Goal: Task Accomplishment & Management: Use online tool/utility

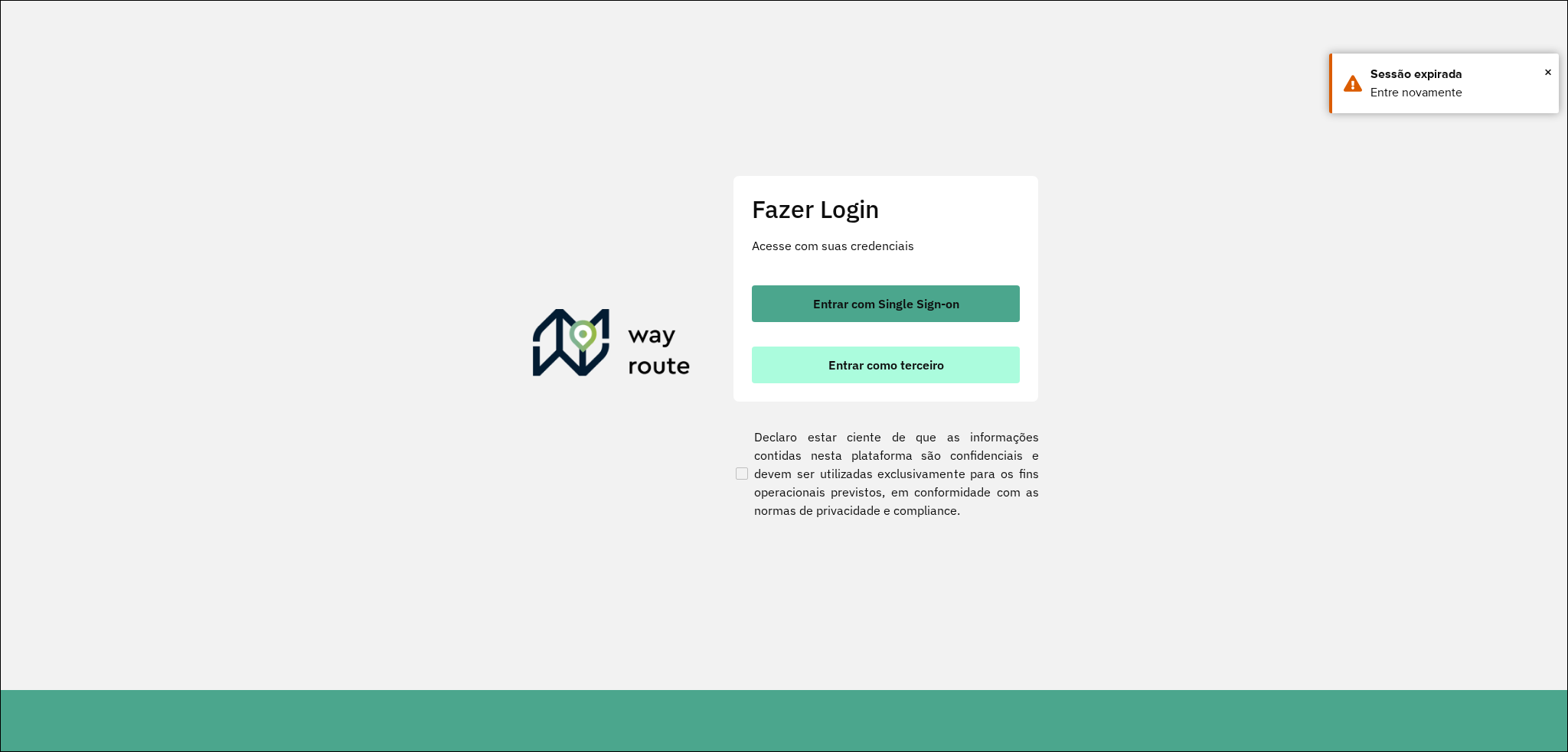
click at [888, 371] on span "Entrar como terceiro" at bounding box center [886, 365] width 116 height 13
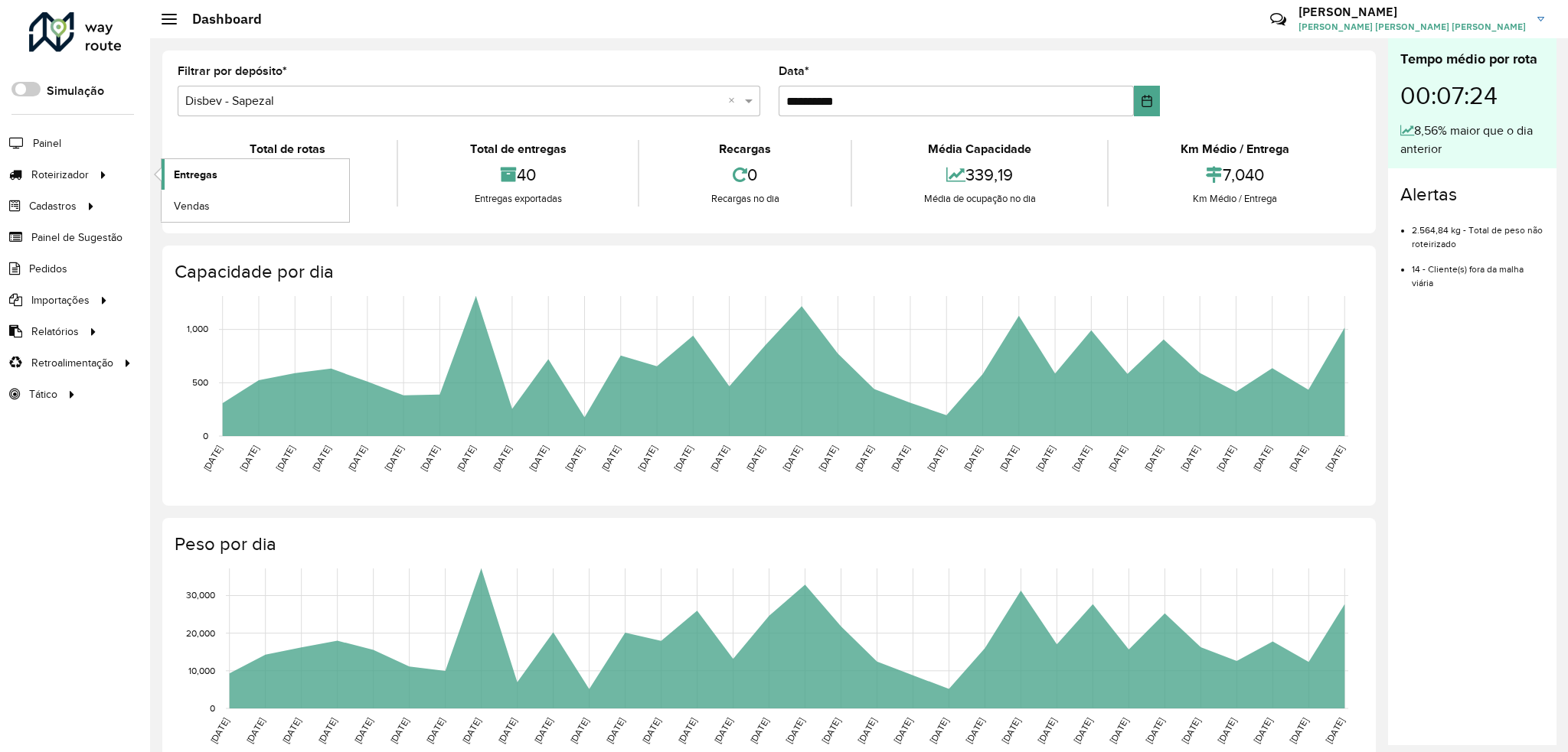
click at [192, 168] on span "Entregas" at bounding box center [196, 174] width 44 height 16
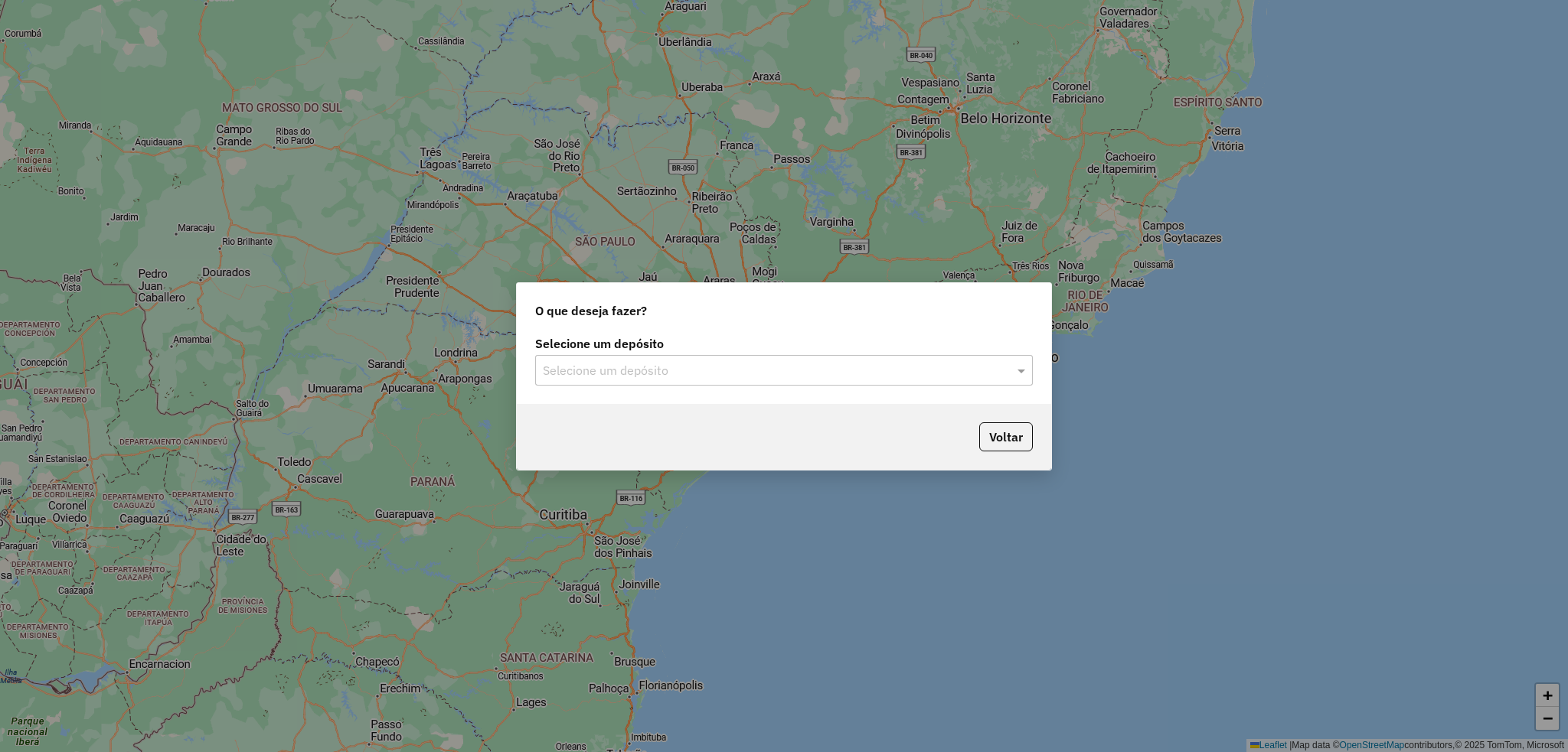
drag, startPoint x: 714, startPoint y: 357, endPoint x: 706, endPoint y: 364, distance: 10.6
click at [712, 358] on div "Selecione um depósito" at bounding box center [784, 370] width 497 height 30
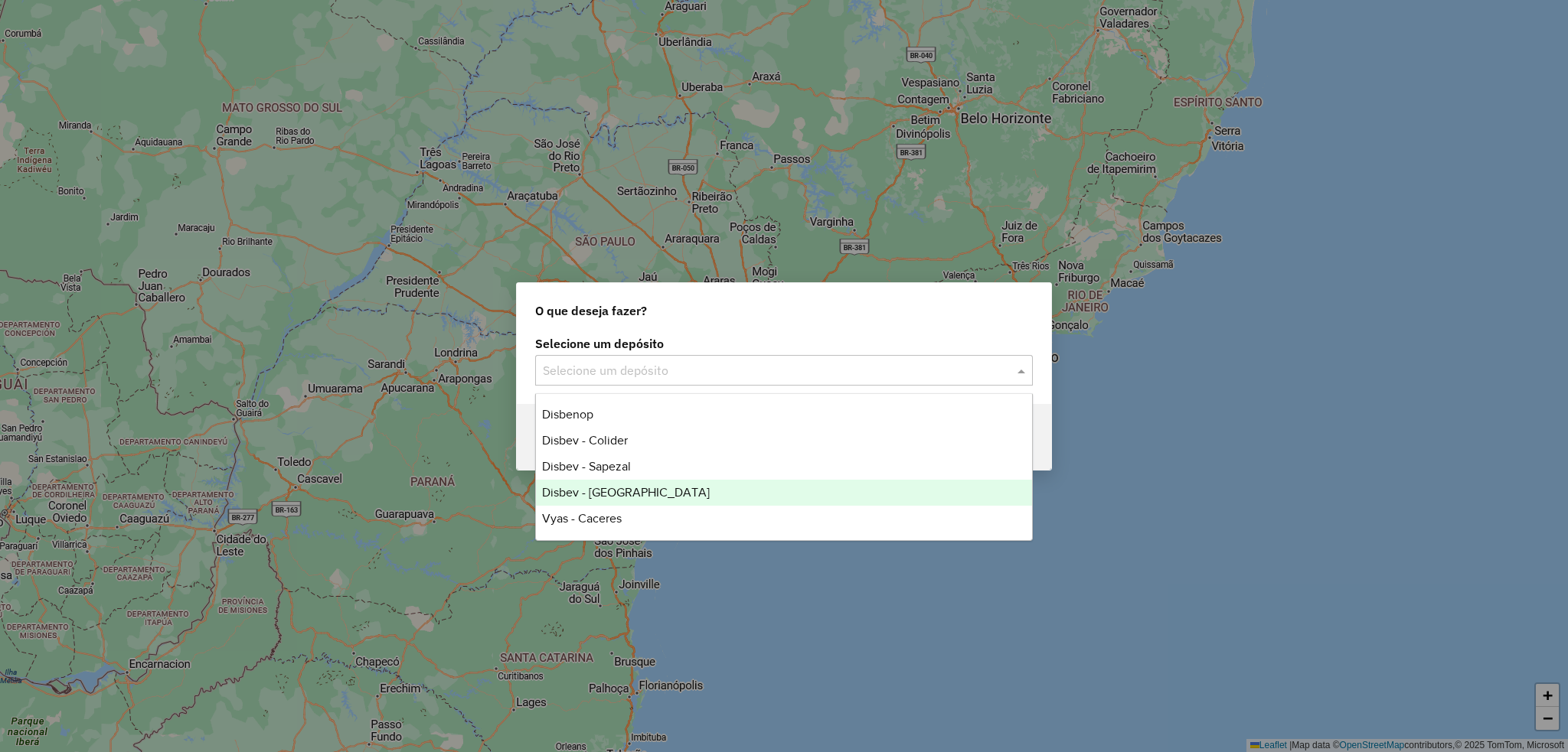
click at [630, 489] on span "Disbev - Tangara" at bounding box center [626, 492] width 167 height 13
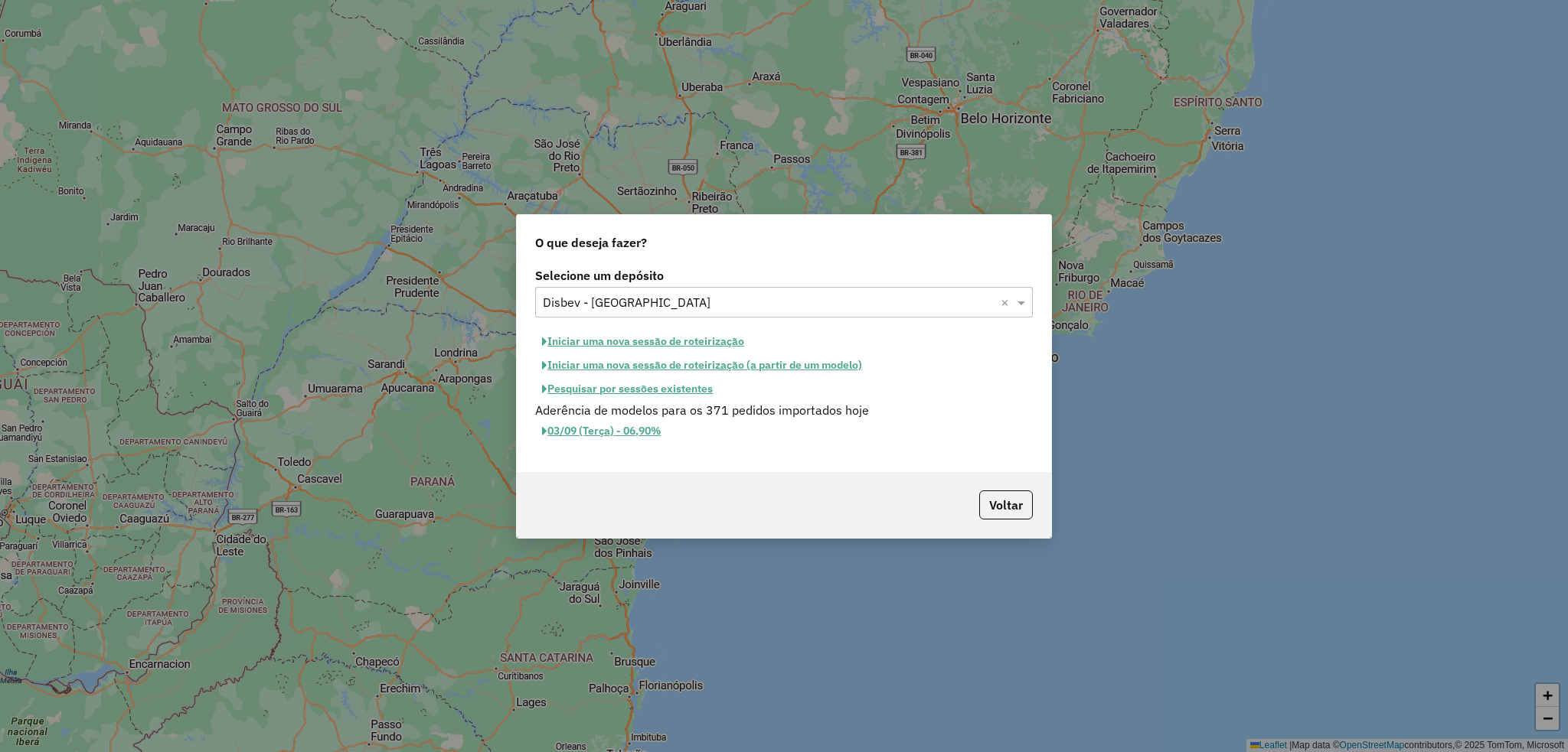
click at [603, 342] on button "Iniciar uma nova sessão de roteirização" at bounding box center [643, 342] width 216 height 23
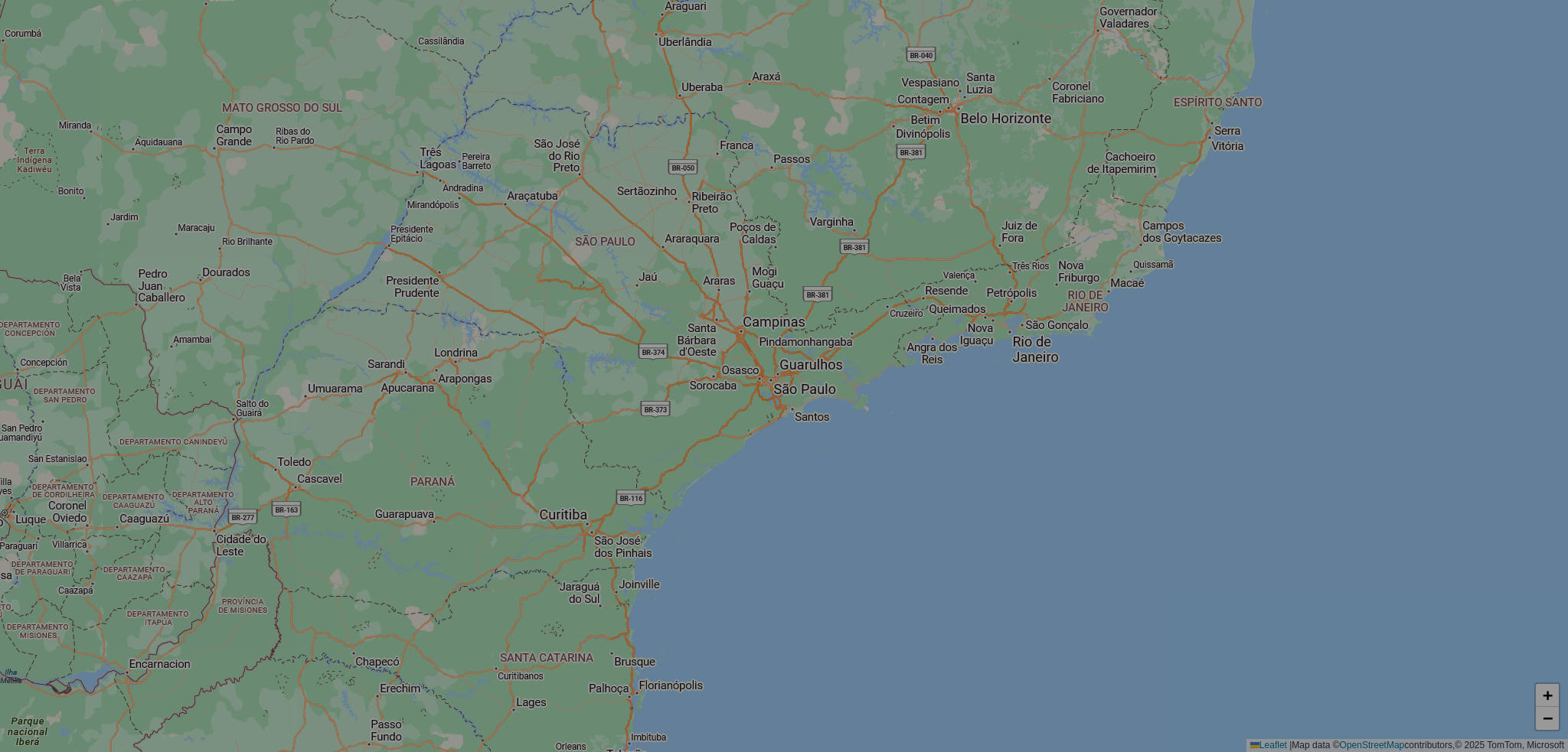
select select "*"
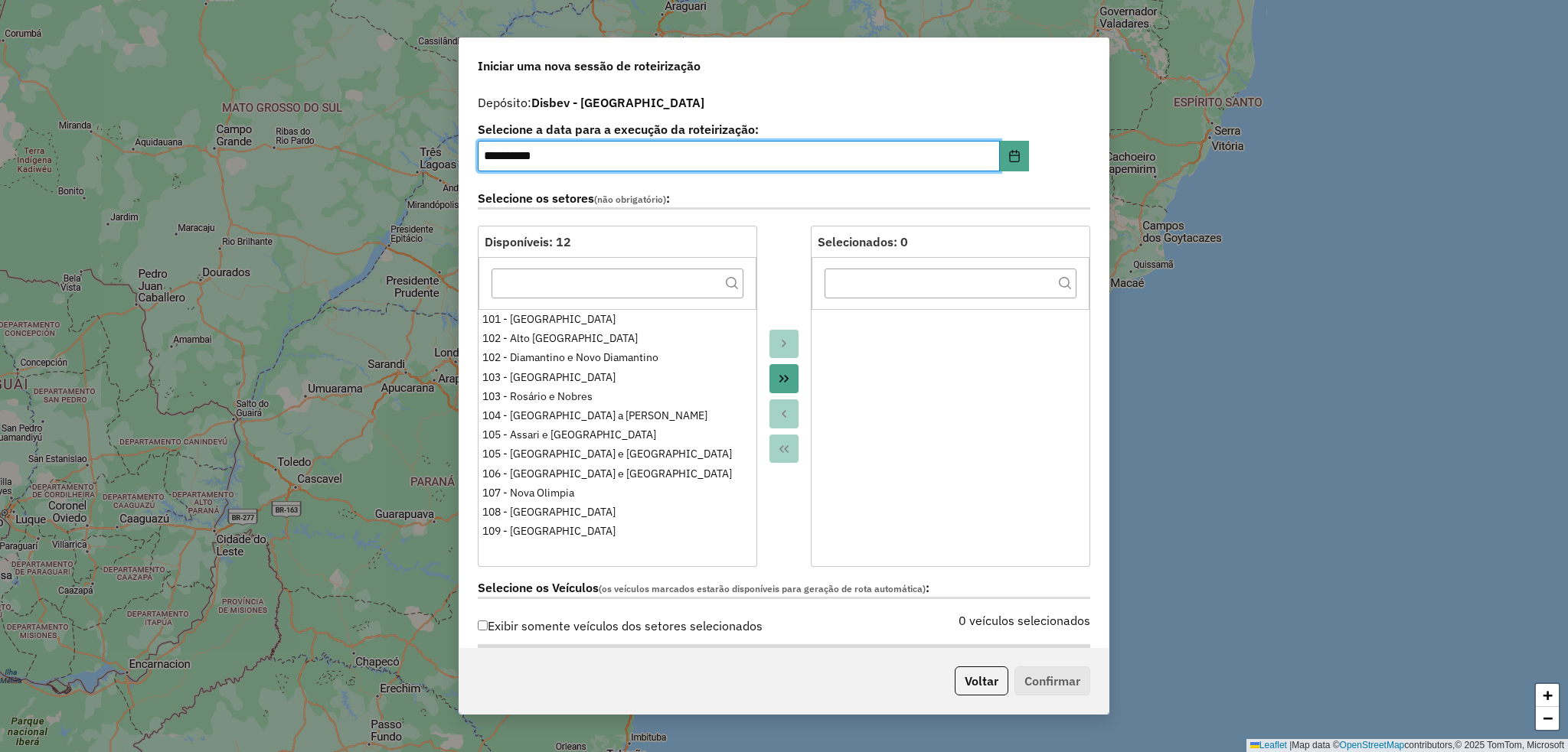
click at [782, 381] on icon "Move All to Target" at bounding box center [784, 379] width 9 height 8
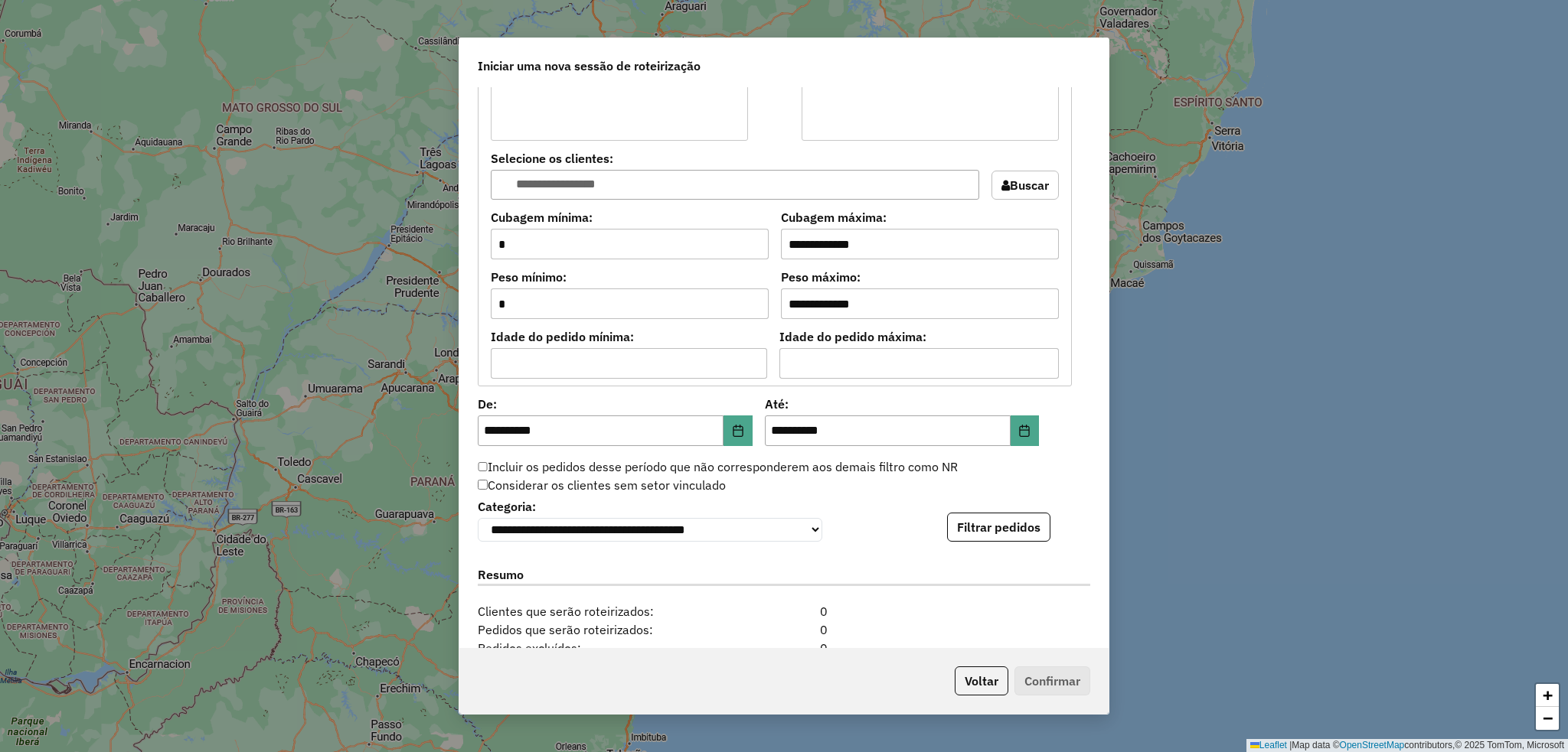
scroll to position [1224, 0]
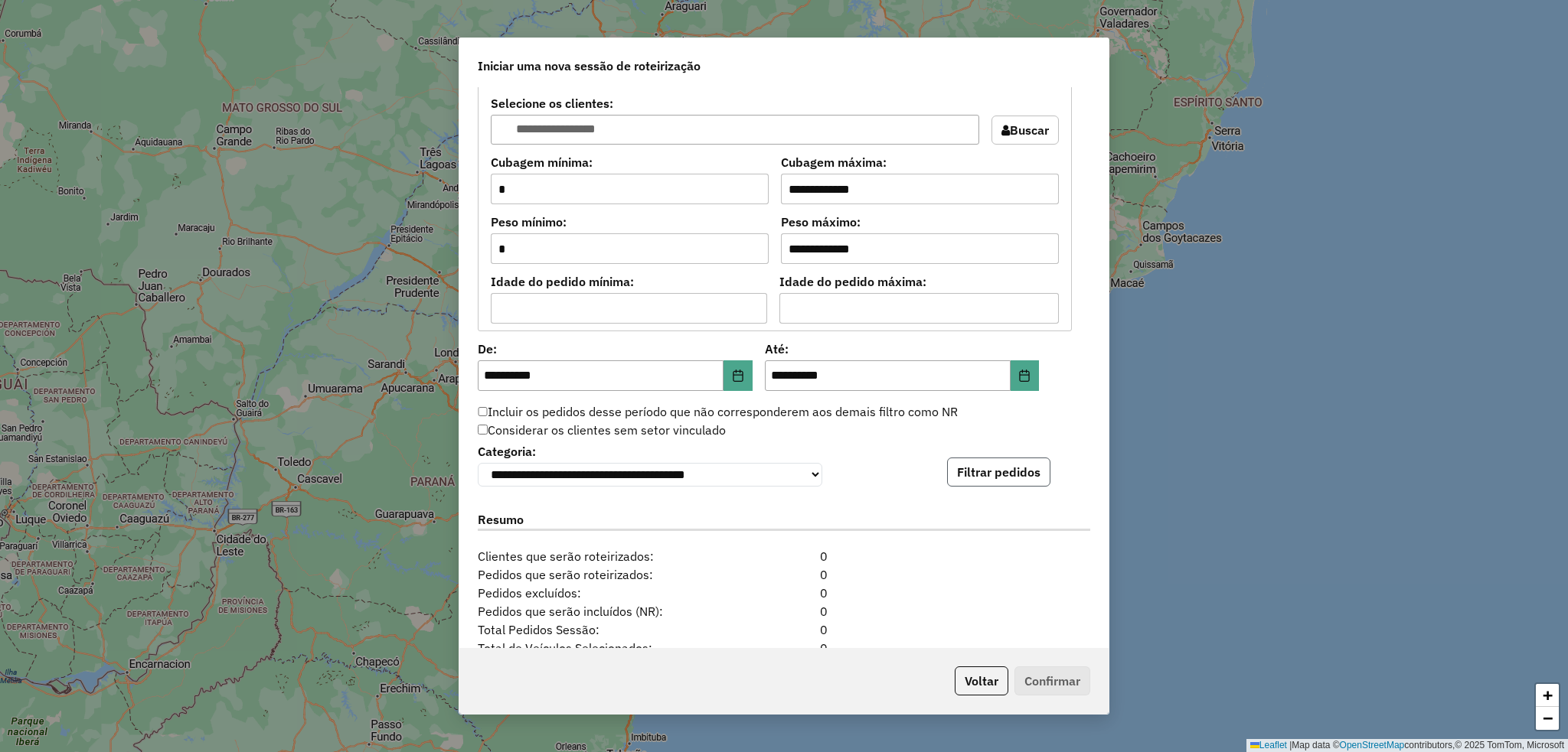
click at [999, 475] on button "Filtrar pedidos" at bounding box center [999, 471] width 103 height 29
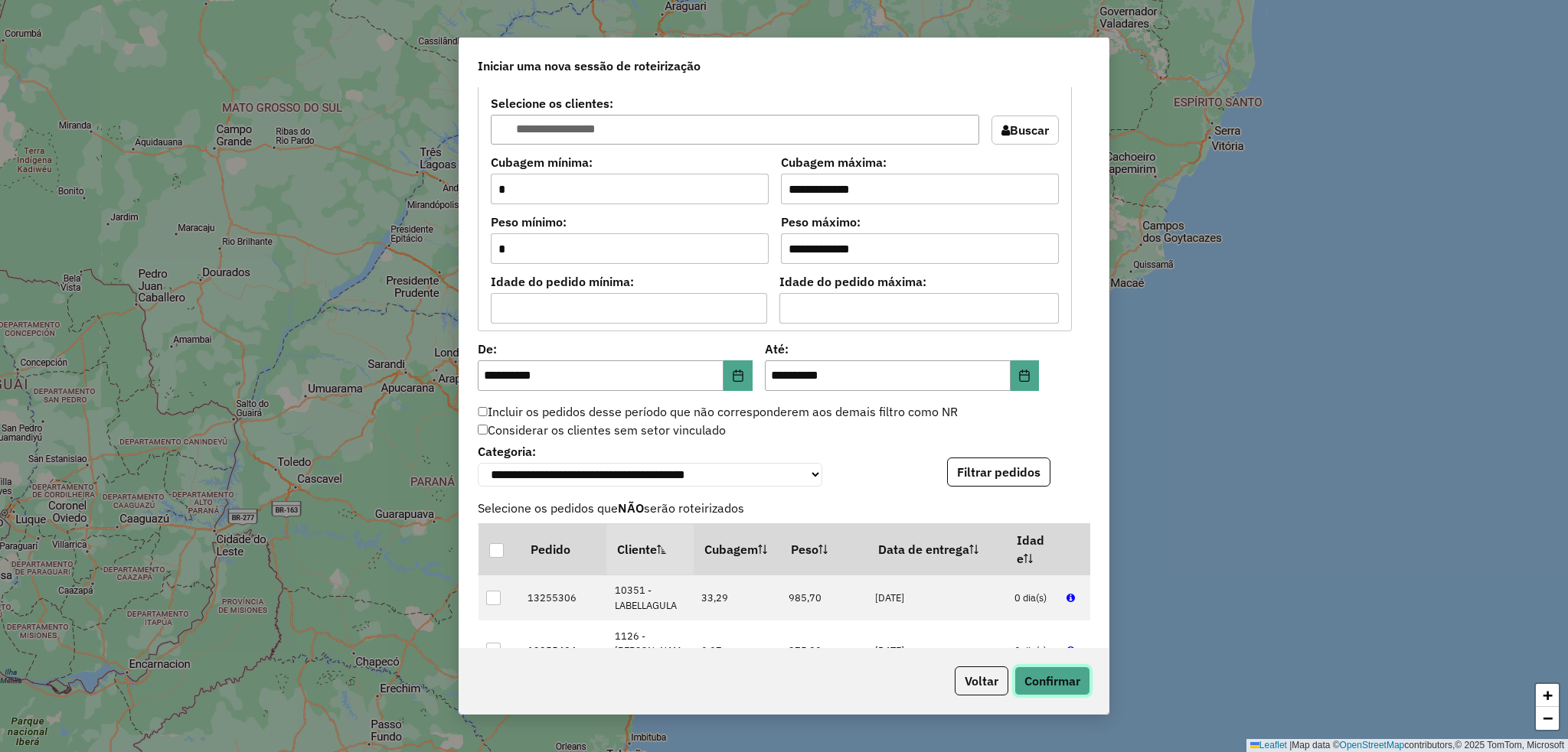
click at [1057, 677] on button "Confirmar" at bounding box center [1052, 681] width 76 height 29
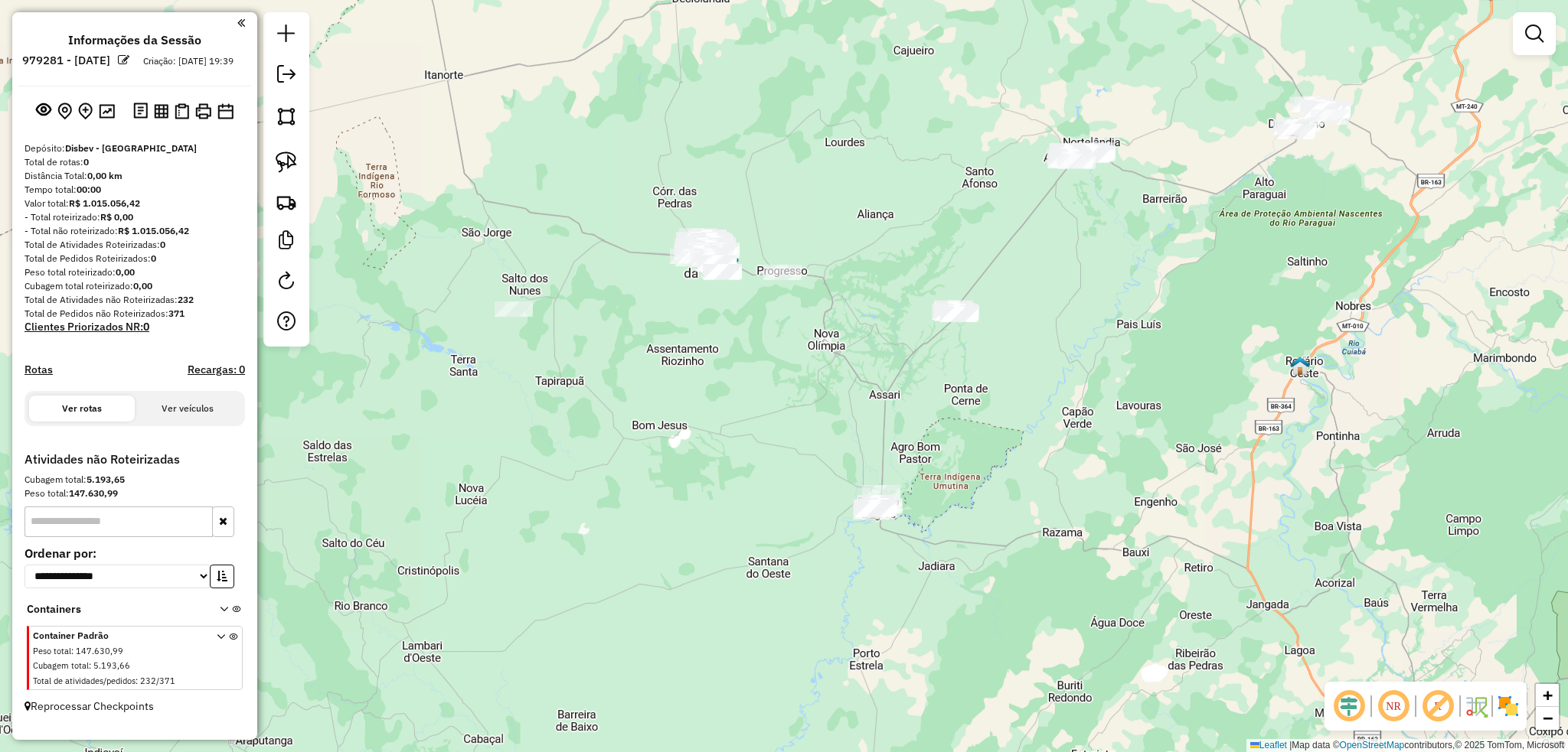
drag, startPoint x: 719, startPoint y: 514, endPoint x: 706, endPoint y: 493, distance: 24.7
click at [706, 493] on div "Janela de atendimento Grade de atendimento Capacidade Transportadoras Veículos …" at bounding box center [784, 376] width 1568 height 752
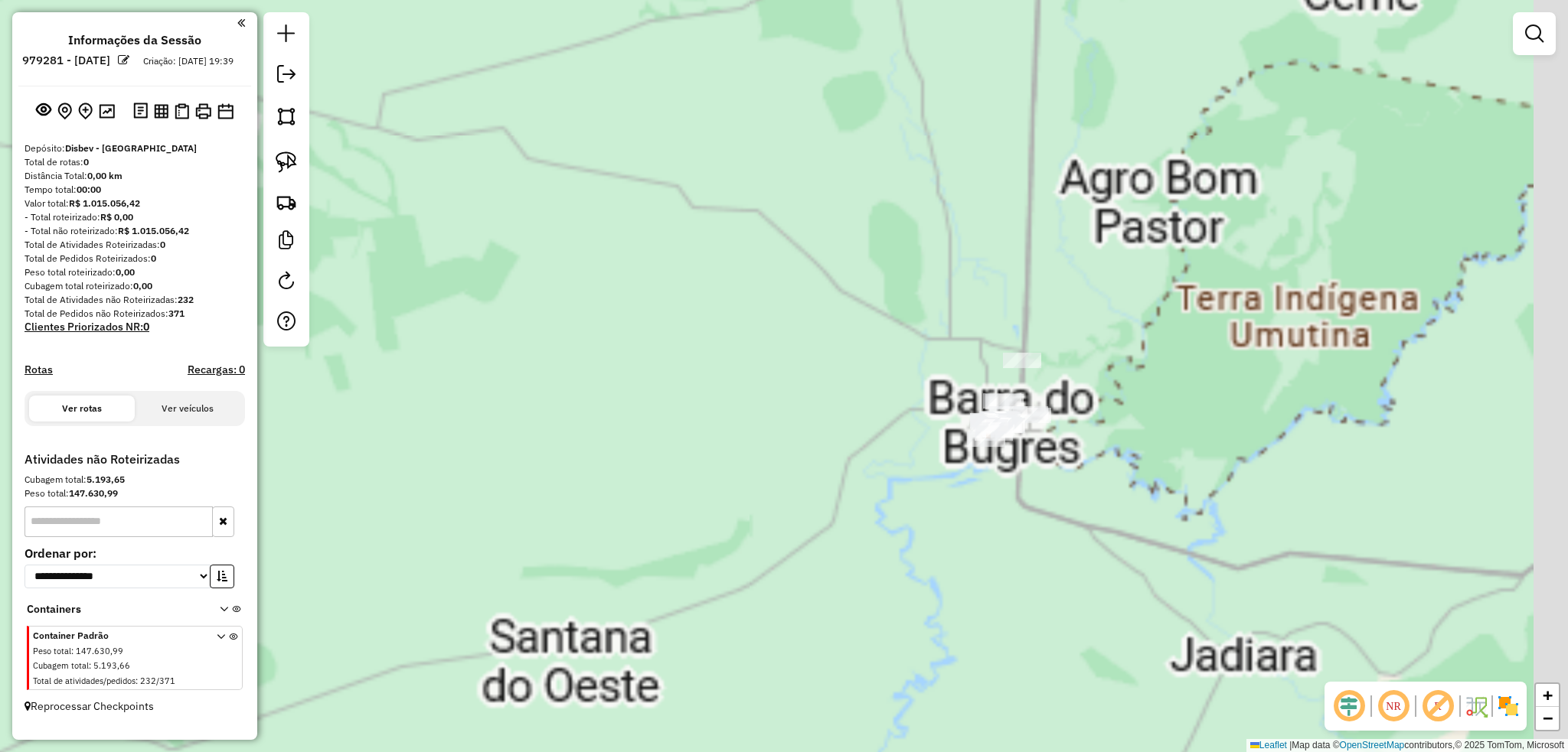
drag, startPoint x: 924, startPoint y: 517, endPoint x: 669, endPoint y: 481, distance: 257.5
click at [669, 482] on div "Janela de atendimento Grade de atendimento Capacidade Transportadoras Veículos …" at bounding box center [784, 376] width 1568 height 752
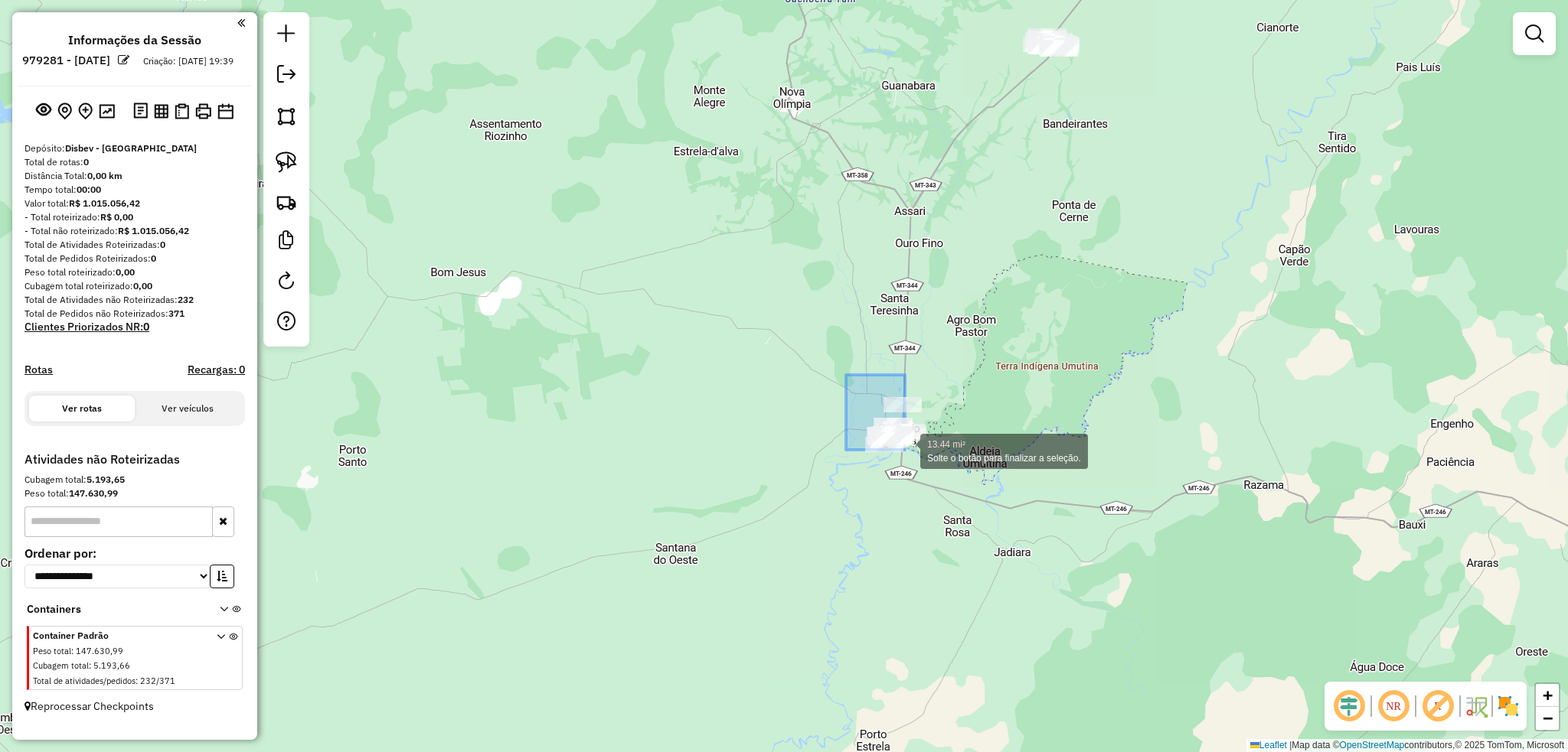
drag, startPoint x: 848, startPoint y: 380, endPoint x: 934, endPoint y: 482, distance: 133.4
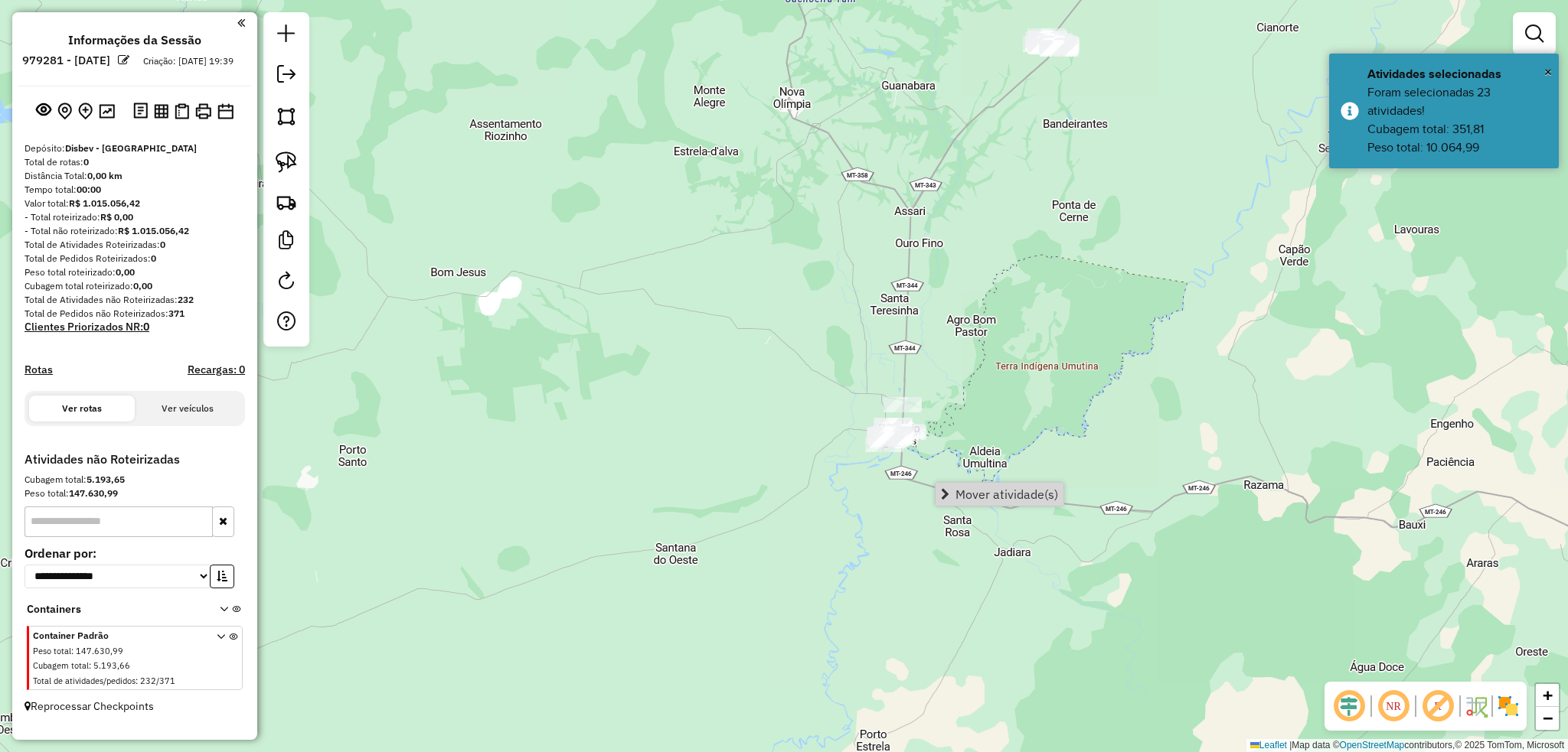
click at [1004, 506] on div "Mover atividade(s)" at bounding box center [999, 494] width 129 height 24
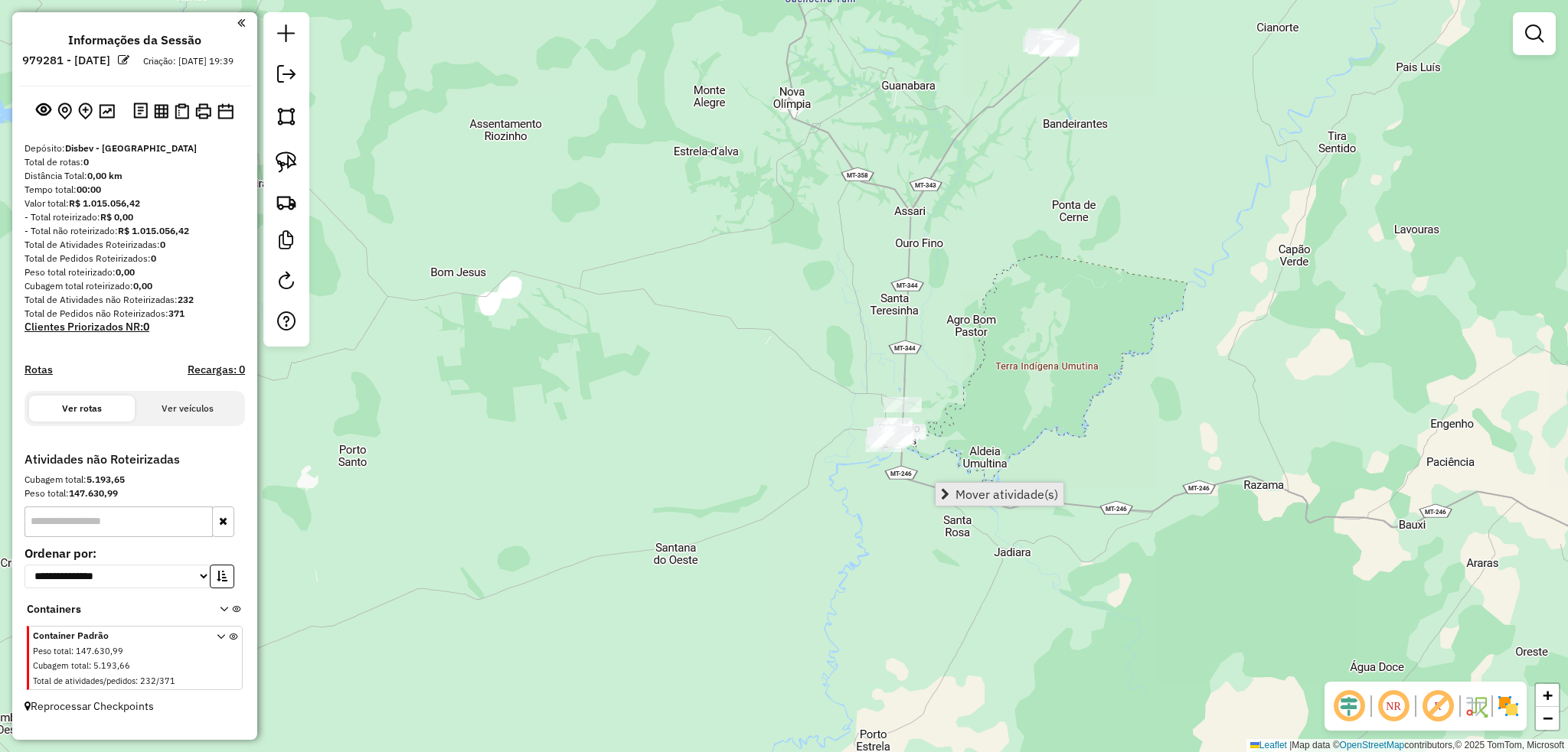
click at [1009, 489] on span "Mover atividade(s)" at bounding box center [1006, 494] width 102 height 13
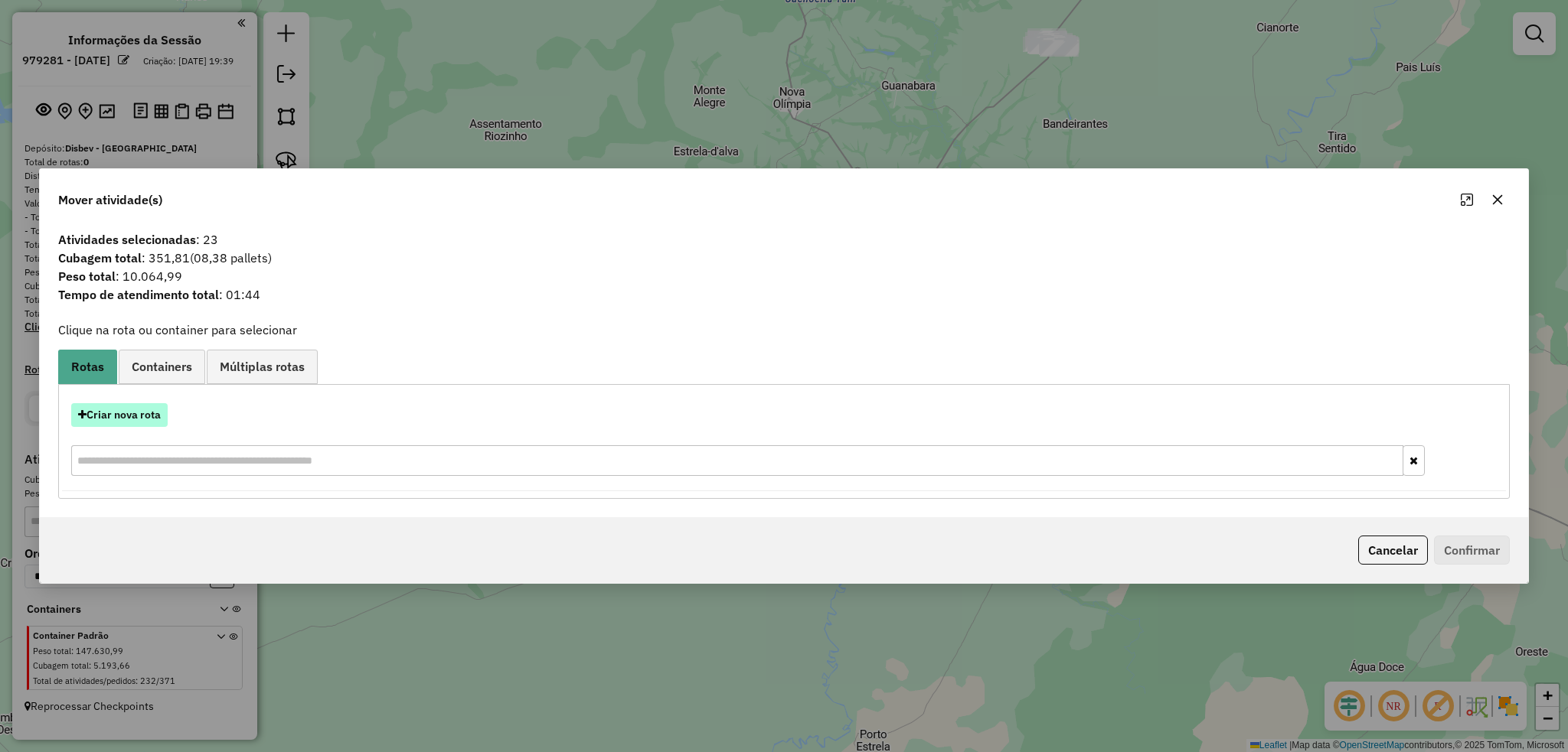
click at [135, 423] on button "Criar nova rota" at bounding box center [119, 415] width 96 height 23
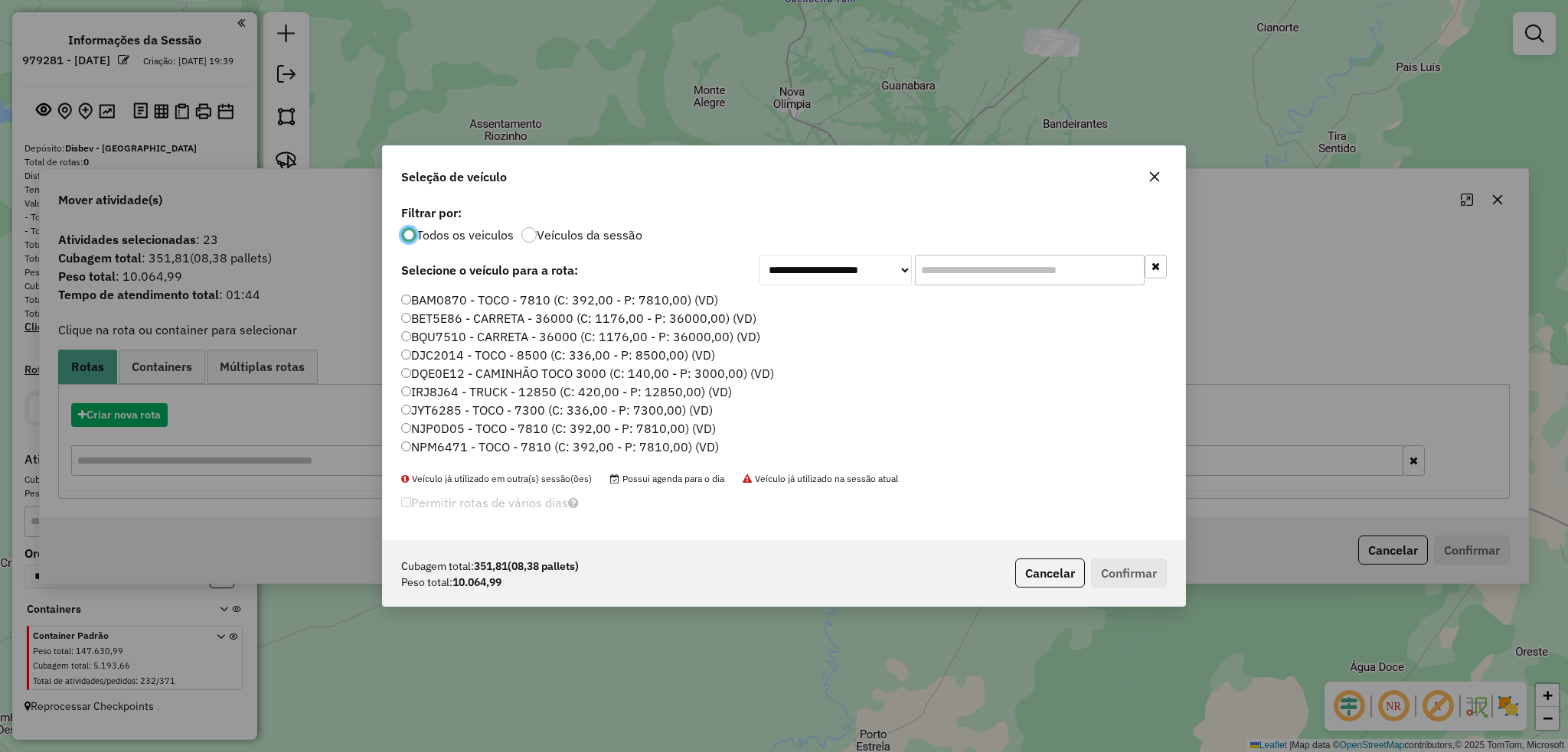
scroll to position [7, 5]
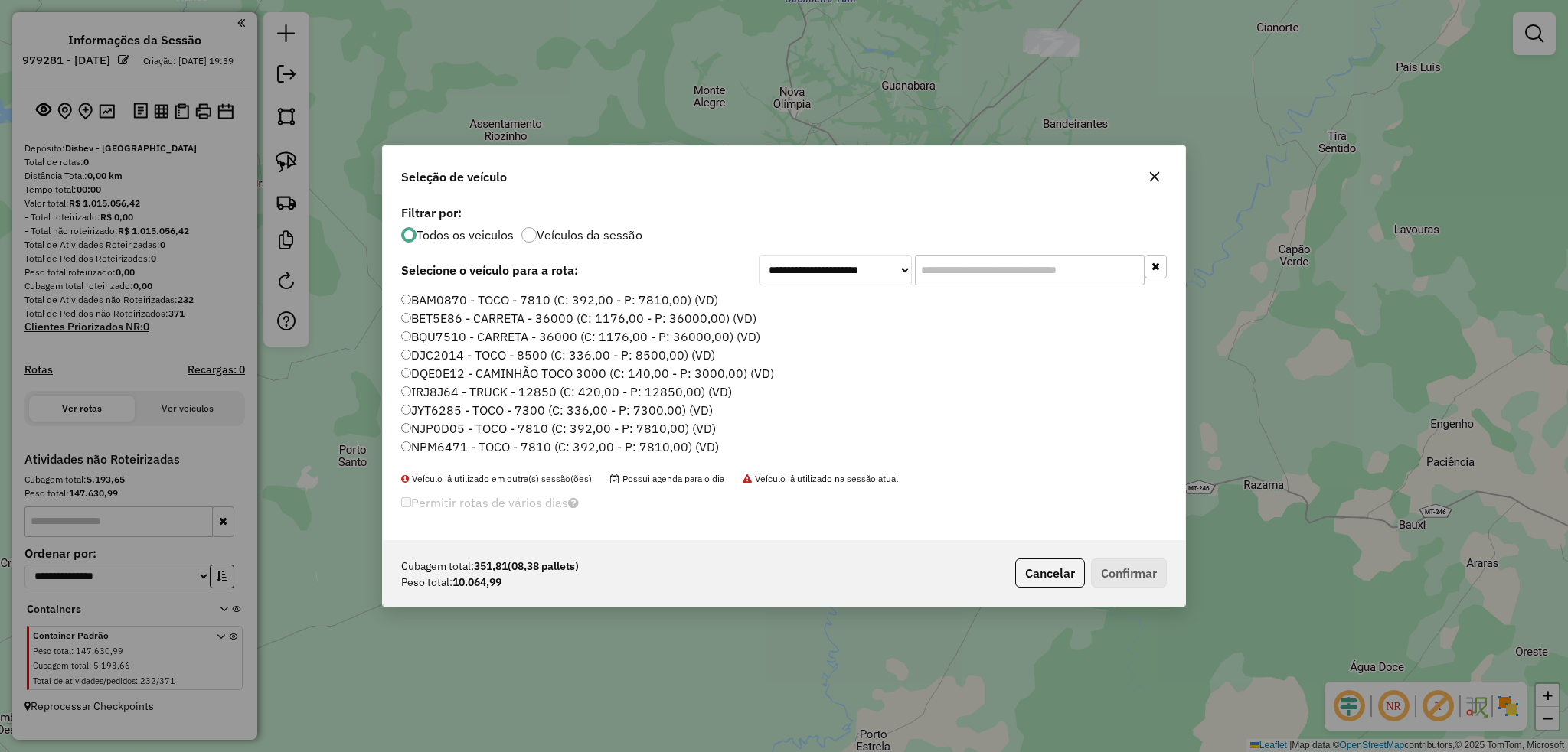
click at [964, 263] on input "text" at bounding box center [1030, 270] width 230 height 30
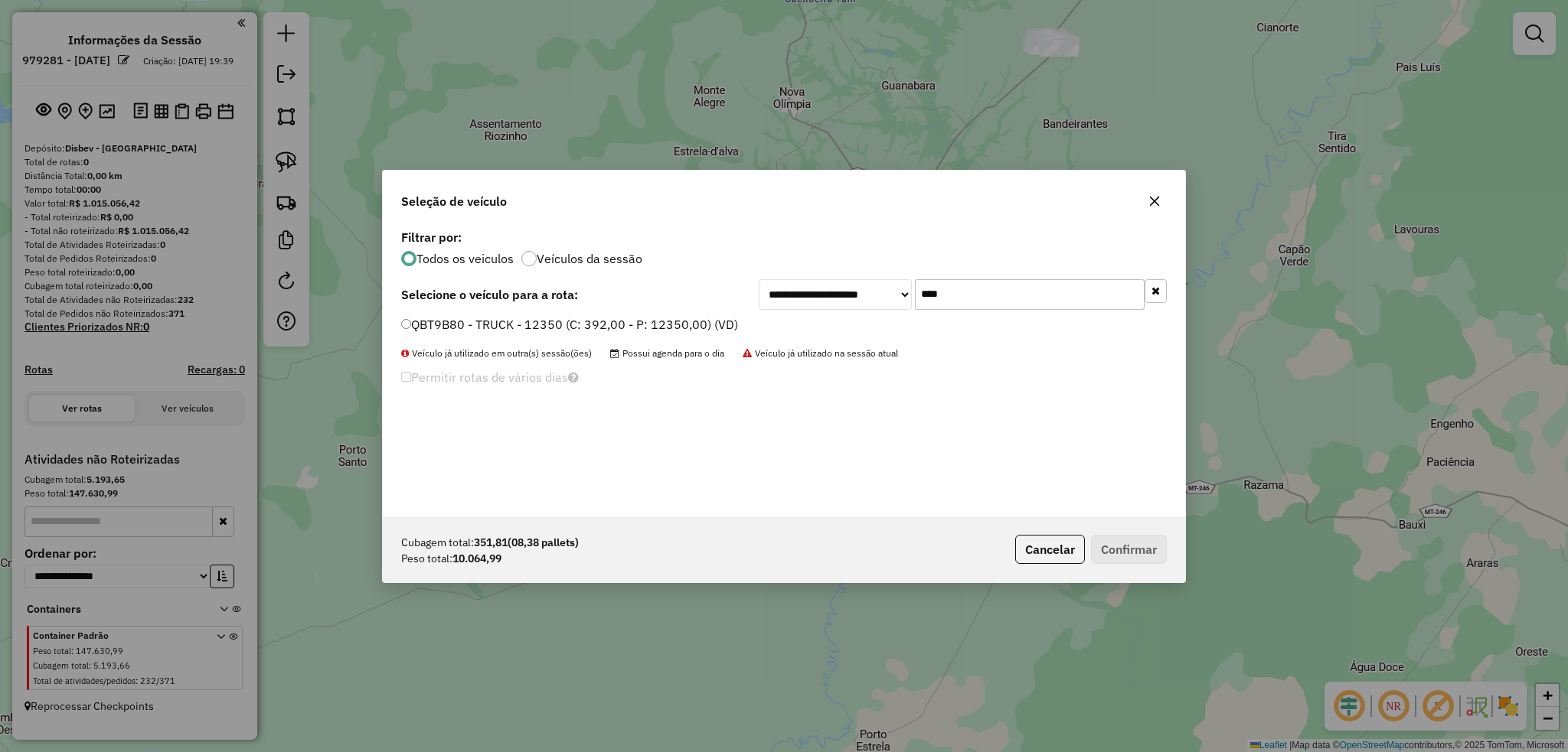
type input "****"
click at [1141, 553] on button "Confirmar" at bounding box center [1128, 549] width 76 height 29
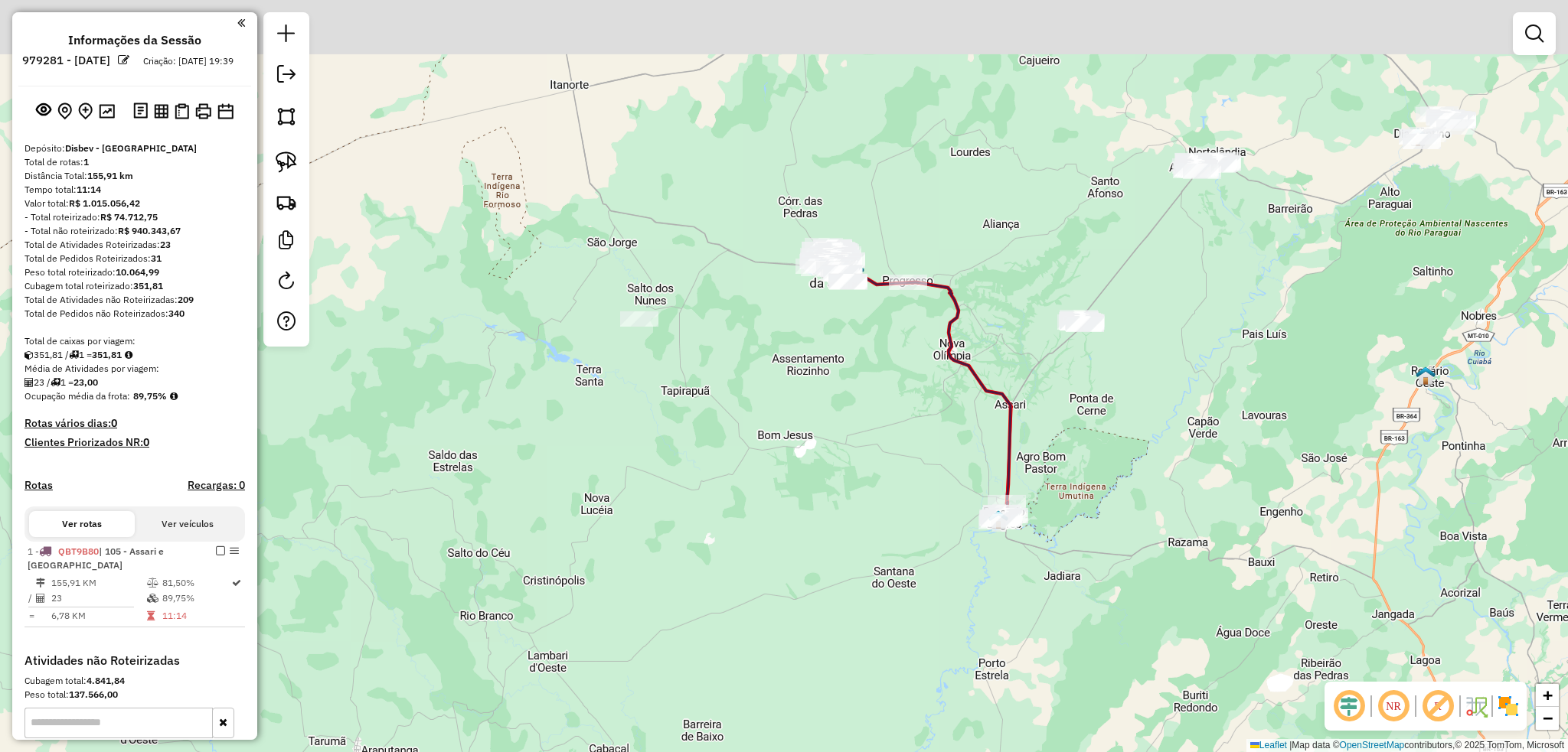
drag, startPoint x: 1119, startPoint y: 398, endPoint x: 1119, endPoint y: 460, distance: 62.0
click at [1119, 460] on div "Janela de atendimento Grade de atendimento Capacidade Transportadoras Veículos …" at bounding box center [784, 376] width 1568 height 752
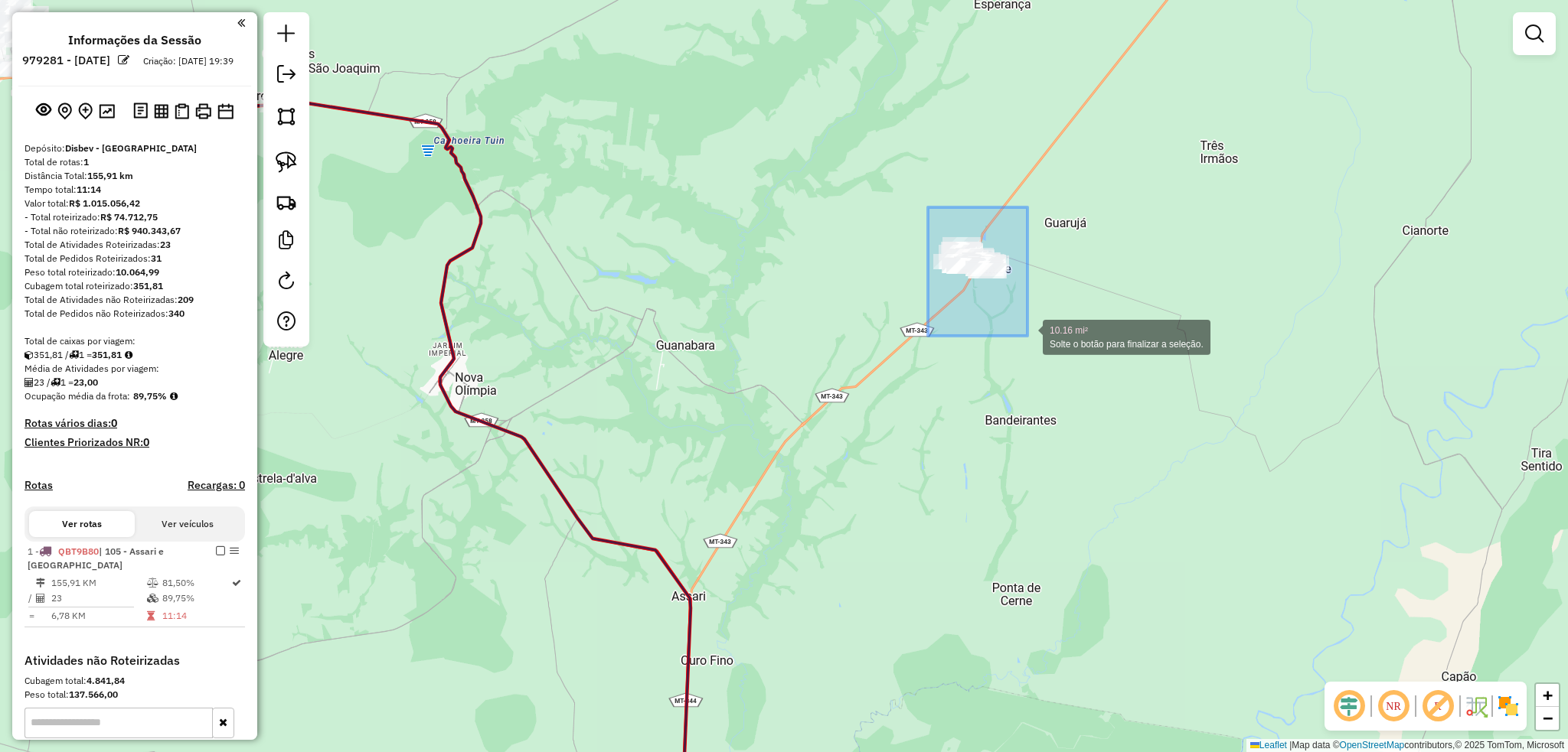
drag, startPoint x: 964, startPoint y: 235, endPoint x: 1029, endPoint y: 333, distance: 117.6
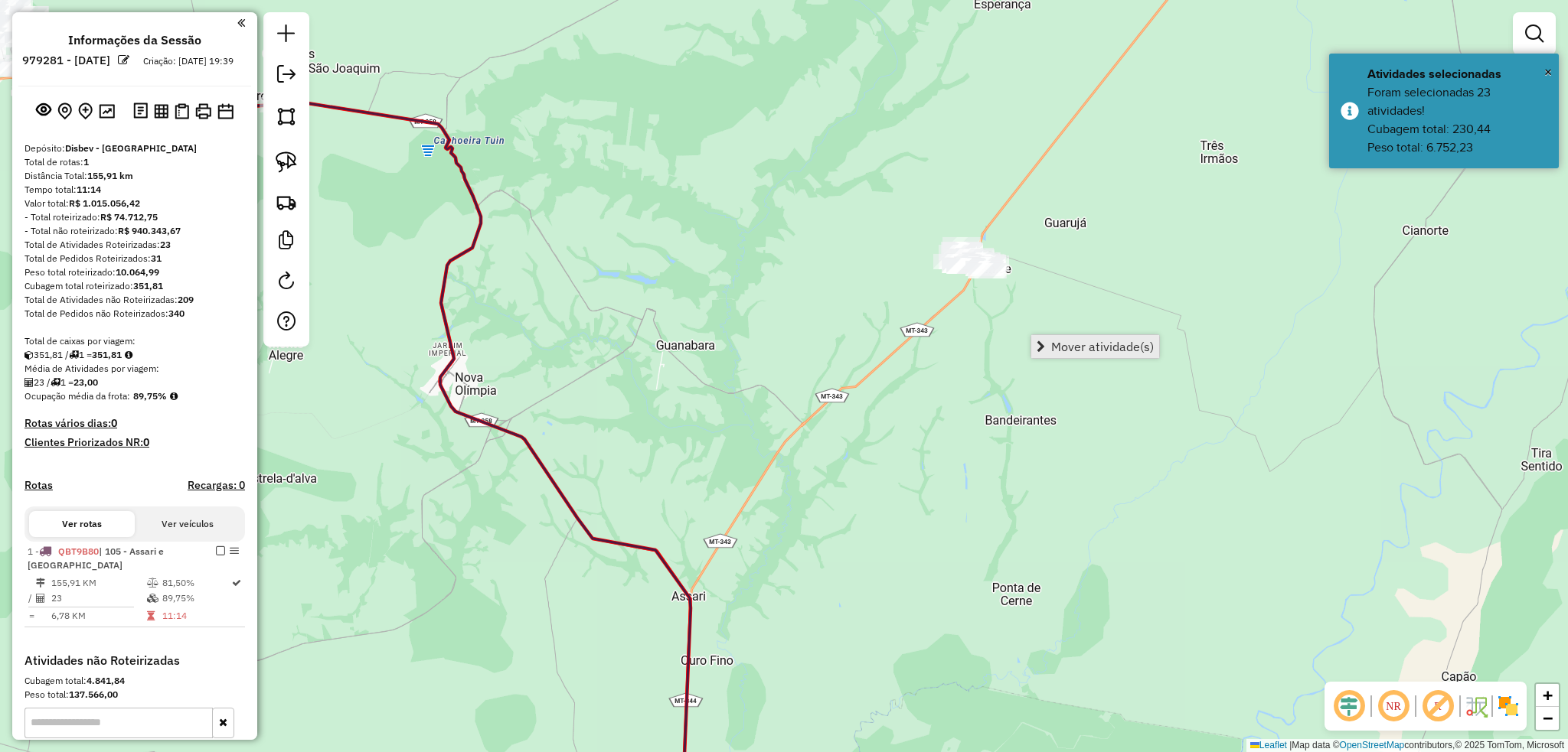
click at [1094, 349] on span "Mover atividade(s)" at bounding box center [1102, 347] width 102 height 13
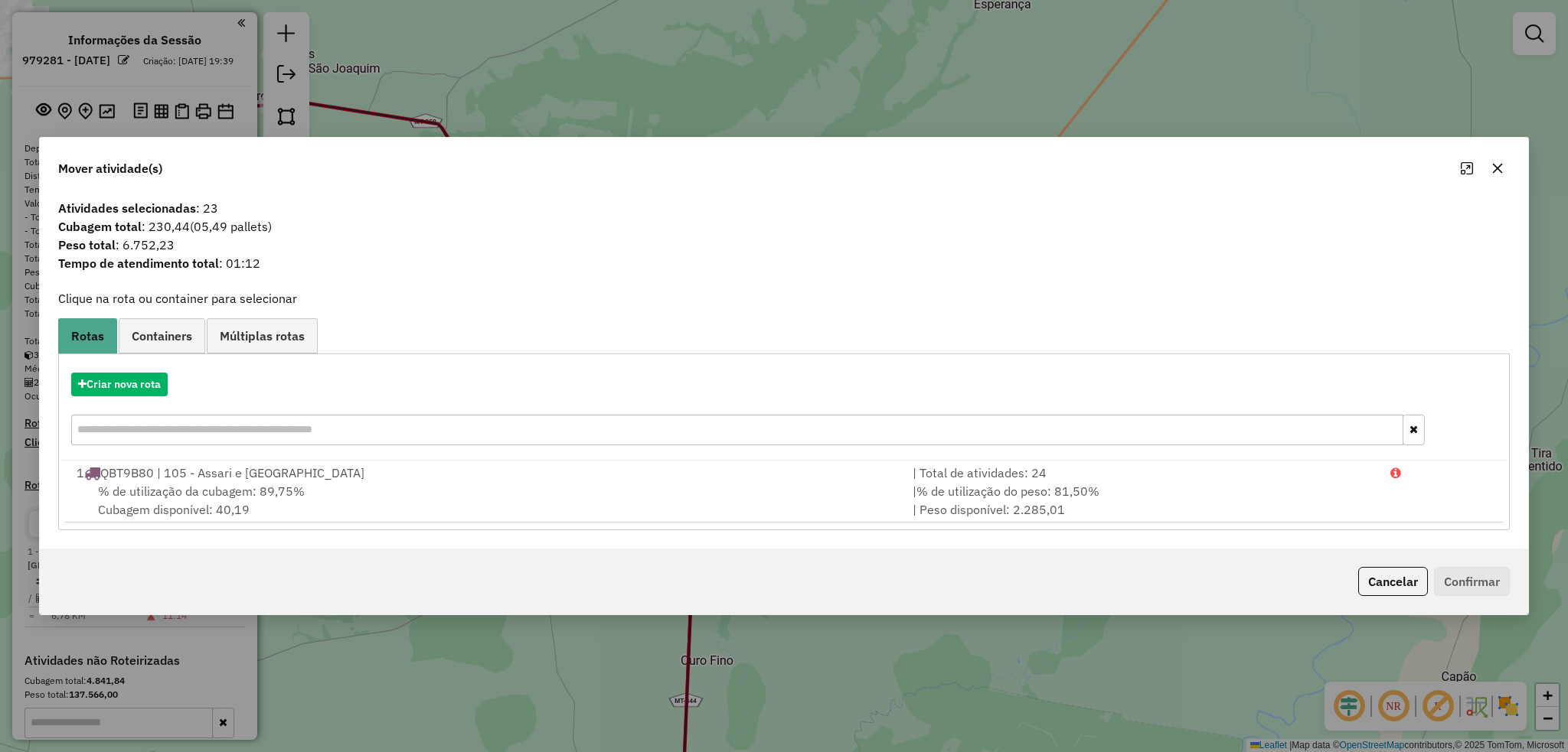
click at [1501, 174] on button "button" at bounding box center [1497, 168] width 24 height 24
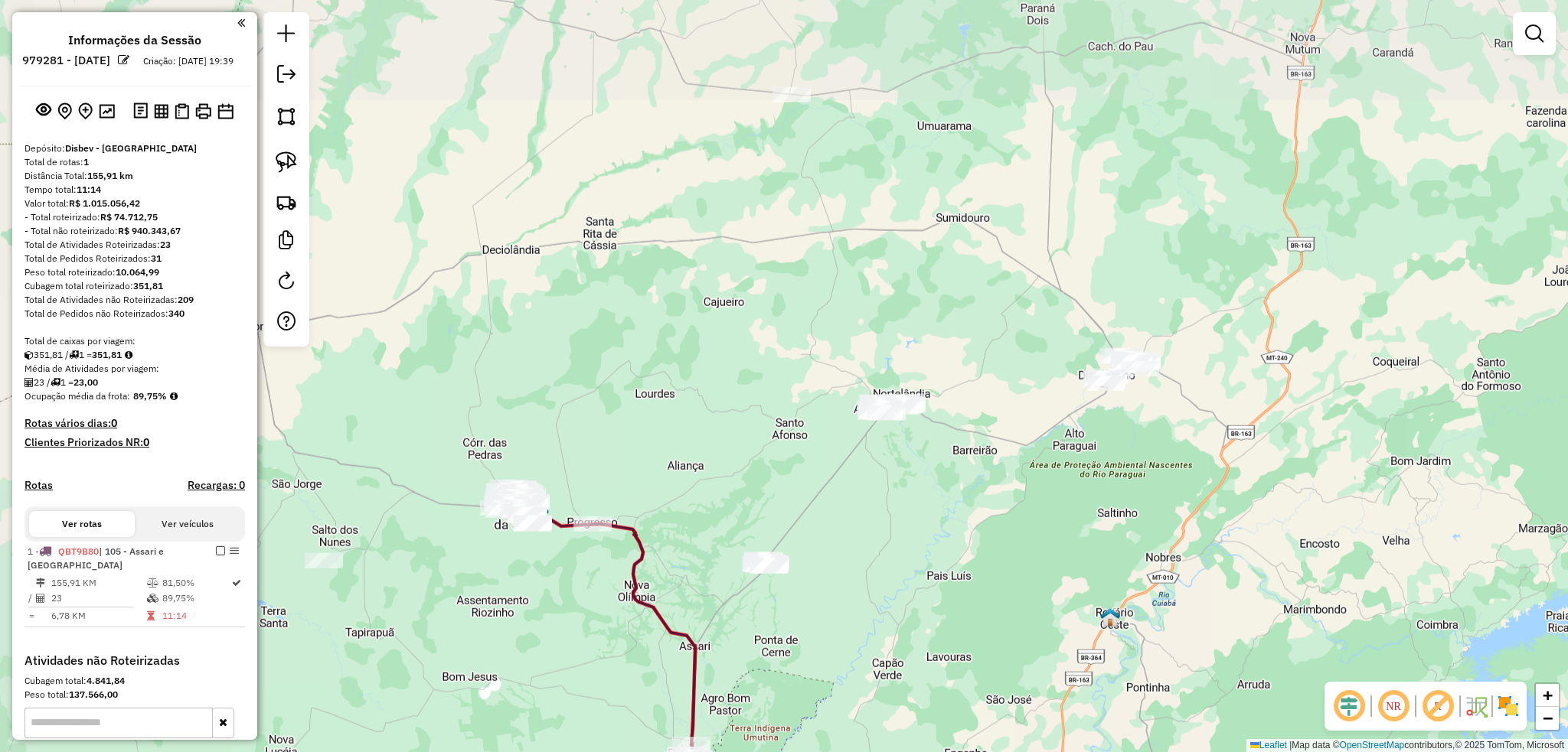
drag, startPoint x: 580, startPoint y: 159, endPoint x: 667, endPoint y: 446, distance: 299.9
click at [667, 446] on div "Janela de atendimento Grade de atendimento Capacidade Transportadoras Veículos …" at bounding box center [784, 376] width 1568 height 752
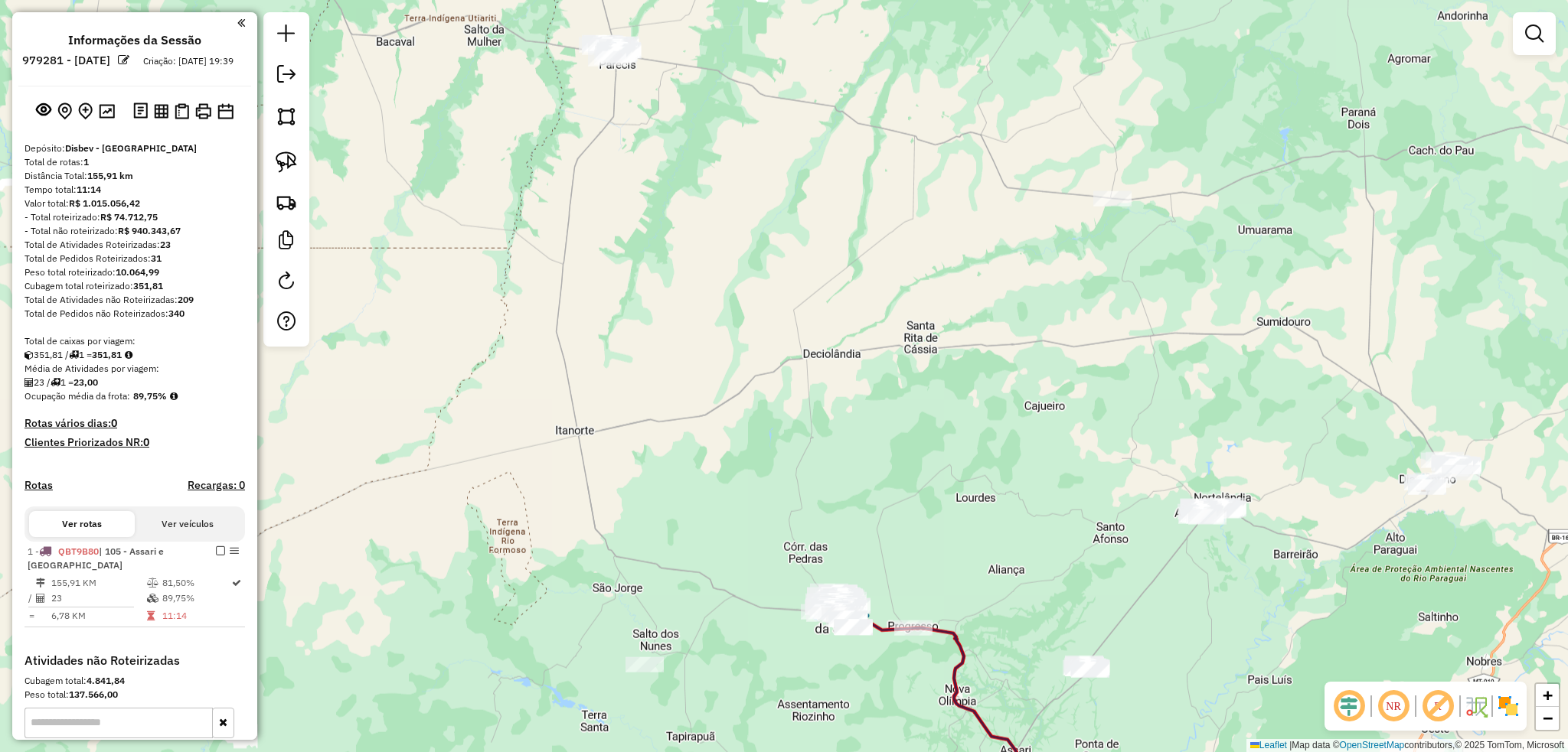
drag, startPoint x: 727, startPoint y: 301, endPoint x: 1042, endPoint y: 397, distance: 329.3
click at [1046, 402] on div "Janela de atendimento Grade de atendimento Capacidade Transportadoras Veículos …" at bounding box center [784, 376] width 1568 height 752
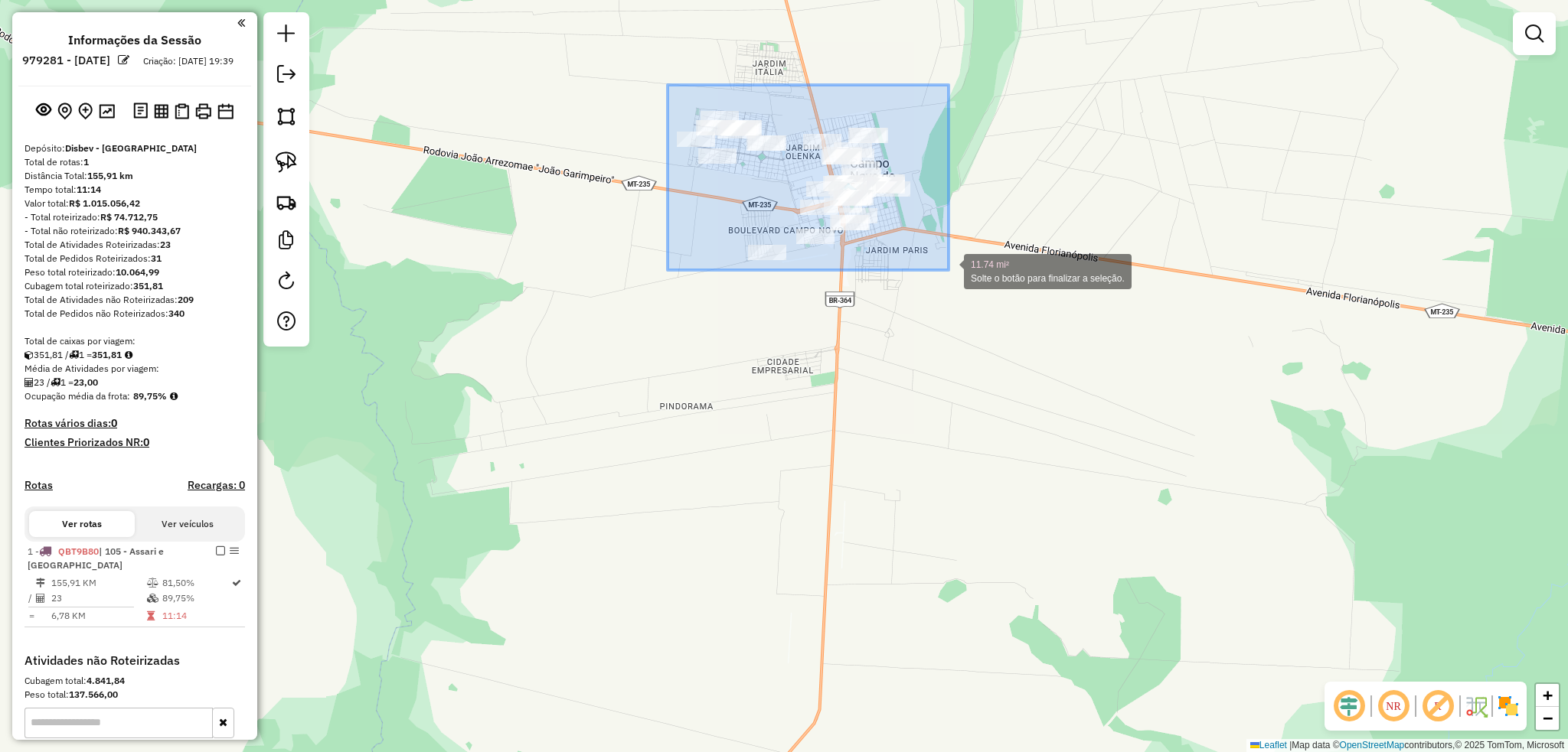
drag, startPoint x: 850, startPoint y: 198, endPoint x: 949, endPoint y: 270, distance: 122.4
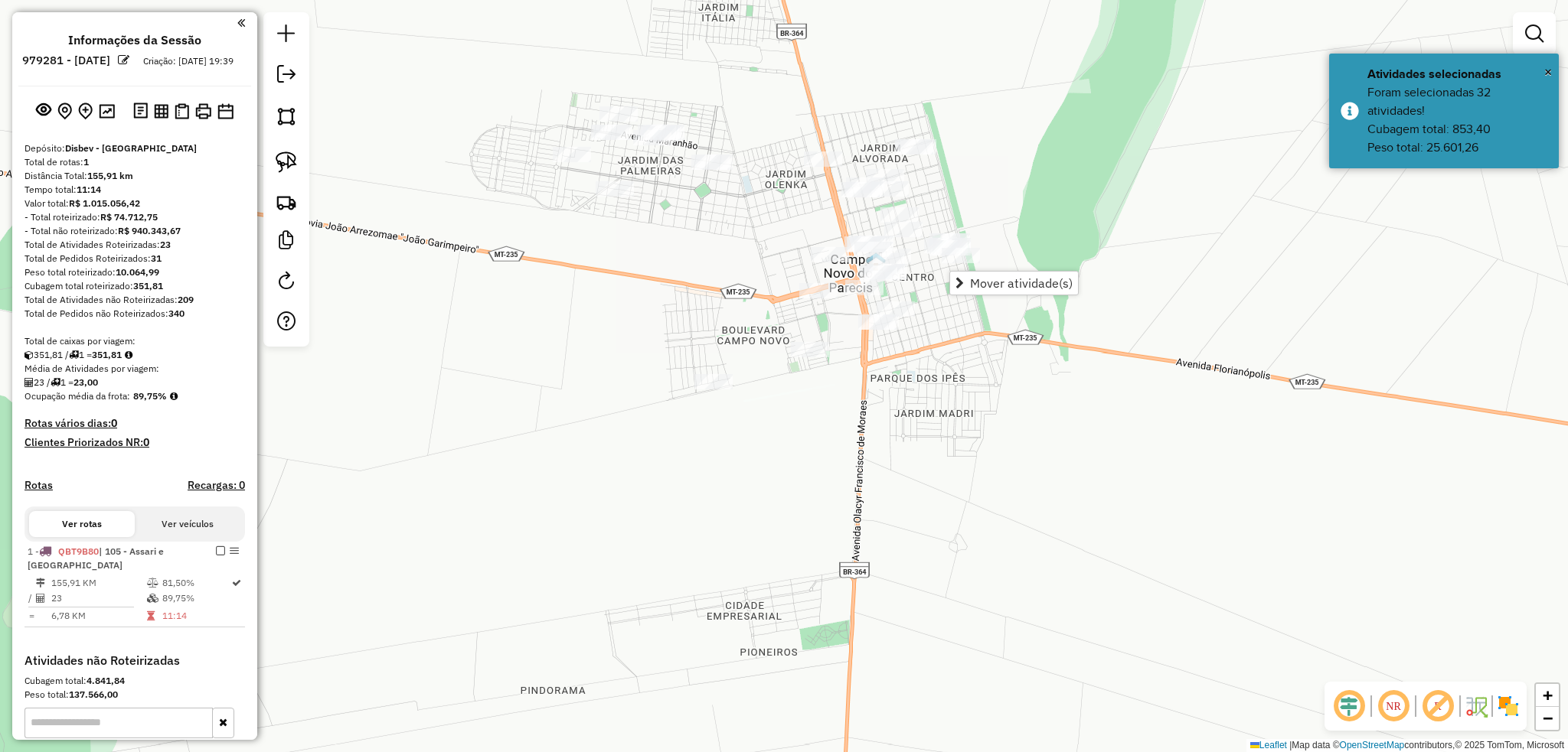
drag, startPoint x: 666, startPoint y: 289, endPoint x: 650, endPoint y: 350, distance: 63.1
click at [653, 352] on div "Janela de atendimento Grade de atendimento Capacidade Transportadoras Veículos …" at bounding box center [784, 376] width 1568 height 752
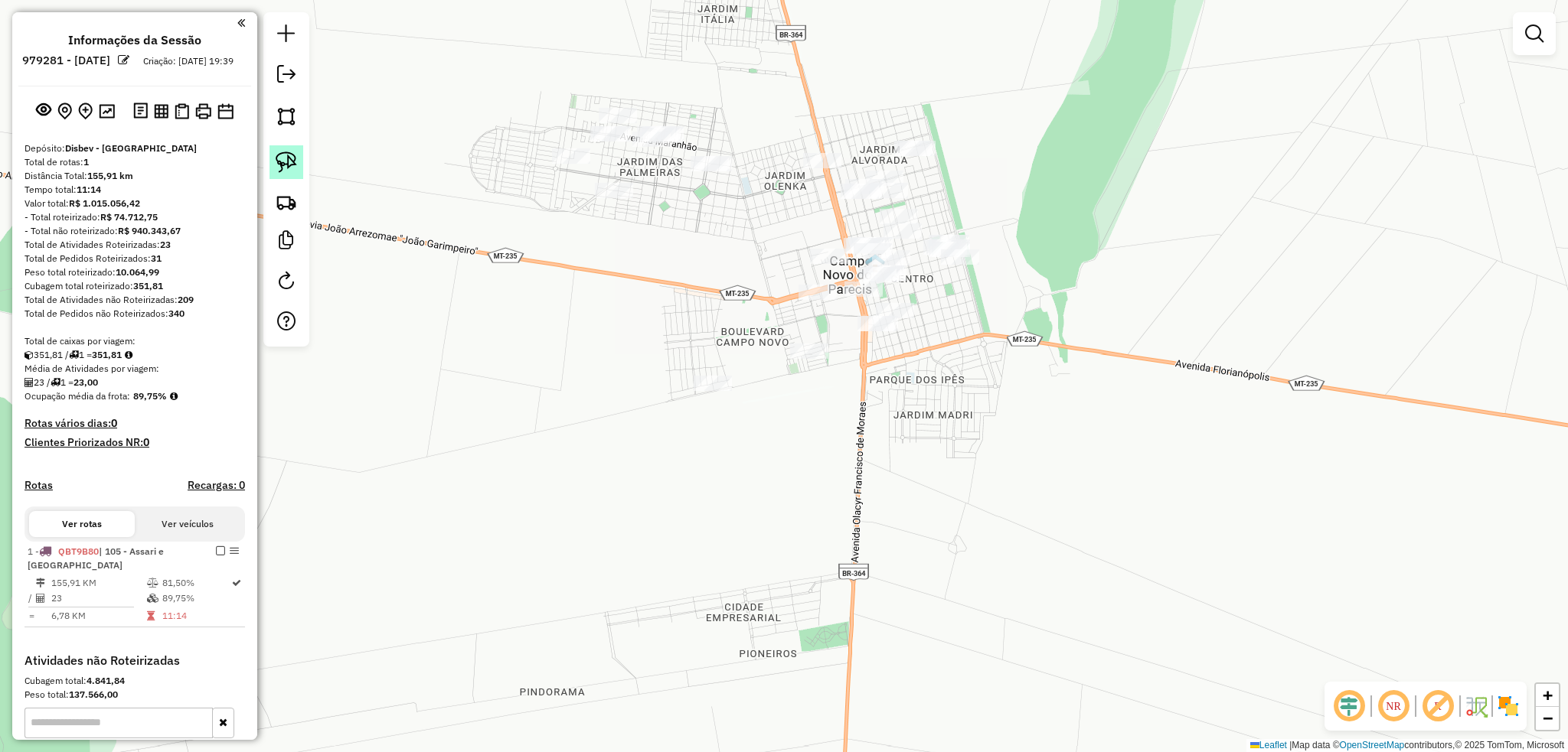
drag, startPoint x: 286, startPoint y: 153, endPoint x: 300, endPoint y: 154, distance: 14.0
click at [286, 152] on img at bounding box center [285, 162] width 21 height 21
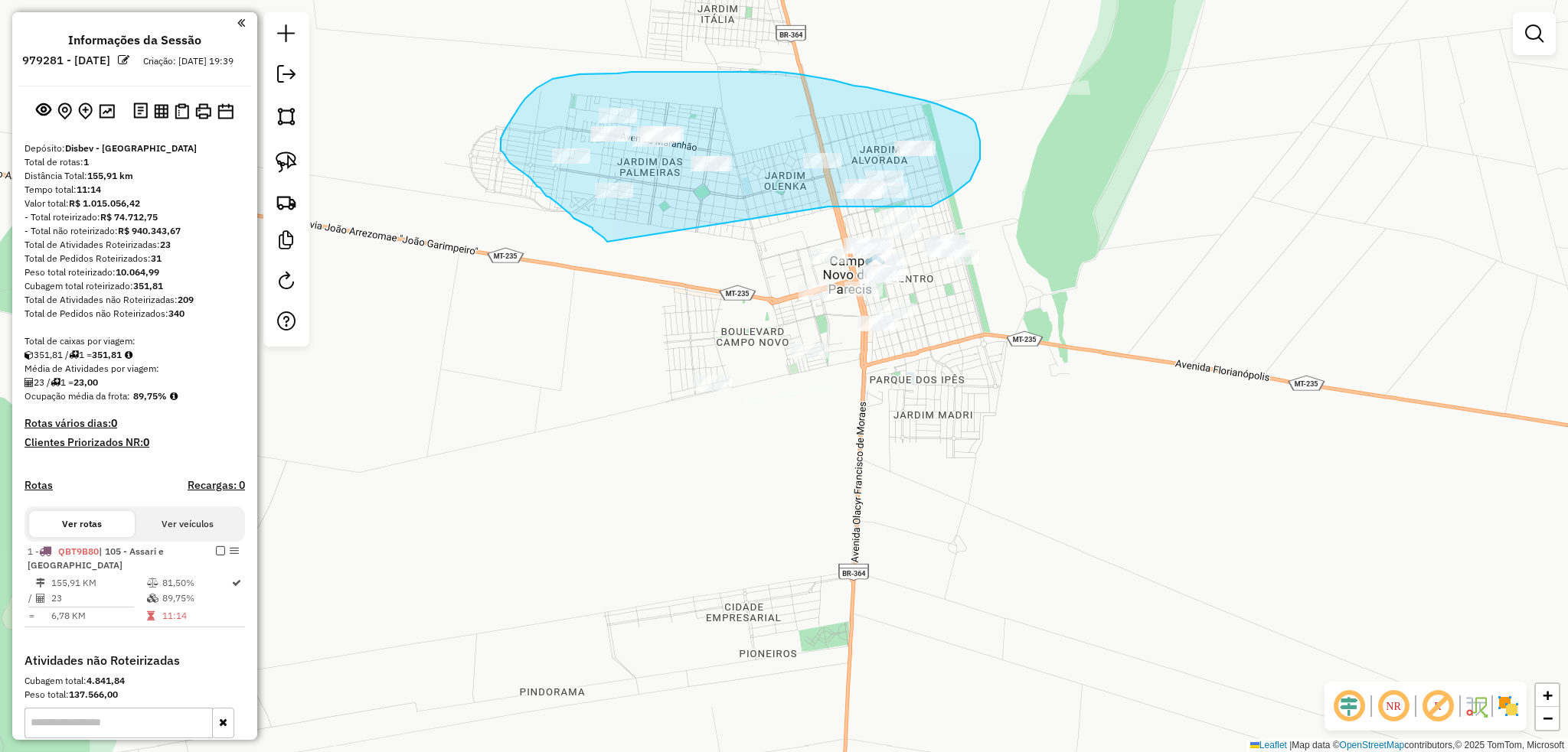
drag, startPoint x: 828, startPoint y: 206, endPoint x: 607, endPoint y: 242, distance: 223.9
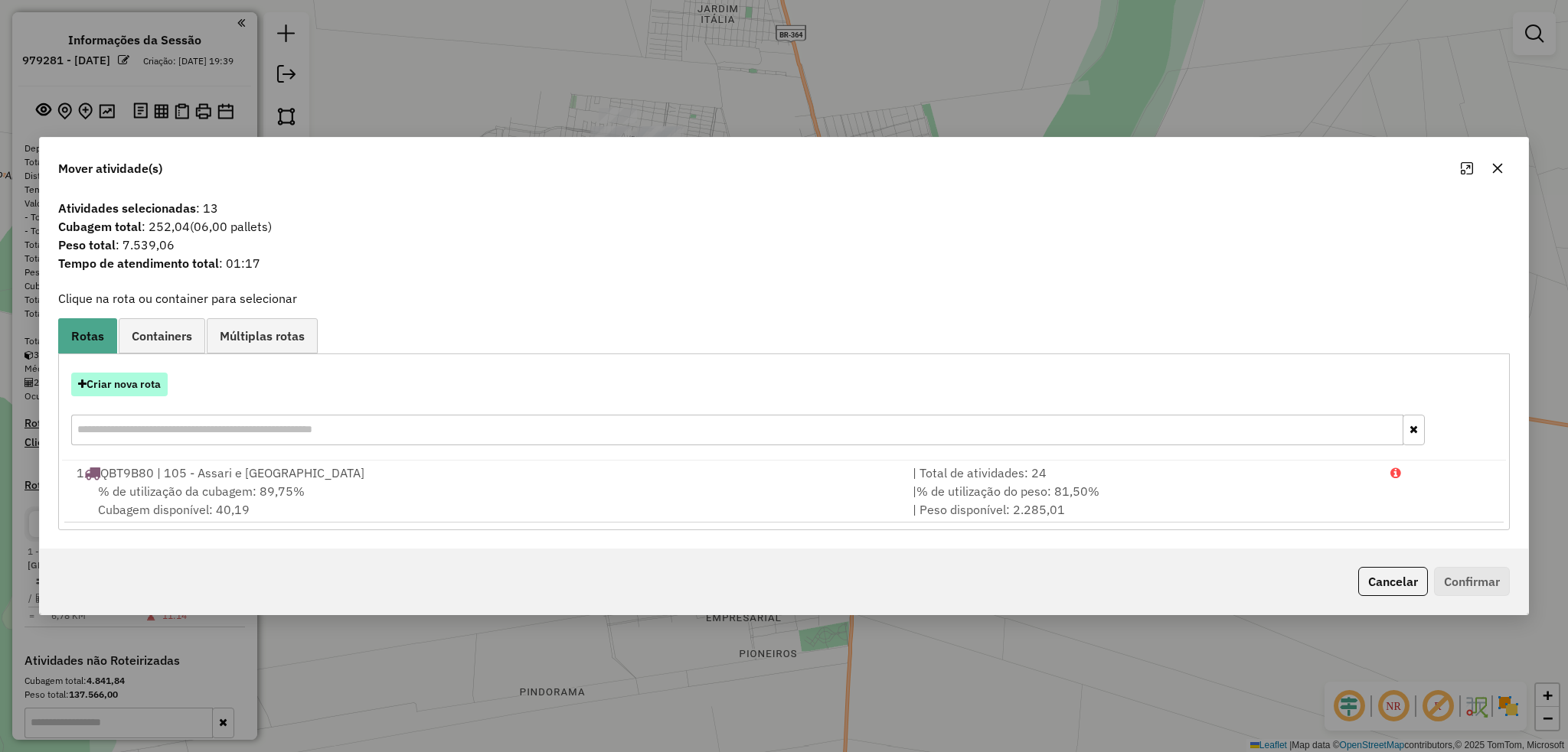
click at [140, 384] on button "Criar nova rota" at bounding box center [119, 385] width 96 height 23
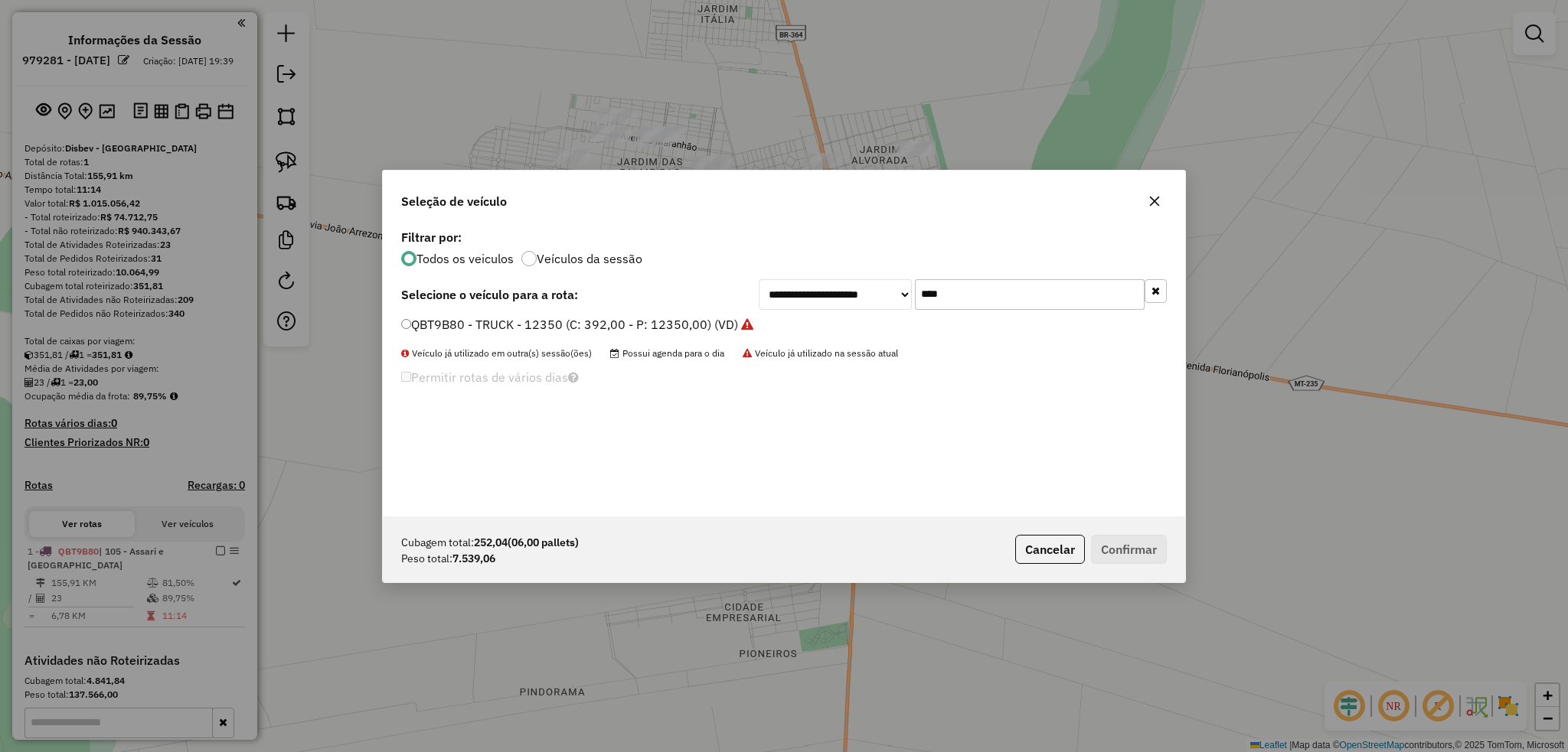
click at [970, 294] on input "****" at bounding box center [1030, 294] width 230 height 30
type input "****"
click at [412, 324] on label "QBT9B90 - TRUCK - 12350 (C: 392,00 - P: 12350,00) (VD)" at bounding box center [569, 324] width 337 height 18
click at [1132, 548] on button "Confirmar" at bounding box center [1128, 549] width 76 height 29
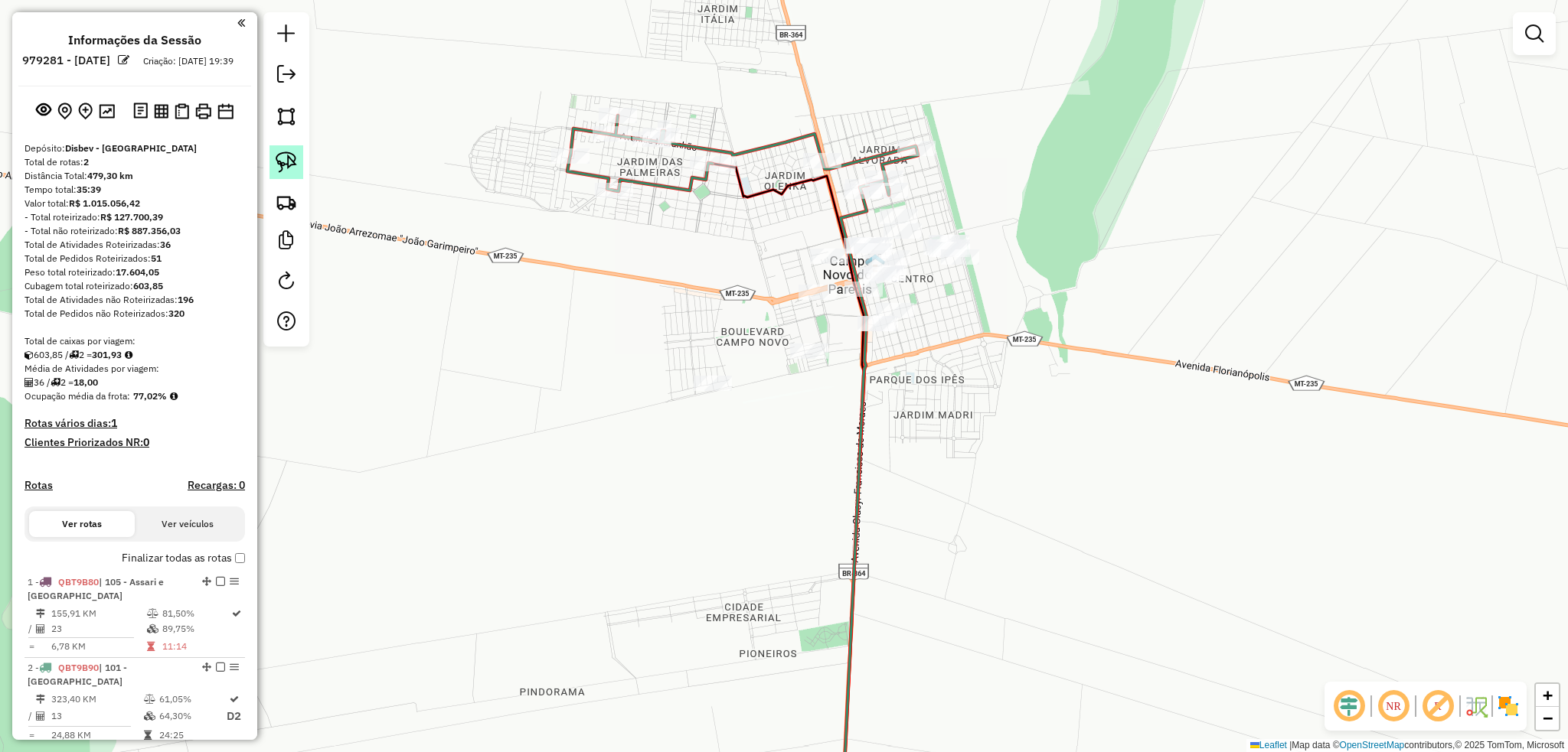
click at [282, 162] on img at bounding box center [285, 162] width 21 height 21
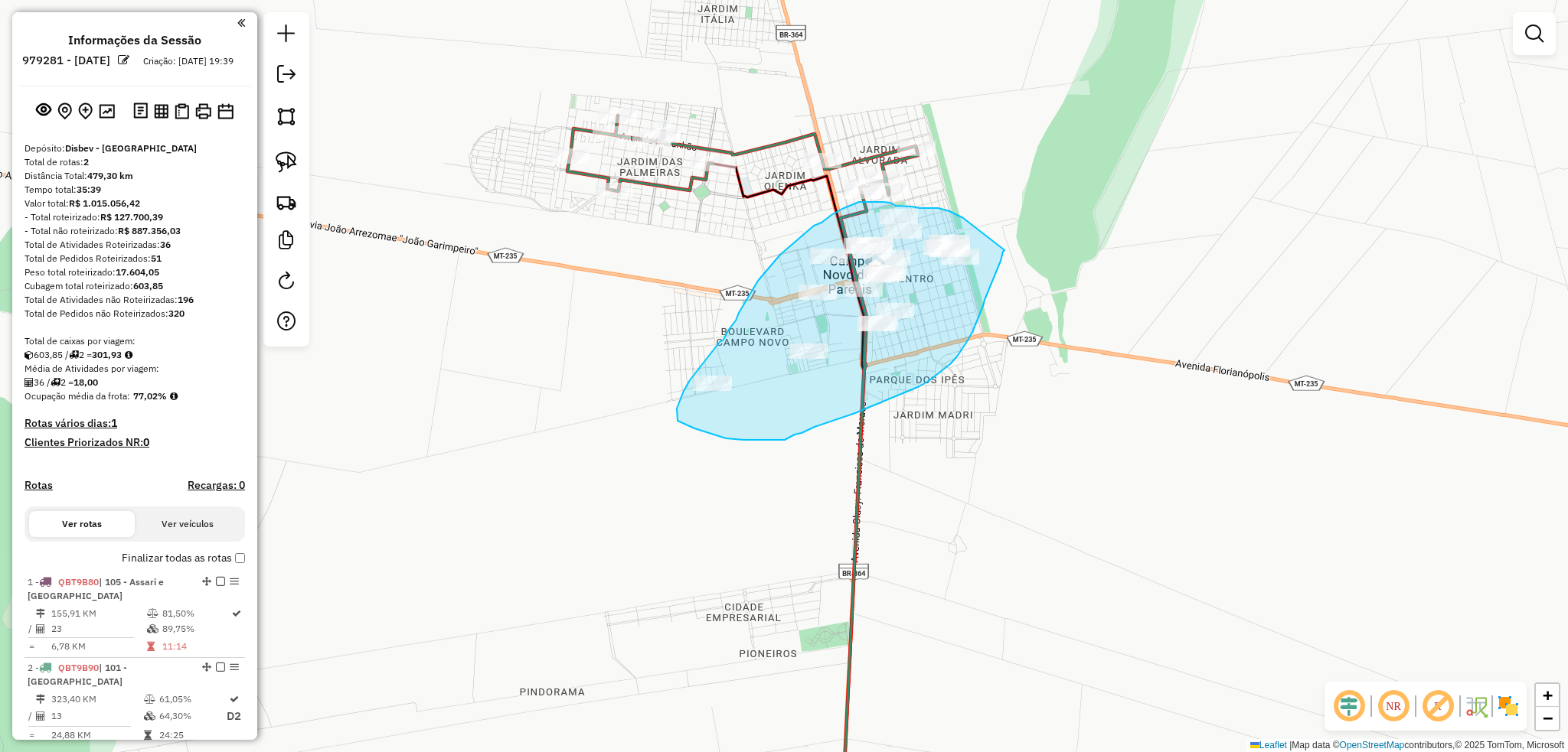
drag, startPoint x: 949, startPoint y: 211, endPoint x: 1004, endPoint y: 250, distance: 67.4
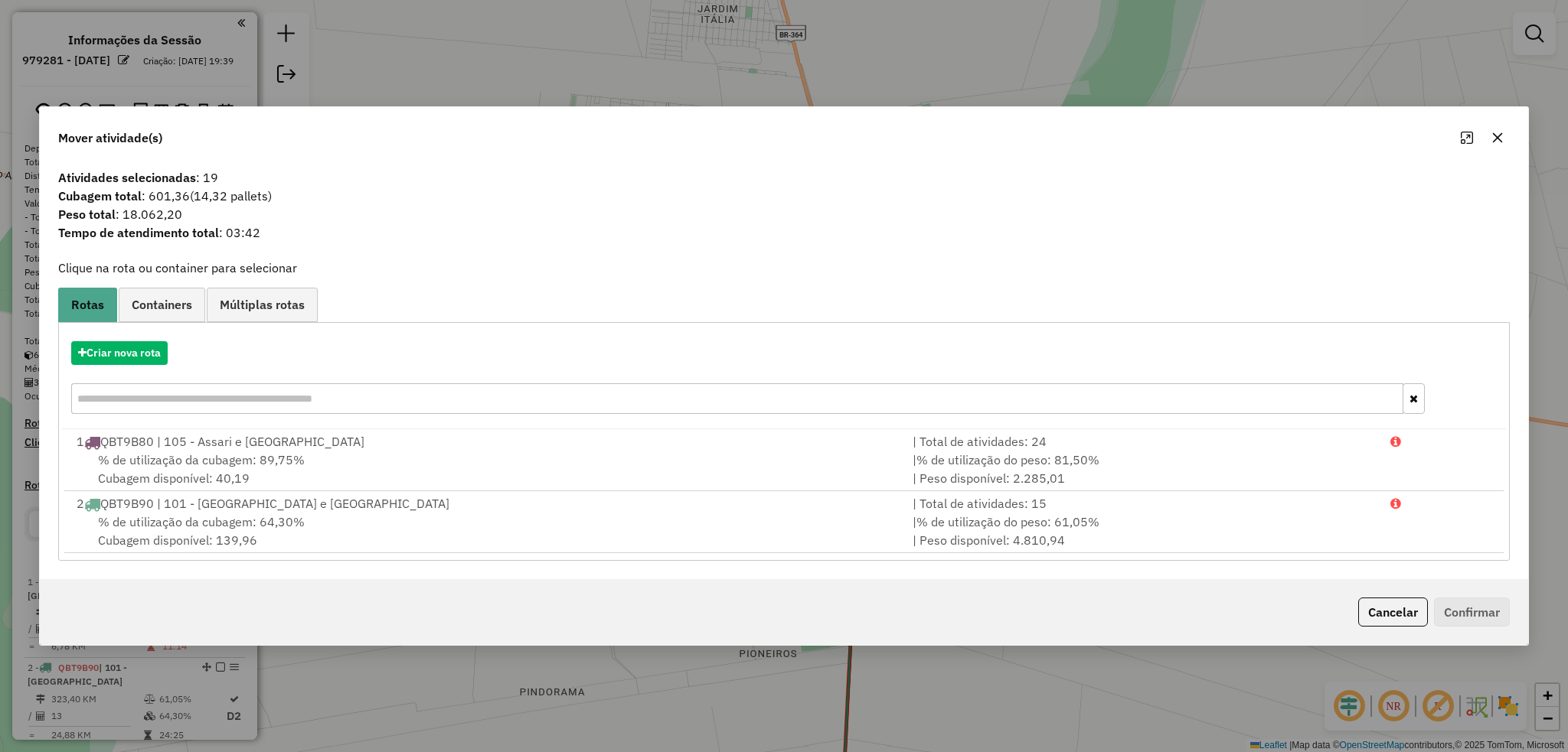
click at [1497, 141] on icon "button" at bounding box center [1498, 138] width 13 height 13
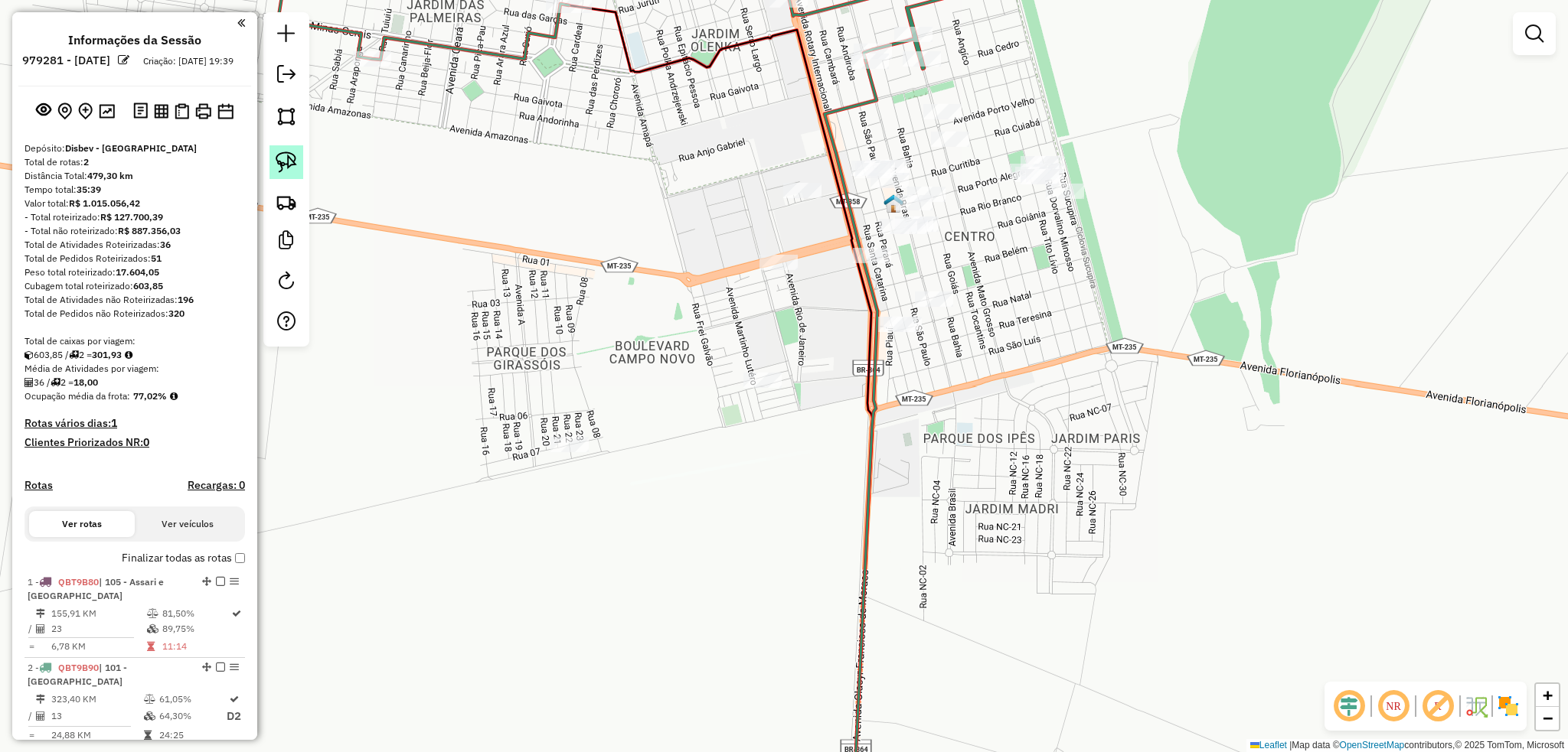
click at [292, 154] on img at bounding box center [285, 162] width 21 height 21
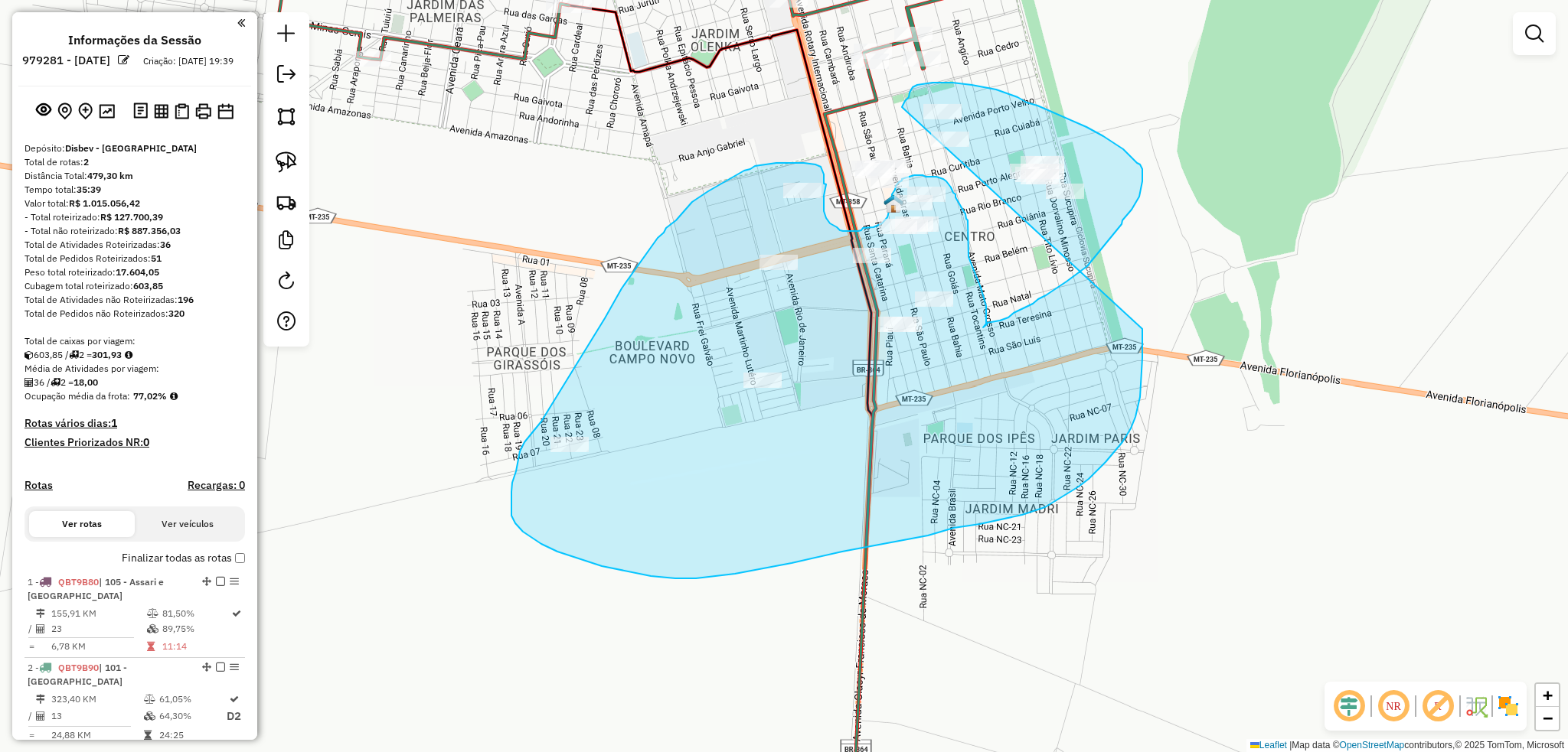
drag, startPoint x: 903, startPoint y: 105, endPoint x: 1142, endPoint y: 329, distance: 327.6
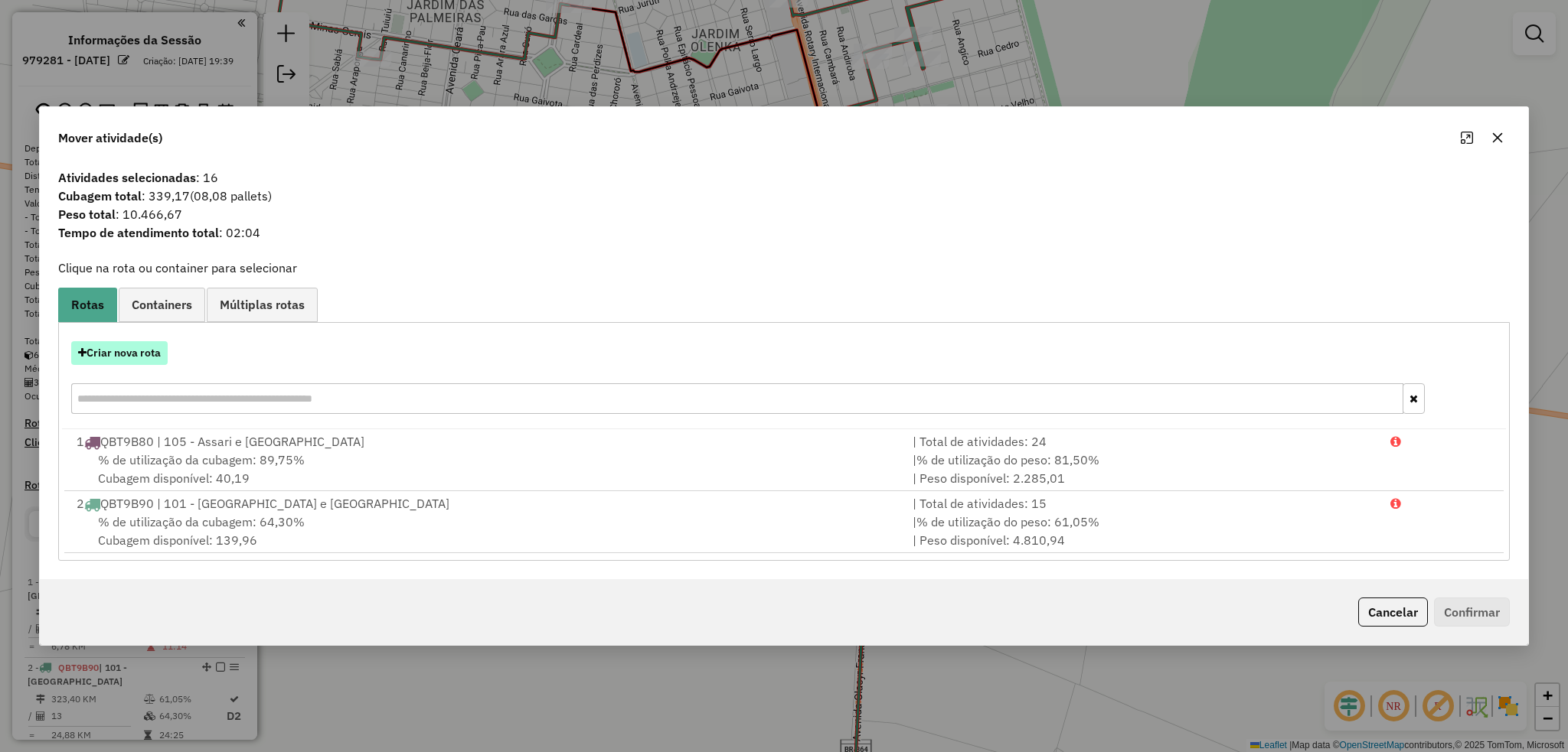
click at [131, 358] on button "Criar nova rota" at bounding box center [119, 353] width 96 height 23
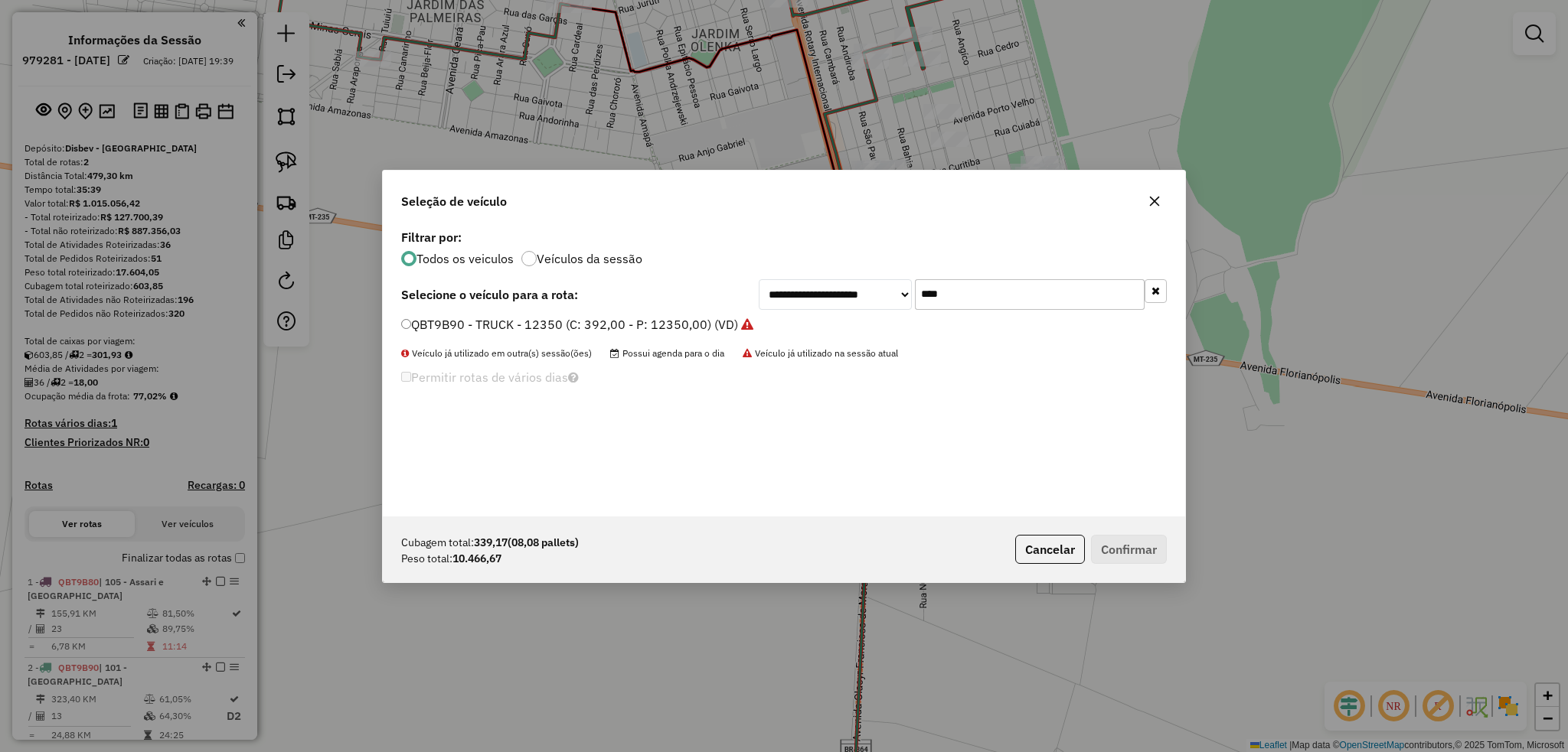
click at [962, 301] on input "****" at bounding box center [1030, 294] width 230 height 30
type input "****"
click at [1141, 555] on button "Confirmar" at bounding box center [1128, 549] width 76 height 29
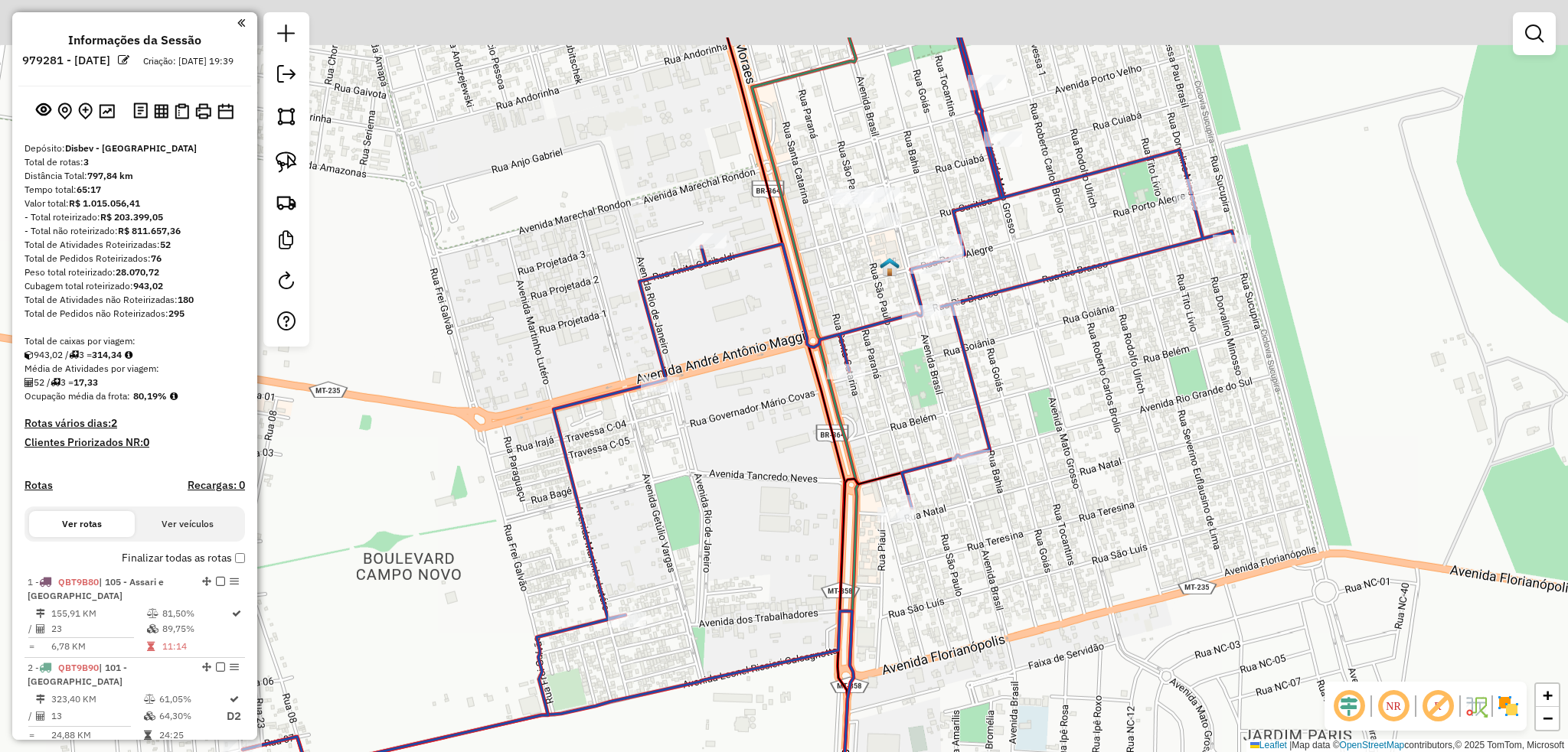
drag, startPoint x: 871, startPoint y: 212, endPoint x: 889, endPoint y: 324, distance: 113.4
click at [889, 324] on icon at bounding box center [738, 401] width 992 height 728
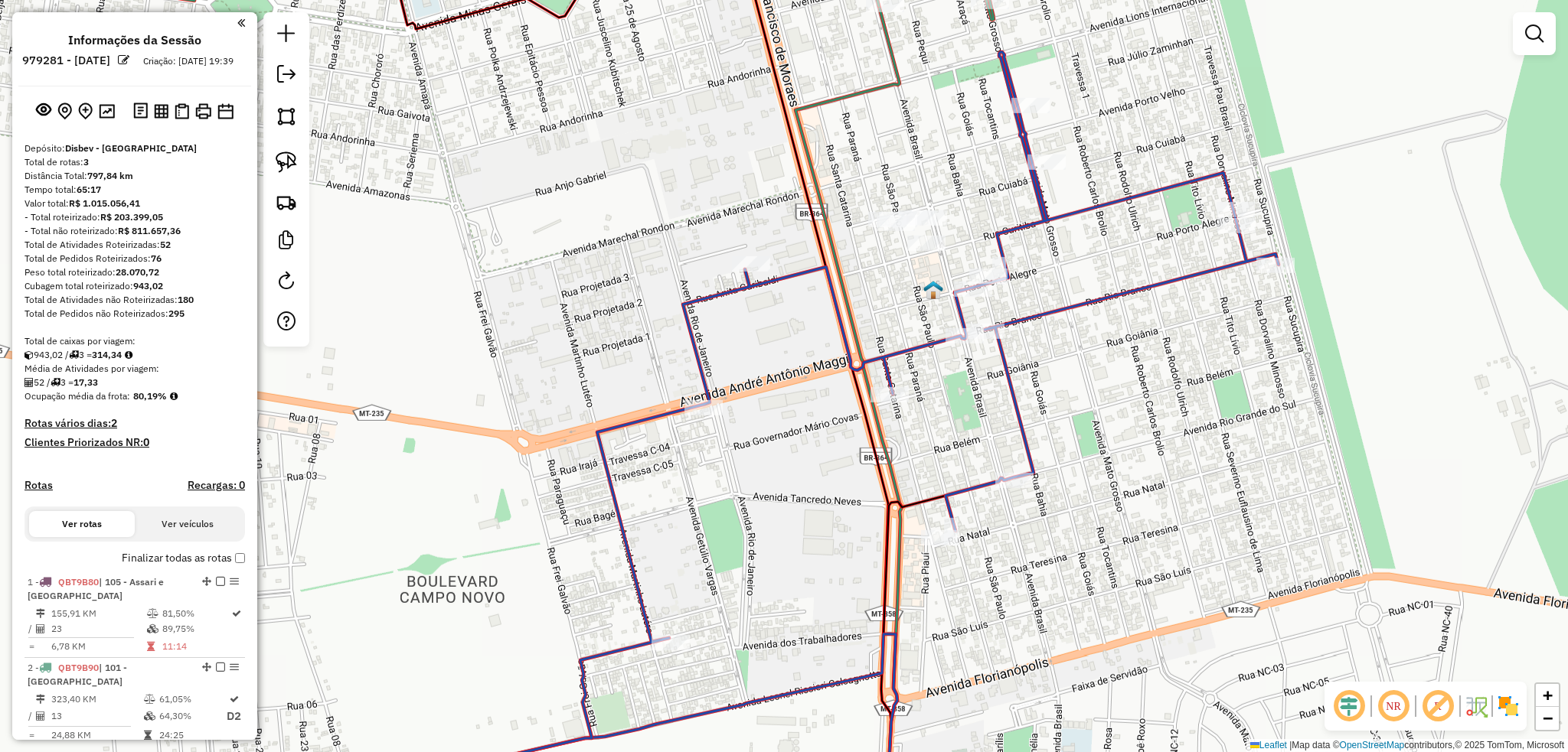
drag, startPoint x: 819, startPoint y: 162, endPoint x: 861, endPoint y: 184, distance: 47.4
click at [861, 184] on div "Janela de atendimento Grade de atendimento Capacidade Transportadoras Veículos …" at bounding box center [784, 376] width 1568 height 752
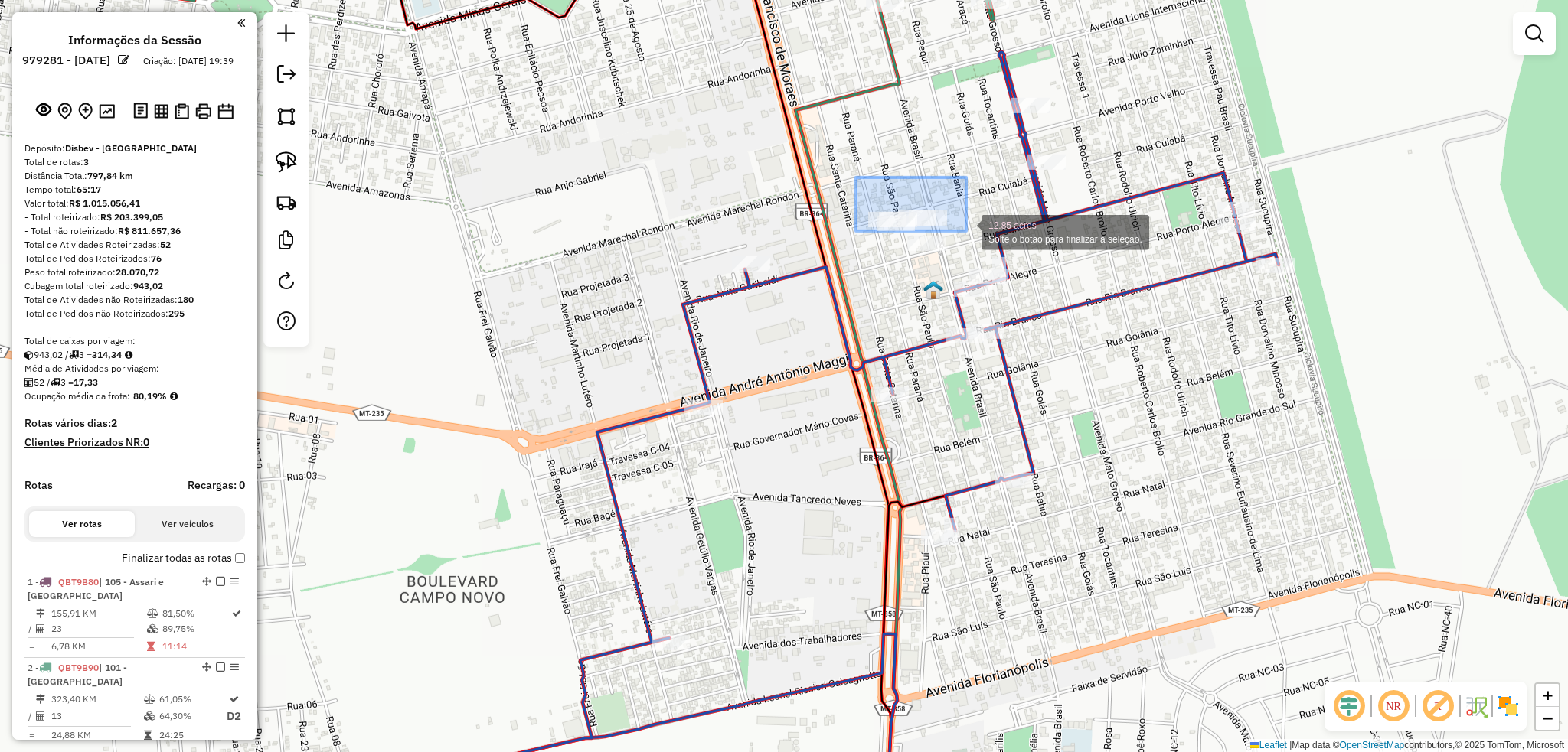
drag, startPoint x: 857, startPoint y: 181, endPoint x: 966, endPoint y: 231, distance: 119.9
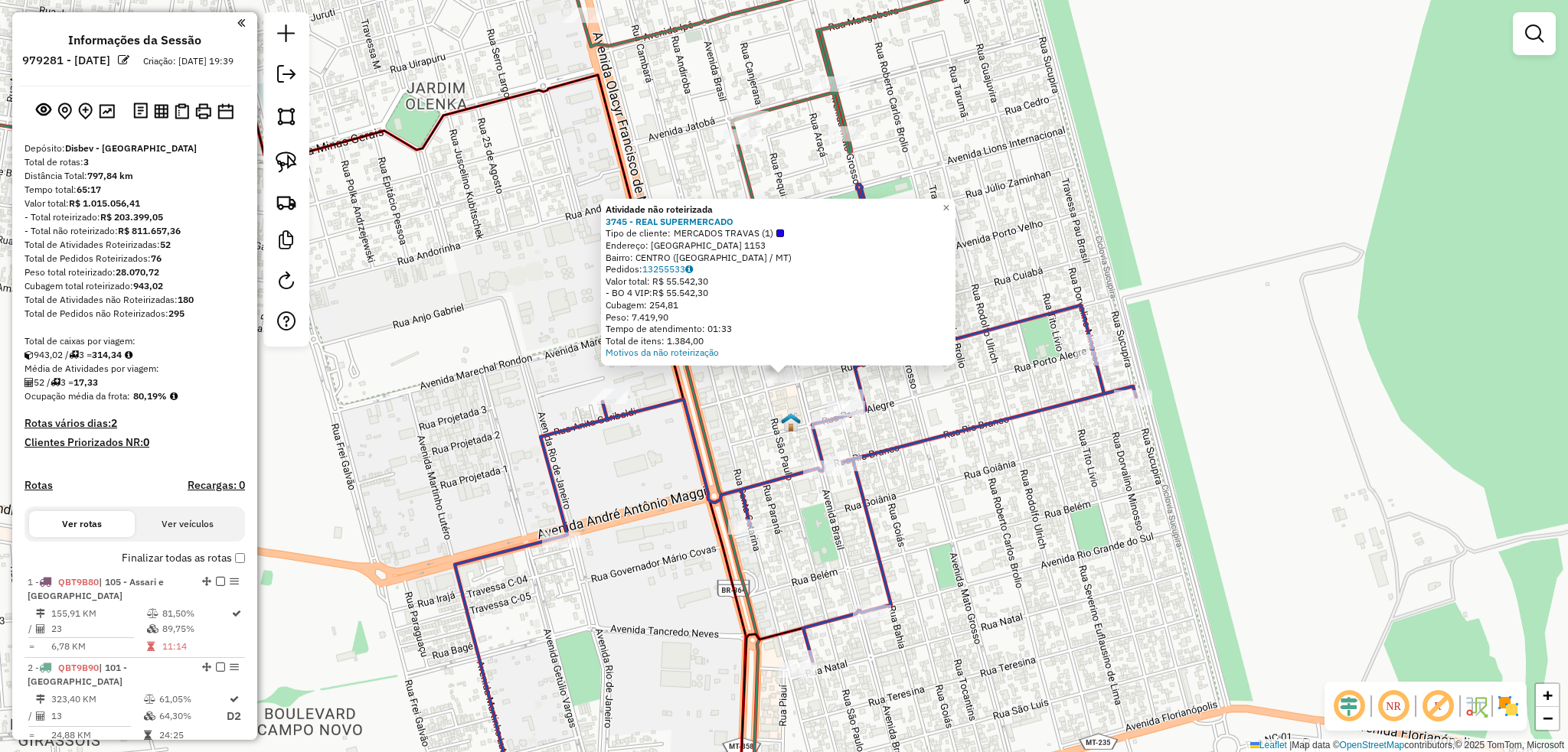
click at [1036, 251] on div "Atividade não roteirizada 3745 - REAL SUPERMERCADO Tipo de cliente: MERCADOS TR…" at bounding box center [784, 376] width 1568 height 752
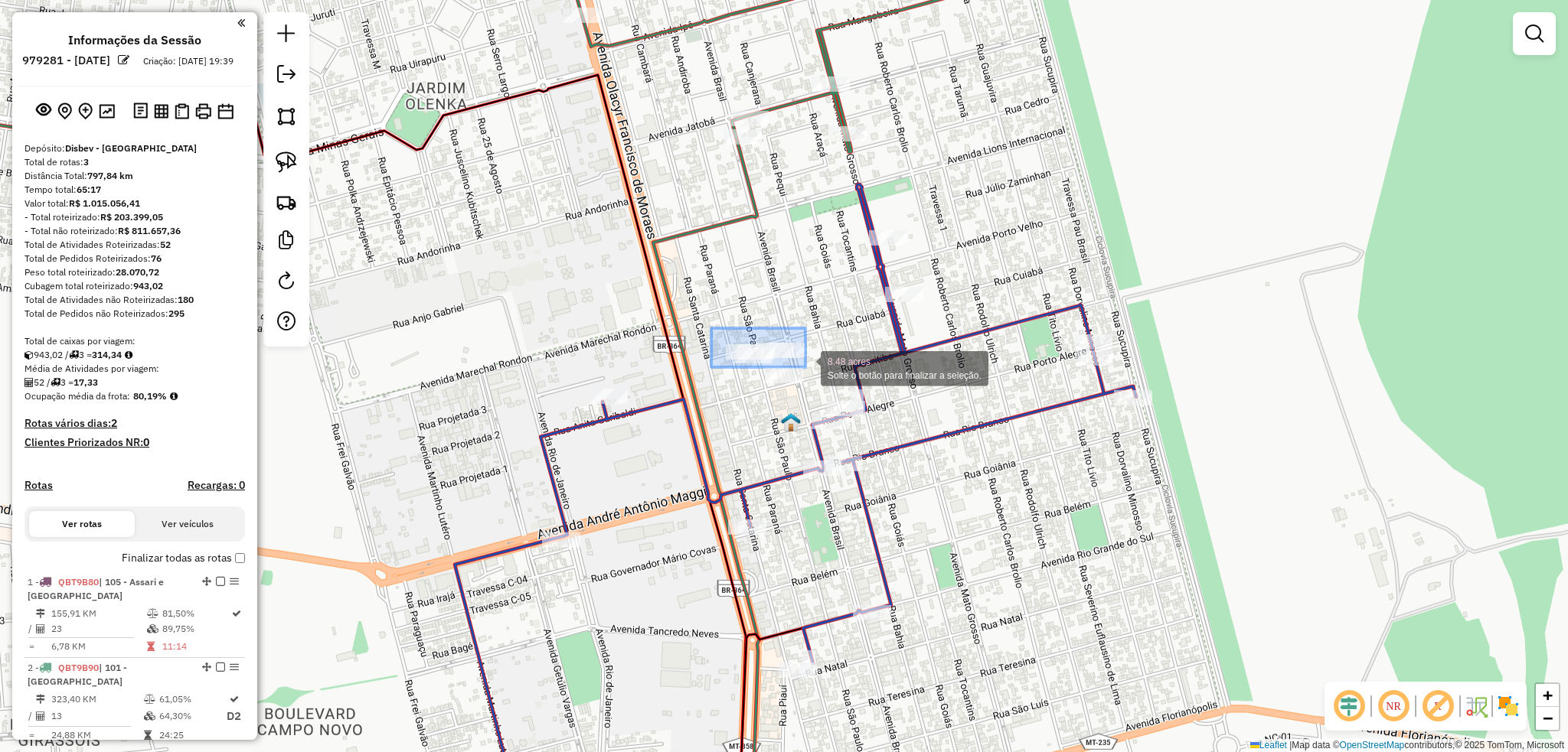
drag, startPoint x: 711, startPoint y: 328, endPoint x: 806, endPoint y: 367, distance: 102.7
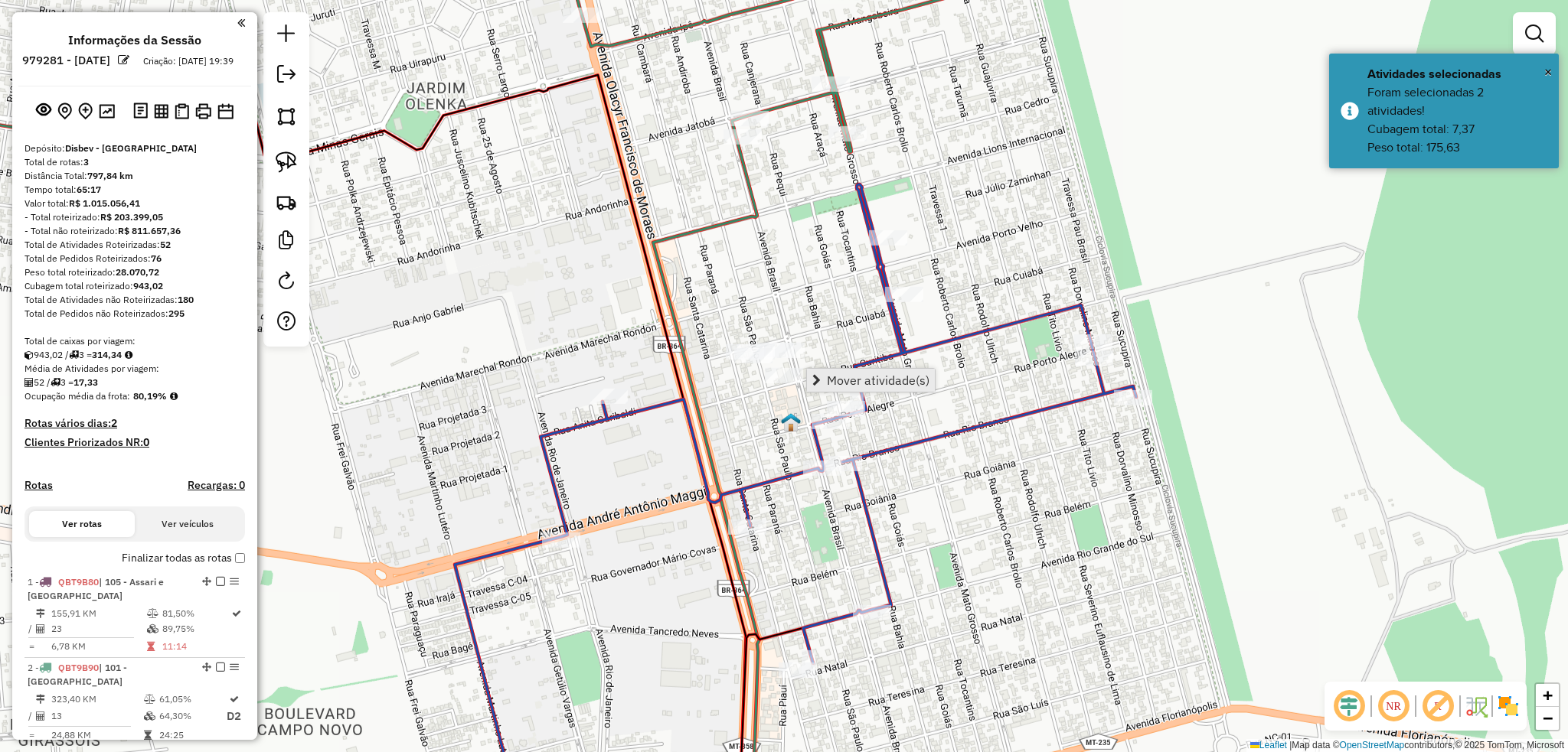
click at [902, 379] on span "Mover atividade(s)" at bounding box center [877, 381] width 102 height 13
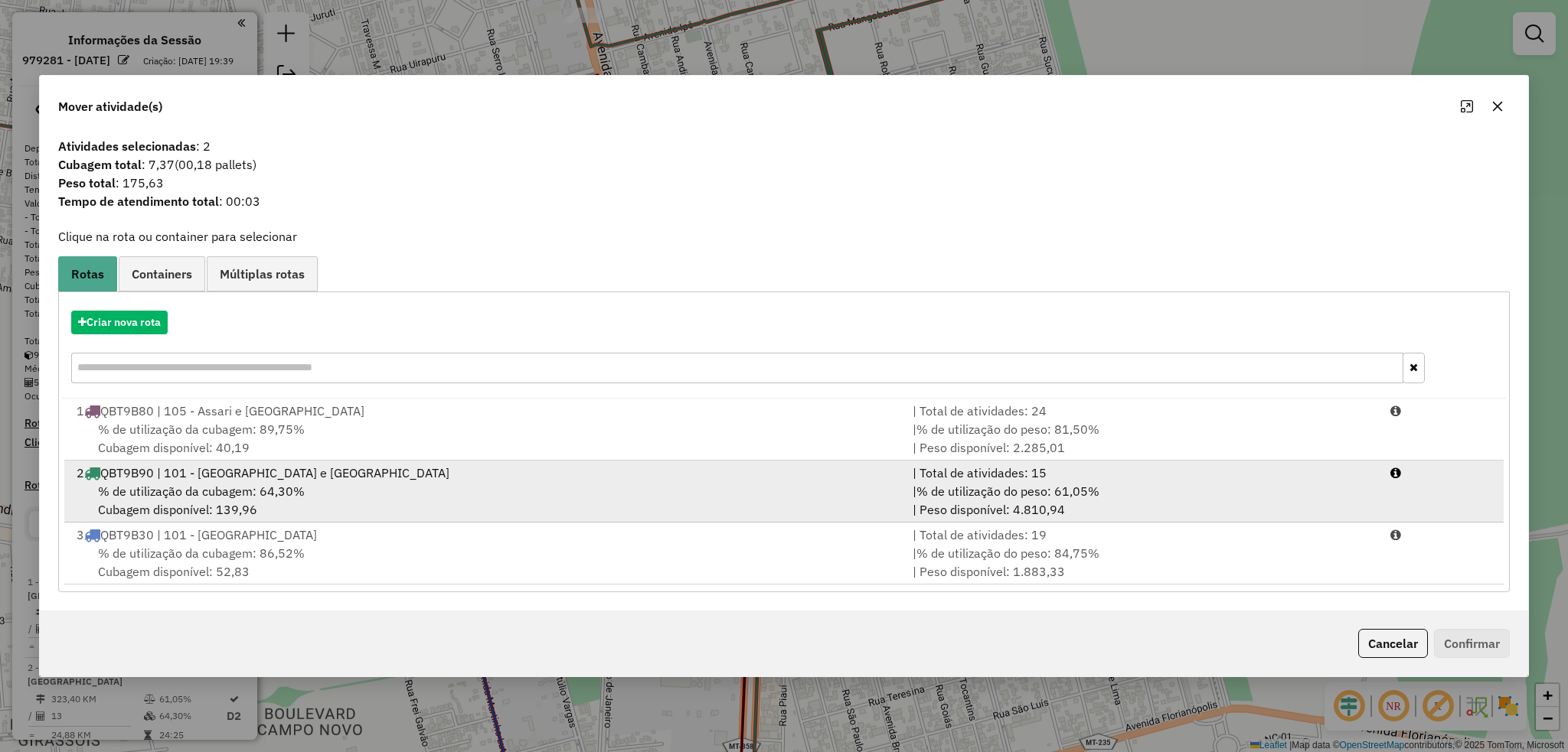
click at [271, 489] on span "% de utilização da cubagem: 64,30%" at bounding box center [201, 492] width 206 height 16
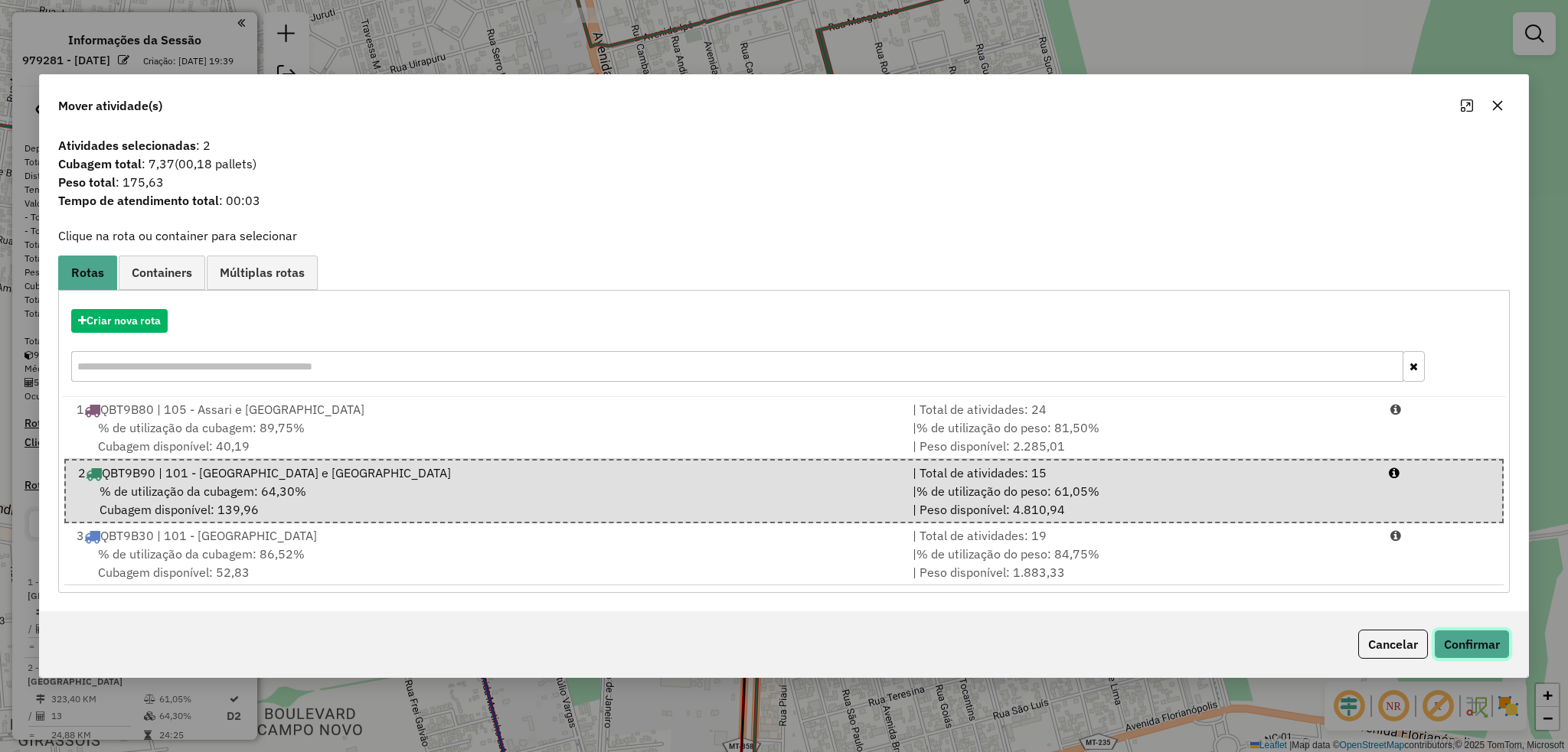
click at [1483, 646] on button "Confirmar" at bounding box center [1471, 644] width 76 height 29
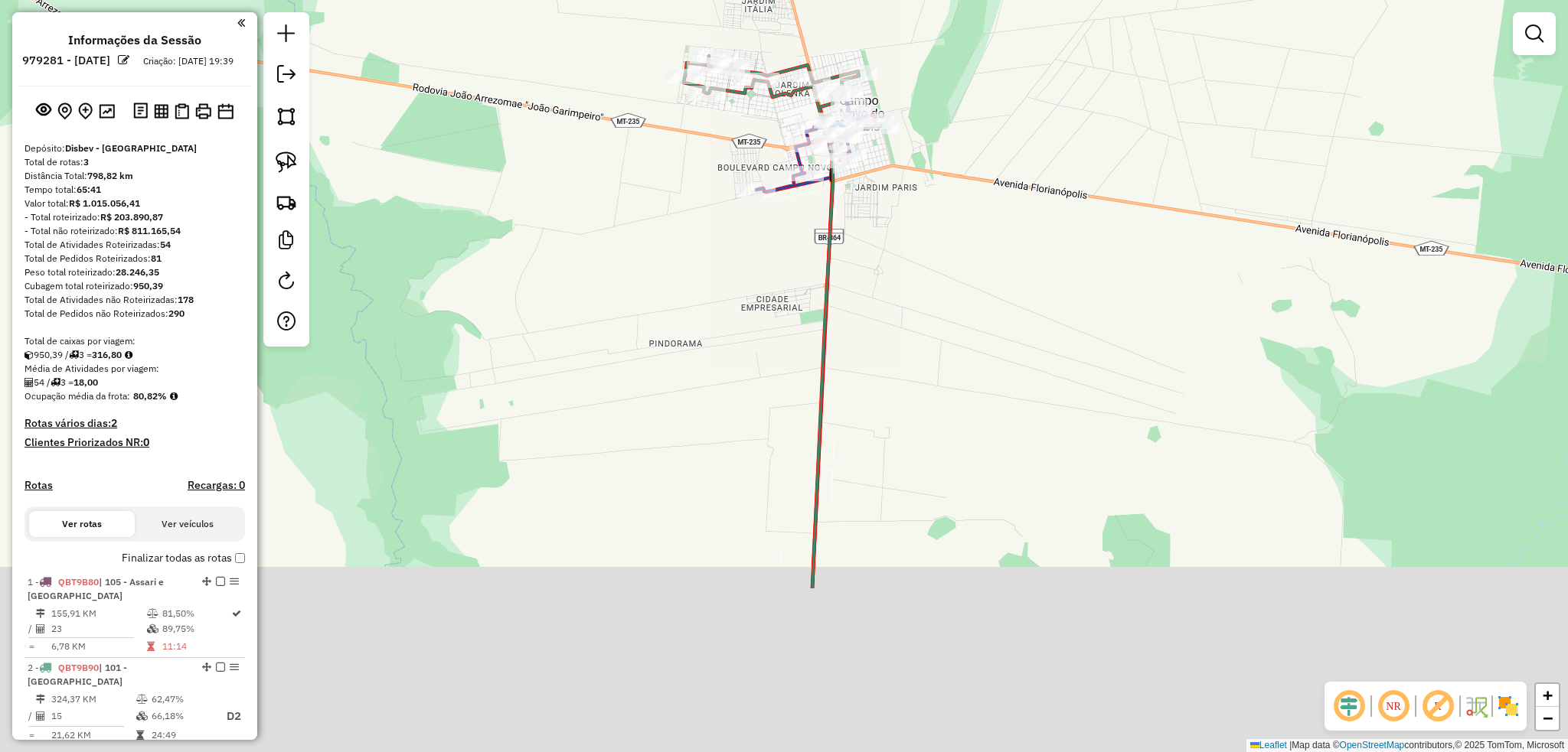
drag, startPoint x: 931, startPoint y: 354, endPoint x: 920, endPoint y: 302, distance: 53.2
click at [920, 302] on div "Janela de atendimento Grade de atendimento Capacidade Transportadoras Veículos …" at bounding box center [784, 376] width 1568 height 752
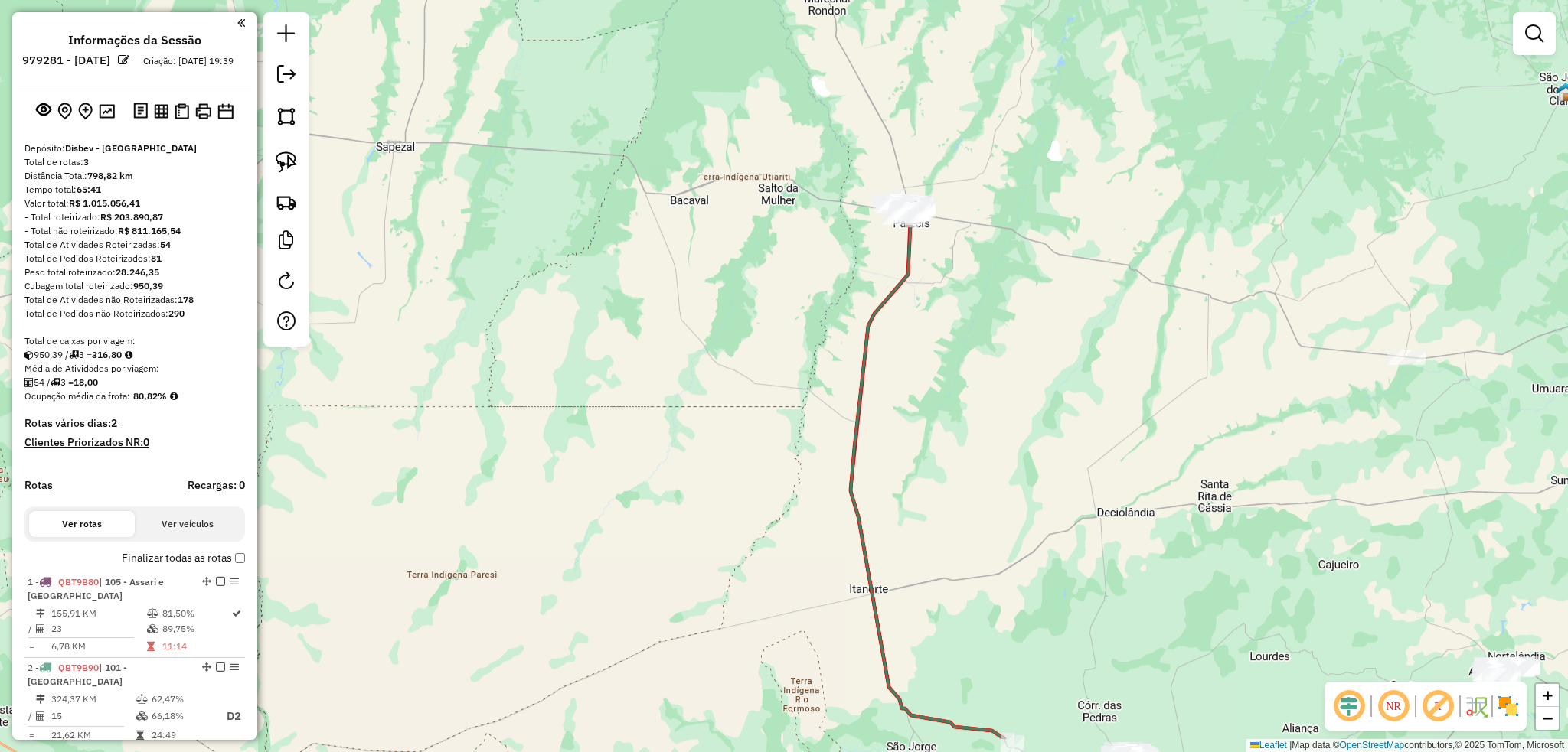
drag, startPoint x: 1020, startPoint y: 443, endPoint x: 970, endPoint y: 231, distance: 217.8
click at [974, 218] on div "Janela de atendimento Grade de atendimento Capacidade Transportadoras Veículos …" at bounding box center [784, 376] width 1568 height 752
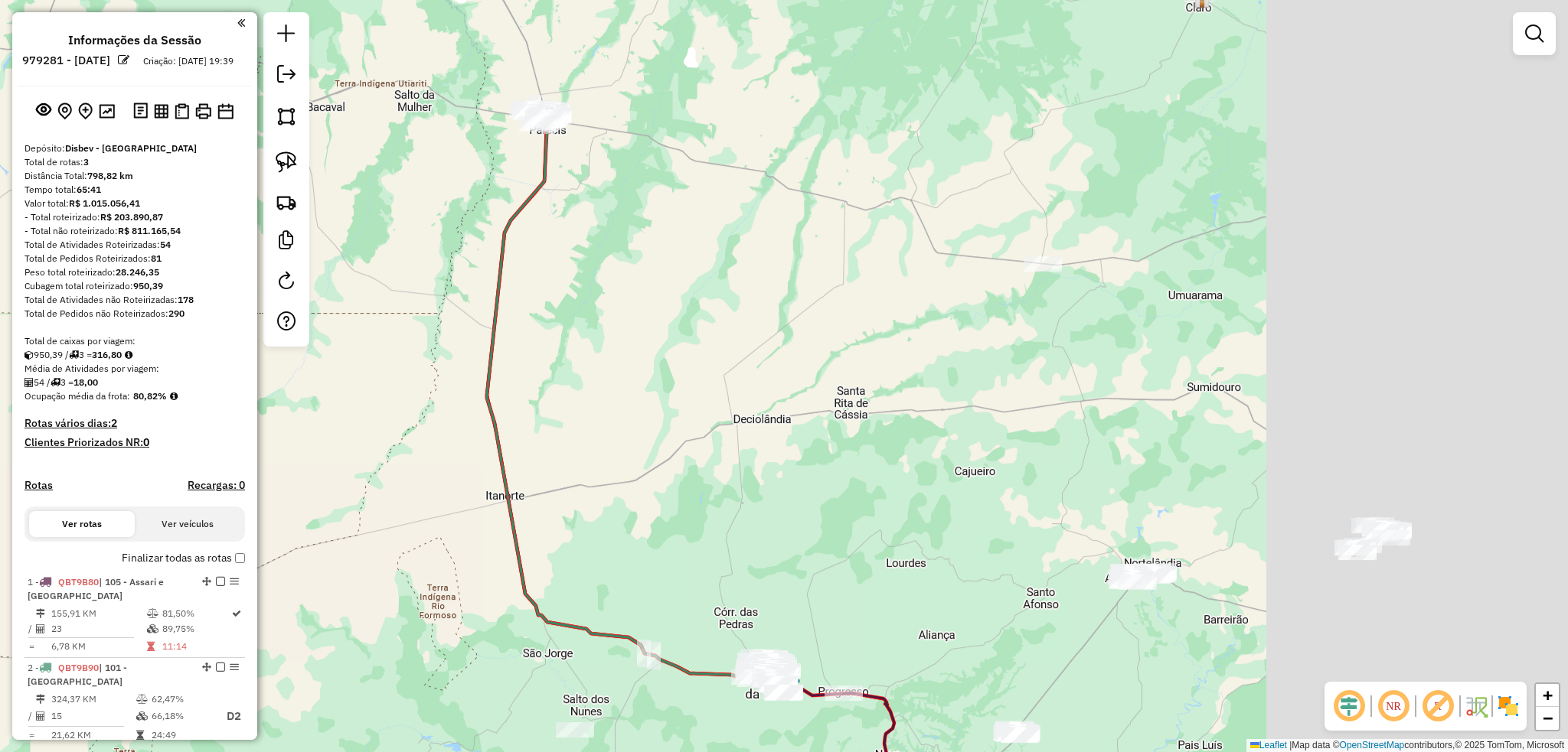
drag, startPoint x: 1082, startPoint y: 330, endPoint x: 723, endPoint y: 340, distance: 359.1
click at [724, 356] on div "Janela de atendimento Grade de atendimento Capacidade Transportadoras Veículos …" at bounding box center [784, 376] width 1568 height 752
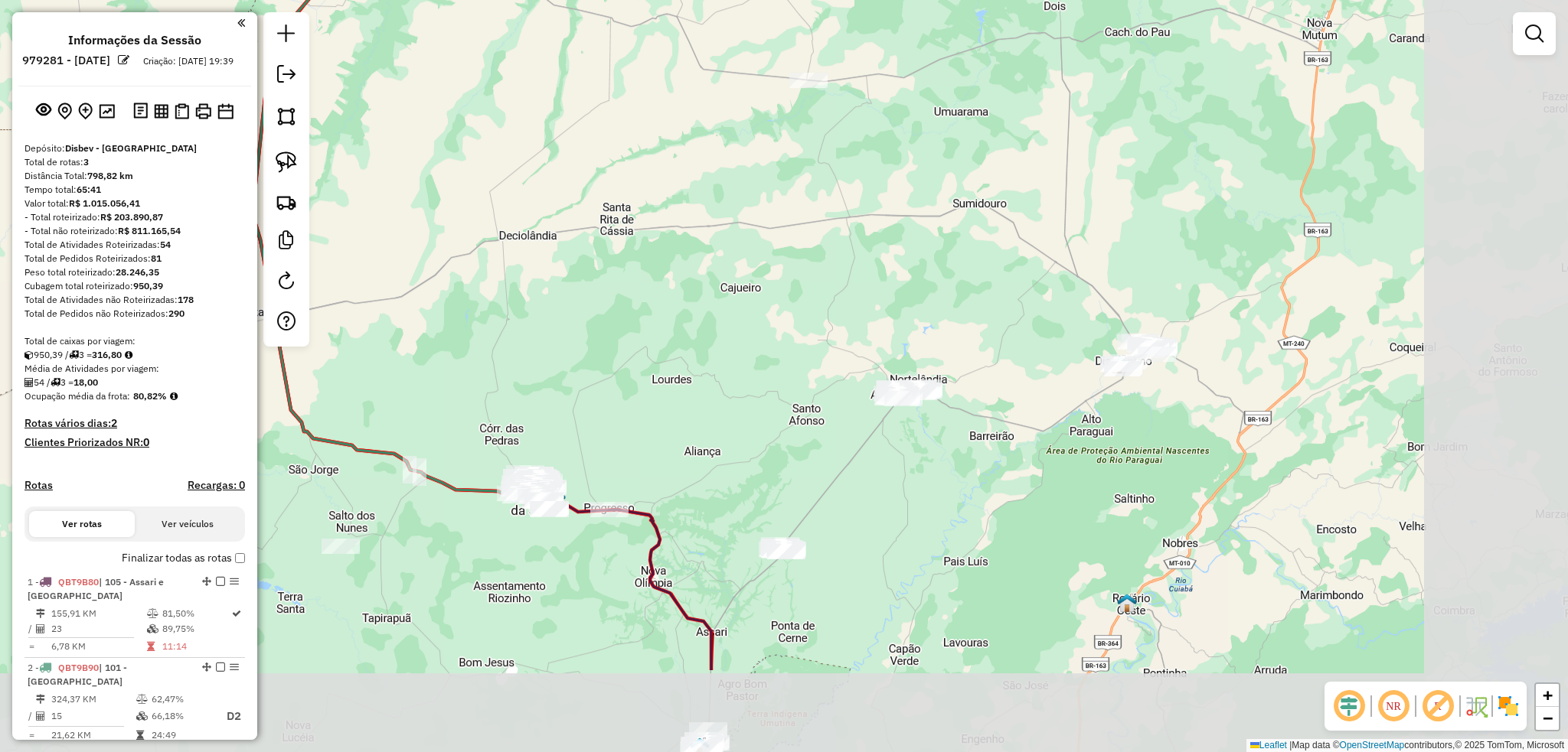
drag, startPoint x: 955, startPoint y: 403, endPoint x: 1050, endPoint y: 271, distance: 162.6
click at [804, 243] on div "Janela de atendimento Grade de atendimento Capacidade Transportadoras Veículos …" at bounding box center [784, 376] width 1568 height 752
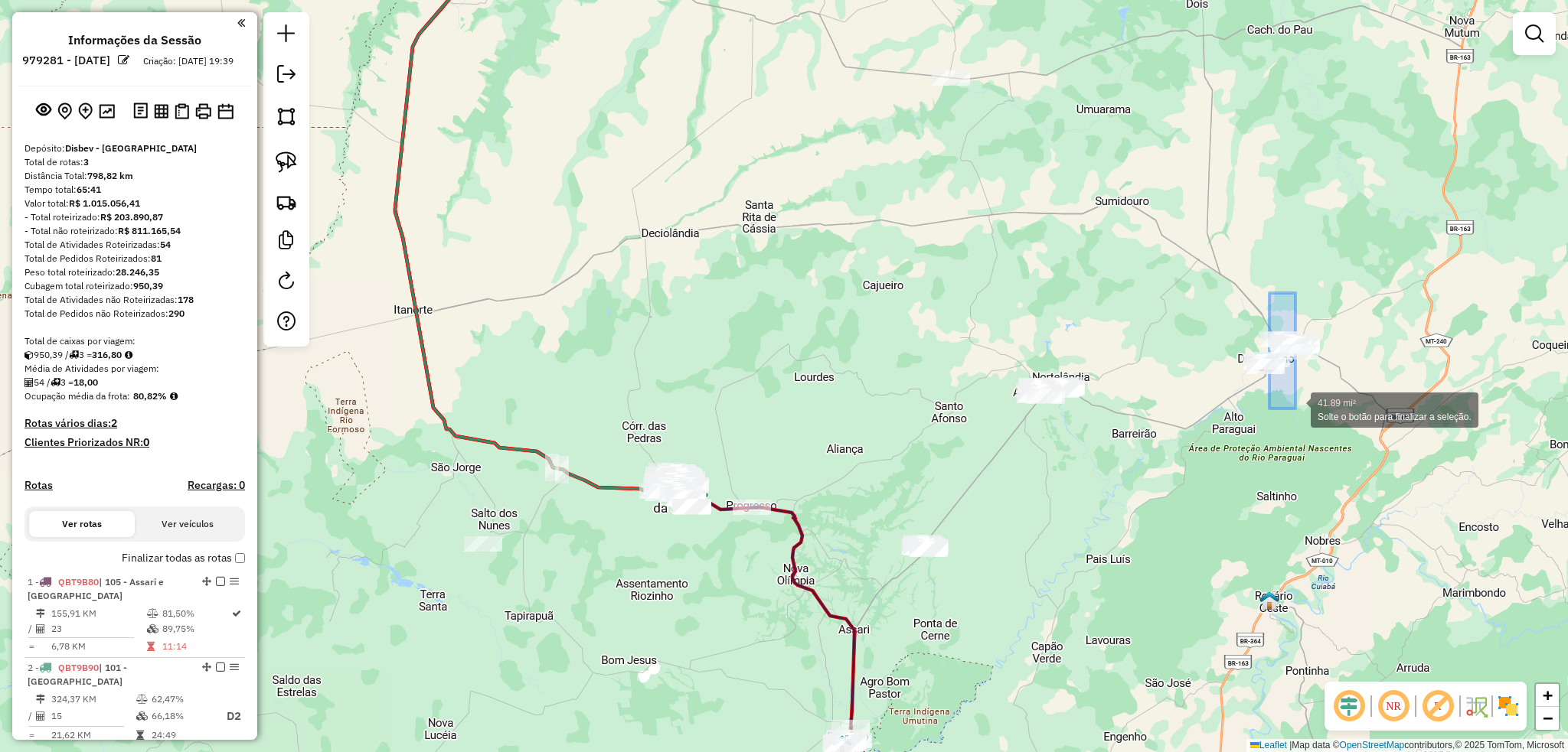
drag, startPoint x: 1270, startPoint y: 325, endPoint x: 1234, endPoint y: 367, distance: 55.3
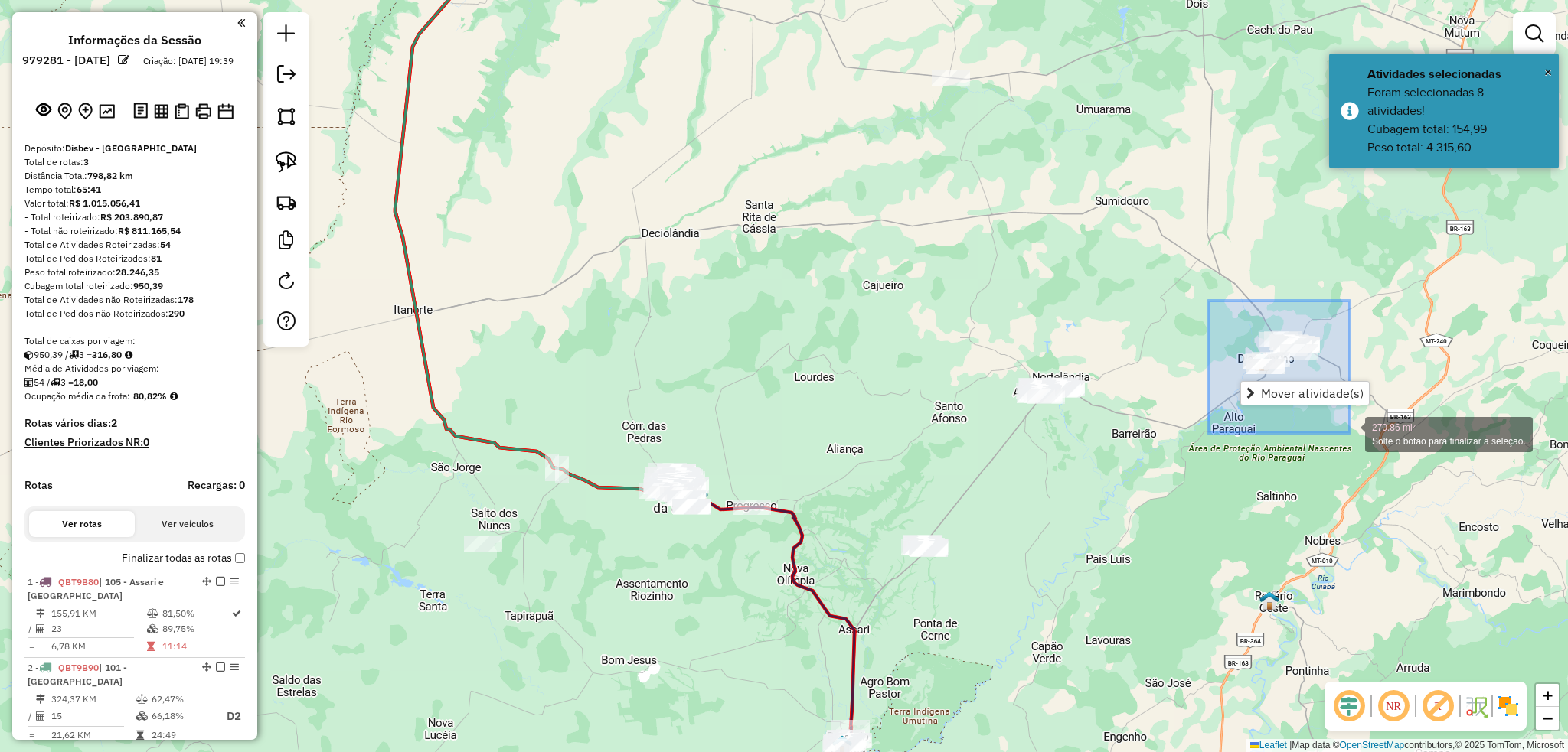
drag, startPoint x: 1279, startPoint y: 403, endPoint x: 1350, endPoint y: 433, distance: 77.1
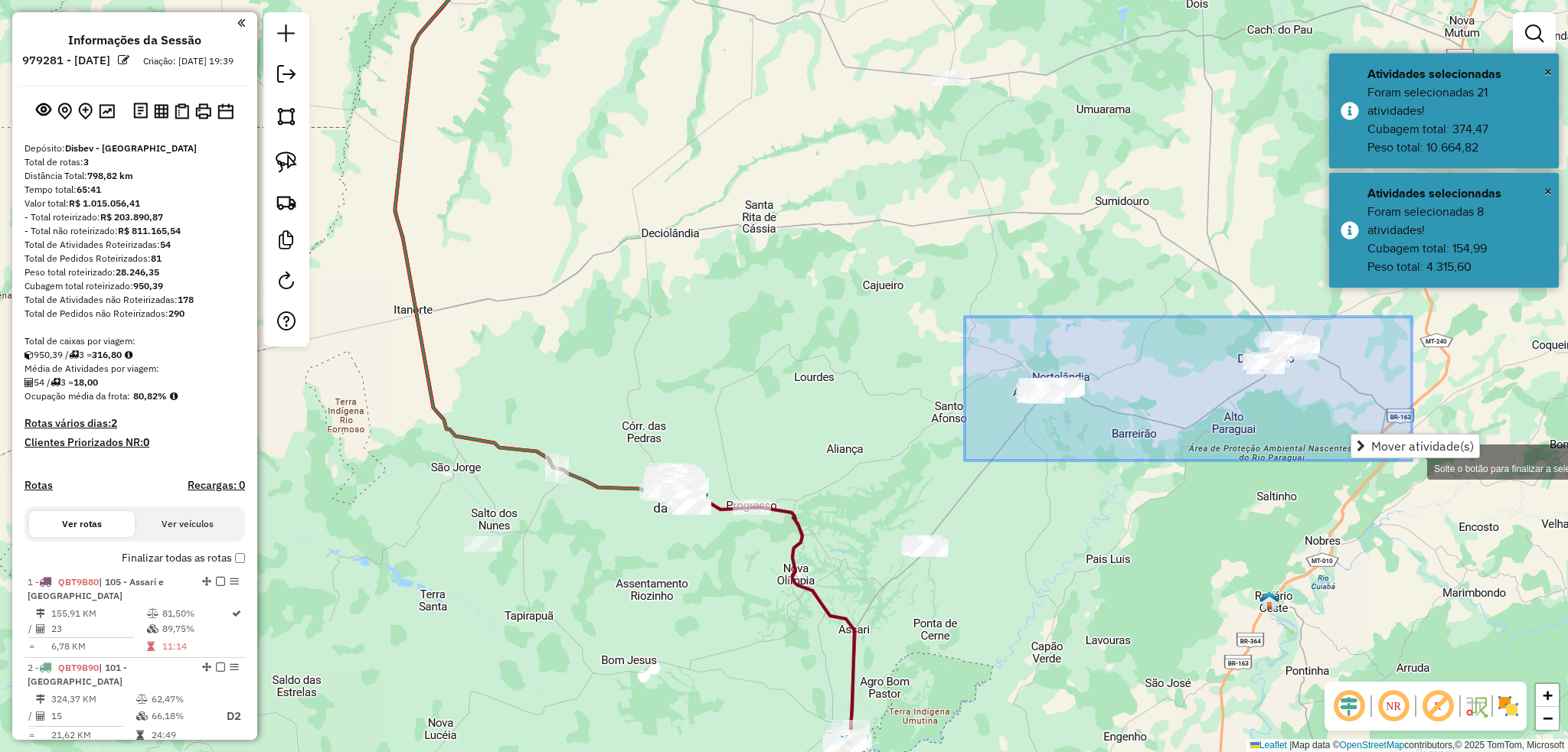
drag, startPoint x: 964, startPoint y: 317, endPoint x: 1412, endPoint y: 460, distance: 470.3
click at [1412, 460] on div "936.79 mi² Solte o botão para finalizar a seleção. Janela de atendimento Grade …" at bounding box center [784, 376] width 1568 height 752
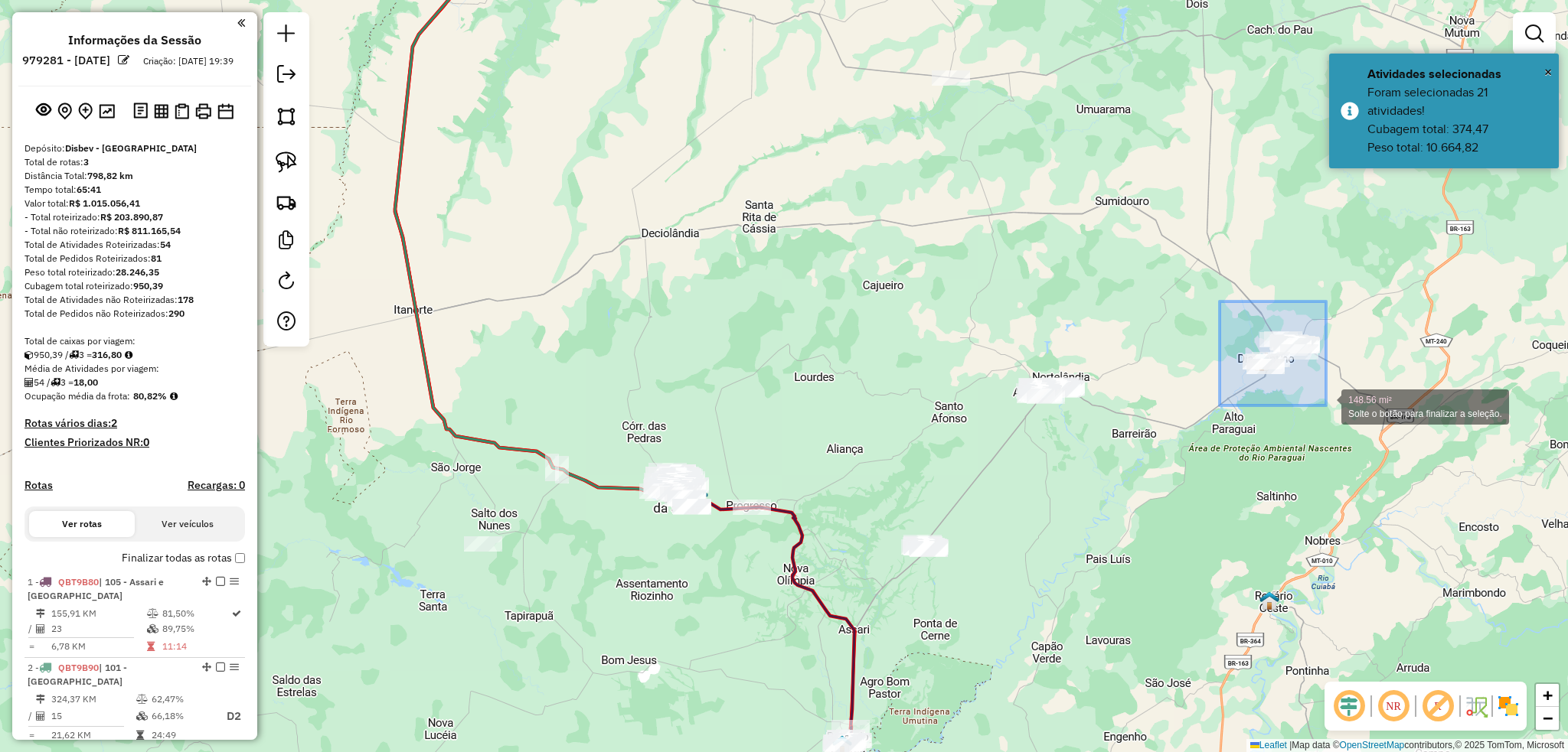
drag, startPoint x: 1241, startPoint y: 334, endPoint x: 1326, endPoint y: 406, distance: 111.4
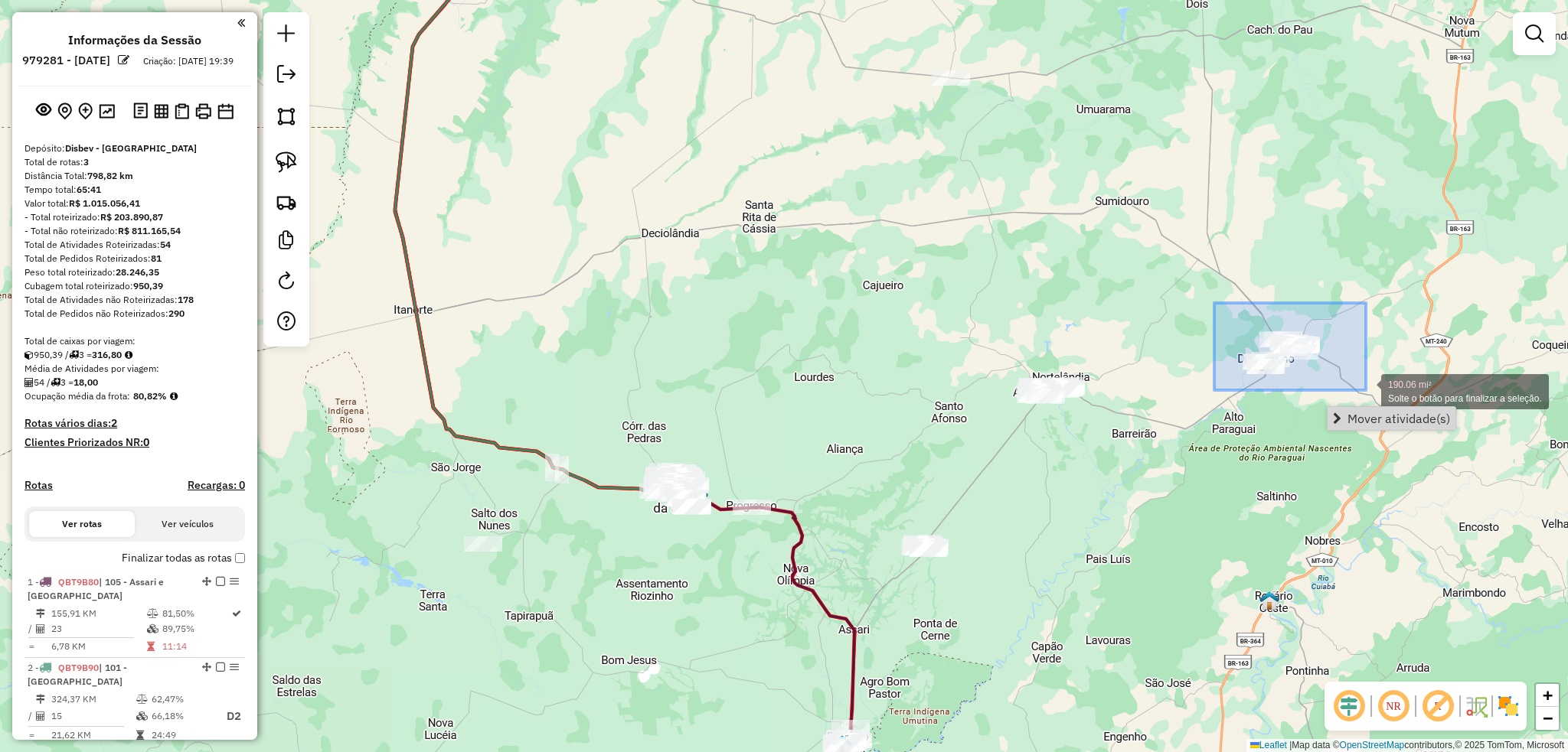
drag, startPoint x: 1214, startPoint y: 303, endPoint x: 1365, endPoint y: 390, distance: 174.3
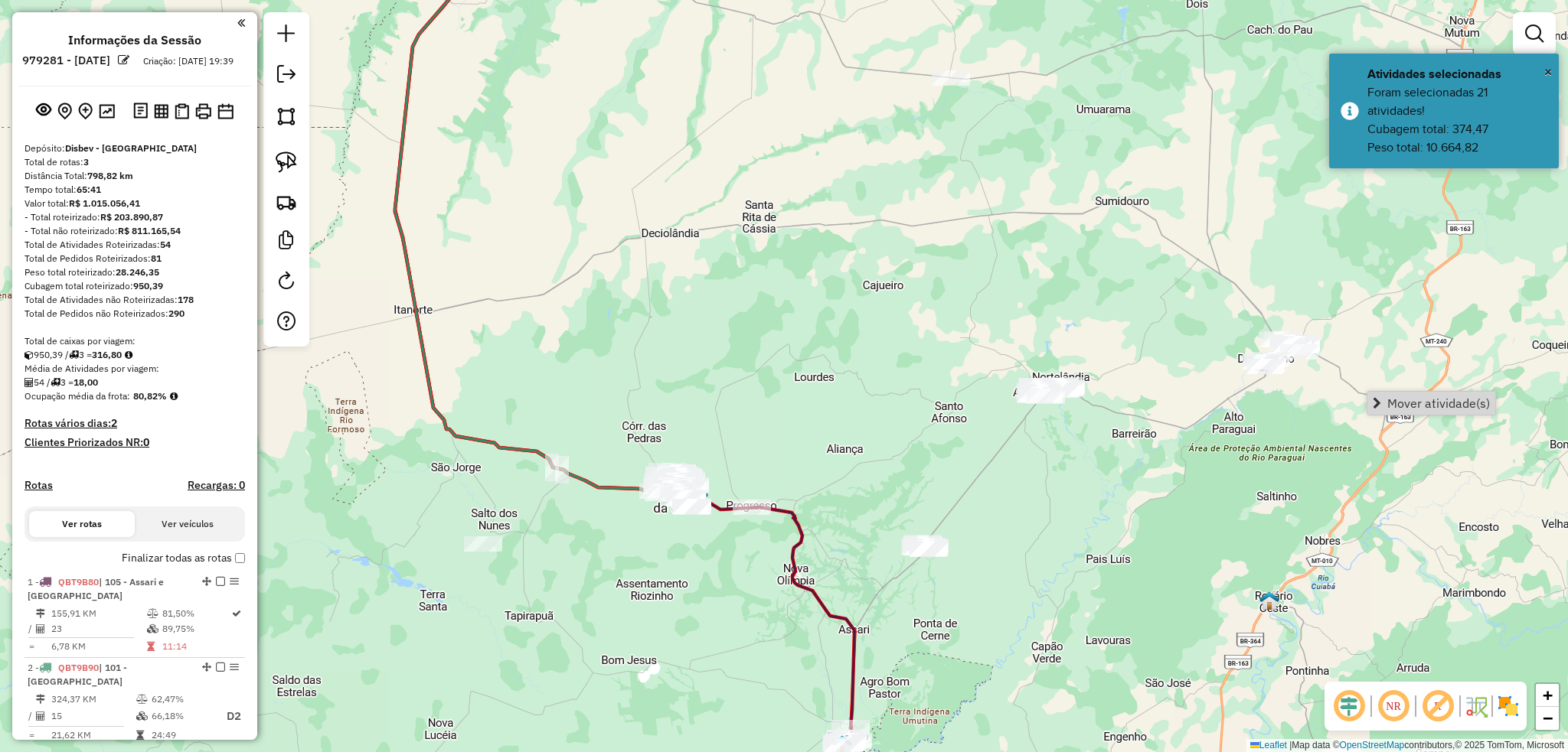
click at [1426, 419] on div "Janela de atendimento Grade de atendimento Capacidade Transportadoras Veículos …" at bounding box center [784, 376] width 1568 height 752
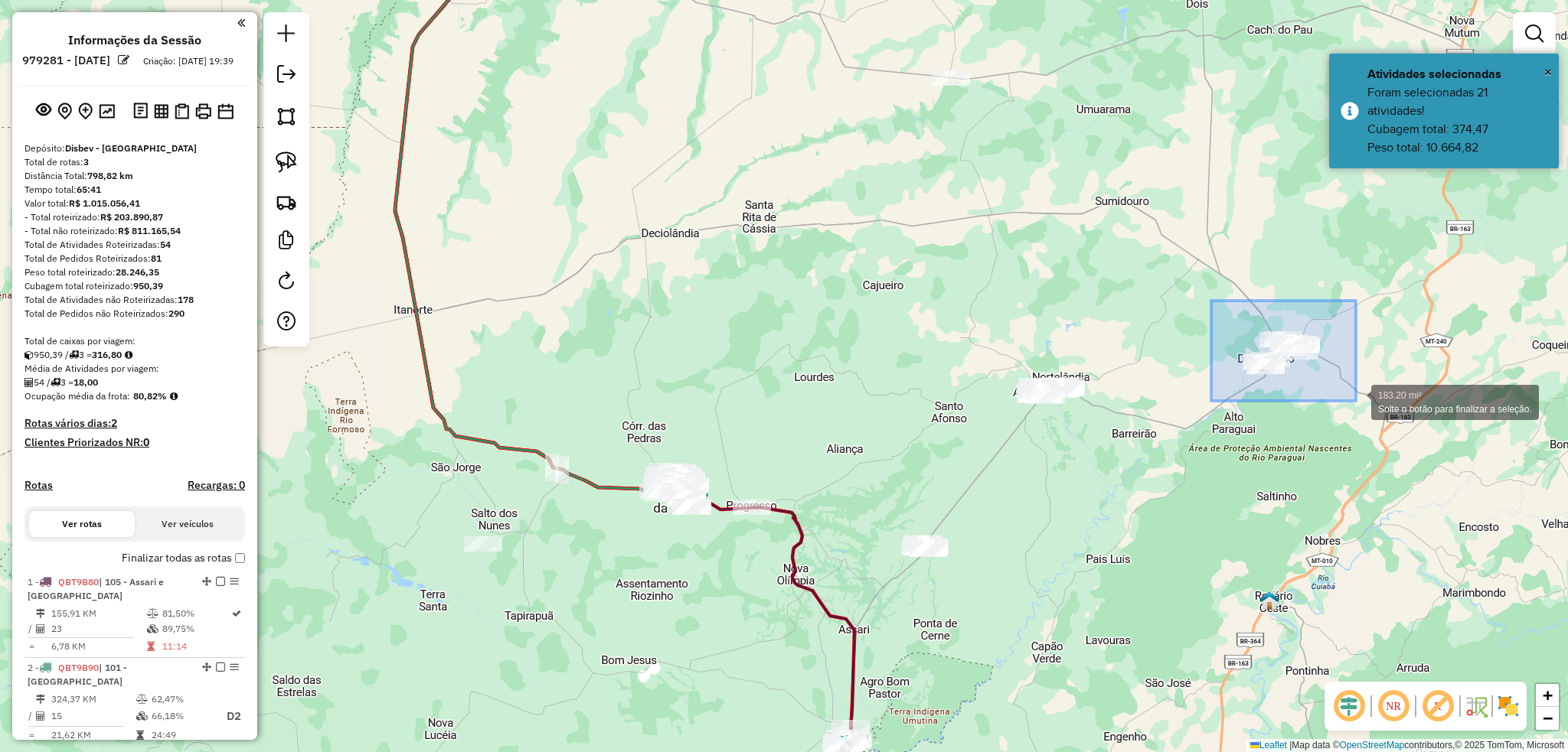
click at [1359, 403] on div "183.20 mi² Solte o botão para finalizar a seleção. Janela de atendimento Grade …" at bounding box center [784, 376] width 1568 height 752
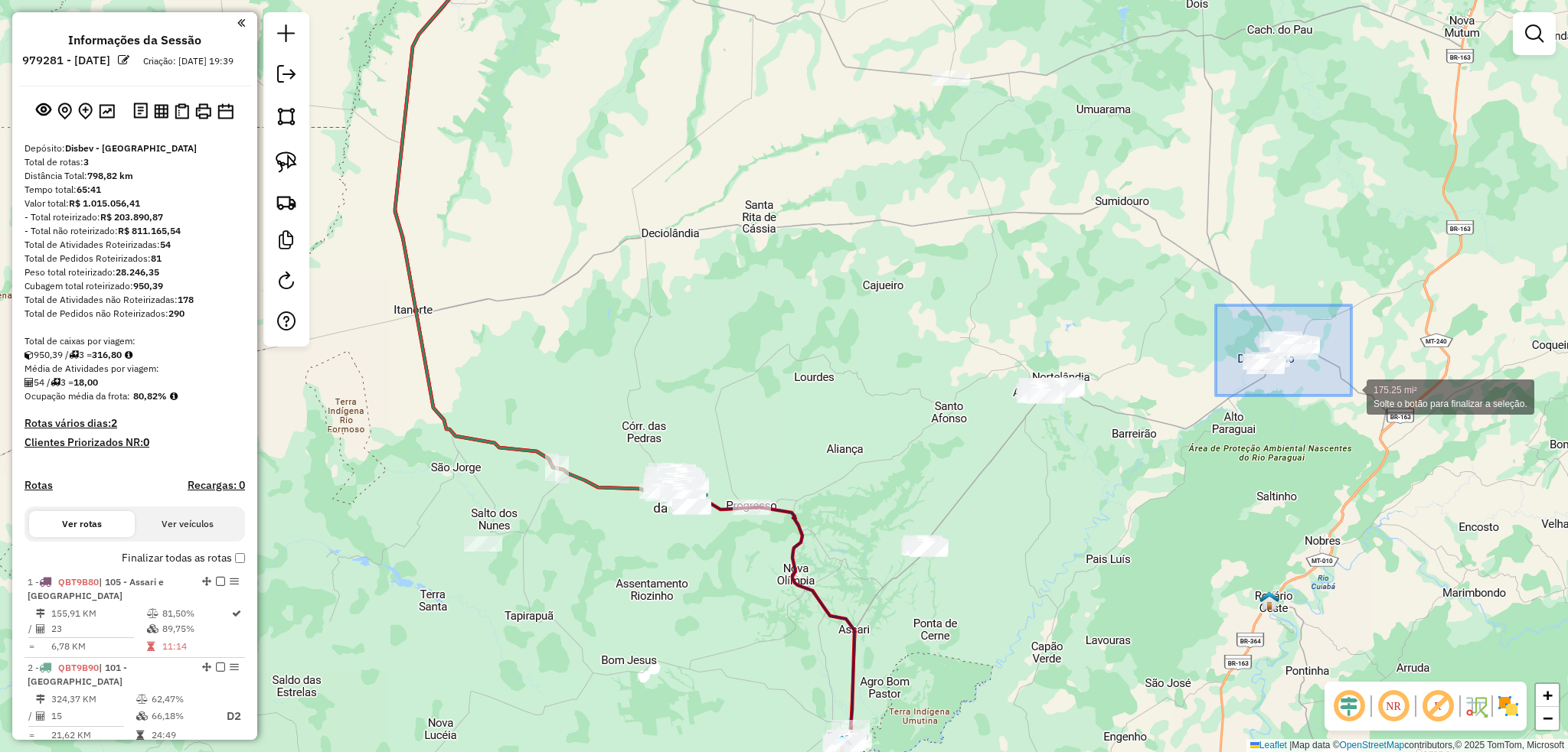
drag, startPoint x: 1200, startPoint y: 298, endPoint x: 1351, endPoint y: 396, distance: 180.0
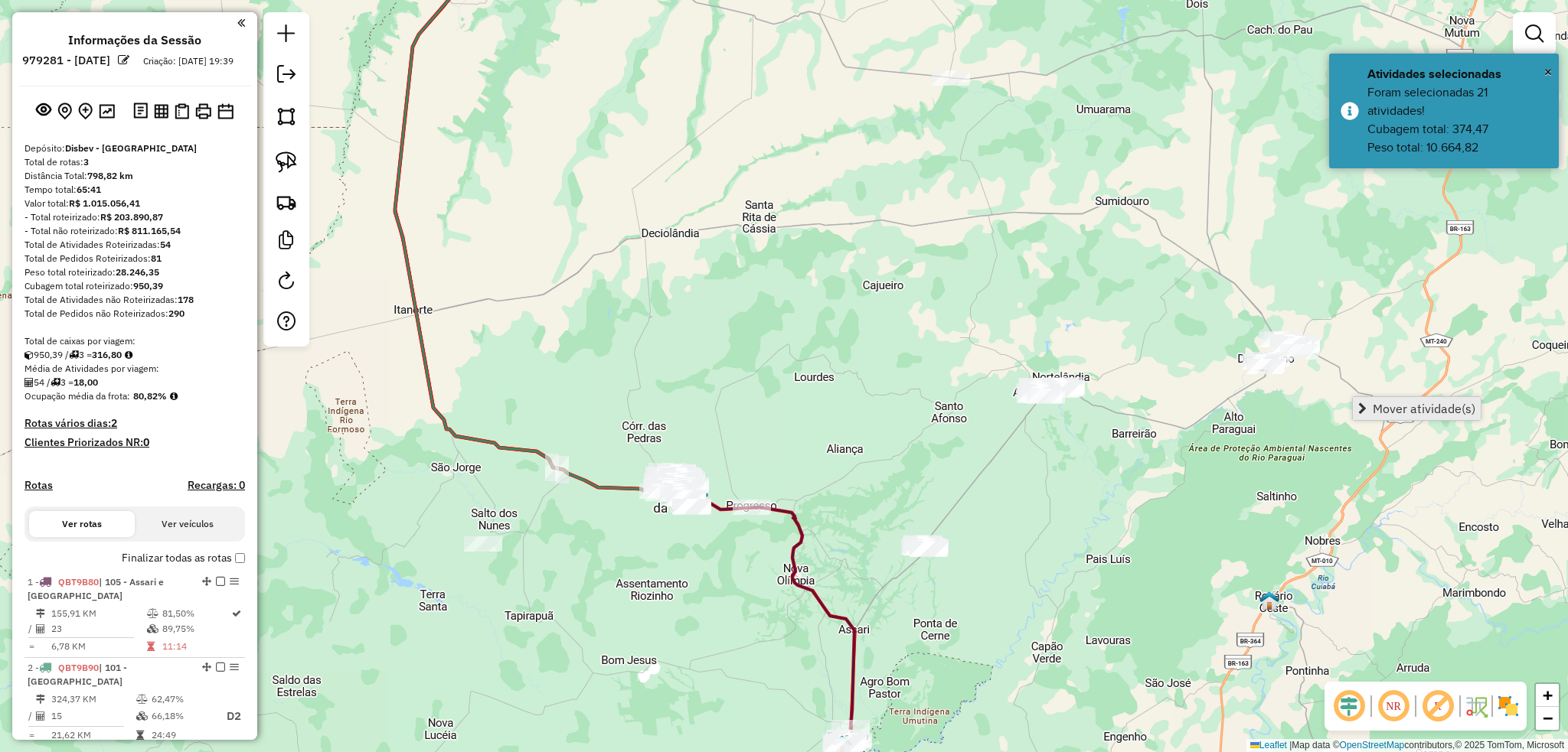
click at [1402, 403] on span "Mover atividade(s)" at bounding box center [1423, 409] width 102 height 13
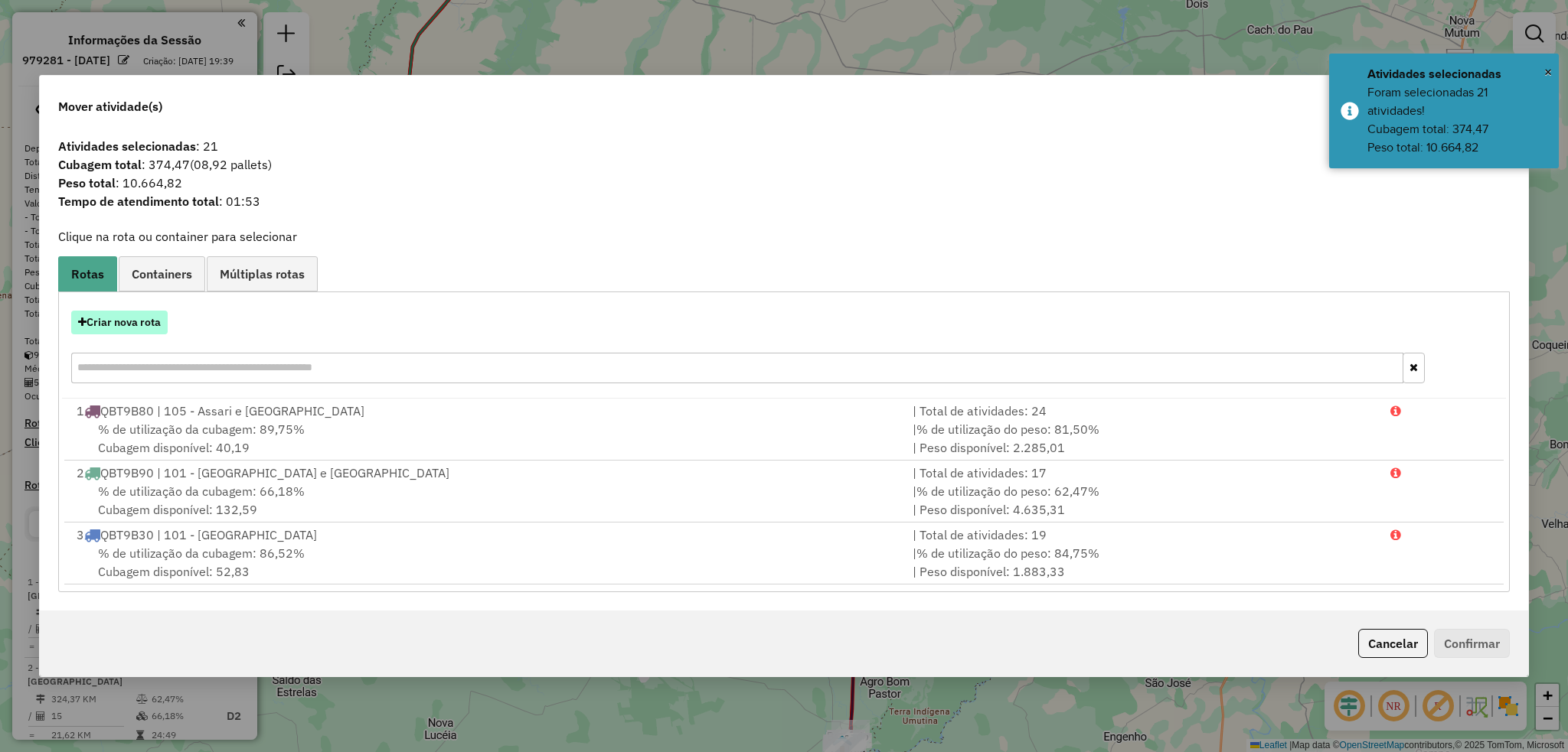
click at [126, 320] on button "Criar nova rota" at bounding box center [119, 322] width 96 height 23
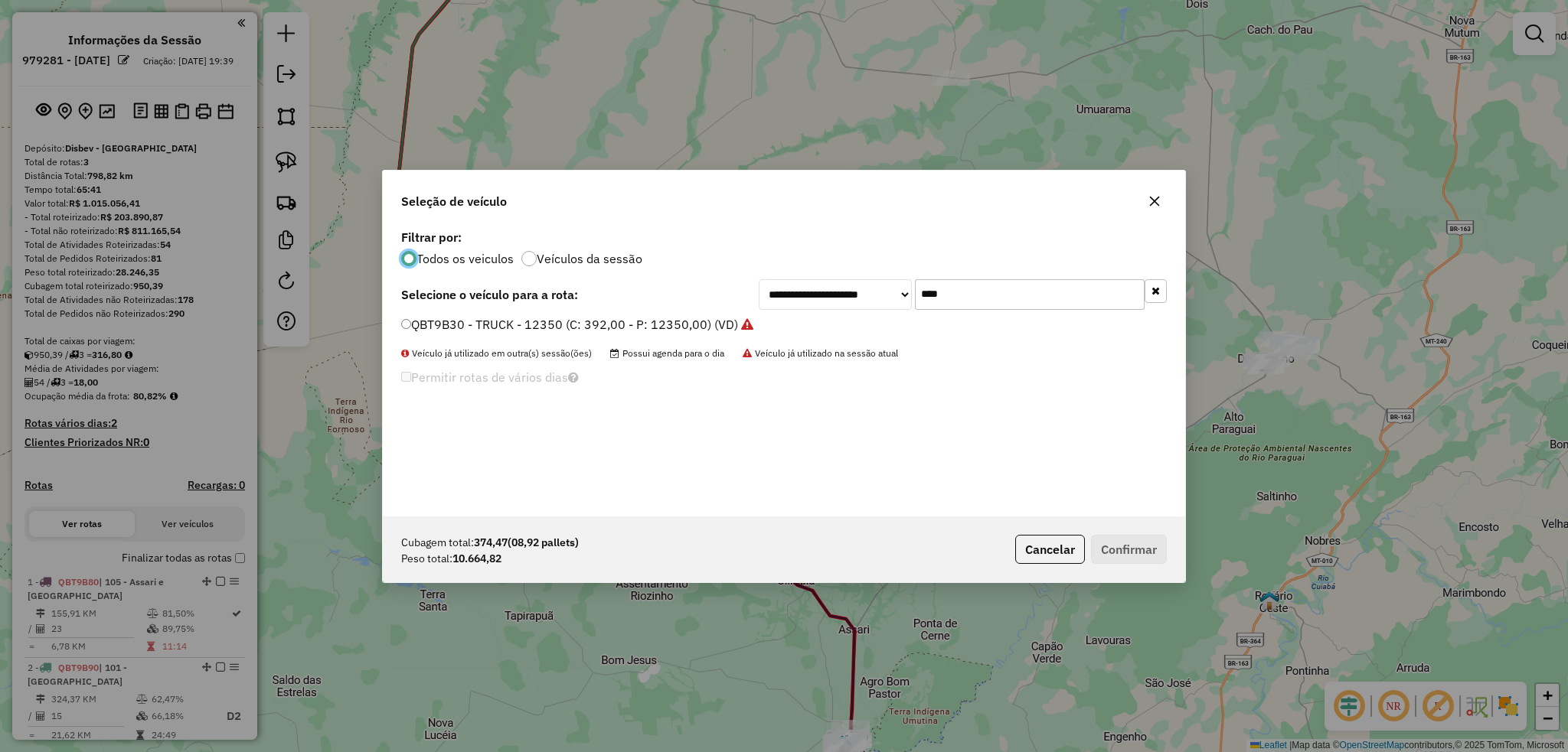
click at [969, 294] on input "****" at bounding box center [1030, 294] width 230 height 30
click at [409, 328] on label "OAT2F14 - TRUCK - 12850 - 420 CXS (C: 420,00 - P: 12850,00) (VD)" at bounding box center [598, 324] width 394 height 18
click at [1032, 289] on input "****" at bounding box center [1030, 294] width 230 height 30
type input "****"
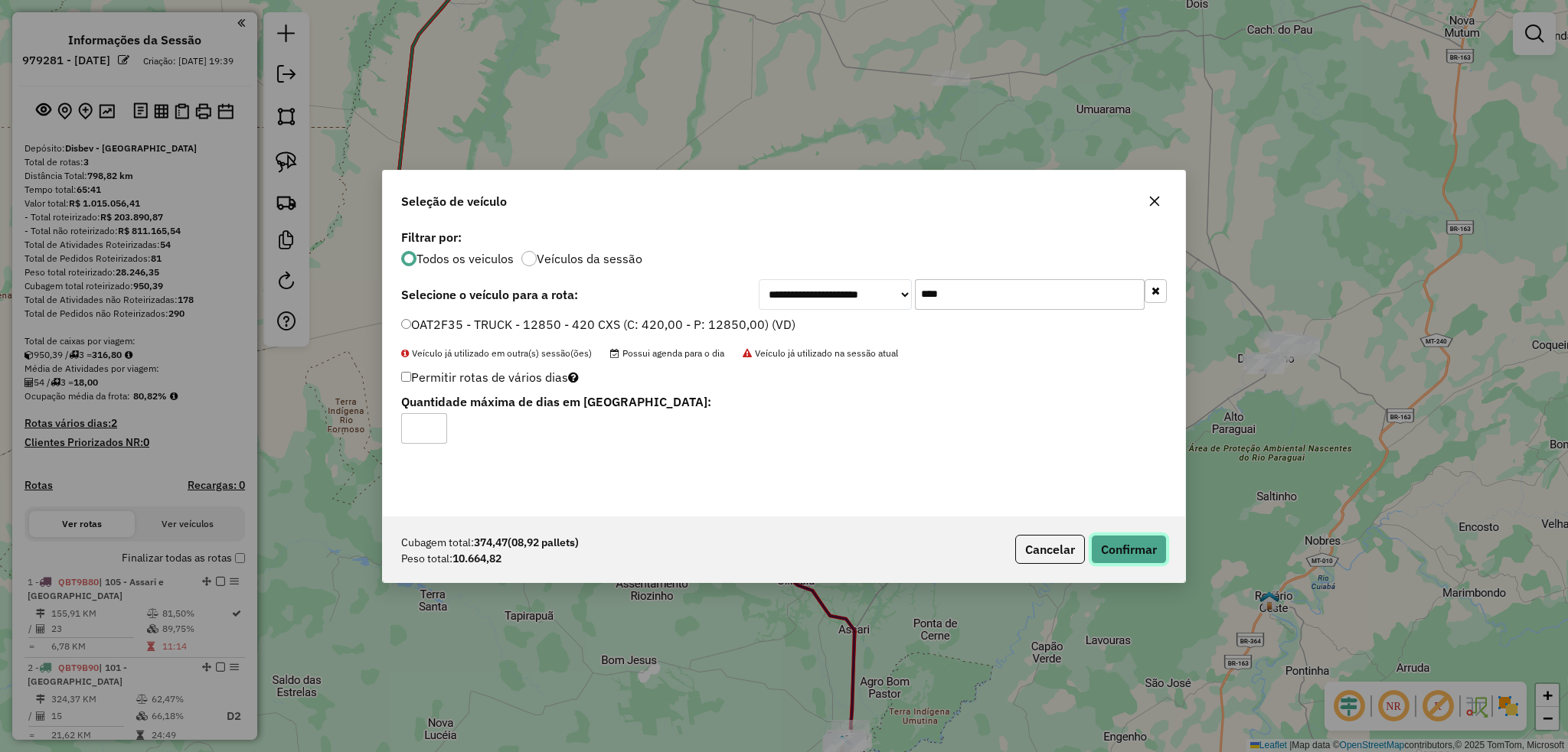
click at [1127, 546] on button "Confirmar" at bounding box center [1128, 549] width 76 height 29
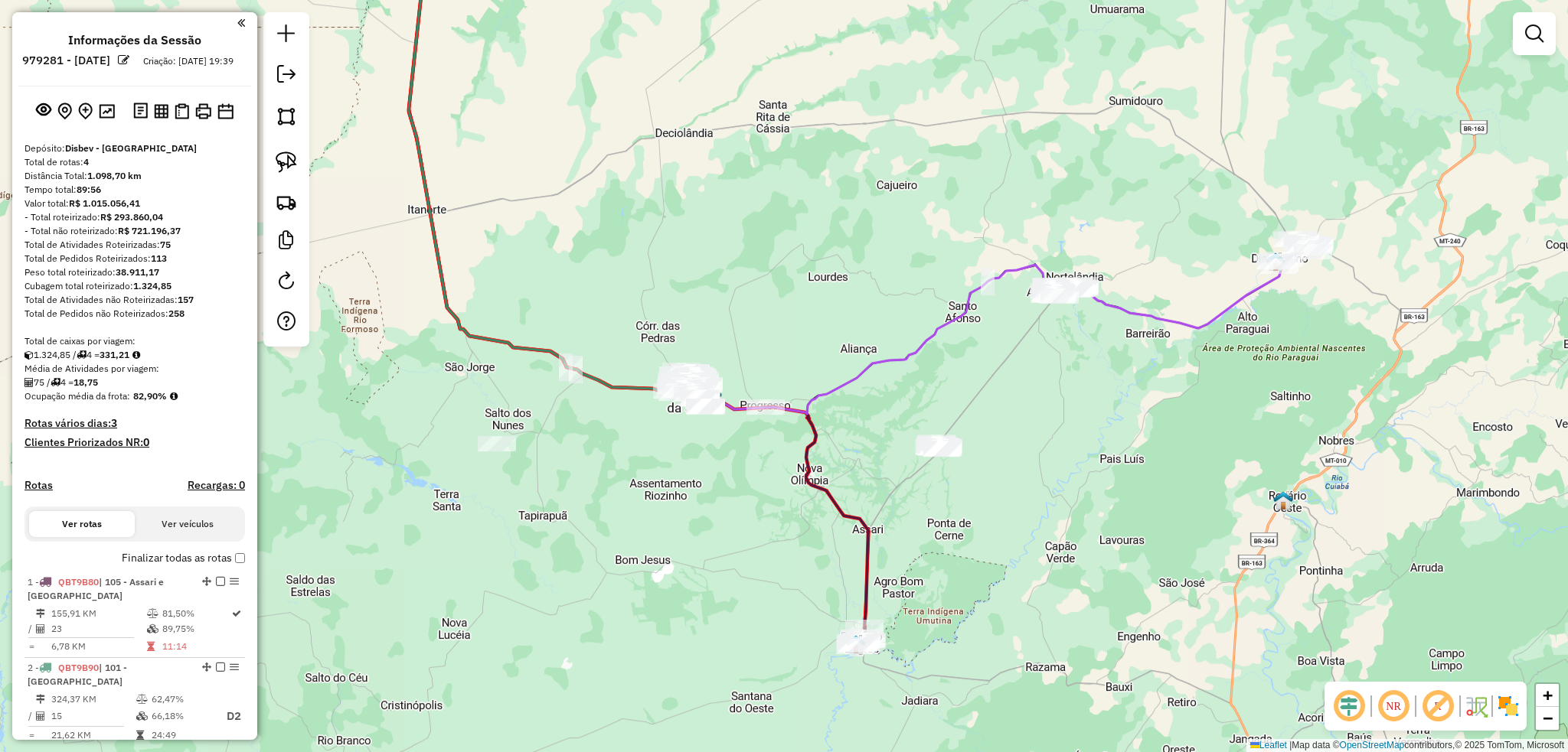
drag, startPoint x: 1154, startPoint y: 620, endPoint x: 1149, endPoint y: 508, distance: 112.1
click at [1149, 508] on div "Janela de atendimento Grade de atendimento Capacidade Transportadoras Veículos …" at bounding box center [784, 376] width 1568 height 752
drag, startPoint x: 900, startPoint y: 409, endPoint x: 1023, endPoint y: 525, distance: 169.1
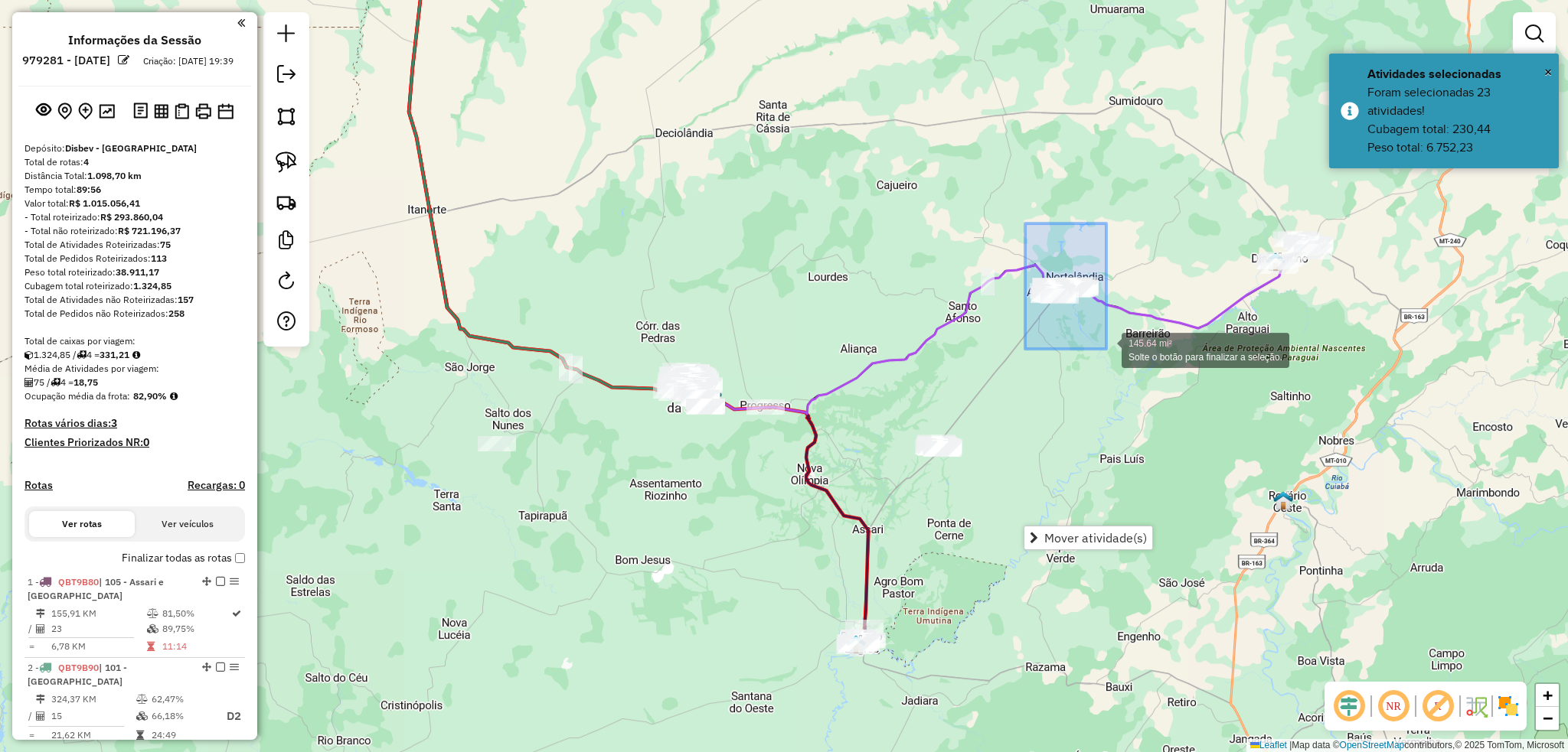
drag, startPoint x: 1045, startPoint y: 274, endPoint x: 1106, endPoint y: 349, distance: 96.7
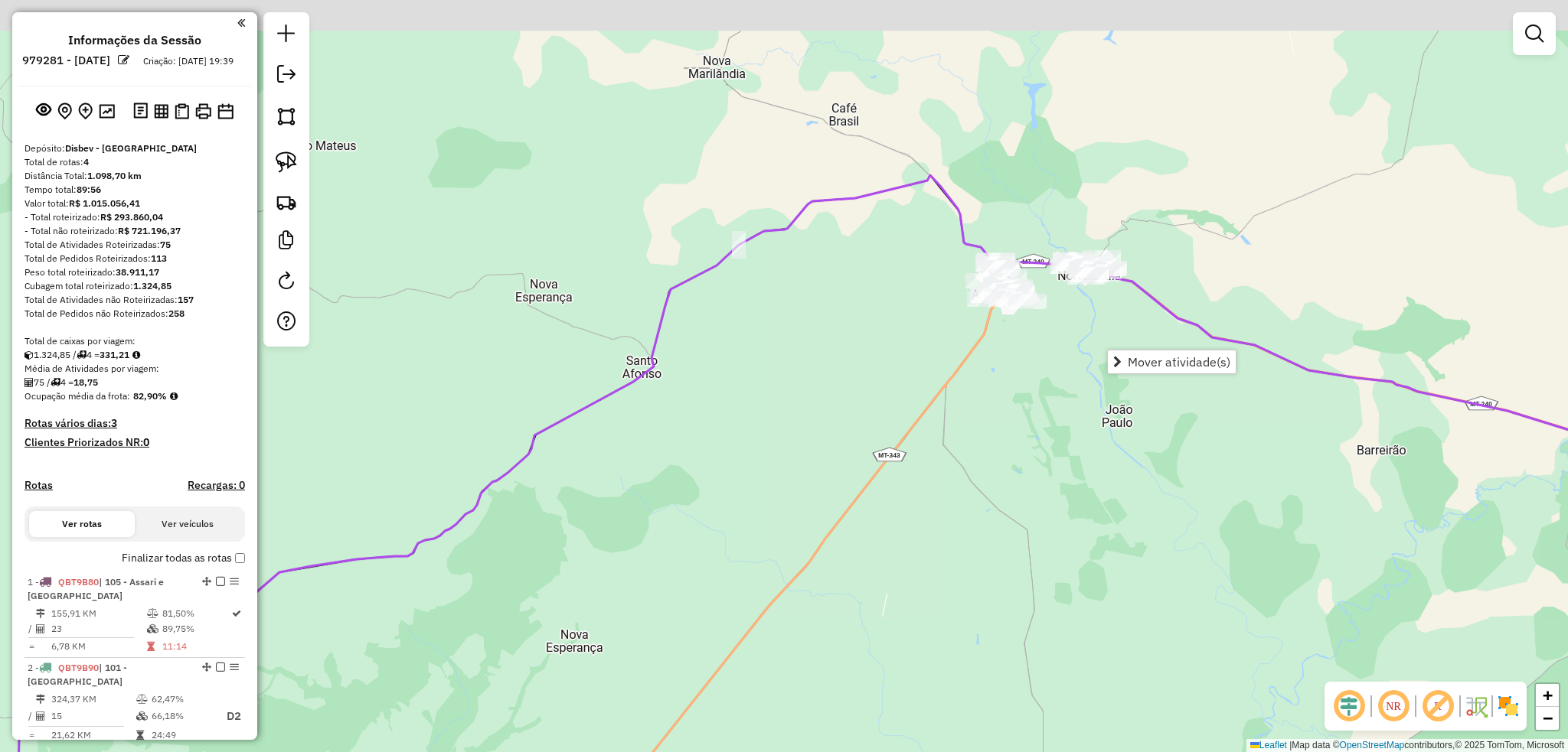
click at [1073, 360] on div "Janela de atendimento Grade de atendimento Capacidade Transportadoras Veículos …" at bounding box center [784, 376] width 1568 height 752
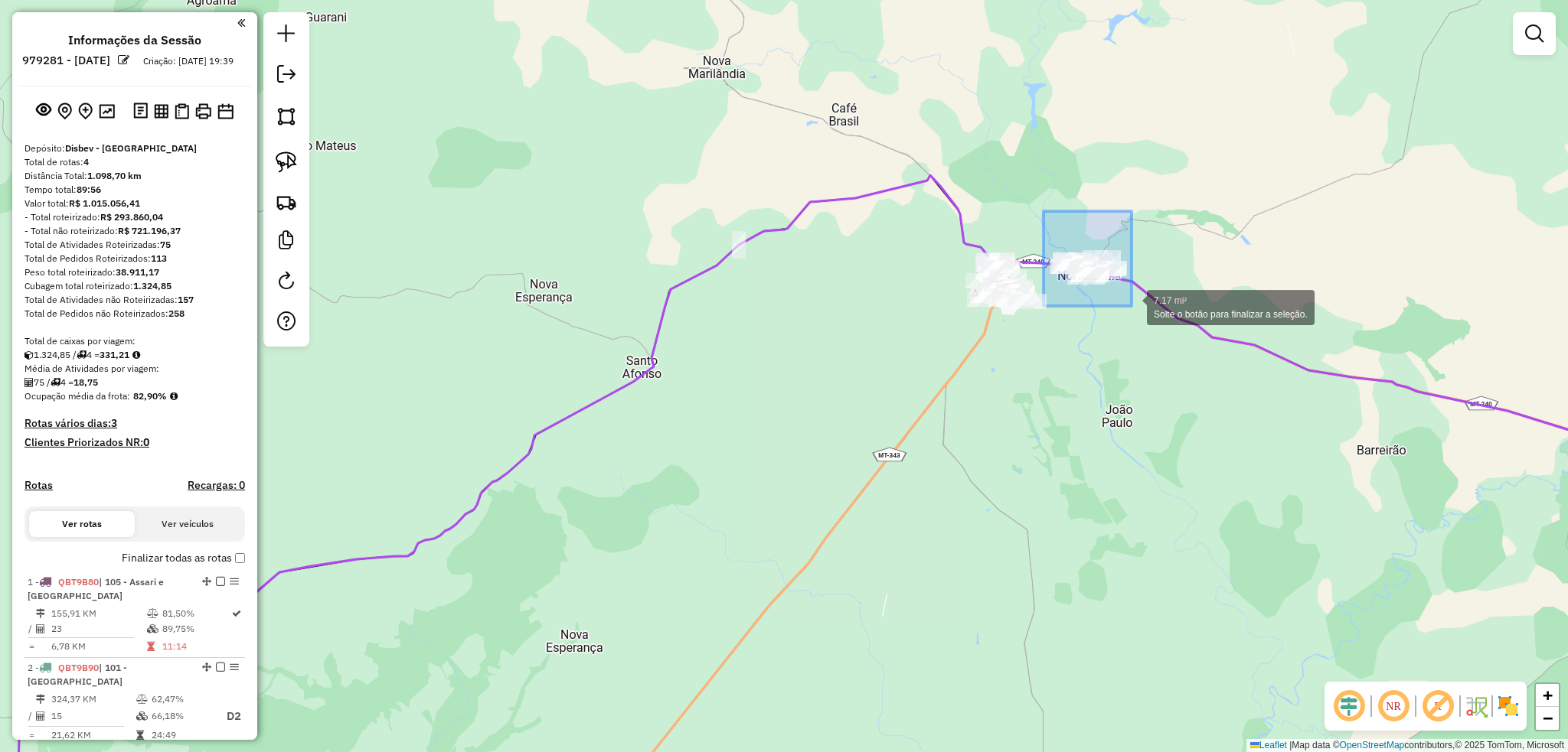
drag, startPoint x: 1052, startPoint y: 219, endPoint x: 1135, endPoint y: 310, distance: 123.2
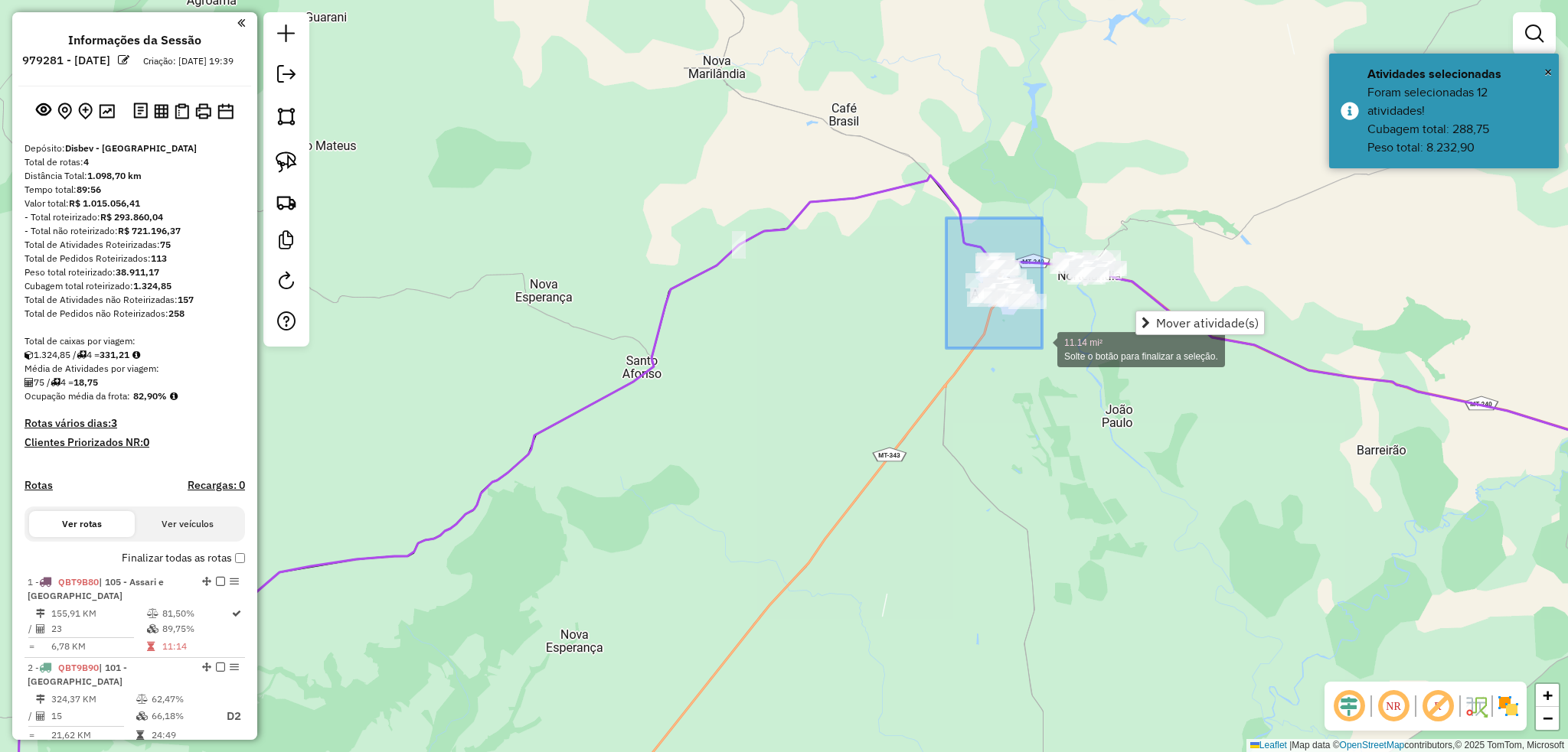
drag, startPoint x: 965, startPoint y: 245, endPoint x: 1042, endPoint y: 348, distance: 128.6
click at [1042, 348] on div "11.14 mi² Solte o botão para finalizar a seleção. Janela de atendimento Grade d…" at bounding box center [784, 376] width 1568 height 752
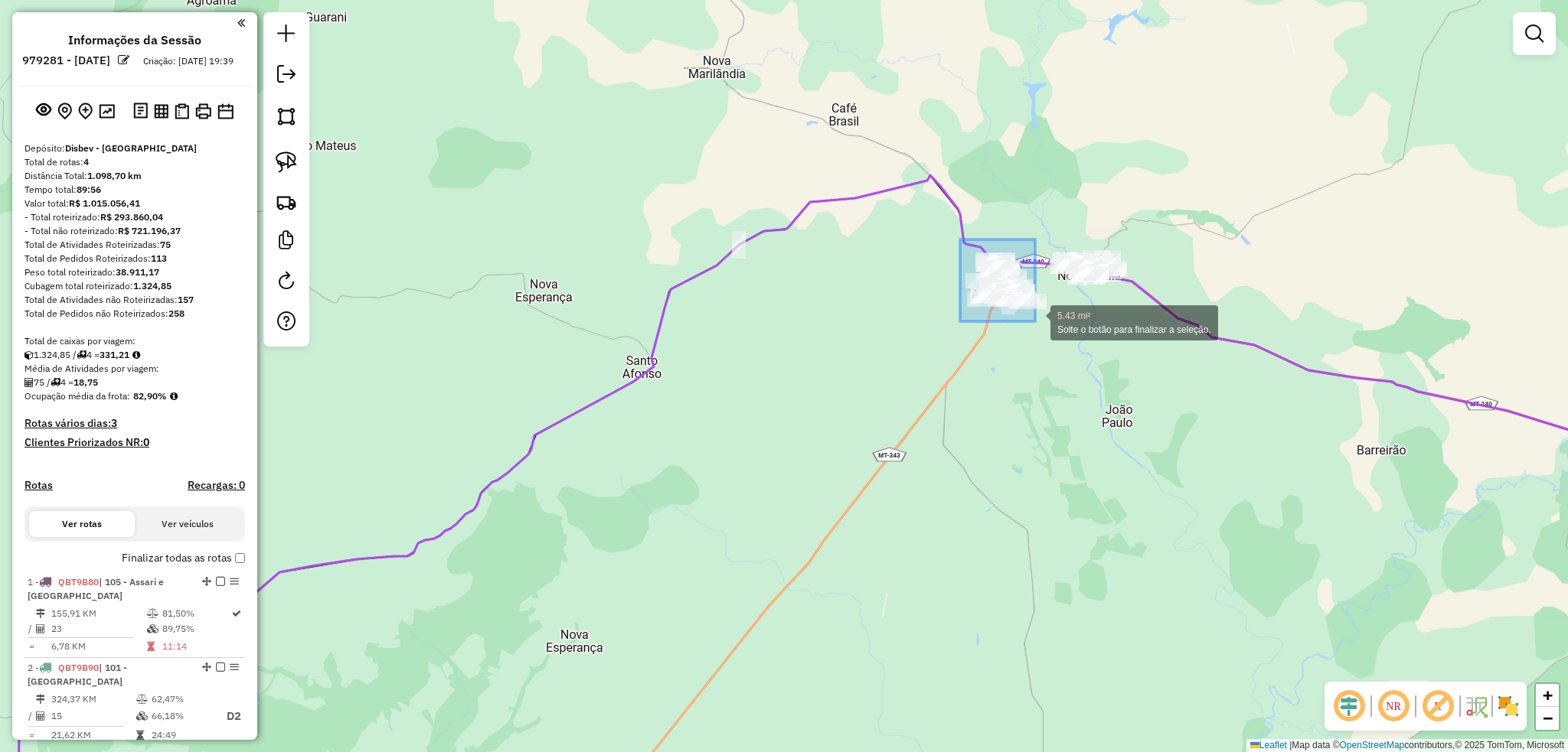
drag, startPoint x: 974, startPoint y: 262, endPoint x: 1035, endPoint y: 321, distance: 84.9
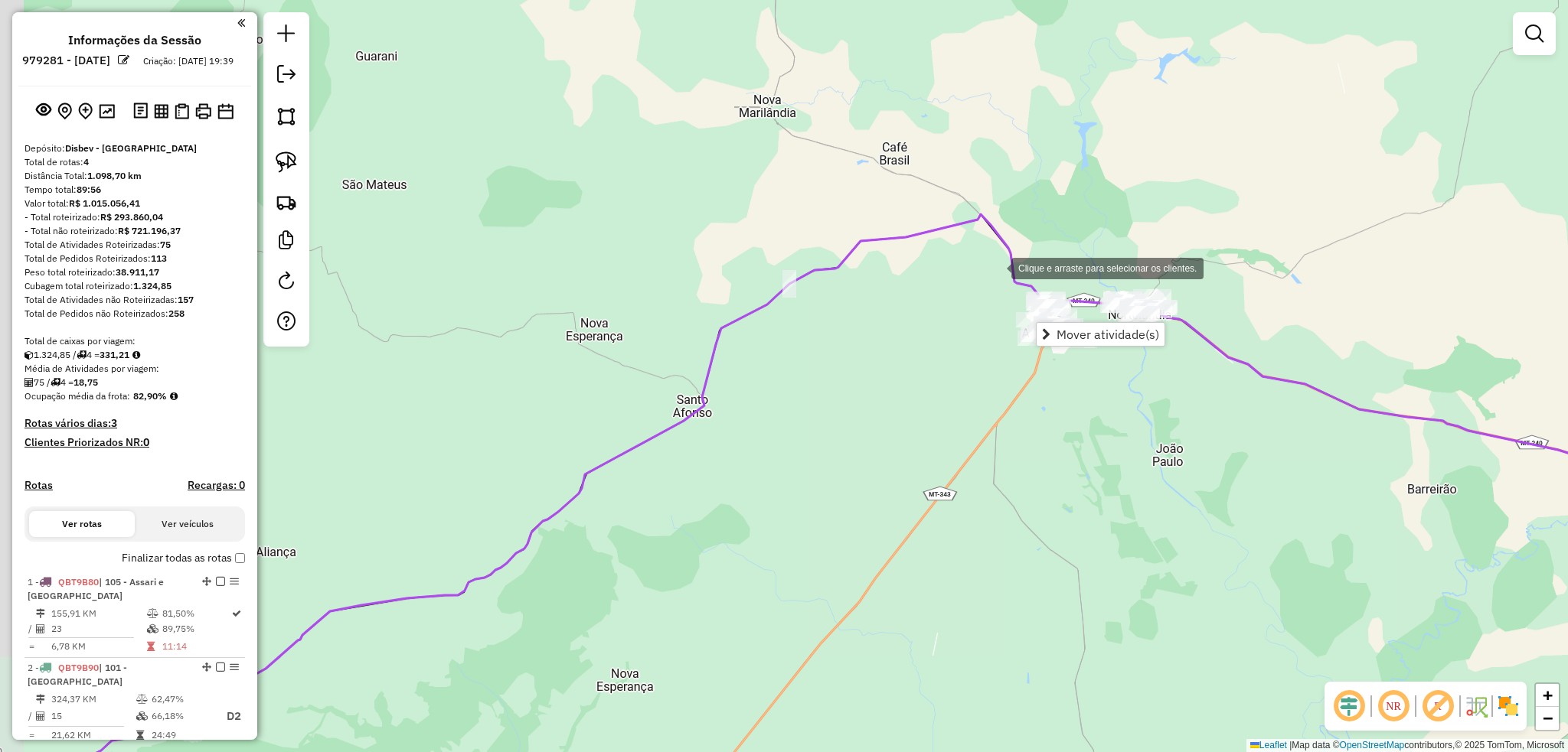
drag, startPoint x: 965, startPoint y: 245, endPoint x: 996, endPoint y: 267, distance: 38.0
click at [996, 267] on div "Clique e arraste para selecionar os clientes. Janela de atendimento Grade de at…" at bounding box center [784, 376] width 1568 height 752
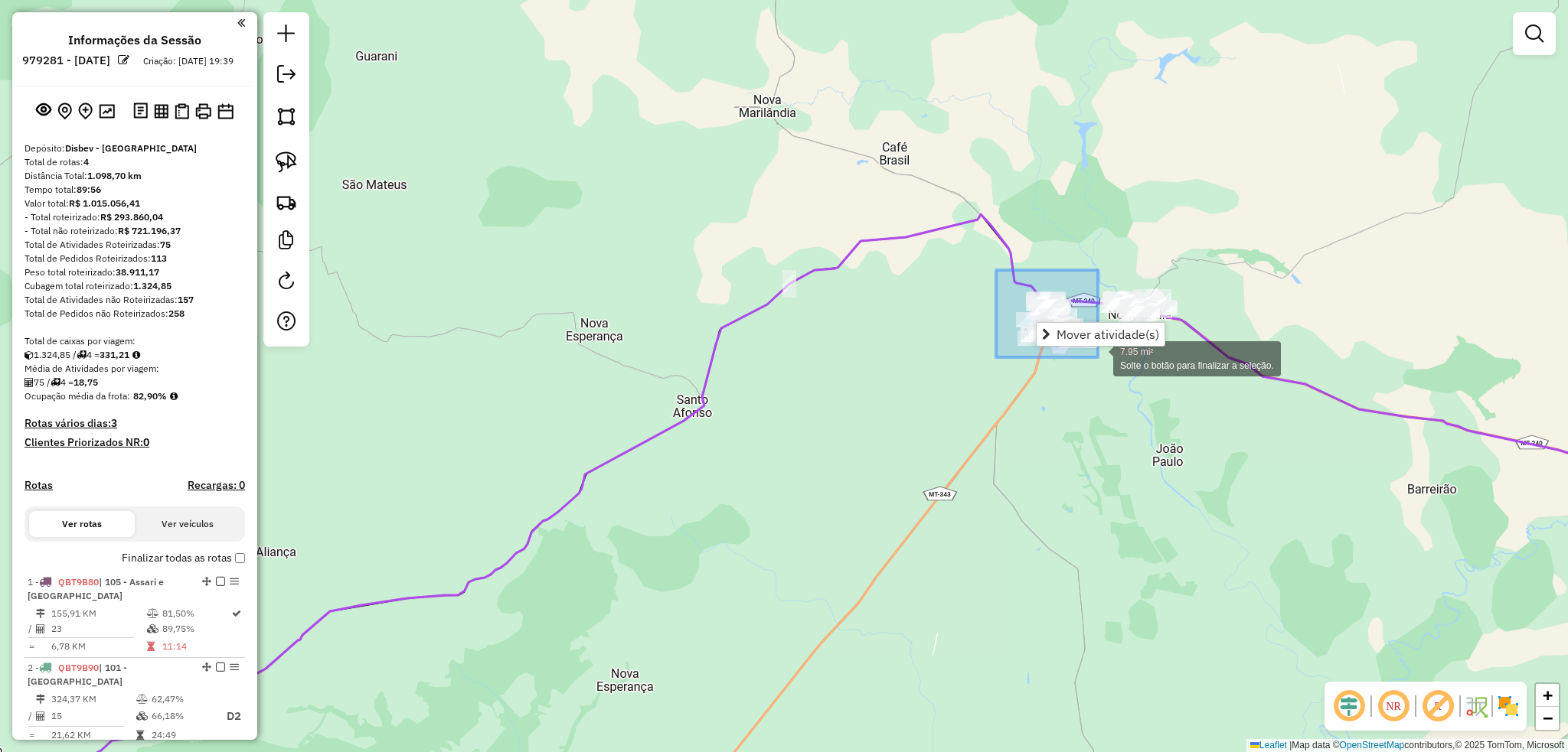
drag, startPoint x: 996, startPoint y: 270, endPoint x: 1098, endPoint y: 357, distance: 134.1
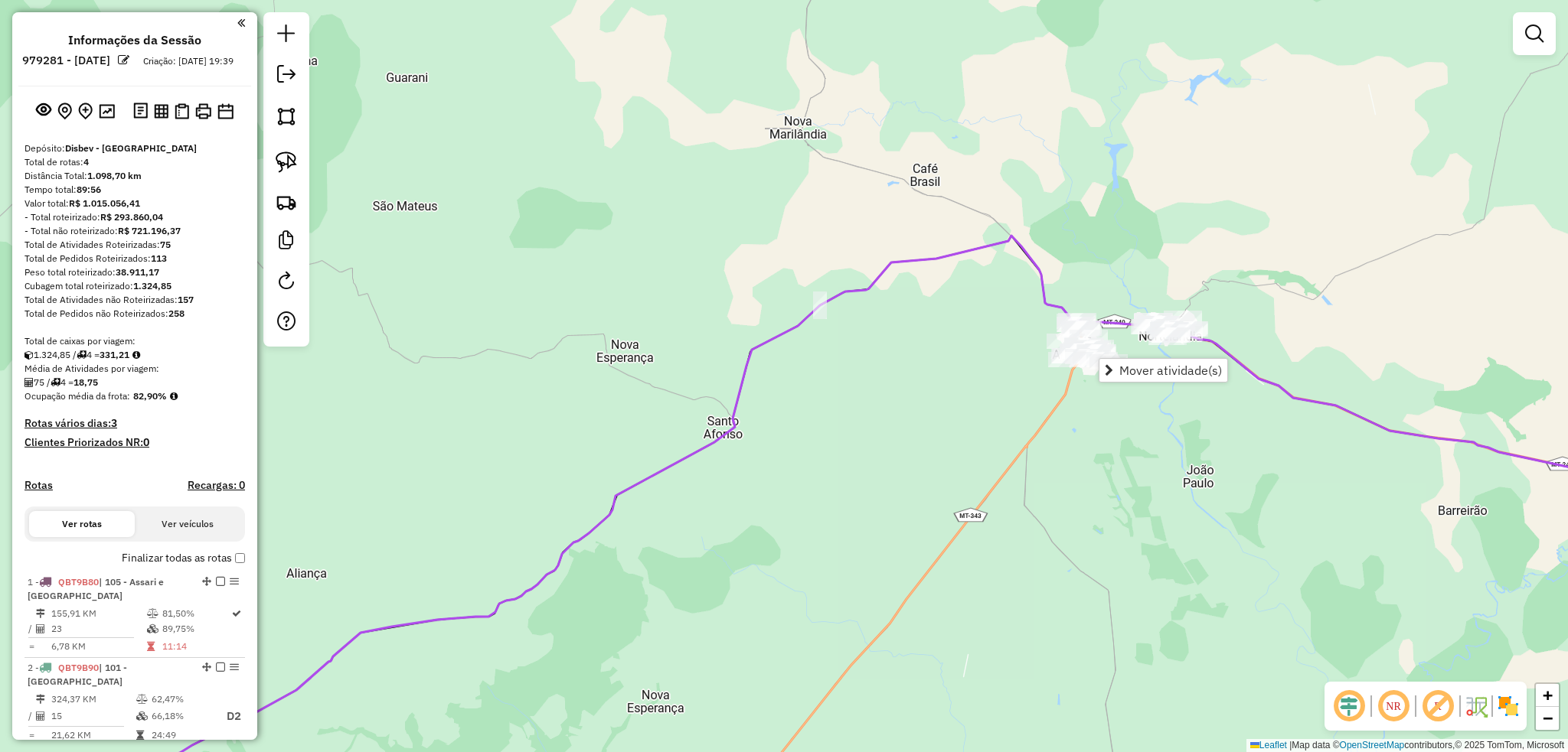
drag, startPoint x: 1009, startPoint y: 274, endPoint x: 1031, endPoint y: 265, distance: 23.8
click at [1041, 295] on icon at bounding box center [815, 535] width 1882 height 599
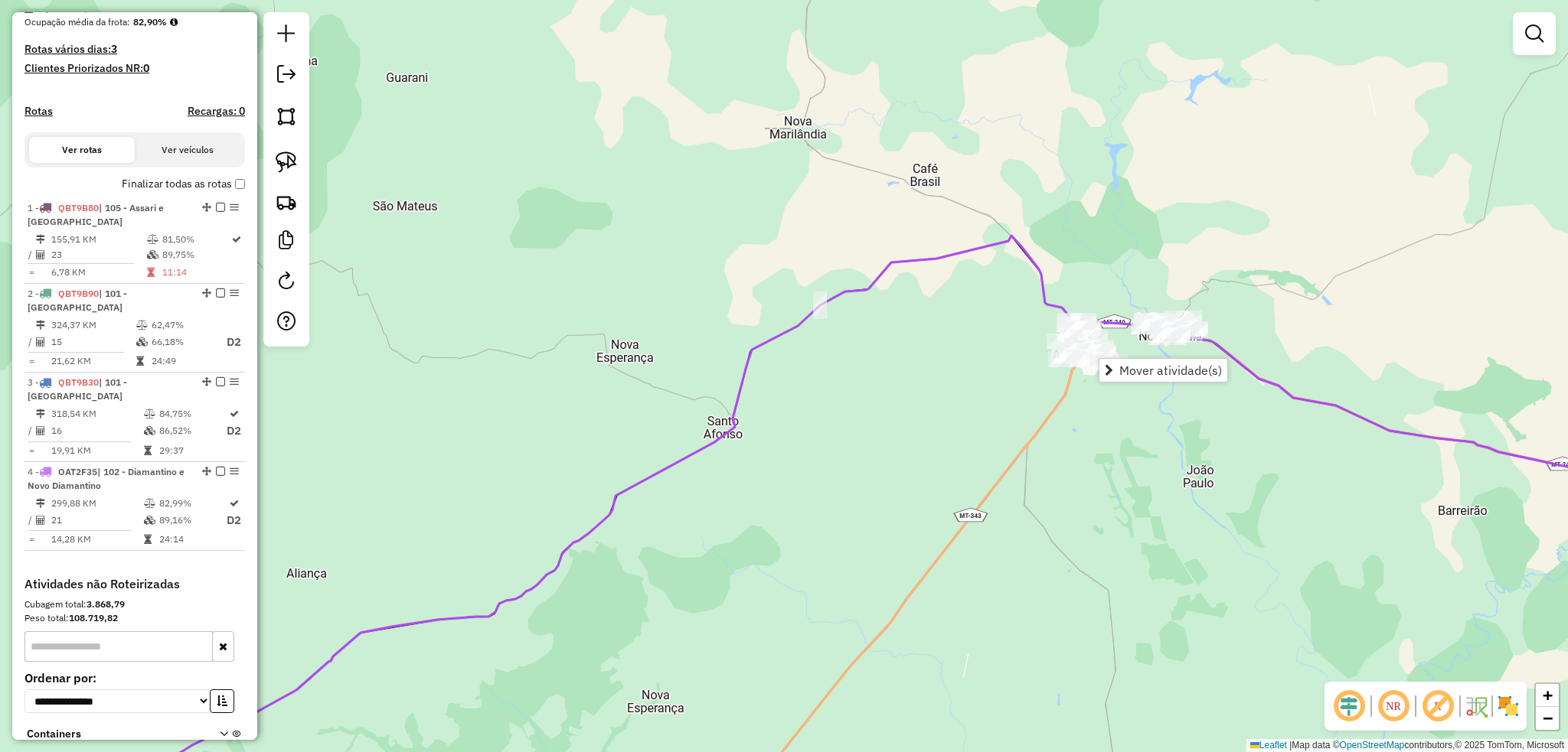
select select "**********"
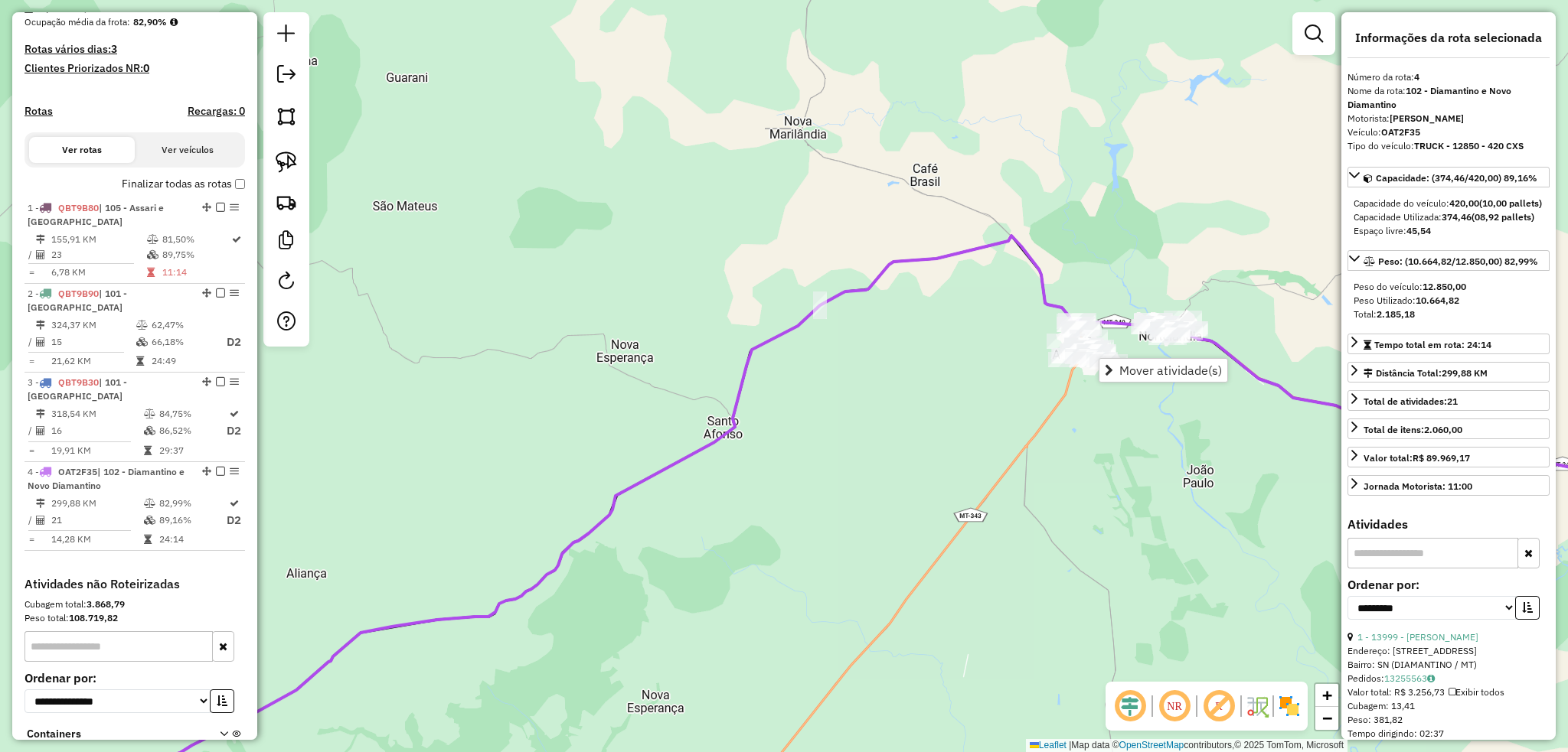
scroll to position [499, 0]
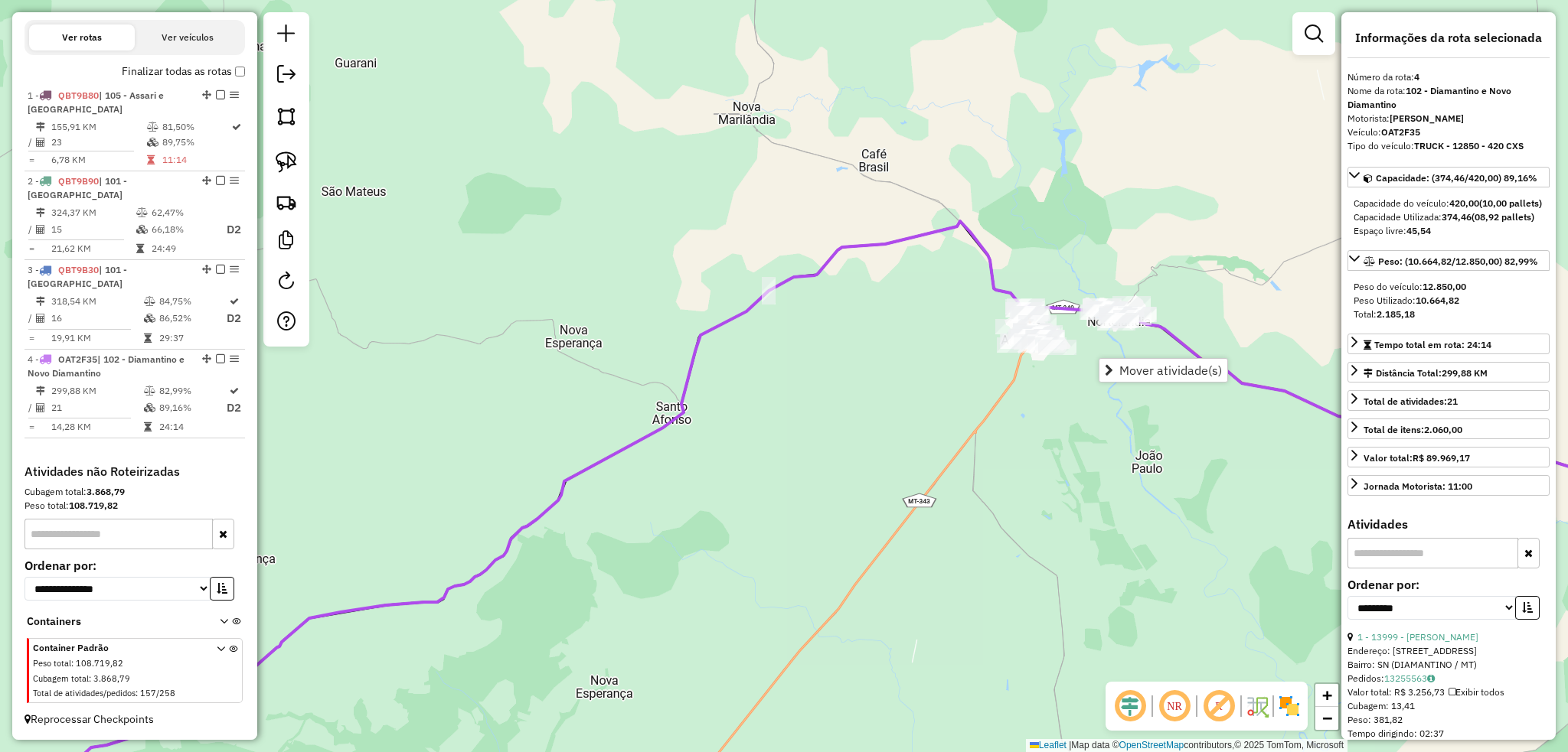
drag, startPoint x: 1044, startPoint y: 267, endPoint x: 966, endPoint y: 234, distance: 84.7
click at [967, 235] on div "Janela de atendimento Grade de atendimento Capacidade Transportadoras Veículos …" at bounding box center [784, 376] width 1568 height 752
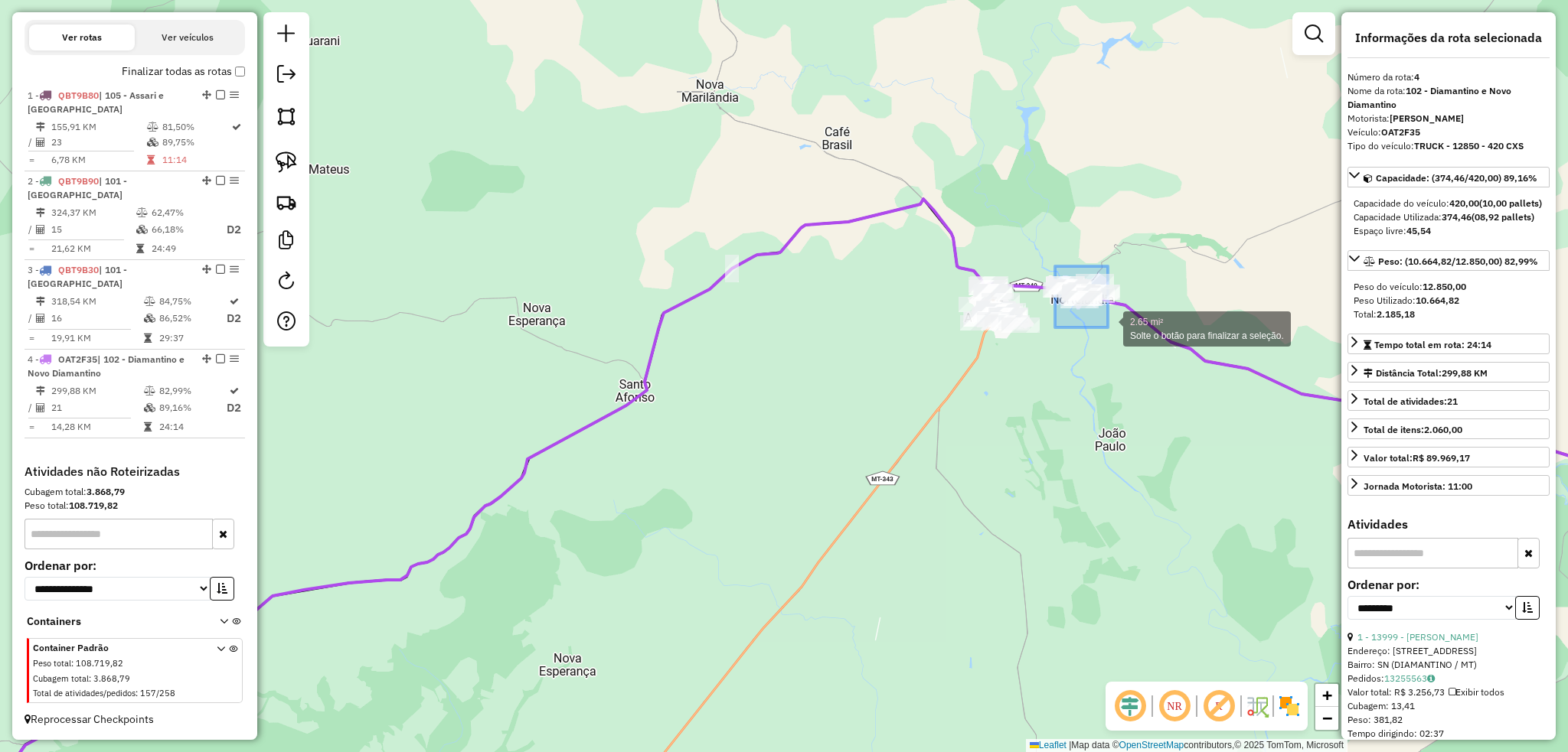
drag, startPoint x: 1057, startPoint y: 273, endPoint x: 1107, endPoint y: 328, distance: 74.3
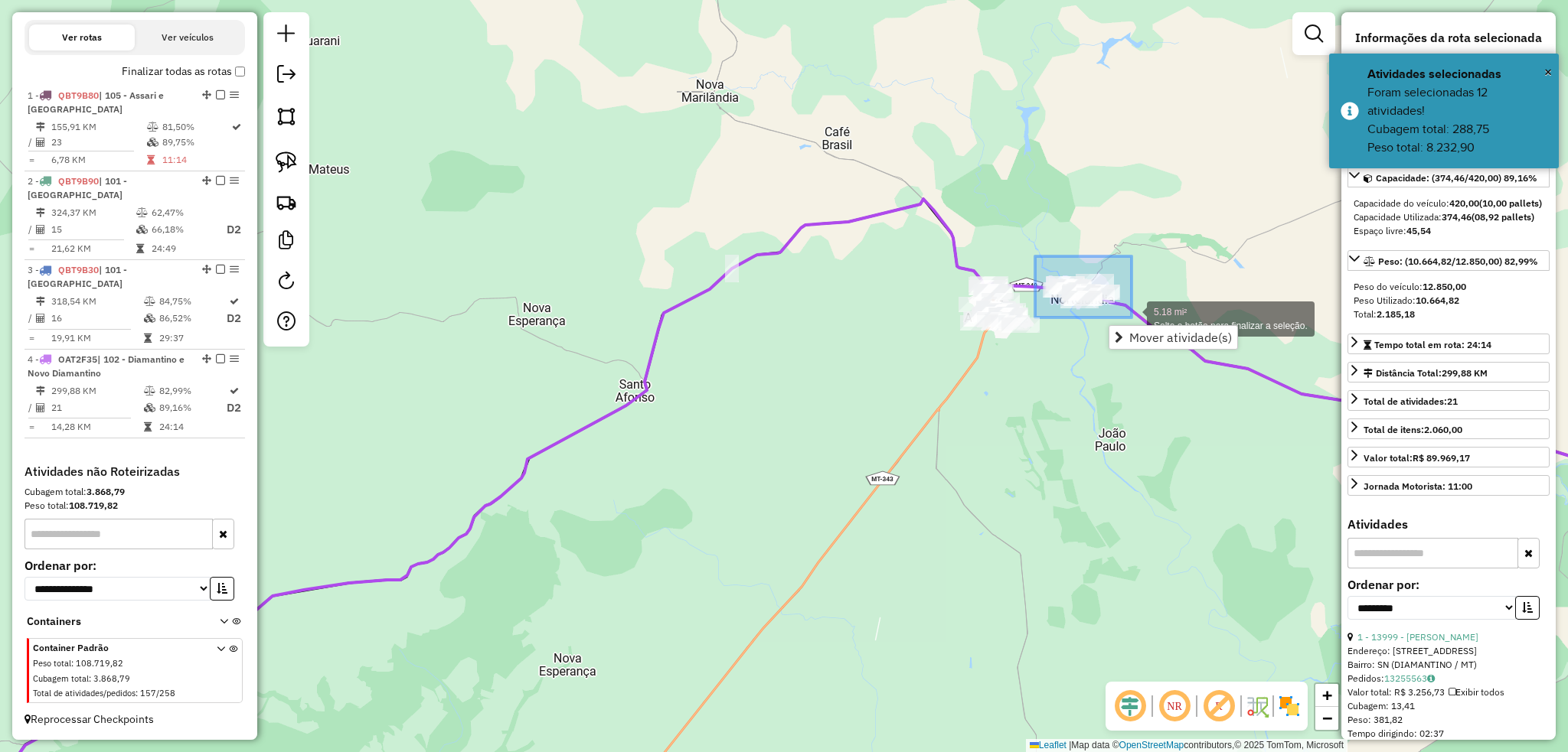
drag, startPoint x: 1046, startPoint y: 270, endPoint x: 1132, endPoint y: 317, distance: 98.0
drag, startPoint x: 1085, startPoint y: 310, endPoint x: 1120, endPoint y: 331, distance: 40.8
click at [1120, 331] on div "4.86 mi² Solte o botão para finalizar a seleção. Janela de atendimento Grade de…" at bounding box center [784, 376] width 1568 height 752
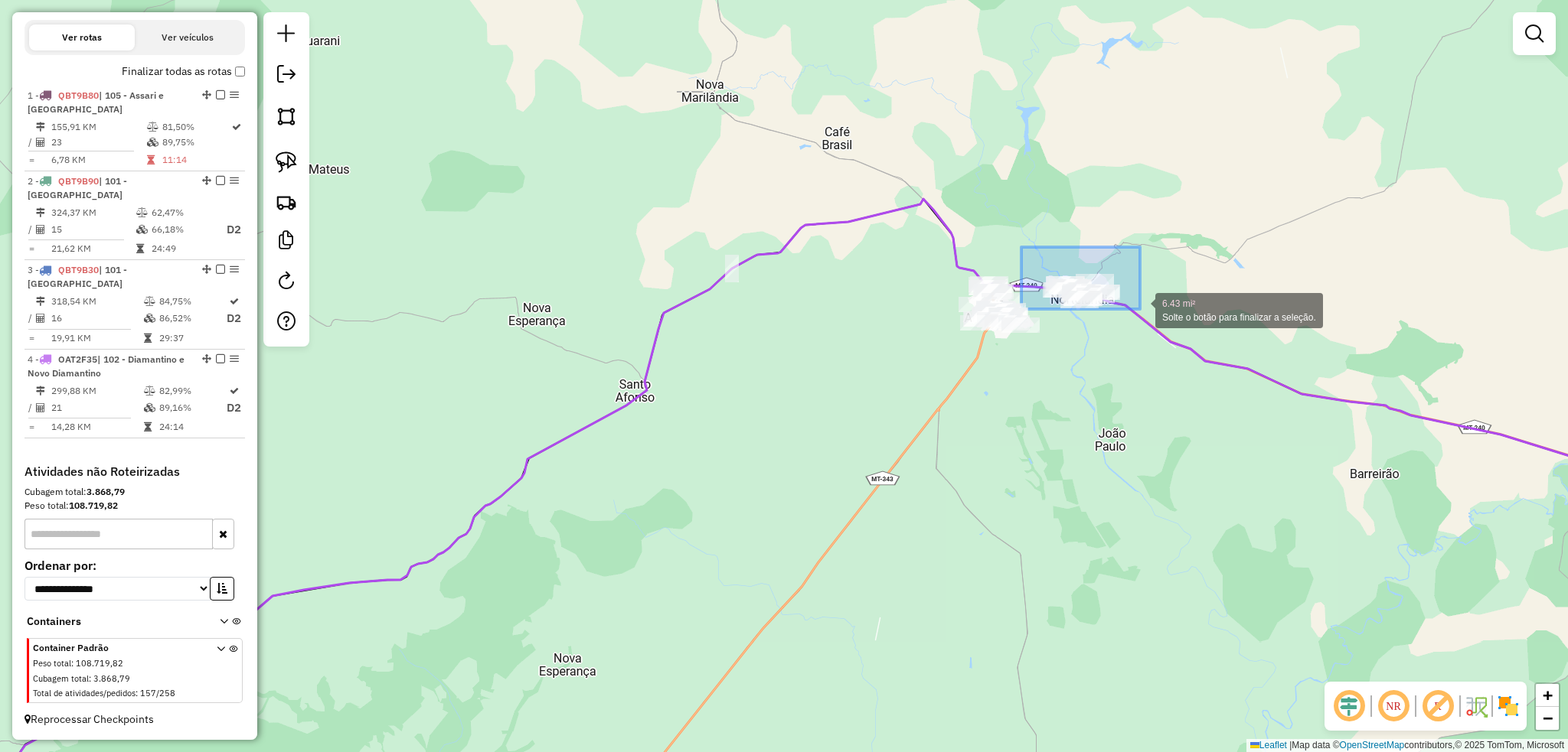
drag, startPoint x: 1102, startPoint y: 288, endPoint x: 1139, endPoint y: 309, distance: 42.5
click at [1139, 309] on div "6.43 mi² Solte o botão para finalizar a seleção. Janela de atendimento Grade de…" at bounding box center [784, 376] width 1568 height 752
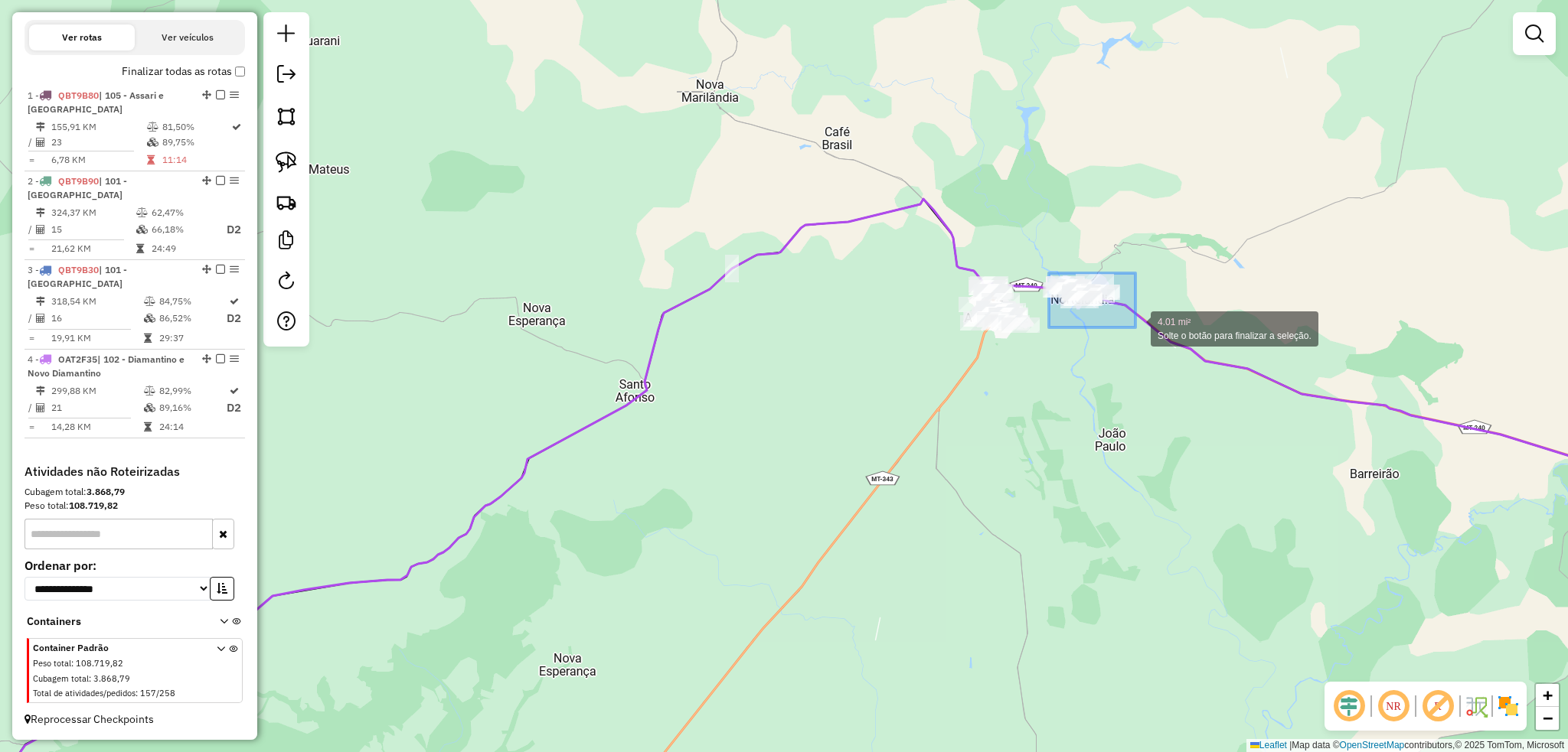
drag, startPoint x: 1049, startPoint y: 273, endPoint x: 1136, endPoint y: 326, distance: 101.9
click at [1136, 328] on div "4.01 mi² Solte o botão para finalizar a seleção. Janela de atendimento Grade de…" at bounding box center [784, 376] width 1568 height 752
drag, startPoint x: 1058, startPoint y: 263, endPoint x: 1118, endPoint y: 318, distance: 81.4
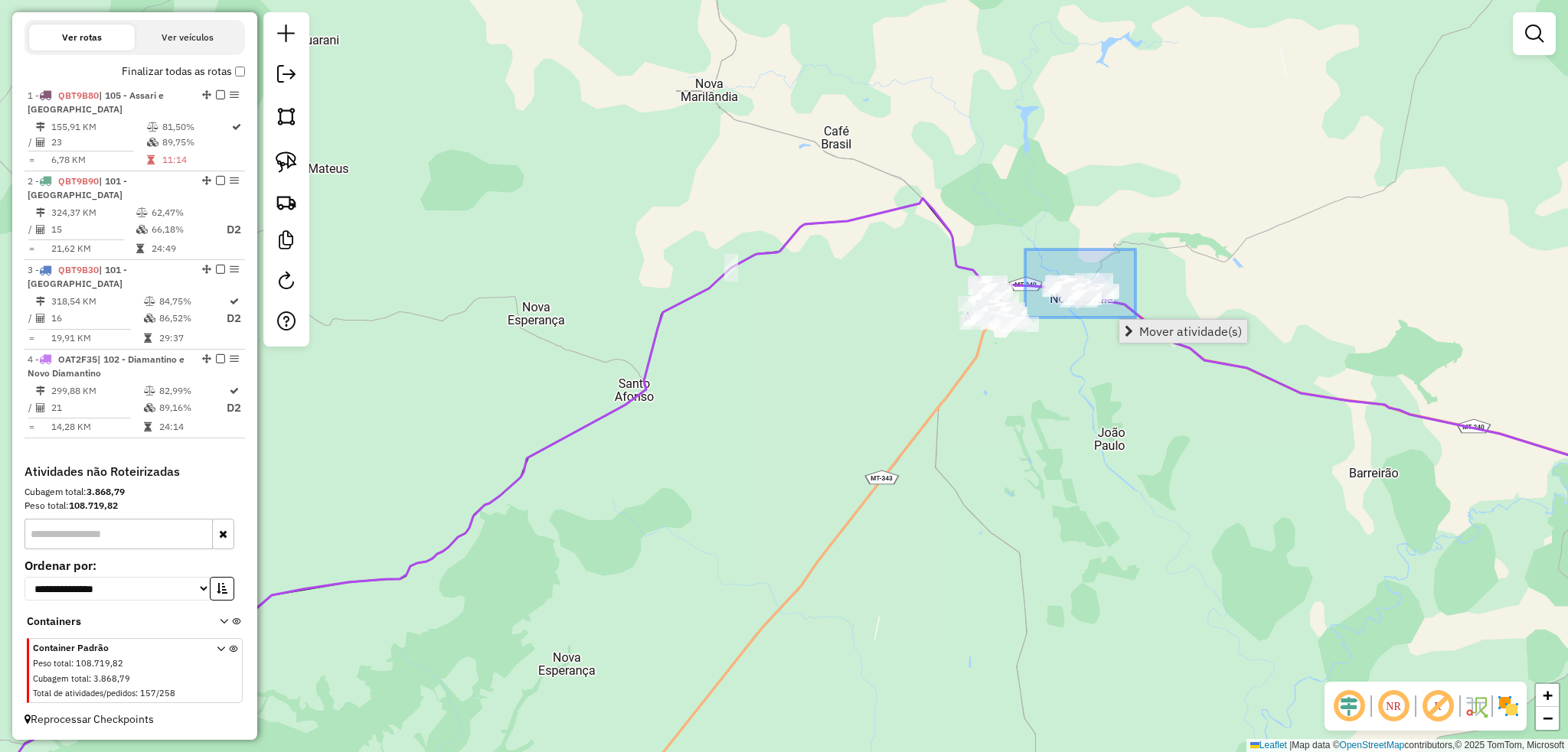
drag, startPoint x: 1049, startPoint y: 268, endPoint x: 1145, endPoint y: 320, distance: 109.2
click at [1145, 320] on hb-router-mapa "Mover atividade(s) Informações da Sessão 979281 - 14/08/2025 Criação: 13/08/202…" at bounding box center [784, 376] width 1568 height 752
drag, startPoint x: 1055, startPoint y: 264, endPoint x: 1133, endPoint y: 317, distance: 94.3
click at [1133, 317] on div "5.00 mi² Solte o botão para finalizar a seleção. Janela de atendimento Grade de…" at bounding box center [784, 376] width 1568 height 752
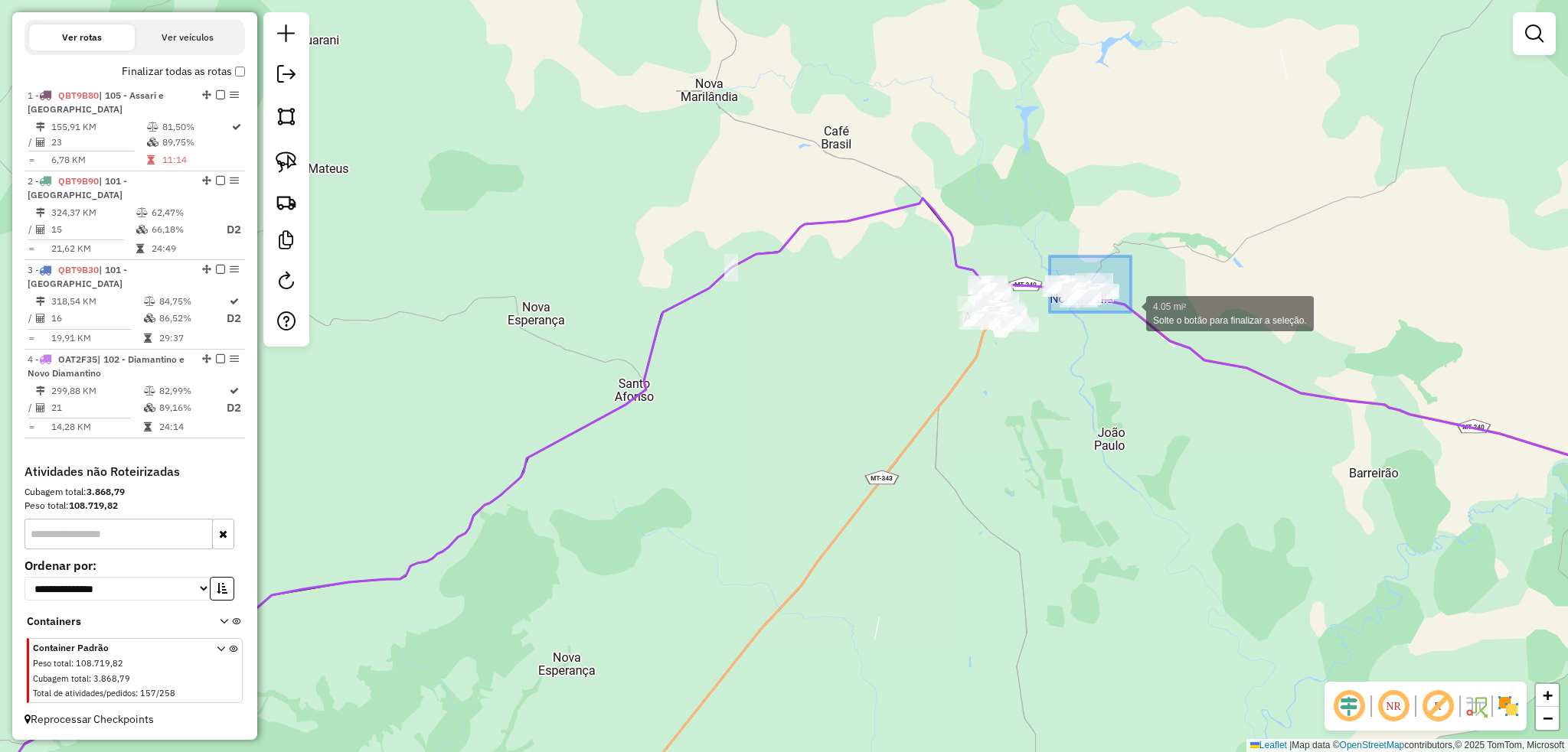
drag, startPoint x: 1050, startPoint y: 256, endPoint x: 1131, endPoint y: 312, distance: 98.5
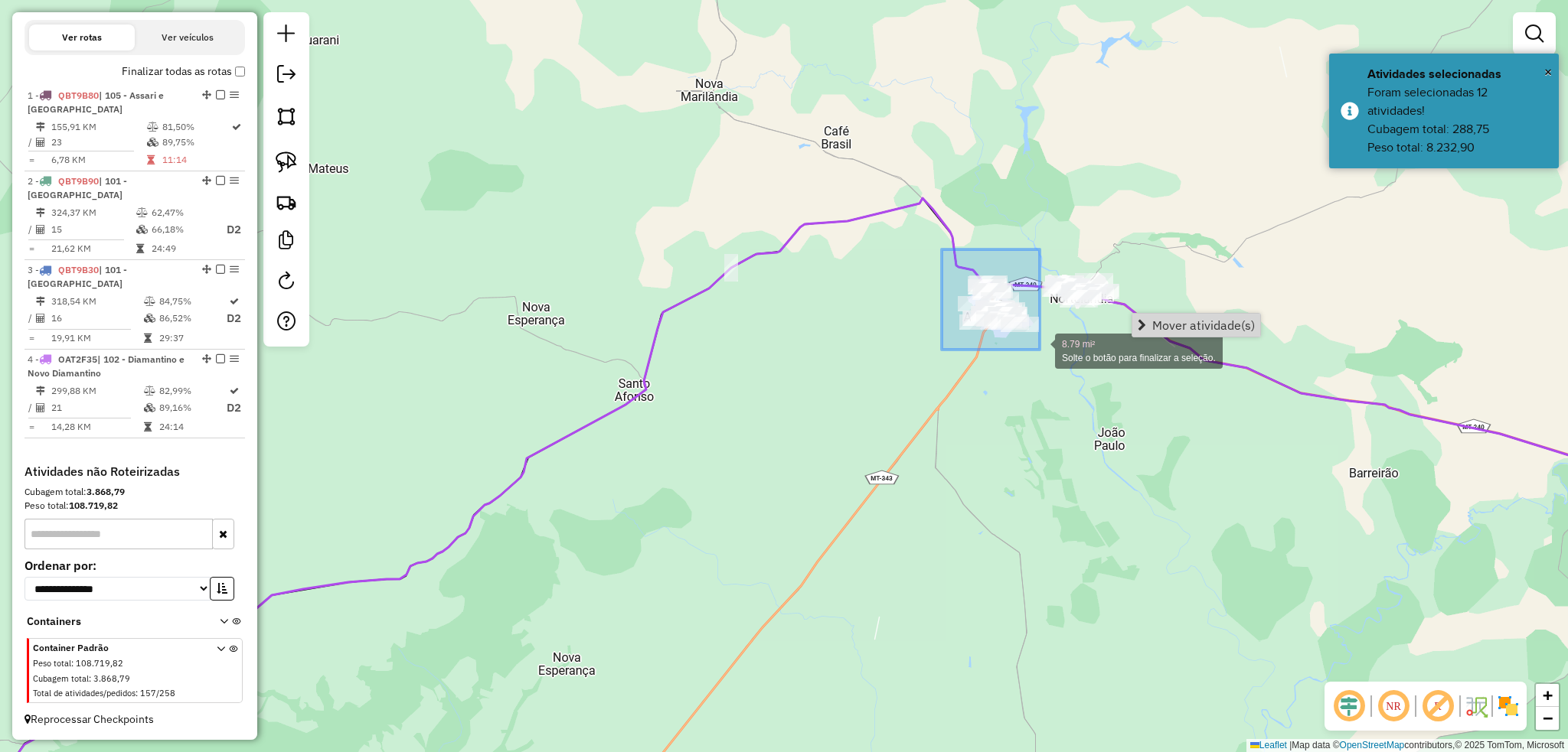
drag, startPoint x: 968, startPoint y: 270, endPoint x: 1039, endPoint y: 349, distance: 106.2
click at [1039, 349] on div "8.79 mi² Solte o botão para finalizar a seleção. Janela de atendimento Grade de…" at bounding box center [784, 376] width 1568 height 752
drag, startPoint x: 947, startPoint y: 260, endPoint x: 1039, endPoint y: 345, distance: 125.3
click at [1039, 345] on div "7.81 mi² Solte o botão para finalizar a seleção. Janela de atendimento Grade de…" at bounding box center [784, 376] width 1568 height 752
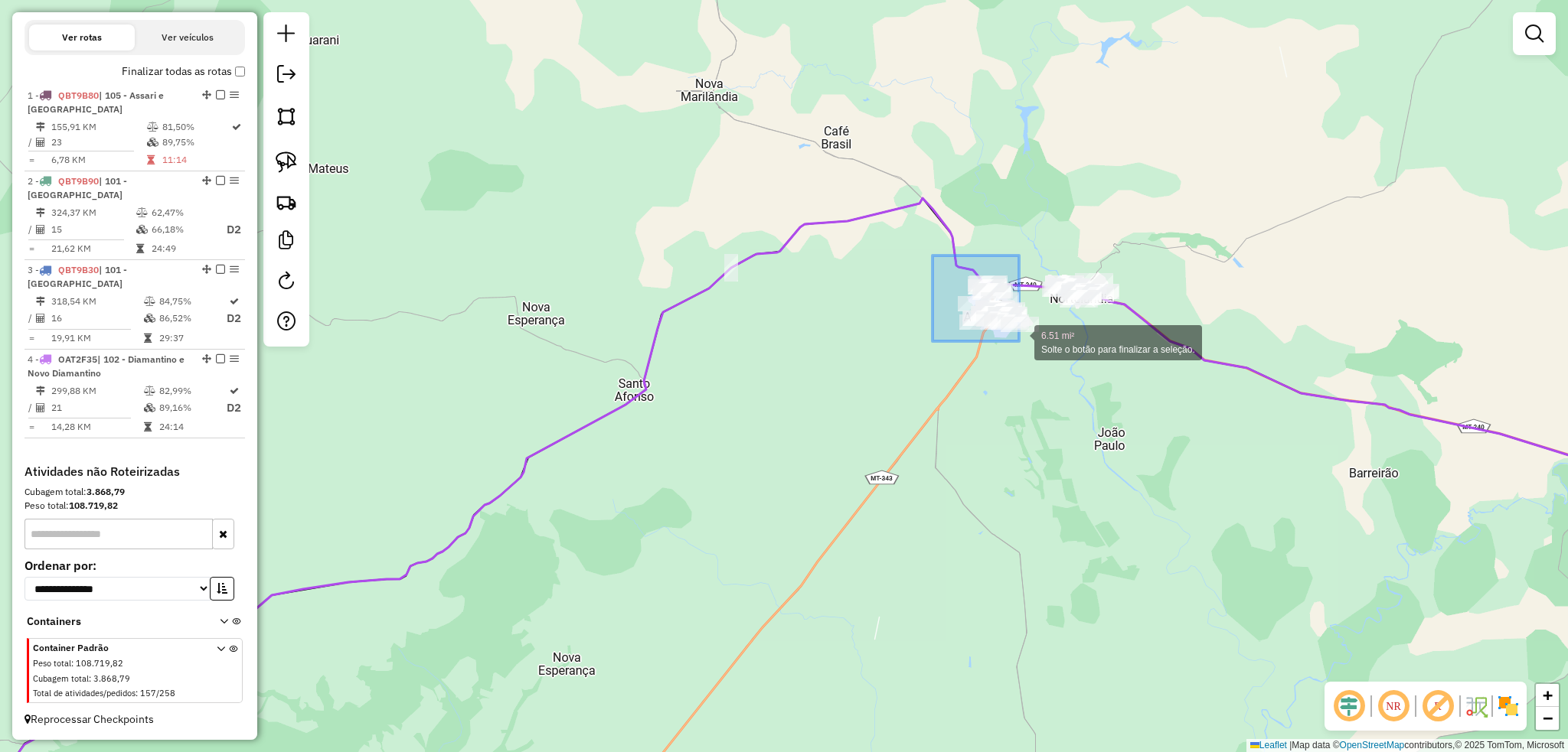
drag, startPoint x: 966, startPoint y: 284, endPoint x: 1021, endPoint y: 342, distance: 79.9
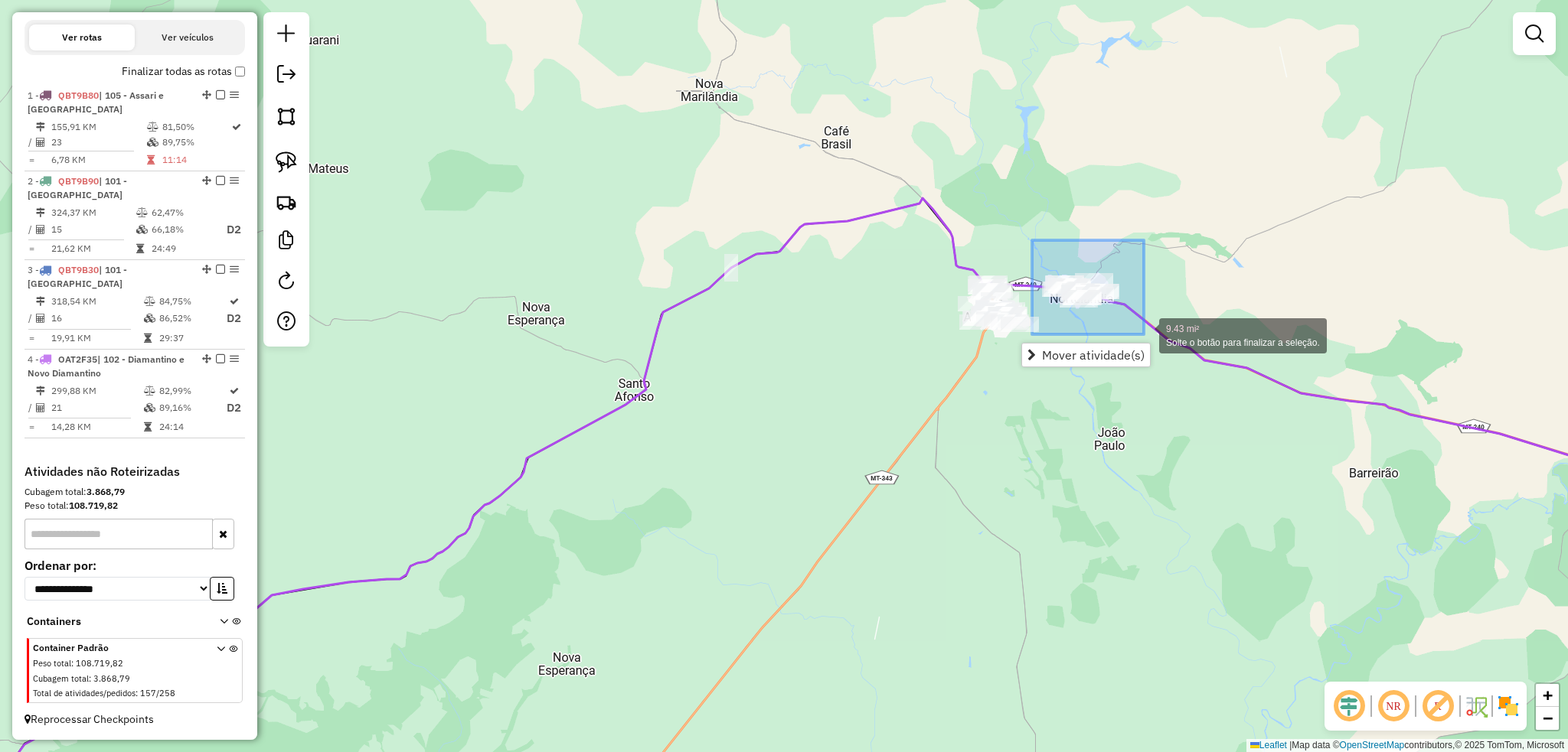
drag, startPoint x: 1067, startPoint y: 270, endPoint x: 1143, endPoint y: 335, distance: 100.0
click at [1143, 335] on div "9.43 mi² Solte o botão para finalizar a seleção. Janela de atendimento Grade de…" at bounding box center [784, 376] width 1568 height 752
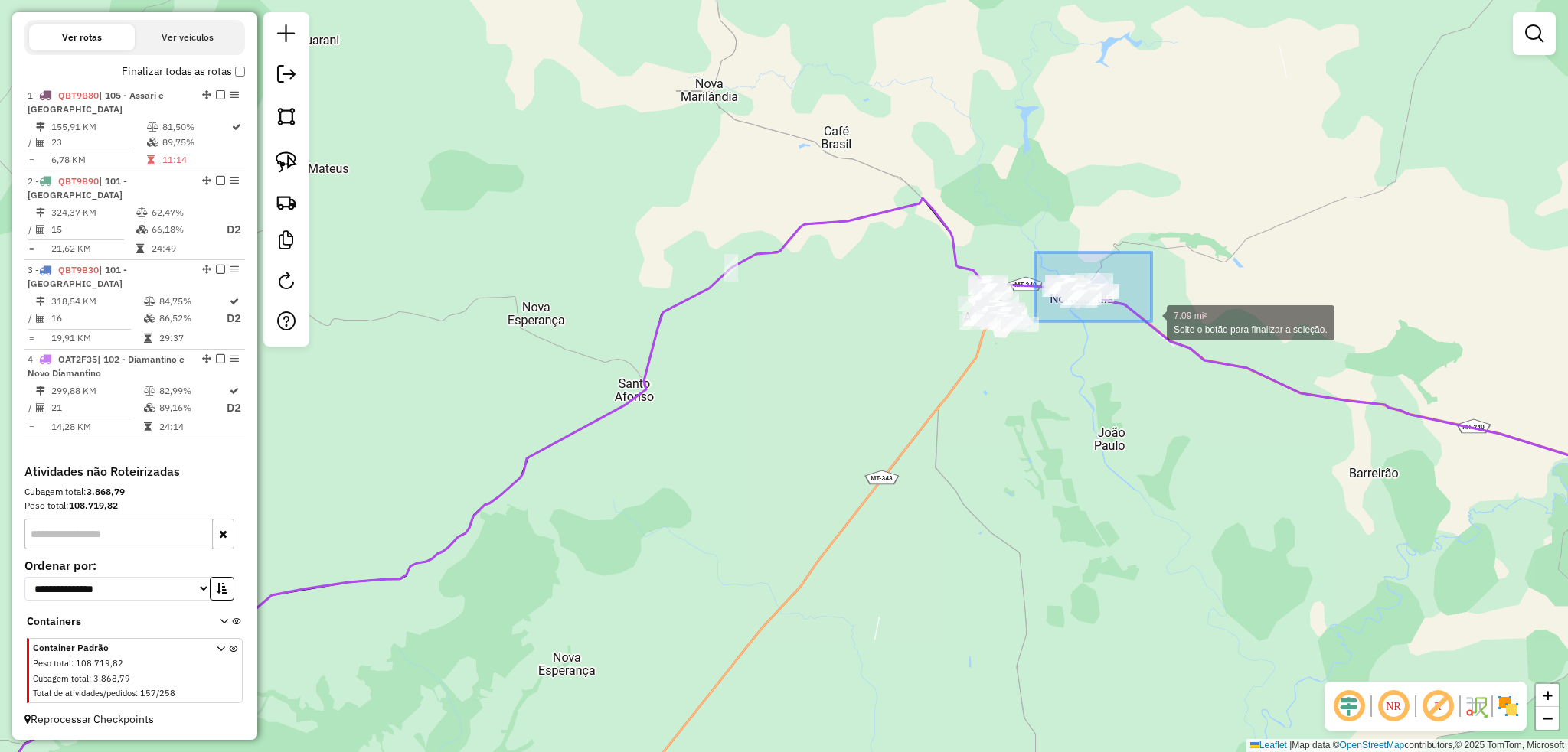
drag, startPoint x: 1095, startPoint y: 308, endPoint x: 1151, endPoint y: 321, distance: 57.5
click at [1151, 321] on div "7.09 mi² Solte o botão para finalizar a seleção. Janela de atendimento Grade de…" at bounding box center [784, 376] width 1568 height 752
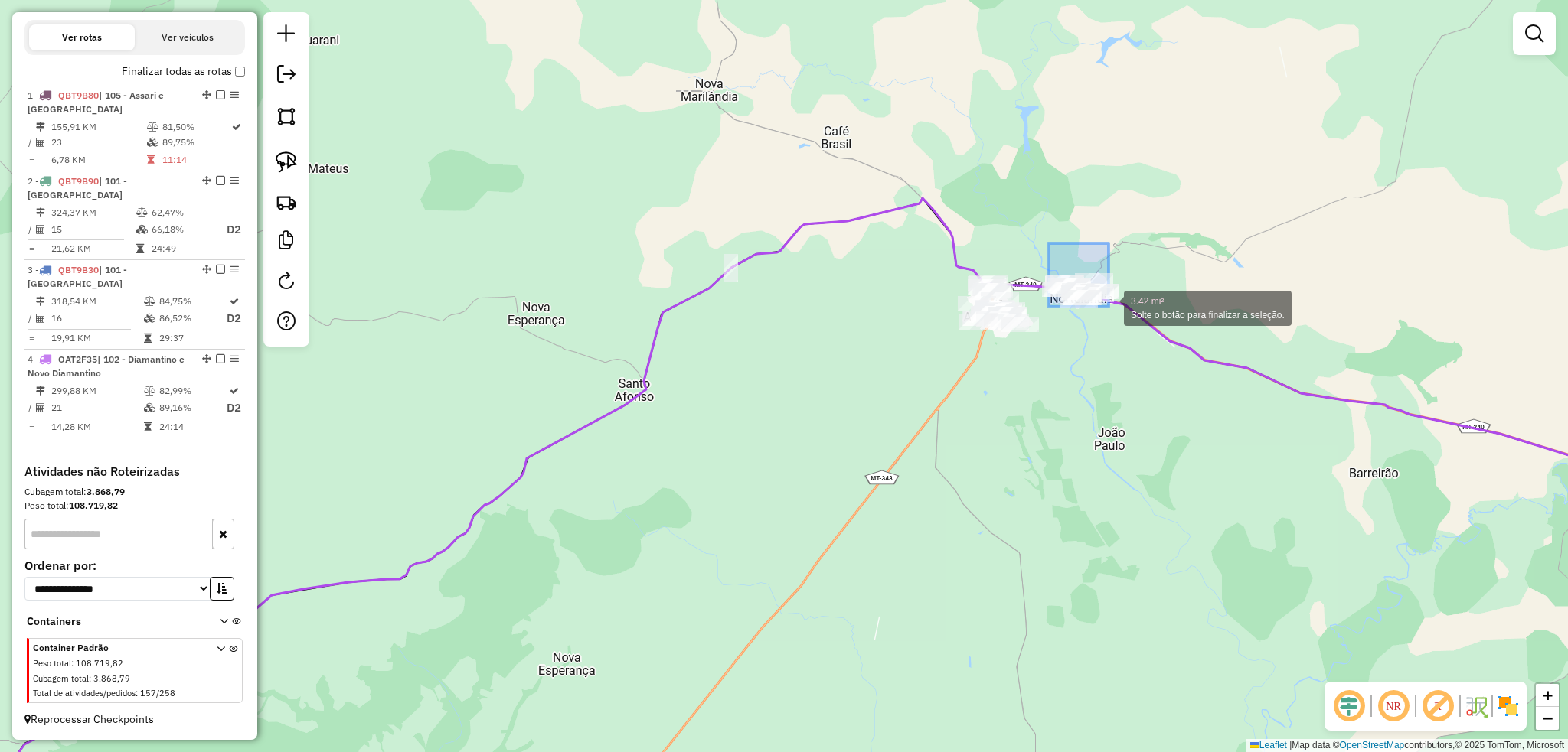
drag, startPoint x: 1058, startPoint y: 265, endPoint x: 1108, endPoint y: 306, distance: 64.7
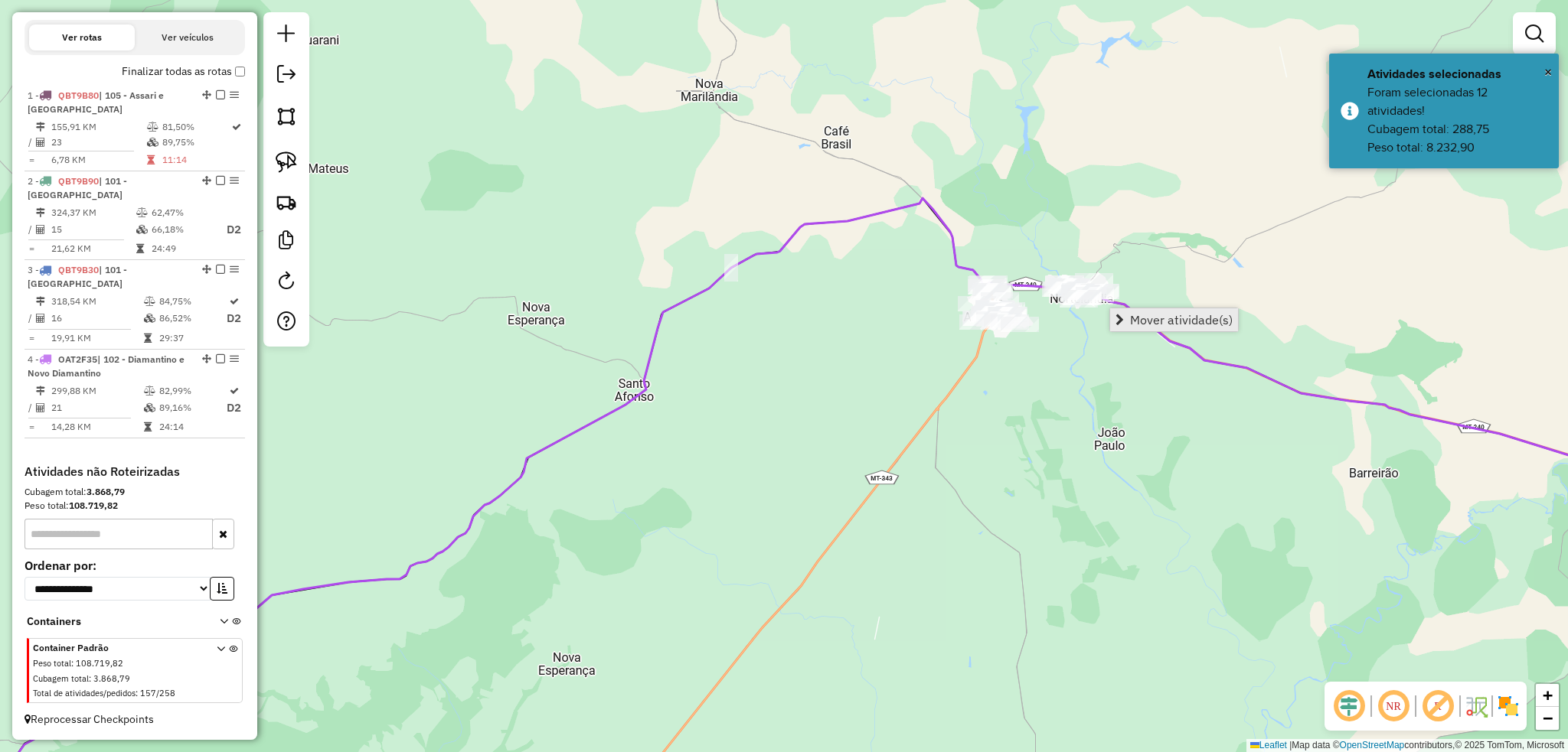
click at [1186, 320] on span "Mover atividade(s)" at bounding box center [1181, 320] width 102 height 13
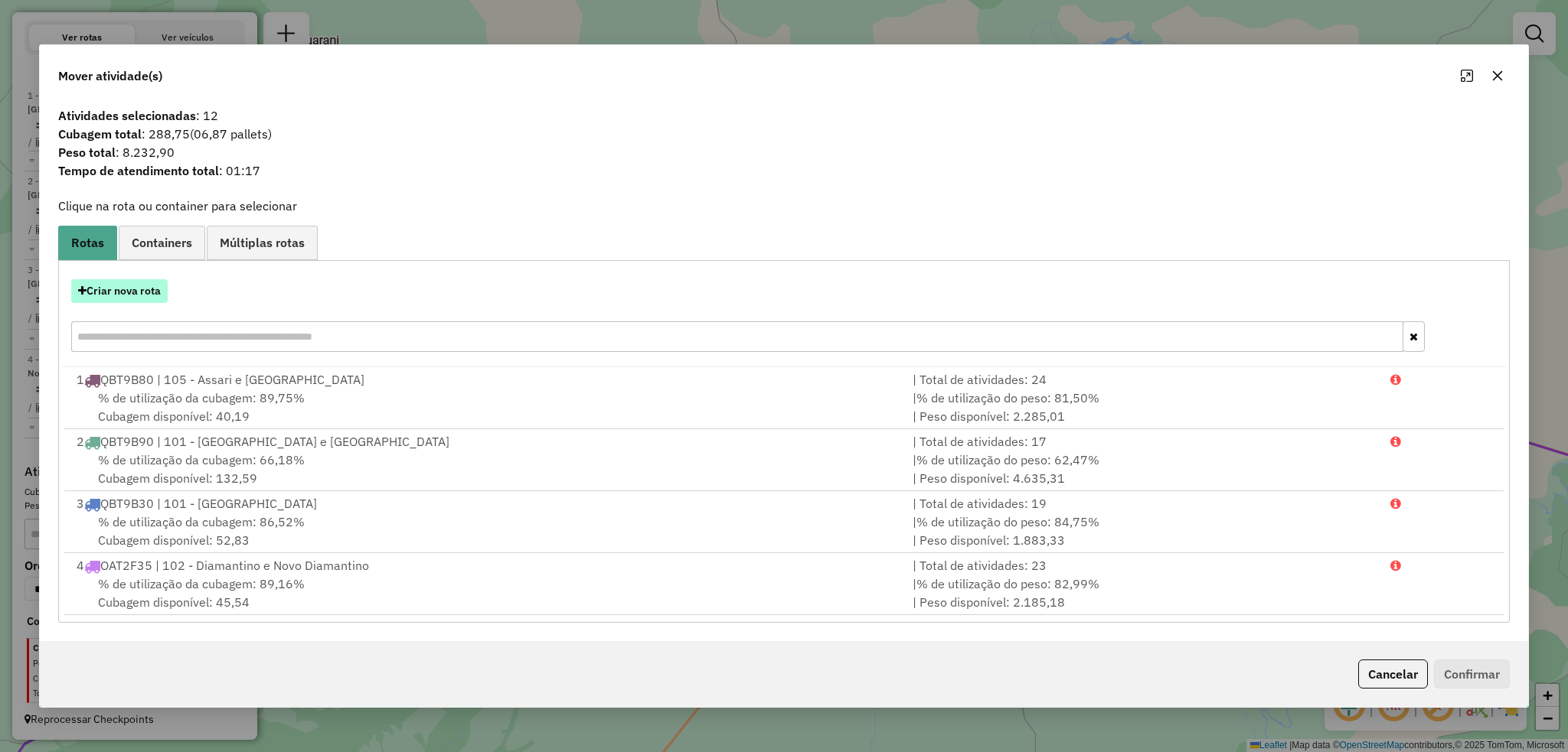
click at [124, 292] on button "Criar nova rota" at bounding box center [119, 291] width 96 height 23
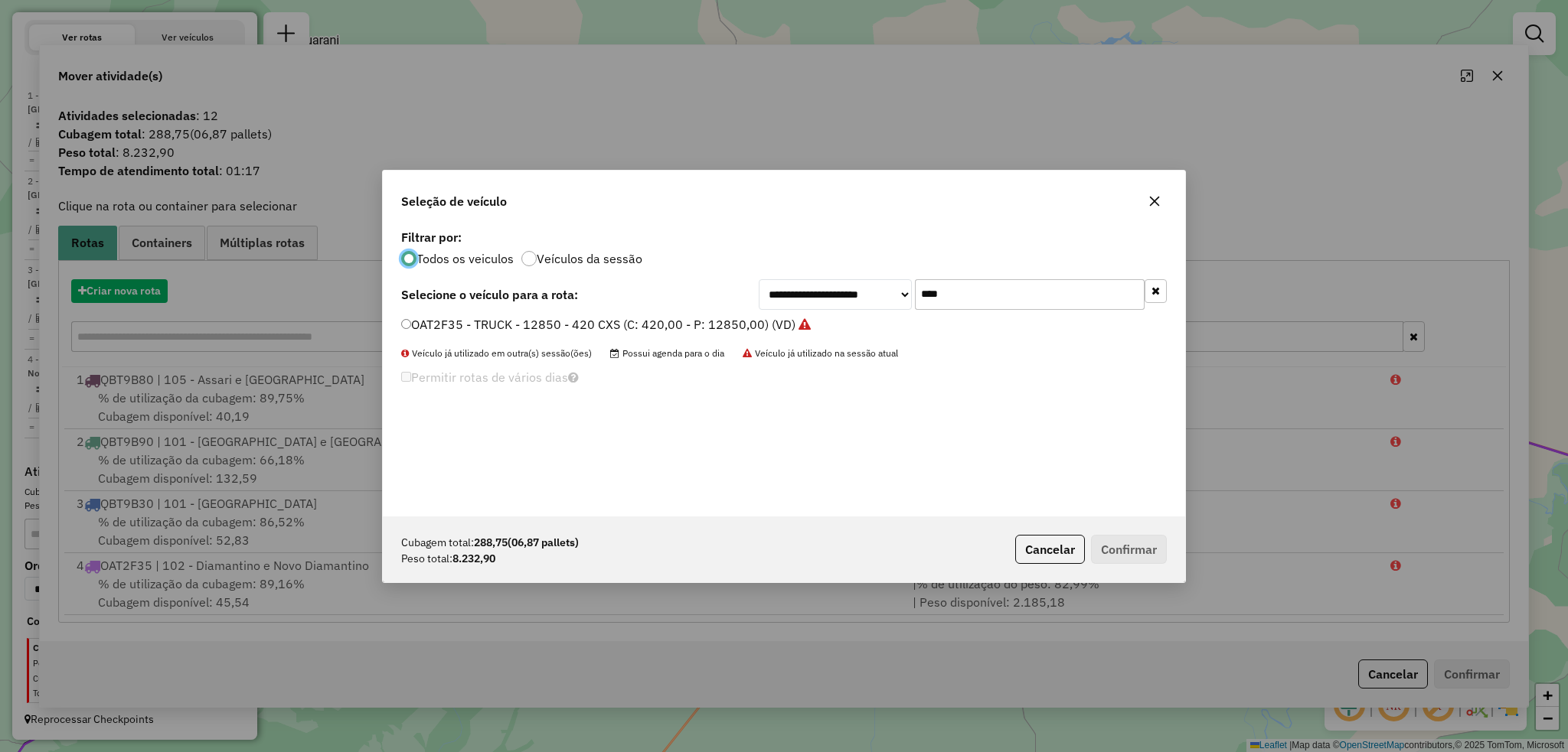
scroll to position [7, 5]
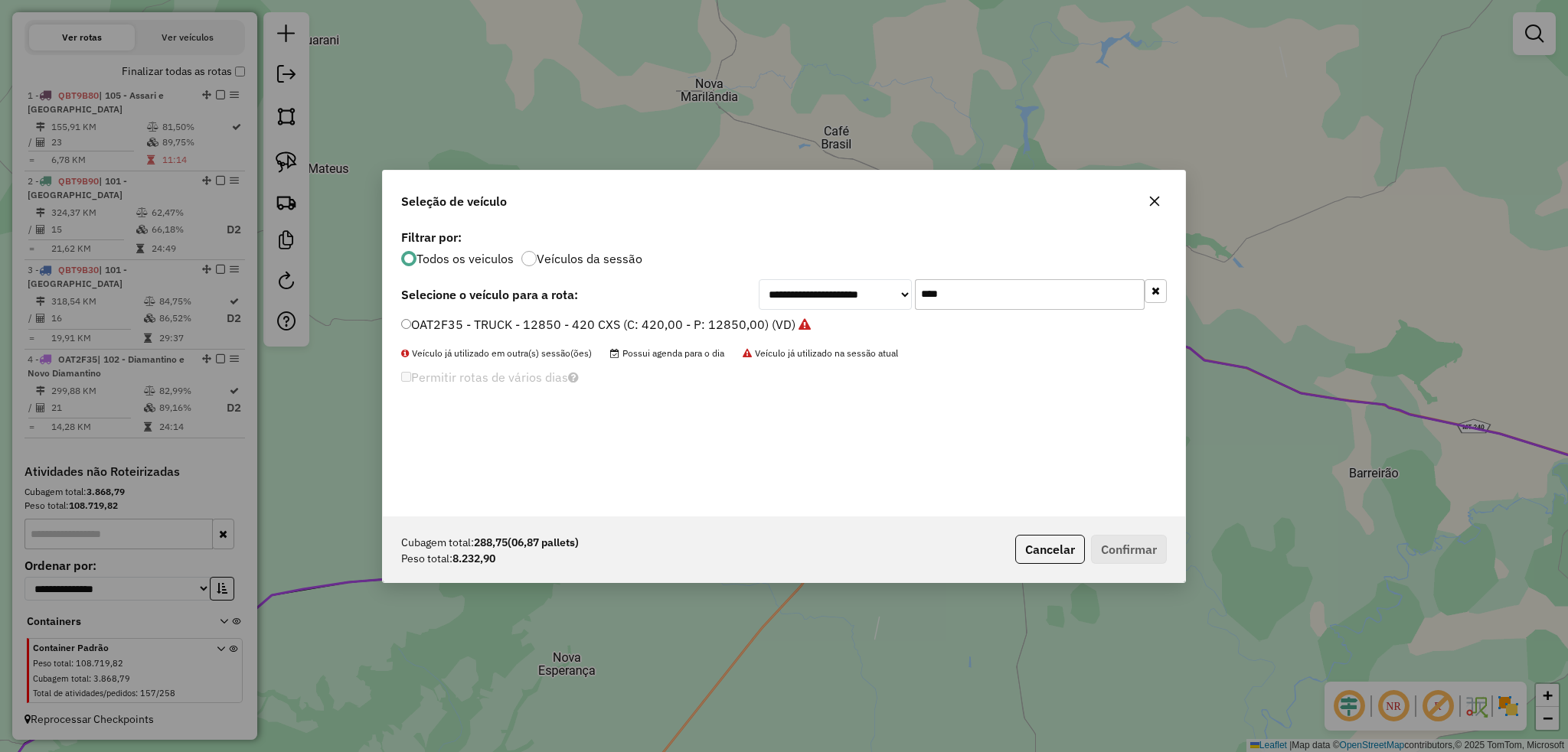
click at [1001, 294] on input "****" at bounding box center [1030, 294] width 230 height 30
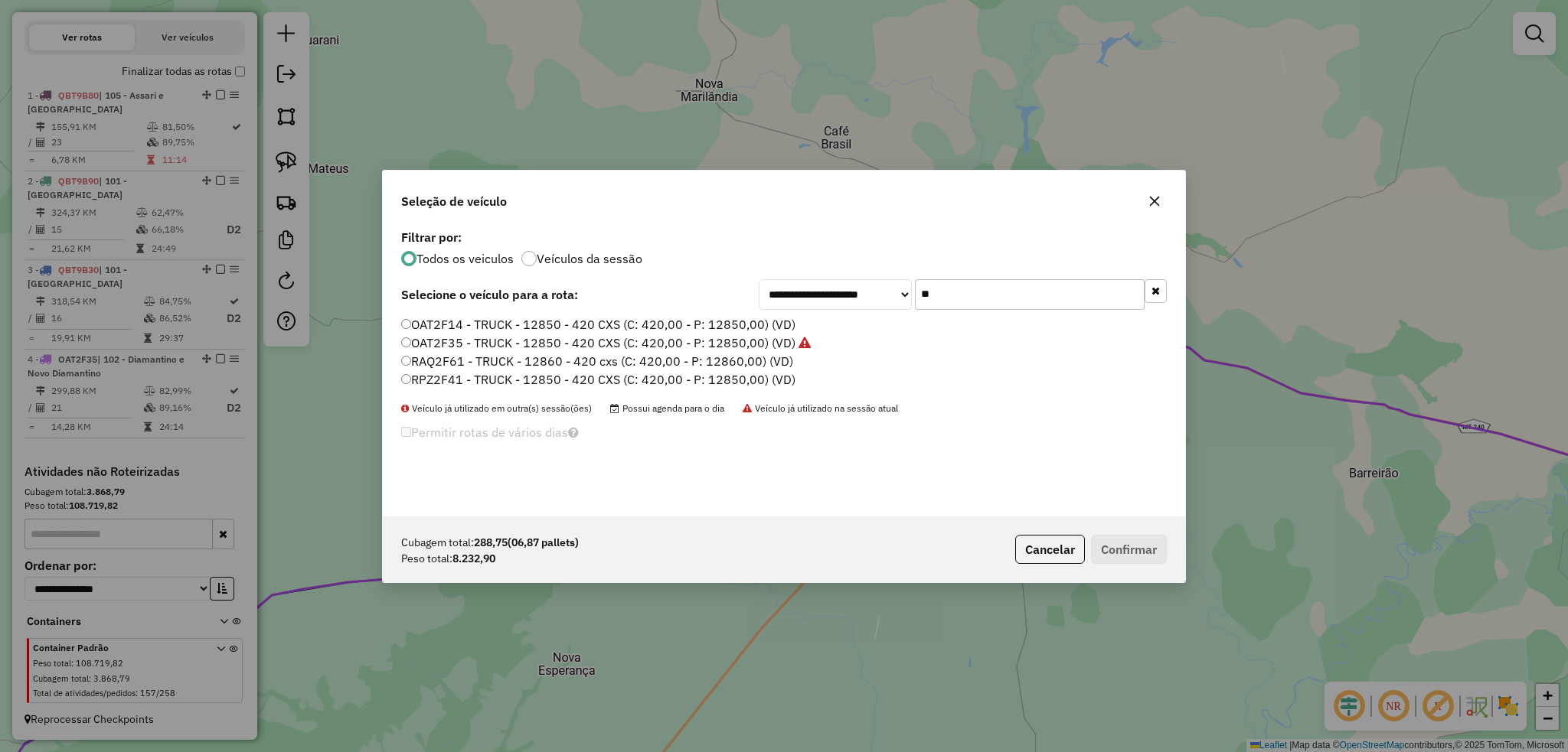
type input "*"
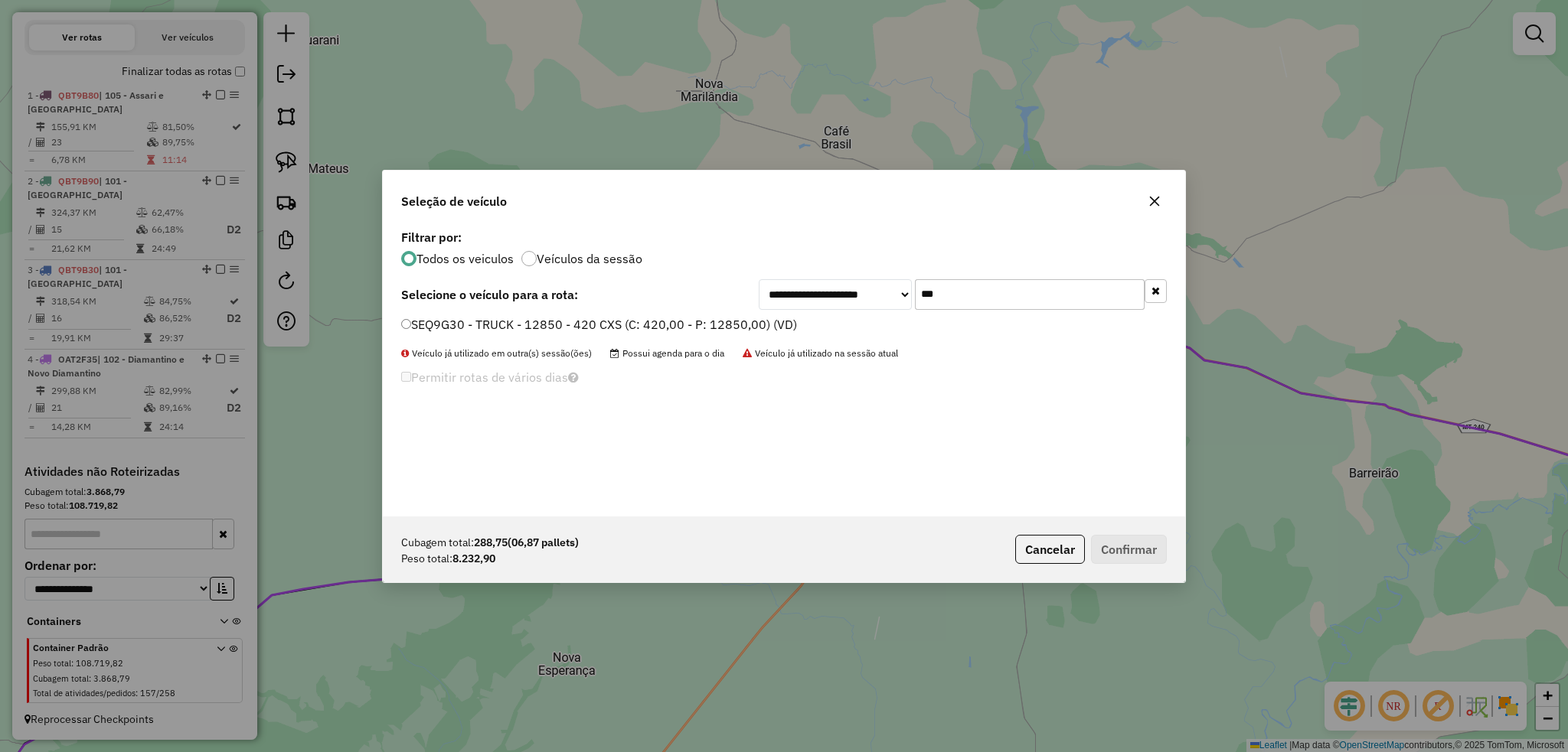
type input "***"
click at [1142, 543] on button "Confirmar" at bounding box center [1128, 549] width 76 height 29
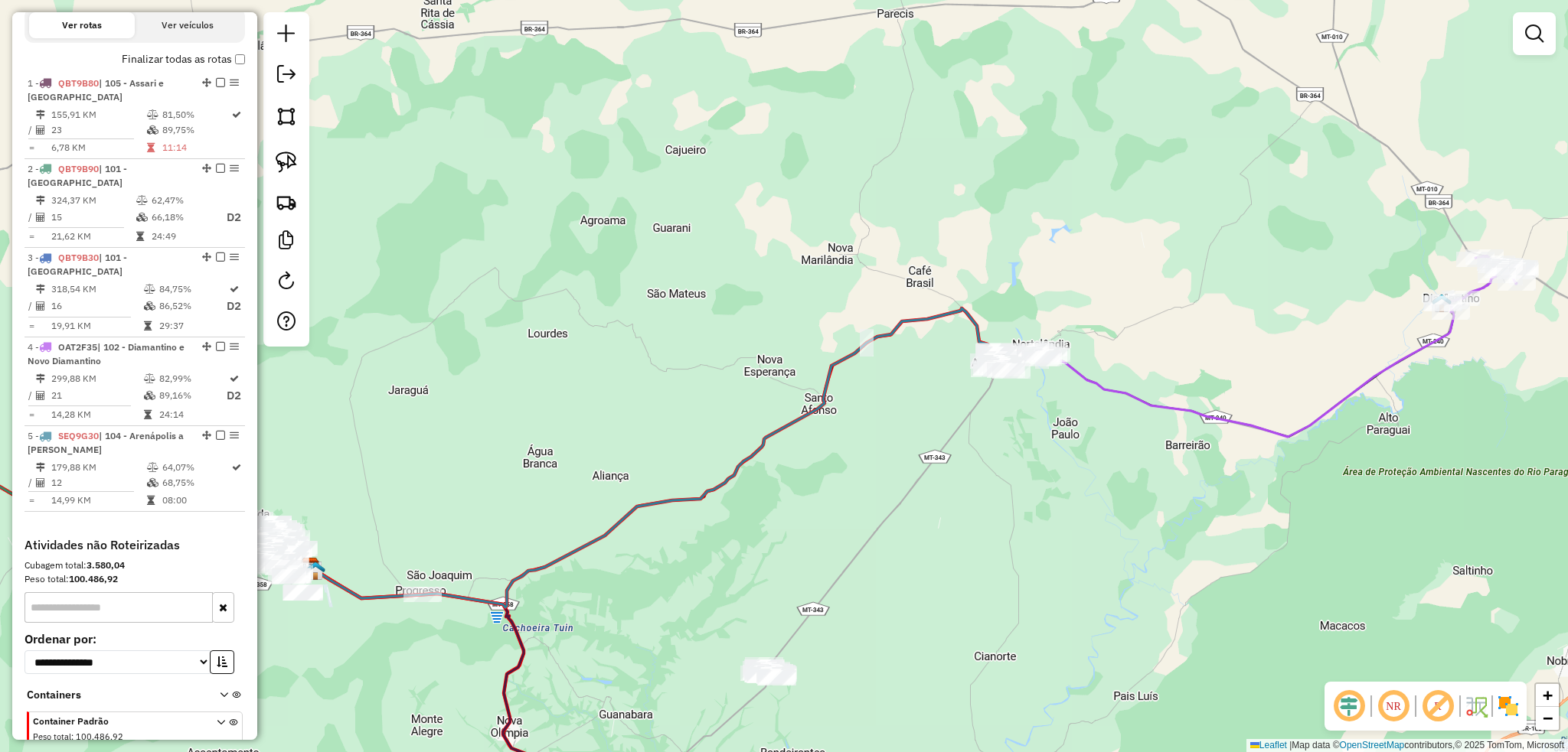
drag, startPoint x: 801, startPoint y: 550, endPoint x: 791, endPoint y: 387, distance: 163.3
click at [791, 387] on div "Janela de atendimento Grade de atendimento Capacidade Transportadoras Veículos …" at bounding box center [784, 376] width 1568 height 752
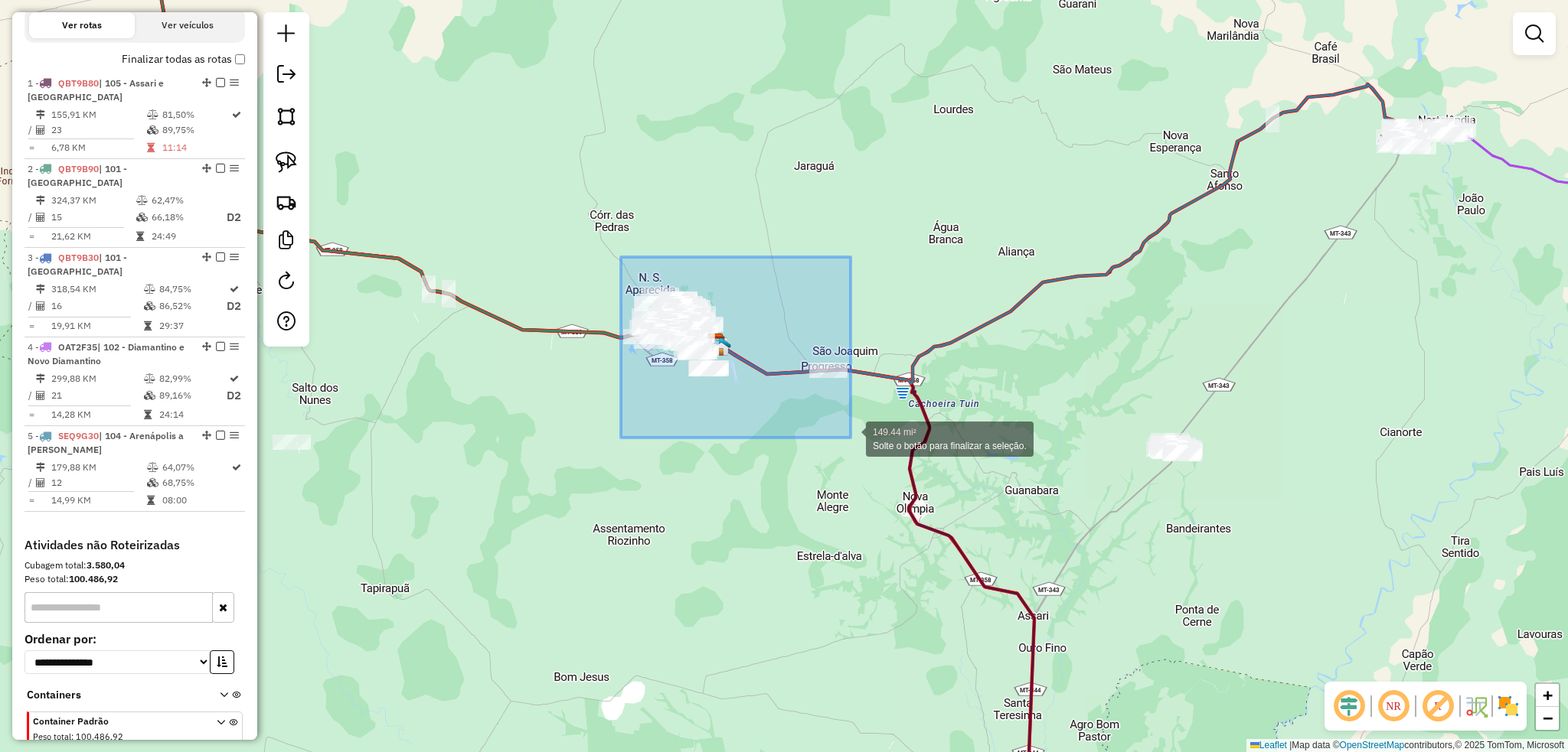
drag, startPoint x: 654, startPoint y: 282, endPoint x: 850, endPoint y: 438, distance: 250.5
click at [850, 438] on div "149.44 mi² Solte o botão para finalizar a seleção. Janela de atendimento Grade …" at bounding box center [784, 376] width 1568 height 752
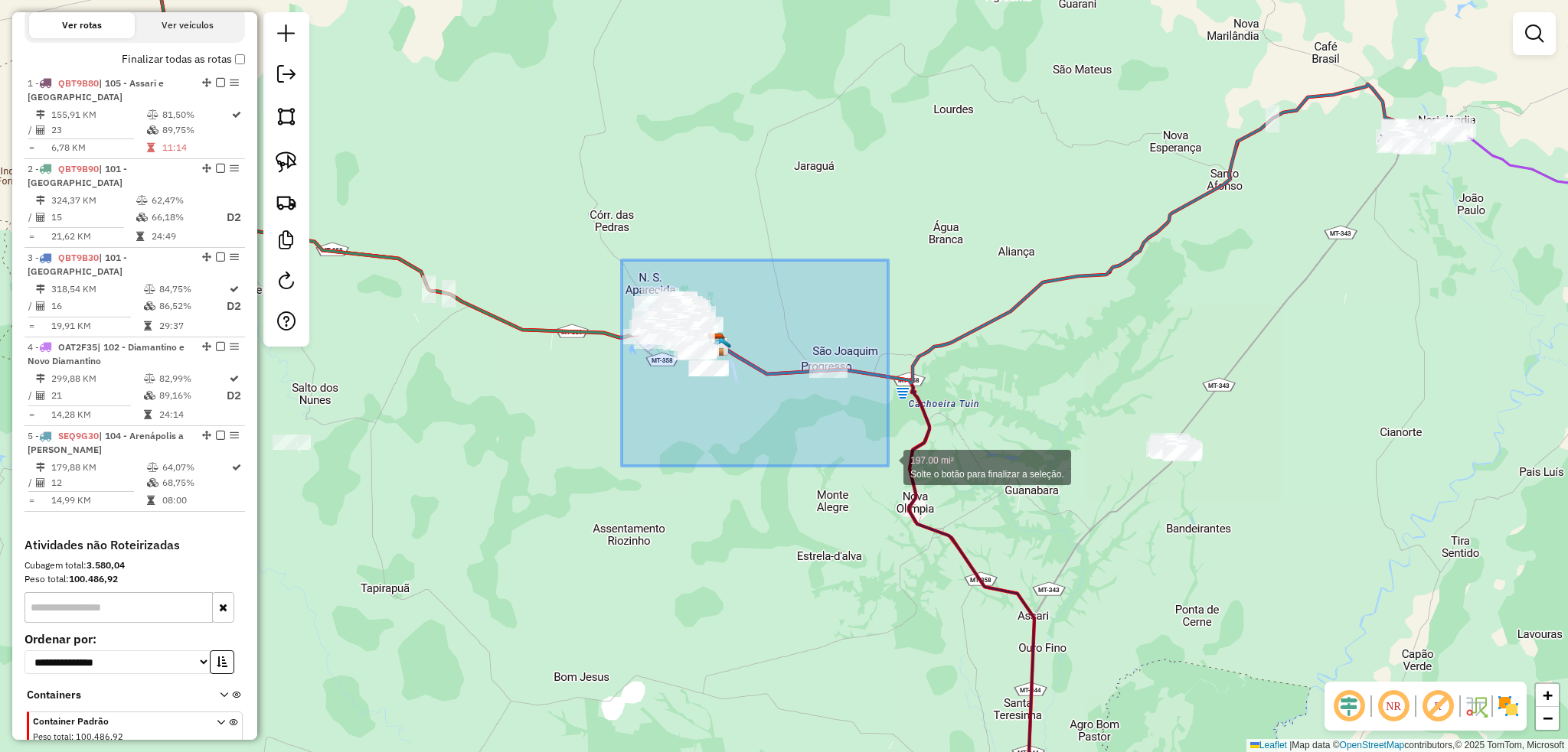
drag, startPoint x: 640, startPoint y: 281, endPoint x: 888, endPoint y: 466, distance: 309.4
click at [888, 466] on div "197.00 mi² Solte o botão para finalizar a seleção. Janela de atendimento Grade …" at bounding box center [784, 376] width 1568 height 752
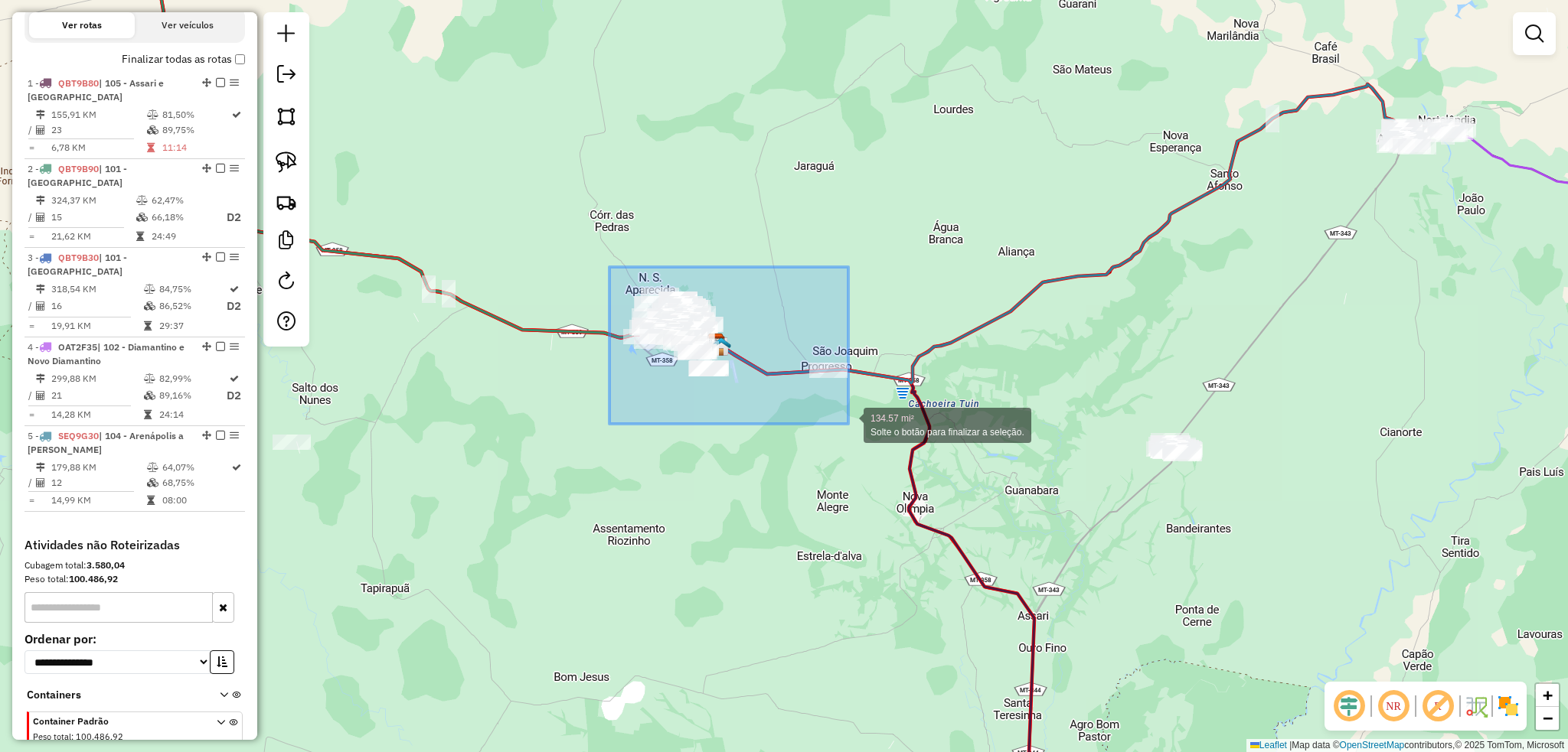
drag, startPoint x: 656, startPoint y: 312, endPoint x: 847, endPoint y: 424, distance: 221.4
click at [848, 424] on div "134.57 mi² Solte o botão para finalizar a seleção. Janela de atendimento Grade …" at bounding box center [784, 376] width 1568 height 752
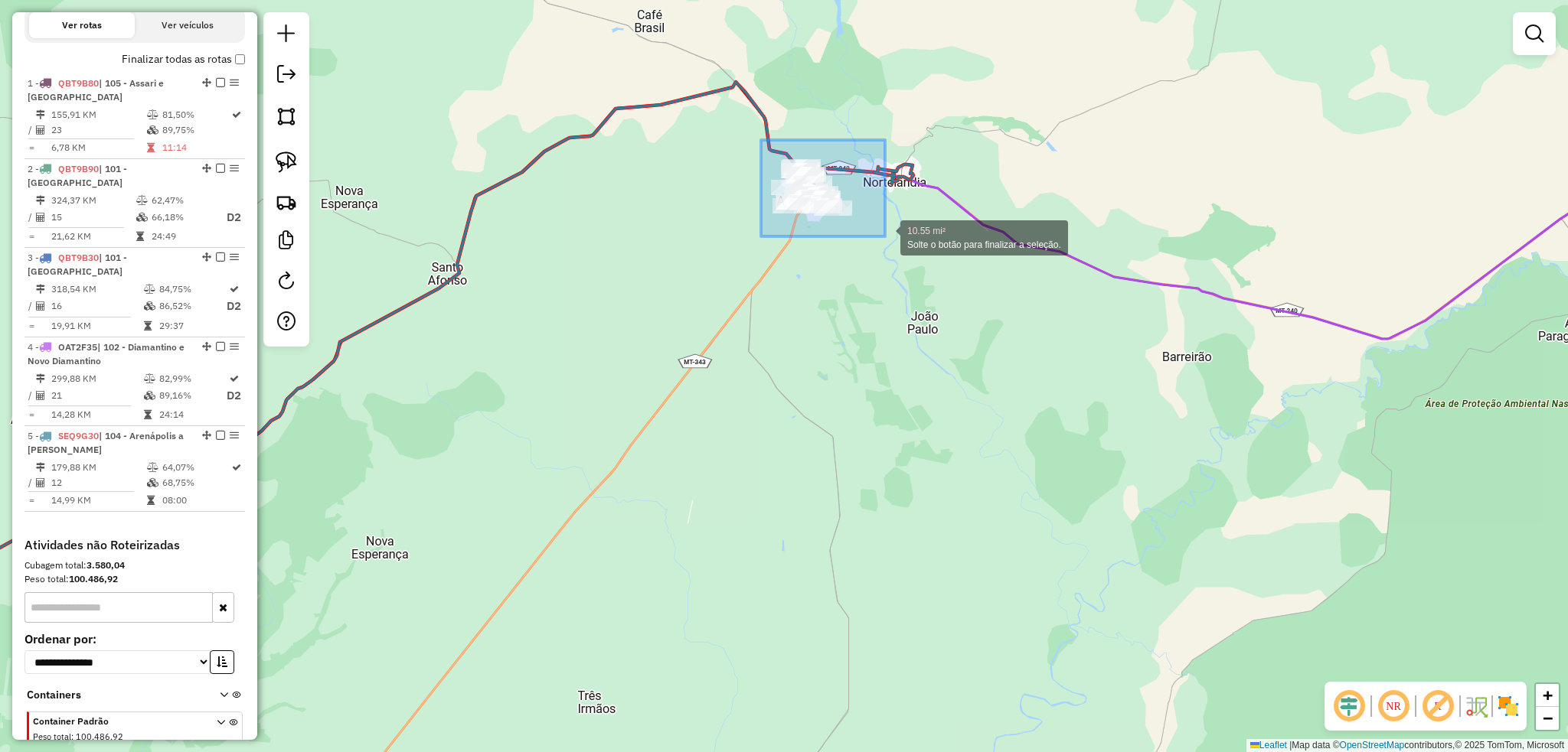
drag, startPoint x: 766, startPoint y: 145, endPoint x: 884, endPoint y: 236, distance: 149.0
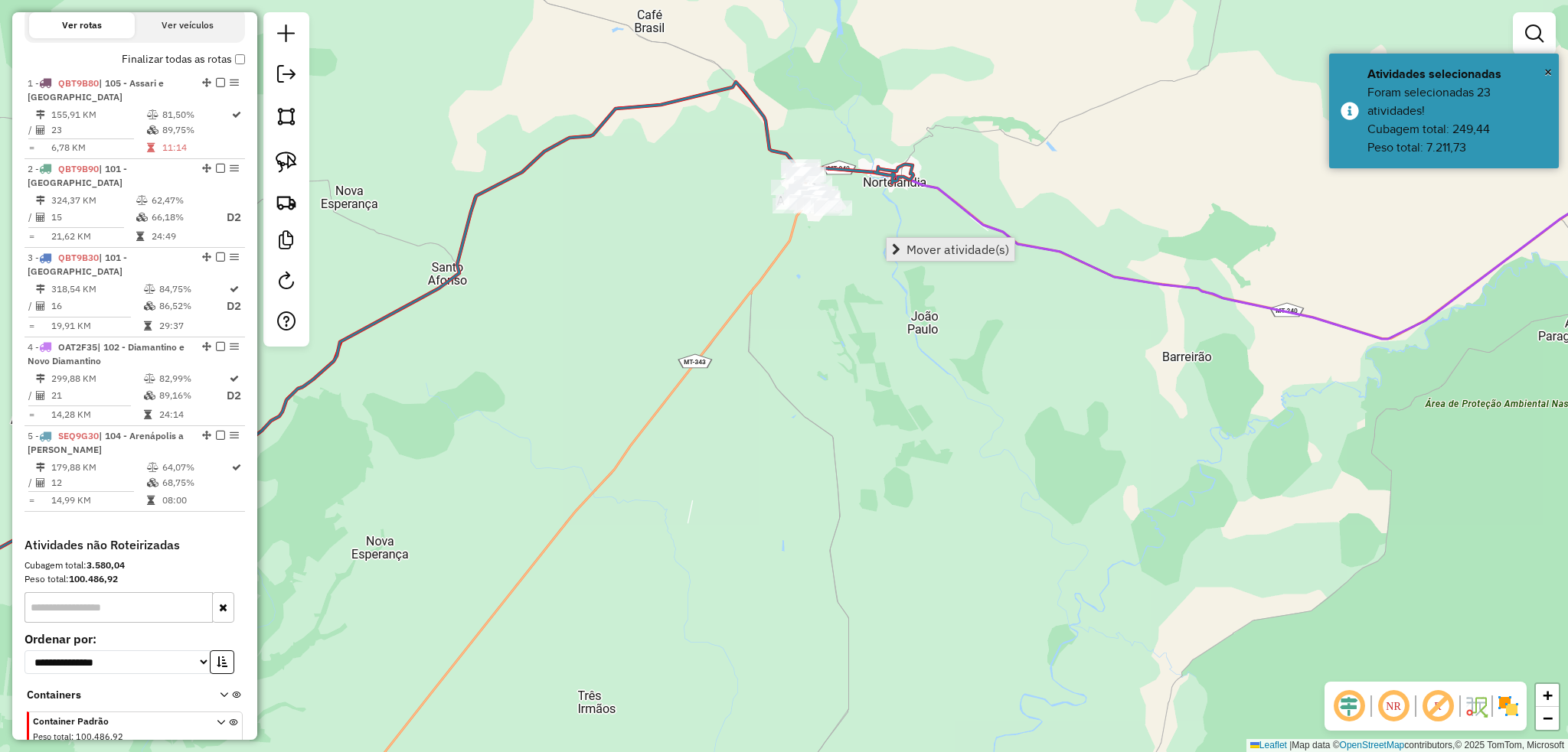
click at [989, 260] on link "Mover atividade(s)" at bounding box center [949, 249] width 127 height 23
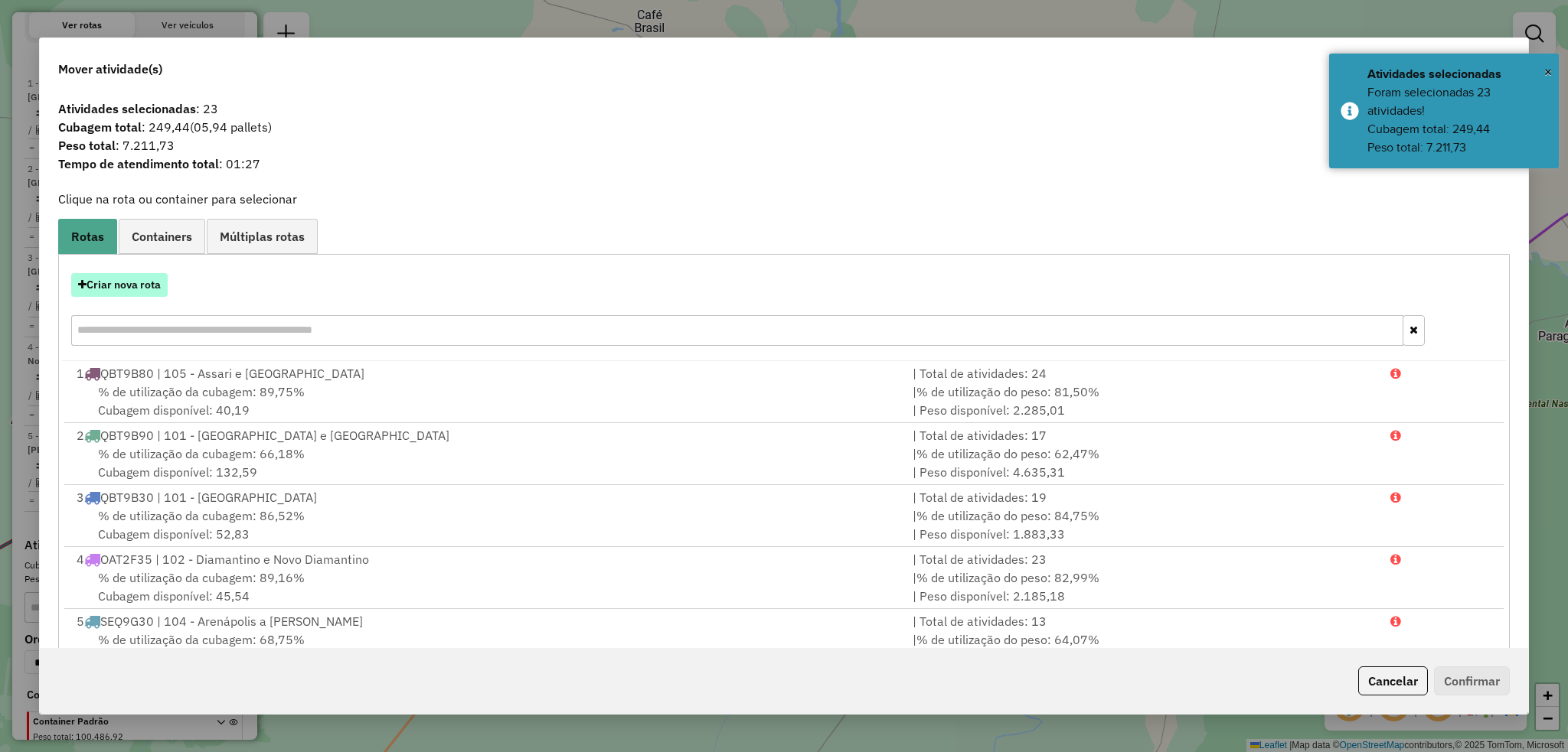
click at [160, 289] on button "Criar nova rota" at bounding box center [119, 285] width 96 height 23
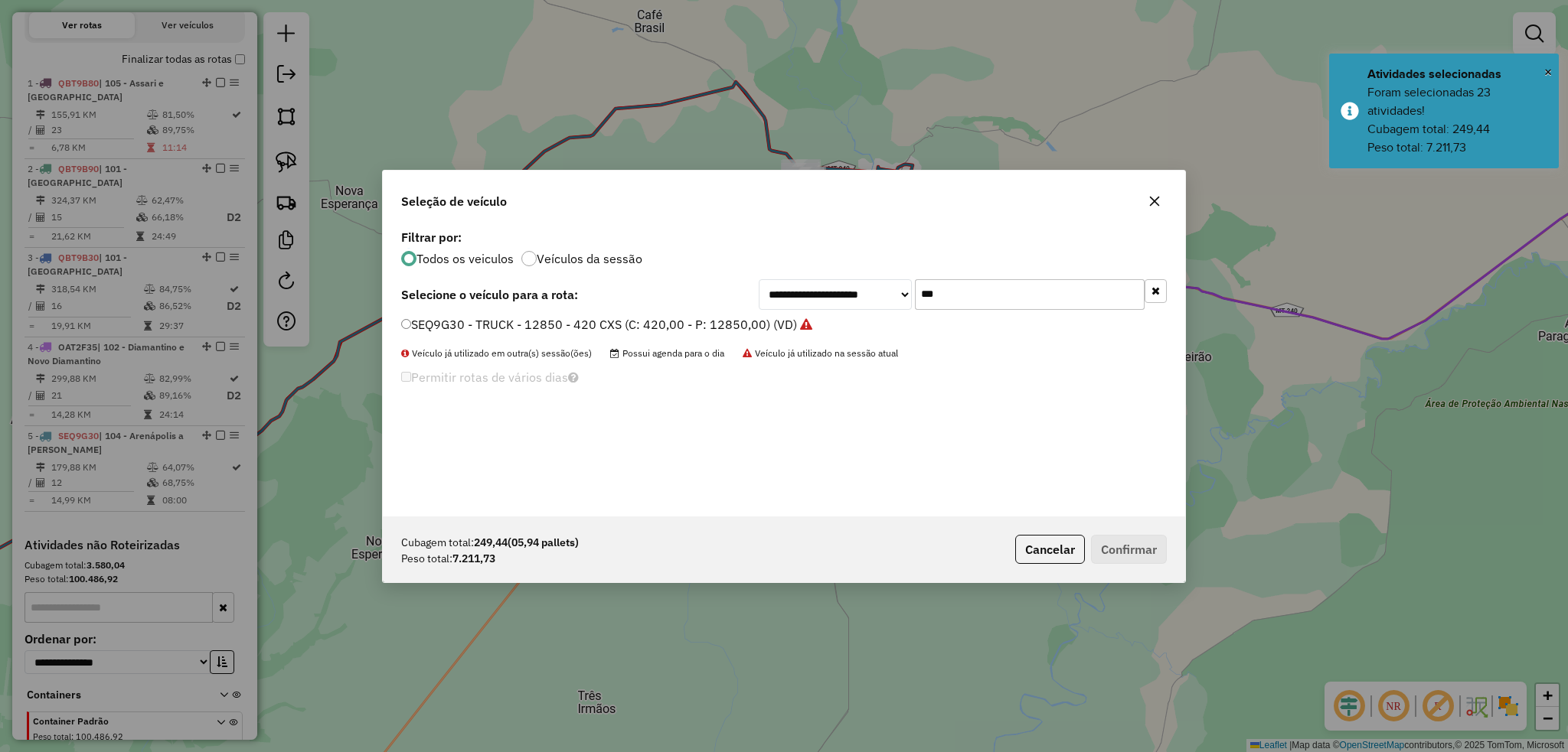
click at [1025, 292] on input "***" at bounding box center [1030, 294] width 230 height 30
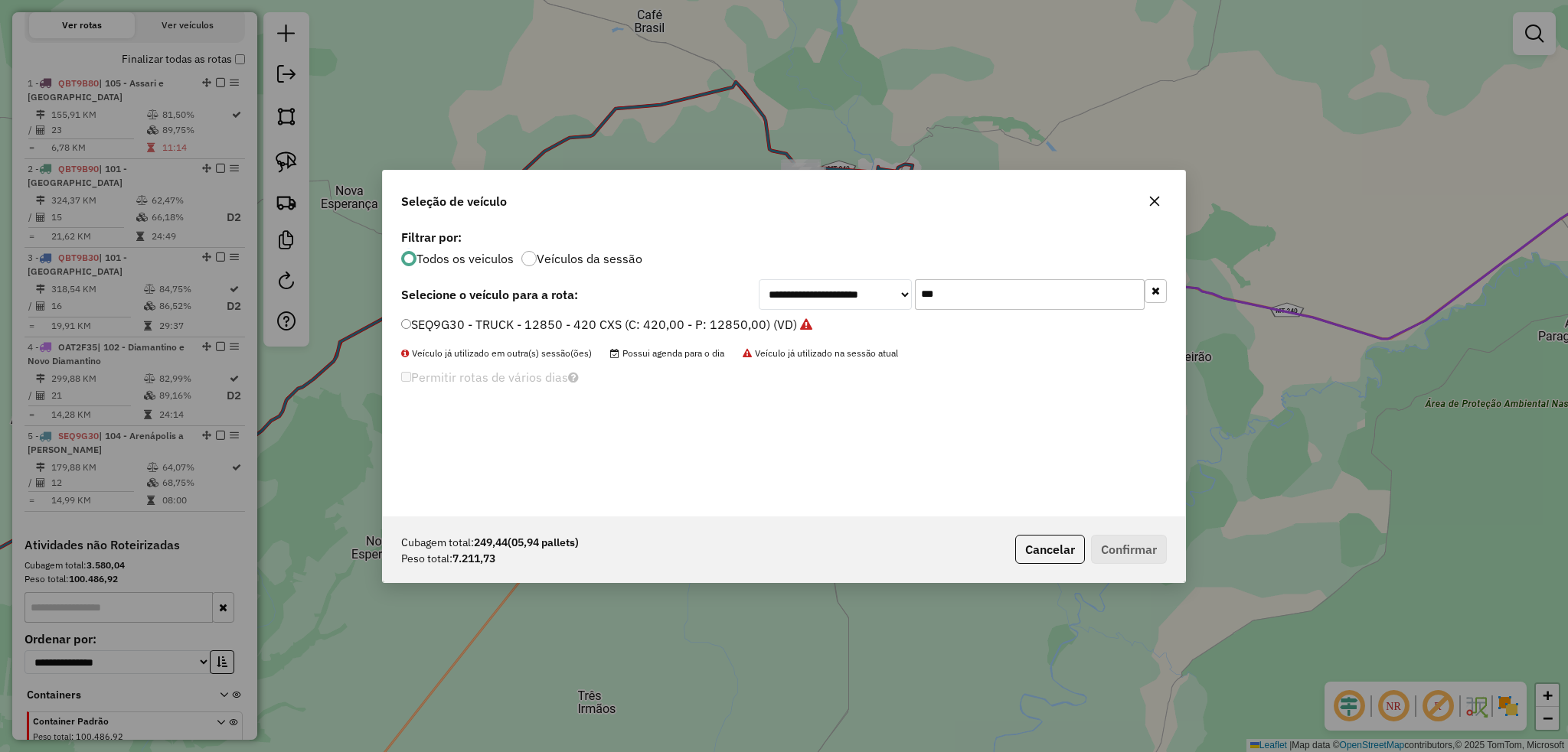
click at [1025, 292] on input "***" at bounding box center [1030, 294] width 230 height 30
type input "****"
click at [1108, 544] on button "Confirmar" at bounding box center [1128, 549] width 76 height 29
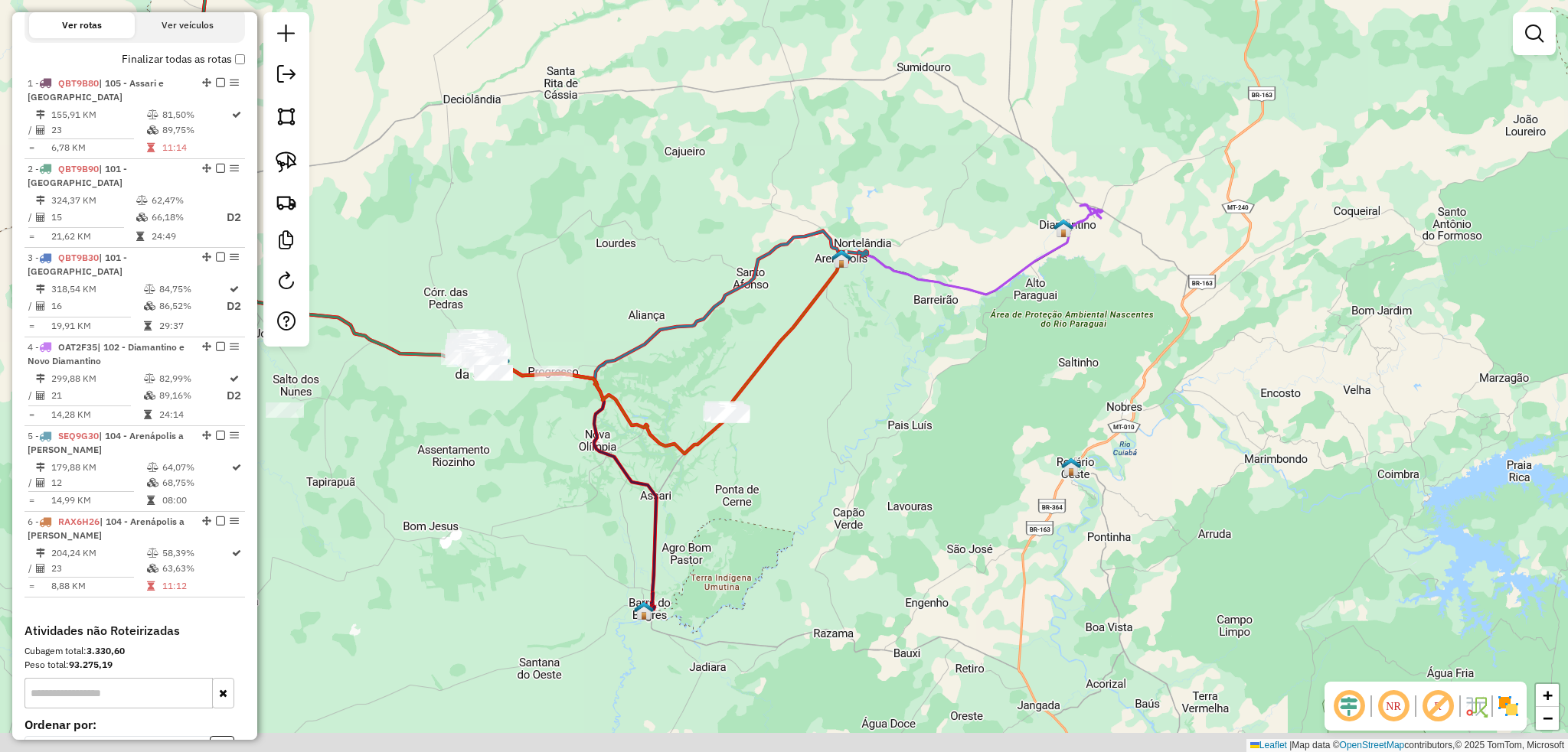
drag, startPoint x: 809, startPoint y: 414, endPoint x: 814, endPoint y: 399, distance: 15.8
click at [814, 399] on div "Janela de atendimento Grade de atendimento Capacidade Transportadoras Veículos …" at bounding box center [784, 376] width 1568 height 752
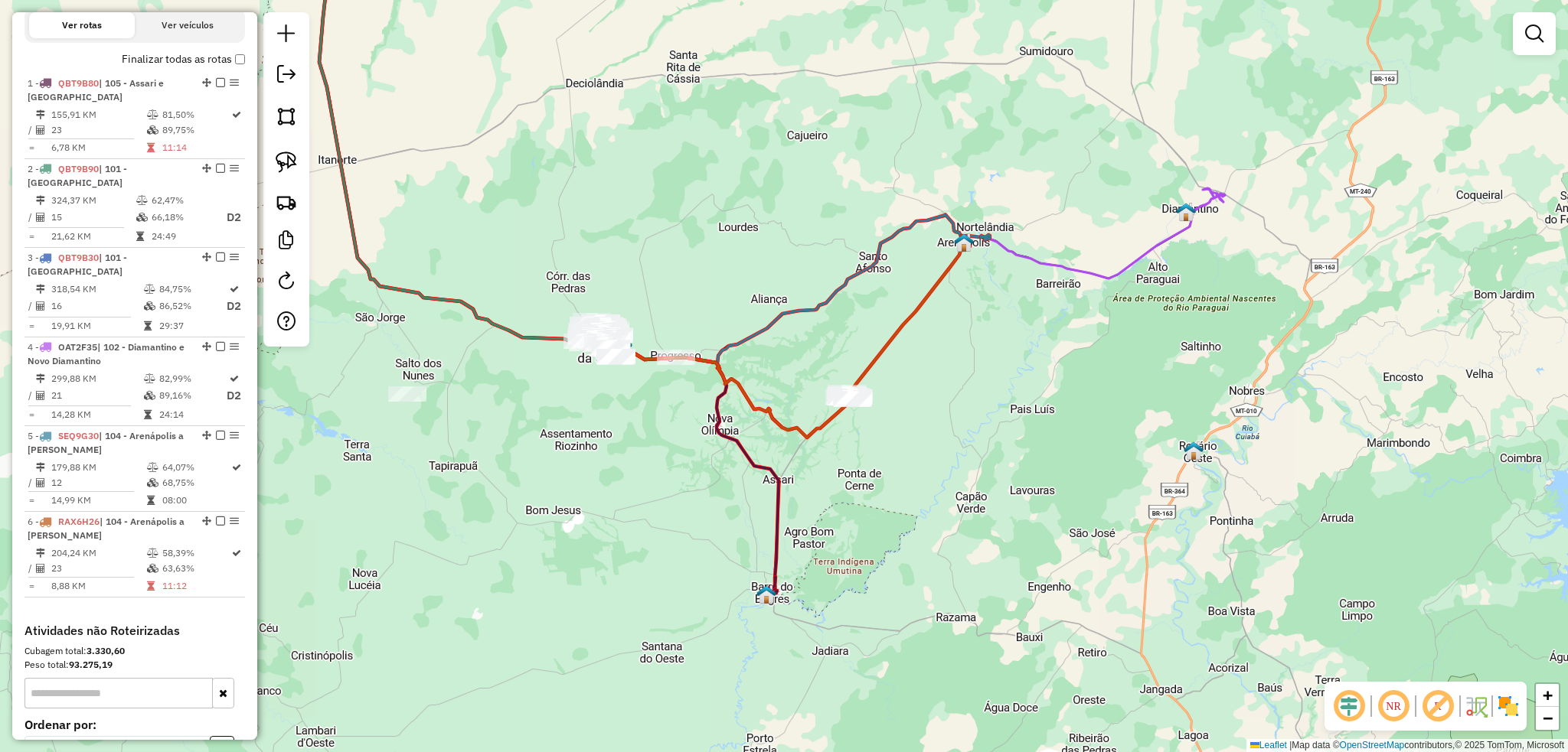
drag, startPoint x: 578, startPoint y: 464, endPoint x: 664, endPoint y: 459, distance: 86.1
click at [664, 459] on div "Janela de atendimento Grade de atendimento Capacidade Transportadoras Veículos …" at bounding box center [784, 376] width 1568 height 752
drag, startPoint x: 875, startPoint y: 397, endPoint x: 885, endPoint y: 414, distance: 19.7
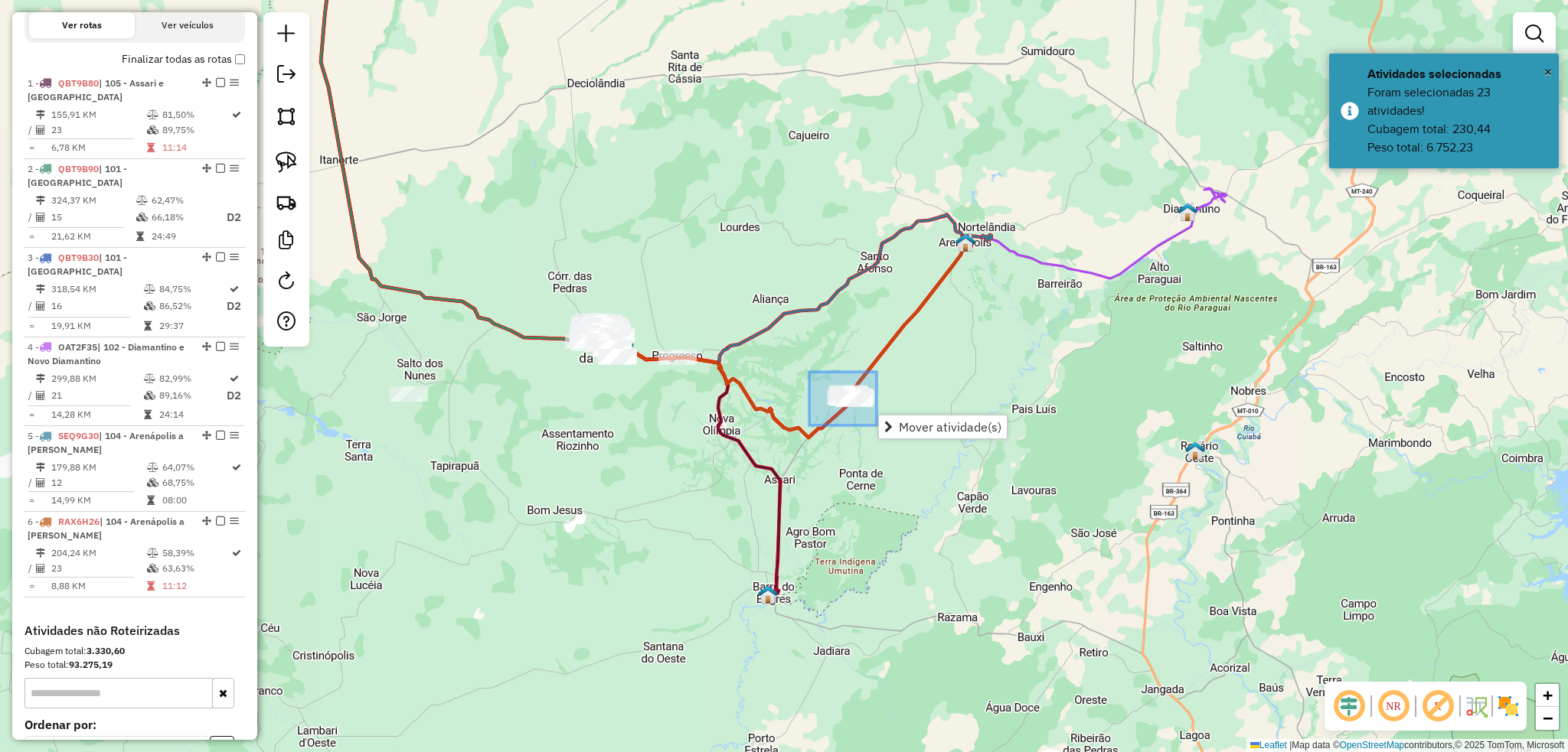
drag, startPoint x: 811, startPoint y: 378, endPoint x: 877, endPoint y: 425, distance: 81.0
click at [877, 425] on hb-router-mapa "Mover atividade(s) Informações da Sessão 979281 - 14/08/2025 Criação: 13/08/202…" at bounding box center [784, 376] width 1568 height 752
drag, startPoint x: 834, startPoint y: 385, endPoint x: 882, endPoint y: 412, distance: 55.1
click at [940, 442] on div "Janela de atendimento Grade de atendimento Capacidade Transportadoras Veículos …" at bounding box center [784, 376] width 1568 height 752
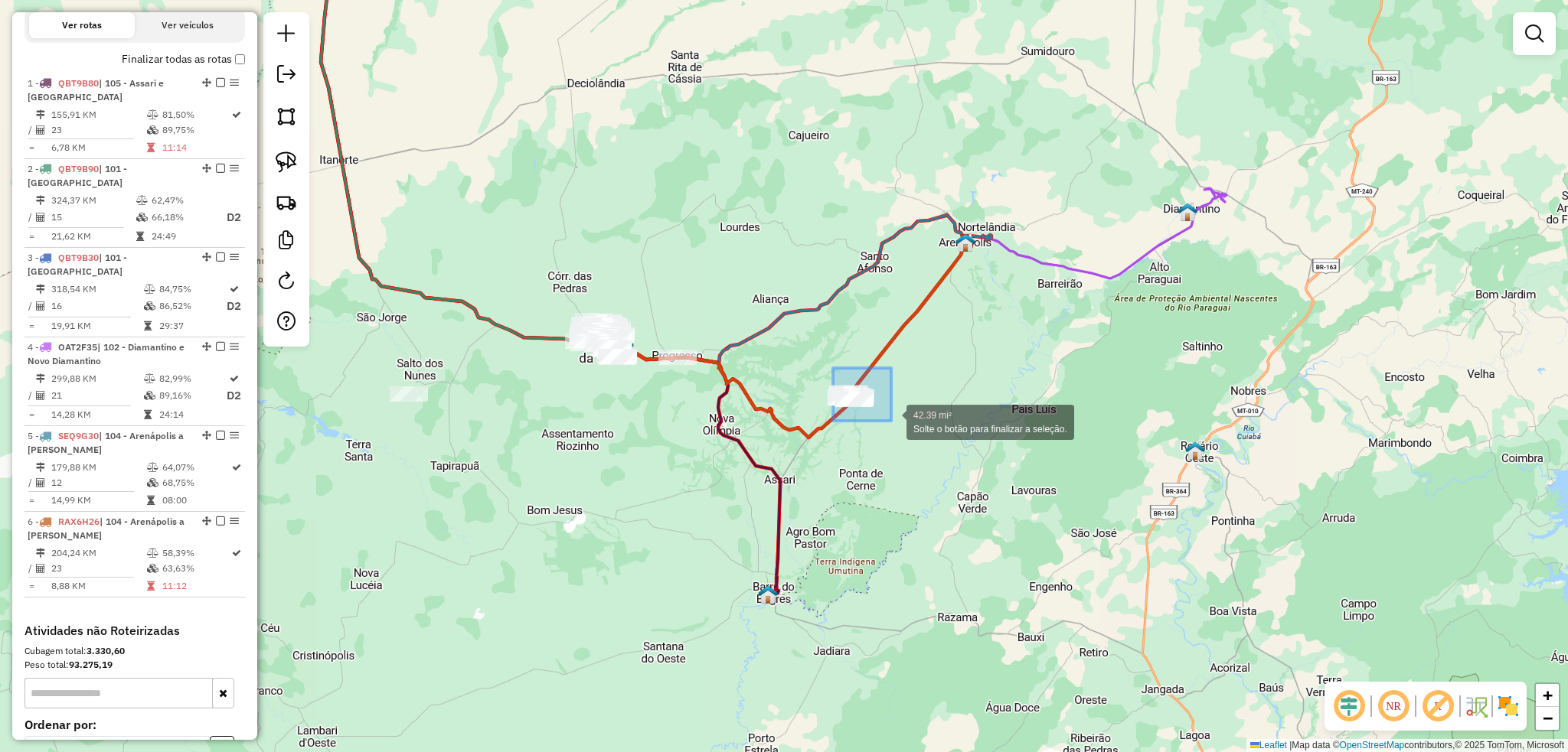
drag, startPoint x: 845, startPoint y: 381, endPoint x: 891, endPoint y: 421, distance: 61.0
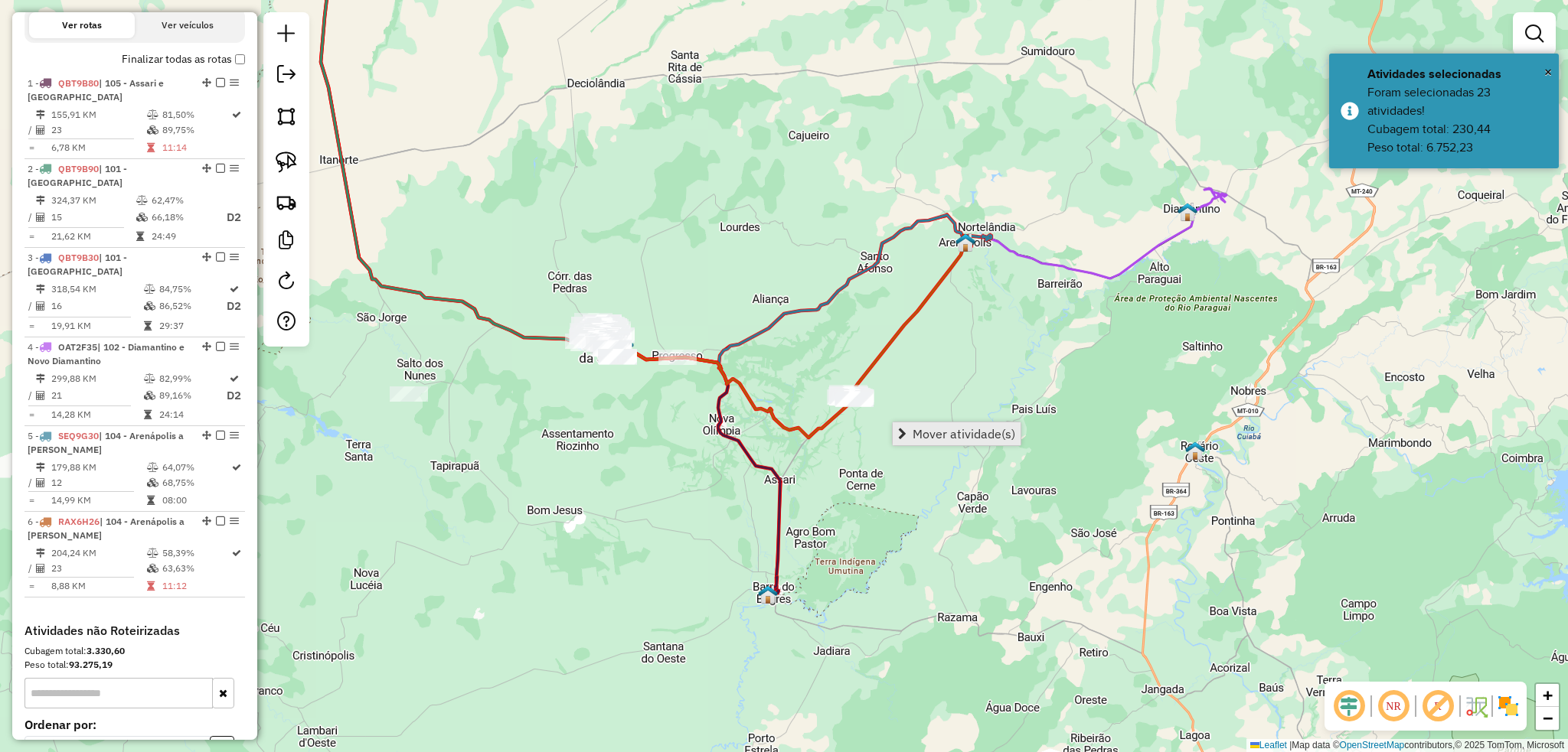
click at [945, 440] on span "Mover atividade(s)" at bounding box center [963, 434] width 102 height 13
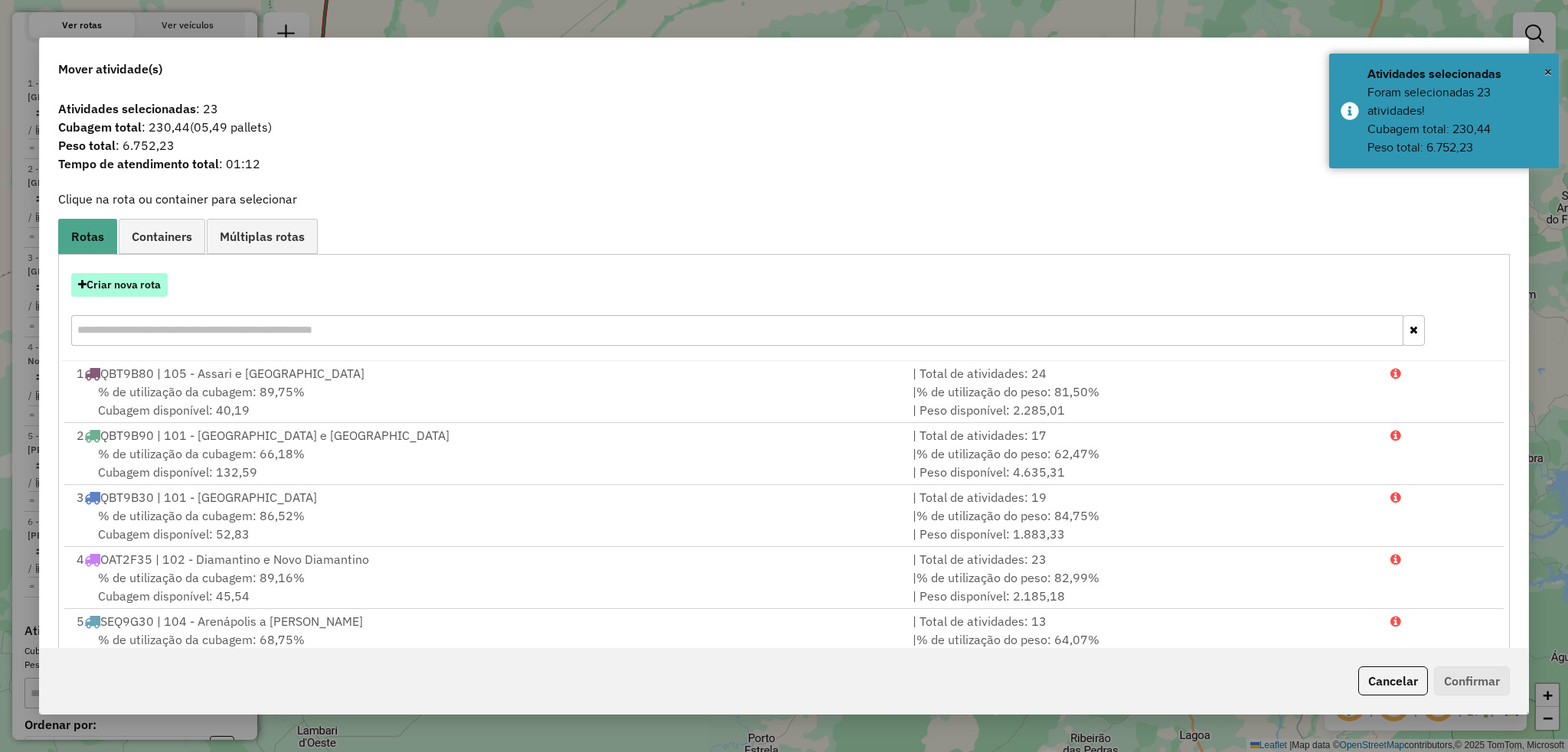
click at [142, 287] on button "Criar nova rota" at bounding box center [119, 285] width 96 height 23
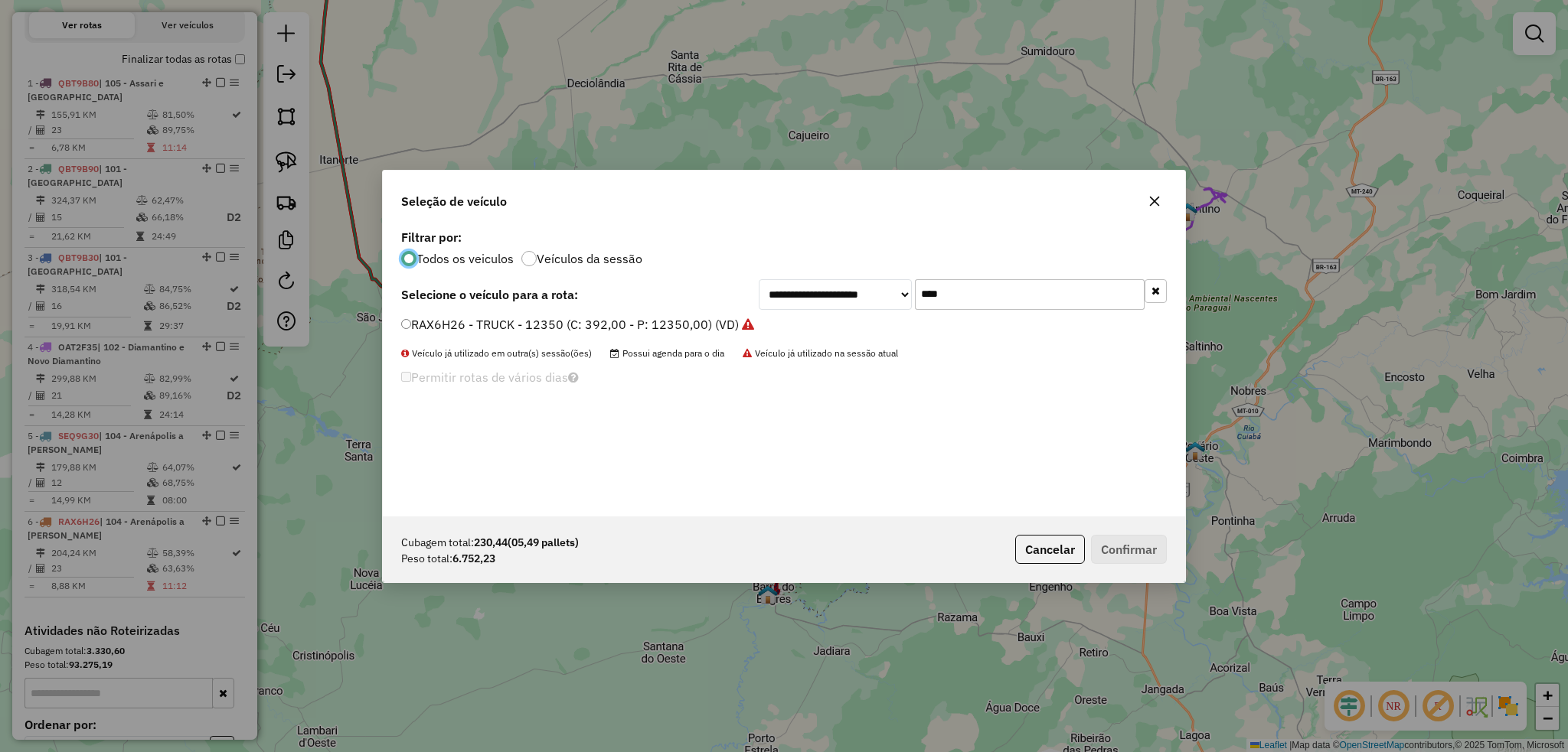
click at [971, 292] on input "****" at bounding box center [1030, 294] width 230 height 30
type input "**"
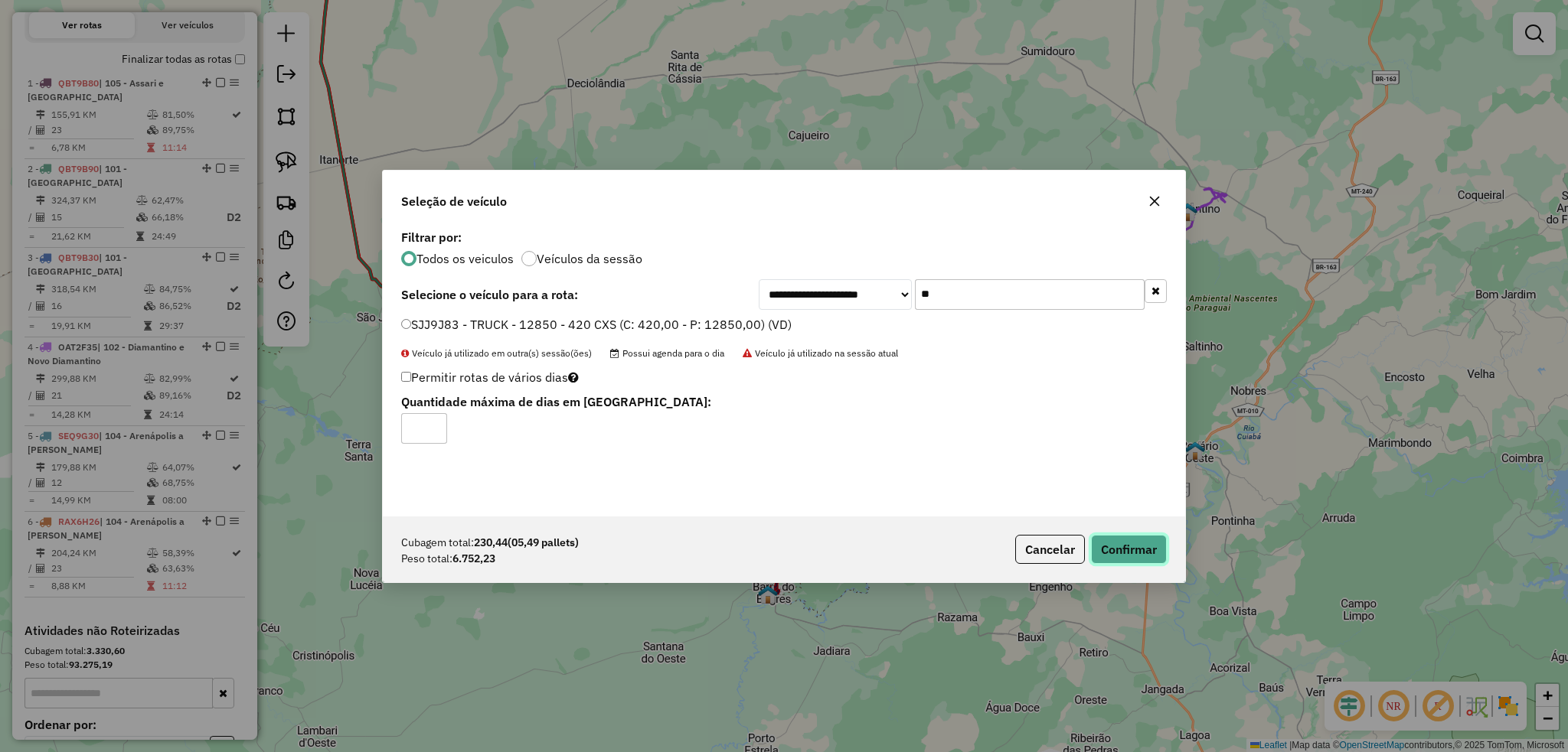
click at [1145, 557] on button "Confirmar" at bounding box center [1128, 549] width 76 height 29
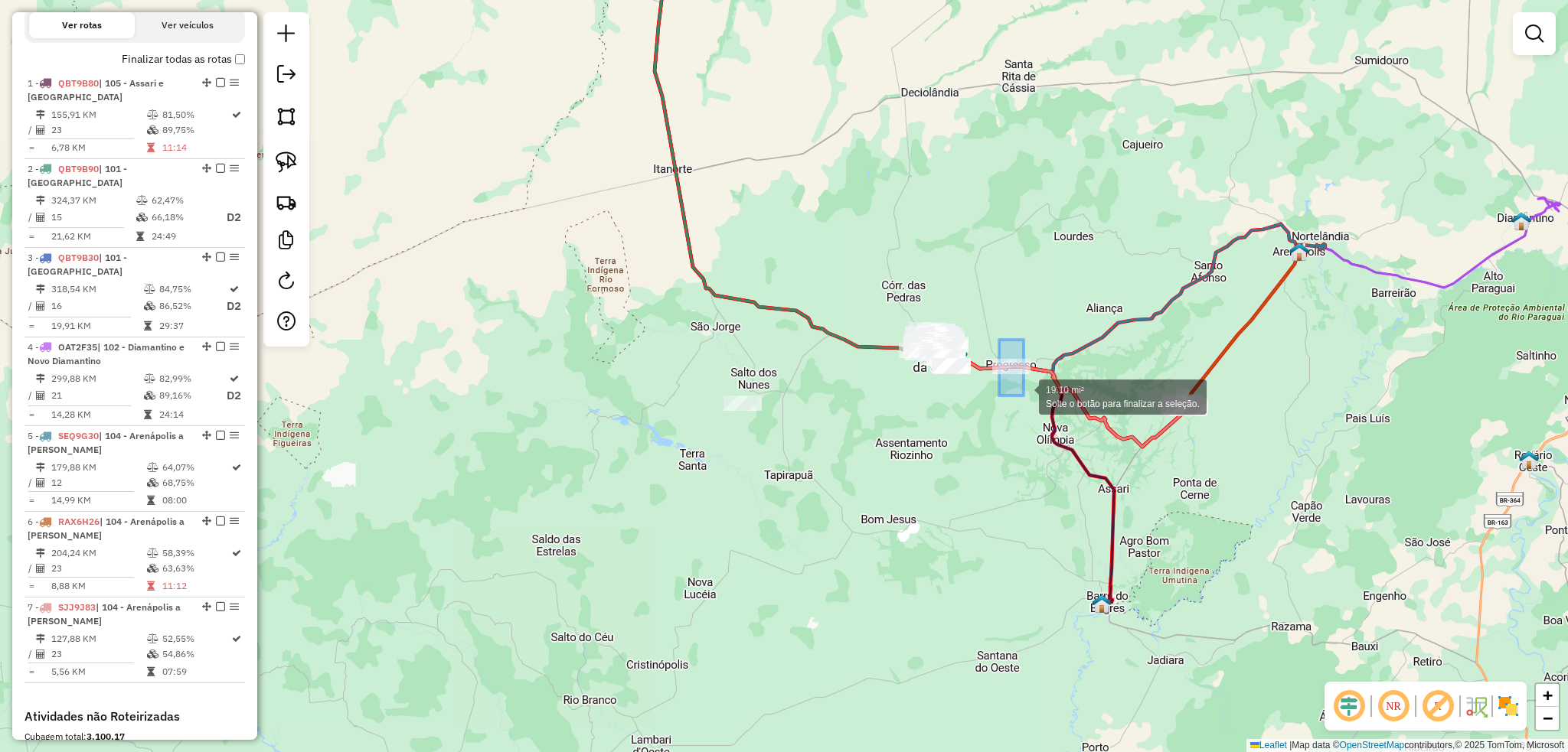
drag, startPoint x: 1006, startPoint y: 356, endPoint x: 1024, endPoint y: 396, distance: 43.9
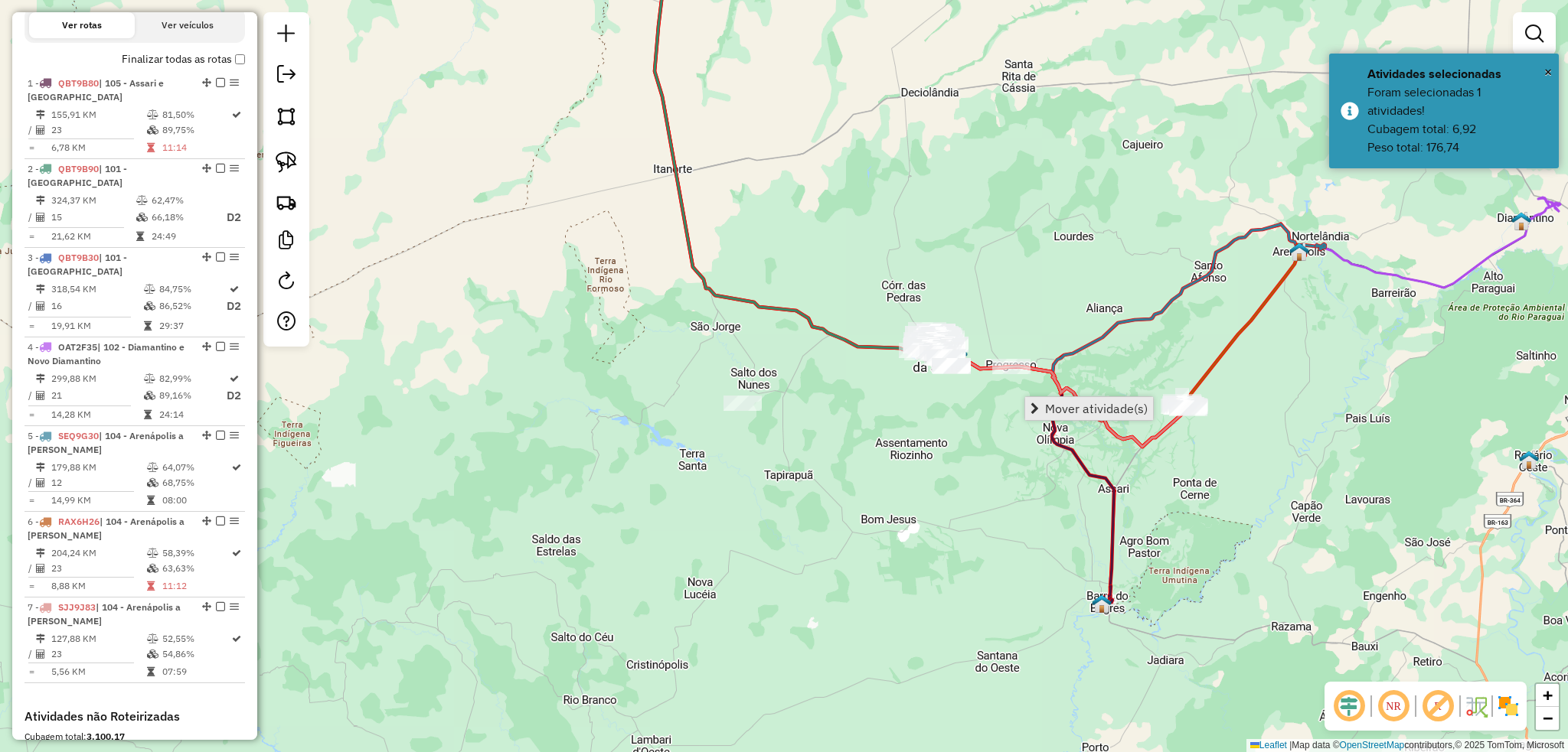
click at [1103, 412] on span "Mover atividade(s)" at bounding box center [1096, 409] width 102 height 13
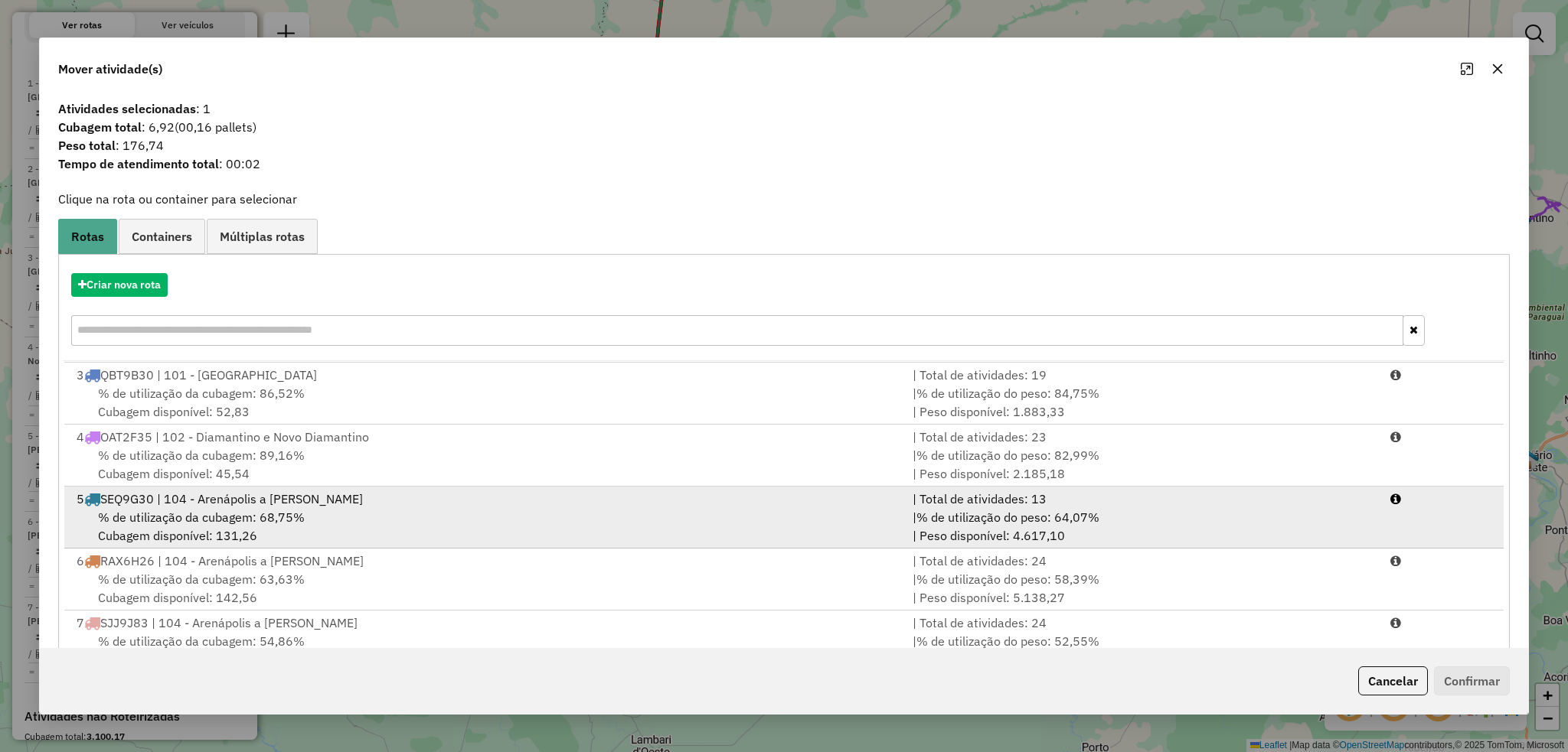
scroll to position [127, 0]
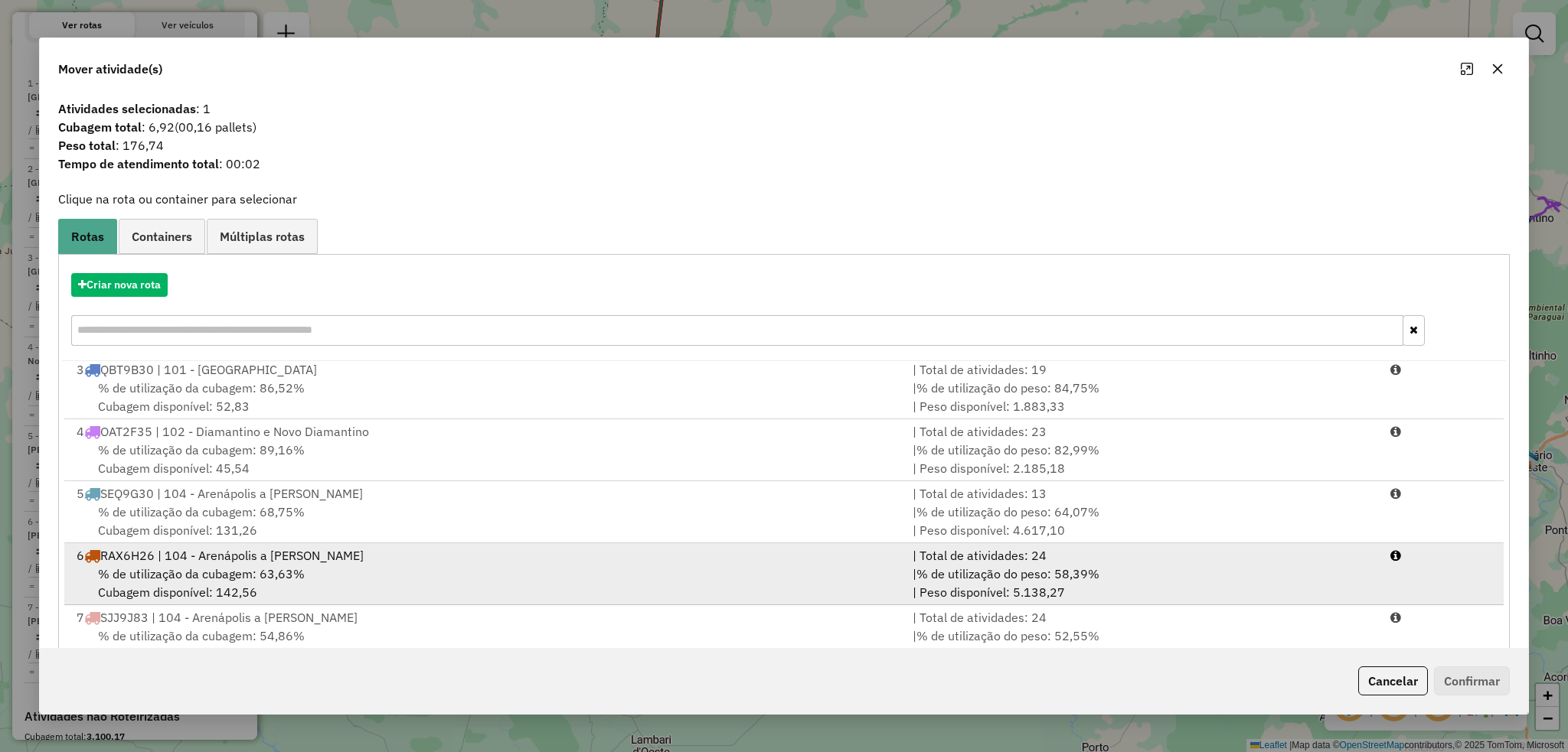
click at [202, 558] on div "6 RAX6H26 | 104 - Arenápolis a Denise" at bounding box center [485, 555] width 836 height 18
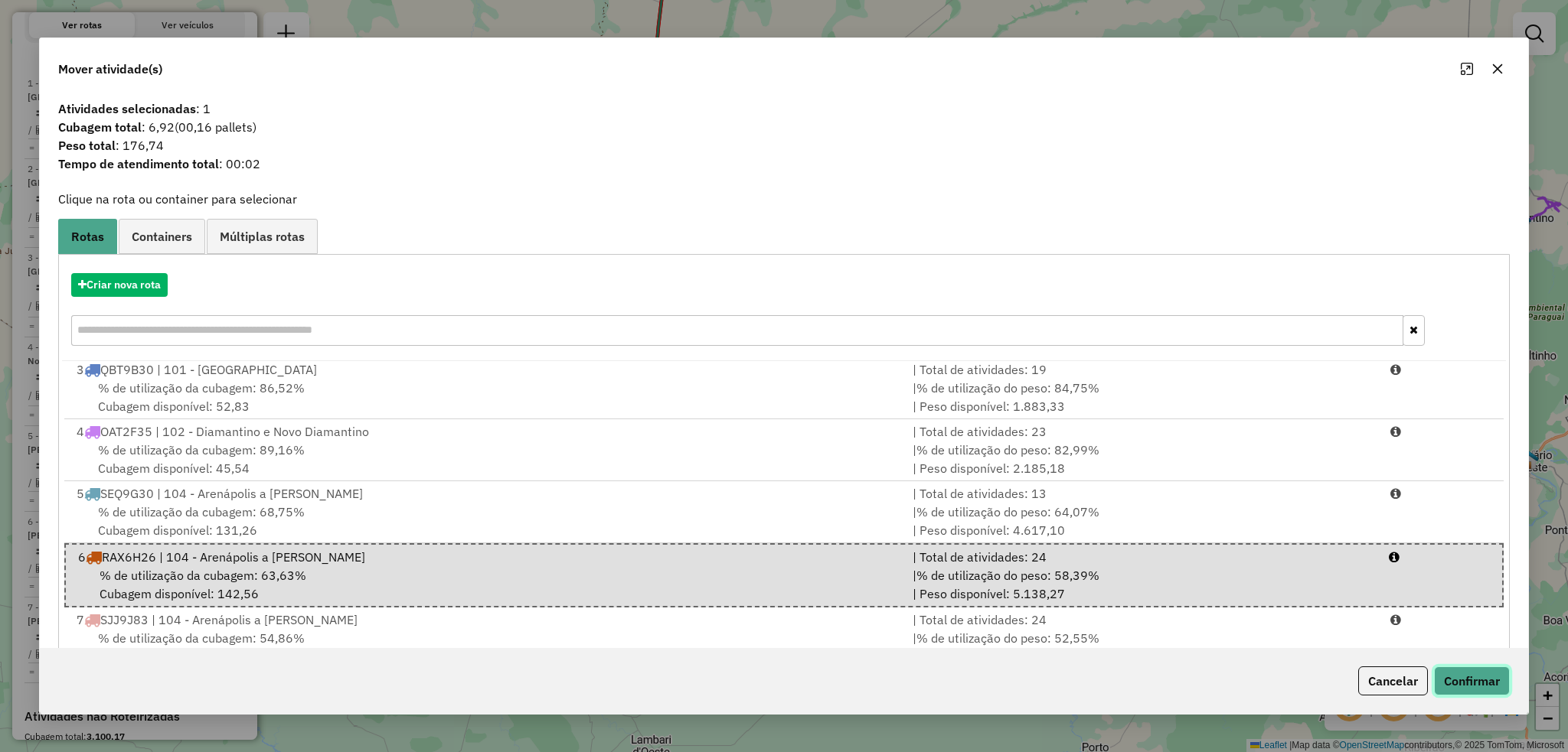
click at [1462, 676] on button "Confirmar" at bounding box center [1471, 681] width 76 height 29
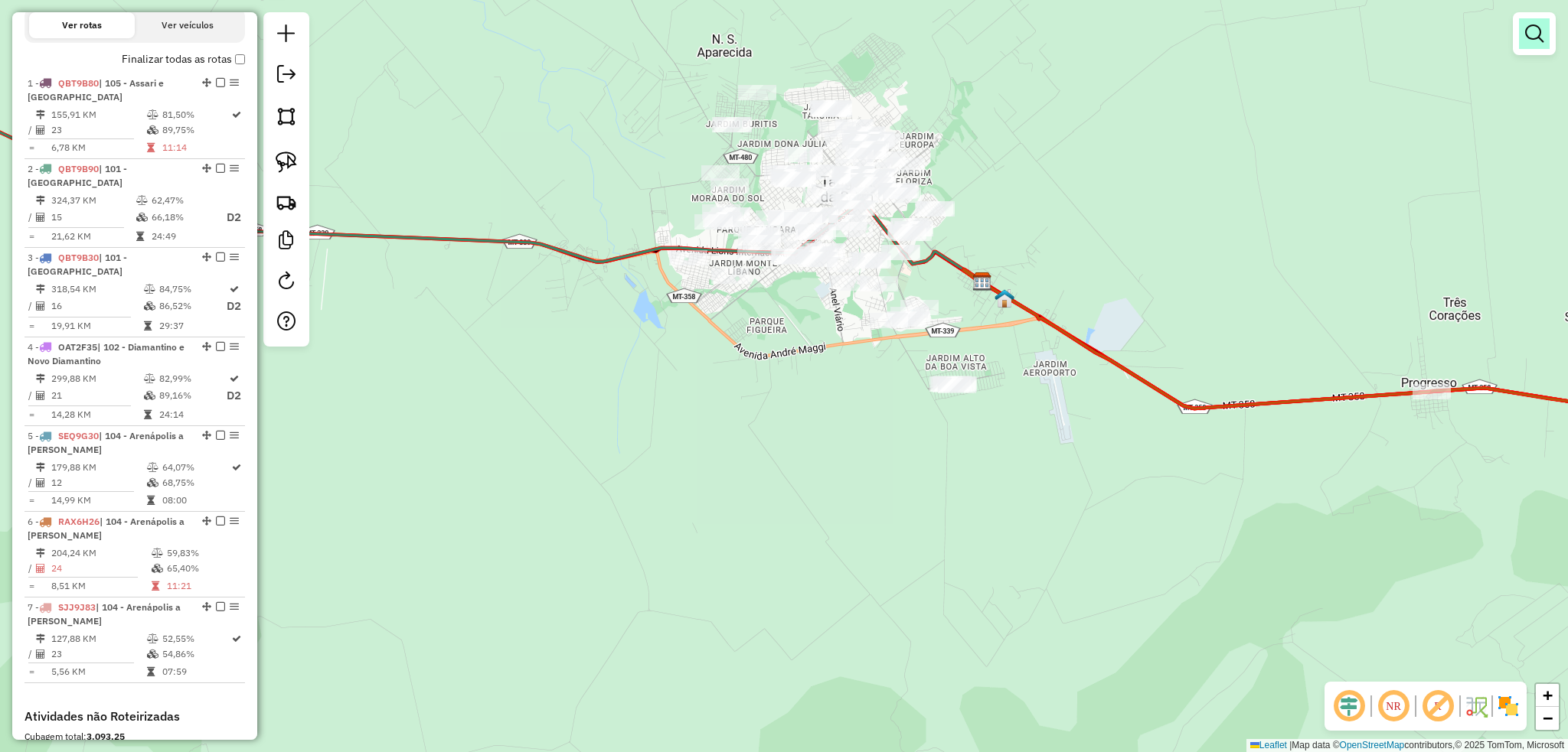
click at [1538, 46] on link at bounding box center [1534, 33] width 30 height 30
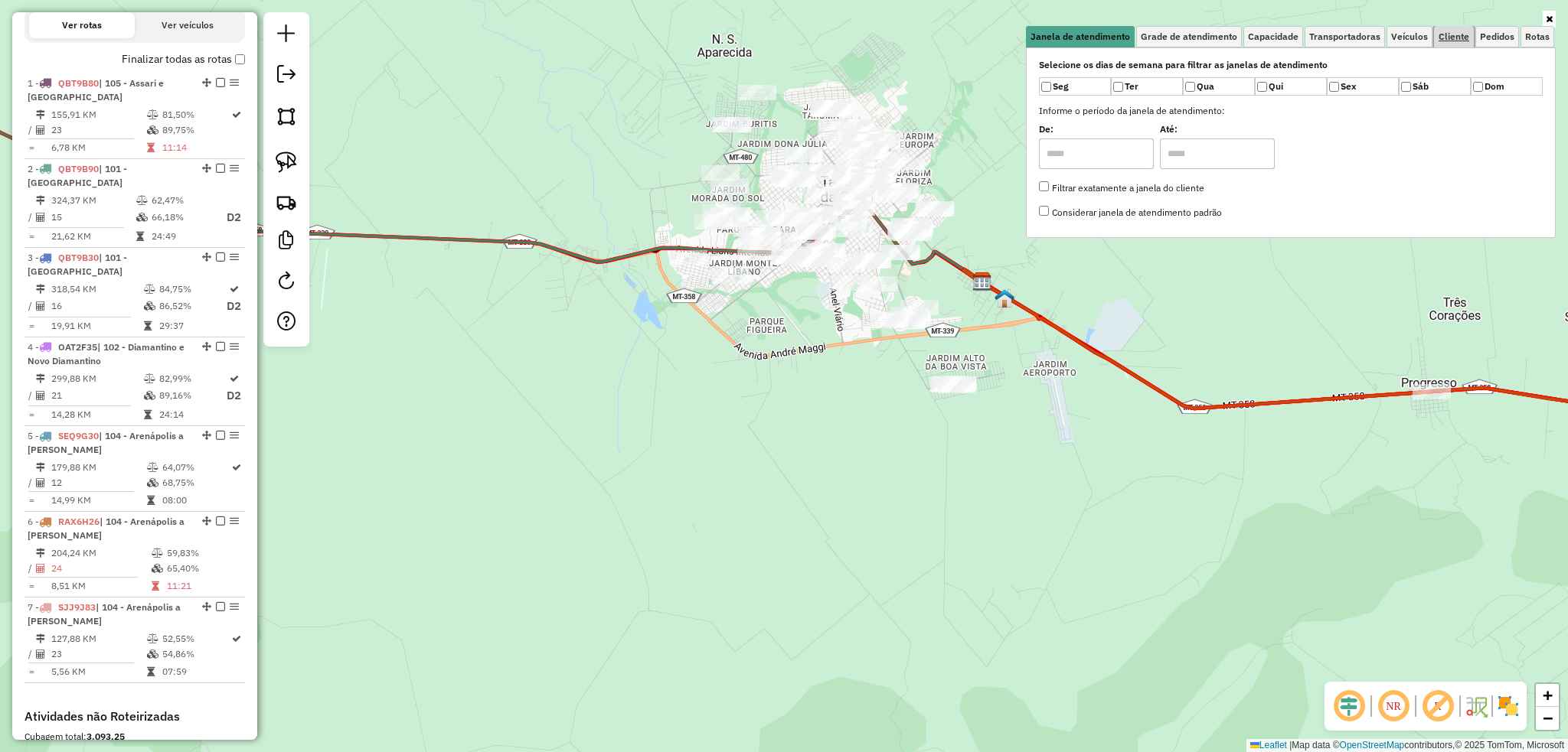
click at [1453, 38] on span "Cliente" at bounding box center [1453, 37] width 30 height 9
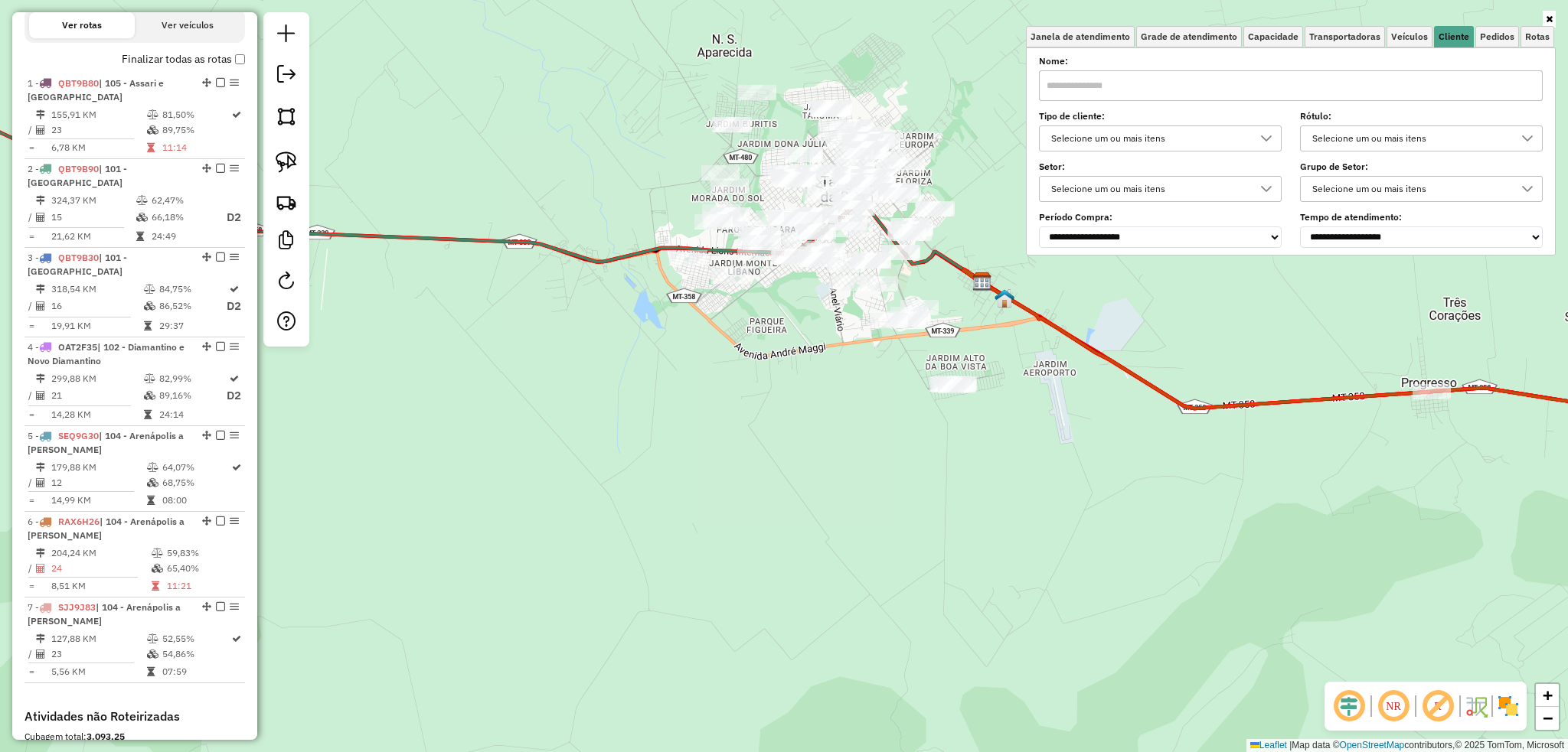
click at [1200, 88] on input "text" at bounding box center [1290, 85] width 504 height 30
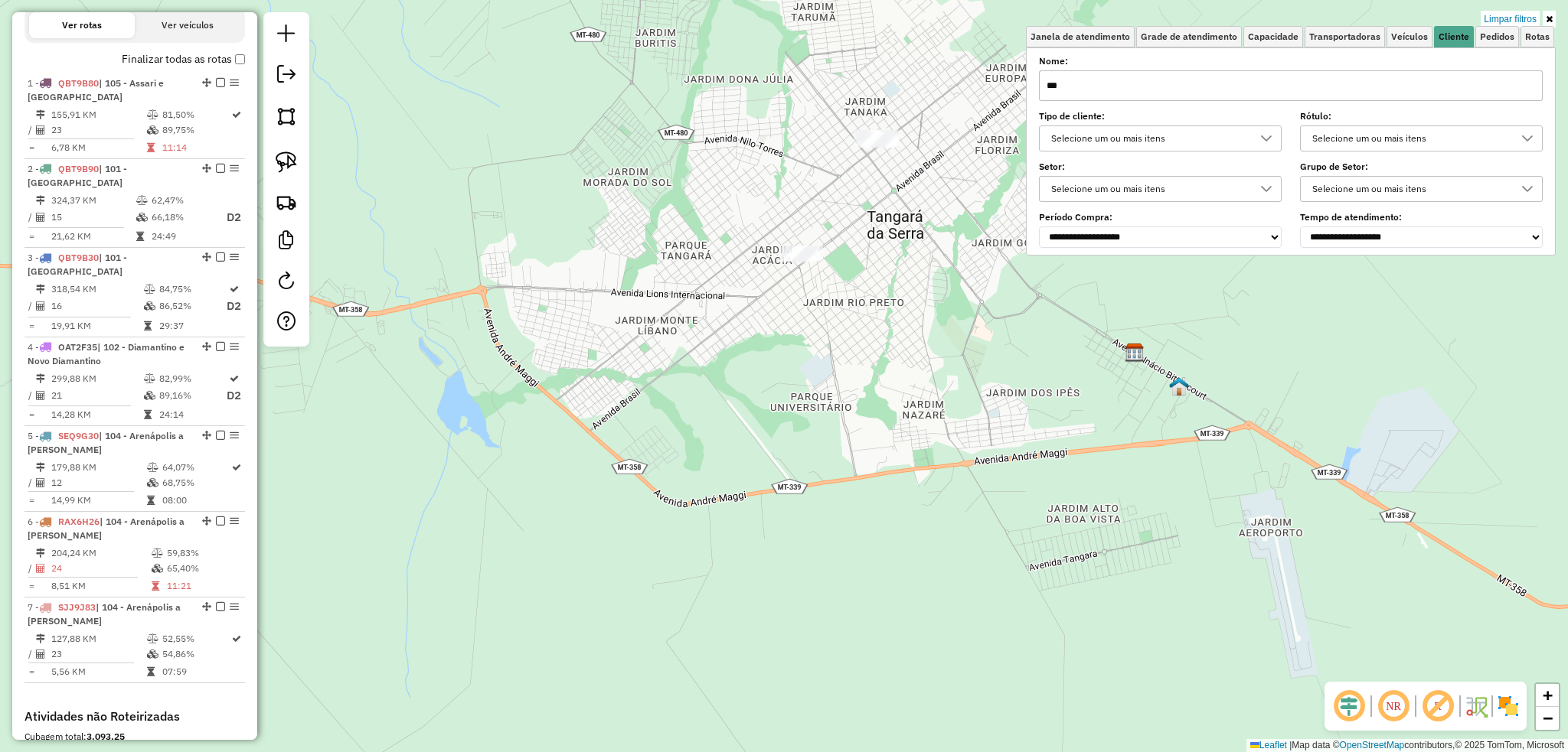
type input "***"
drag, startPoint x: 871, startPoint y: 126, endPoint x: 914, endPoint y: 159, distance: 54.2
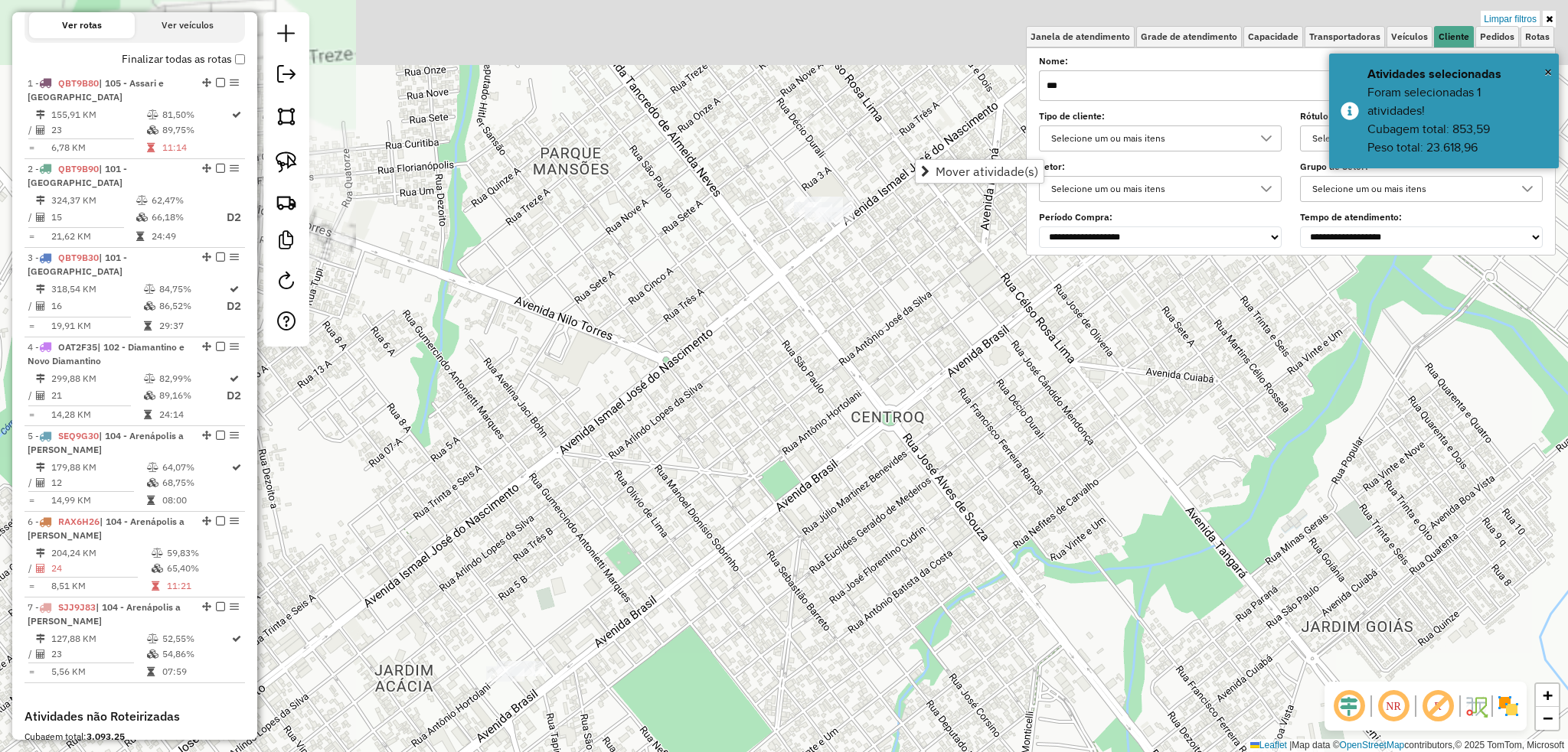
drag, startPoint x: 846, startPoint y: 265, endPoint x: 839, endPoint y: 269, distance: 8.1
click at [841, 271] on div "Limpar filtros Janela de atendimento Grade de atendimento Capacidade Transporta…" at bounding box center [784, 376] width 1568 height 752
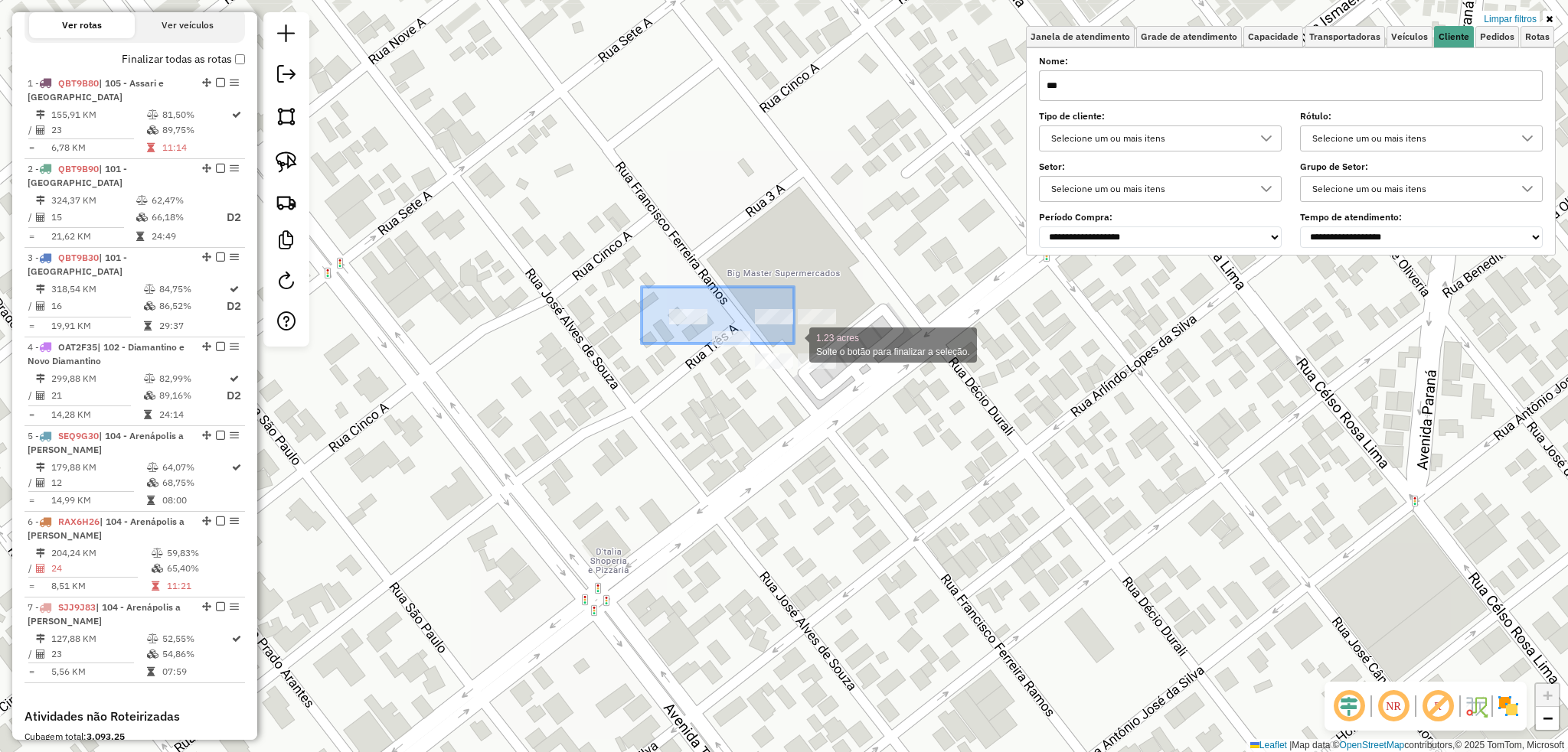
drag, startPoint x: 641, startPoint y: 287, endPoint x: 794, endPoint y: 343, distance: 162.9
click at [794, 343] on div "1.23 acres Solte o botão para finalizar a seleção. Limpar filtros Janela de ate…" at bounding box center [784, 376] width 1568 height 752
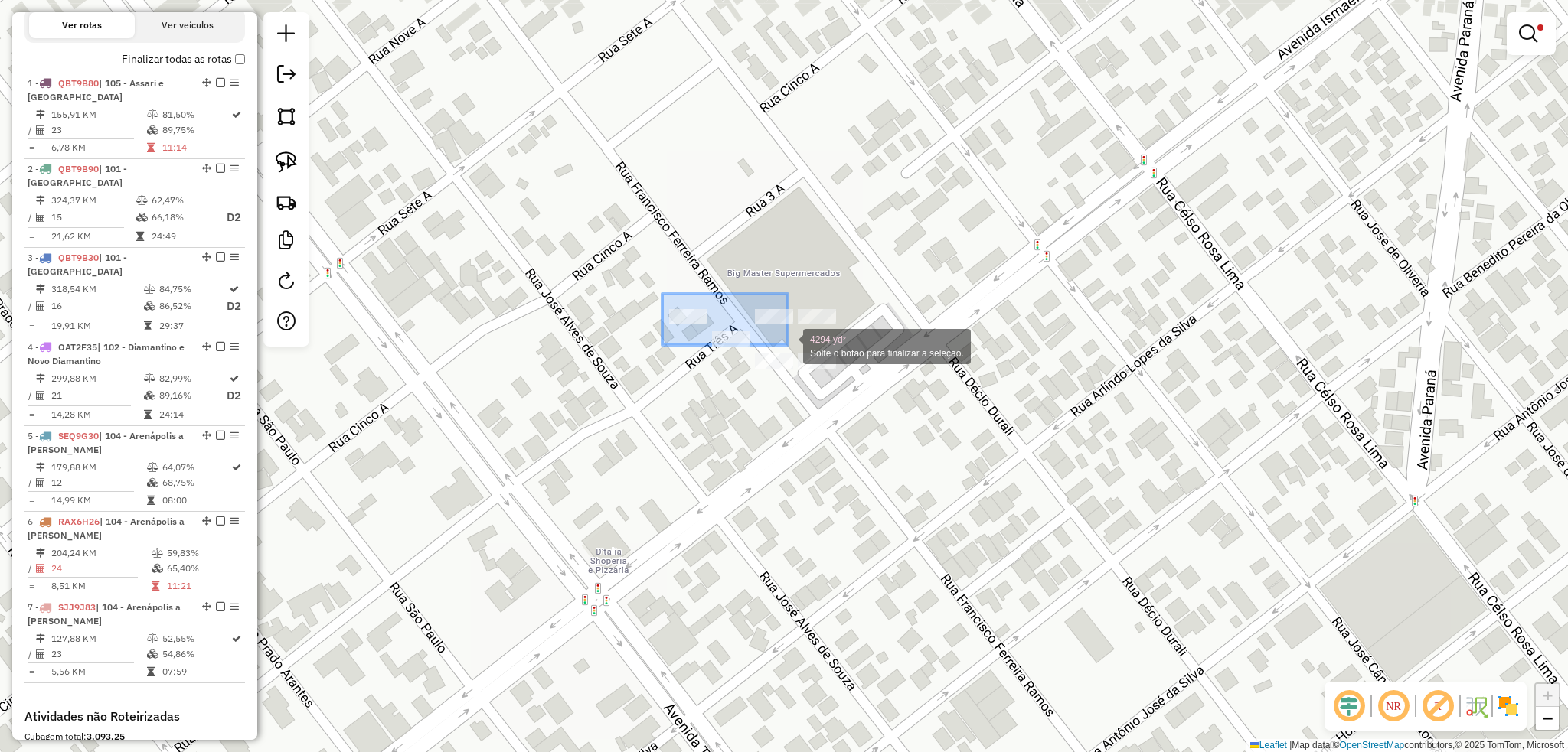
drag, startPoint x: 686, startPoint y: 306, endPoint x: 788, endPoint y: 345, distance: 109.2
click at [788, 345] on div "4294 yd² Solte o botão para finalizar a seleção. Limpar filtros Janela de atend…" at bounding box center [784, 376] width 1568 height 752
drag, startPoint x: 672, startPoint y: 283, endPoint x: 780, endPoint y: 348, distance: 126.1
click at [780, 348] on div "1.12 acres Solte o botão para finalizar a seleção. Limpar filtros Janela de ate…" at bounding box center [784, 376] width 1568 height 752
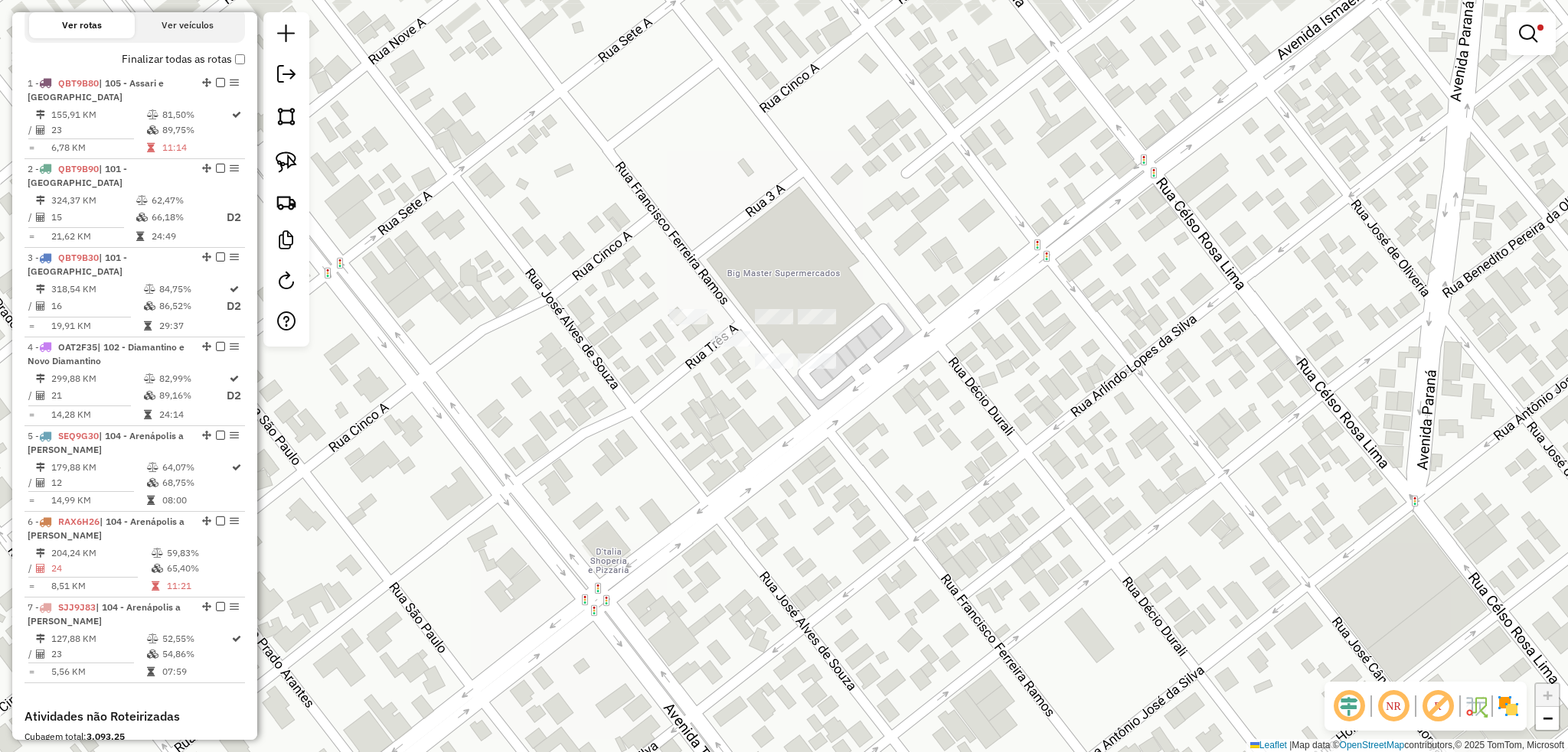
drag, startPoint x: 928, startPoint y: 259, endPoint x: 864, endPoint y: 267, distance: 64.5
click at [905, 261] on div "Limpar filtros Janela de atendimento Grade de atendimento Capacidade Transporta…" at bounding box center [784, 376] width 1568 height 752
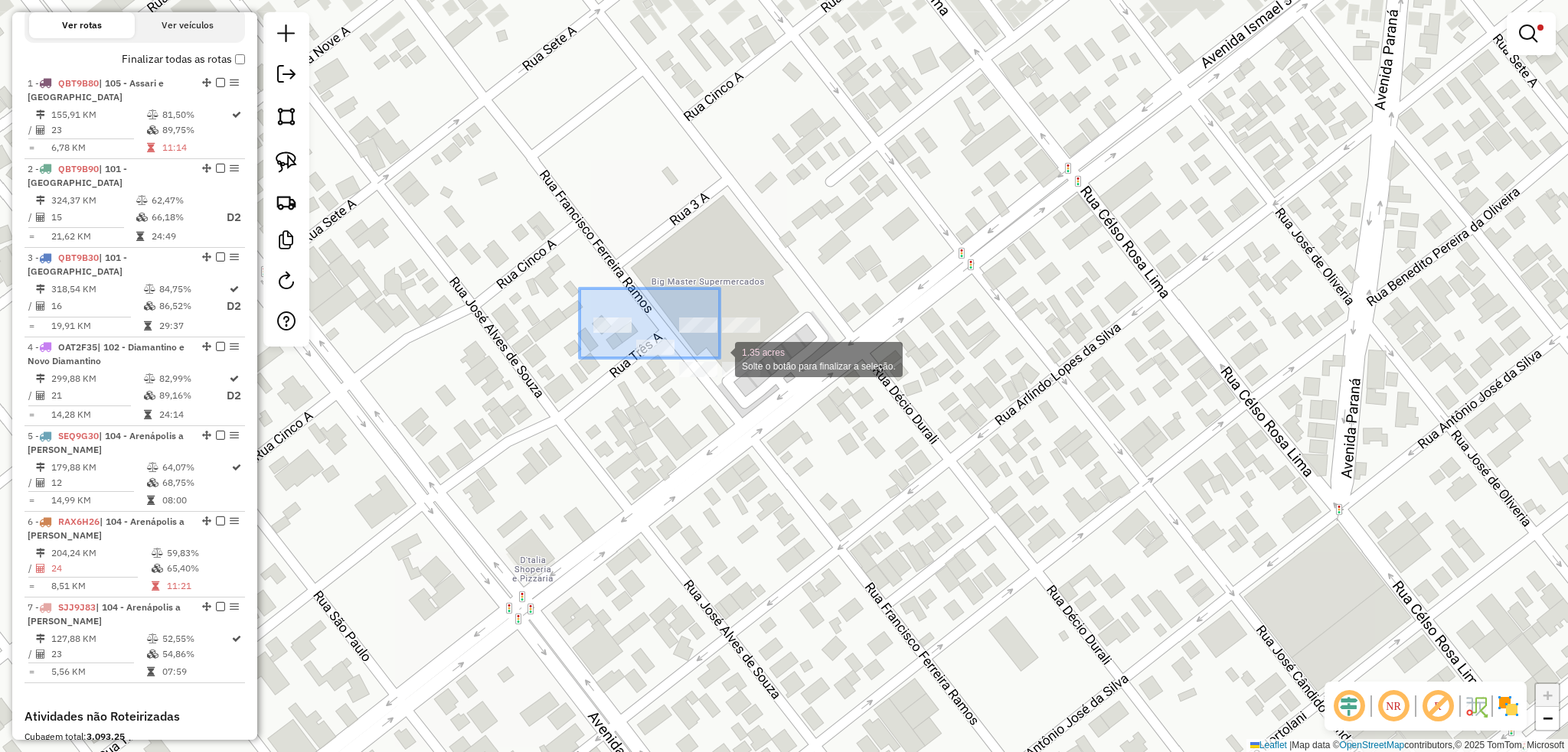
drag, startPoint x: 580, startPoint y: 291, endPoint x: 719, endPoint y: 358, distance: 154.3
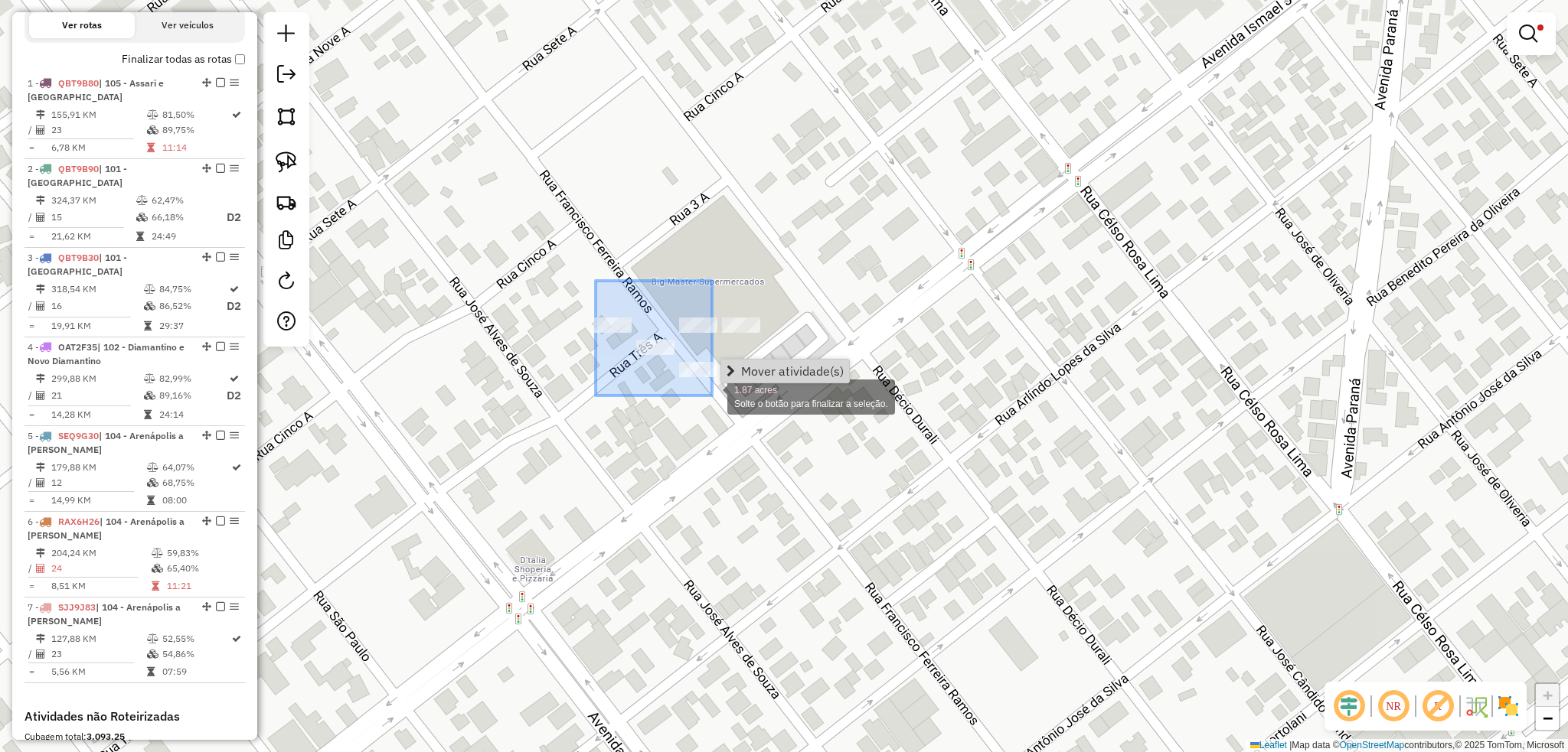
drag, startPoint x: 620, startPoint y: 296, endPoint x: 712, endPoint y: 396, distance: 135.9
click at [712, 396] on div "1.87 acres Solte o botão para finalizar a seleção. Limpar filtros Janela de ate…" at bounding box center [784, 376] width 1568 height 752
drag, startPoint x: 680, startPoint y: 337, endPoint x: 716, endPoint y: 380, distance: 56.1
click at [716, 380] on div "1.53 acres Solte o botão para finalizar a seleção. Limpar filtros Janela de ate…" at bounding box center [784, 376] width 1568 height 752
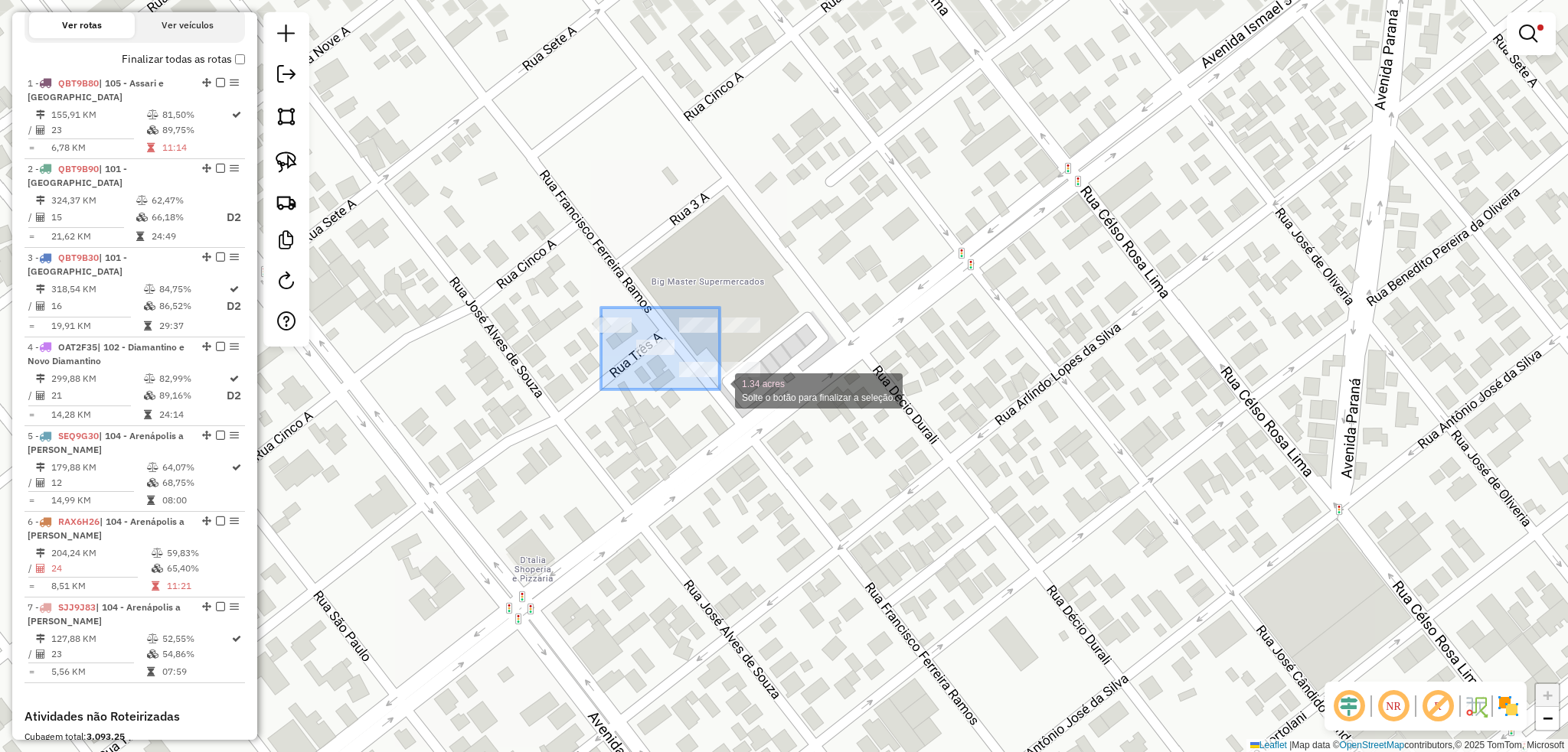
drag, startPoint x: 643, startPoint y: 338, endPoint x: 719, endPoint y: 389, distance: 91.5
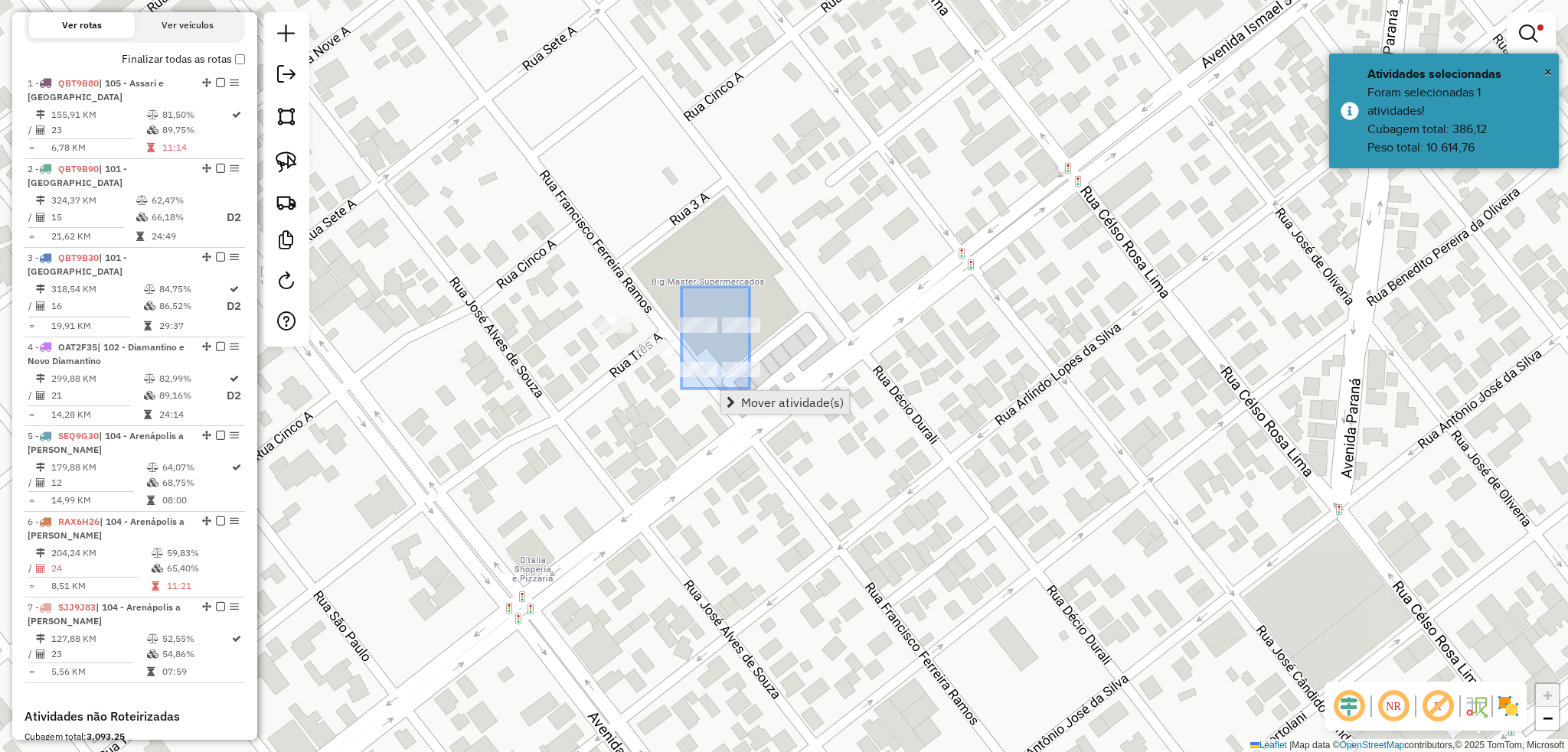
drag, startPoint x: 698, startPoint y: 309, endPoint x: 756, endPoint y: 402, distance: 109.6
click at [756, 402] on hb-router-mapa "Mover atividade(s) Informações da Sessão 979281 - 14/08/2025 Criação: 13/08/202…" at bounding box center [784, 376] width 1568 height 752
click at [868, 248] on div "Limpar filtros Janela de atendimento Grade de atendimento Capacidade Transporta…" at bounding box center [784, 376] width 1568 height 752
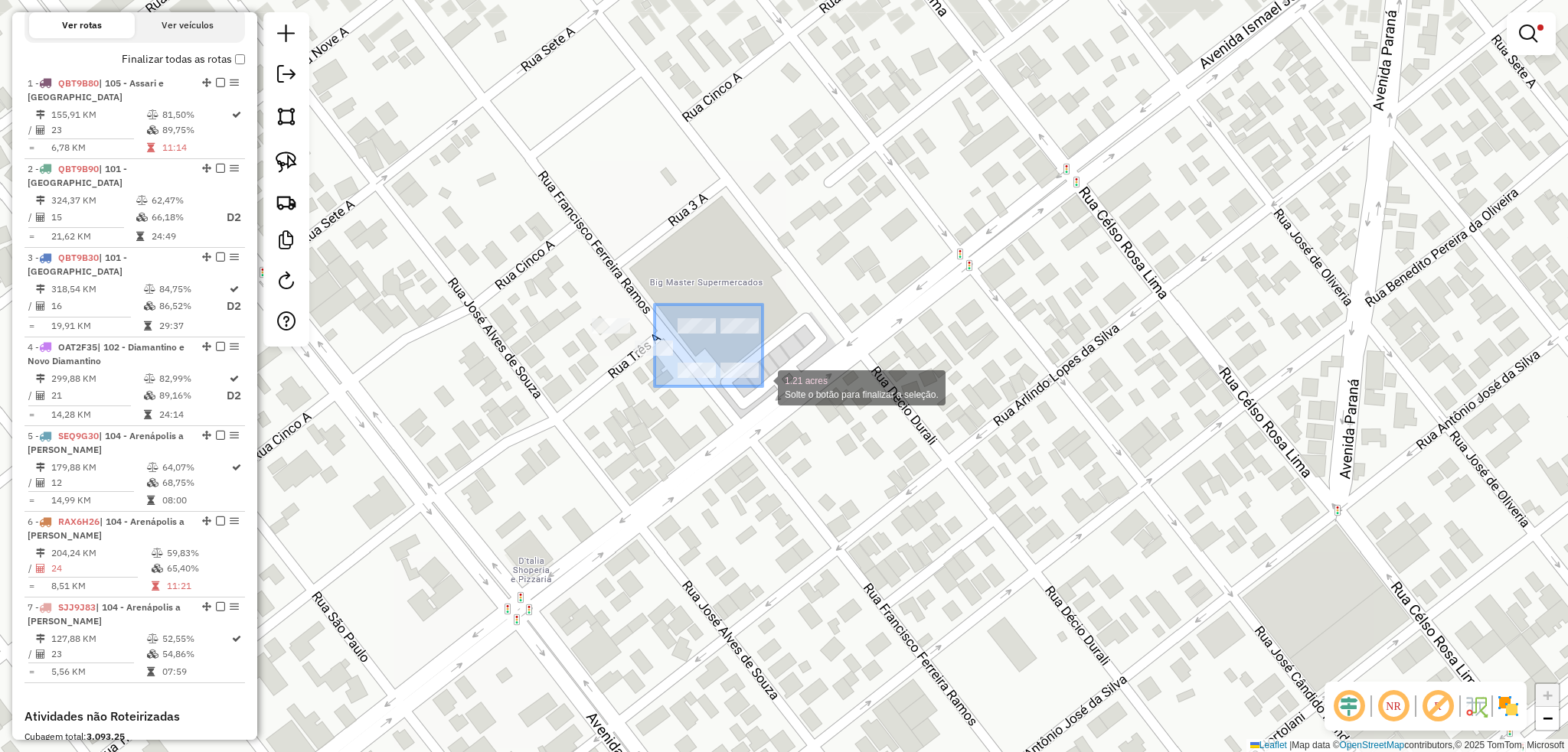
drag, startPoint x: 662, startPoint y: 310, endPoint x: 762, endPoint y: 386, distance: 125.6
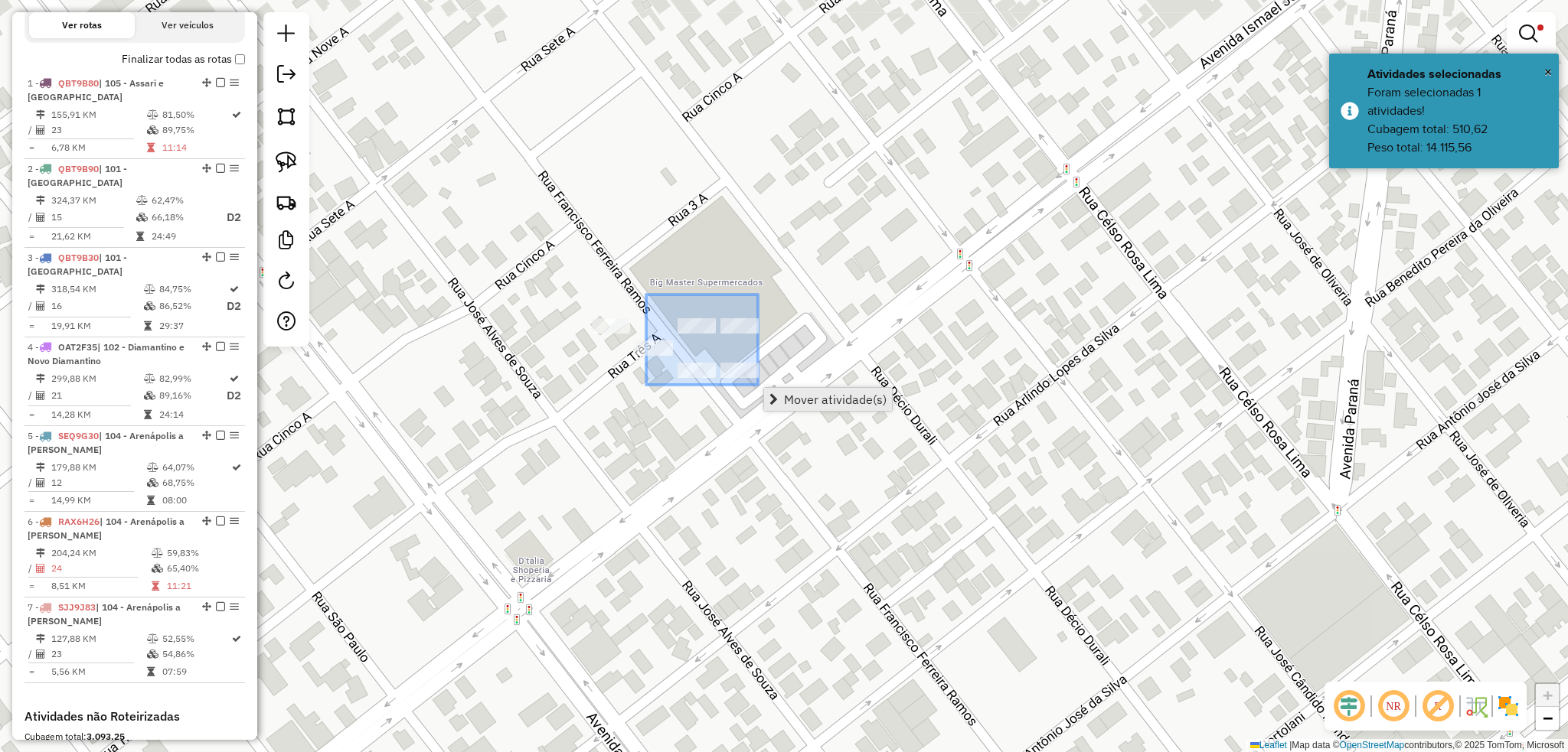
drag, startPoint x: 659, startPoint y: 309, endPoint x: 774, endPoint y: 393, distance: 142.4
click at [774, 393] on hb-router-mapa "Mover atividade(s) Informações da Sessão 979281 - 14/08/2025 Criação: 13/08/202…" at bounding box center [784, 376] width 1568 height 752
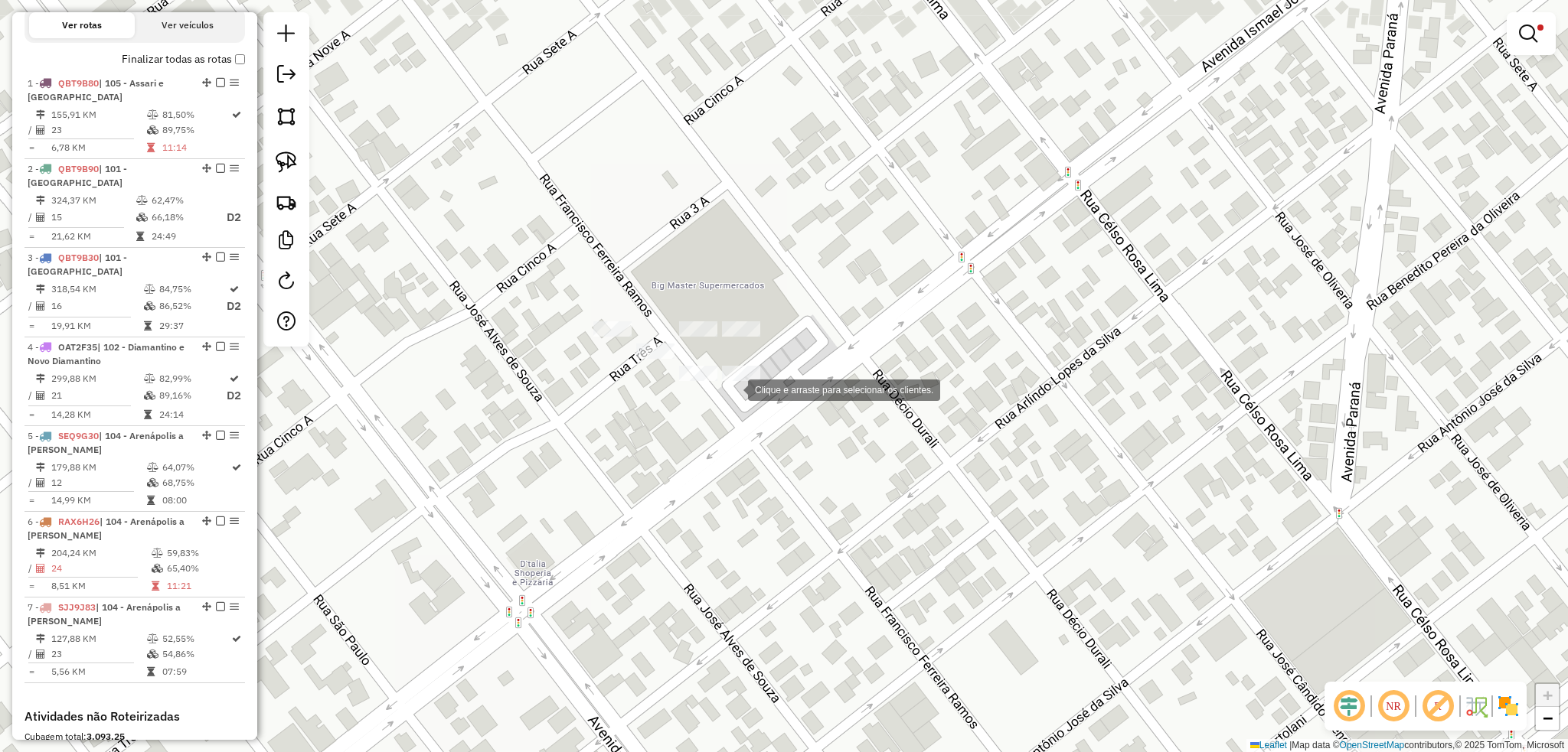
click at [730, 371] on div "Clique e arraste para selecionar os clientes. Limpar filtros Janela de atendime…" at bounding box center [784, 376] width 1568 height 752
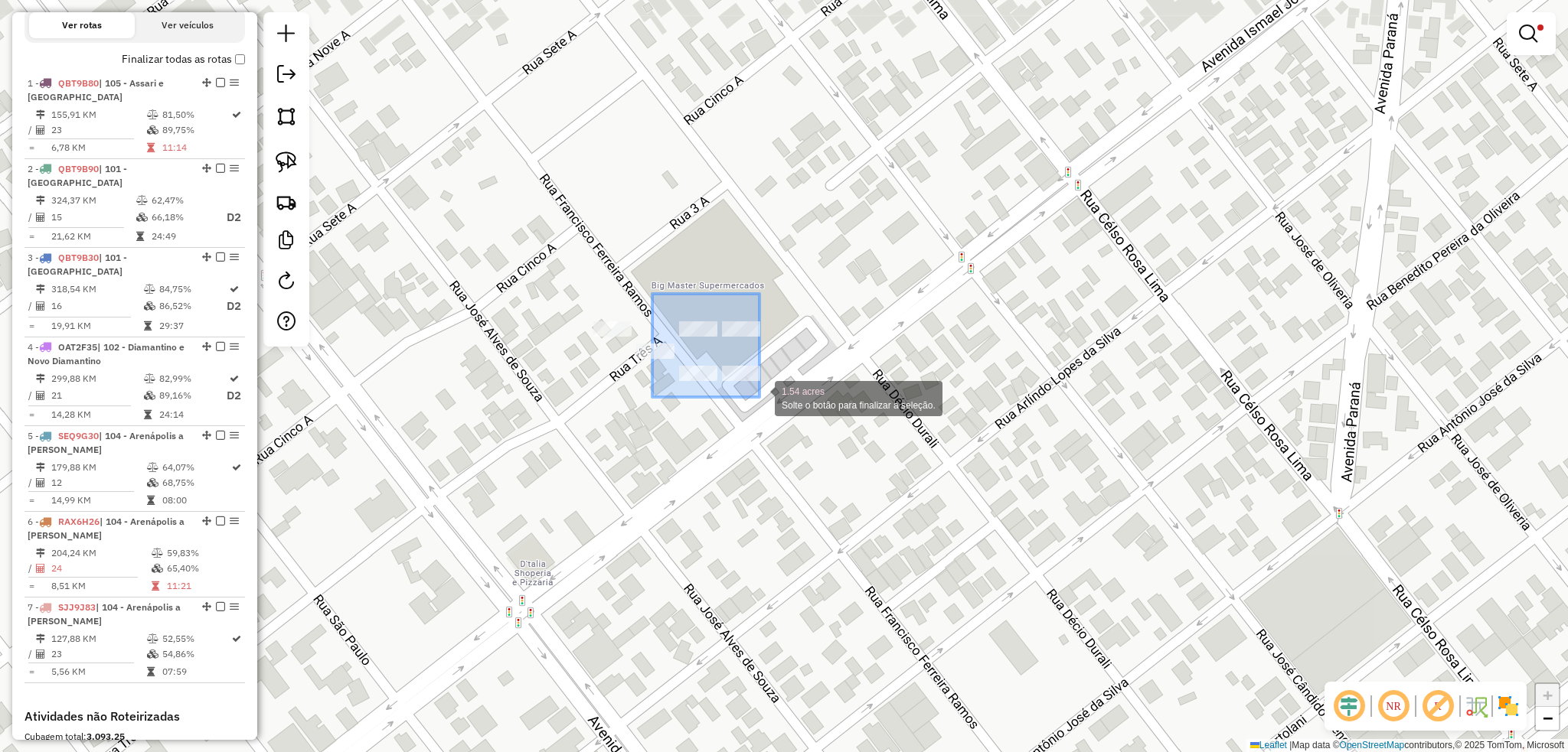
drag, startPoint x: 652, startPoint y: 295, endPoint x: 759, endPoint y: 397, distance: 147.8
click at [759, 397] on div "1.54 acres Solte o botão para finalizar a seleção. Limpar filtros Janela de ate…" at bounding box center [784, 376] width 1568 height 752
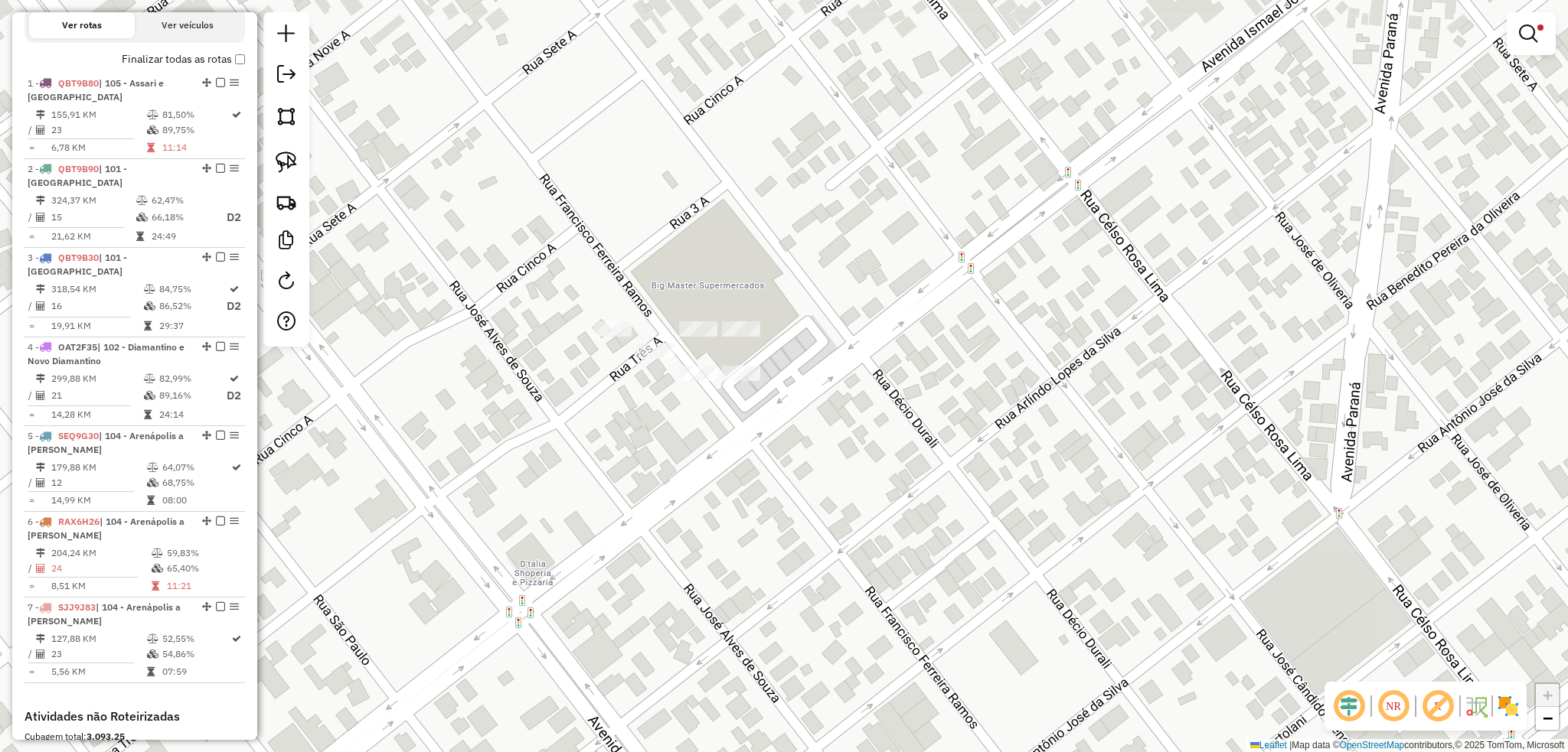
drag, startPoint x: 769, startPoint y: 425, endPoint x: 716, endPoint y: 371, distance: 75.7
click at [768, 429] on div "Limpar filtros Janela de atendimento Grade de atendimento Capacidade Transporta…" at bounding box center [784, 376] width 1568 height 752
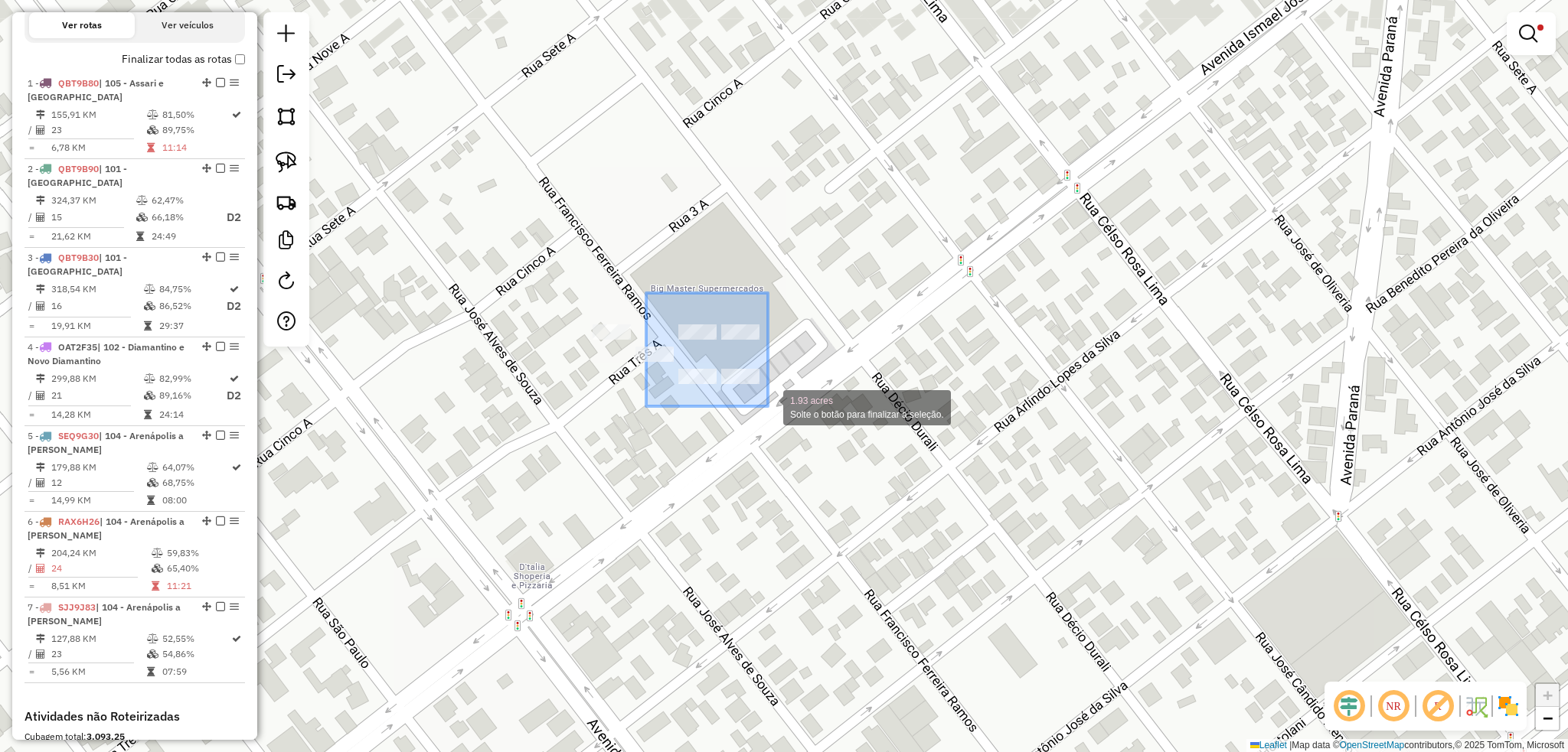
drag, startPoint x: 664, startPoint y: 325, endPoint x: 768, endPoint y: 407, distance: 132.4
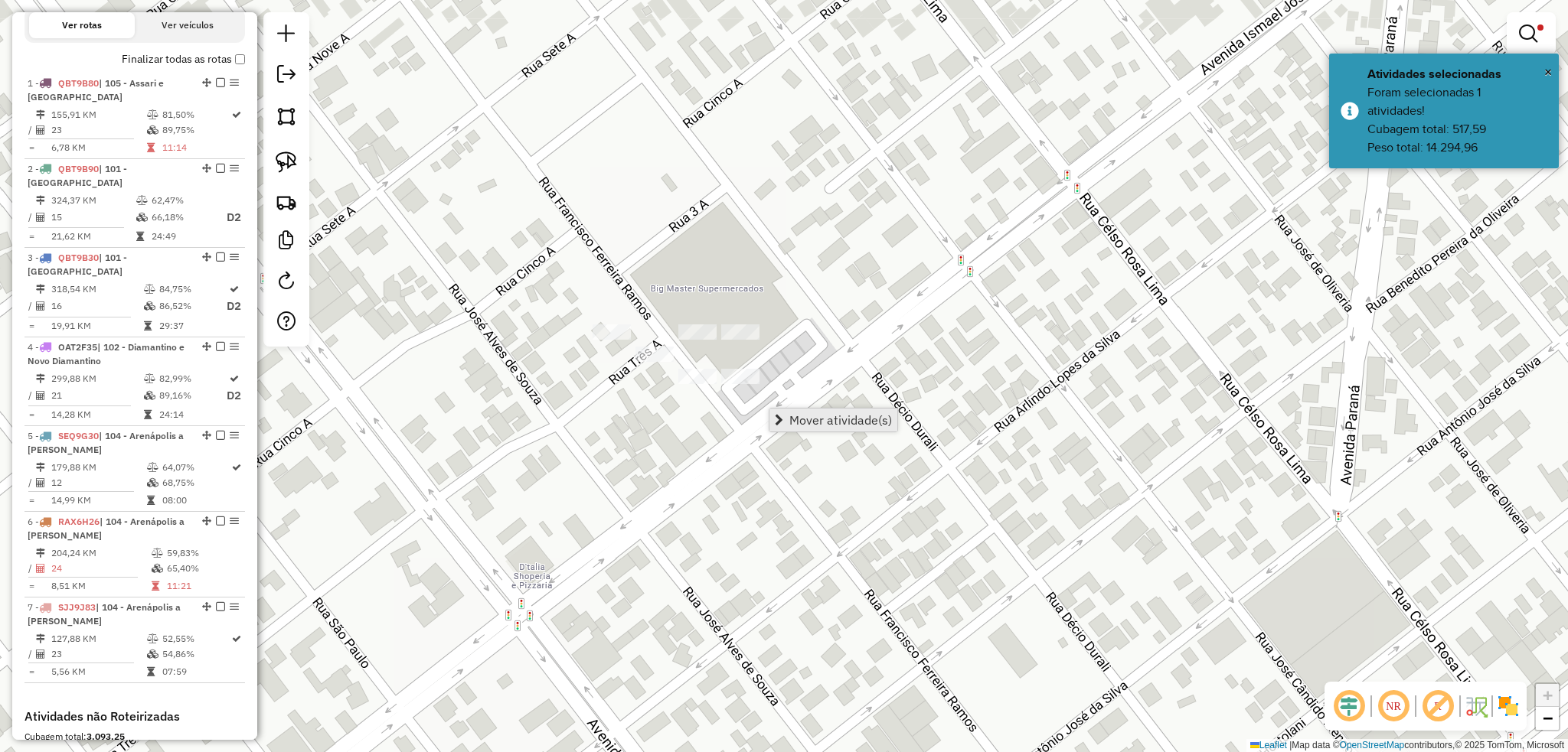
click at [833, 421] on span "Mover atividade(s)" at bounding box center [840, 421] width 102 height 13
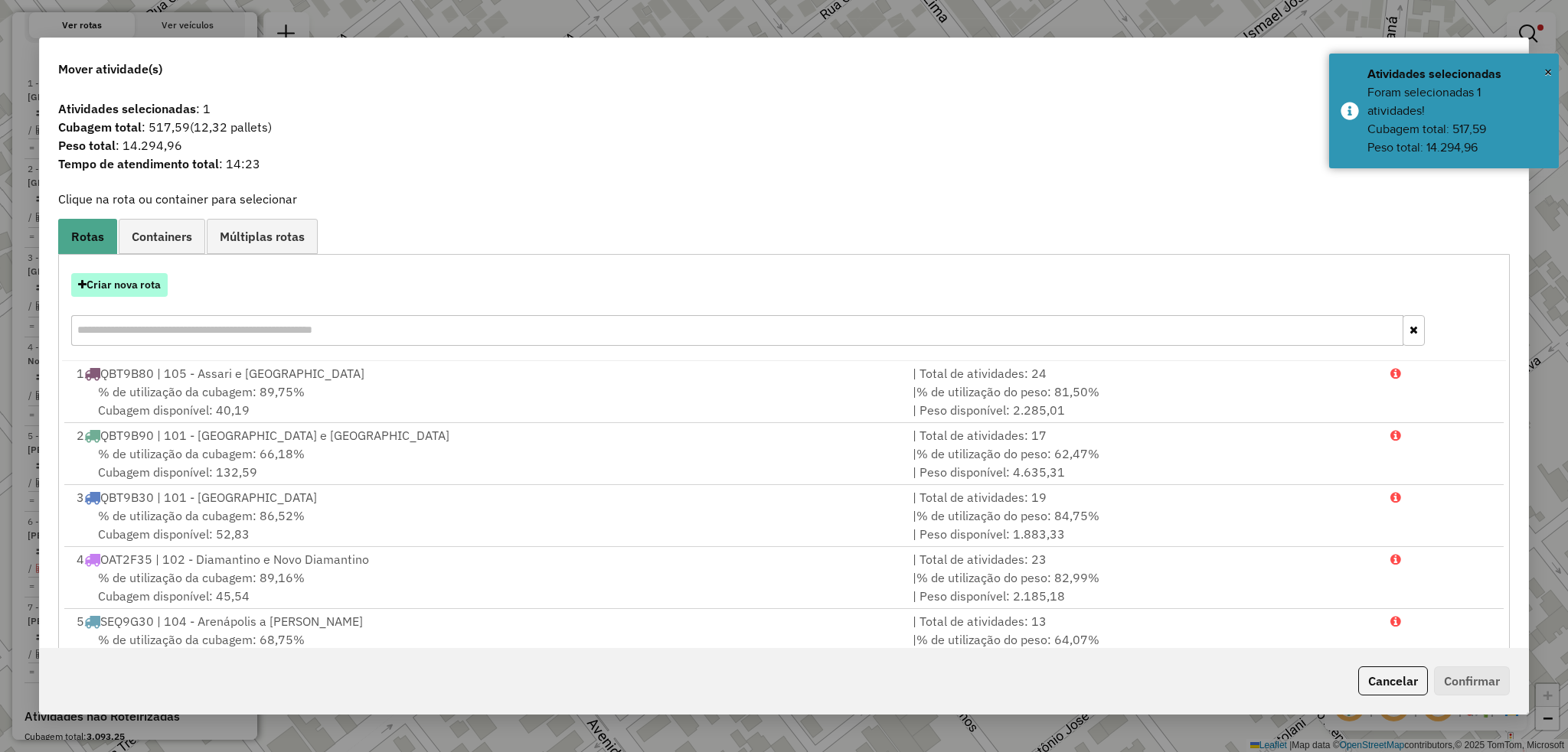
click at [140, 282] on button "Criar nova rota" at bounding box center [119, 285] width 96 height 23
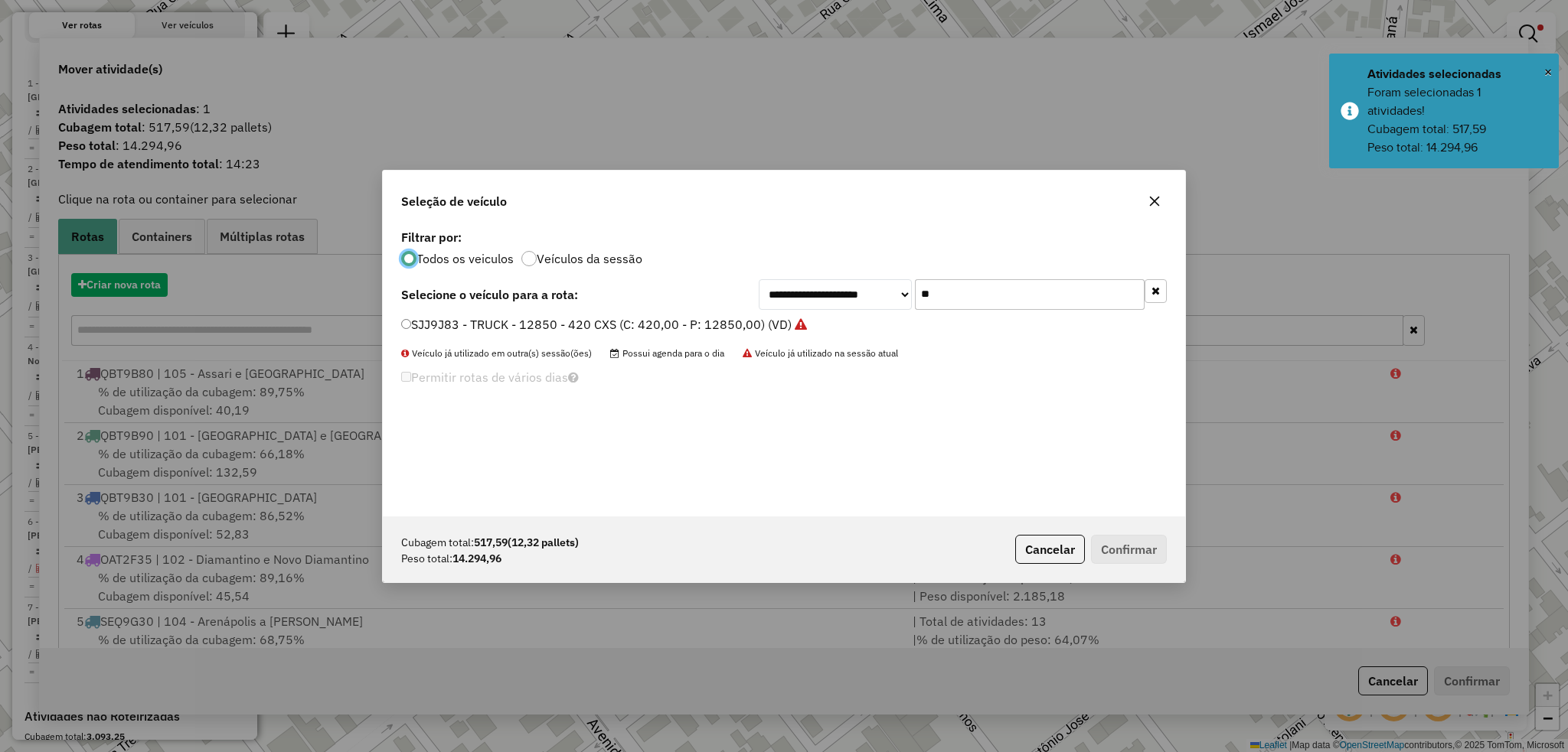
scroll to position [7, 5]
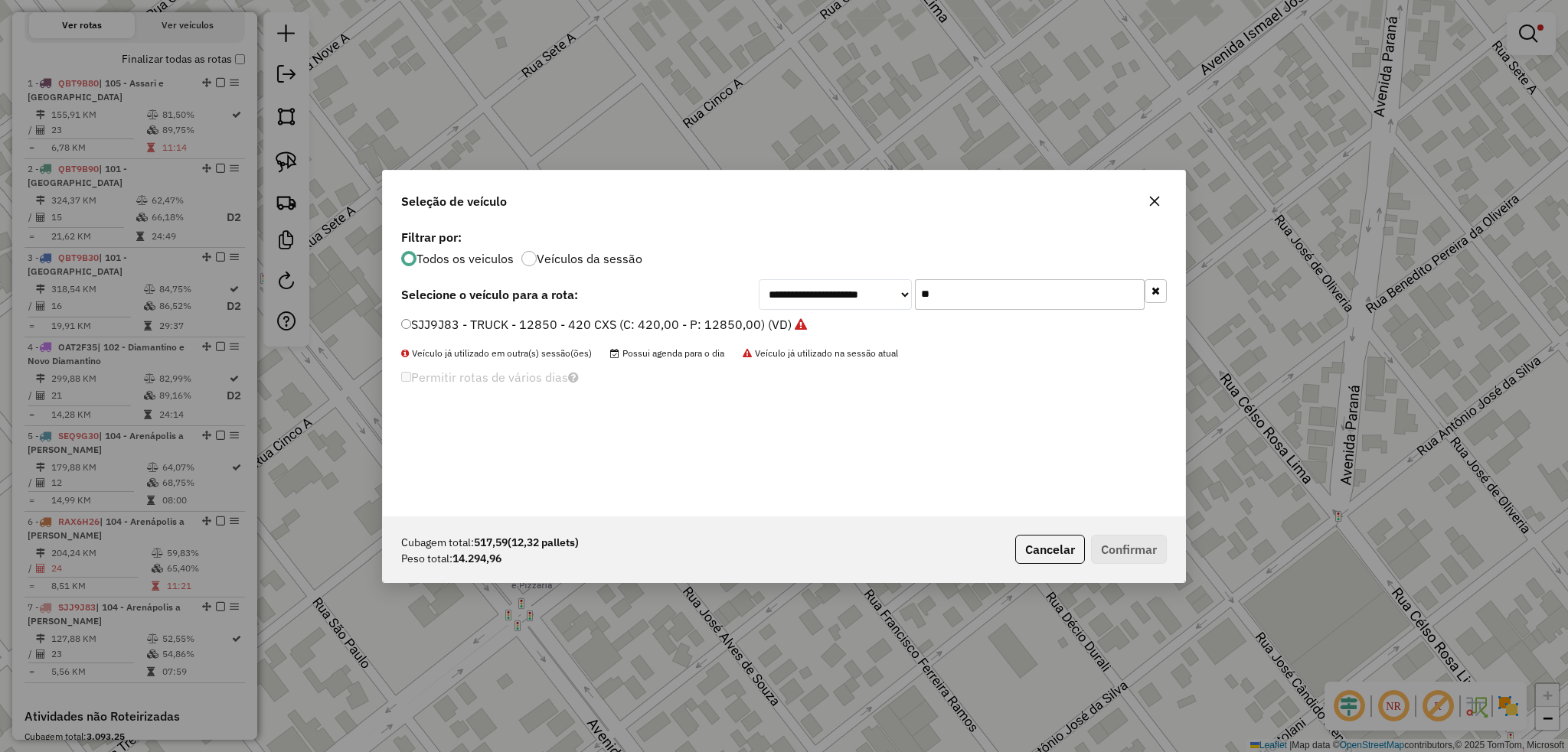
click at [955, 294] on input "**" at bounding box center [1030, 294] width 230 height 30
type input "****"
click at [1119, 539] on button "Confirmar" at bounding box center [1128, 549] width 76 height 29
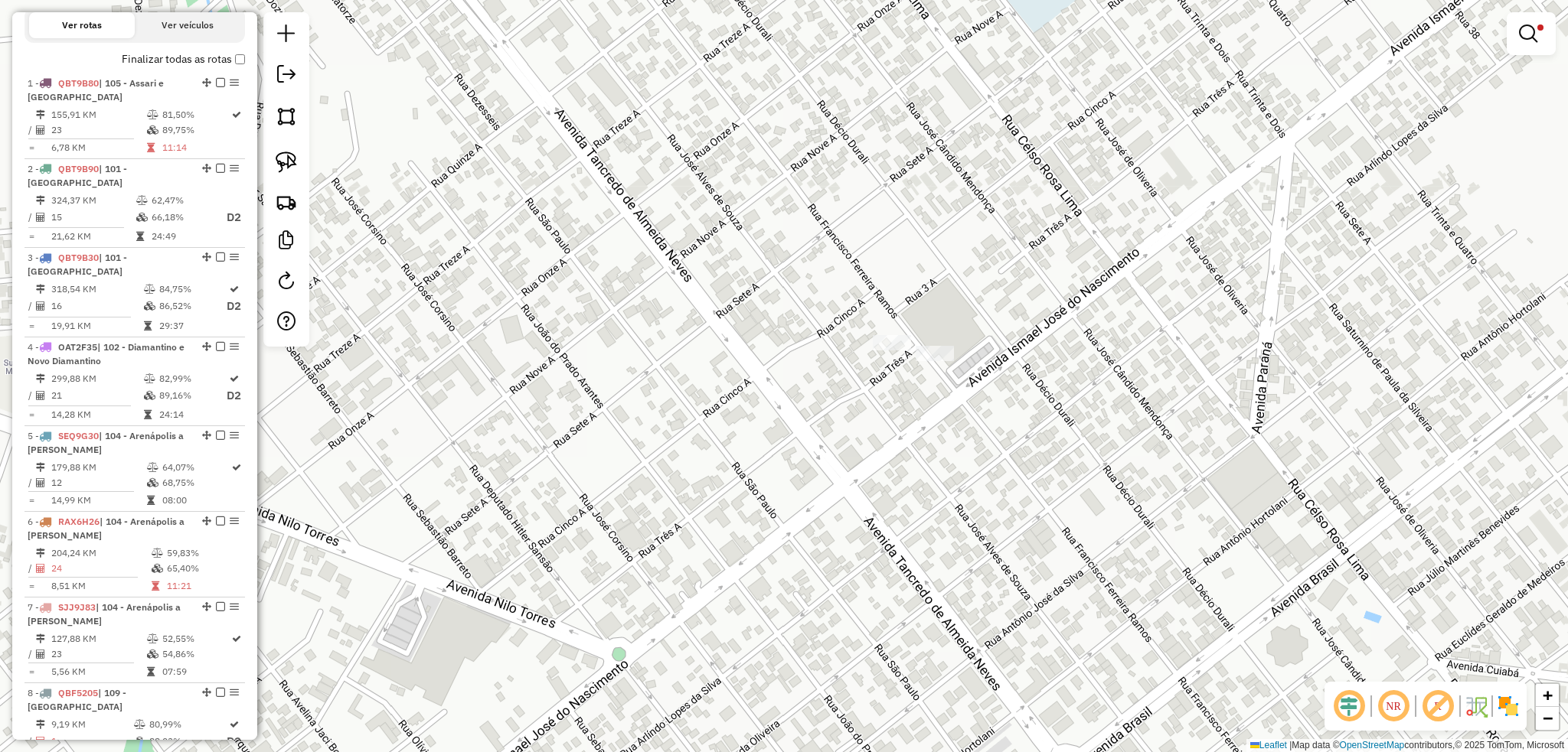
drag, startPoint x: 837, startPoint y: 528, endPoint x: 975, endPoint y: 322, distance: 248.0
click at [971, 333] on div "Limpar filtros Janela de atendimento Grade de atendimento Capacidade Transporta…" at bounding box center [784, 376] width 1568 height 752
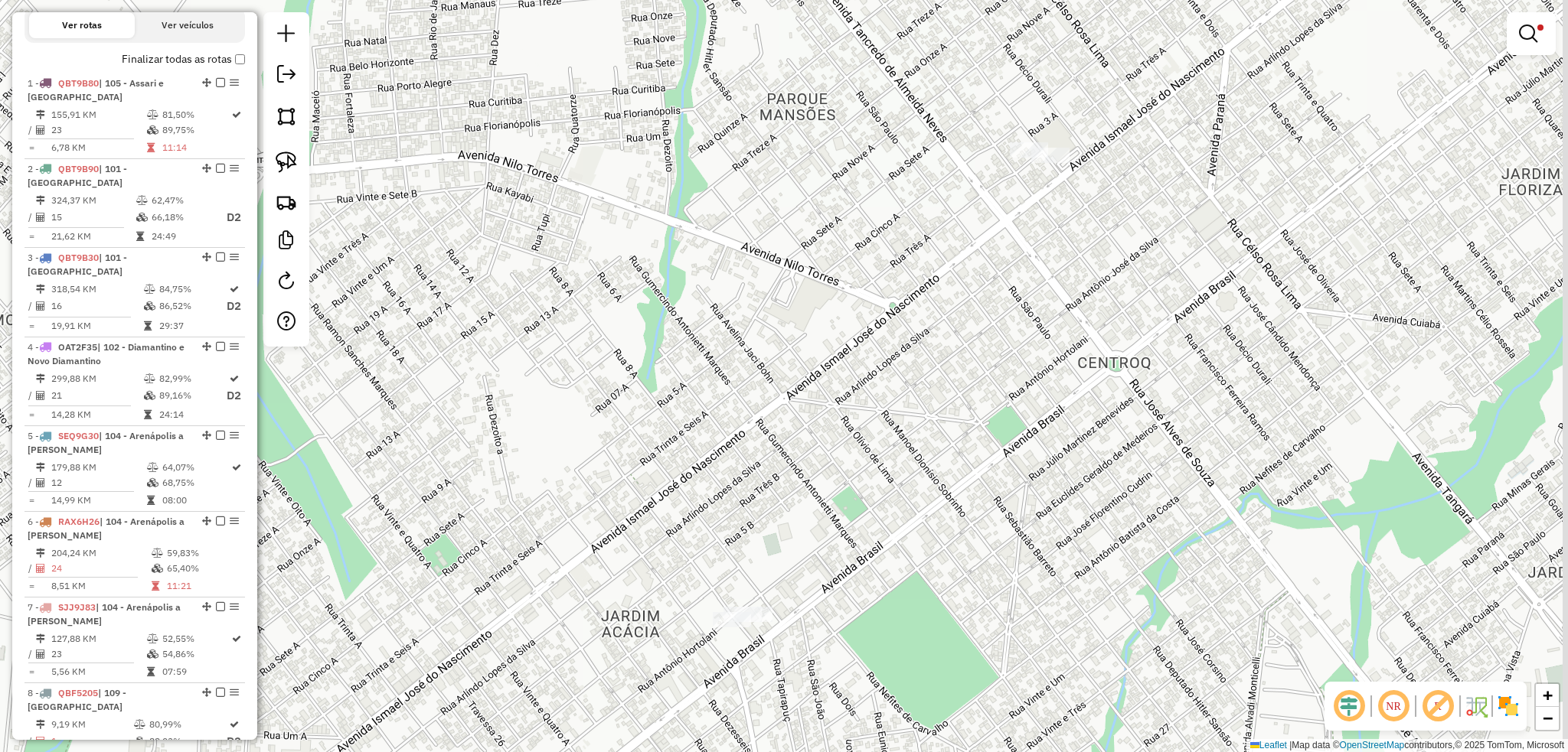
drag, startPoint x: 933, startPoint y: 446, endPoint x: 916, endPoint y: 298, distance: 149.0
click at [916, 298] on div "Limpar filtros Janela de atendimento Grade de atendimento Capacidade Transporta…" at bounding box center [784, 376] width 1568 height 752
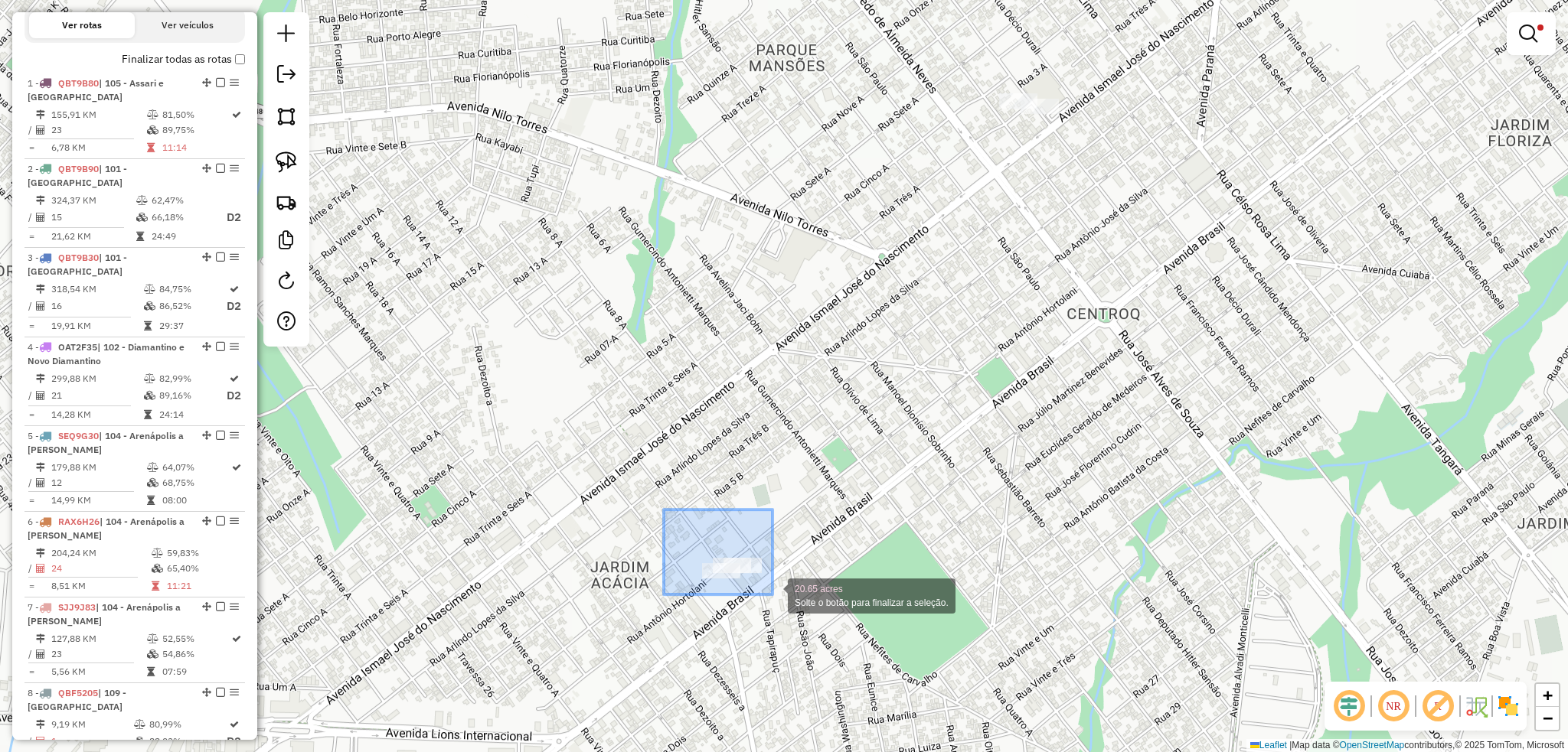
drag, startPoint x: 664, startPoint y: 510, endPoint x: 773, endPoint y: 594, distance: 137.6
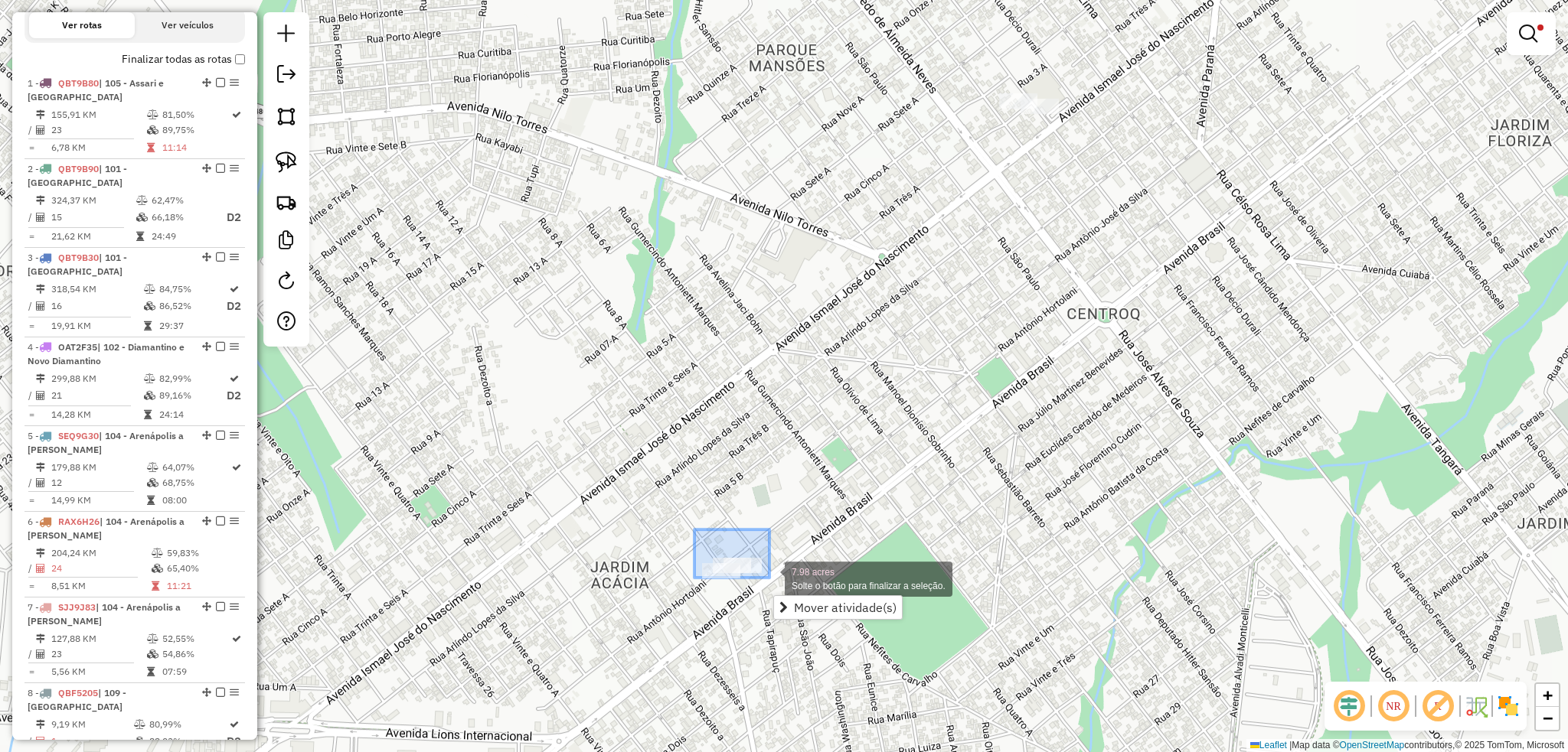
drag, startPoint x: 702, startPoint y: 536, endPoint x: 770, endPoint y: 578, distance: 79.9
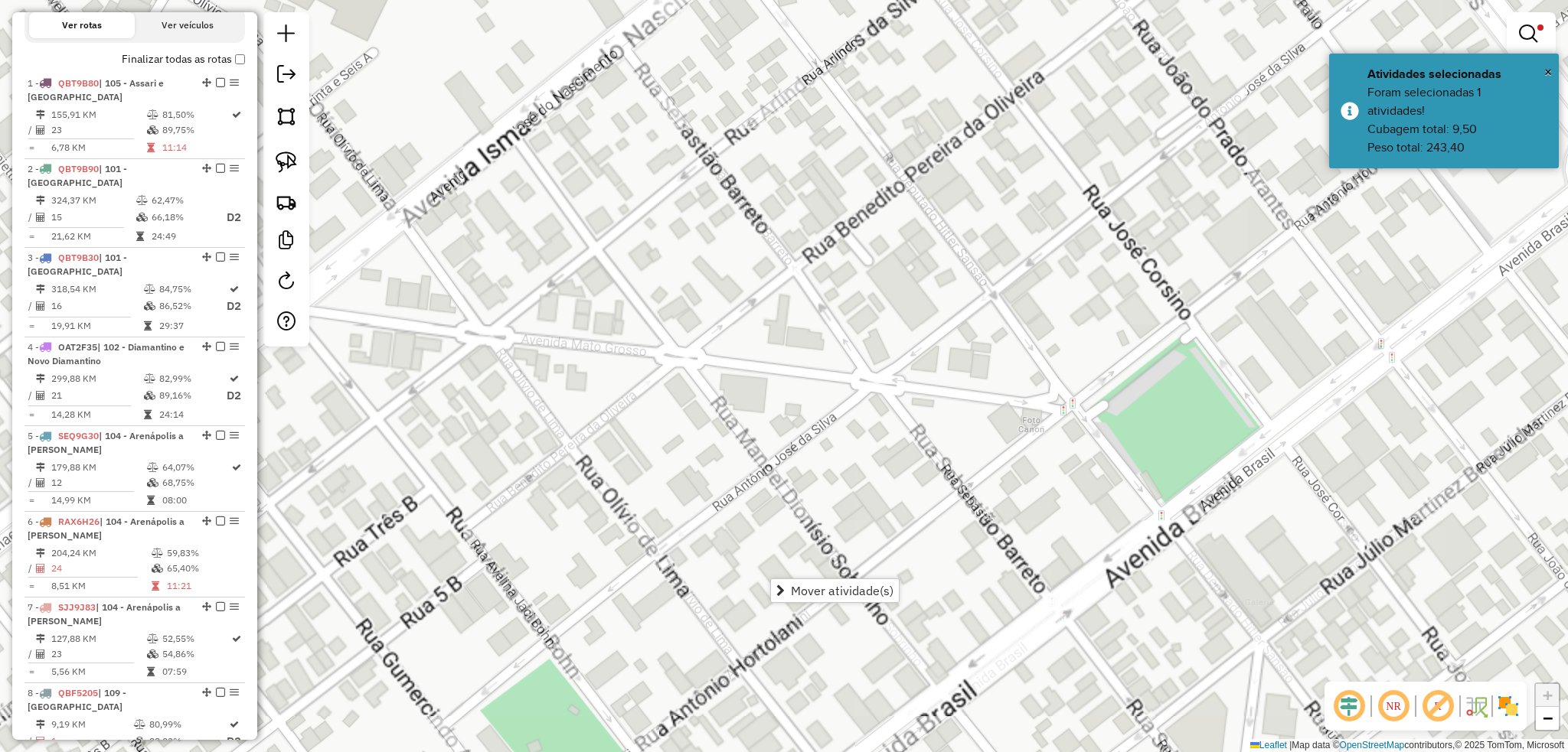
drag, startPoint x: 951, startPoint y: 260, endPoint x: 691, endPoint y: 628, distance: 450.6
click at [691, 628] on div "Limpar filtros Janela de atendimento Grade de atendimento Capacidade Transporta…" at bounding box center [784, 376] width 1568 height 752
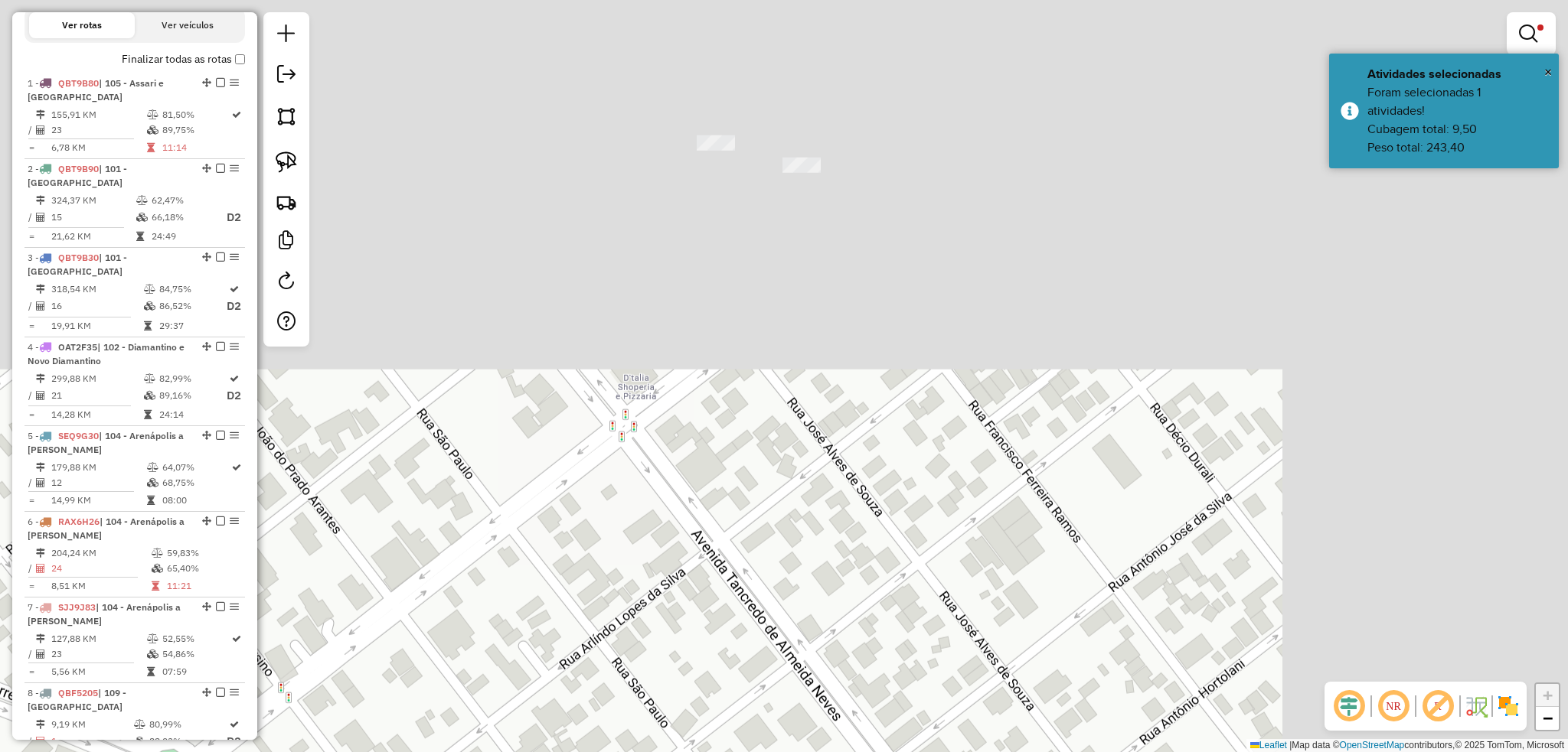
drag, startPoint x: 1015, startPoint y: 331, endPoint x: 755, endPoint y: 614, distance: 384.3
click at [730, 751] on html "Aguarde... Pop-up bloqueado! Seu navegador bloqueou automáticamente a abertura …" at bounding box center [784, 376] width 1568 height 752
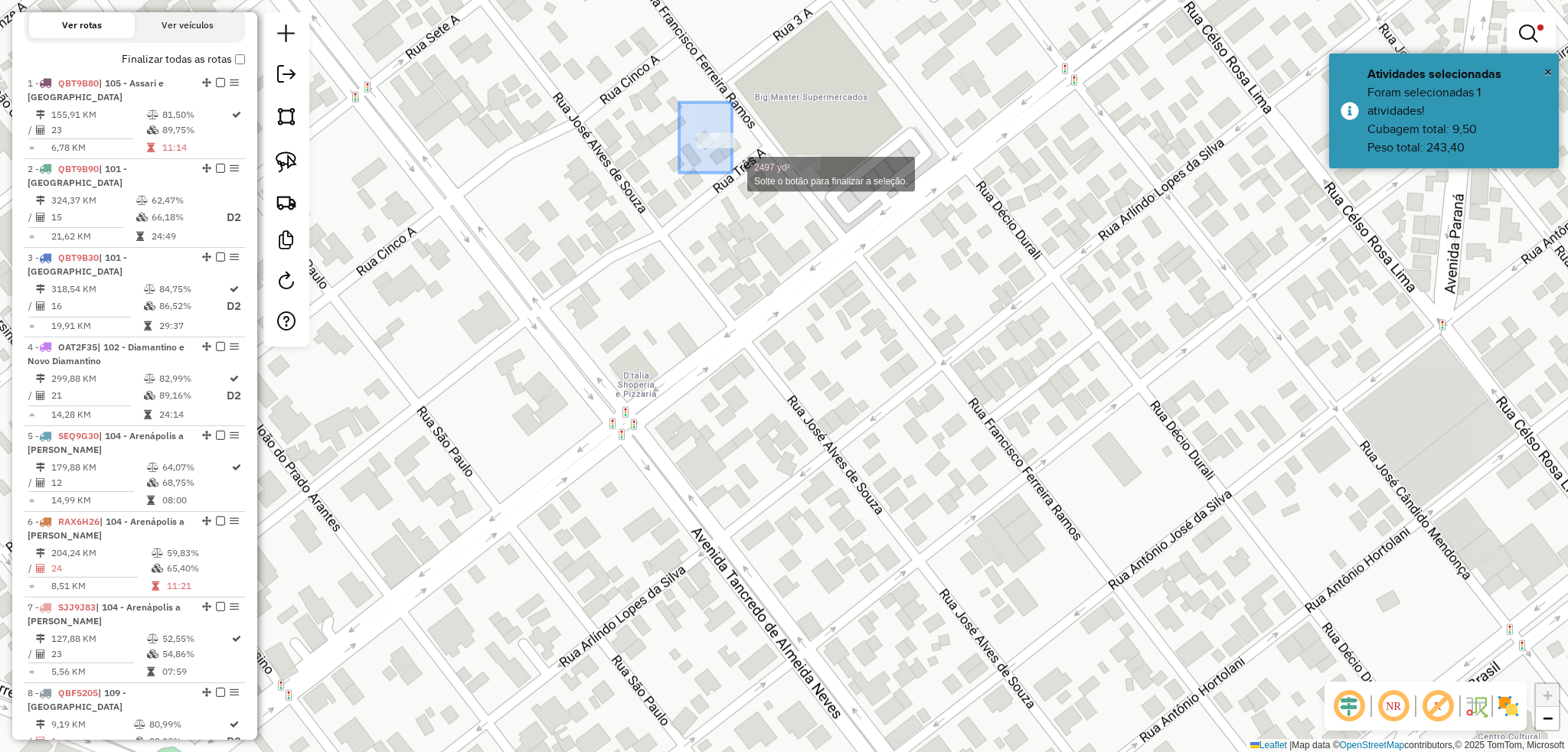
drag, startPoint x: 695, startPoint y: 127, endPoint x: 732, endPoint y: 173, distance: 59.0
drag, startPoint x: 705, startPoint y: 128, endPoint x: 735, endPoint y: 159, distance: 43.1
drag, startPoint x: 684, startPoint y: 116, endPoint x: 734, endPoint y: 165, distance: 70.0
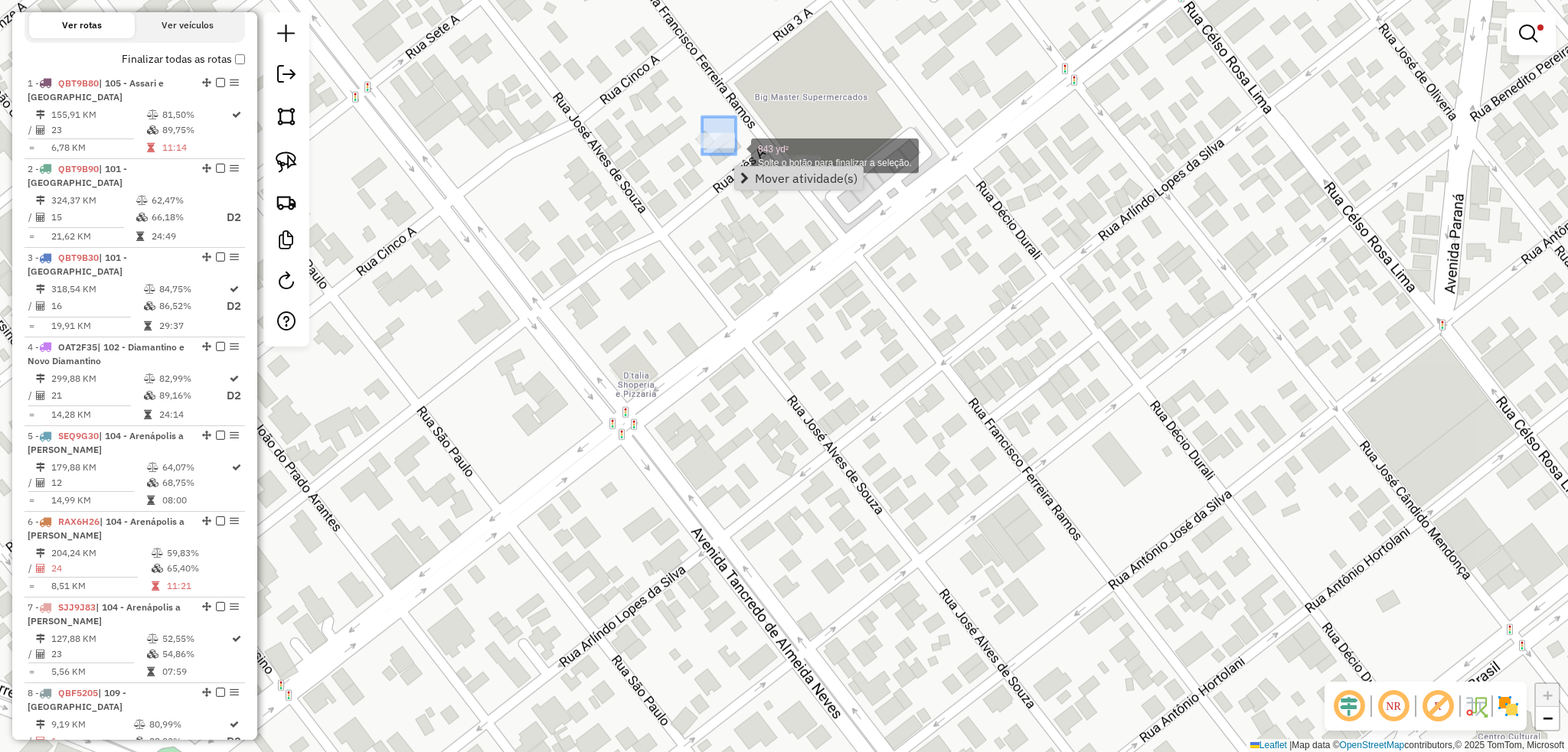
drag, startPoint x: 702, startPoint y: 117, endPoint x: 736, endPoint y: 155, distance: 51.0
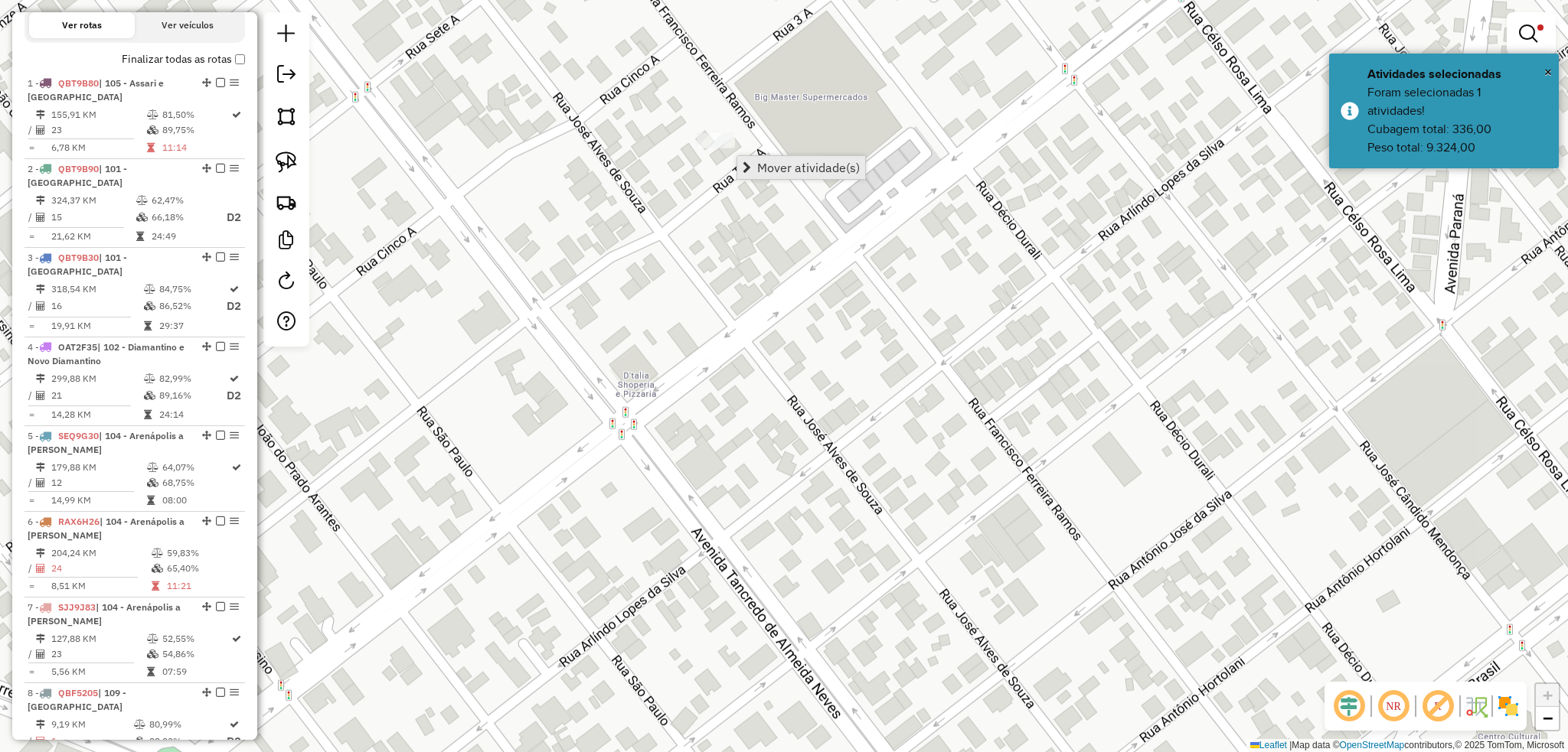
click at [810, 173] on span "Mover atividade(s)" at bounding box center [808, 168] width 102 height 13
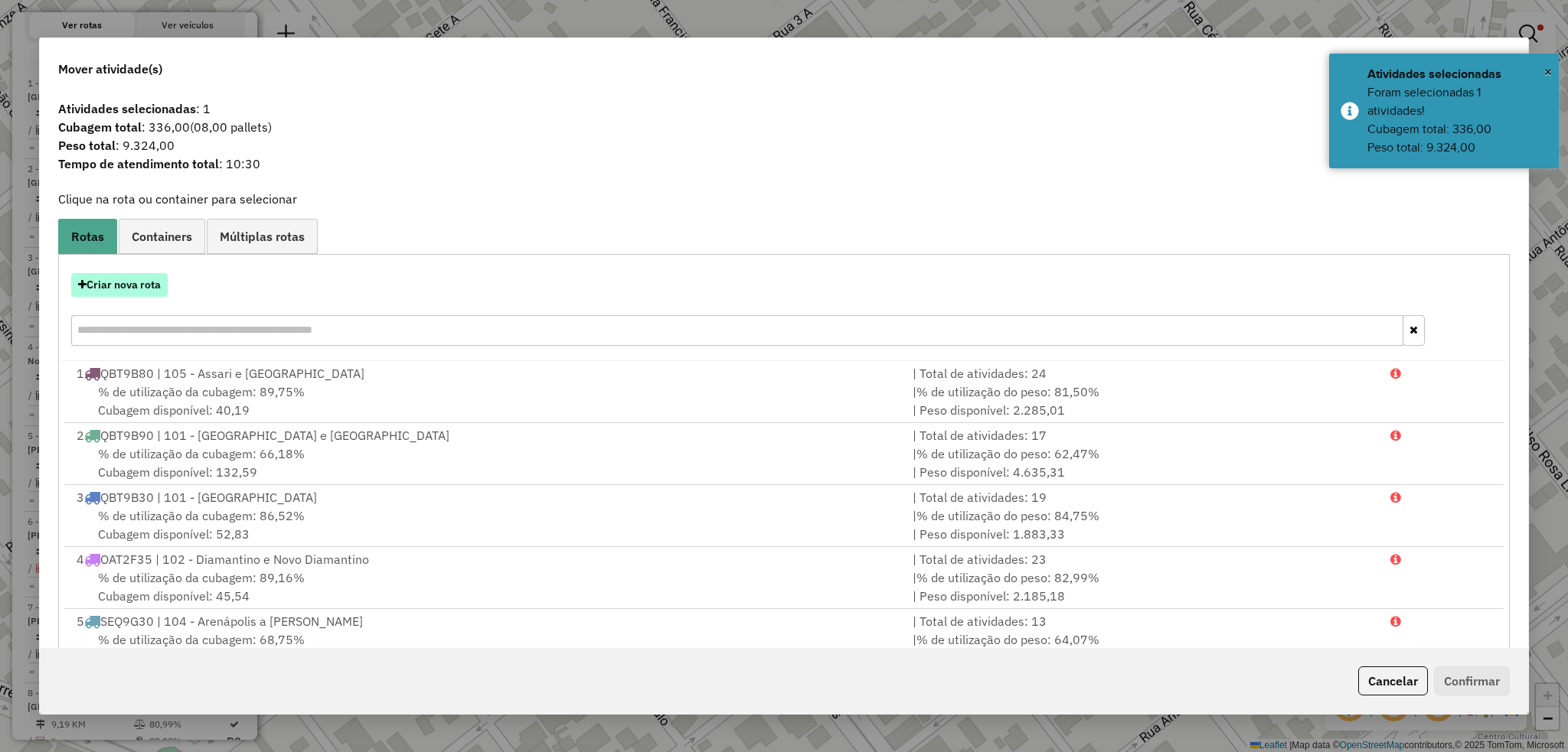
click at [138, 283] on button "Criar nova rota" at bounding box center [119, 285] width 96 height 23
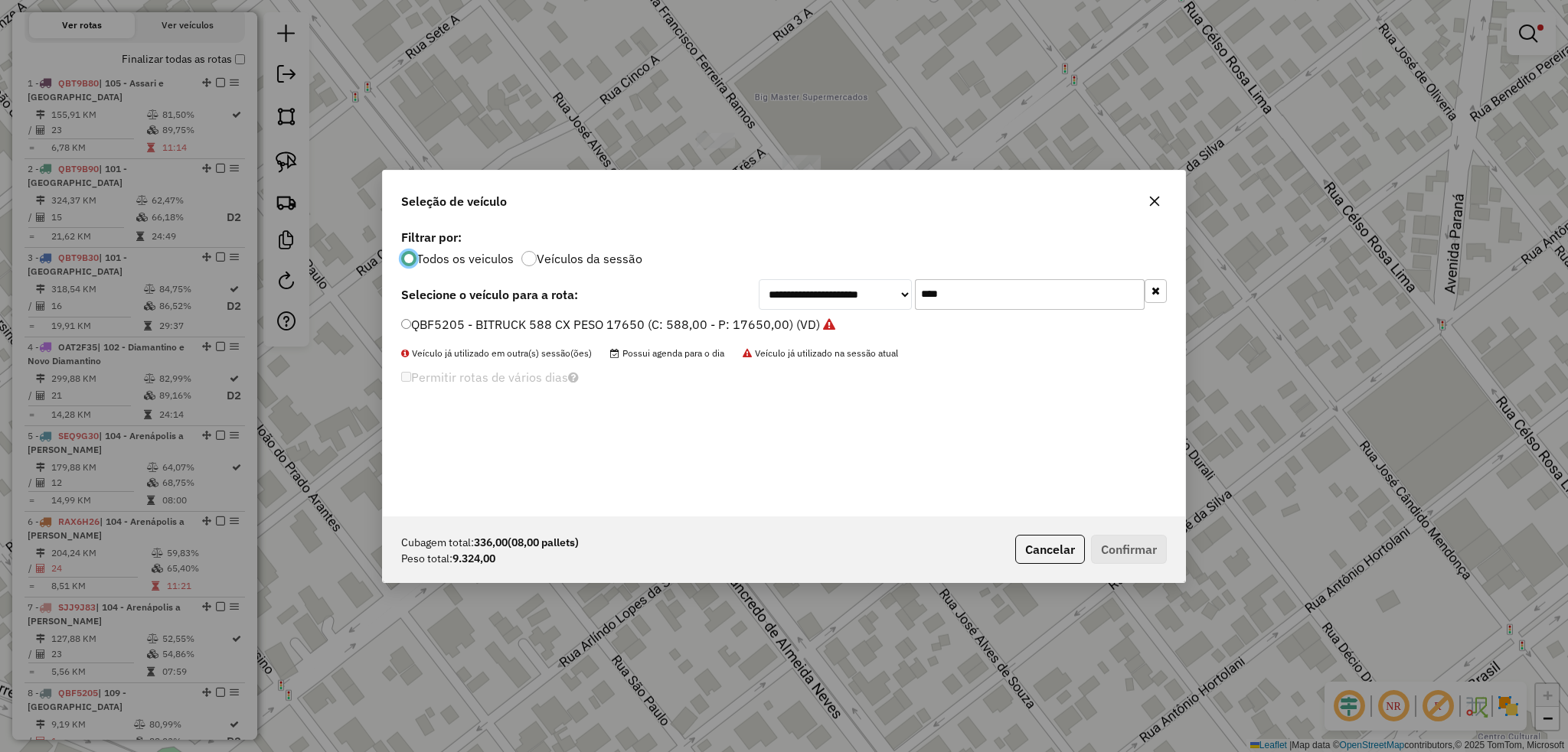
click at [1018, 294] on input "****" at bounding box center [1030, 294] width 230 height 30
type input "****"
click at [399, 317] on div "RAQ2F61 - TRUCK - 12860 - 420 cxs (C: 420,00 - P: 12860,00) (VD)" at bounding box center [784, 331] width 784 height 30
click at [1143, 555] on button "Confirmar" at bounding box center [1128, 549] width 76 height 29
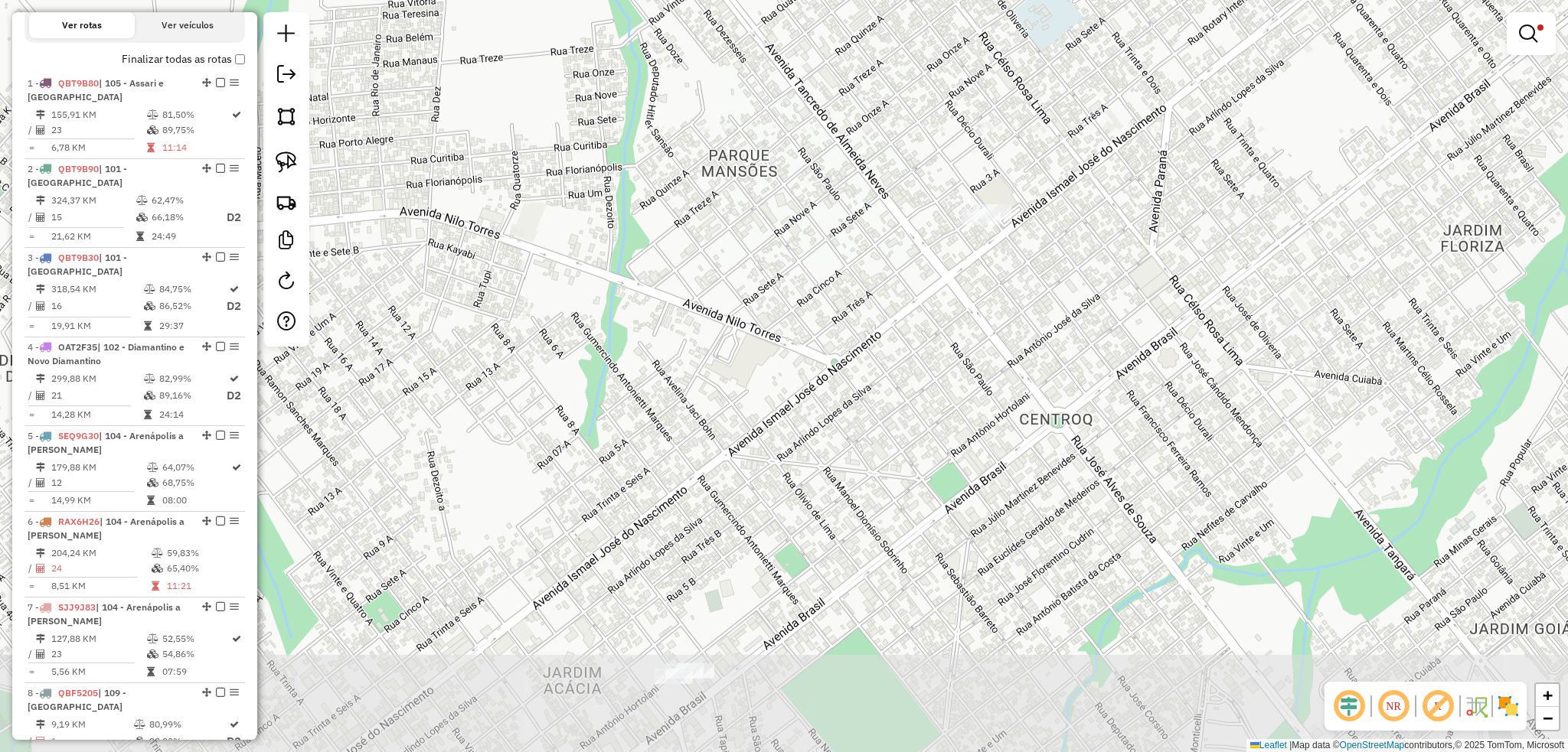
drag, startPoint x: 980, startPoint y: 429, endPoint x: 946, endPoint y: 324, distance: 110.4
click at [967, 340] on div "Limpar filtros Janela de atendimento Grade de atendimento Capacidade Transporta…" at bounding box center [784, 376] width 1568 height 752
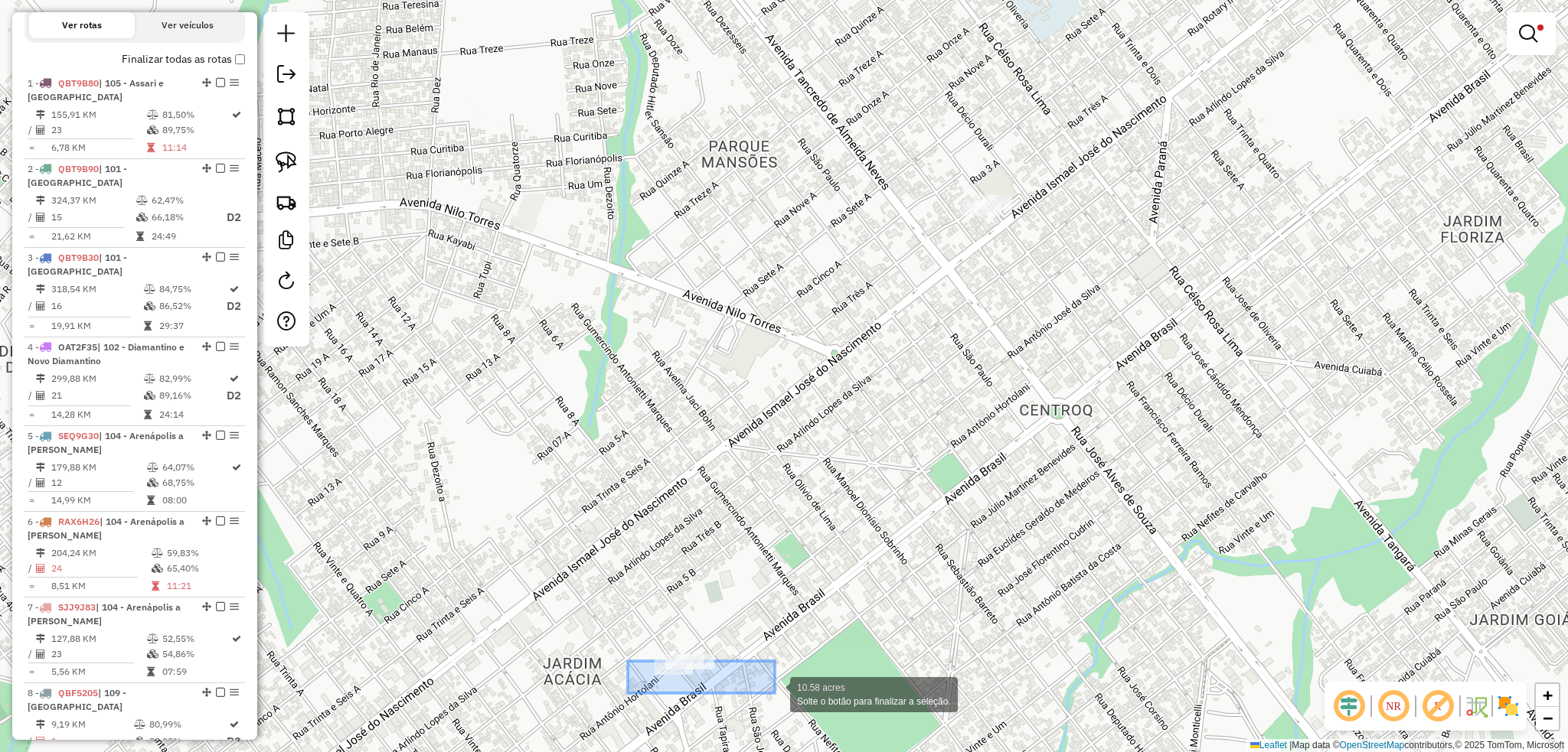
drag, startPoint x: 631, startPoint y: 675, endPoint x: 764, endPoint y: 673, distance: 133.0
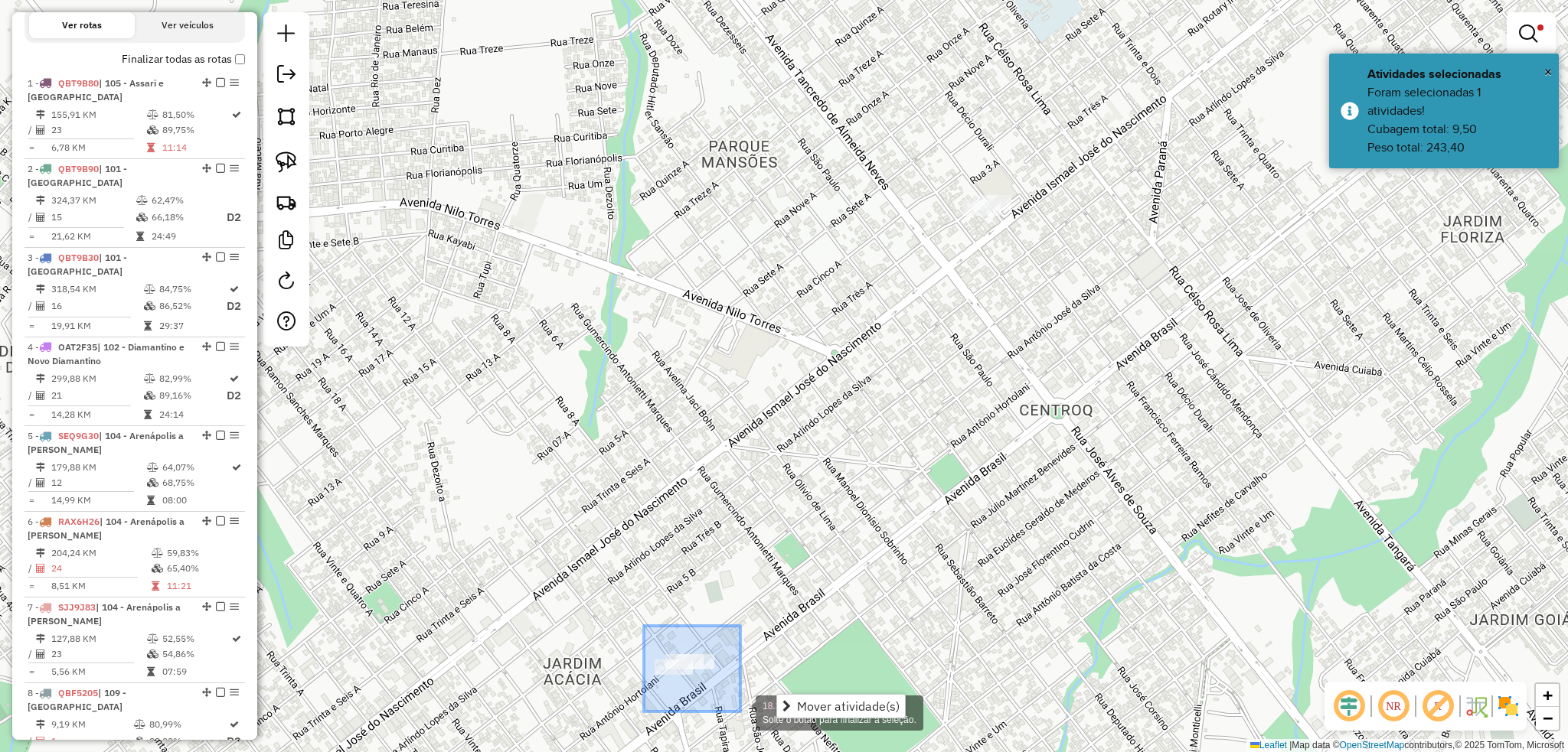
drag, startPoint x: 651, startPoint y: 636, endPoint x: 740, endPoint y: 711, distance: 116.4
click at [740, 711] on div "18.32 acres Solte o botão para finalizar a seleção. Limpar filtros Janela de at…" at bounding box center [784, 376] width 1568 height 752
drag, startPoint x: 643, startPoint y: 639, endPoint x: 769, endPoint y: 711, distance: 145.1
click at [769, 711] on div "24.39 acres Solte o botão para finalizar a seleção. Limpar filtros Janela de at…" at bounding box center [784, 376] width 1568 height 752
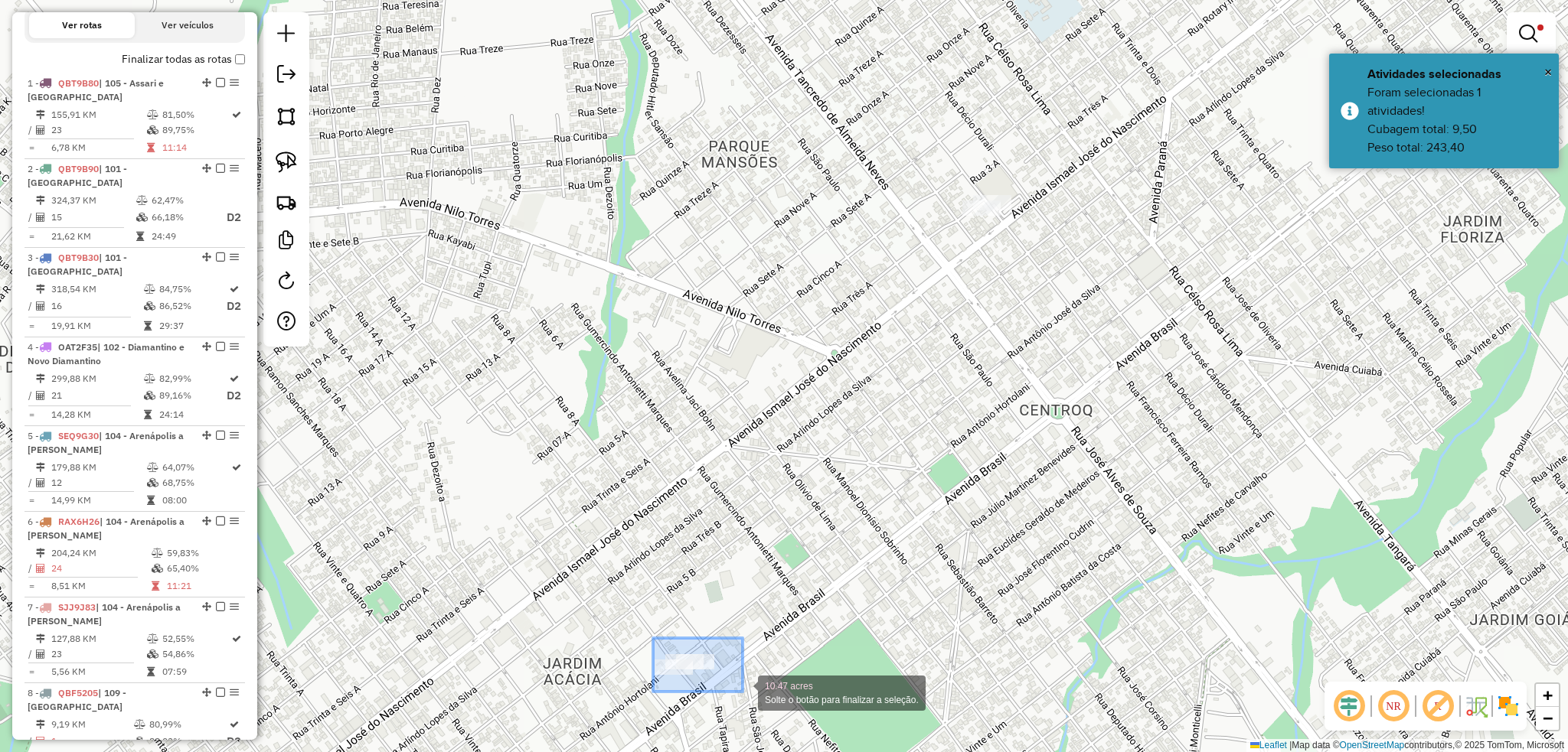
drag, startPoint x: 653, startPoint y: 638, endPoint x: 743, endPoint y: 692, distance: 105.0
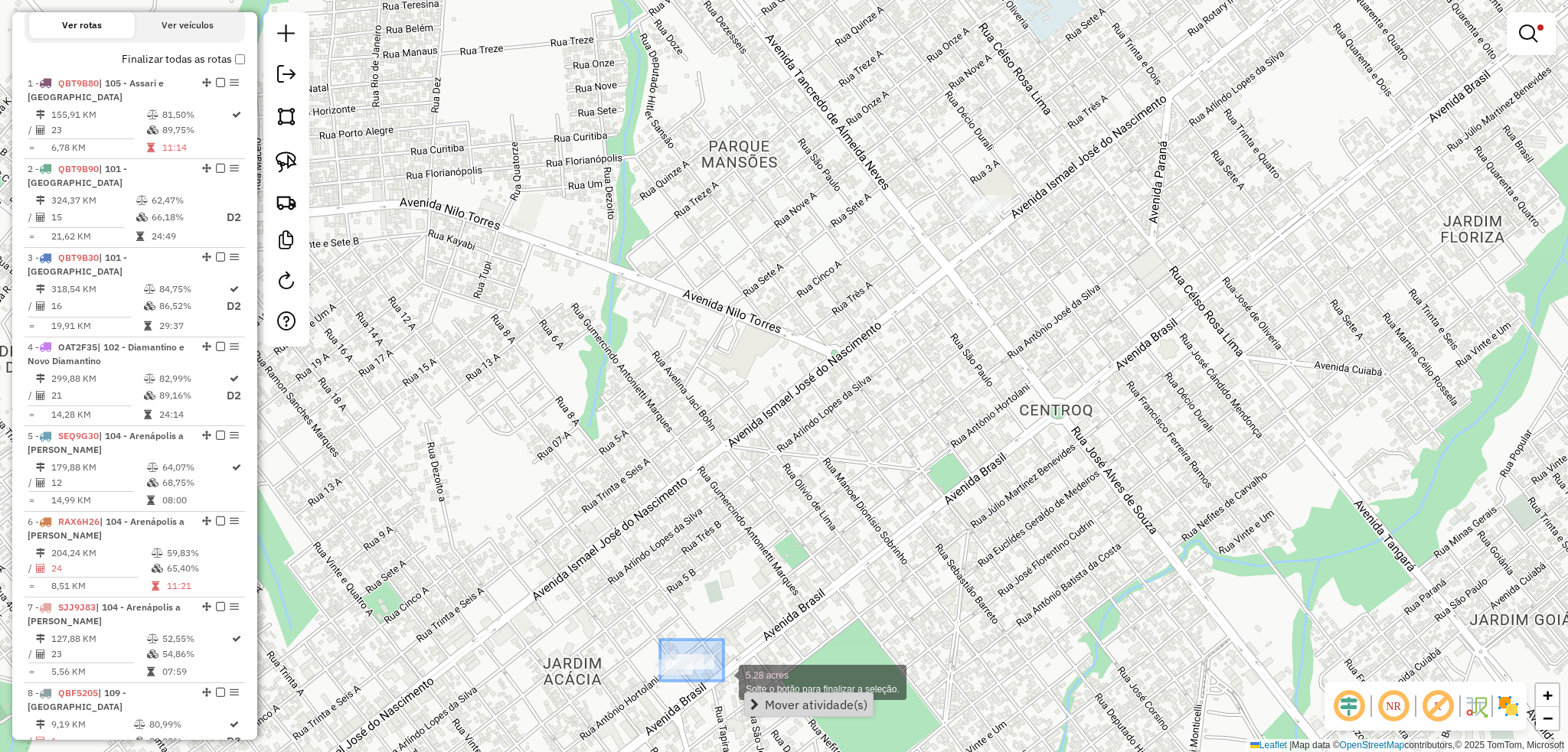
drag, startPoint x: 660, startPoint y: 639, endPoint x: 723, endPoint y: 681, distance: 75.7
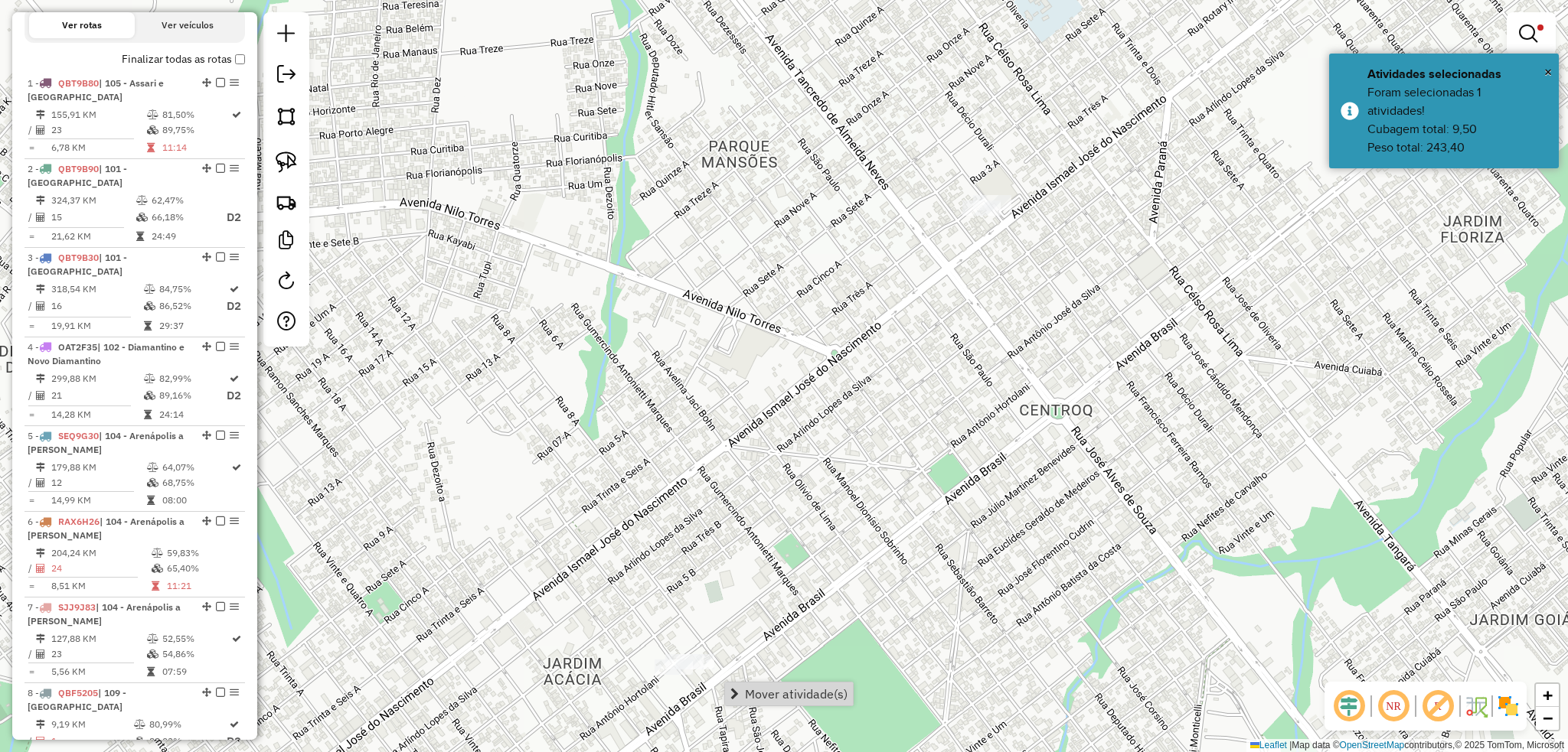
click at [790, 710] on div "Limpar filtros Janela de atendimento Grade de atendimento Capacidade Transporta…" at bounding box center [784, 376] width 1568 height 752
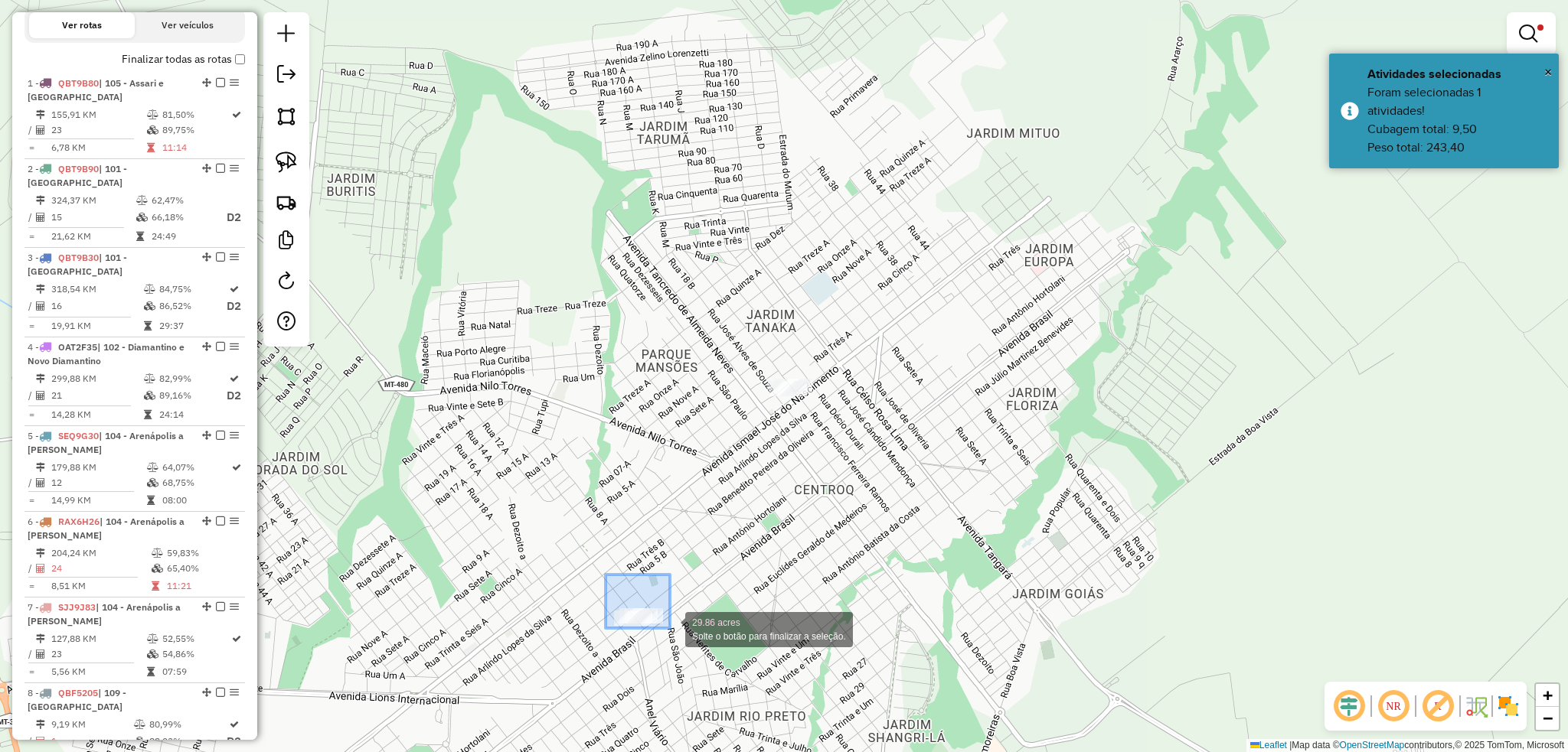
drag, startPoint x: 637, startPoint y: 603, endPoint x: 669, endPoint y: 628, distance: 40.6
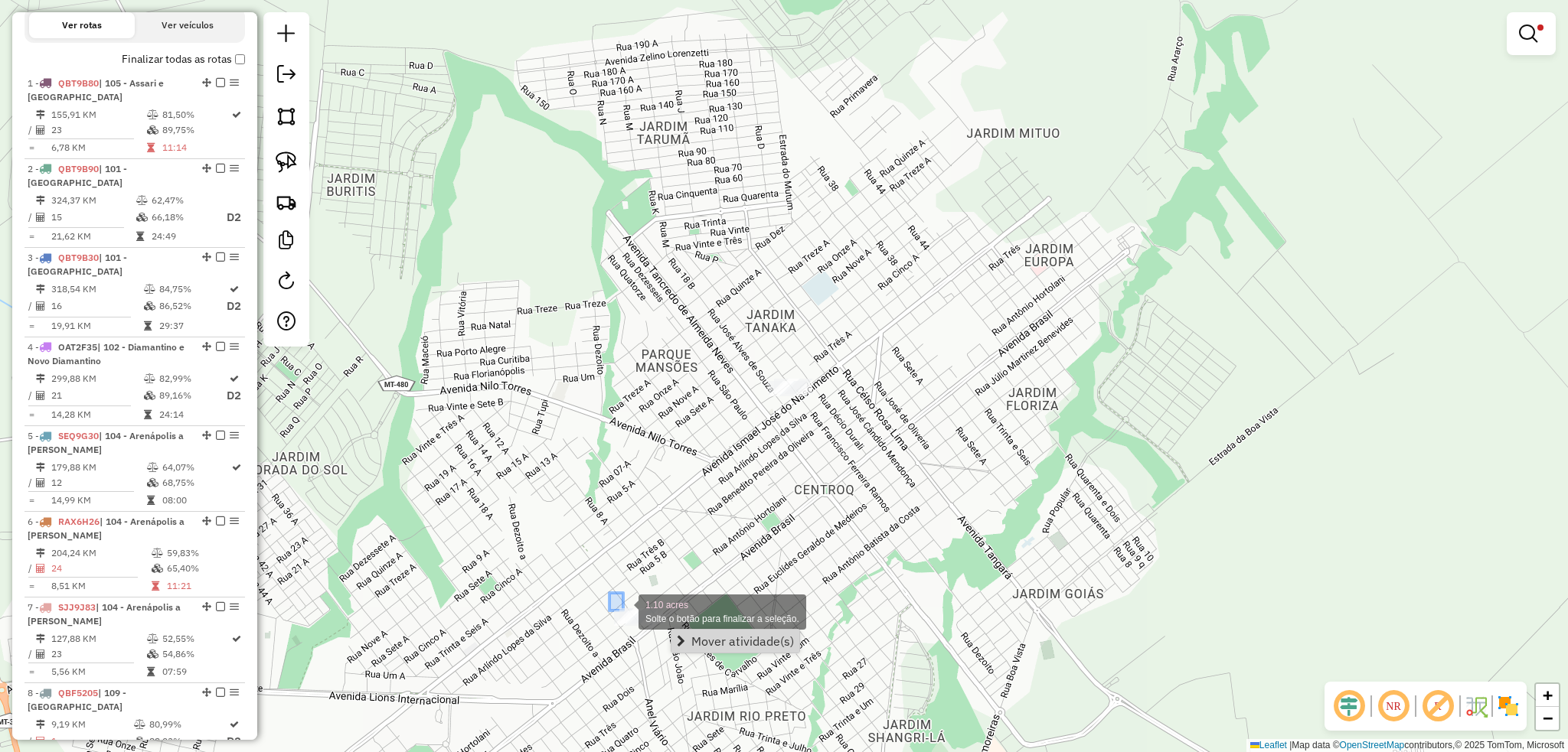
drag, startPoint x: 619, startPoint y: 605, endPoint x: 659, endPoint y: 627, distance: 45.7
click at [657, 627] on div "1.10 acres Solte o botão para finalizar a seleção. Limpar filtros Janela de ate…" at bounding box center [784, 376] width 1568 height 752
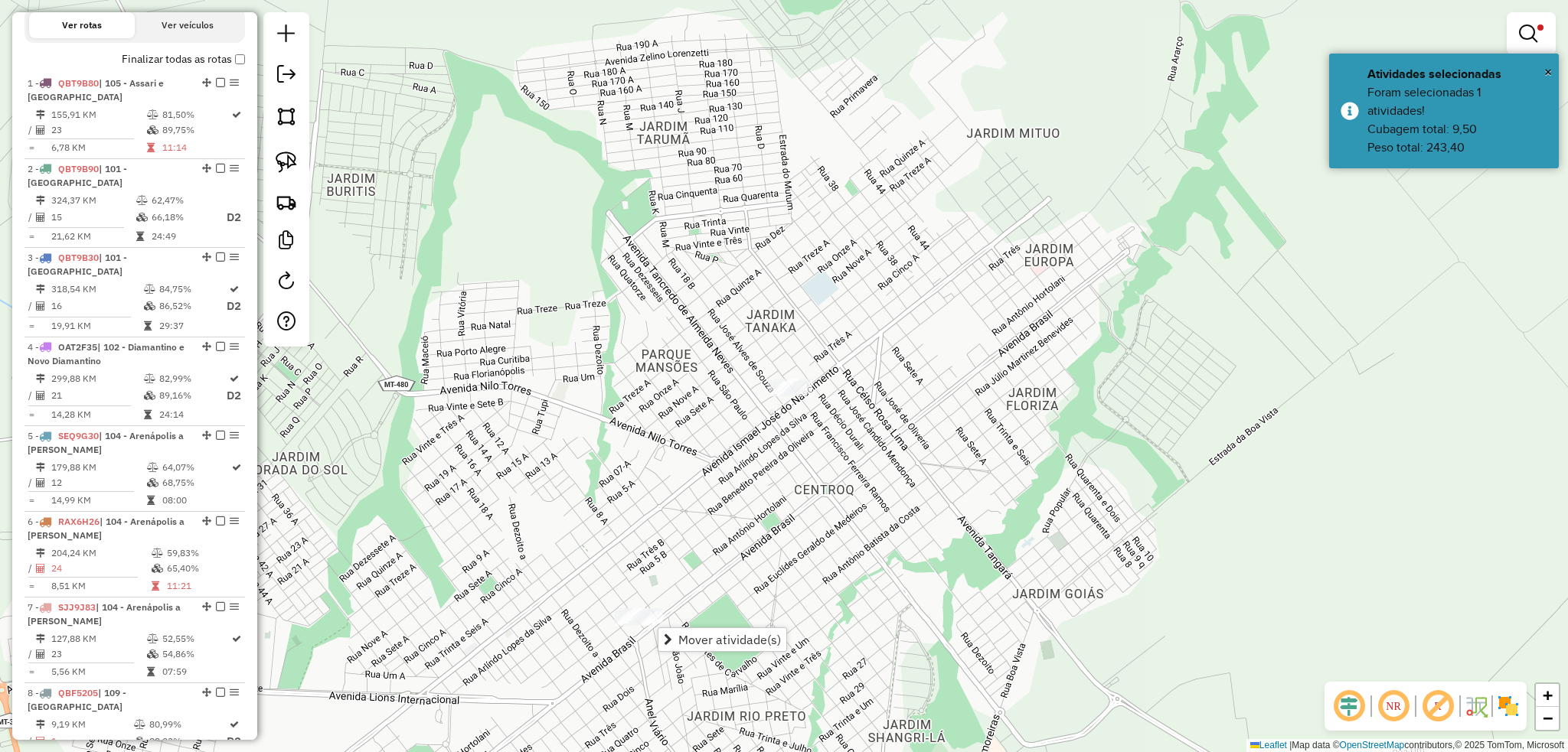
click at [742, 646] on span "Mover atividade(s)" at bounding box center [729, 639] width 102 height 13
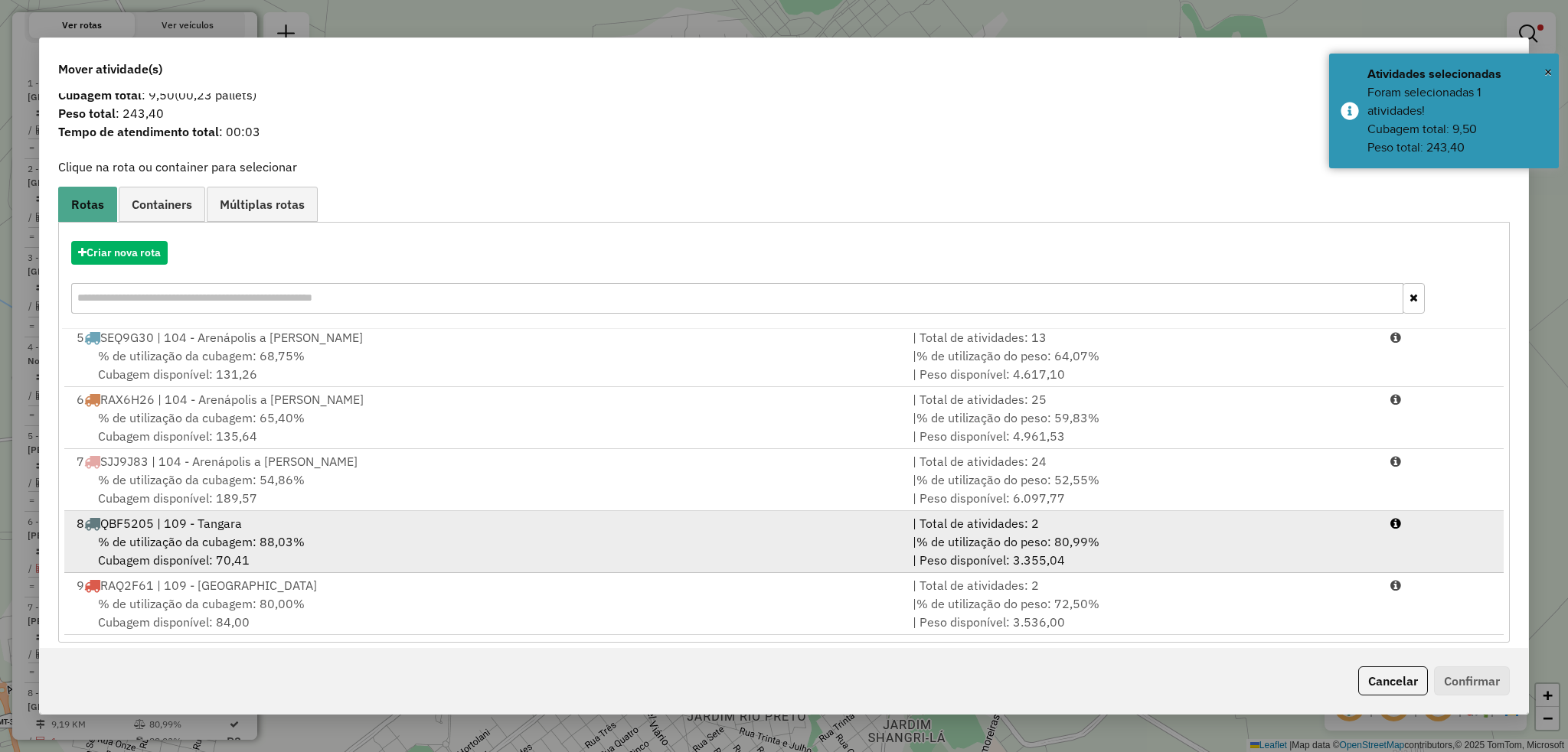
scroll to position [45, 0]
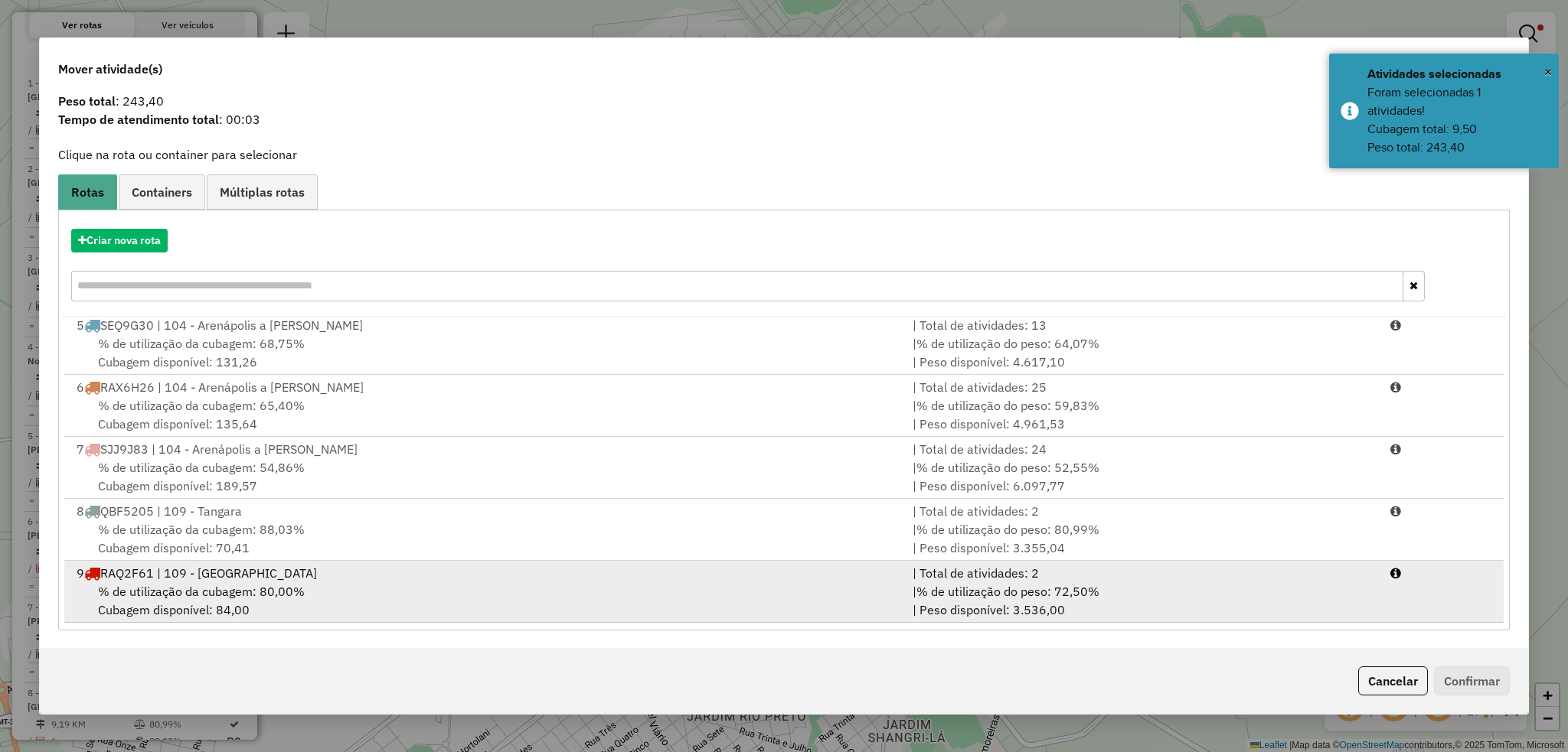
drag, startPoint x: 222, startPoint y: 572, endPoint x: 230, endPoint y: 575, distance: 8.5
click at [222, 574] on div "9 RAQ2F61 | 109 - Tangara" at bounding box center [485, 572] width 836 height 18
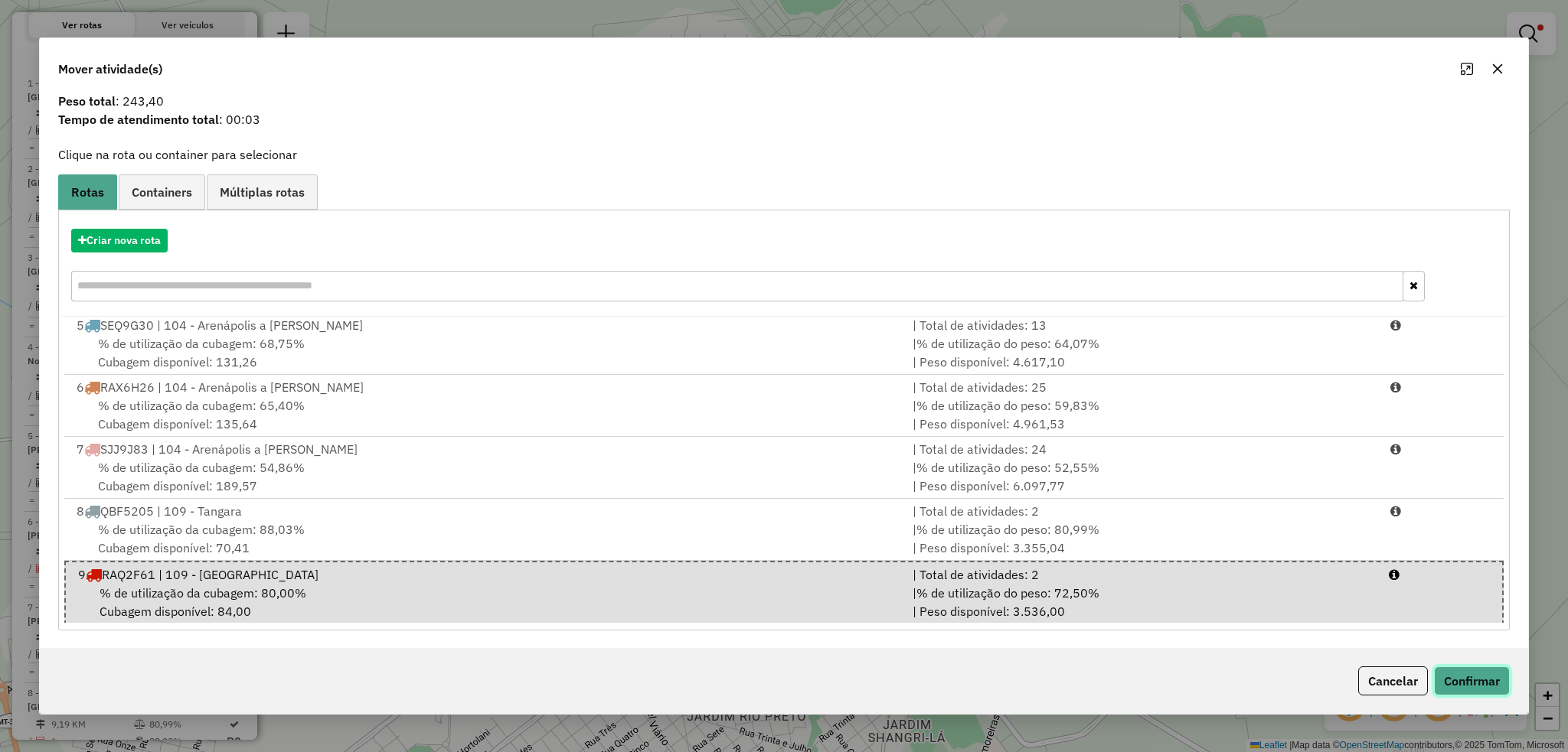
click at [1469, 683] on button "Confirmar" at bounding box center [1471, 681] width 76 height 29
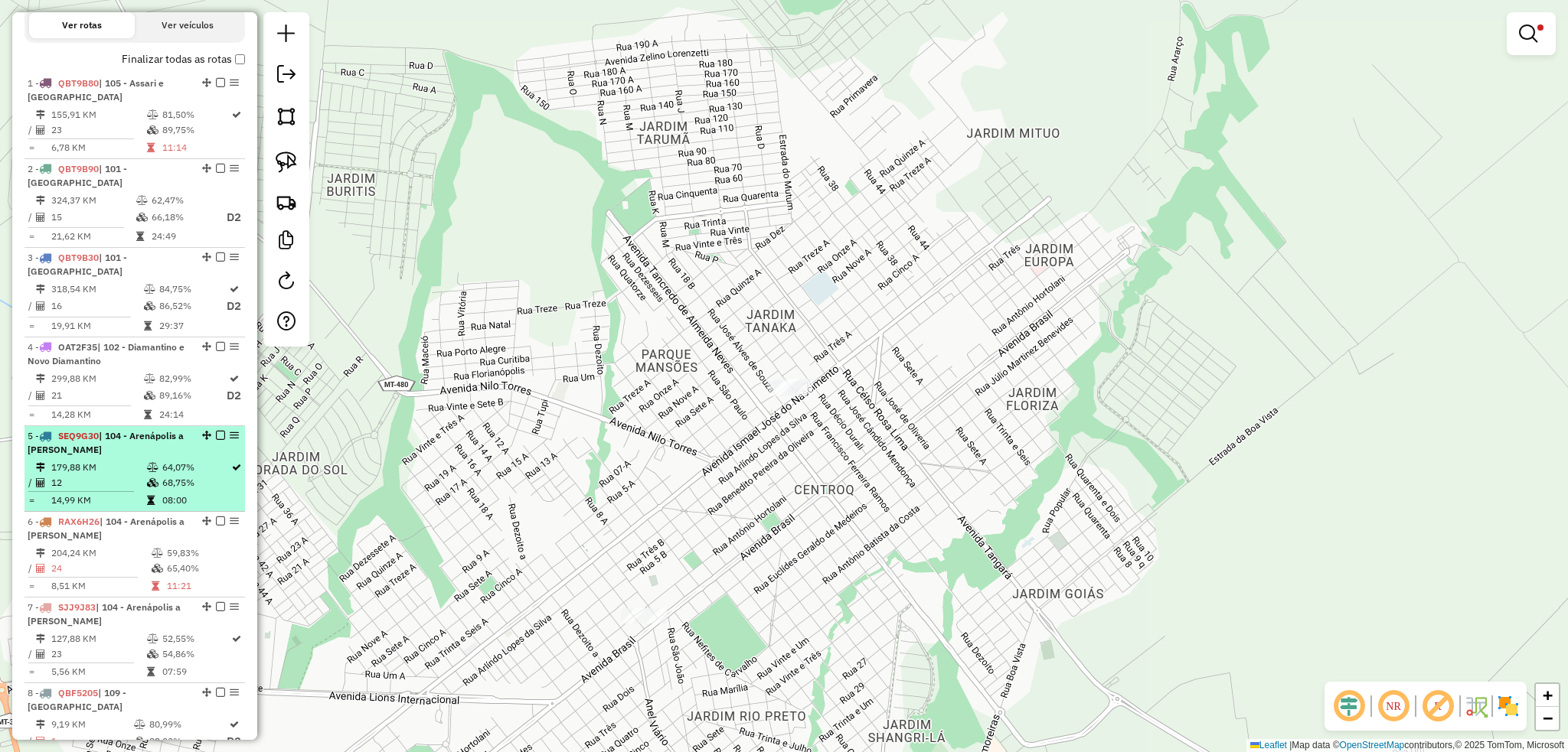
scroll to position [397, 0]
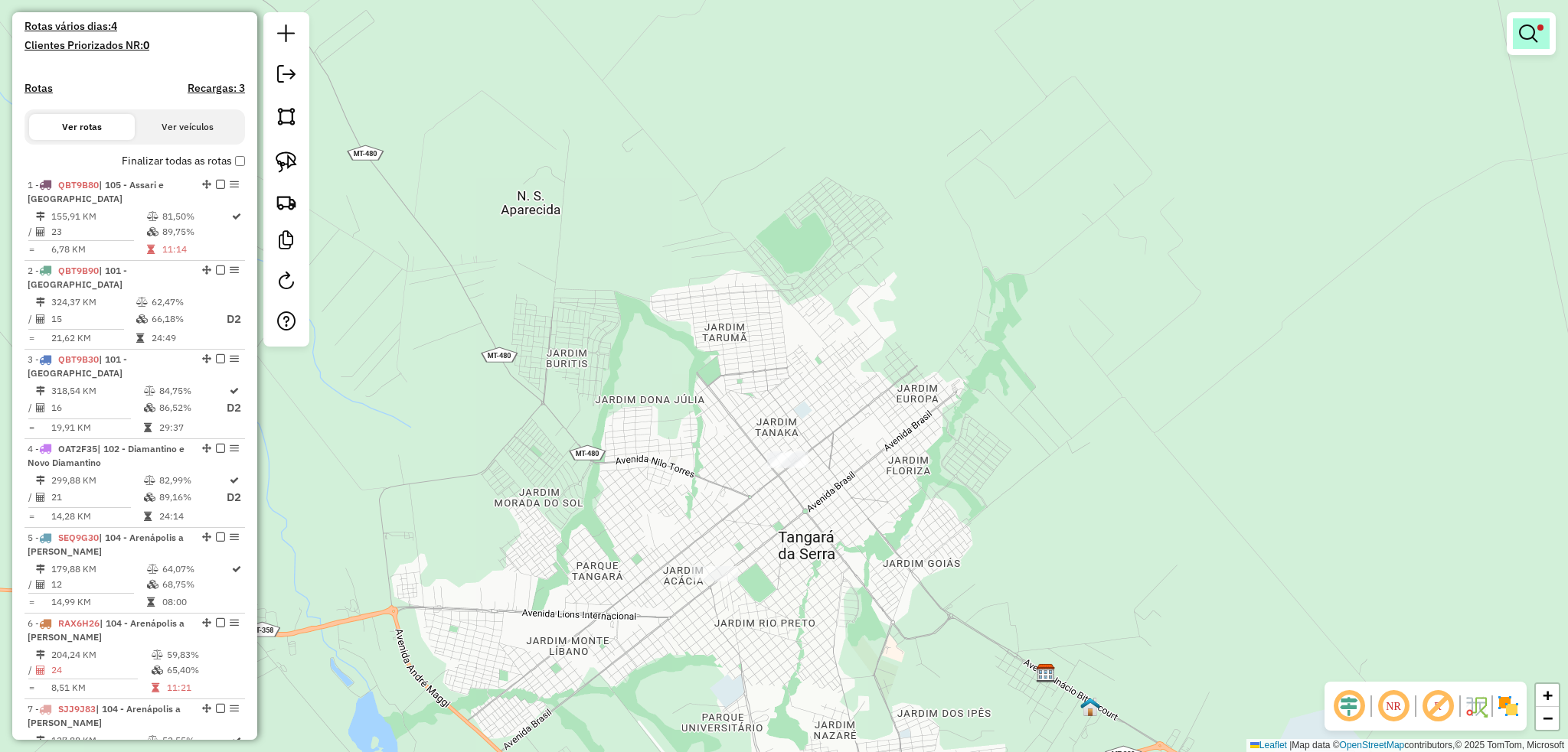
click at [1524, 44] on link at bounding box center [1530, 33] width 37 height 30
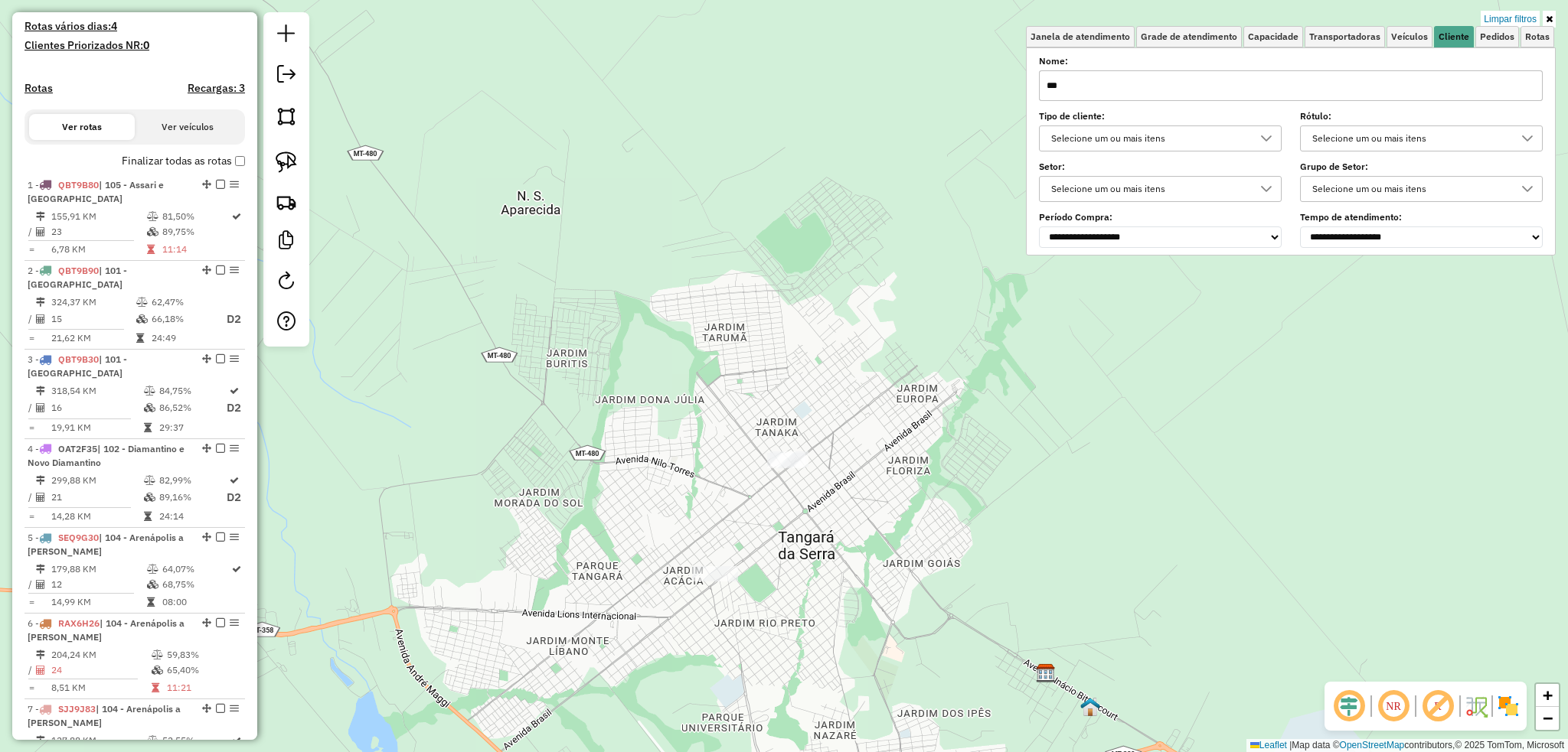
click at [1125, 96] on input "***" at bounding box center [1290, 85] width 504 height 30
type input "**********"
drag, startPoint x: 649, startPoint y: 450, endPoint x: 712, endPoint y: 521, distance: 94.9
click at [712, 521] on div "174.07 acres Solte o botão para finalizar a seleção. Limpar filtros Janela de a…" at bounding box center [784, 376] width 1568 height 752
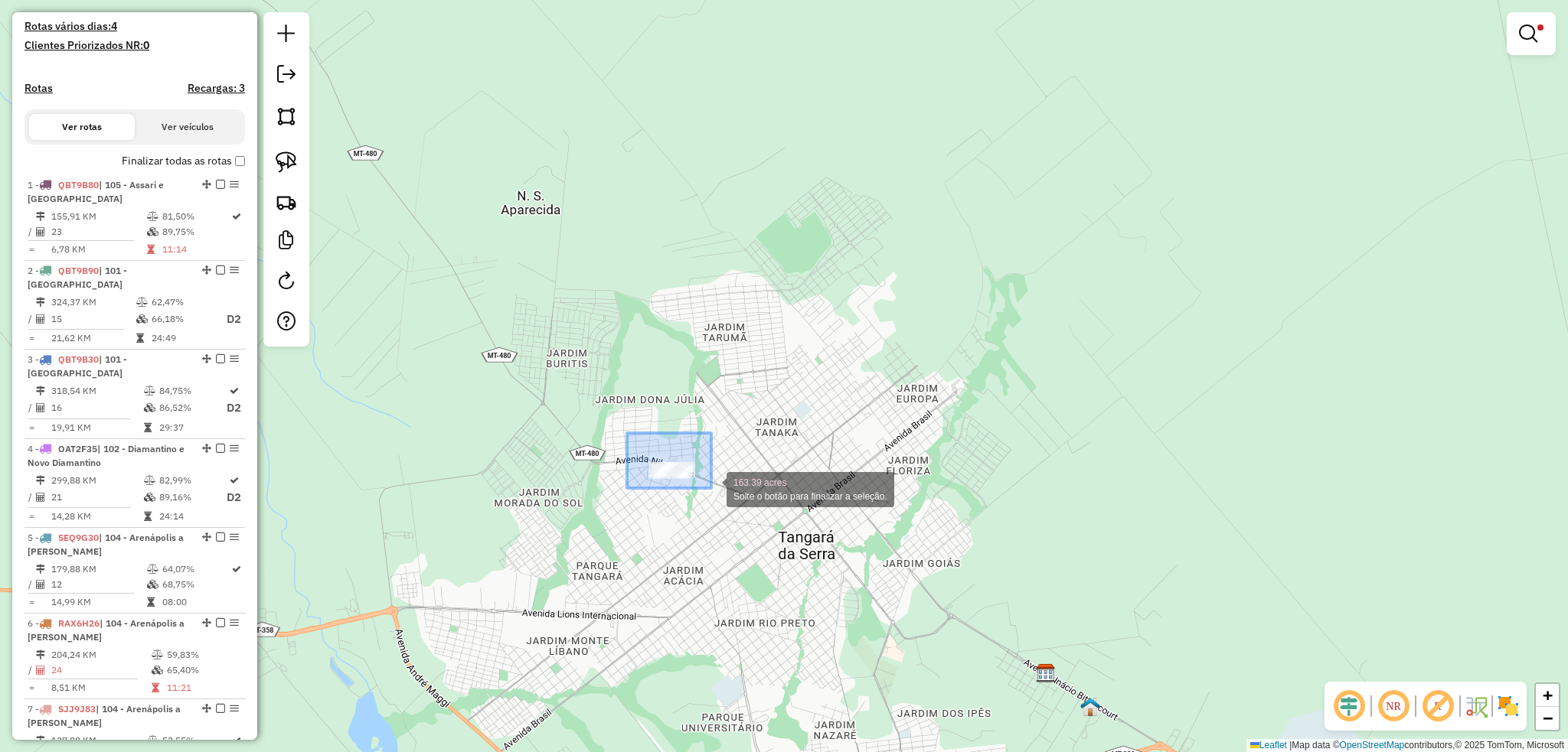
drag, startPoint x: 642, startPoint y: 442, endPoint x: 711, endPoint y: 488, distance: 82.9
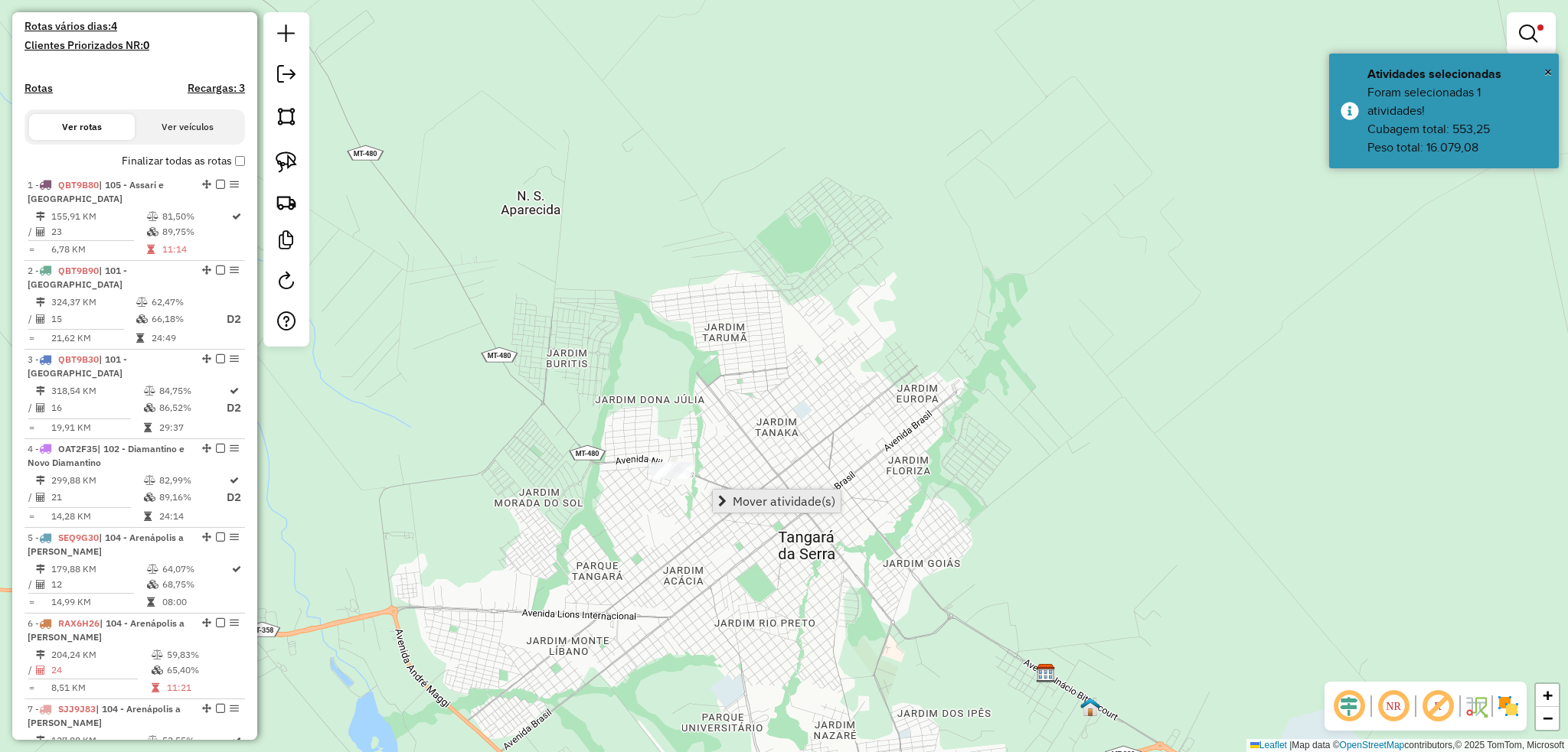
click at [812, 500] on span "Mover atividade(s)" at bounding box center [784, 501] width 102 height 13
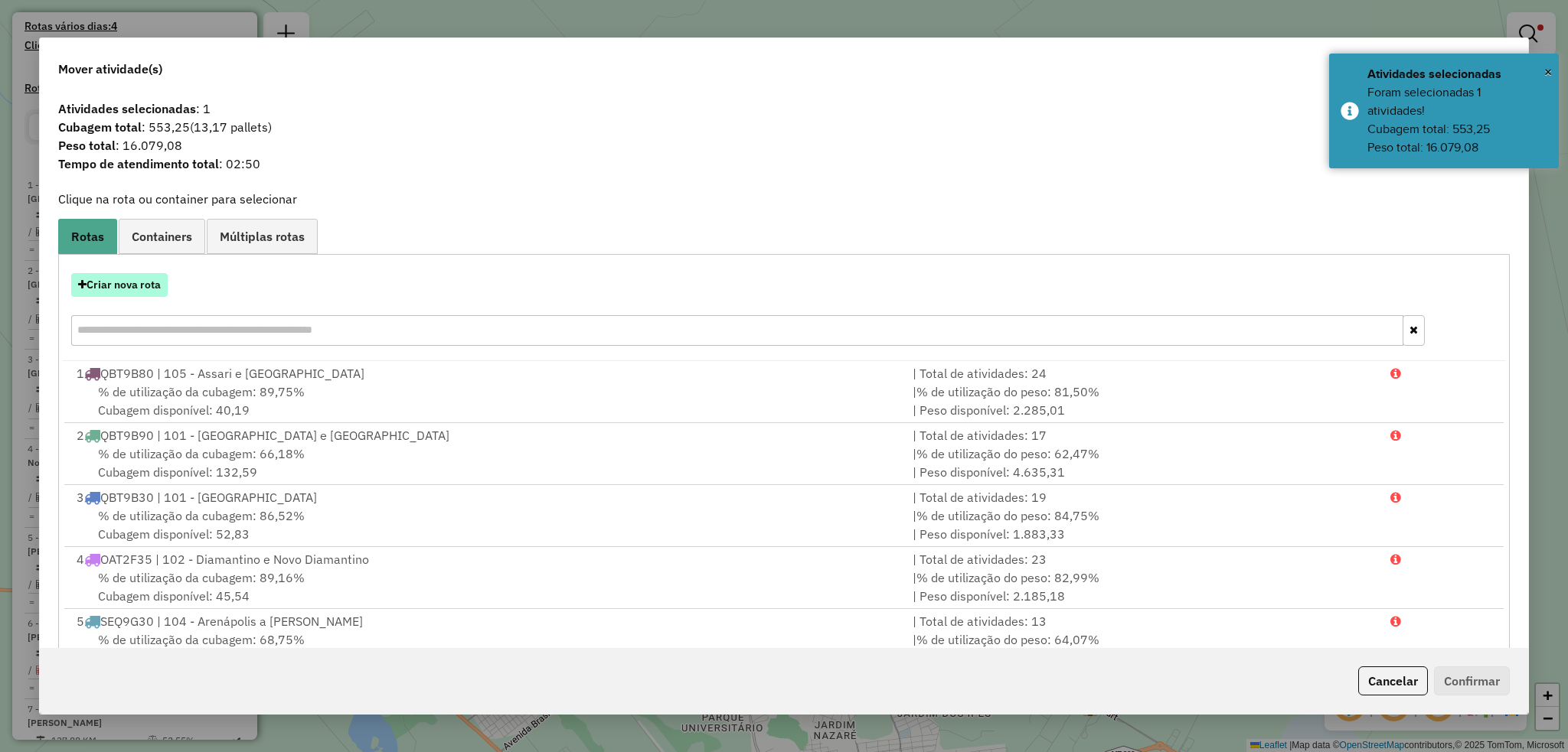
click at [141, 288] on button "Criar nova rota" at bounding box center [119, 285] width 96 height 23
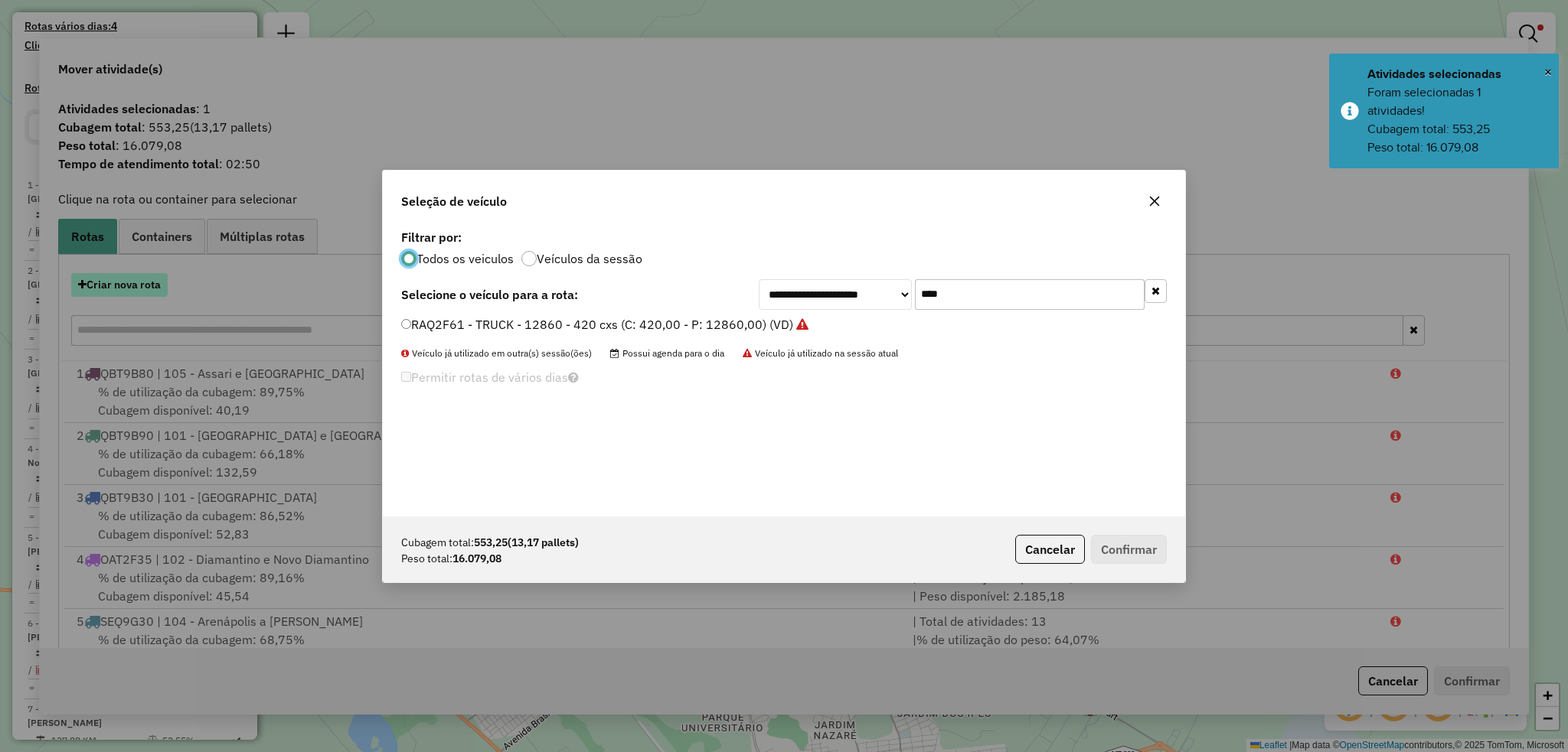
scroll to position [7, 5]
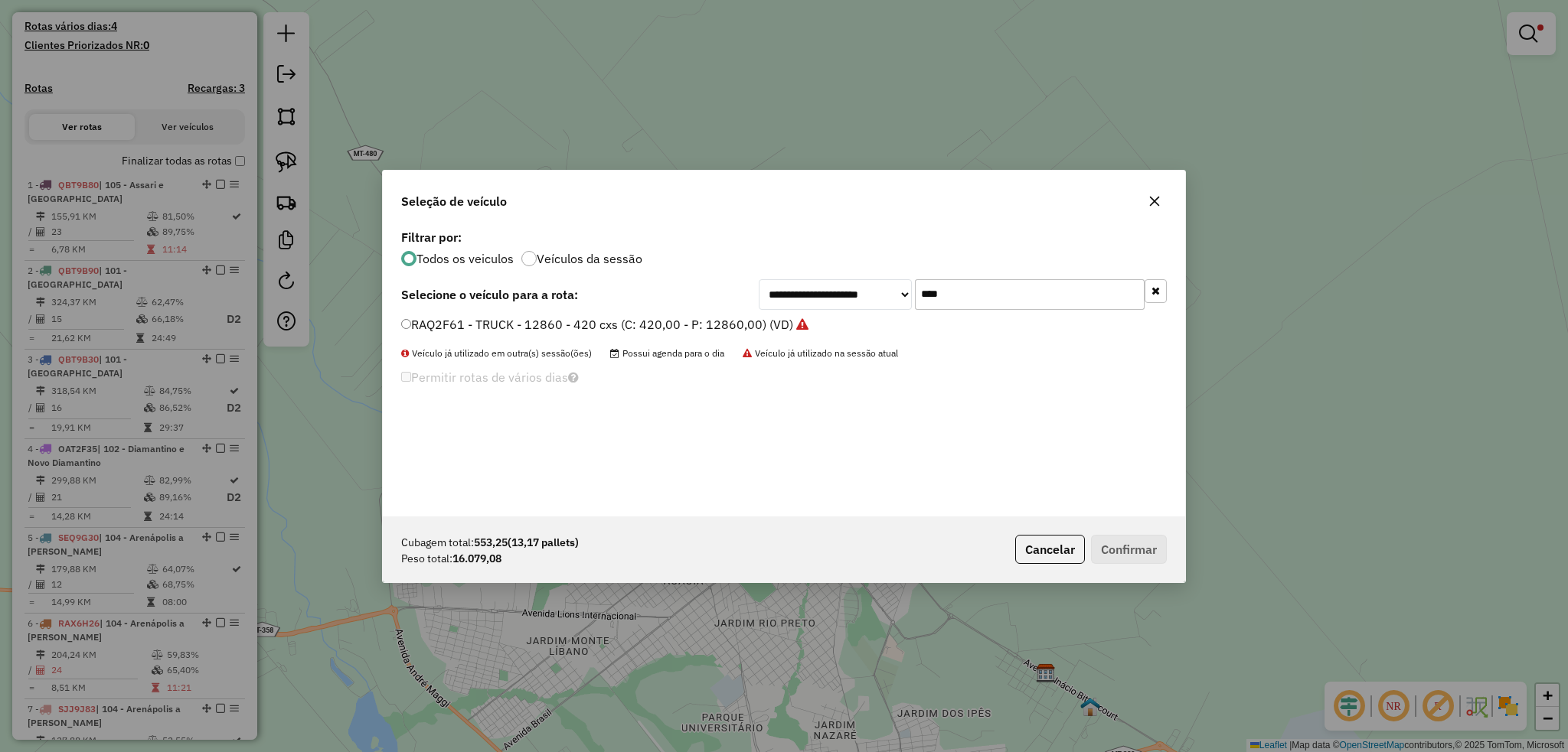
click at [948, 289] on input "****" at bounding box center [1030, 294] width 230 height 30
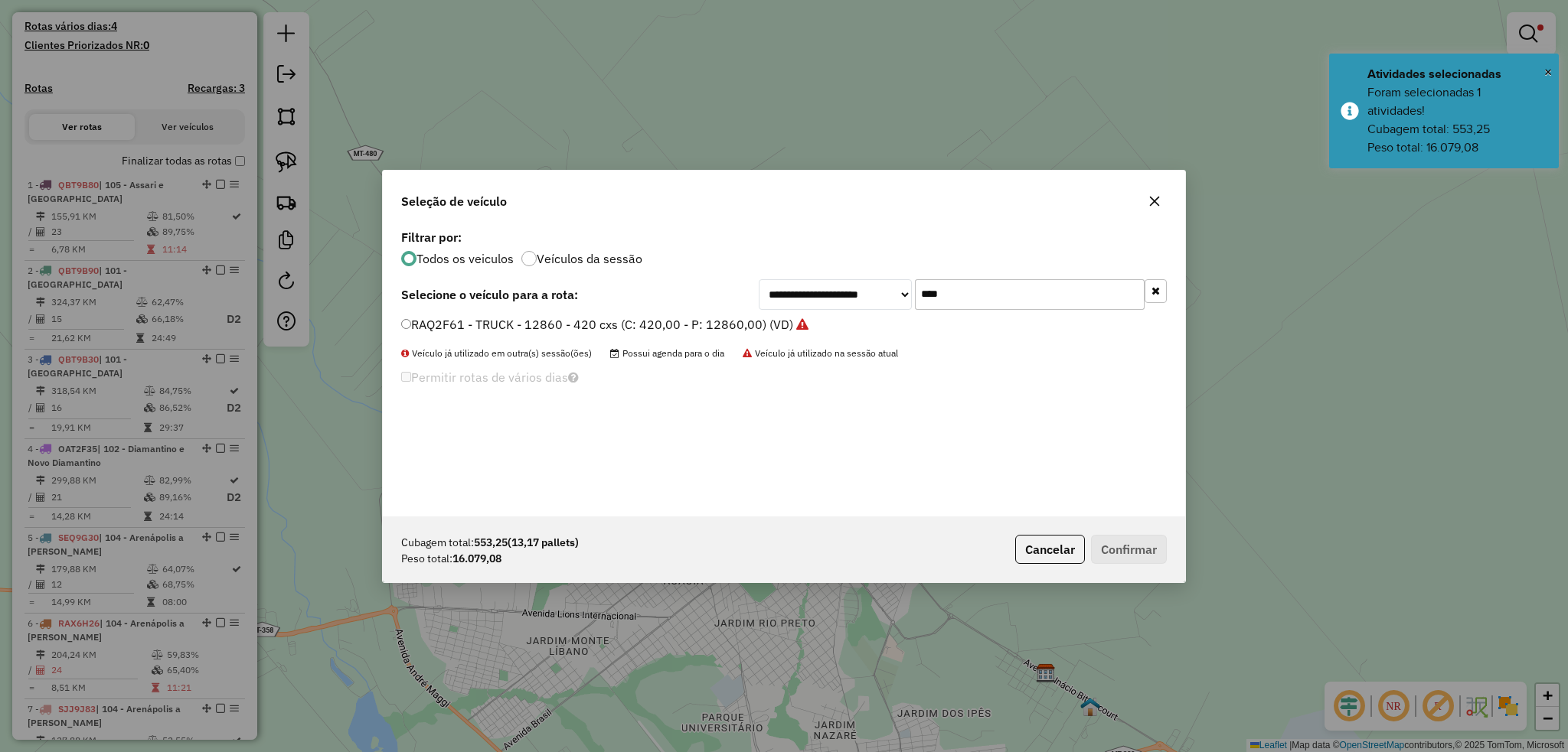
click at [948, 289] on input "****" at bounding box center [1030, 294] width 230 height 30
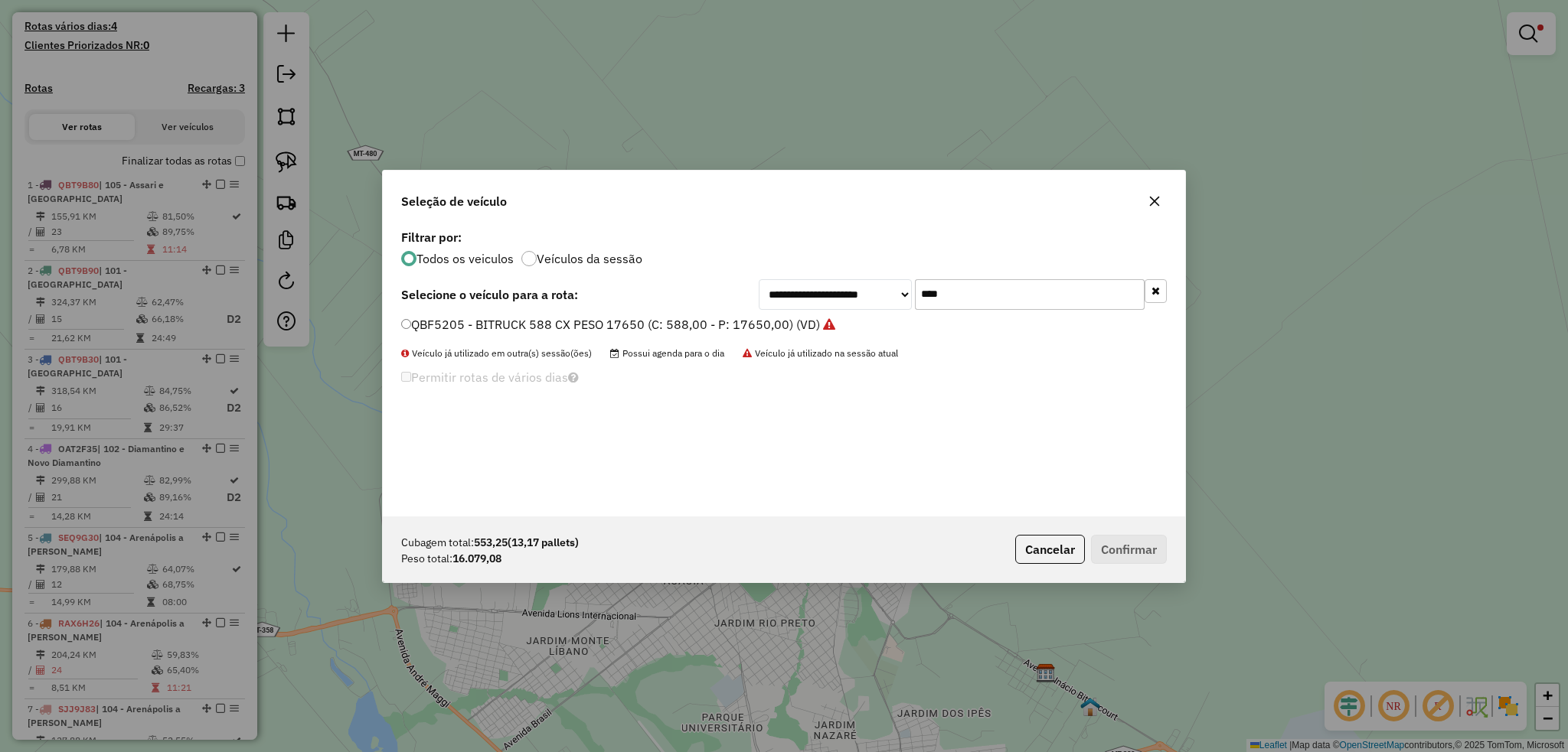
type input "****"
click at [1132, 549] on button "Confirmar" at bounding box center [1128, 549] width 76 height 29
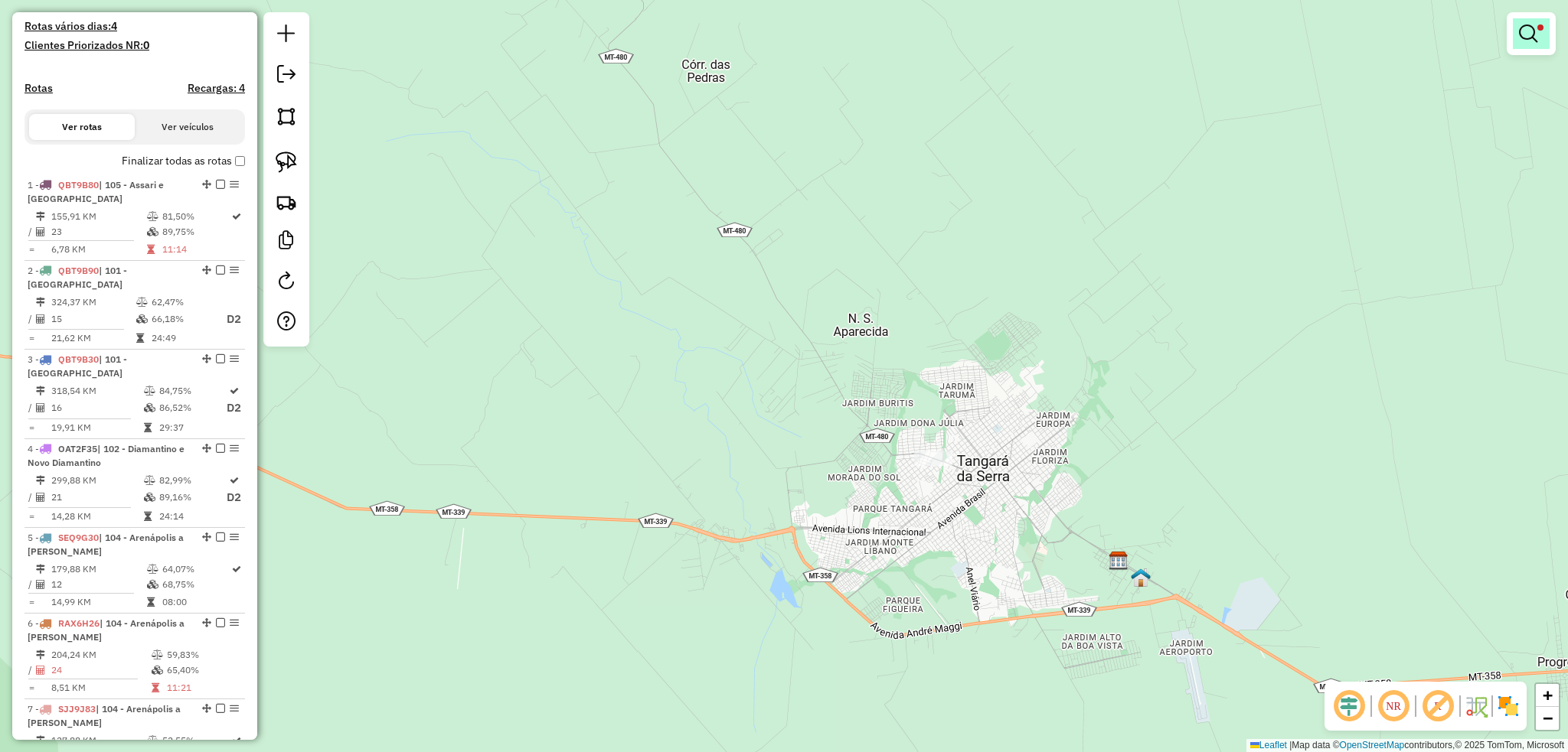
click at [1535, 25] on em at bounding box center [1527, 33] width 18 height 18
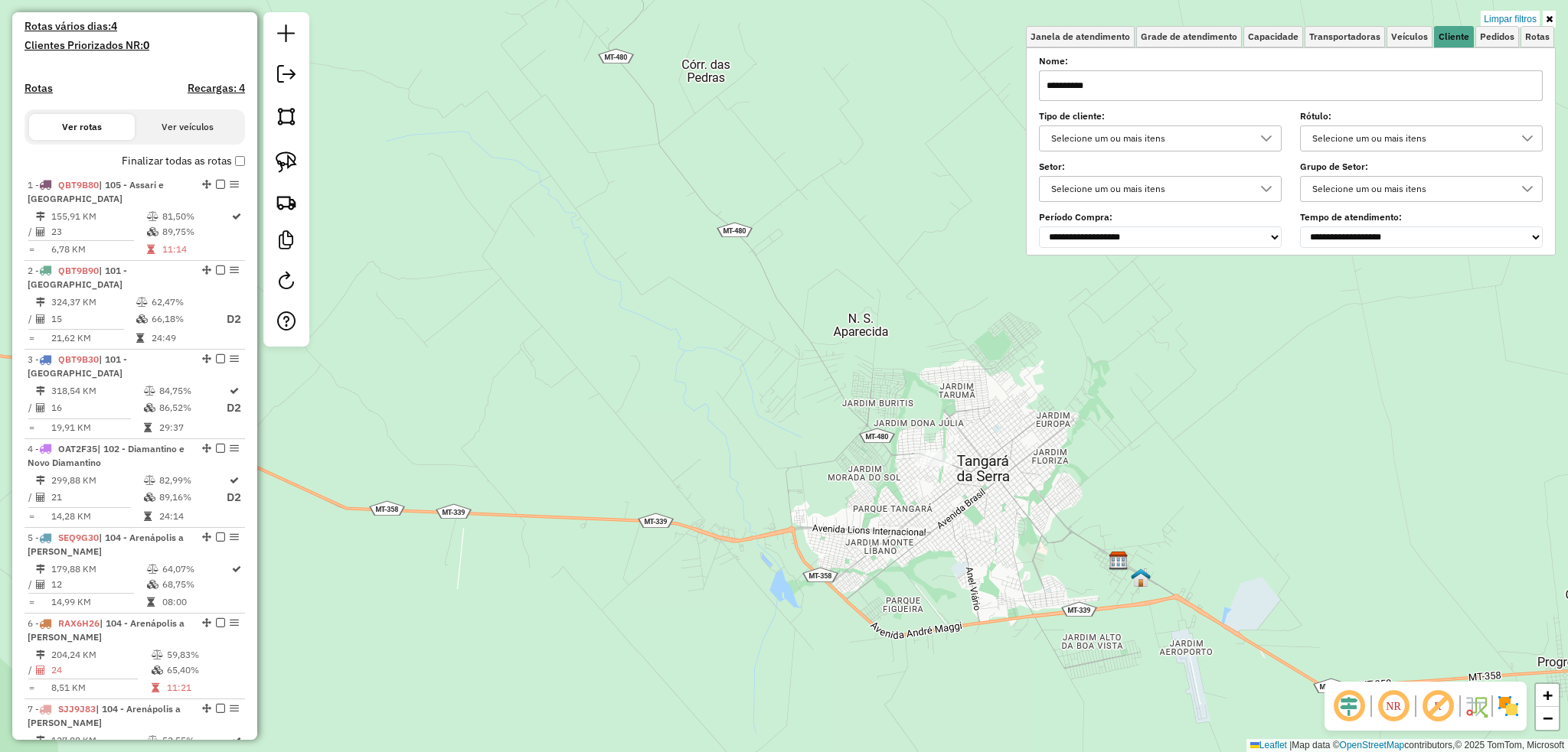
click at [1143, 76] on input "**********" at bounding box center [1290, 85] width 504 height 30
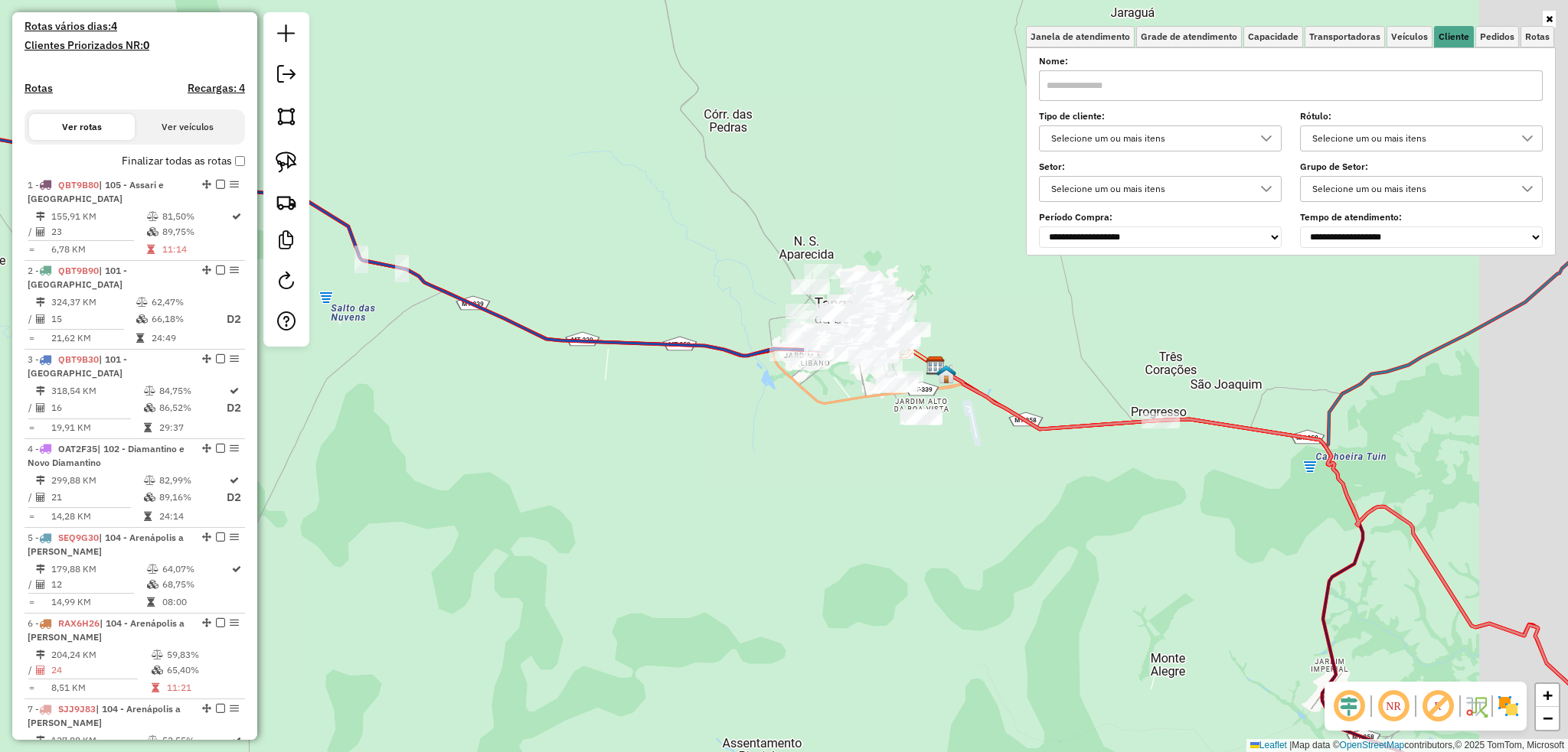
drag, startPoint x: 764, startPoint y: 398, endPoint x: 549, endPoint y: 411, distance: 215.4
click at [551, 411] on div "Janela de atendimento Grade de atendimento Capacidade Transportadoras Veículos …" at bounding box center [784, 376] width 1568 height 752
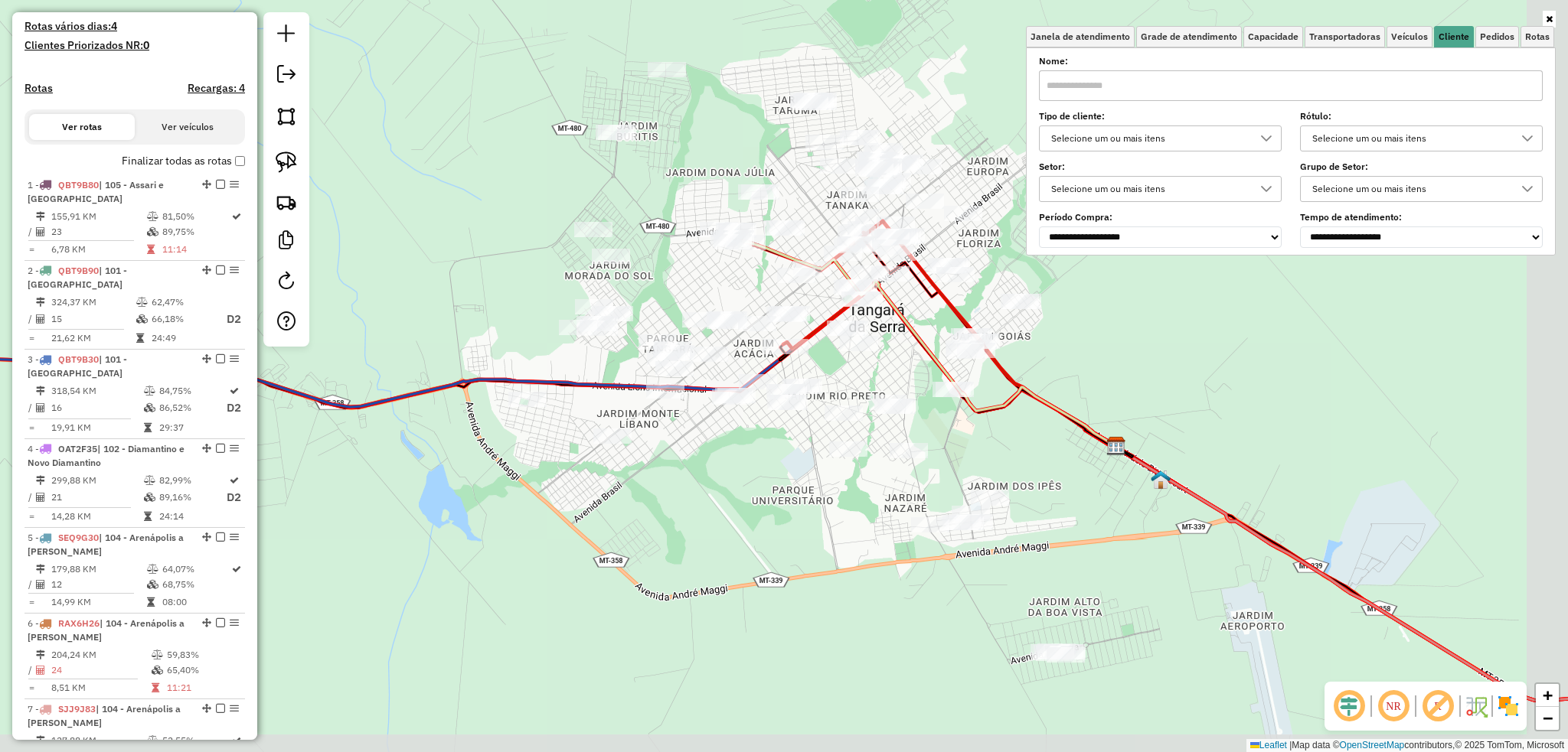
drag, startPoint x: 542, startPoint y: 270, endPoint x: 544, endPoint y: 224, distance: 46.0
click at [454, 199] on div "Janela de atendimento Grade de atendimento Capacidade Transportadoras Veículos …" at bounding box center [784, 376] width 1568 height 752
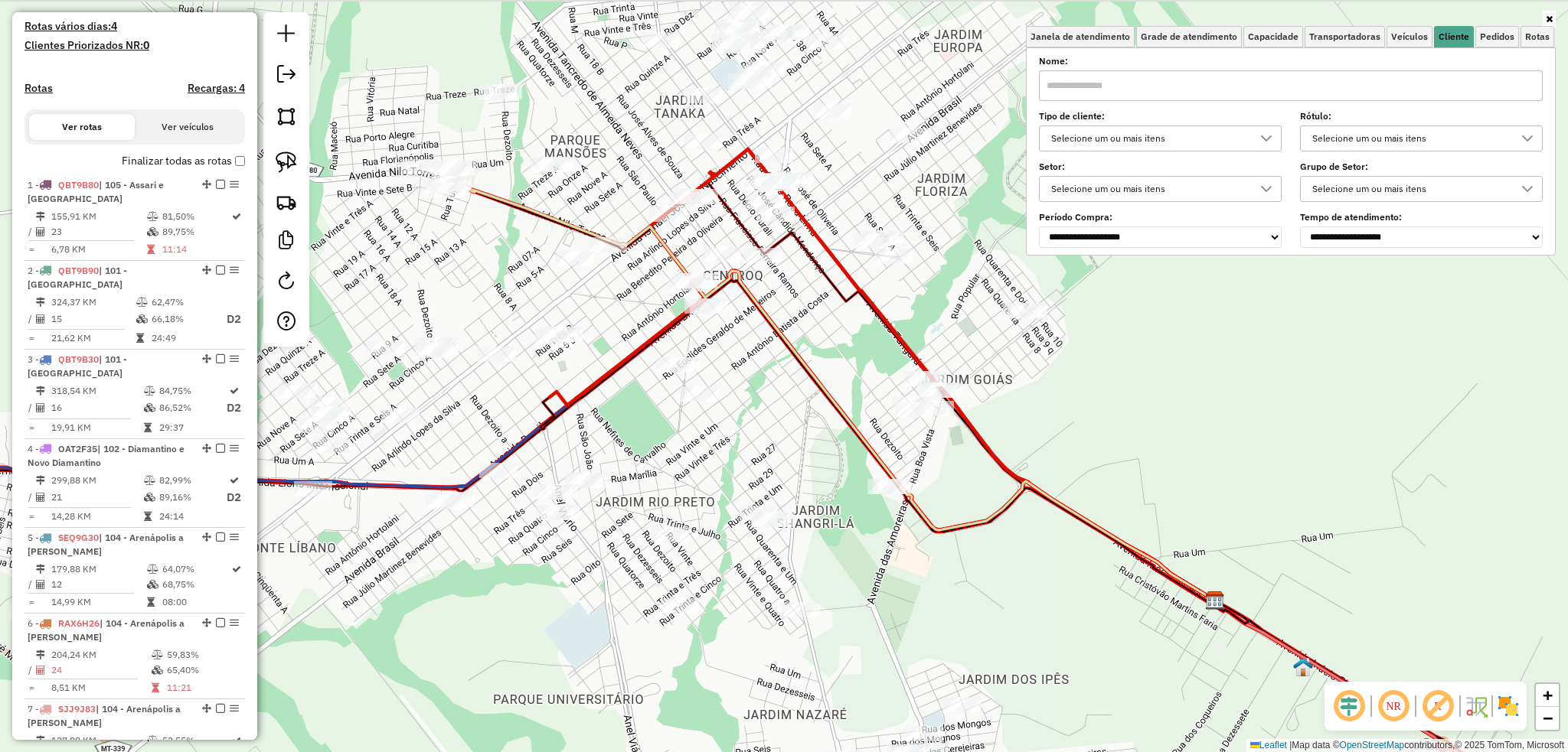
drag, startPoint x: 976, startPoint y: 377, endPoint x: 999, endPoint y: 478, distance: 103.6
click at [999, 479] on div "Janela de atendimento Grade de atendimento Capacidade Transportadoras Veículos …" at bounding box center [784, 376] width 1568 height 752
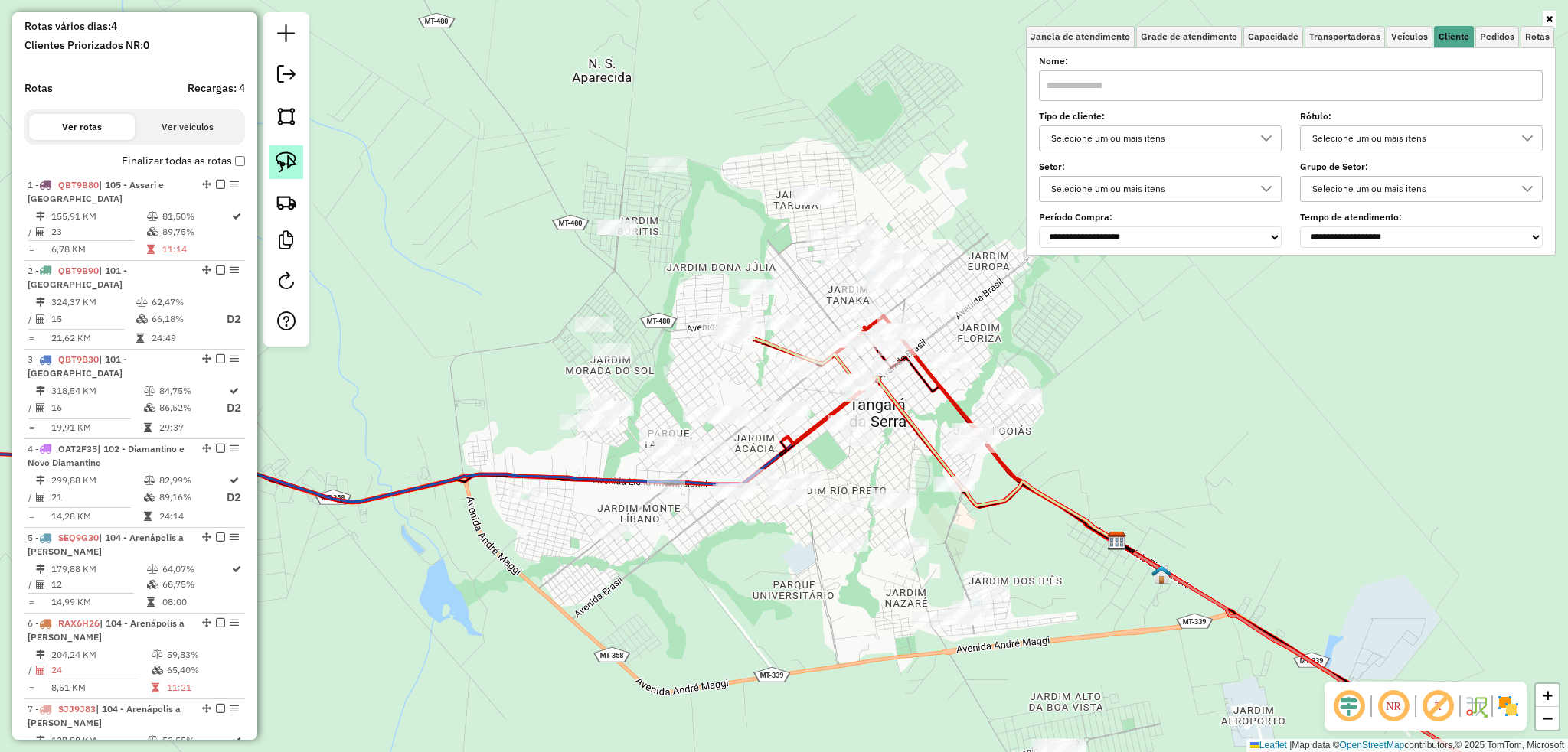
click at [287, 156] on img at bounding box center [285, 162] width 21 height 21
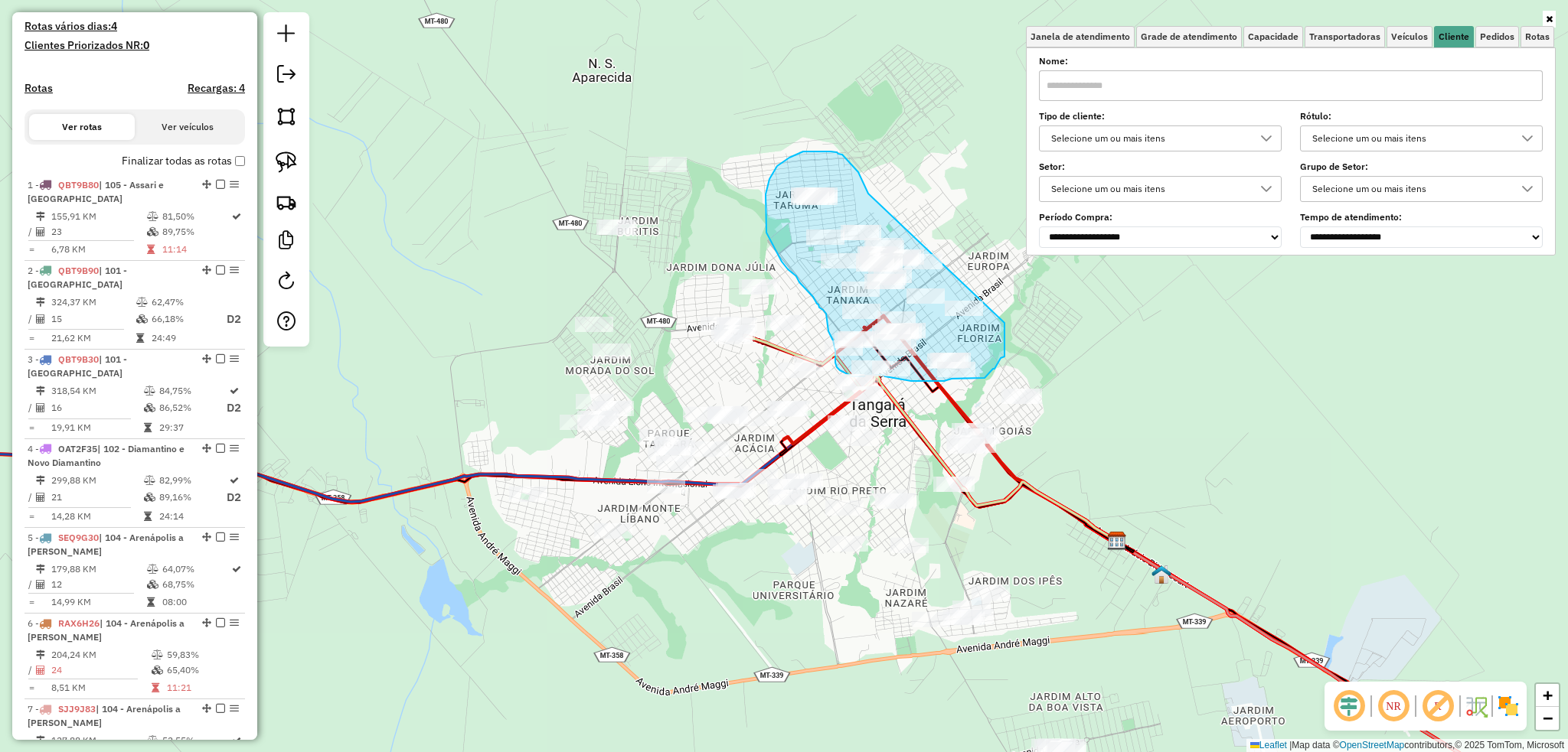
drag, startPoint x: 868, startPoint y: 194, endPoint x: 1004, endPoint y: 323, distance: 187.4
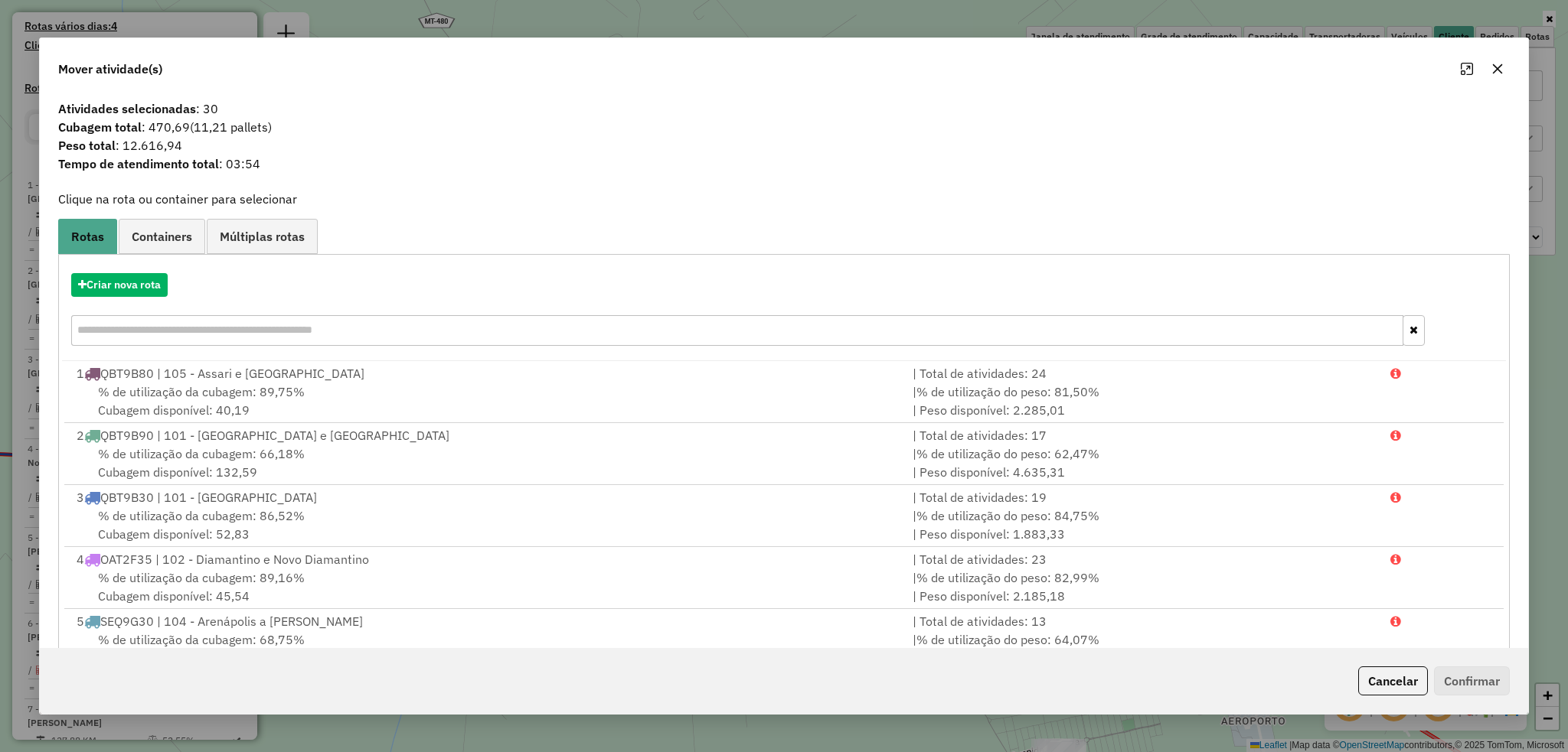
drag, startPoint x: 1498, startPoint y: 73, endPoint x: 1484, endPoint y: 73, distance: 14.0
click at [1496, 73] on icon "button" at bounding box center [1498, 69] width 13 height 13
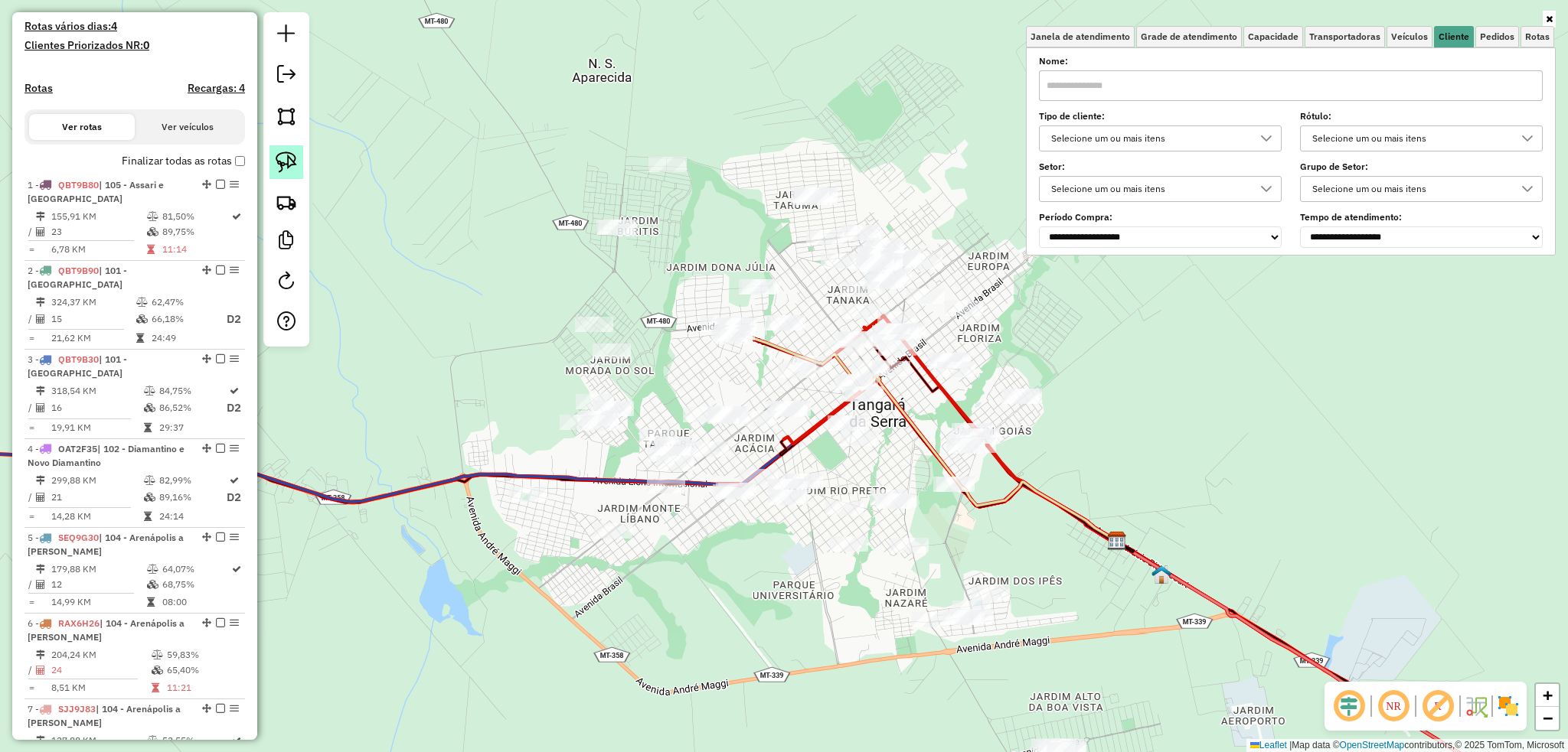
click at [286, 159] on img at bounding box center [285, 162] width 21 height 21
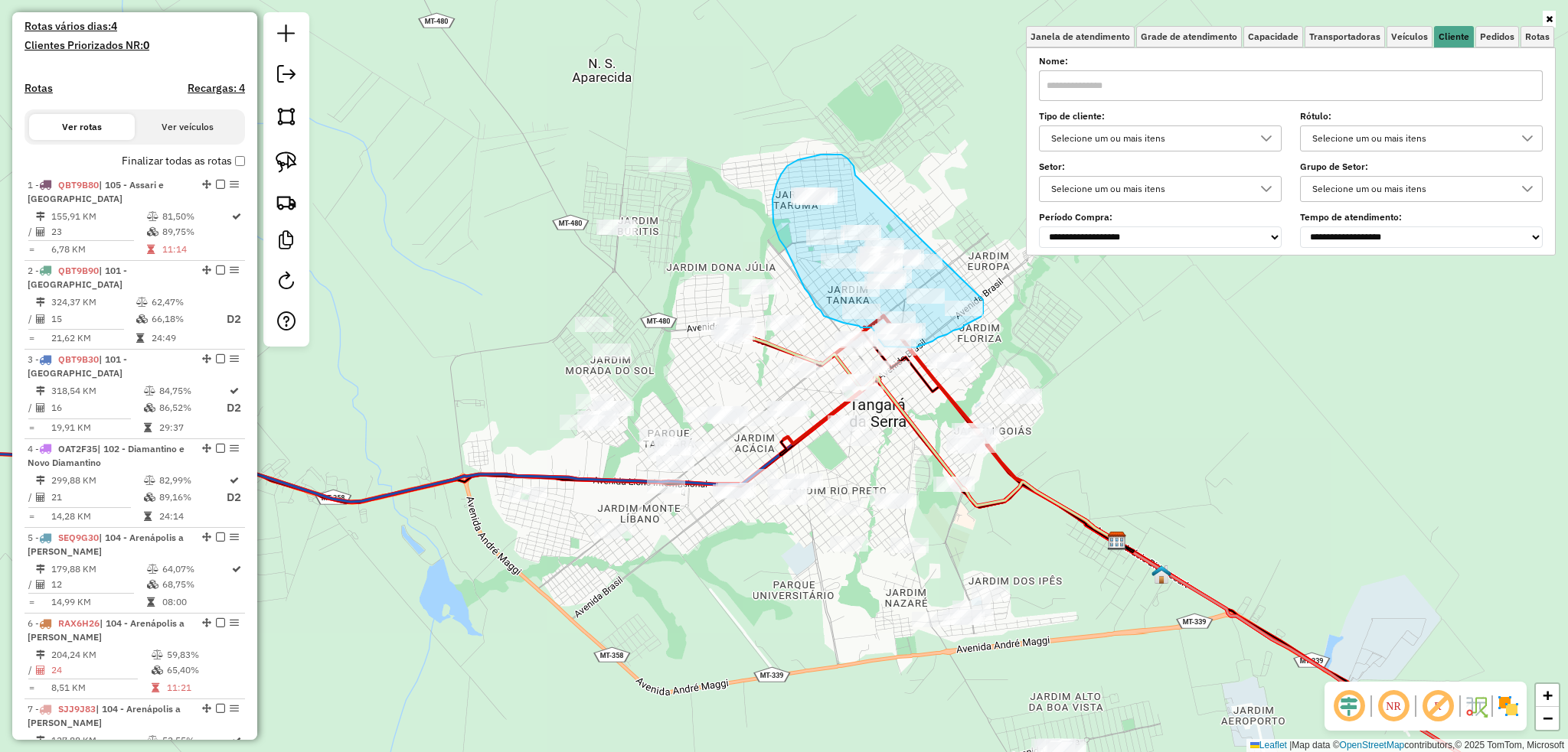
drag, startPoint x: 855, startPoint y: 175, endPoint x: 983, endPoint y: 297, distance: 176.8
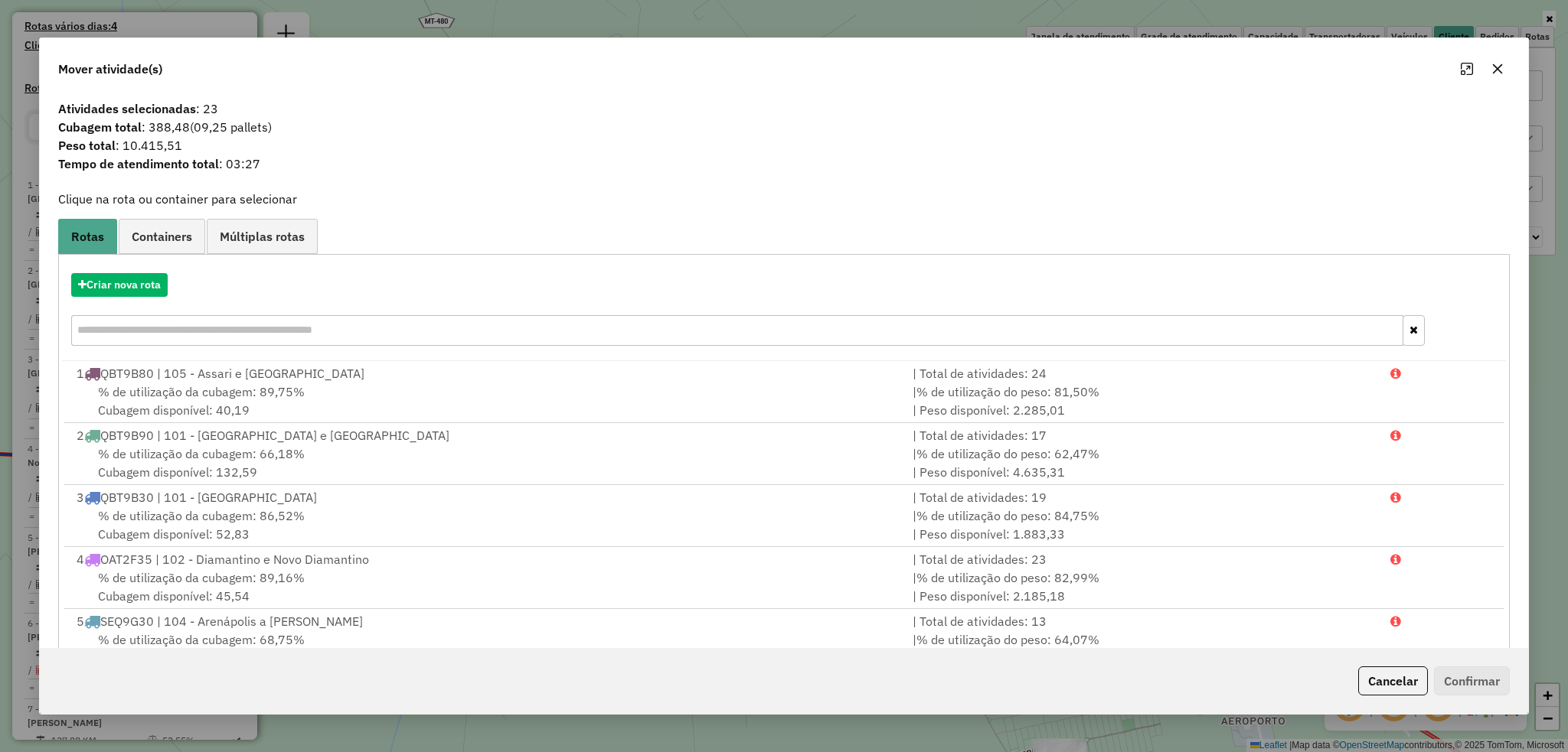
click at [1497, 77] on button "button" at bounding box center [1497, 68] width 24 height 24
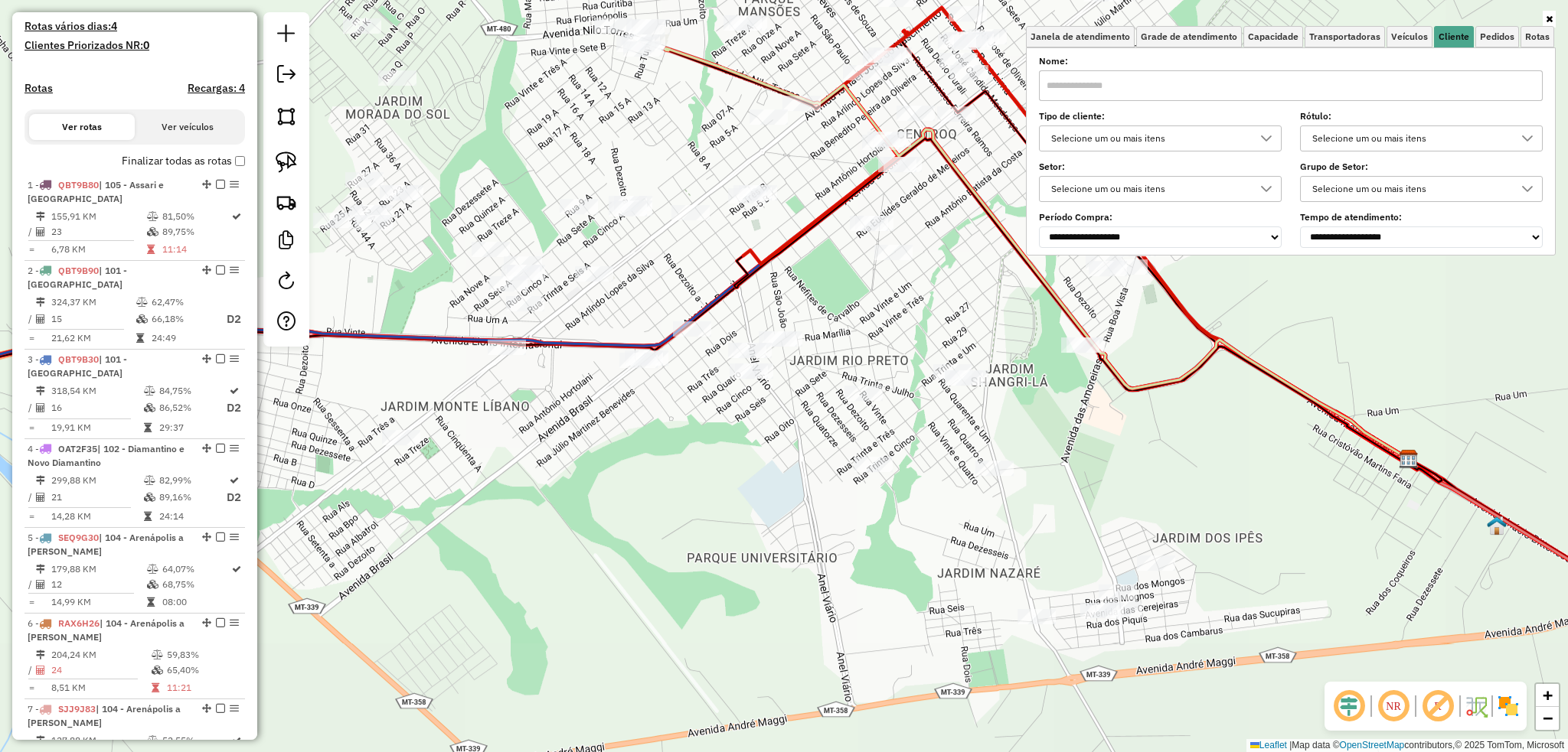
drag, startPoint x: 691, startPoint y: 349, endPoint x: 534, endPoint y: 102, distance: 292.7
click at [536, 102] on div "Janela de atendimento Grade de atendimento Capacidade Transportadoras Veículos …" at bounding box center [784, 376] width 1568 height 752
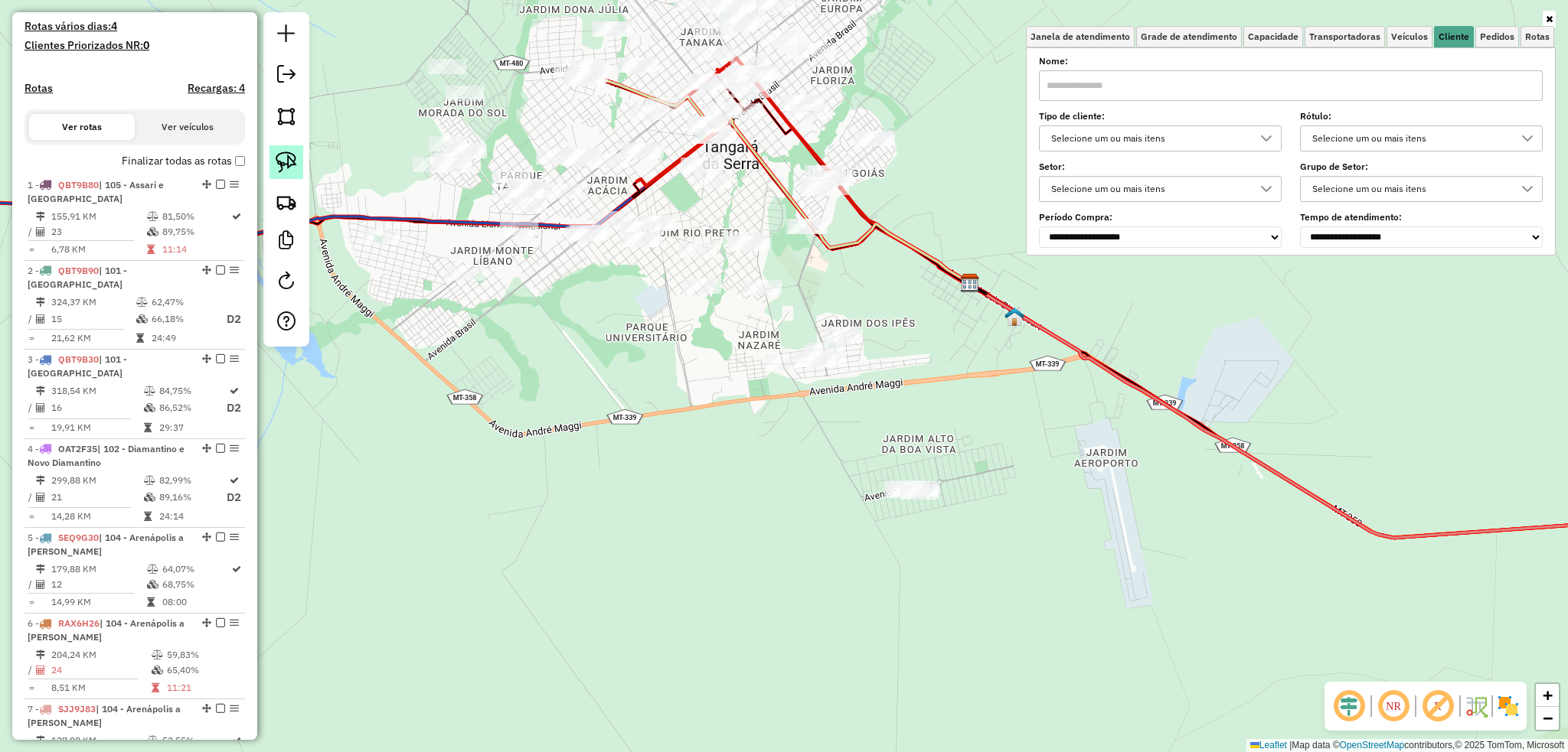
drag, startPoint x: 278, startPoint y: 163, endPoint x: 292, endPoint y: 164, distance: 14.0
click at [279, 163] on img at bounding box center [285, 162] width 21 height 21
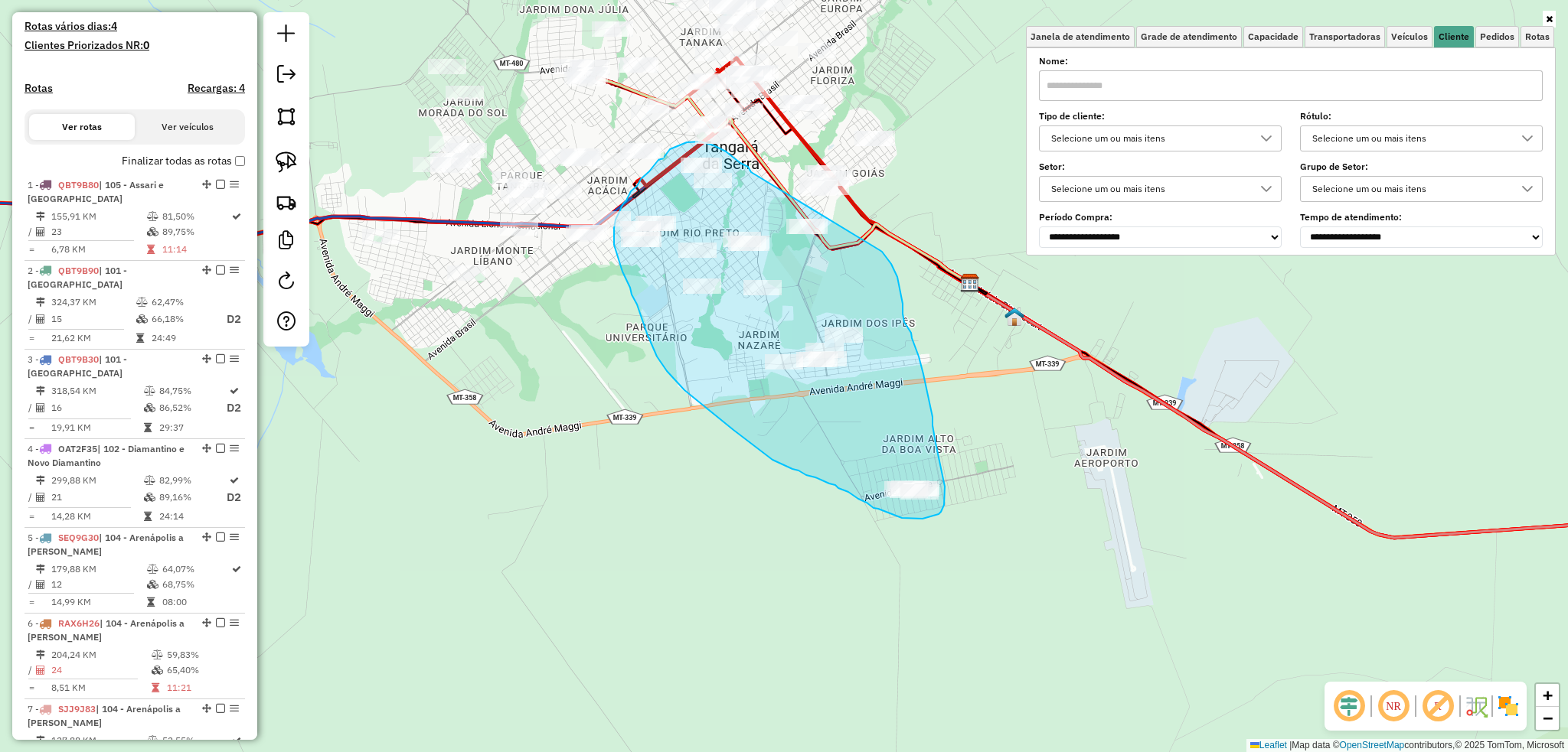
drag, startPoint x: 751, startPoint y: 173, endPoint x: 880, endPoint y: 250, distance: 150.2
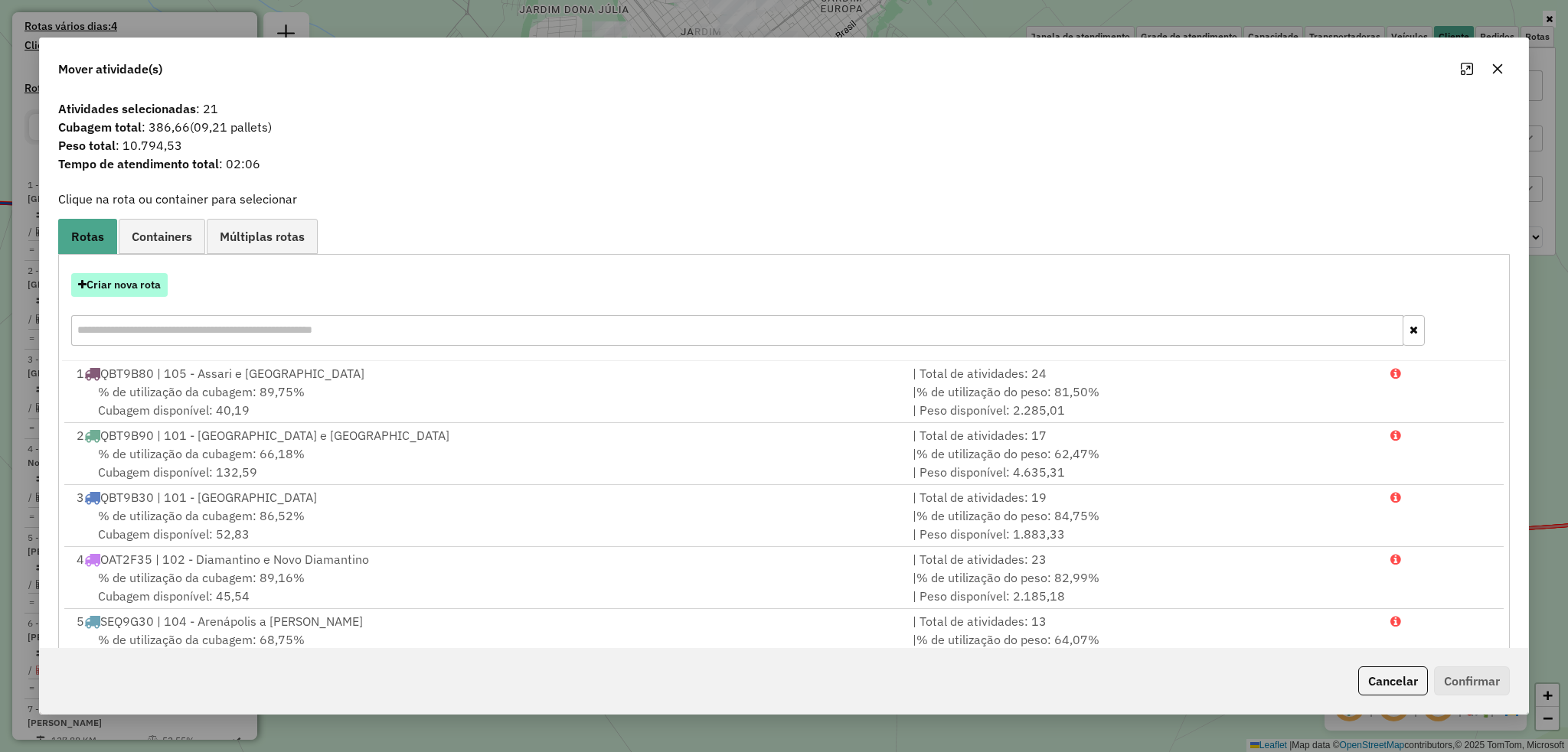
click at [135, 292] on button "Criar nova rota" at bounding box center [119, 285] width 96 height 23
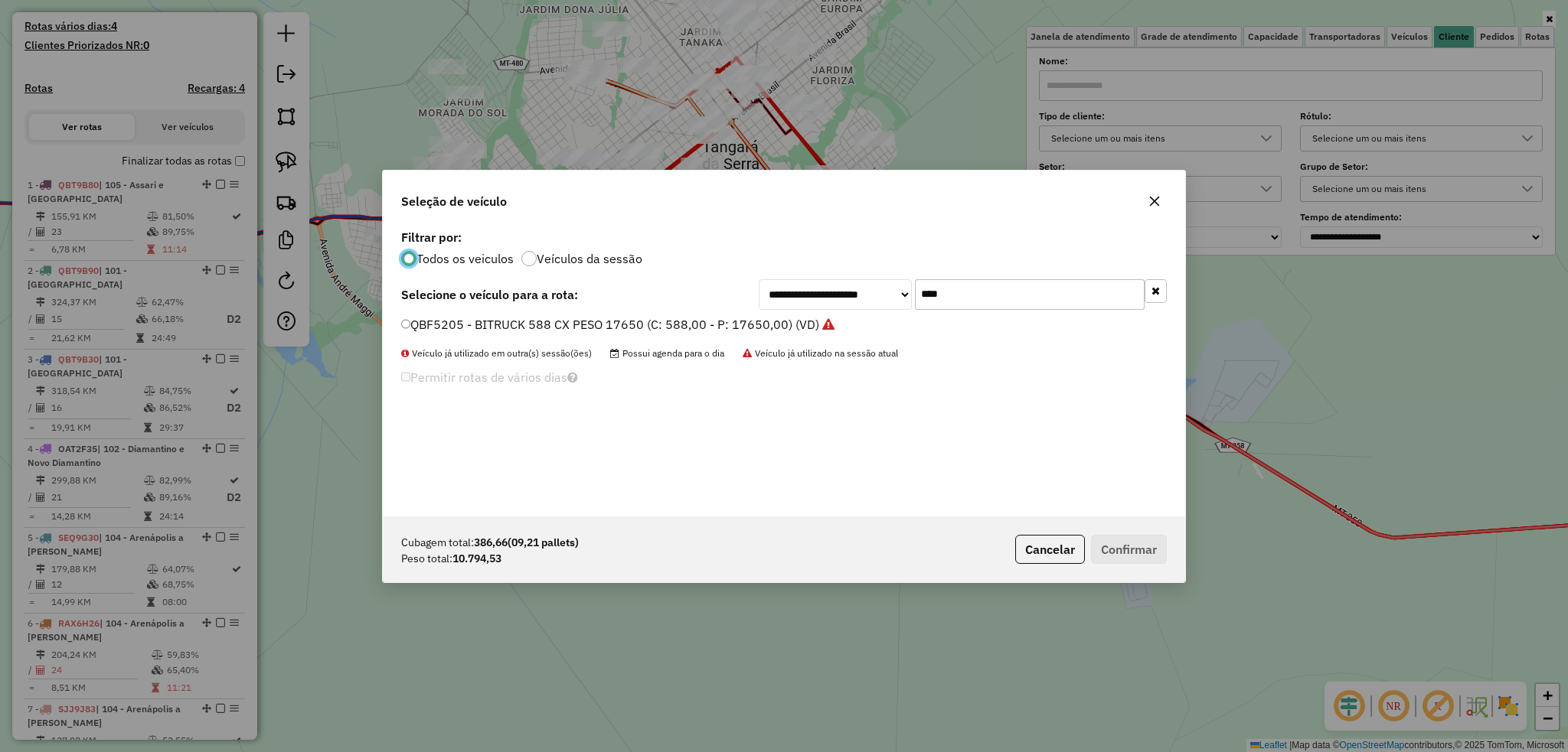
click at [965, 294] on input "****" at bounding box center [1030, 294] width 230 height 30
type input "***"
click at [413, 328] on label "SEQ9G29 - TRUCK - 12850 - 420 CXS (C: 420,00 - P: 12850,00) (VD)" at bounding box center [599, 324] width 396 height 18
click at [1125, 540] on button "Confirmar" at bounding box center [1128, 549] width 76 height 29
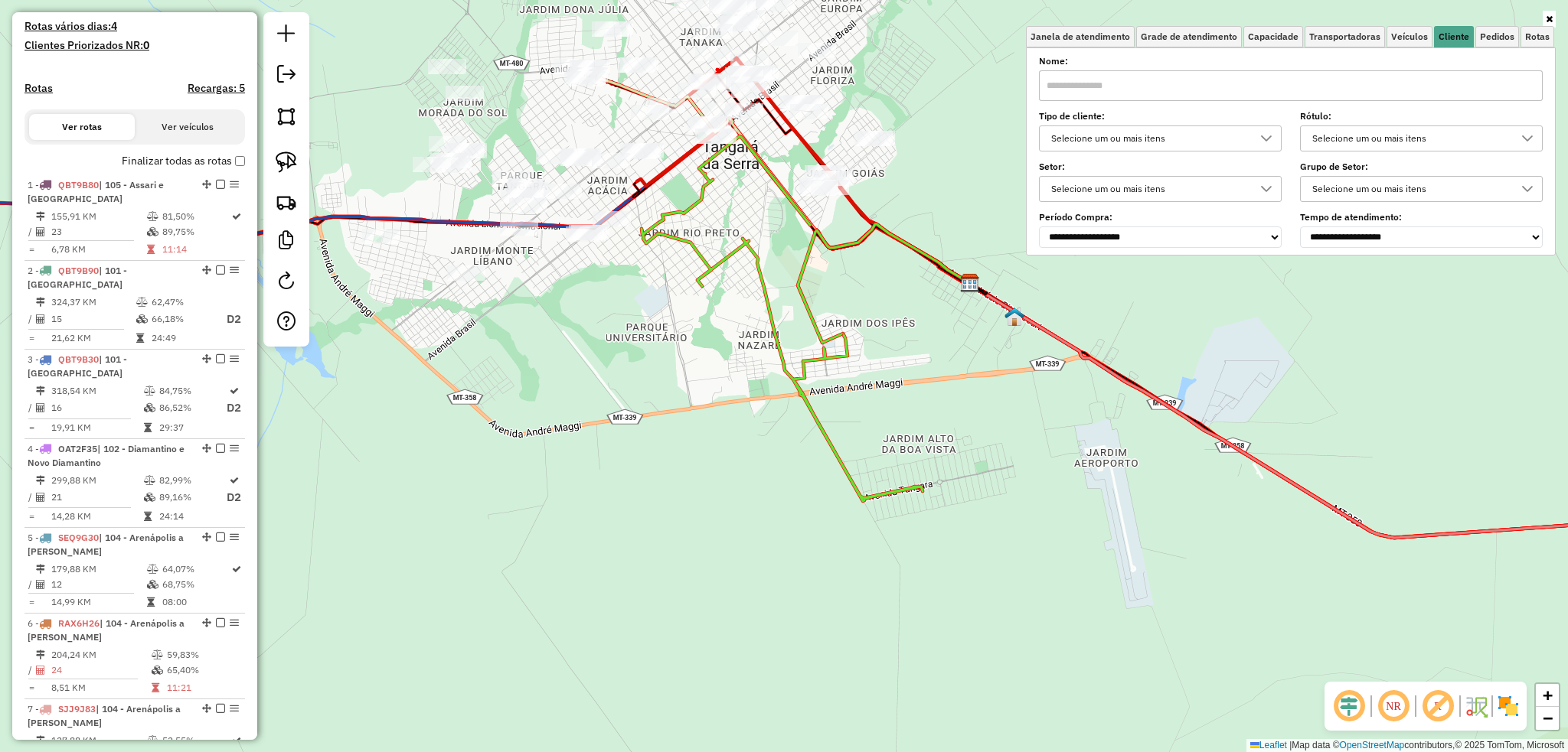
drag, startPoint x: 292, startPoint y: 153, endPoint x: 436, endPoint y: 112, distance: 149.7
click at [296, 151] on link at bounding box center [286, 162] width 34 height 34
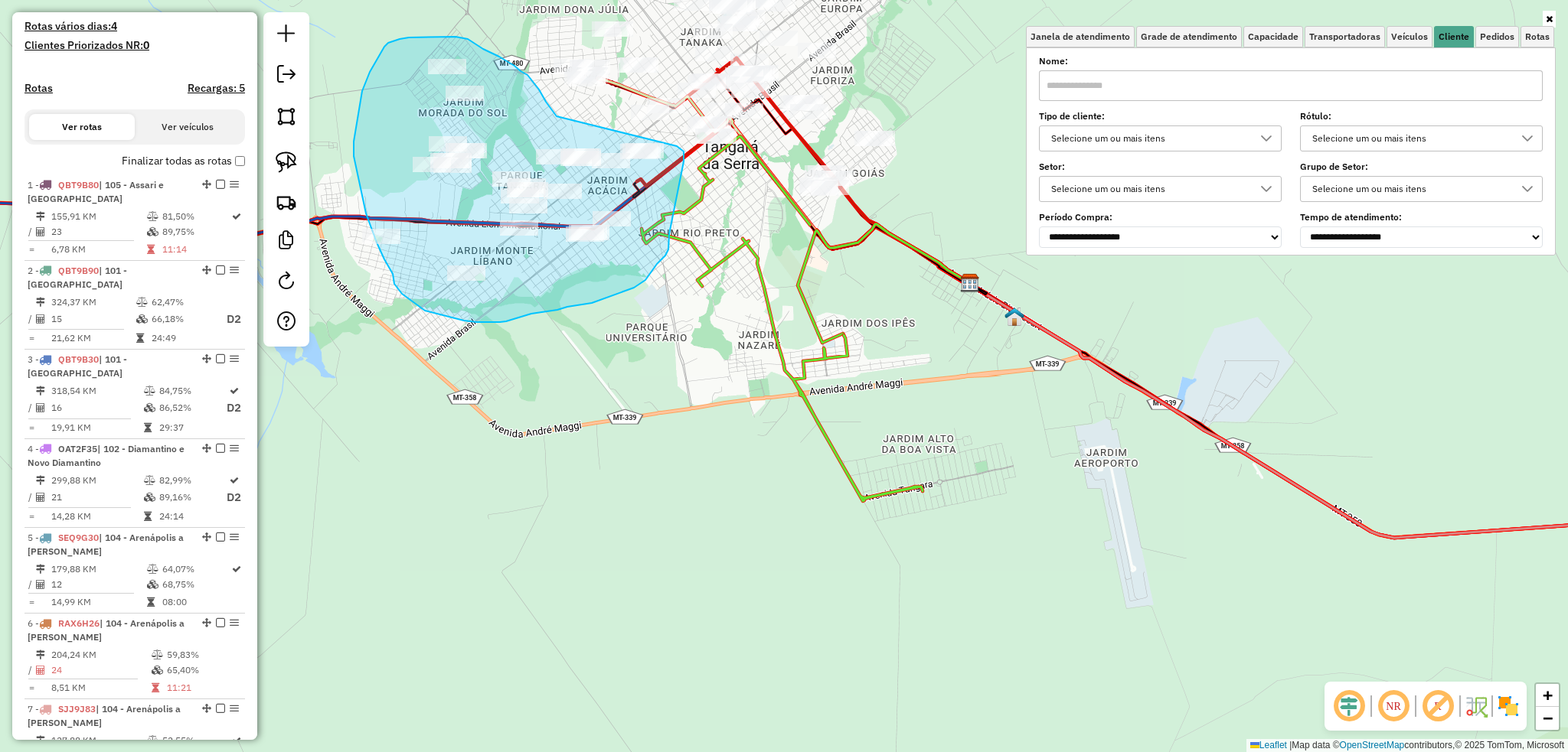
drag, startPoint x: 554, startPoint y: 111, endPoint x: 676, endPoint y: 146, distance: 126.9
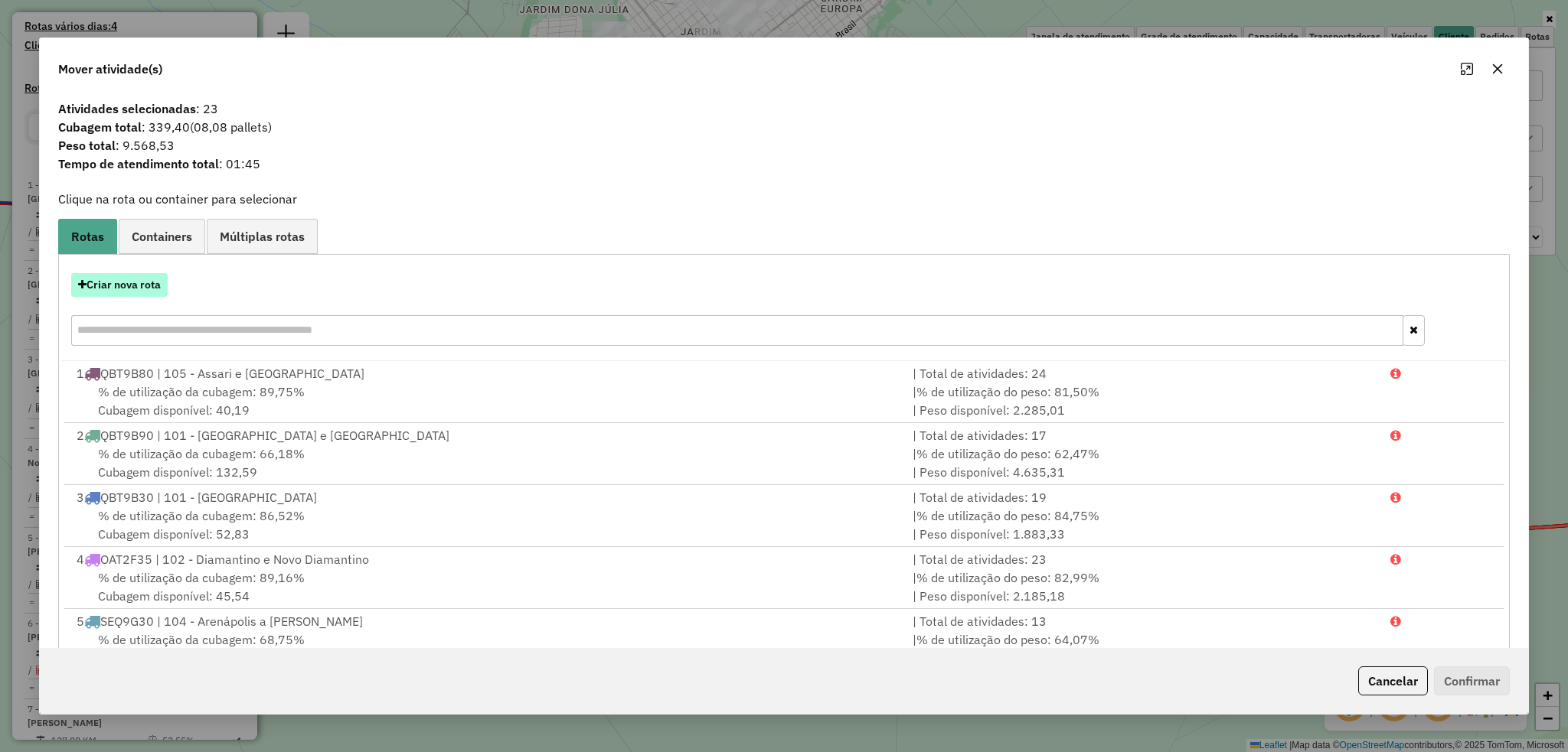
click at [124, 285] on button "Criar nova rota" at bounding box center [119, 285] width 96 height 23
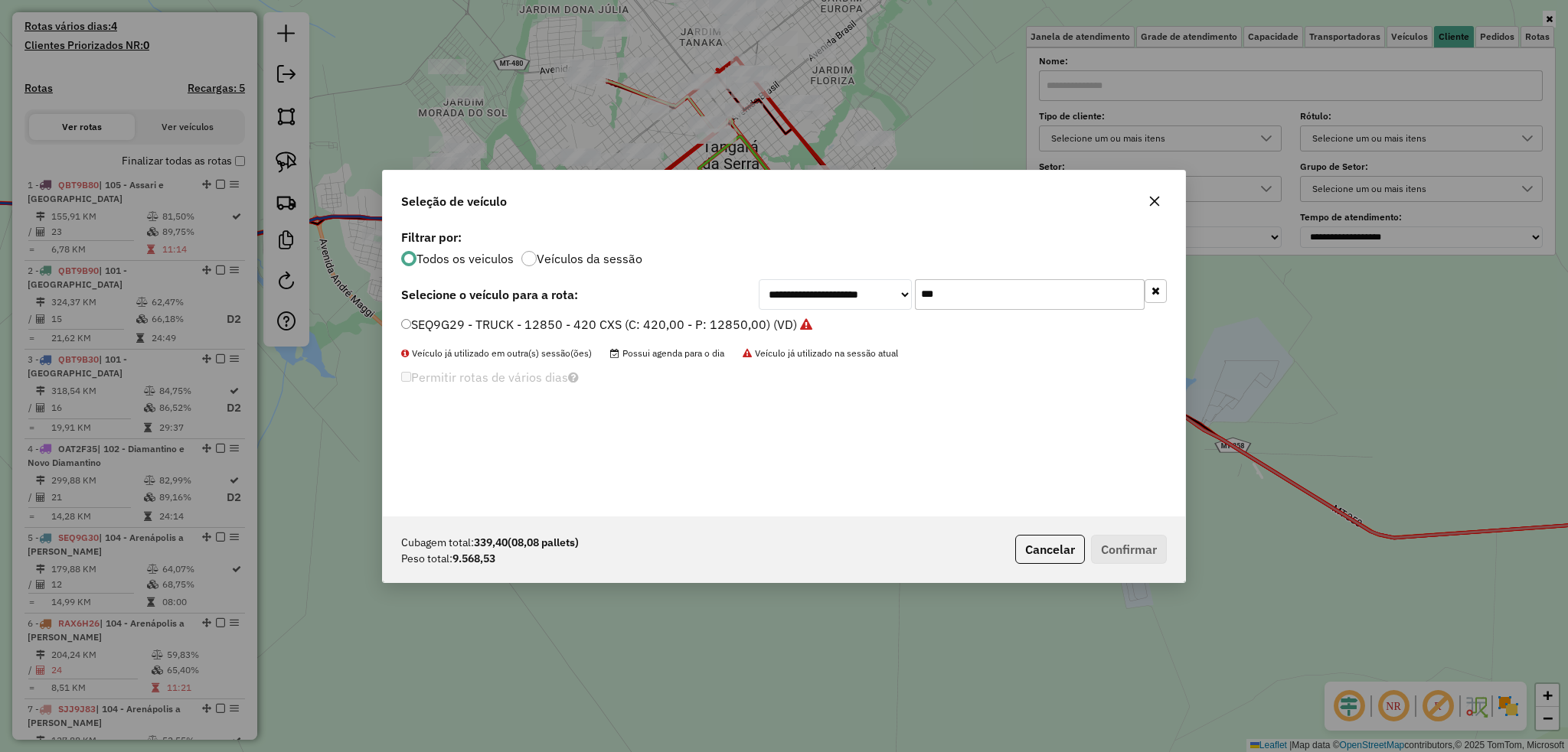
click at [954, 293] on input "***" at bounding box center [1030, 294] width 230 height 30
type input "****"
click at [1144, 542] on button "Confirmar" at bounding box center [1128, 549] width 76 height 29
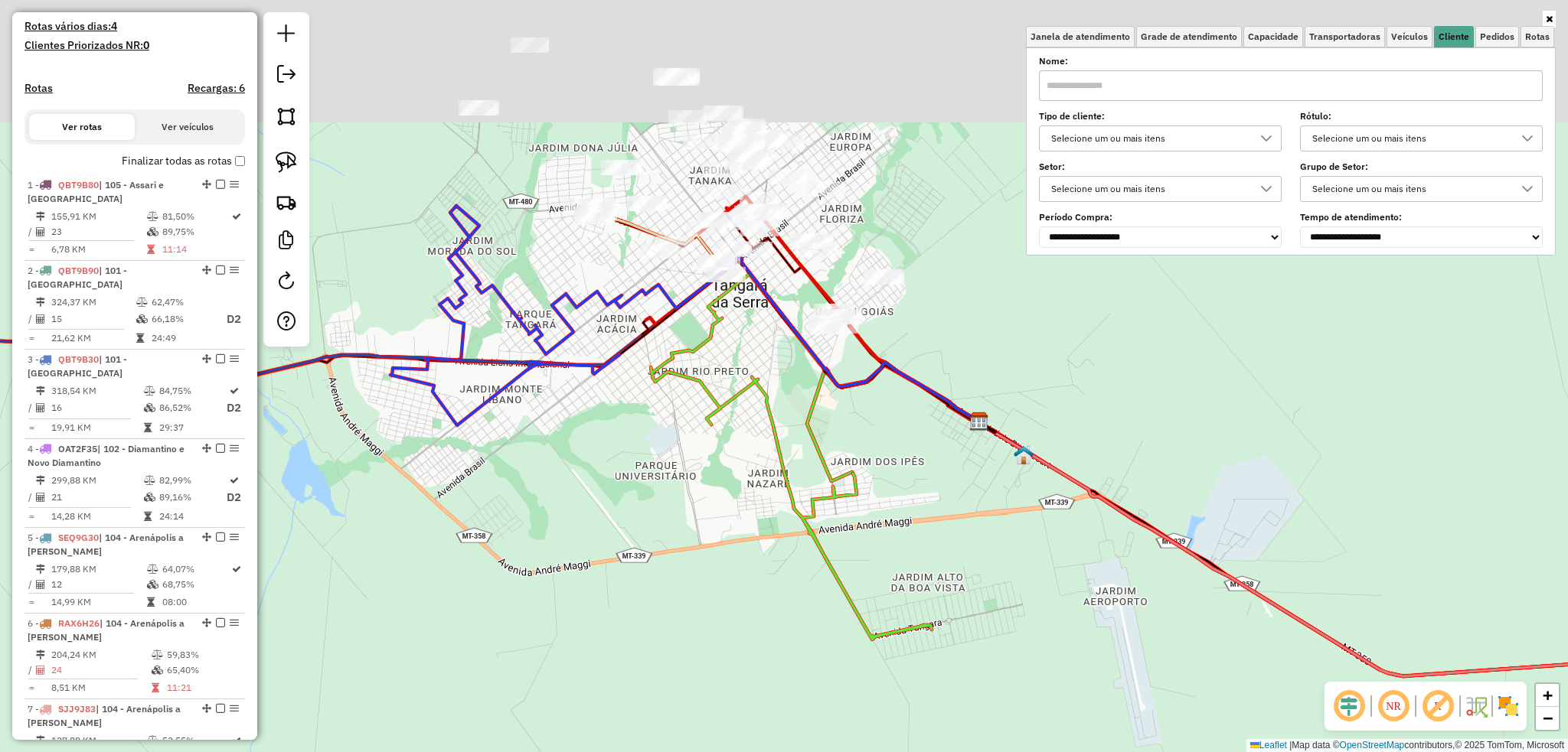
drag, startPoint x: 677, startPoint y: 541, endPoint x: 671, endPoint y: 606, distance: 65.3
click at [674, 609] on div "Janela de atendimento Grade de atendimento Capacidade Transportadoras Veículos …" at bounding box center [784, 376] width 1568 height 752
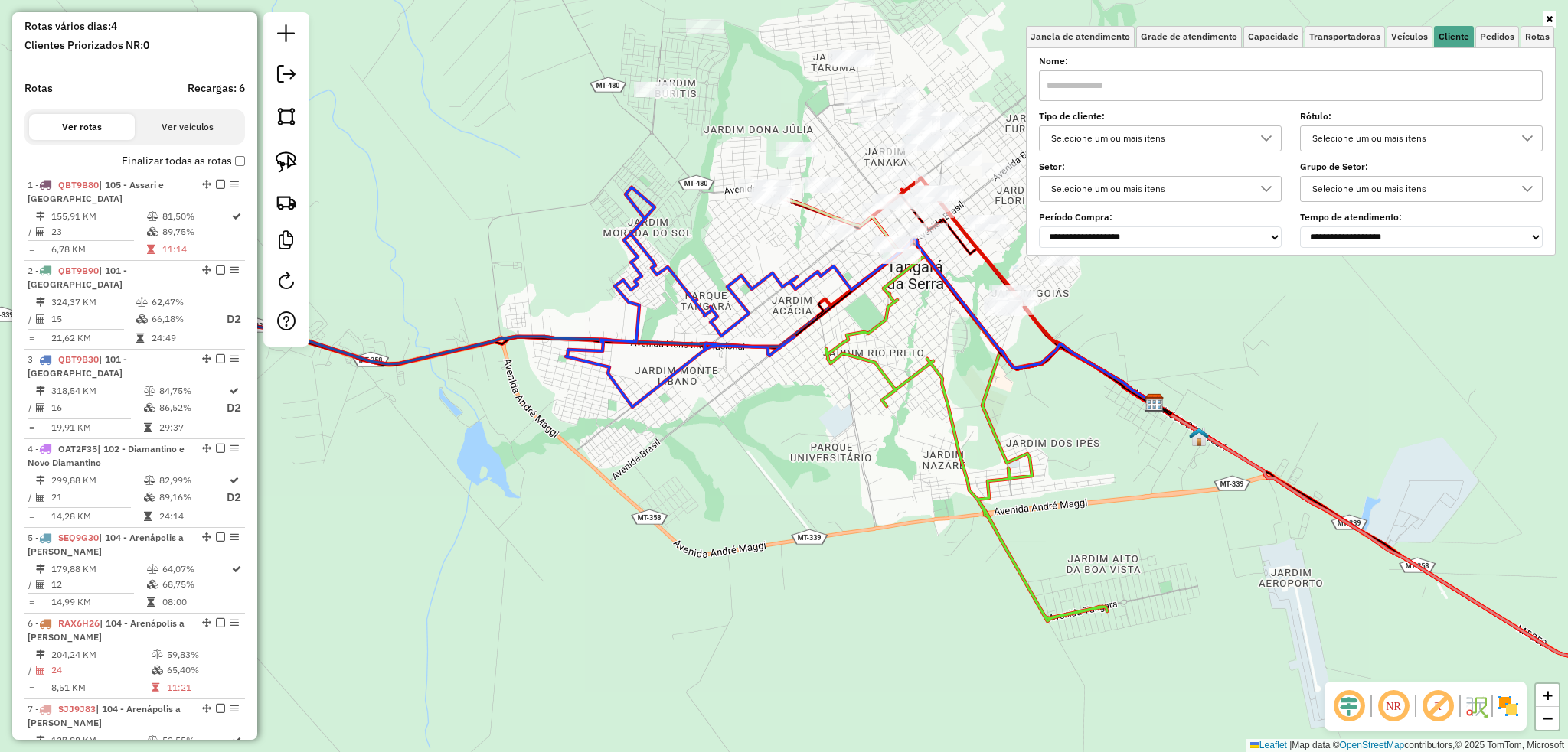
click at [690, 497] on div "Janela de atendimento Grade de atendimento Capacidade Transportadoras Veículos …" at bounding box center [784, 376] width 1568 height 752
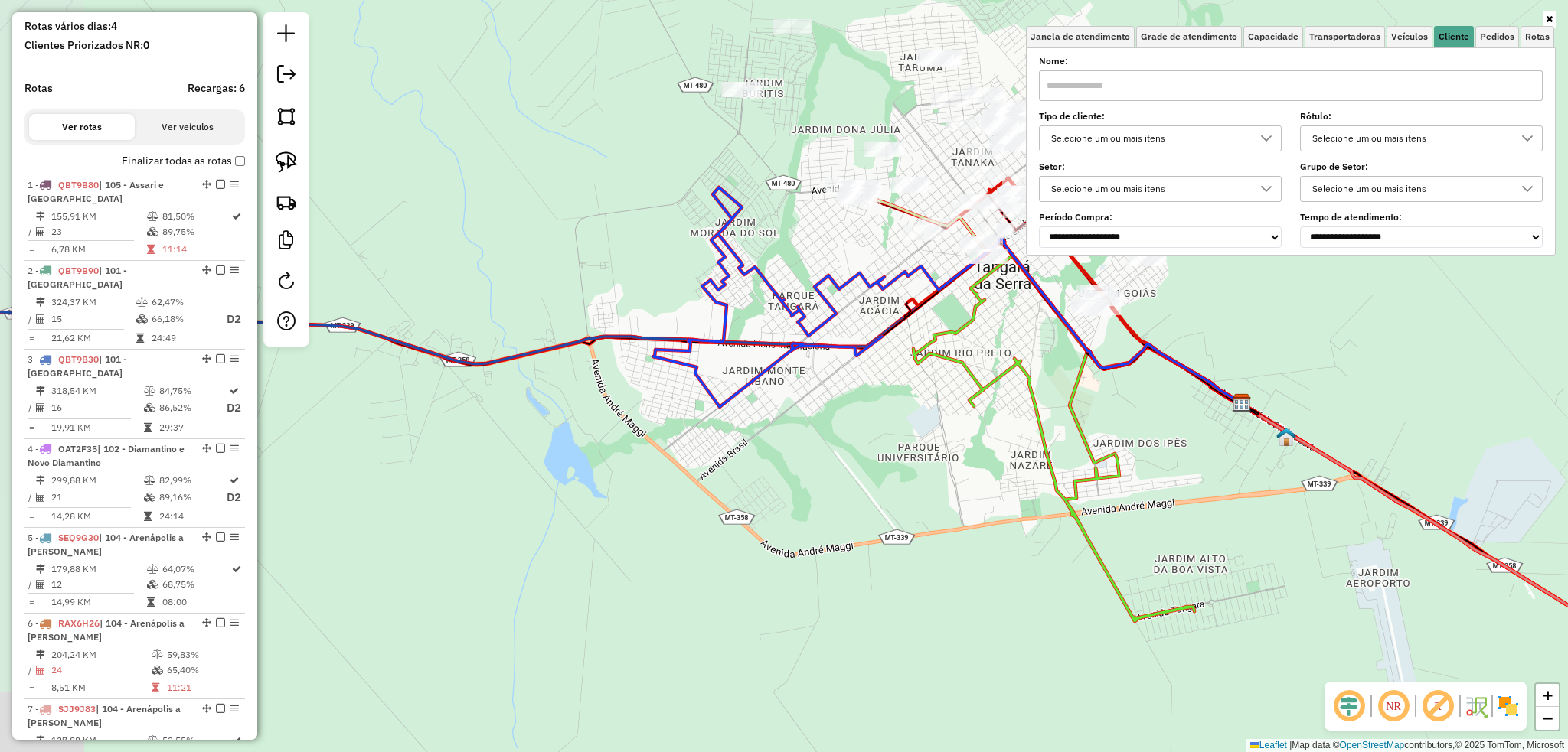
drag, startPoint x: 540, startPoint y: 441, endPoint x: 630, endPoint y: 440, distance: 90.0
click at [630, 440] on div "Janela de atendimento Grade de atendimento Capacidade Transportadoras Veículos …" at bounding box center [784, 376] width 1568 height 752
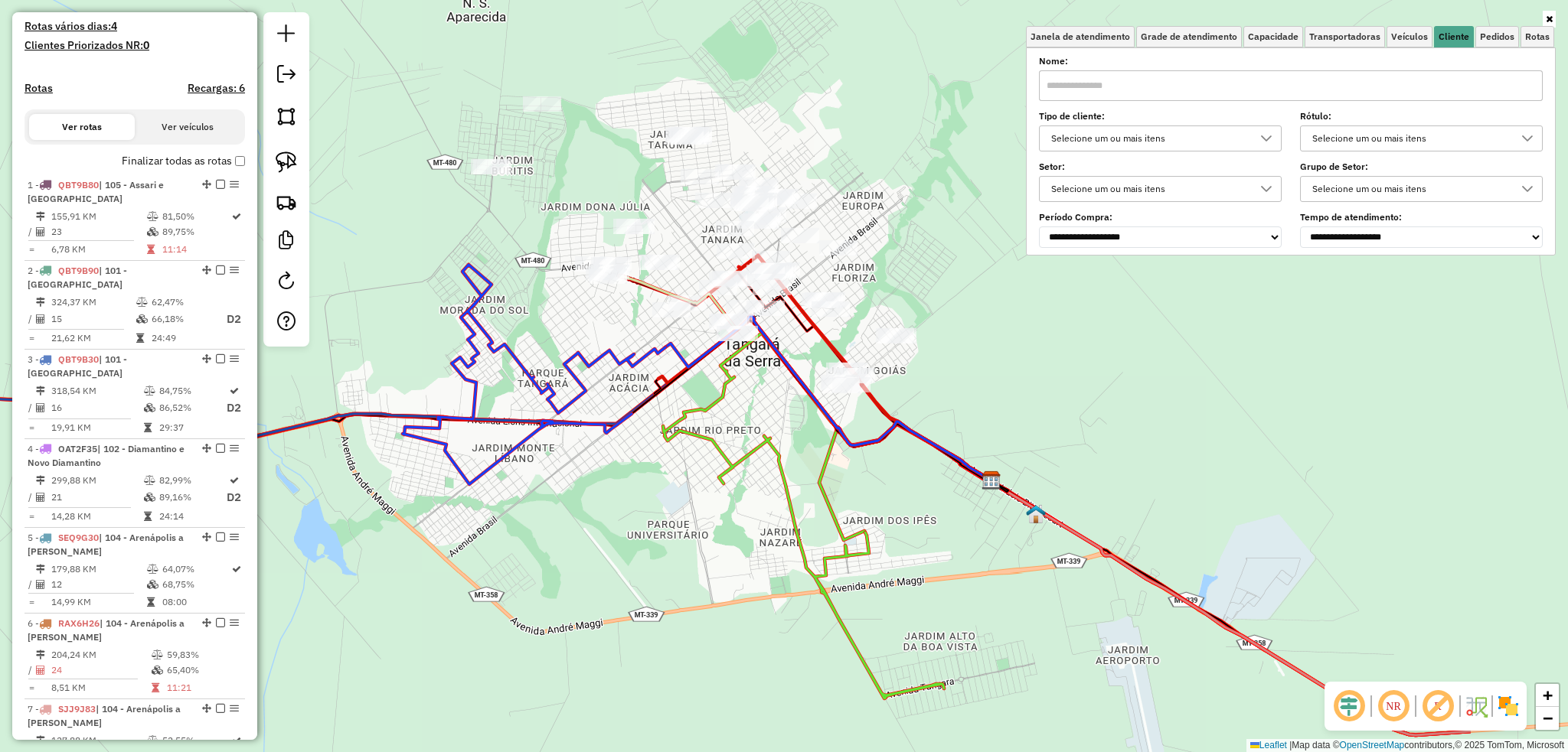
drag, startPoint x: 788, startPoint y: 523, endPoint x: 644, endPoint y: 568, distance: 150.9
click at [645, 570] on div "Janela de atendimento Grade de atendimento Capacidade Transportadoras Veículos …" at bounding box center [784, 376] width 1568 height 752
drag, startPoint x: 282, startPoint y: 165, endPoint x: 595, endPoint y: 238, distance: 321.4
click at [283, 164] on img at bounding box center [285, 162] width 21 height 21
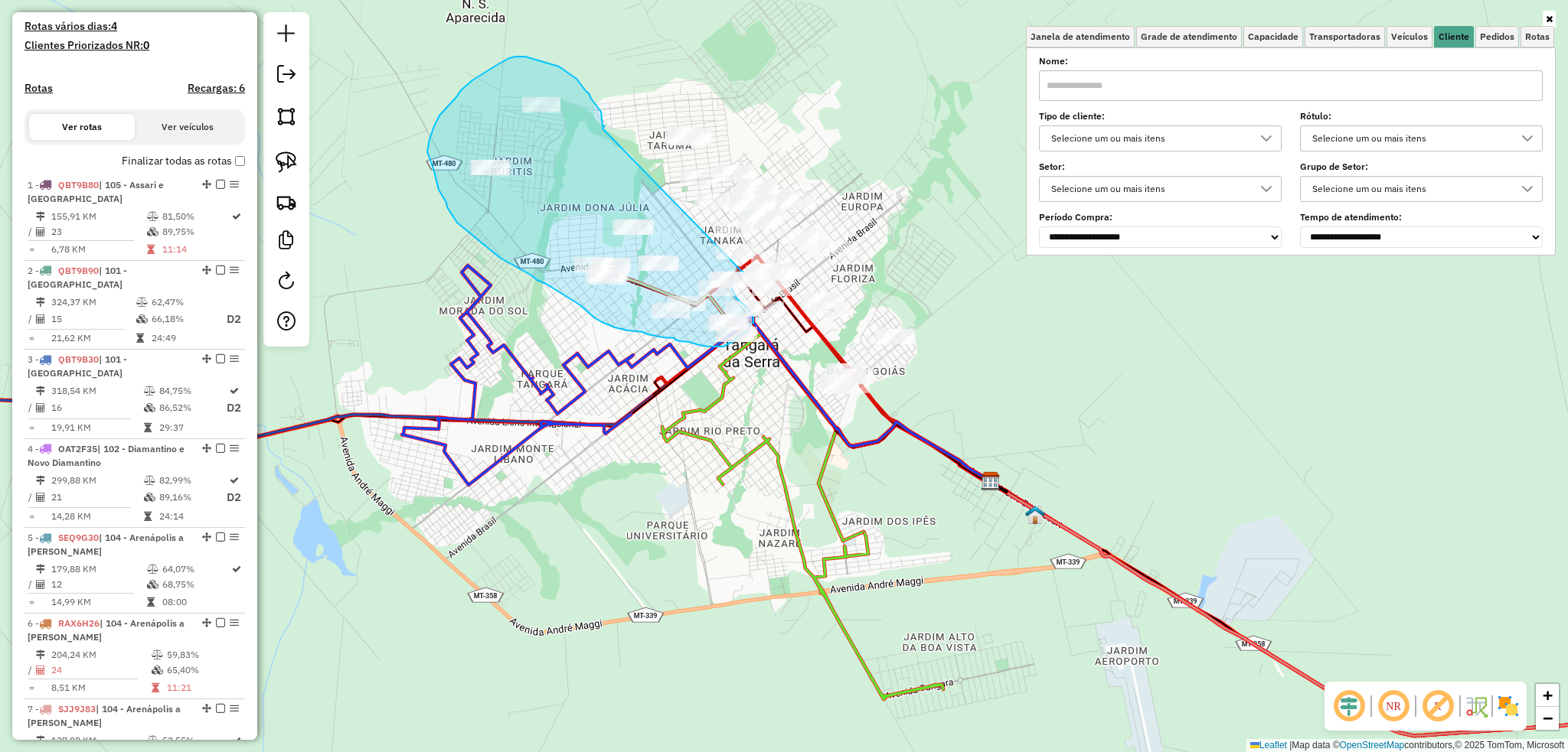
click at [741, 271] on div "Janela de atendimento Grade de atendimento Capacidade Transportadoras Veículos …" at bounding box center [784, 376] width 1568 height 752
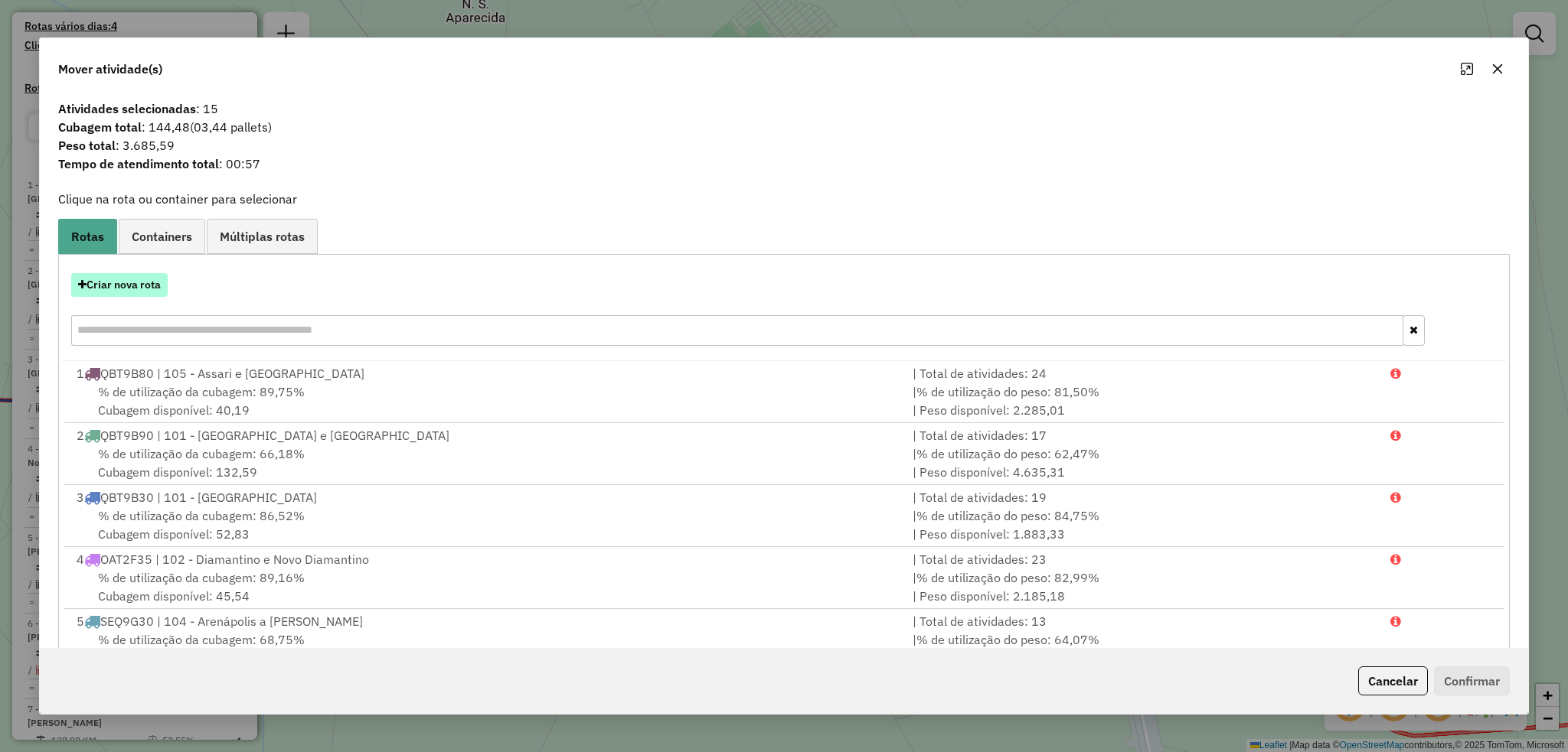
click at [129, 285] on button "Criar nova rota" at bounding box center [119, 285] width 96 height 23
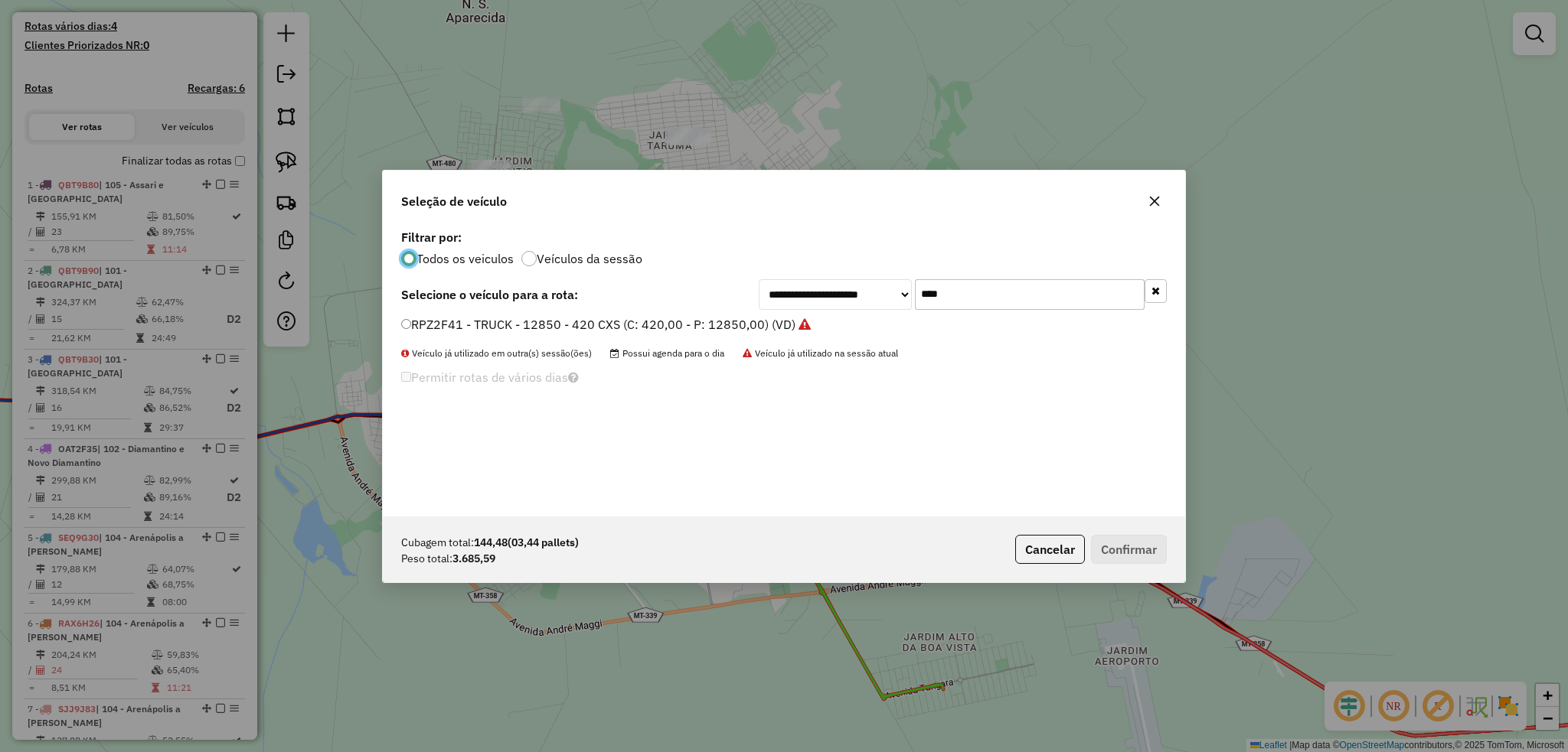
click at [944, 288] on input "****" at bounding box center [1030, 294] width 230 height 30
type input "****"
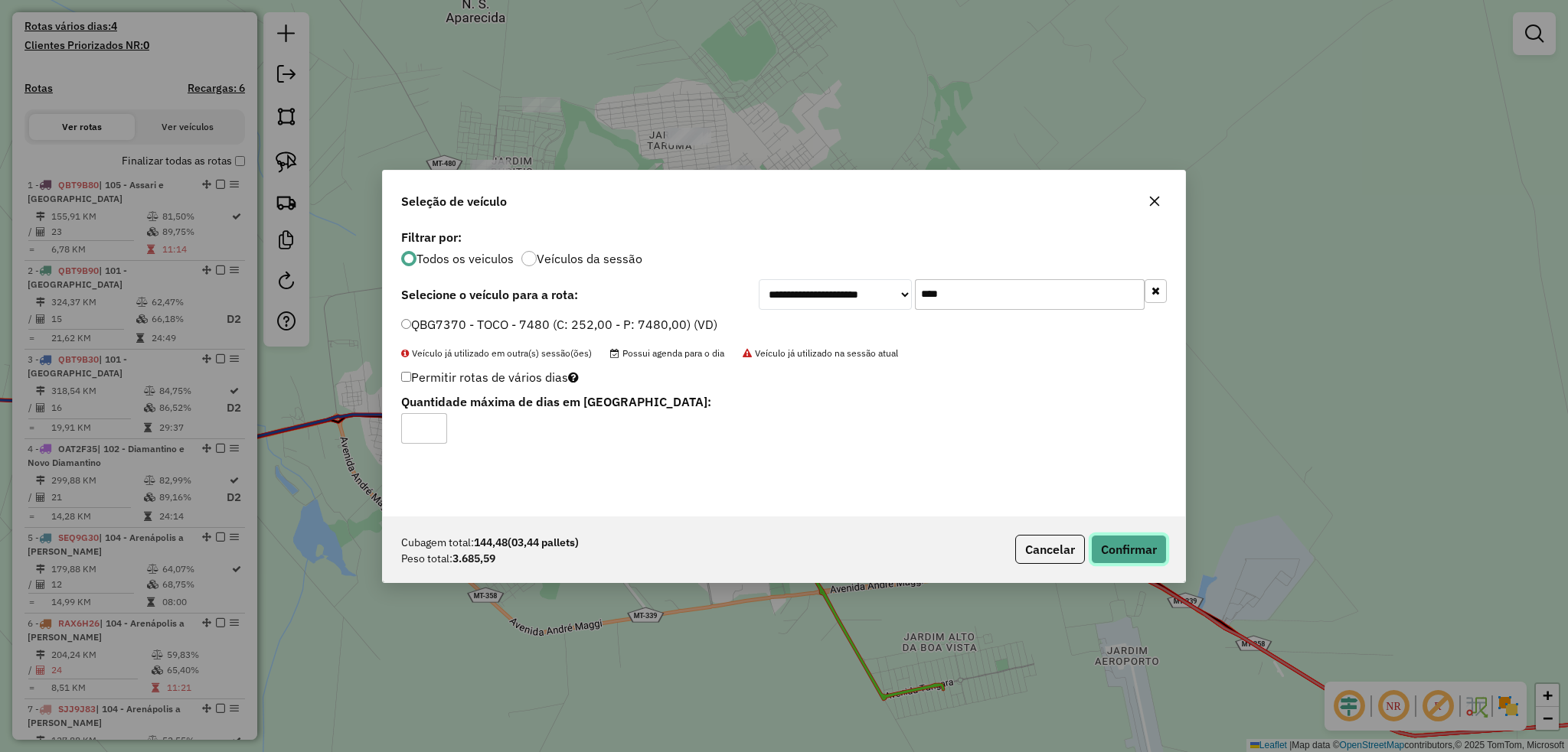
click at [1133, 551] on button "Confirmar" at bounding box center [1128, 549] width 76 height 29
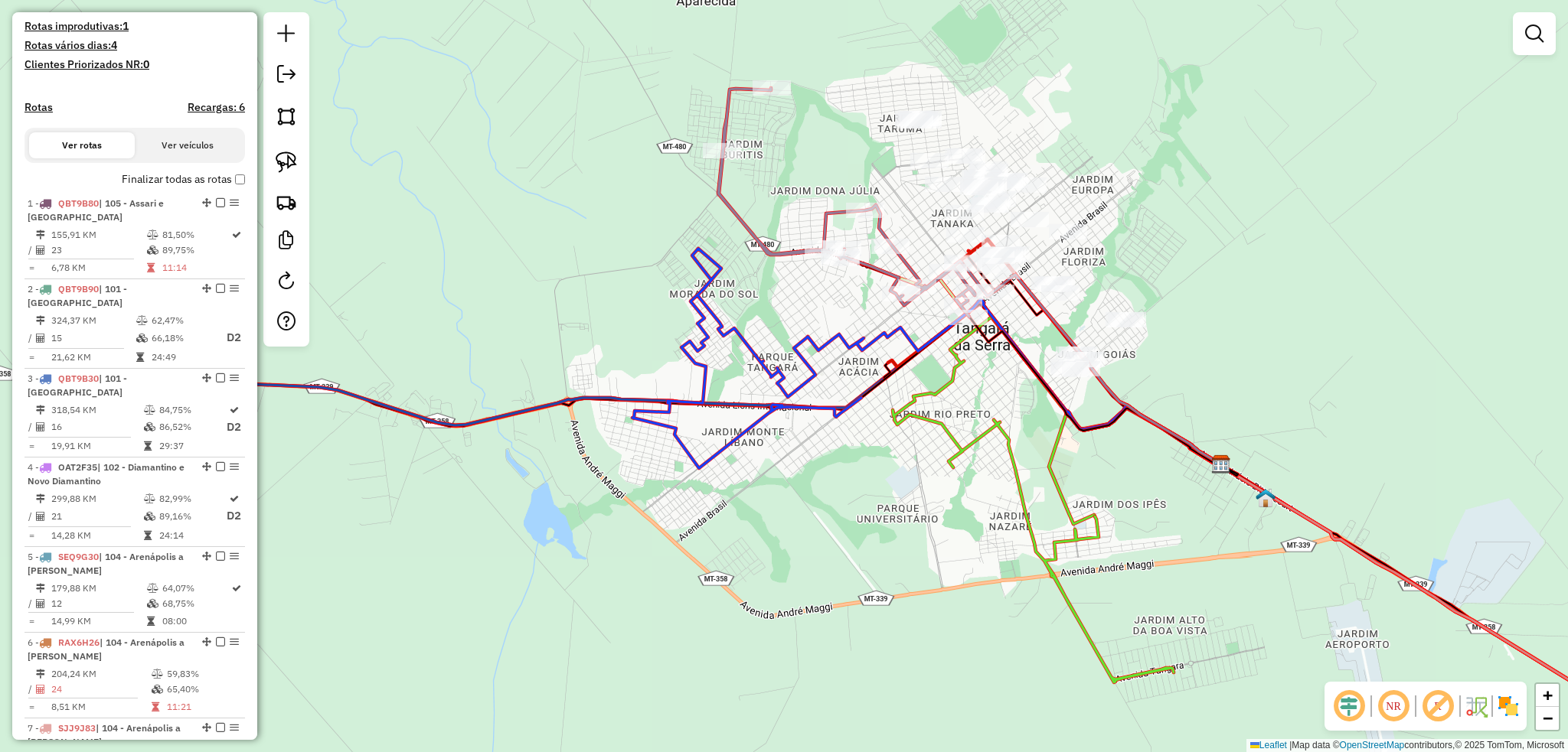
drag, startPoint x: 467, startPoint y: 528, endPoint x: 684, endPoint y: 514, distance: 217.5
click at [684, 514] on div "Janela de atendimento Grade de atendimento Capacidade Transportadoras Veículos …" at bounding box center [784, 376] width 1568 height 752
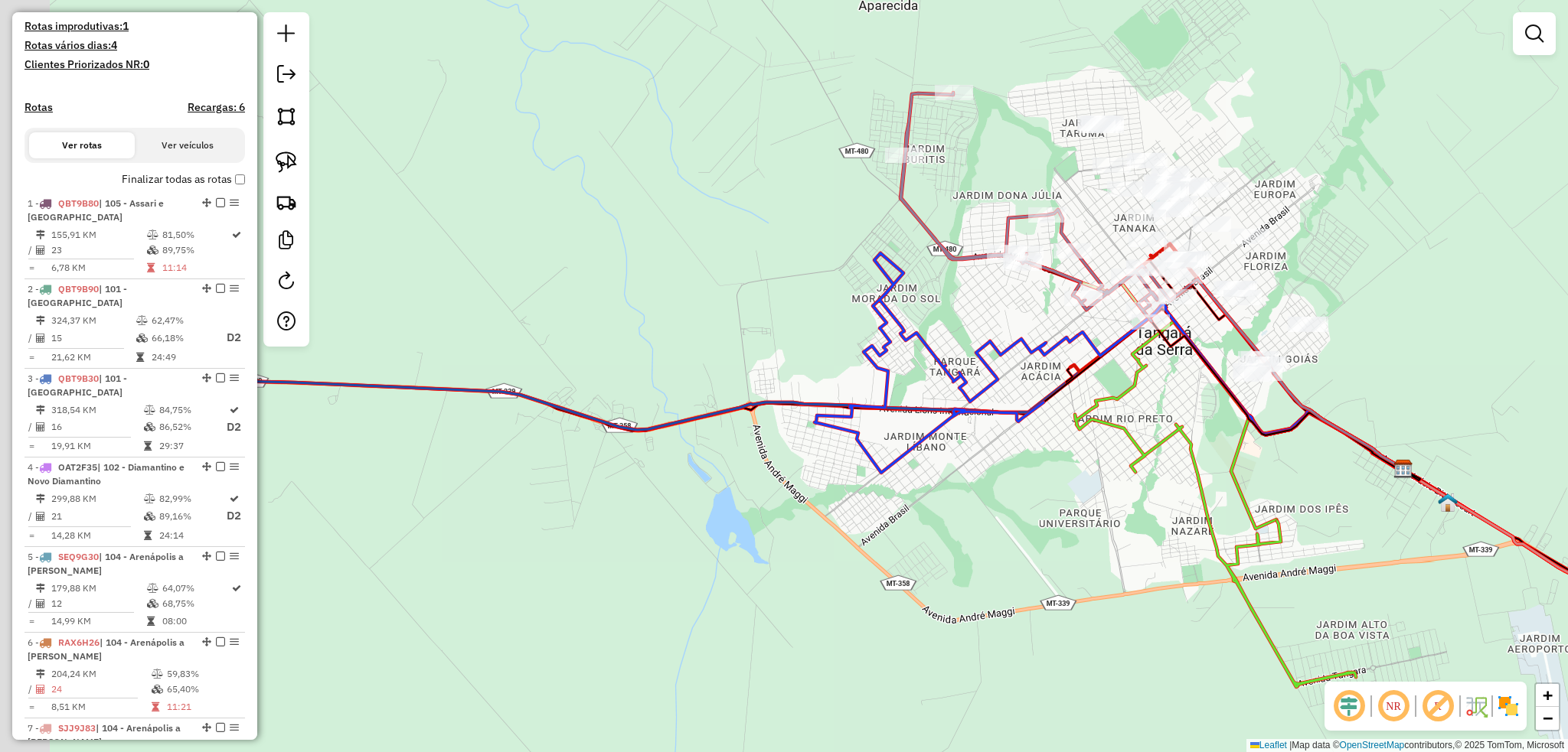
drag, startPoint x: 634, startPoint y: 408, endPoint x: 1048, endPoint y: 414, distance: 414.0
click at [1065, 414] on icon at bounding box center [714, 387] width 1378 height 164
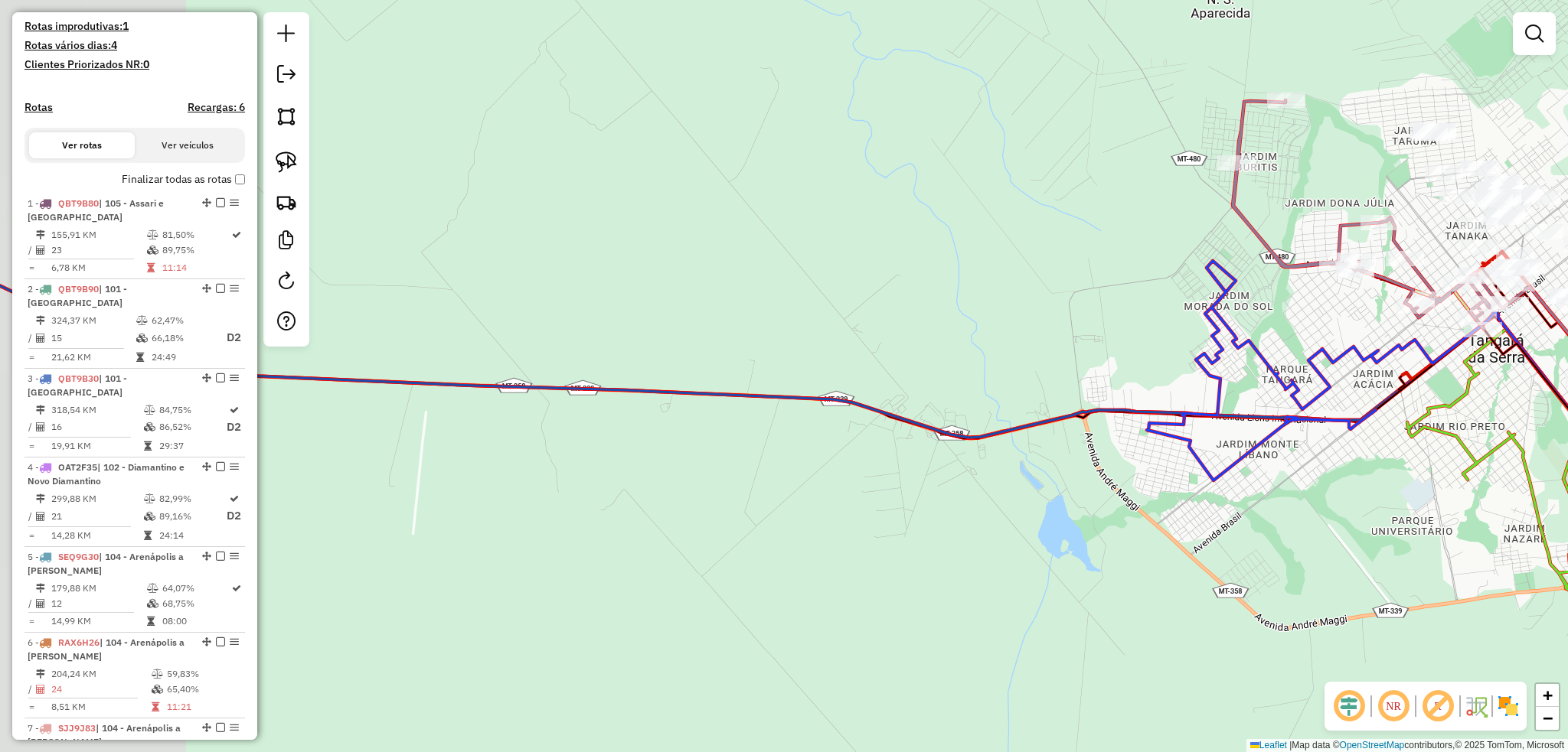
drag, startPoint x: 368, startPoint y: 389, endPoint x: 694, endPoint y: 410, distance: 326.7
click at [688, 410] on icon at bounding box center [804, 351] width 1863 height 251
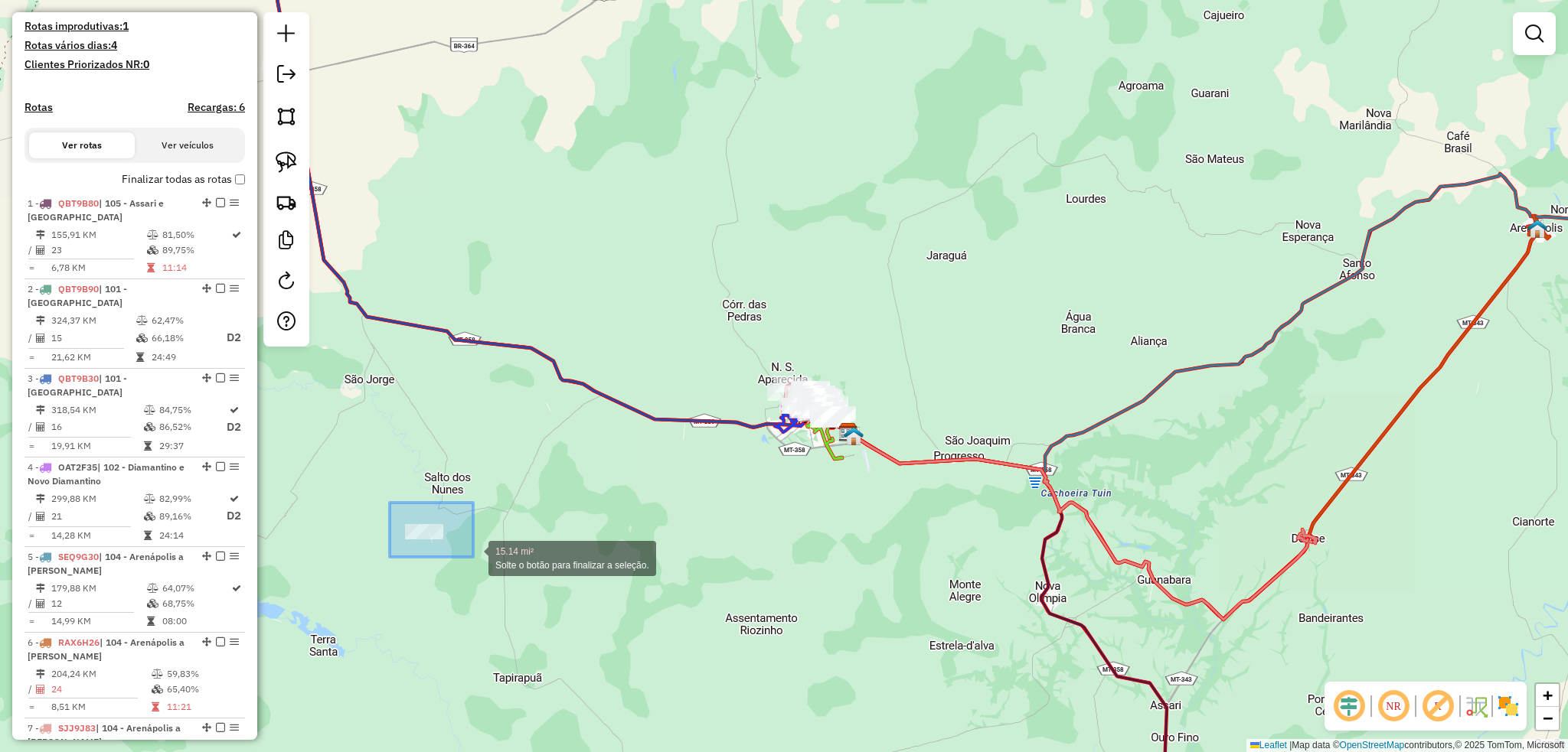
drag, startPoint x: 389, startPoint y: 503, endPoint x: 473, endPoint y: 557, distance: 99.9
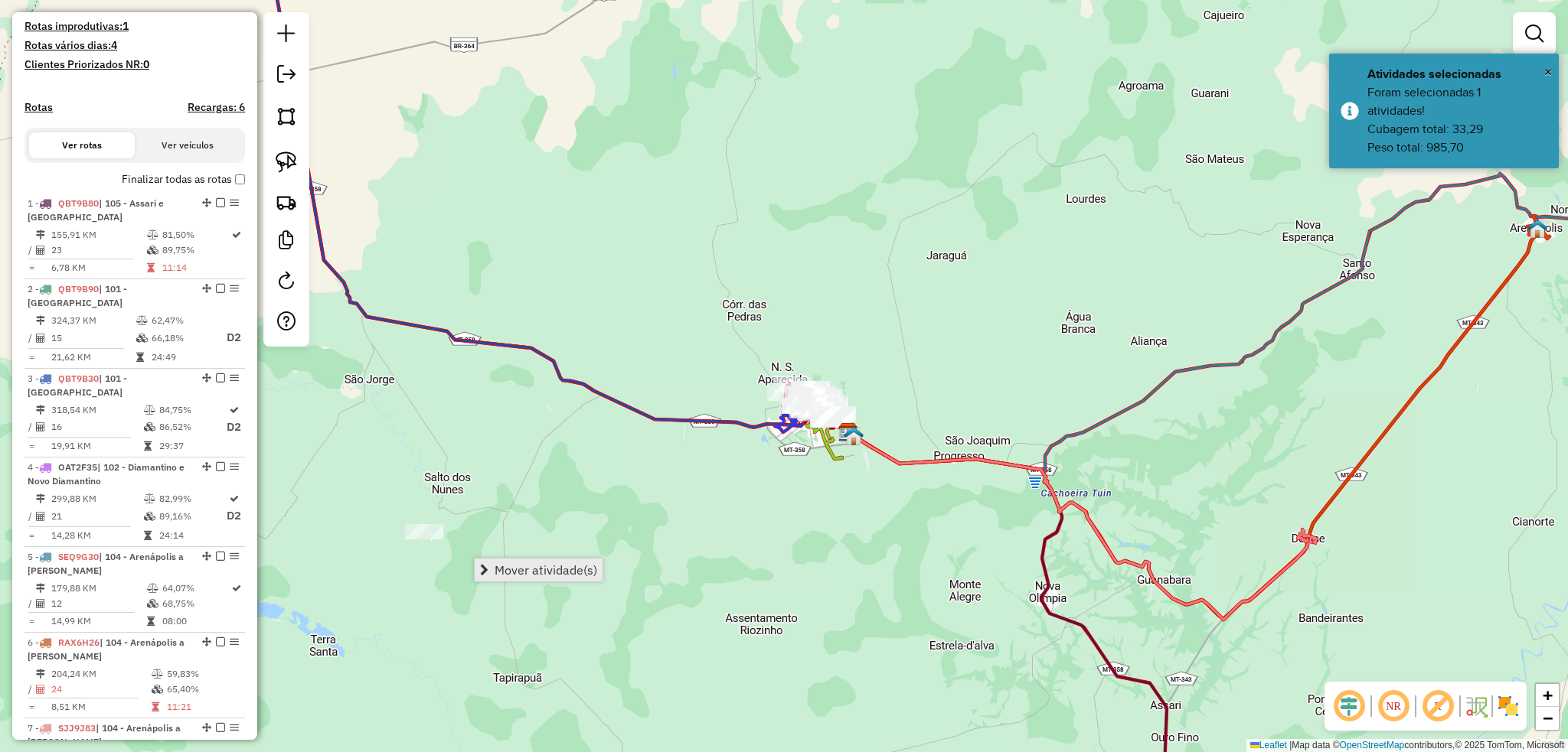
click at [582, 575] on span "Mover atividade(s)" at bounding box center [545, 570] width 102 height 13
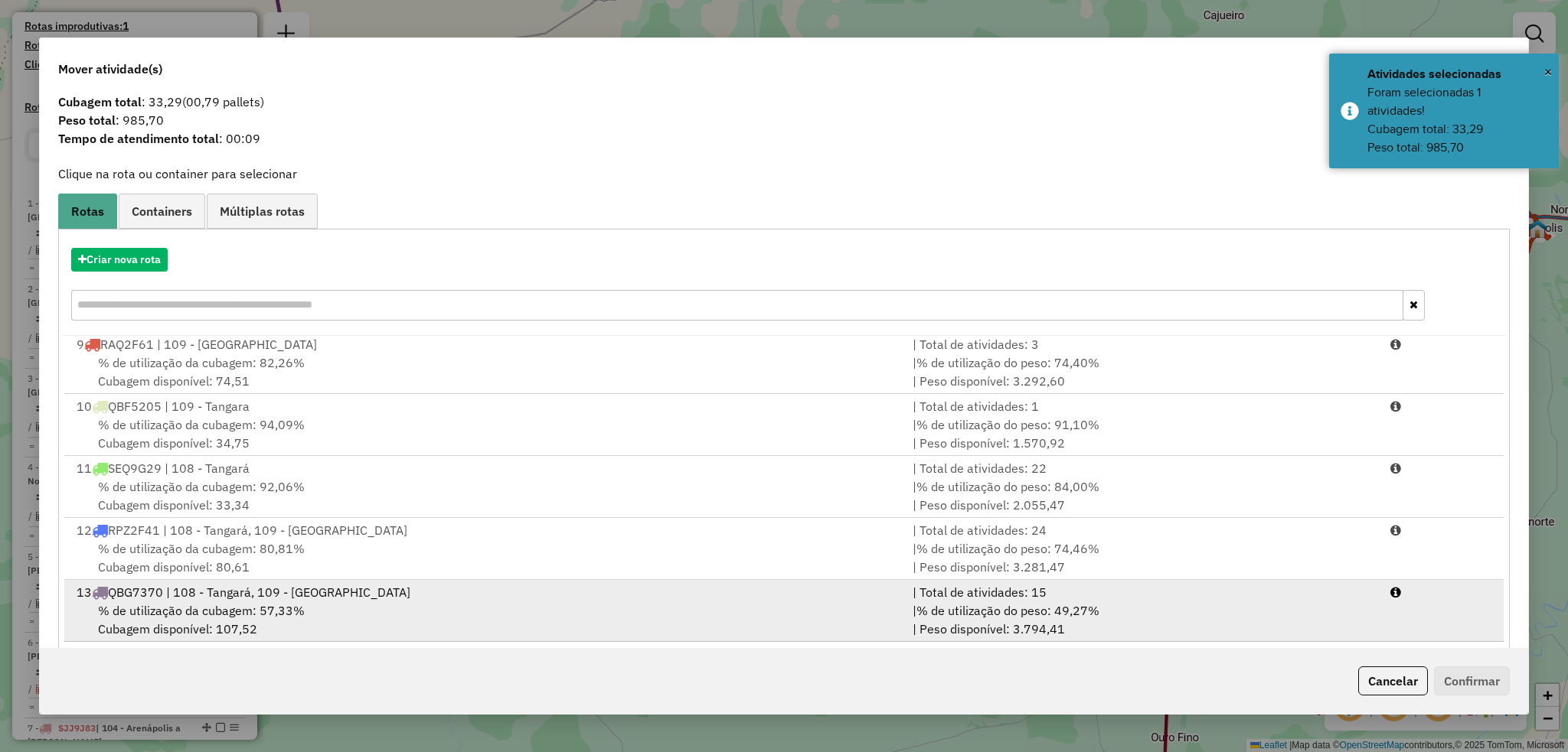
scroll to position [45, 0]
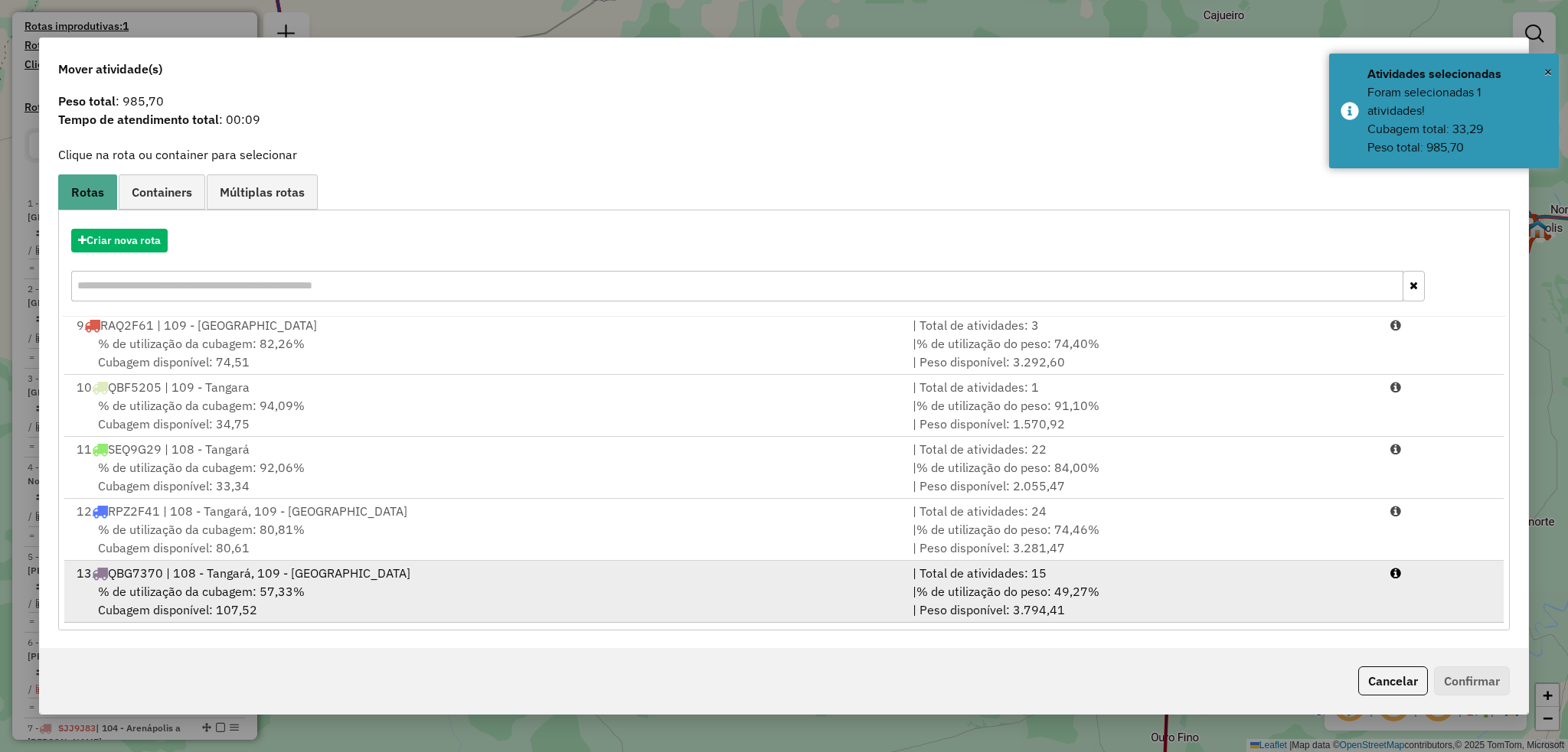
click at [216, 592] on span "% de utilização da cubagem: 57,33%" at bounding box center [201, 592] width 206 height 16
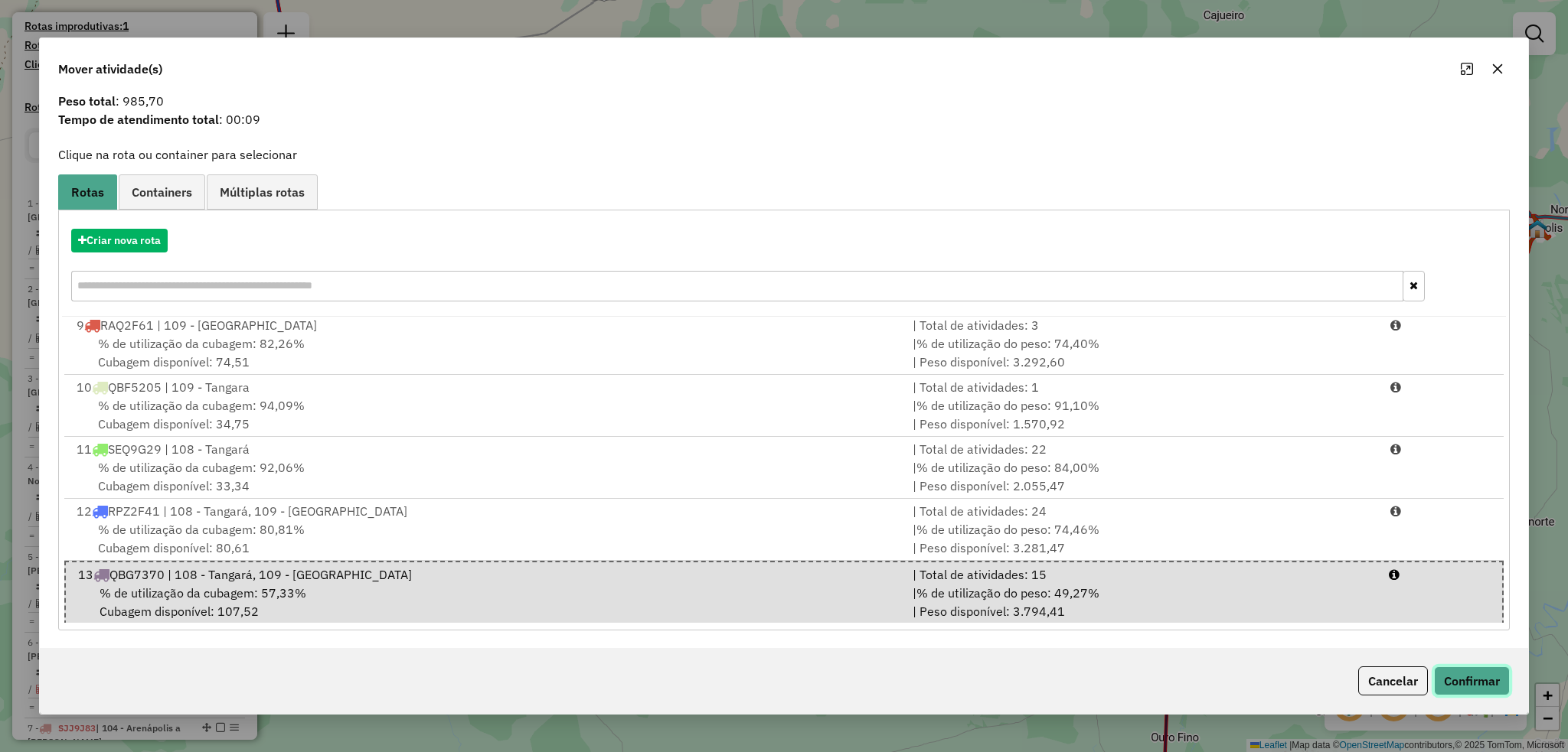
click at [1469, 675] on button "Confirmar" at bounding box center [1471, 681] width 76 height 29
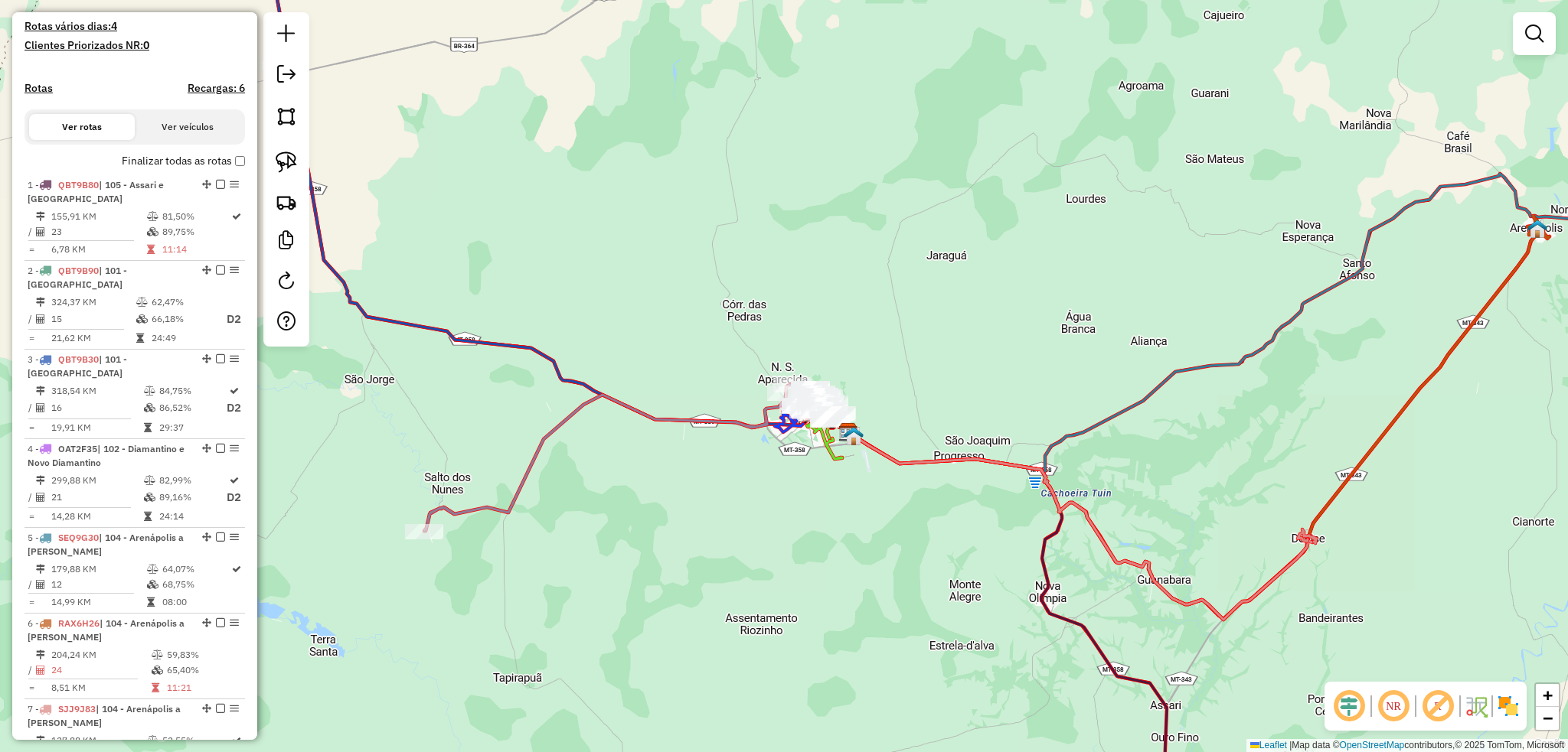
scroll to position [0, 0]
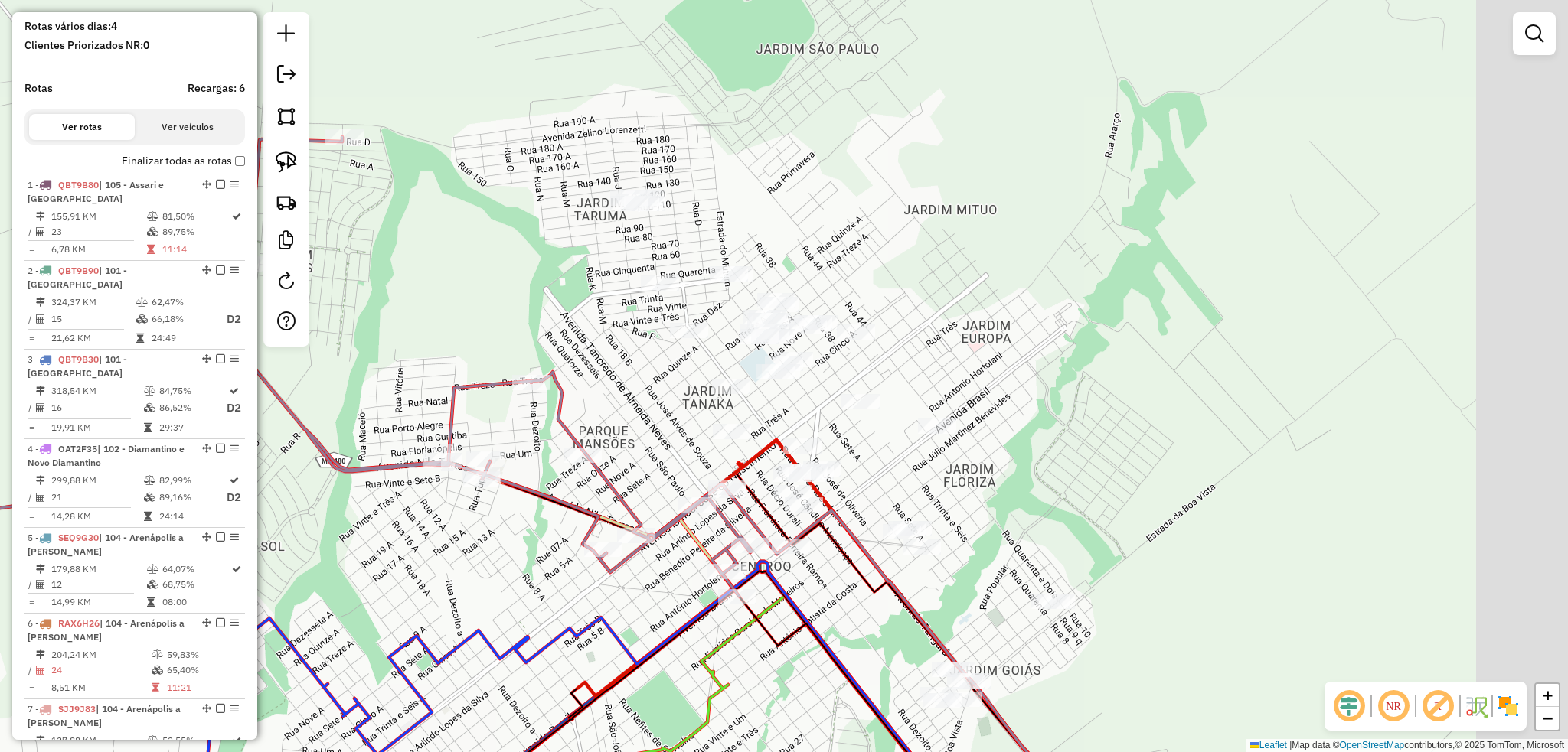
drag, startPoint x: 687, startPoint y: 349, endPoint x: 496, endPoint y: 318, distance: 193.5
click at [496, 318] on div "Janela de atendimento Grade de atendimento Capacidade Transportadoras Veículos …" at bounding box center [784, 376] width 1568 height 752
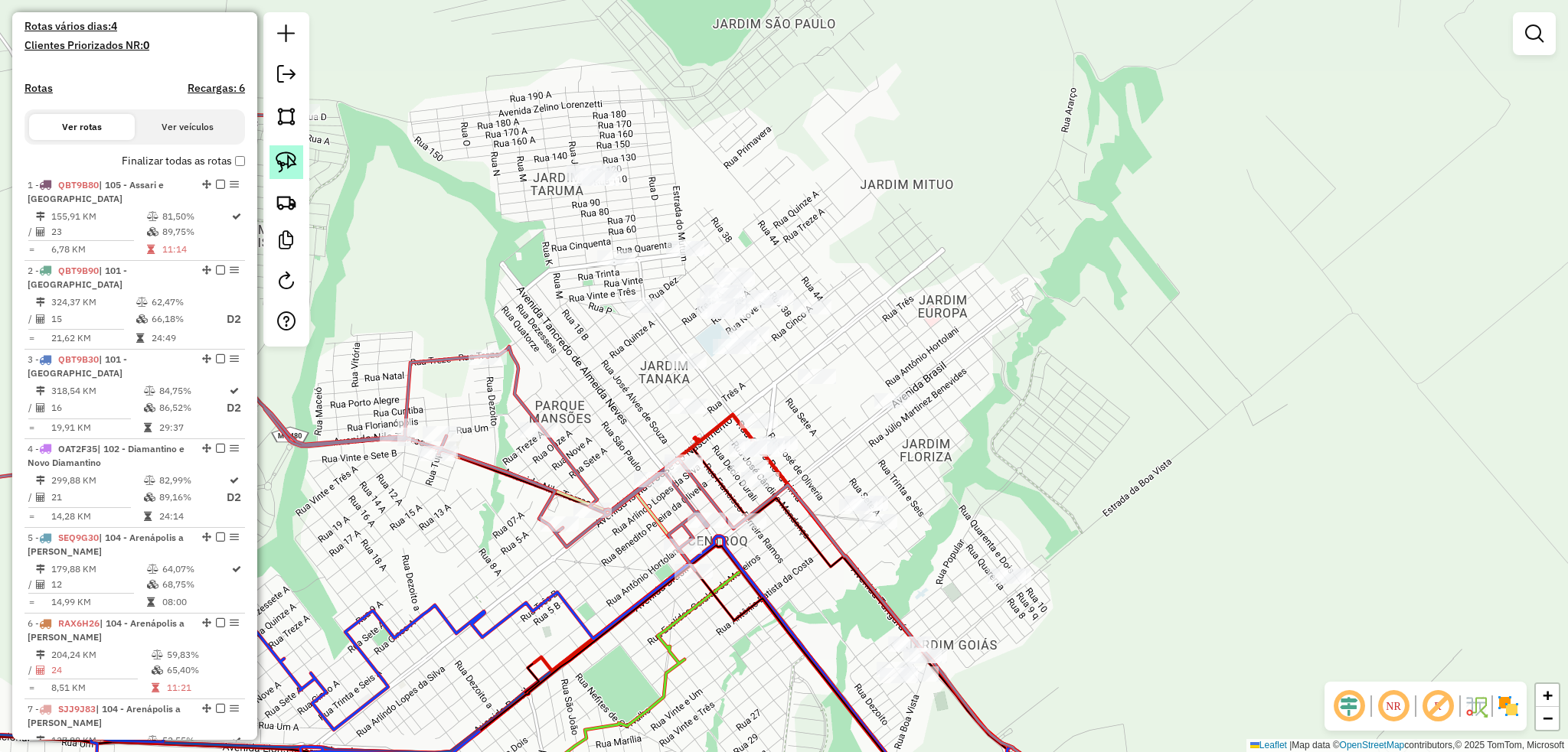
click at [280, 159] on img at bounding box center [285, 162] width 21 height 21
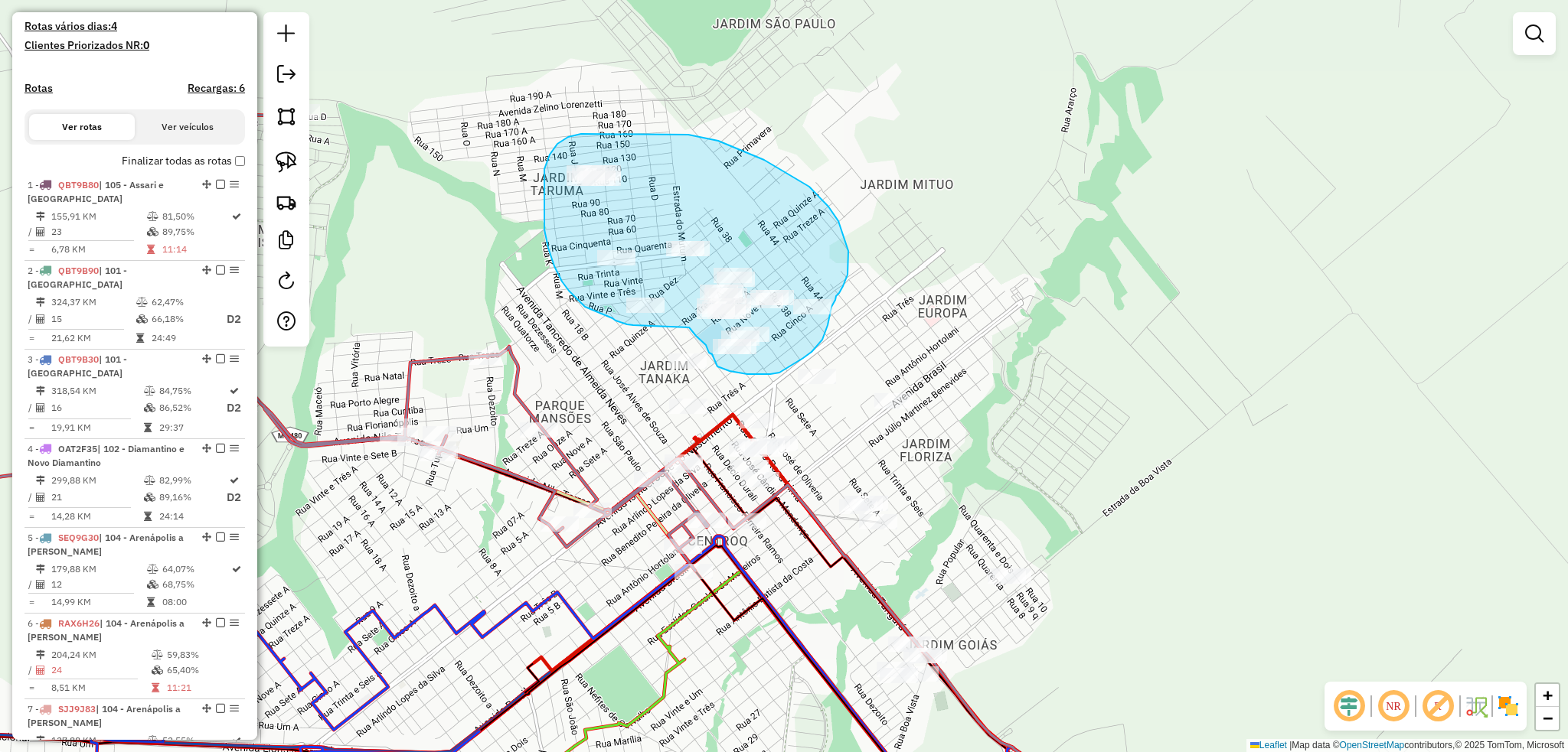
drag, startPoint x: 689, startPoint y: 328, endPoint x: 633, endPoint y: 325, distance: 56.1
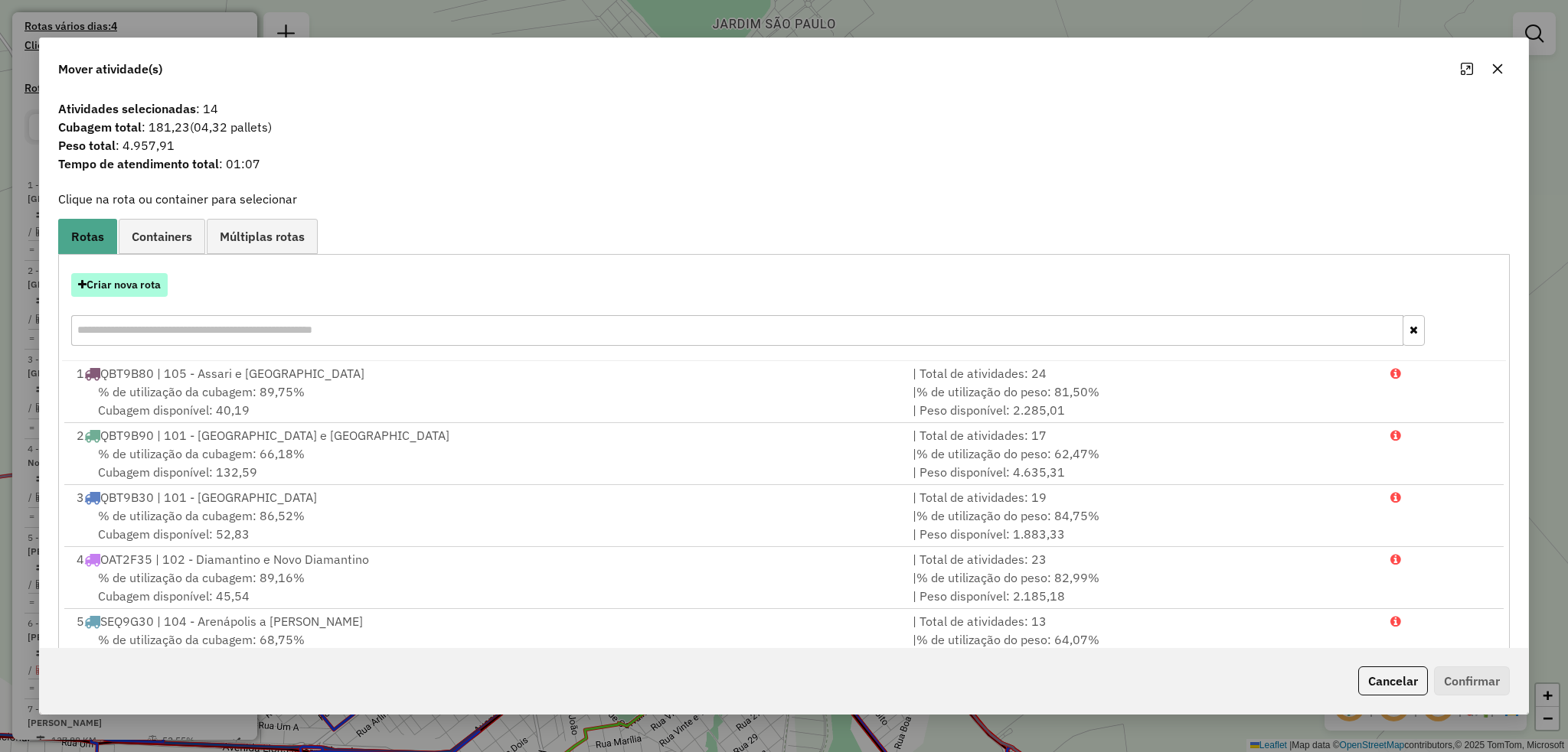
click at [130, 285] on button "Criar nova rota" at bounding box center [119, 285] width 96 height 23
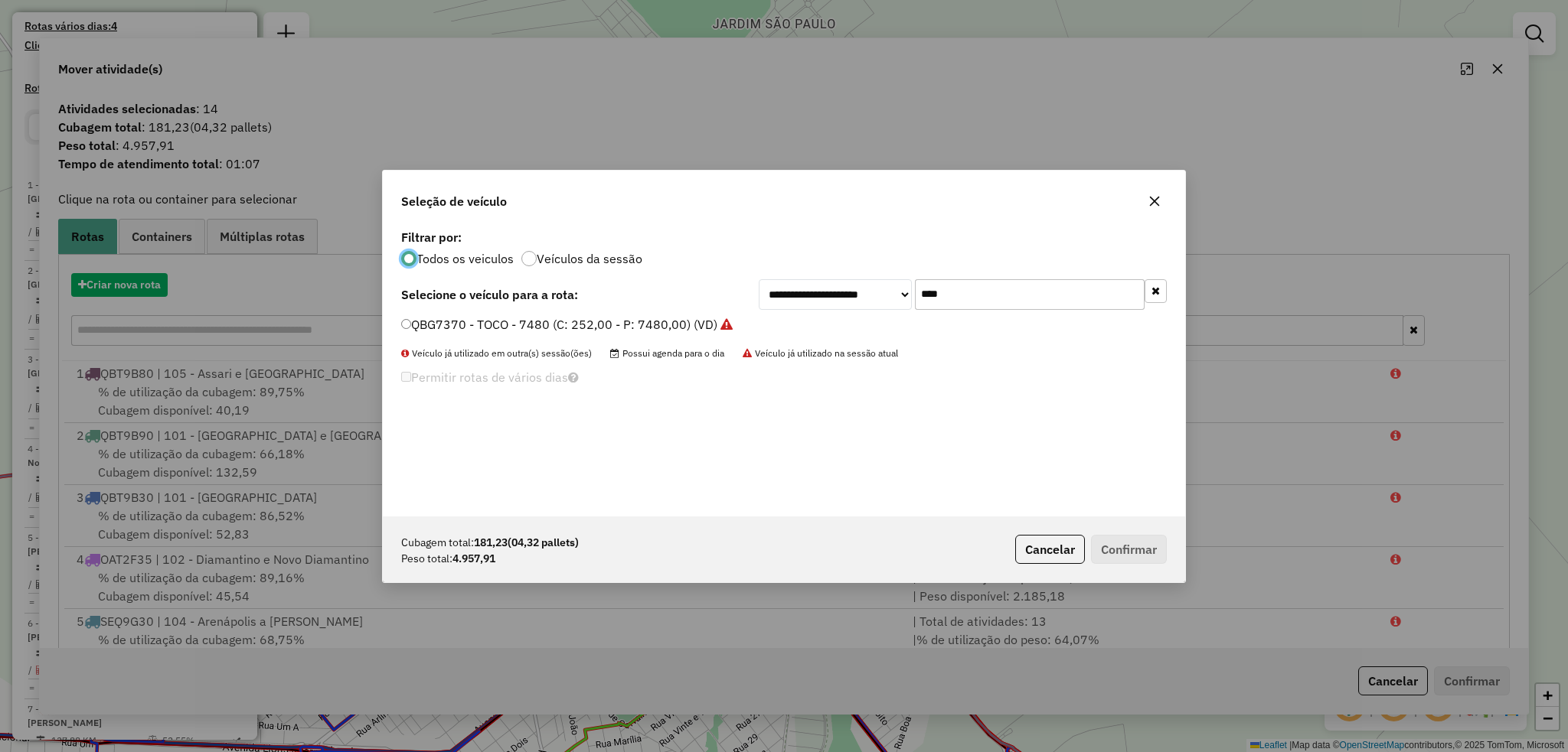
scroll to position [7, 5]
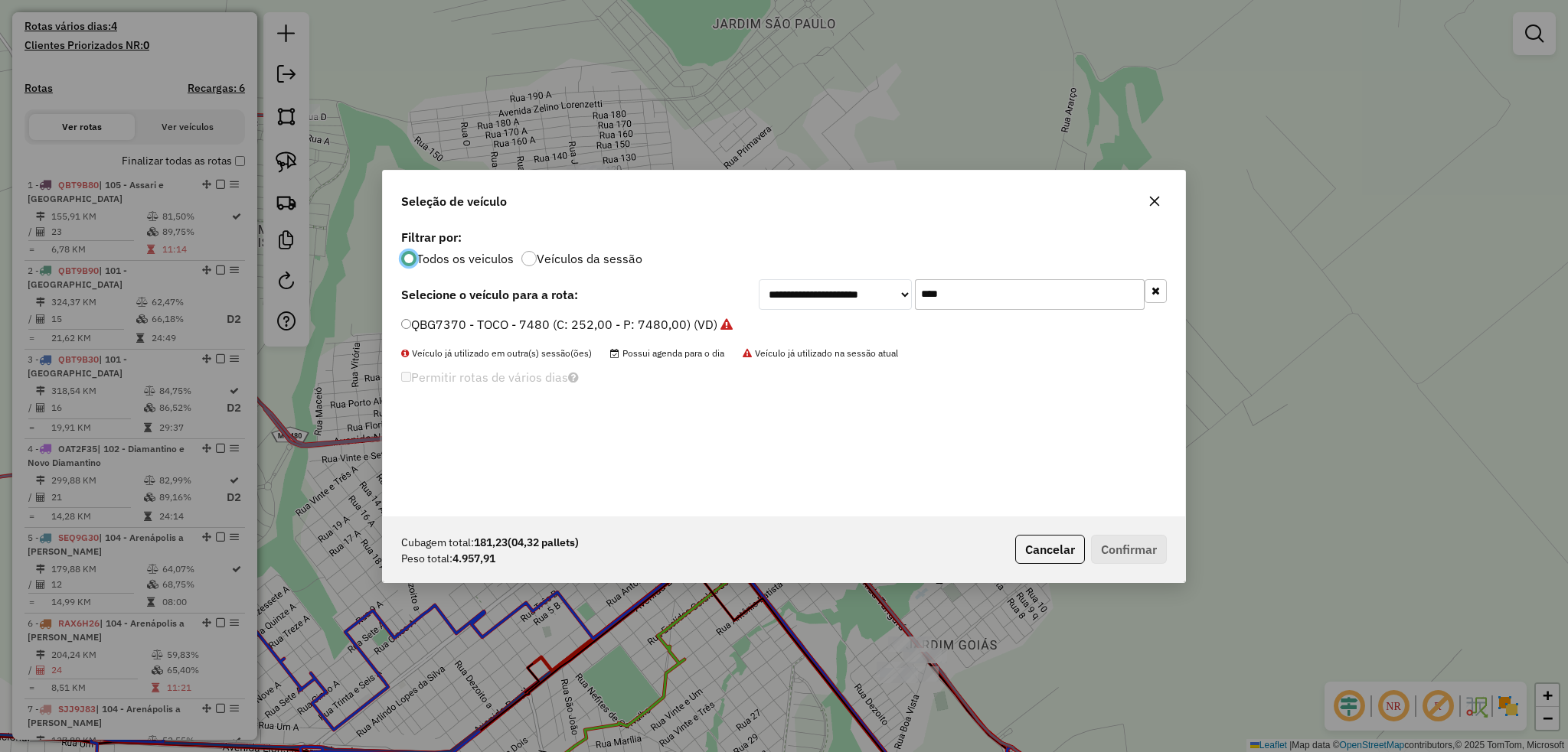
click at [960, 292] on input "****" at bounding box center [1030, 294] width 230 height 30
click at [963, 294] on input "****" at bounding box center [1030, 294] width 230 height 30
type input "****"
click at [405, 328] on label "QBT9B10 - TRUCK - 12350 (C: 392,00 - P: 12350,00) (VD)" at bounding box center [569, 324] width 337 height 18
click at [1131, 560] on button "Confirmar" at bounding box center [1128, 549] width 76 height 29
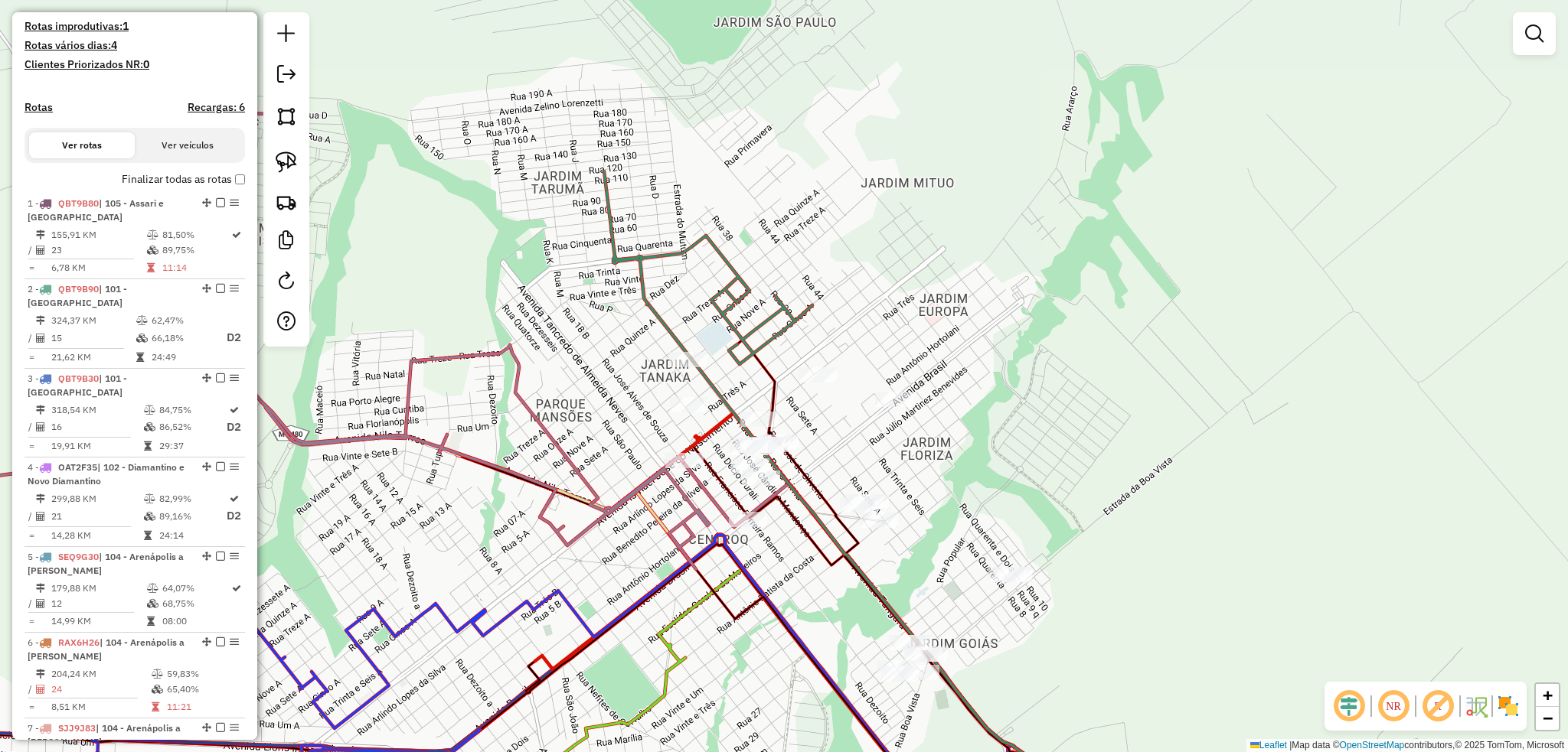
drag, startPoint x: 285, startPoint y: 164, endPoint x: 386, endPoint y: 185, distance: 103.2
click at [285, 164] on img at bounding box center [285, 162] width 21 height 21
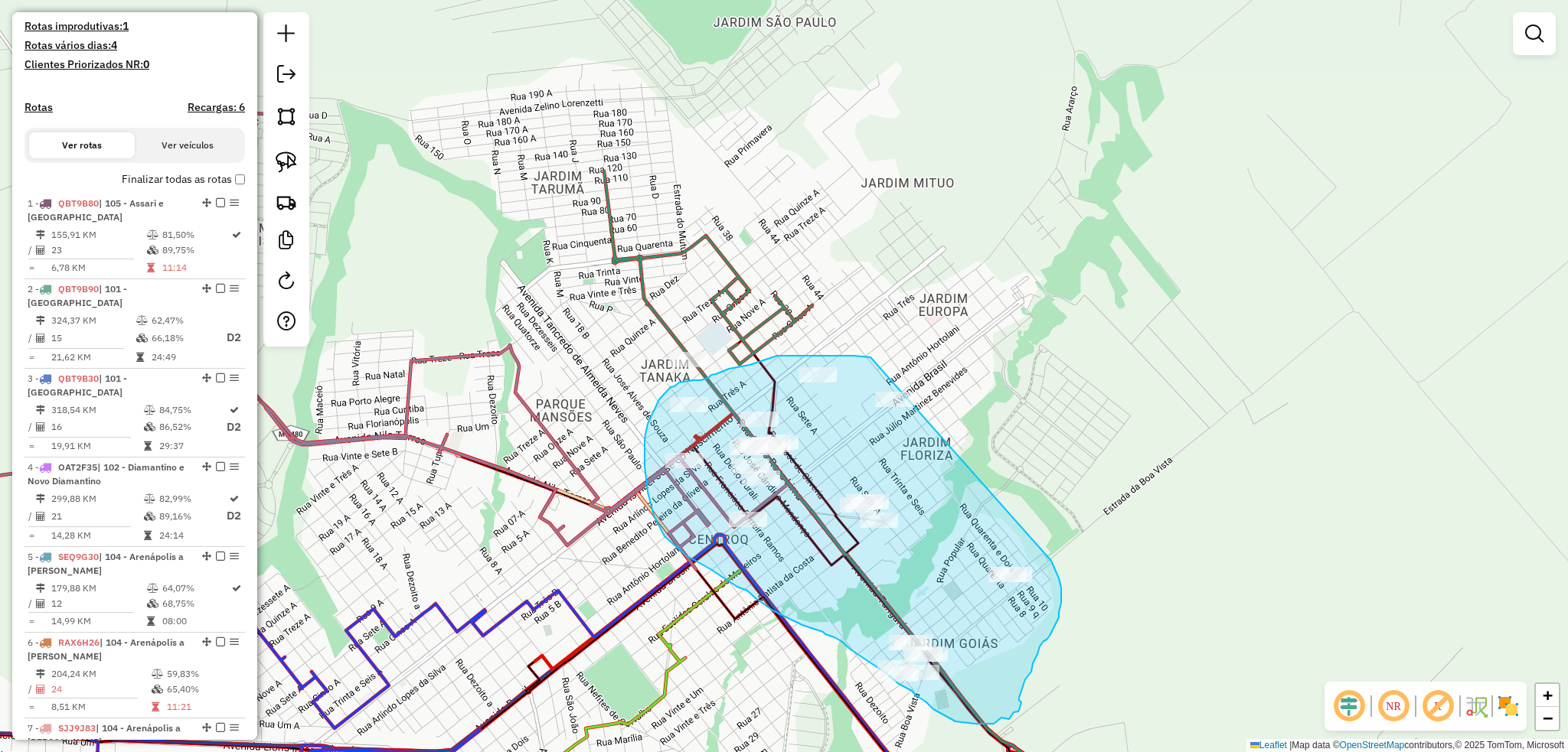
drag, startPoint x: 870, startPoint y: 357, endPoint x: 1051, endPoint y: 560, distance: 272.0
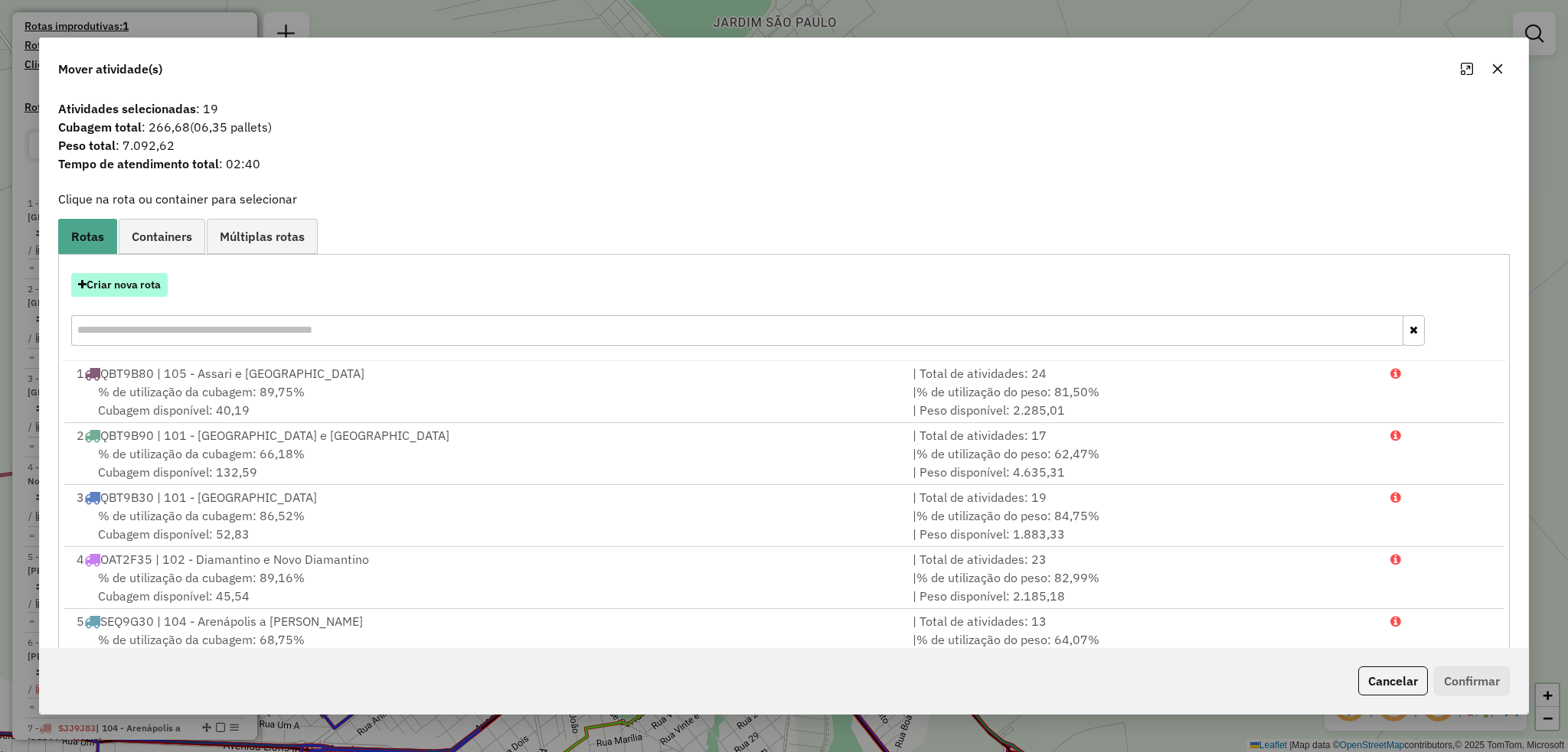
click at [136, 288] on button "Criar nova rota" at bounding box center [119, 285] width 96 height 23
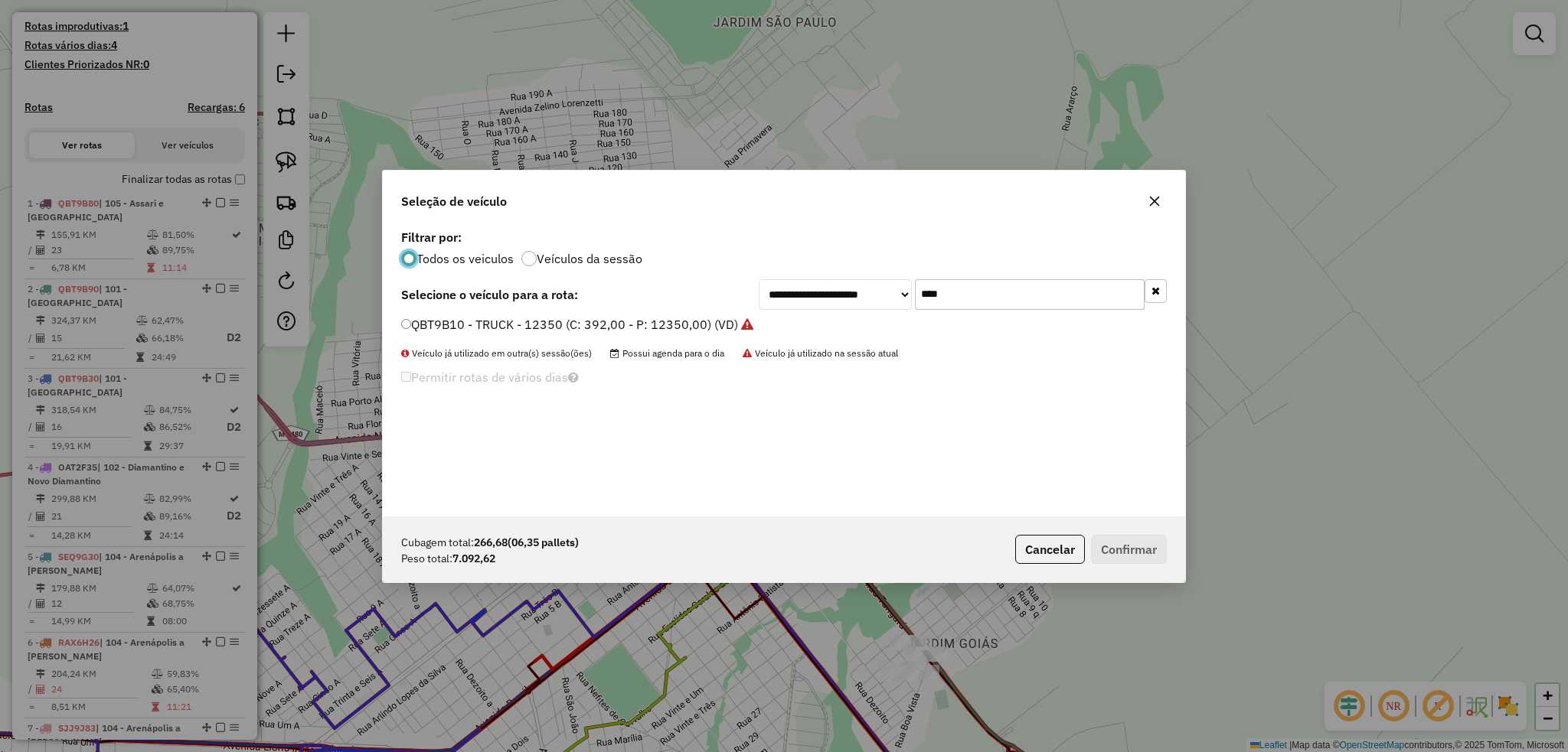
click at [1154, 205] on icon "button" at bounding box center [1154, 202] width 13 height 13
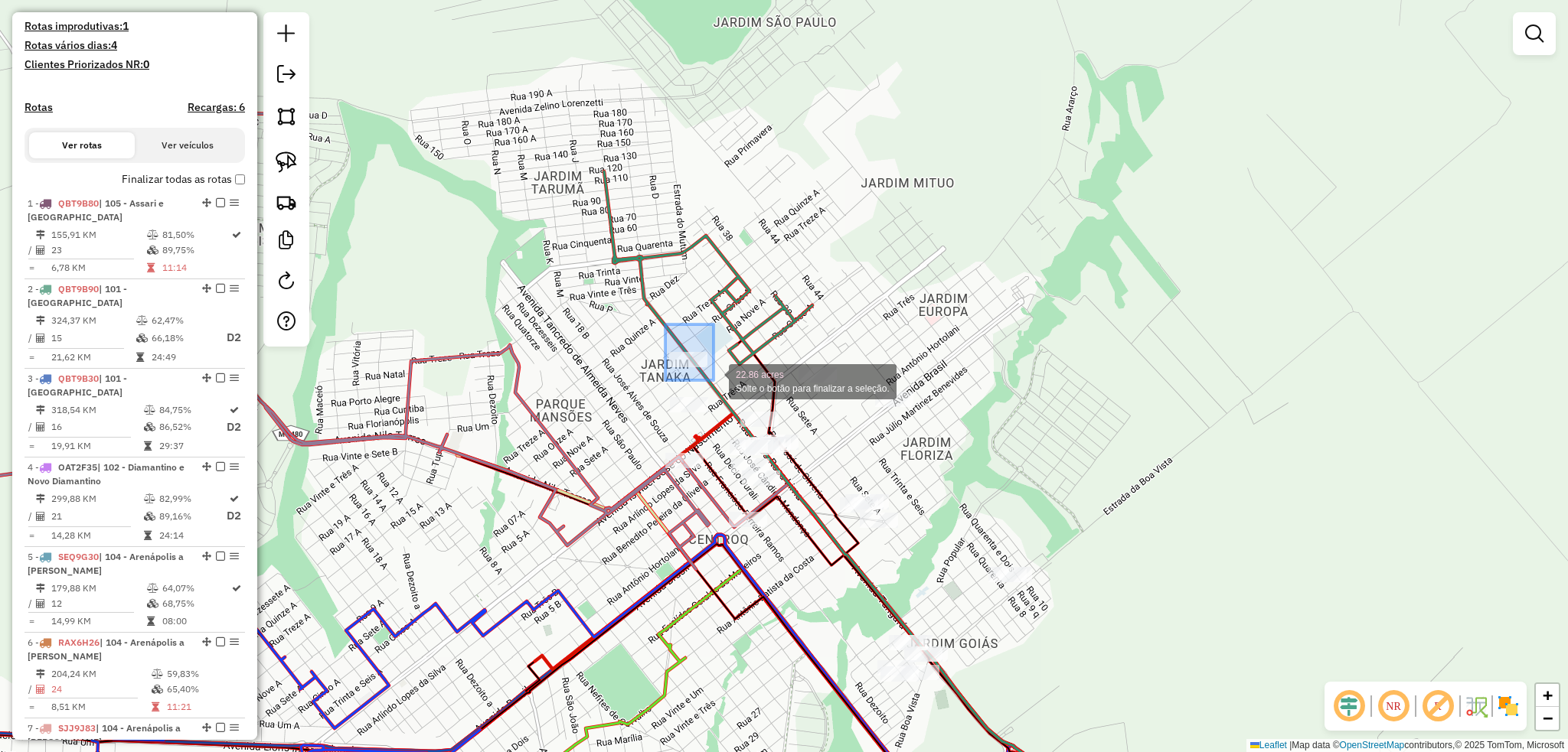
drag, startPoint x: 669, startPoint y: 330, endPoint x: 713, endPoint y: 380, distance: 66.6
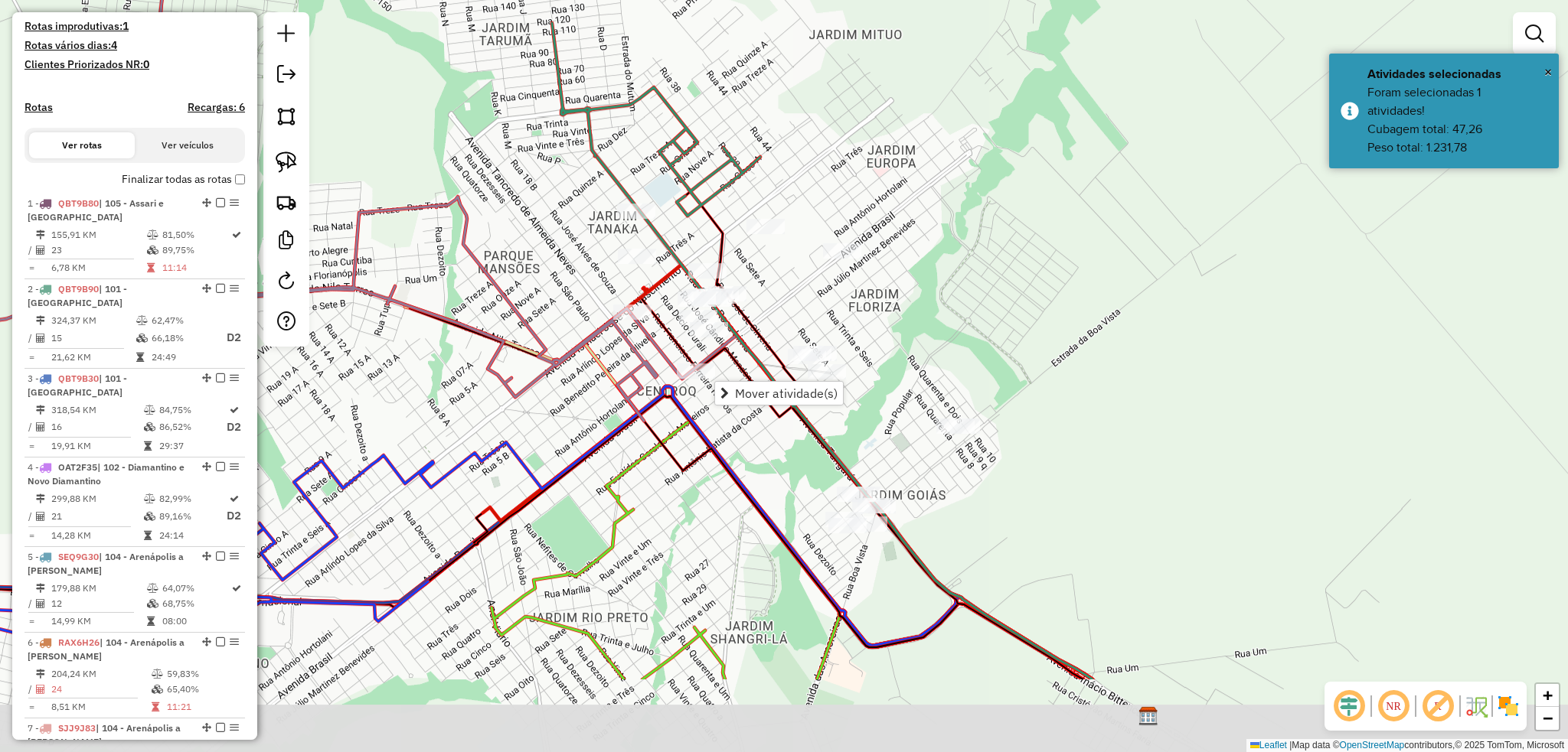
drag, startPoint x: 1028, startPoint y: 442, endPoint x: 987, endPoint y: 288, distance: 159.4
click at [981, 279] on div "Janela de atendimento Grade de atendimento Capacidade Transportadoras Veículos …" at bounding box center [784, 376] width 1568 height 752
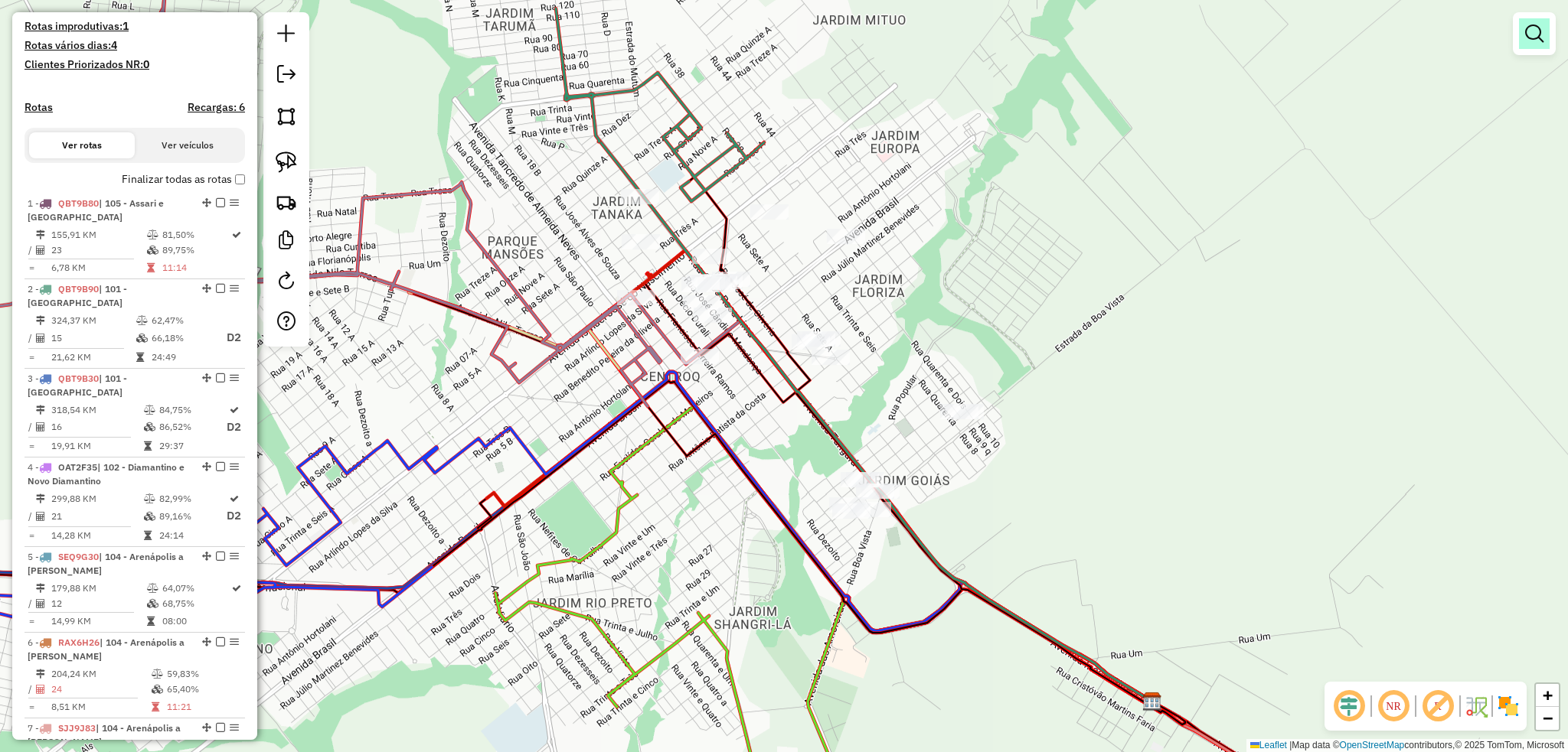
click at [1541, 34] on em at bounding box center [1534, 33] width 18 height 18
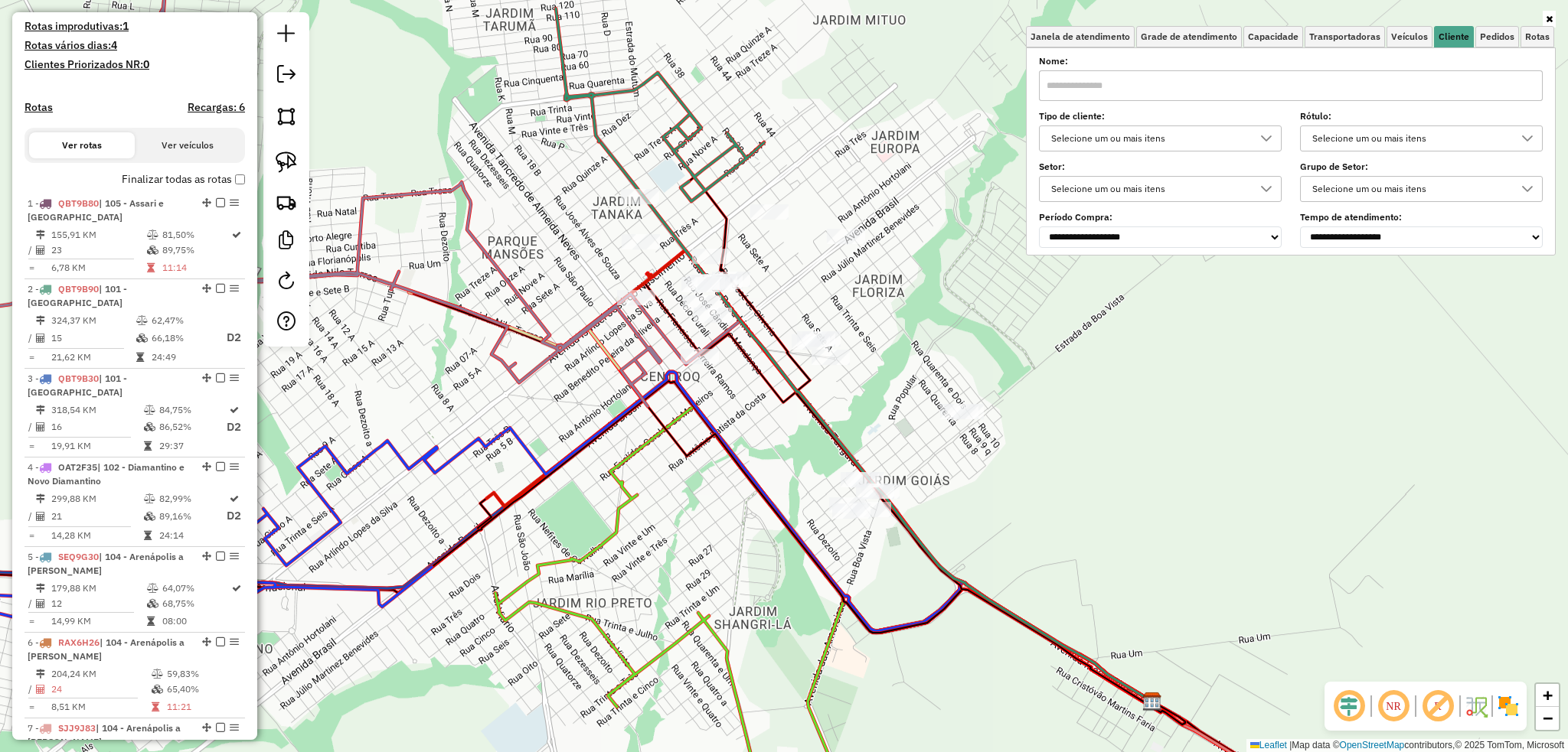
click at [1146, 85] on input "text" at bounding box center [1290, 85] width 504 height 30
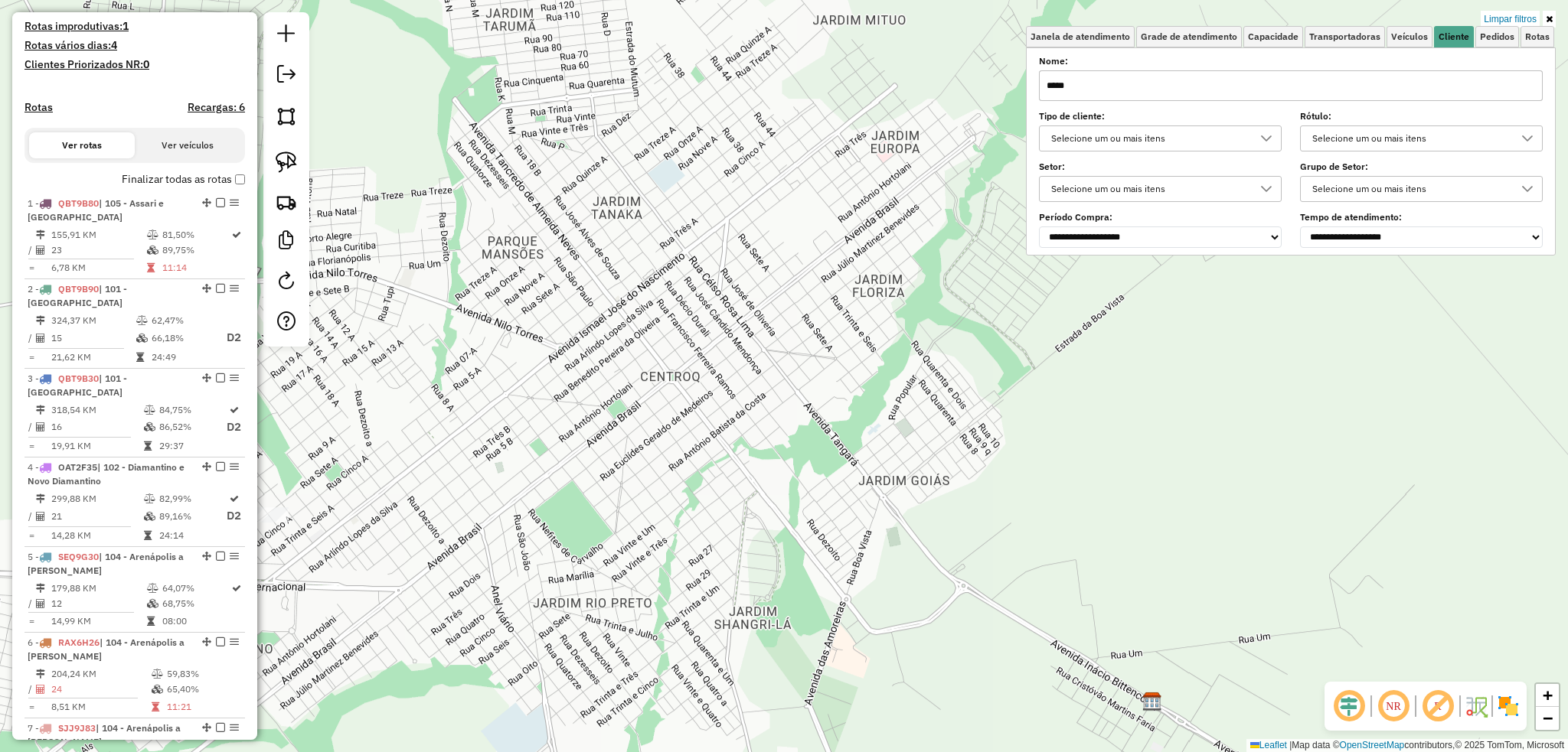
type input "*****"
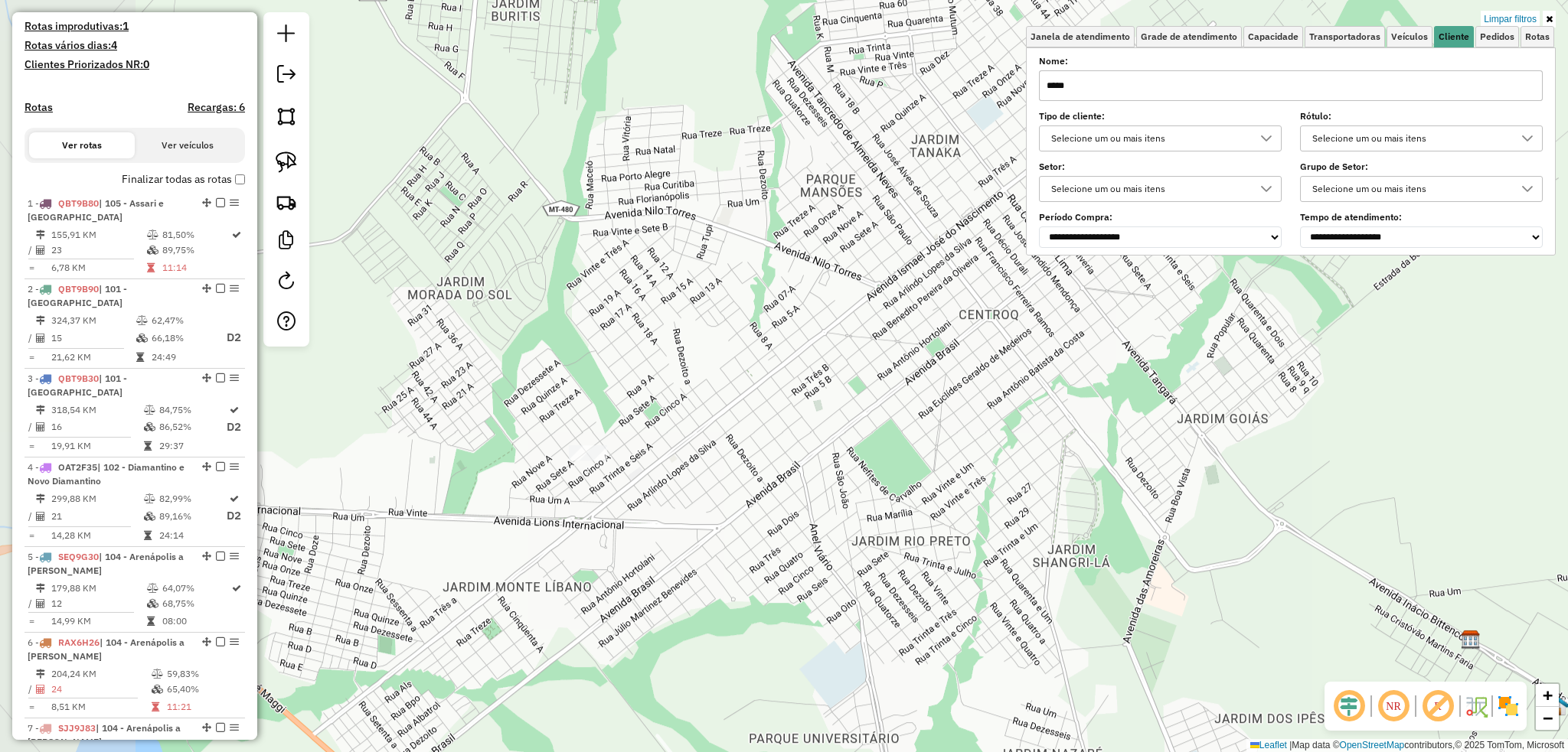
drag, startPoint x: 606, startPoint y: 428, endPoint x: 880, endPoint y: 374, distance: 279.3
click at [880, 374] on div "Limpar filtros Janela de atendimento Grade de atendimento Capacidade Transporta…" at bounding box center [784, 376] width 1568 height 752
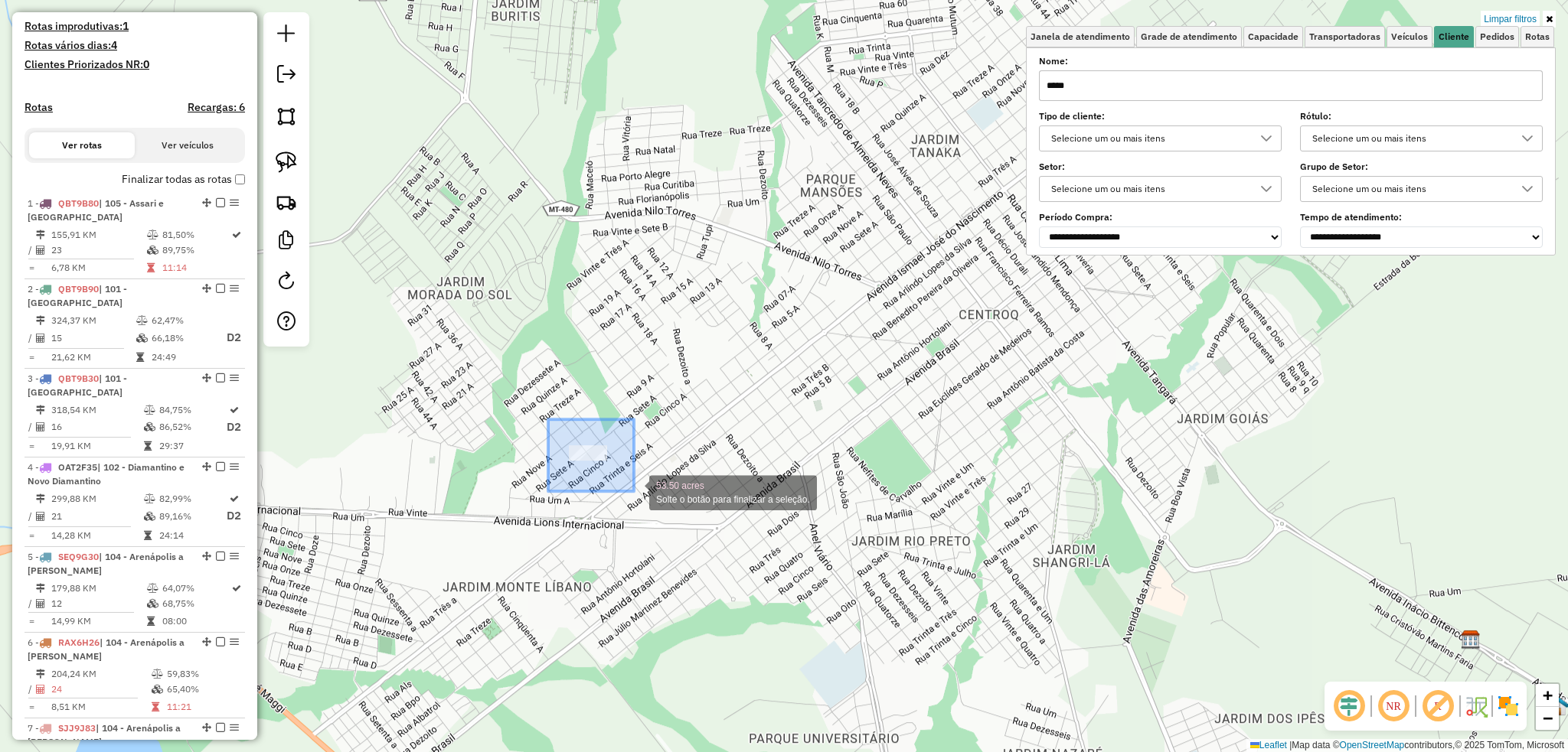
drag, startPoint x: 548, startPoint y: 419, endPoint x: 633, endPoint y: 491, distance: 111.4
click at [633, 491] on div "Rota 12 - Placa RPZ2F41 3795 - SORVETES E PICOLES T 53.50 acres Solte o botão p…" at bounding box center [784, 376] width 1568 height 752
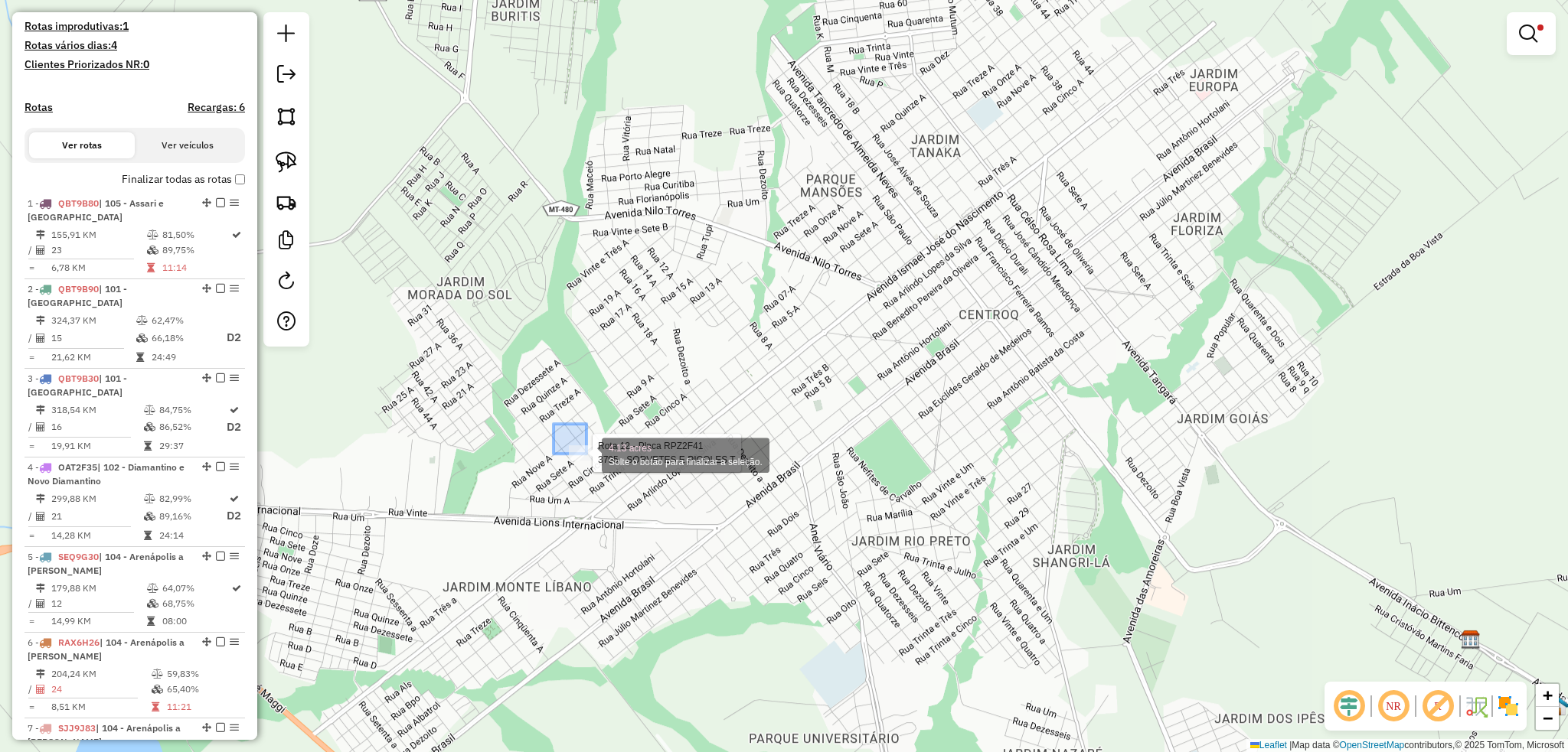
drag, startPoint x: 554, startPoint y: 424, endPoint x: 622, endPoint y: 476, distance: 85.6
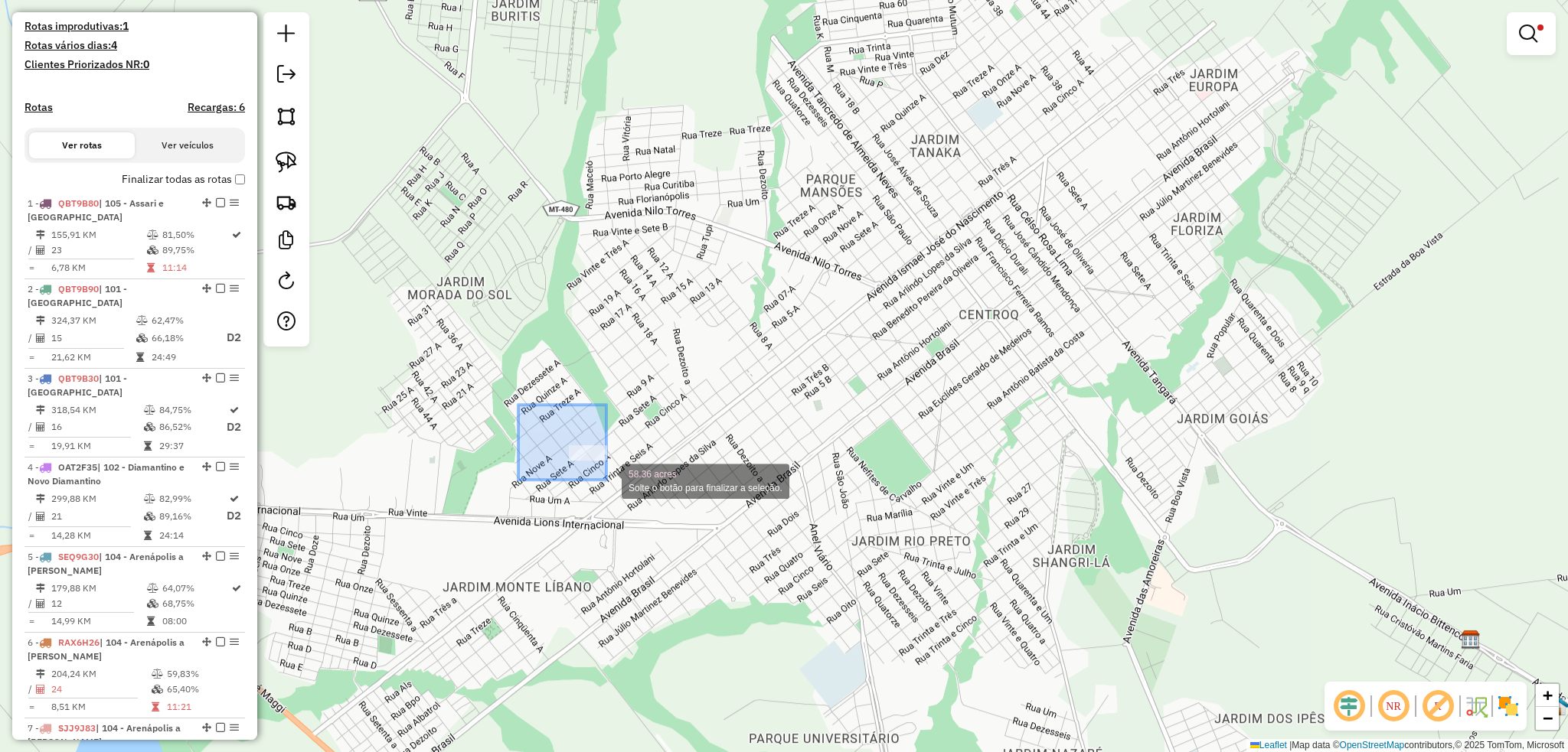
drag, startPoint x: 598, startPoint y: 469, endPoint x: 606, endPoint y: 480, distance: 13.6
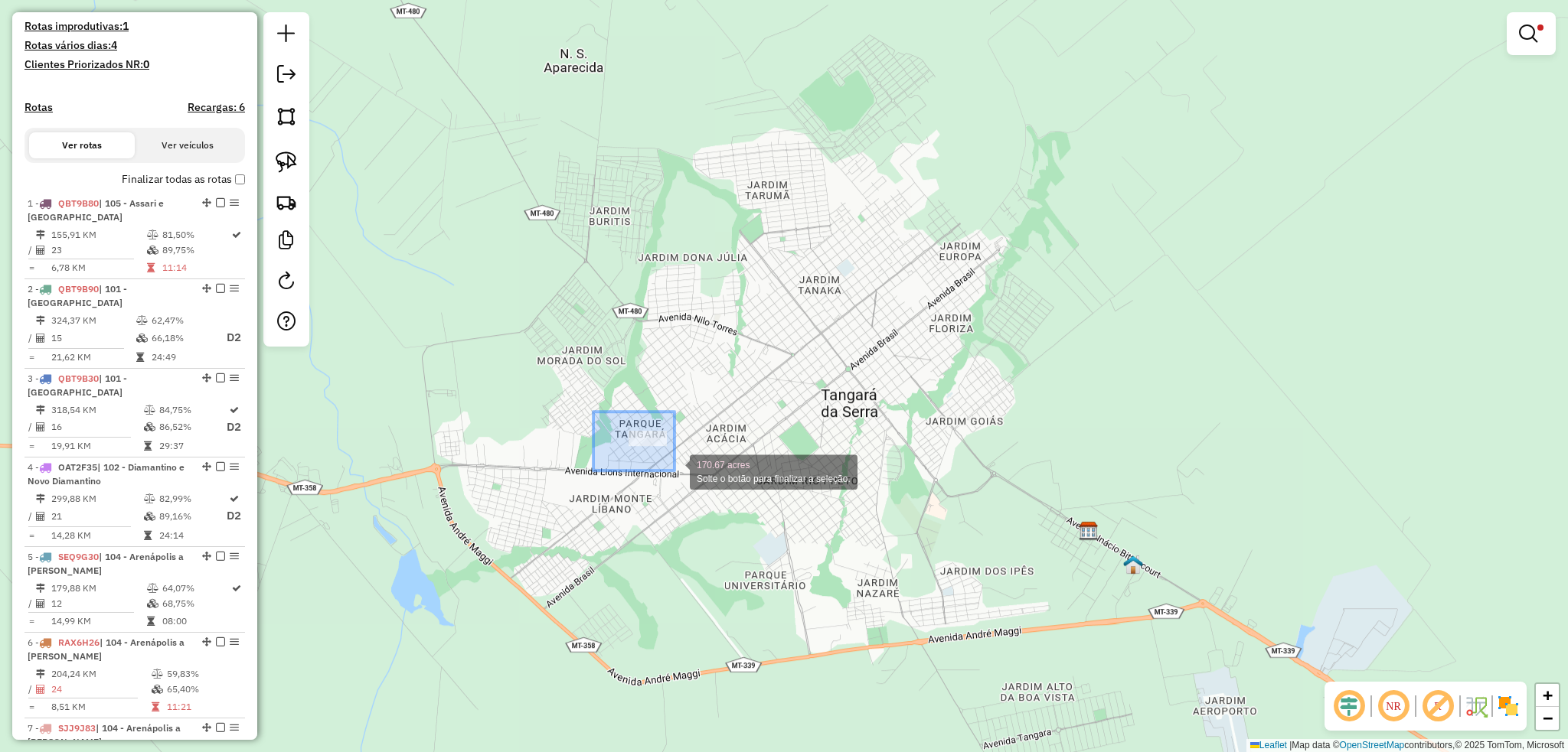
drag, startPoint x: 597, startPoint y: 416, endPoint x: 674, endPoint y: 471, distance: 94.6
drag, startPoint x: 651, startPoint y: 439, endPoint x: 681, endPoint y: 463, distance: 38.4
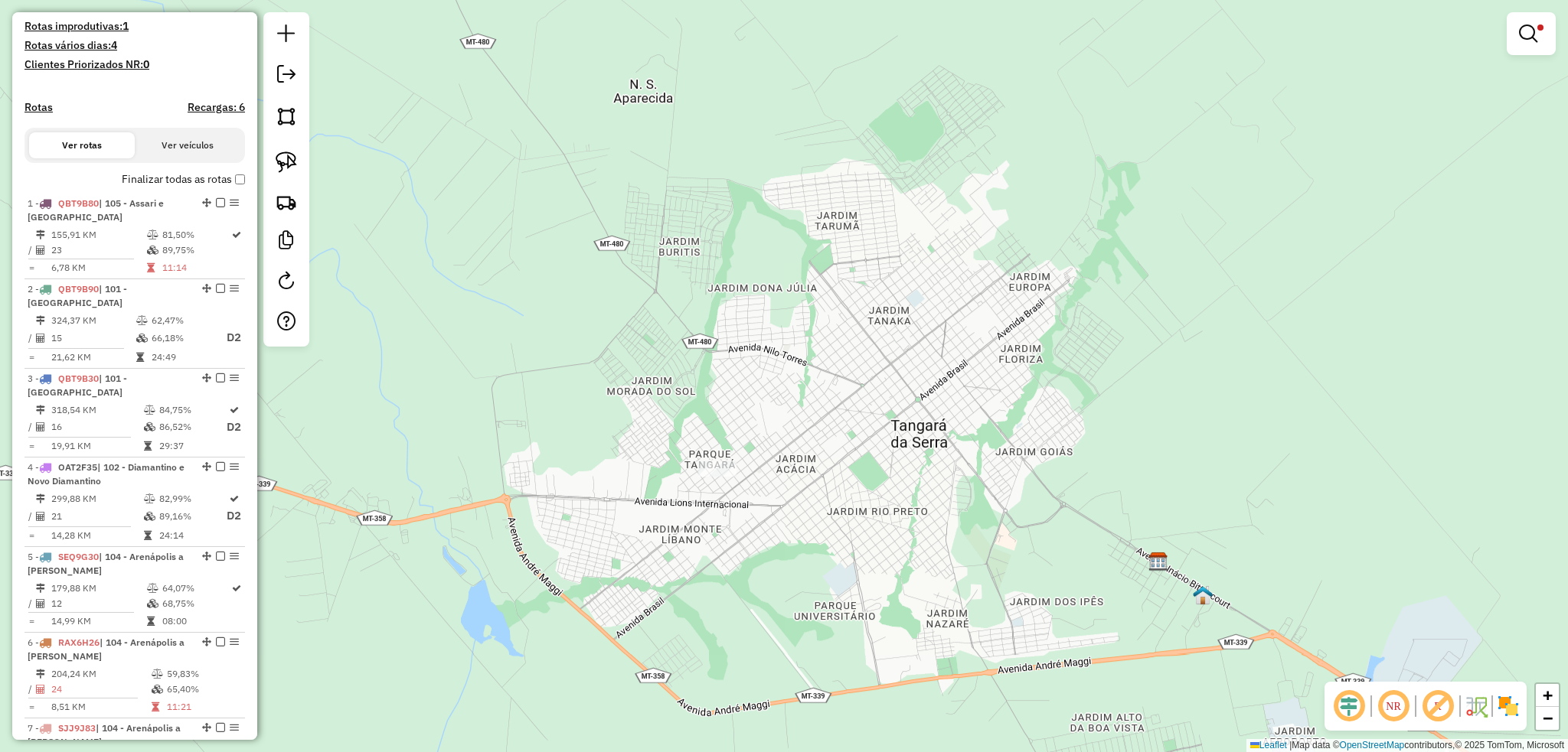
drag, startPoint x: 601, startPoint y: 408, endPoint x: 669, endPoint y: 436, distance: 73.5
click at [669, 438] on div "Limpar filtros Janela de atendimento Grade de atendimento Capacidade Transporta…" at bounding box center [784, 376] width 1568 height 752
select select "**********"
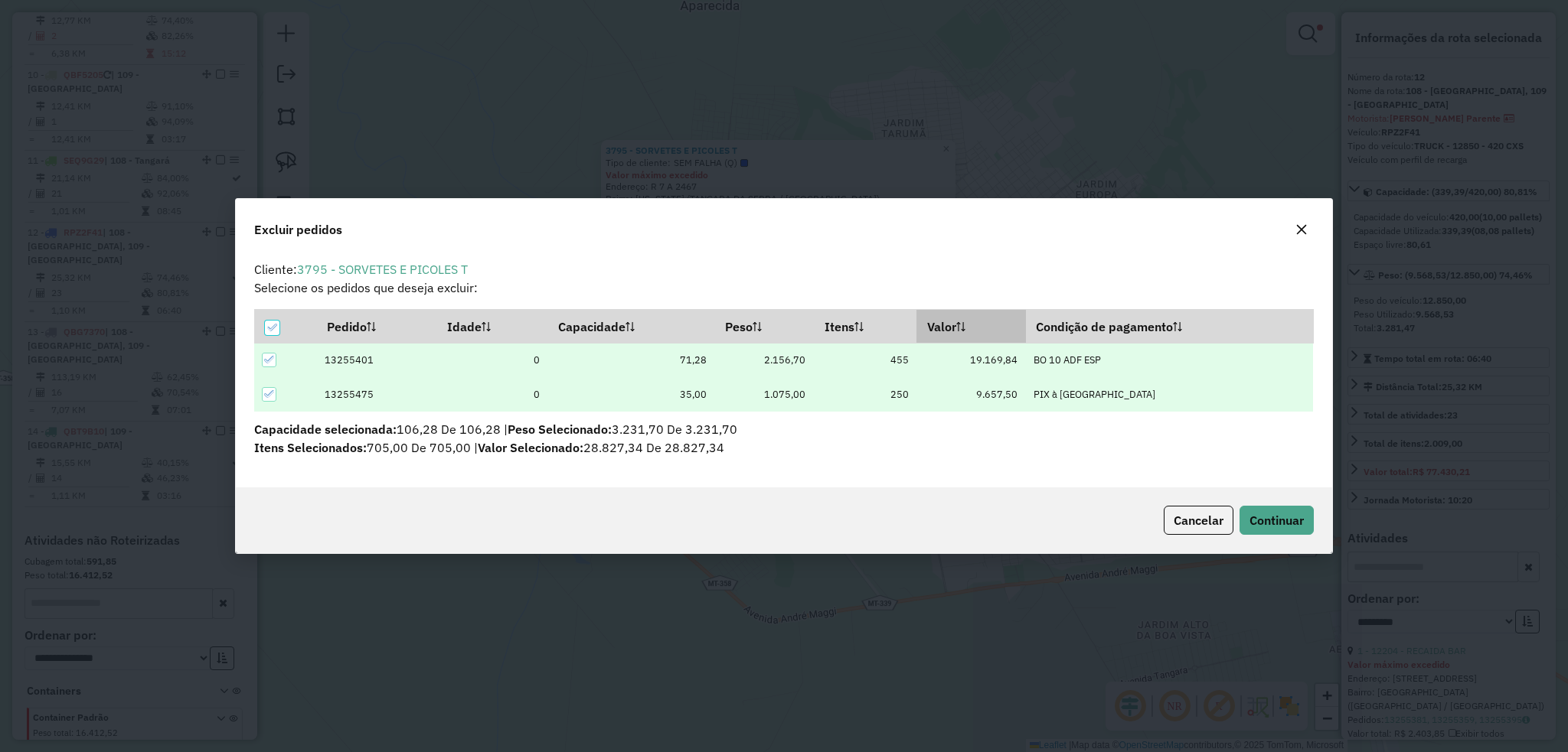
scroll to position [0, 0]
click at [1263, 521] on span "Continuar" at bounding box center [1276, 521] width 54 height 16
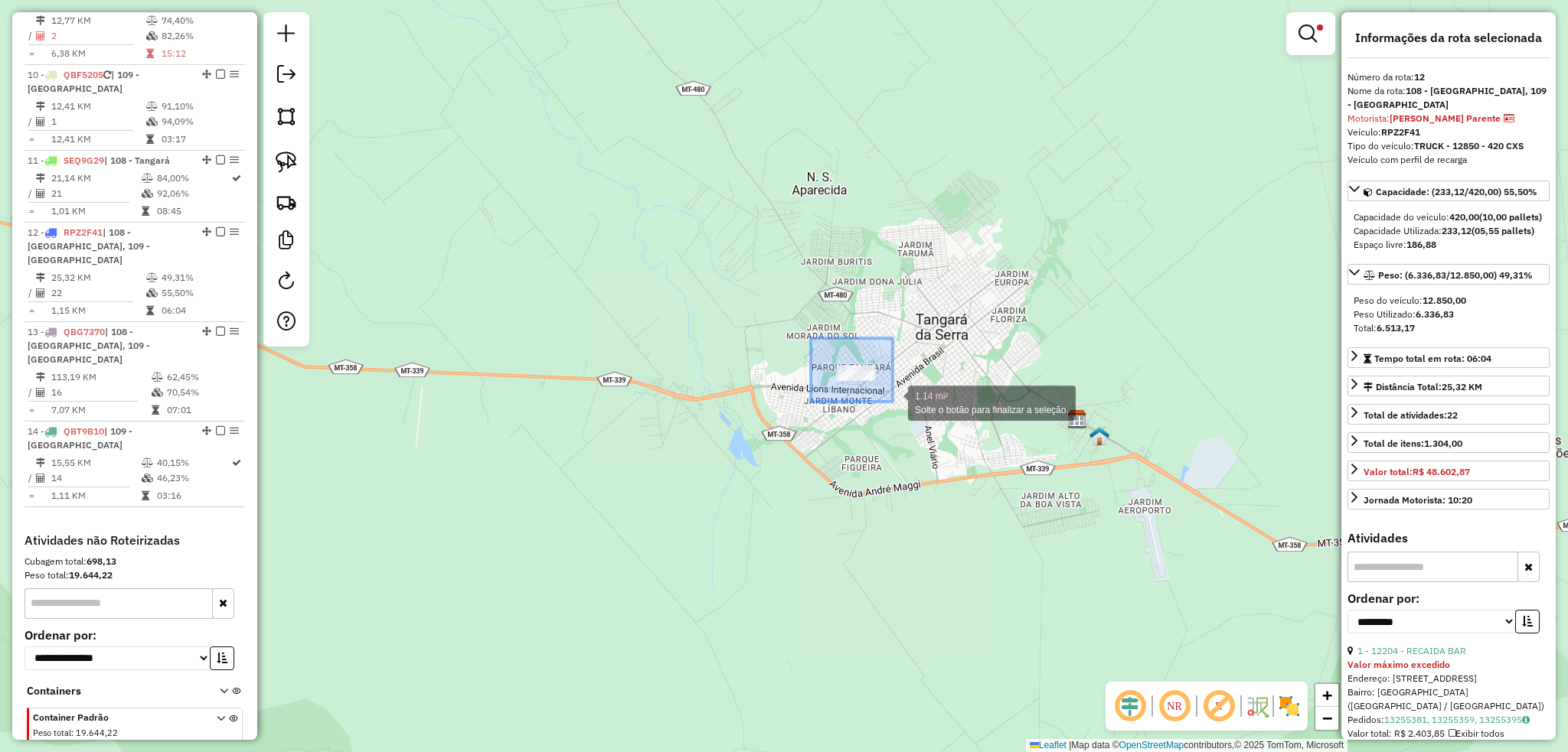
drag, startPoint x: 815, startPoint y: 344, endPoint x: 892, endPoint y: 402, distance: 96.4
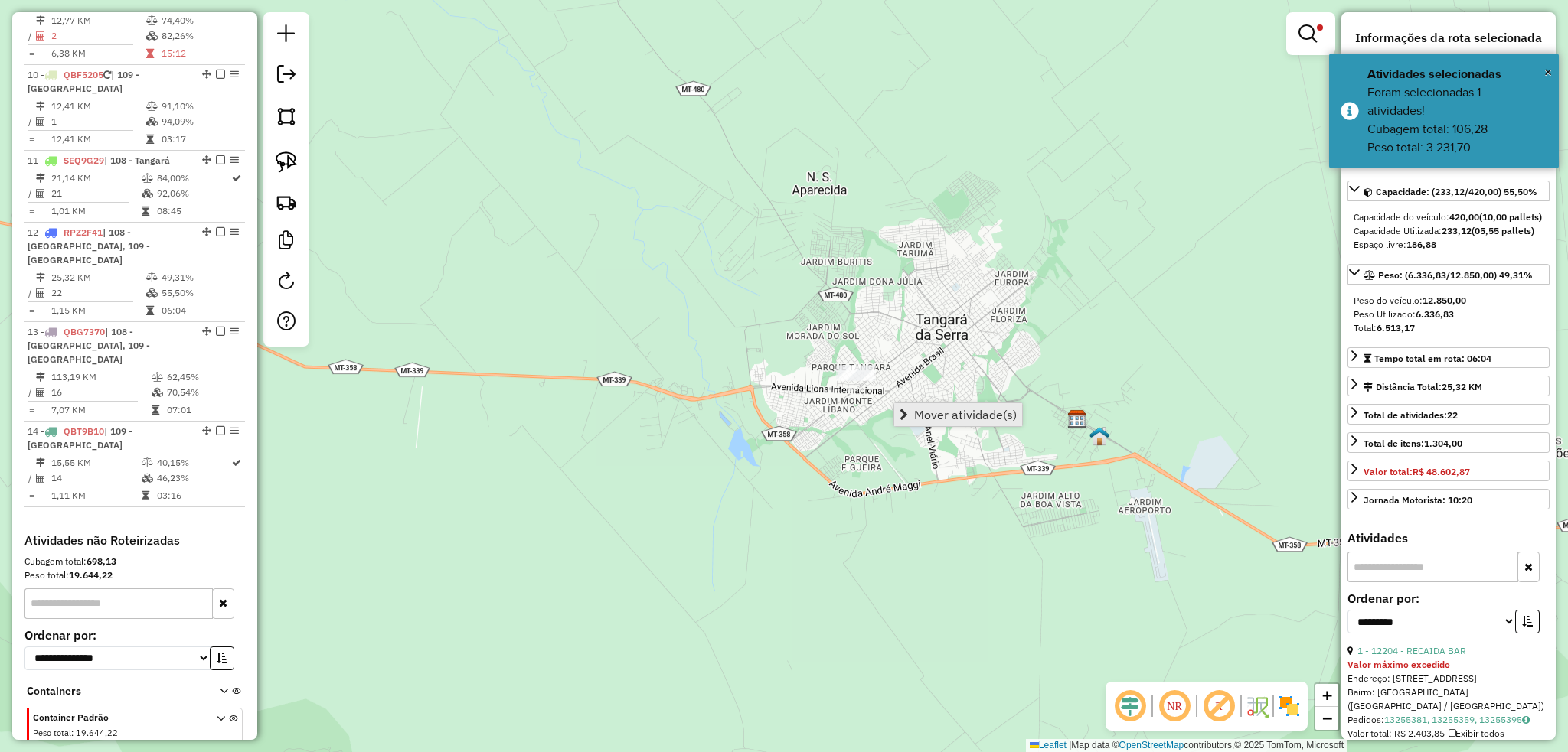
click at [981, 421] on span "Mover atividade(s)" at bounding box center [965, 415] width 102 height 13
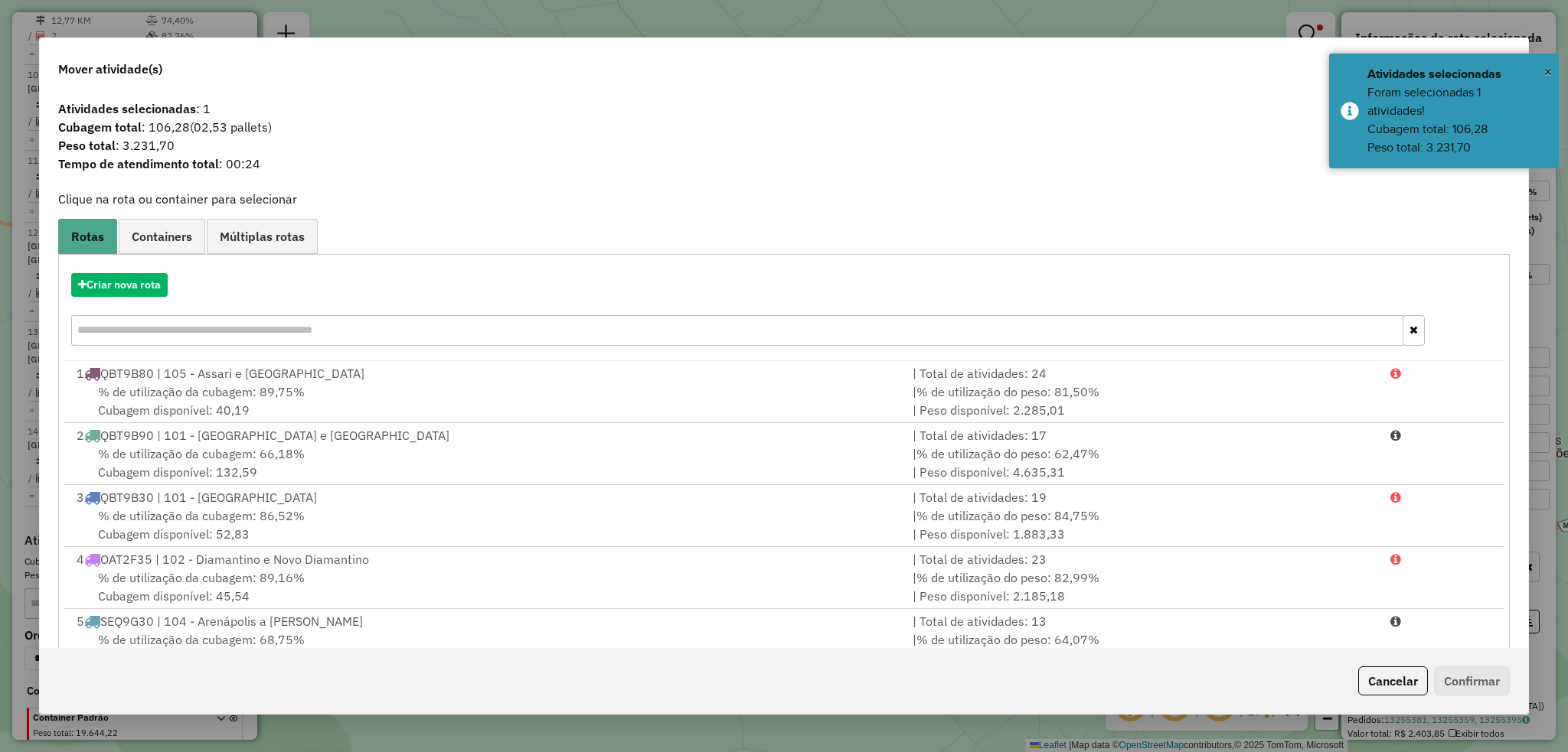
click at [342, 331] on input "text" at bounding box center [737, 330] width 1331 height 30
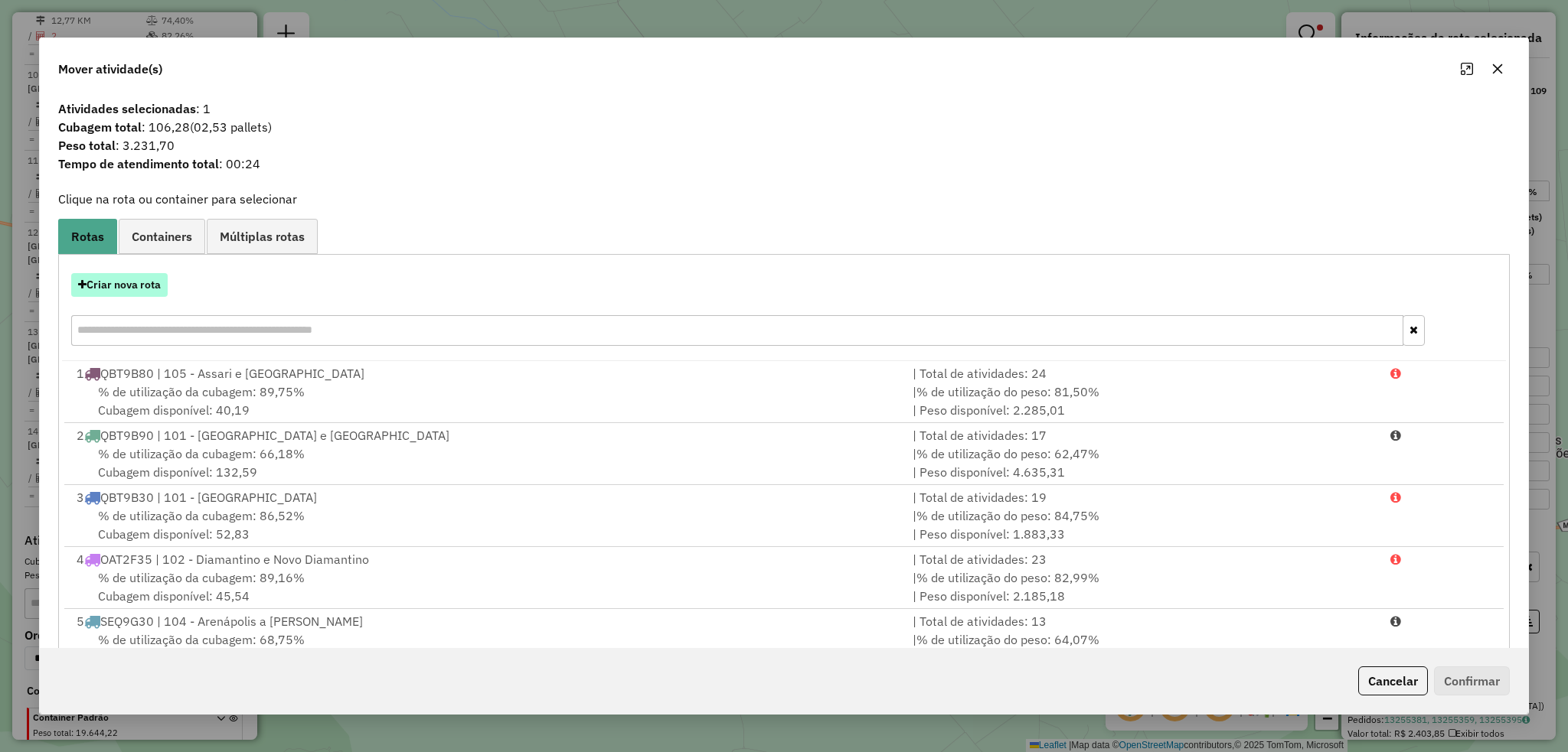
click at [126, 277] on button "Criar nova rota" at bounding box center [119, 285] width 96 height 23
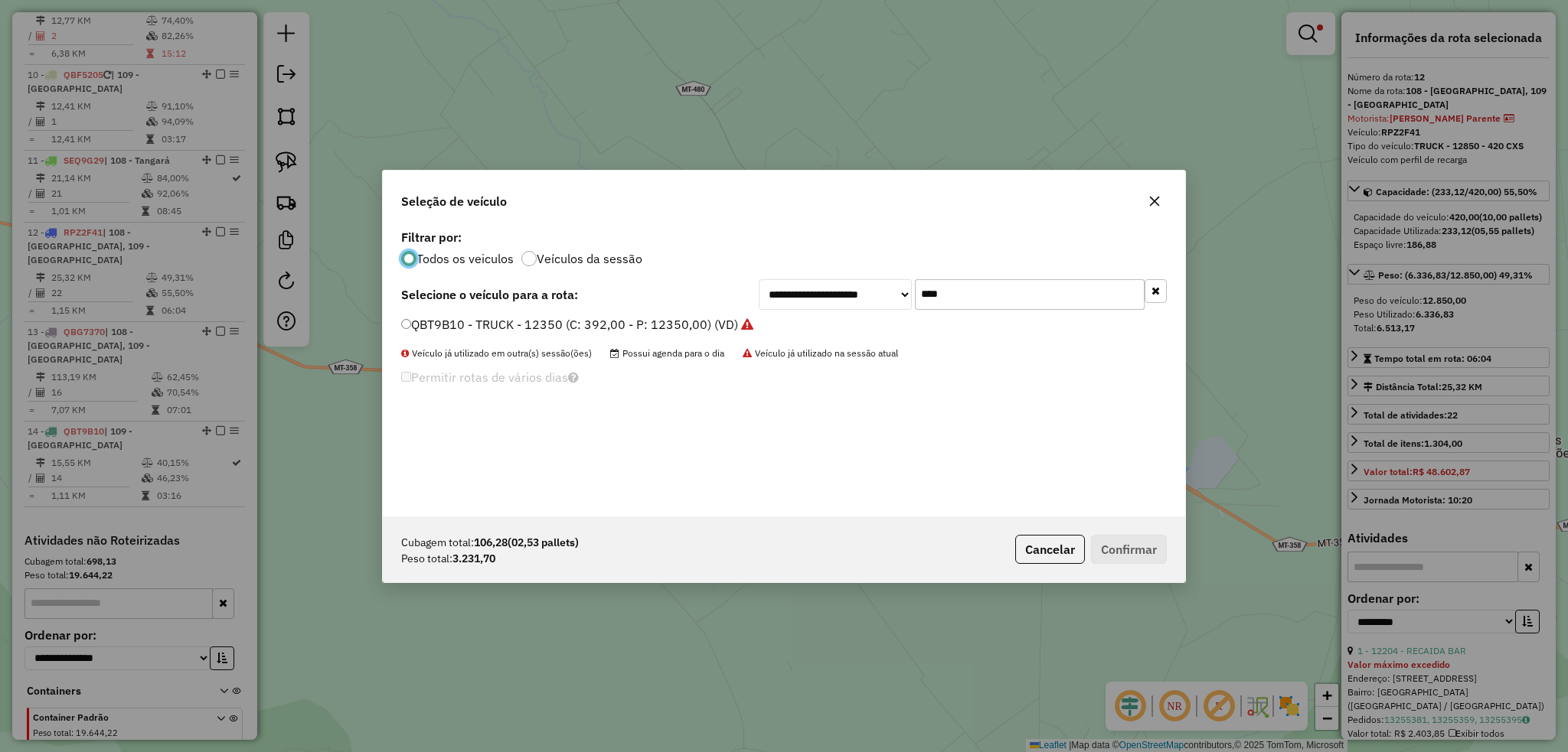
scroll to position [7, 5]
click at [957, 279] on input "****" at bounding box center [1030, 294] width 230 height 30
click at [958, 279] on input "****" at bounding box center [1030, 294] width 230 height 30
type input "*"
type input "***"
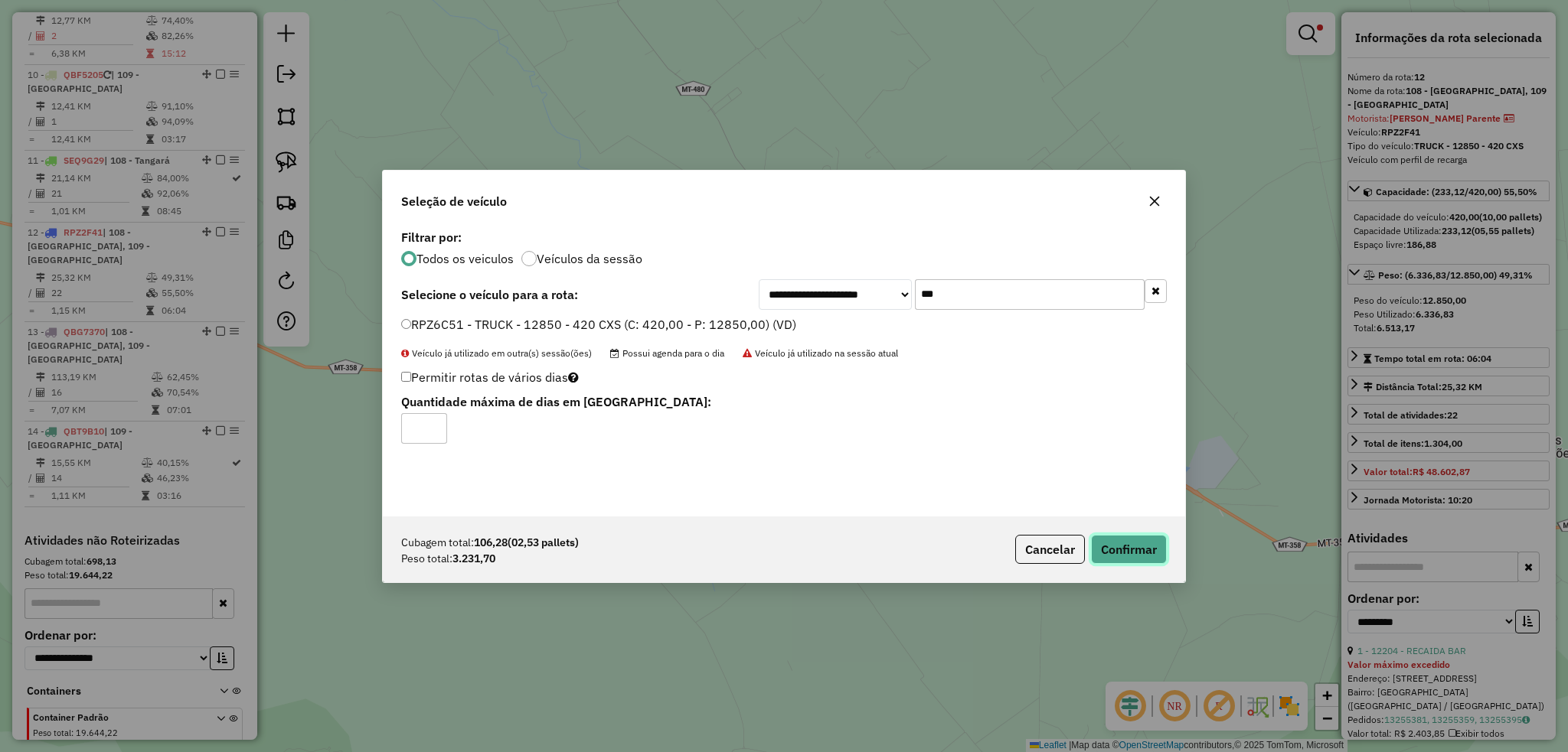
click at [1125, 550] on button "Confirmar" at bounding box center [1128, 549] width 76 height 29
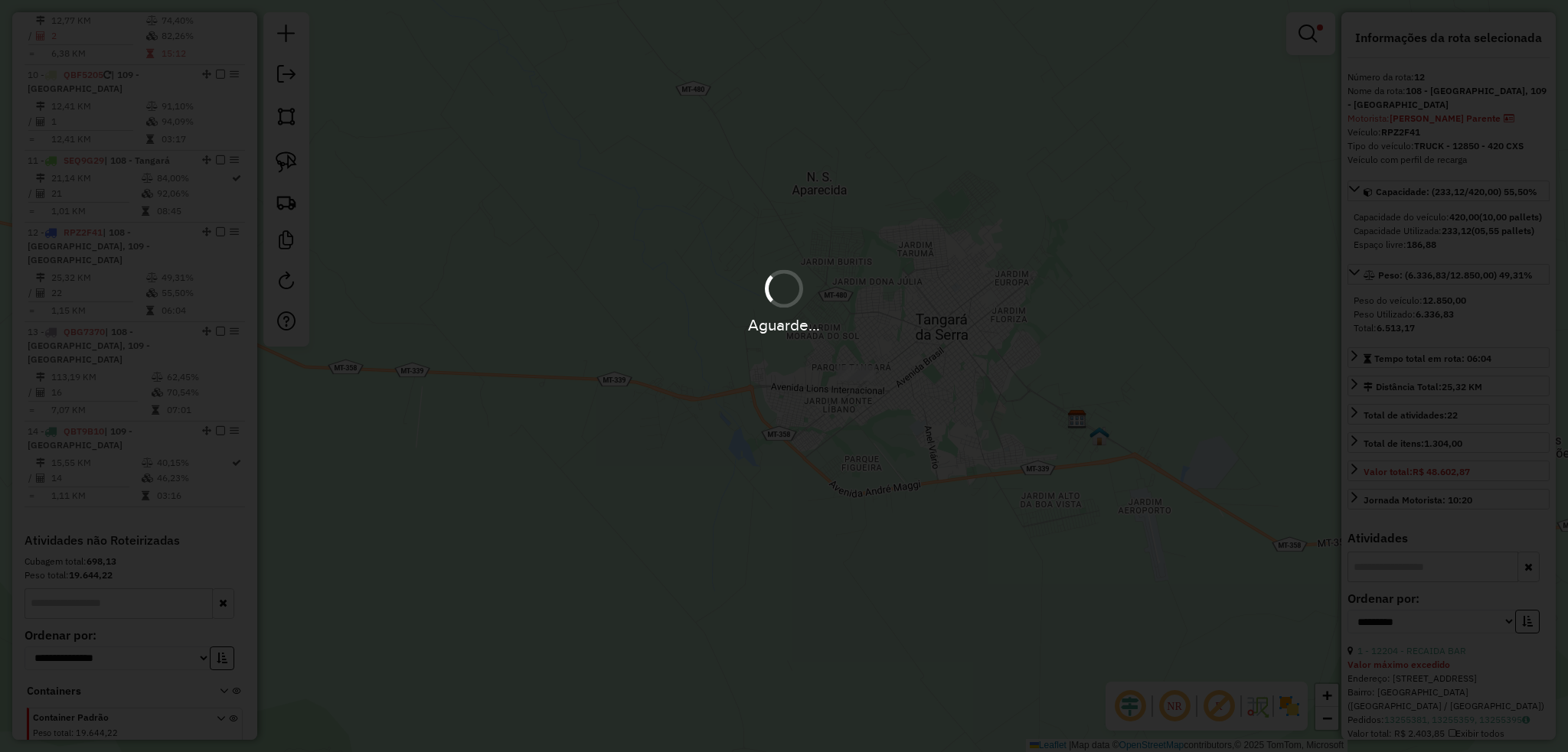
scroll to position [1382, 0]
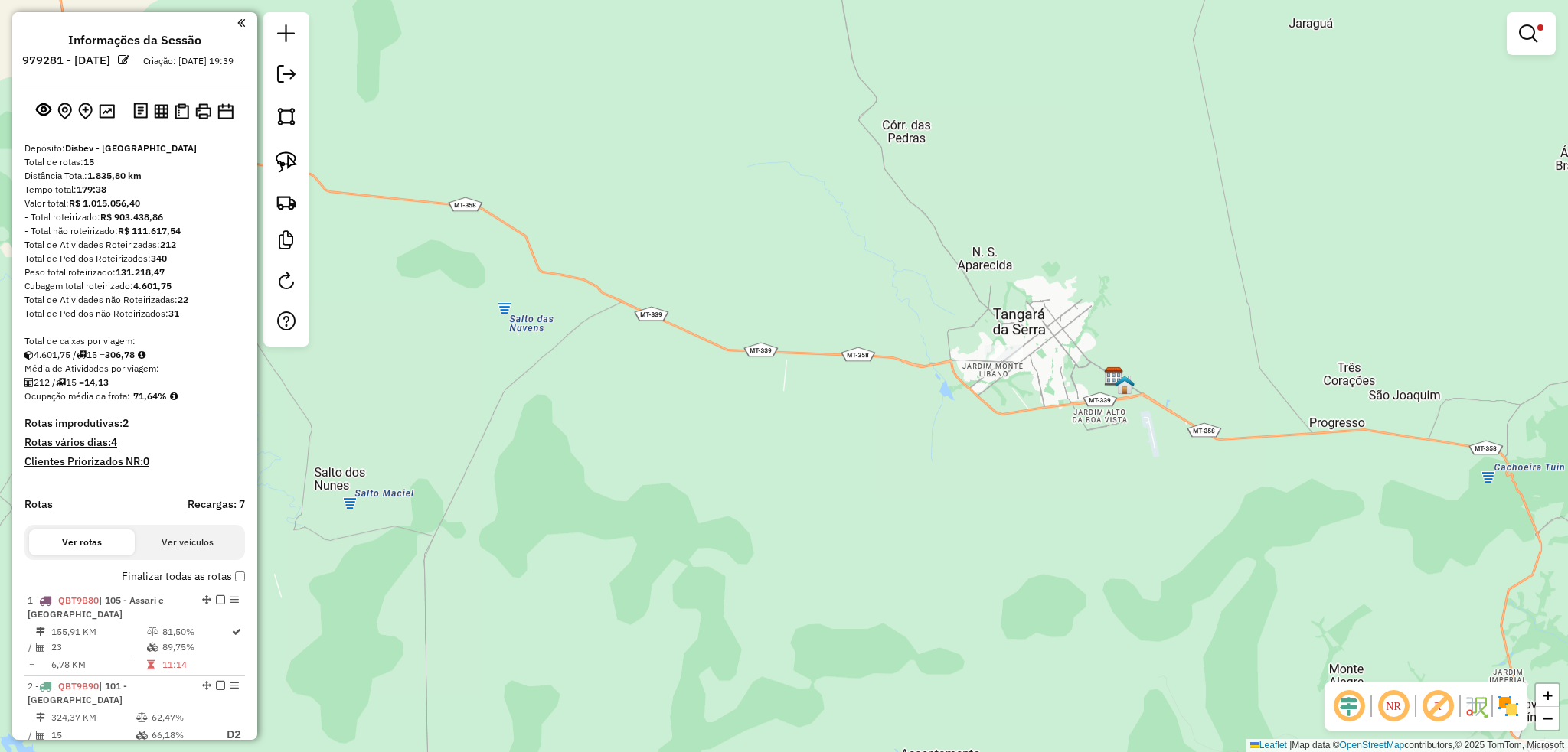
scroll to position [1382, 0]
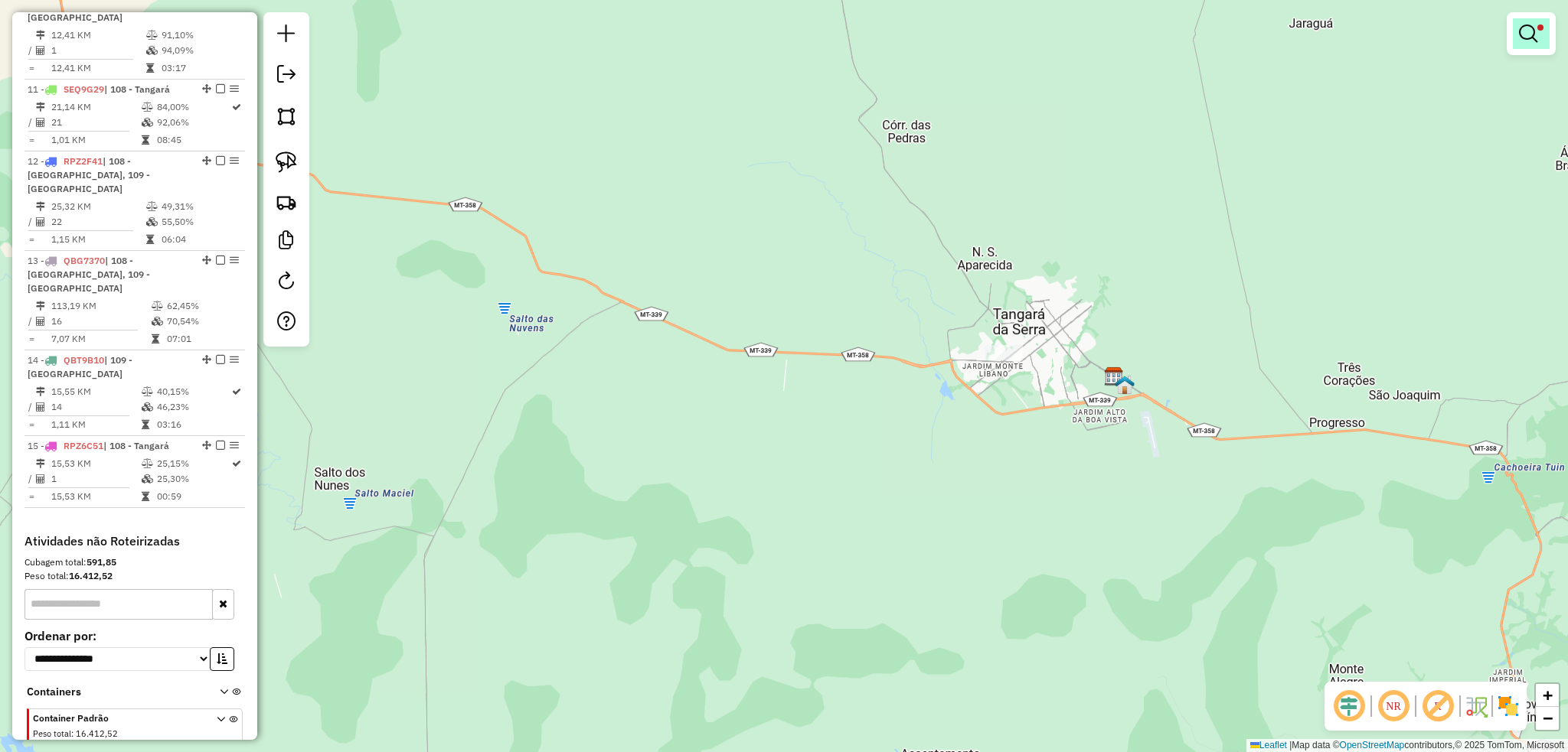
click at [1532, 38] on em at bounding box center [1527, 33] width 18 height 18
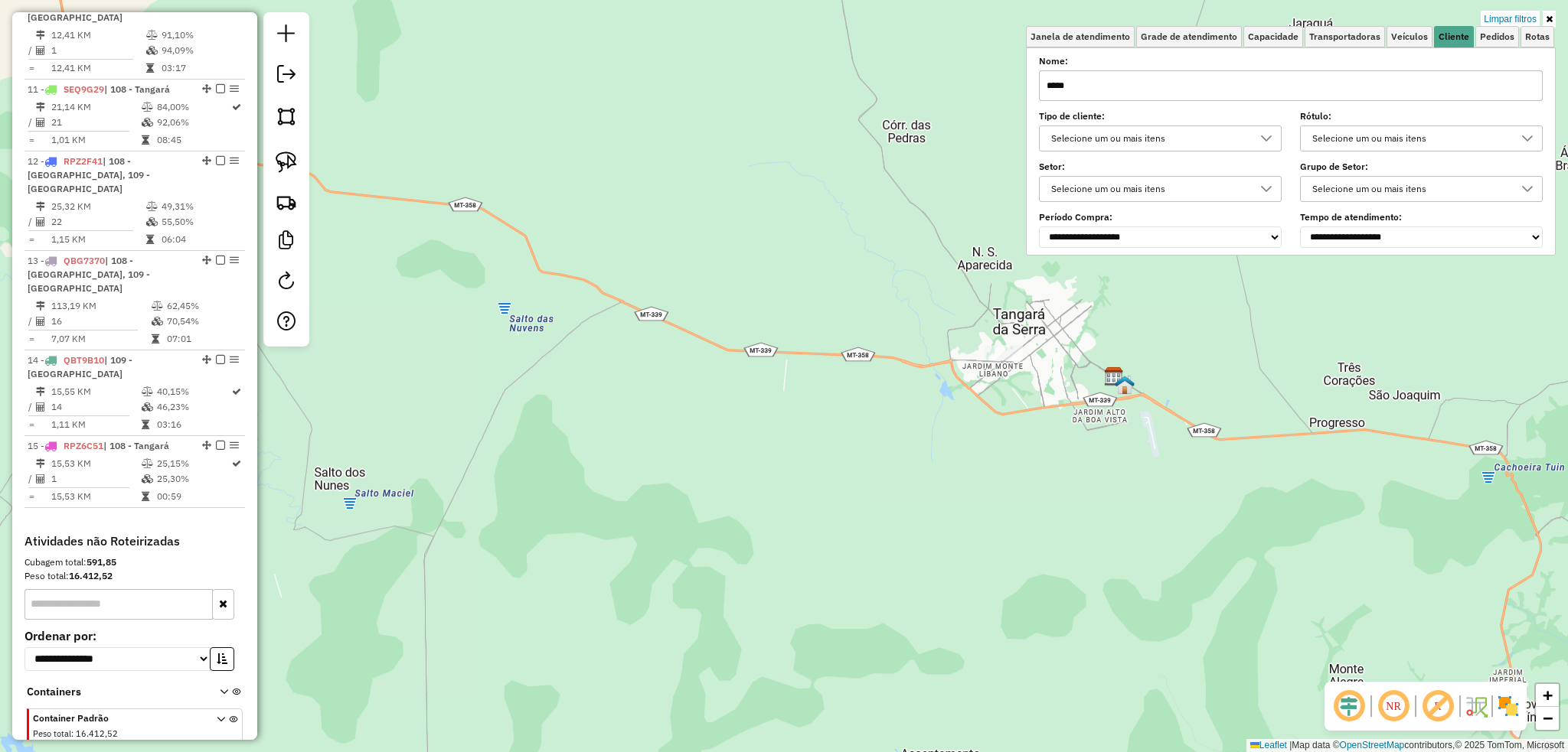
click at [1246, 78] on input "*****" at bounding box center [1290, 85] width 504 height 30
click at [1241, 81] on input "*****" at bounding box center [1290, 85] width 504 height 30
type input "*"
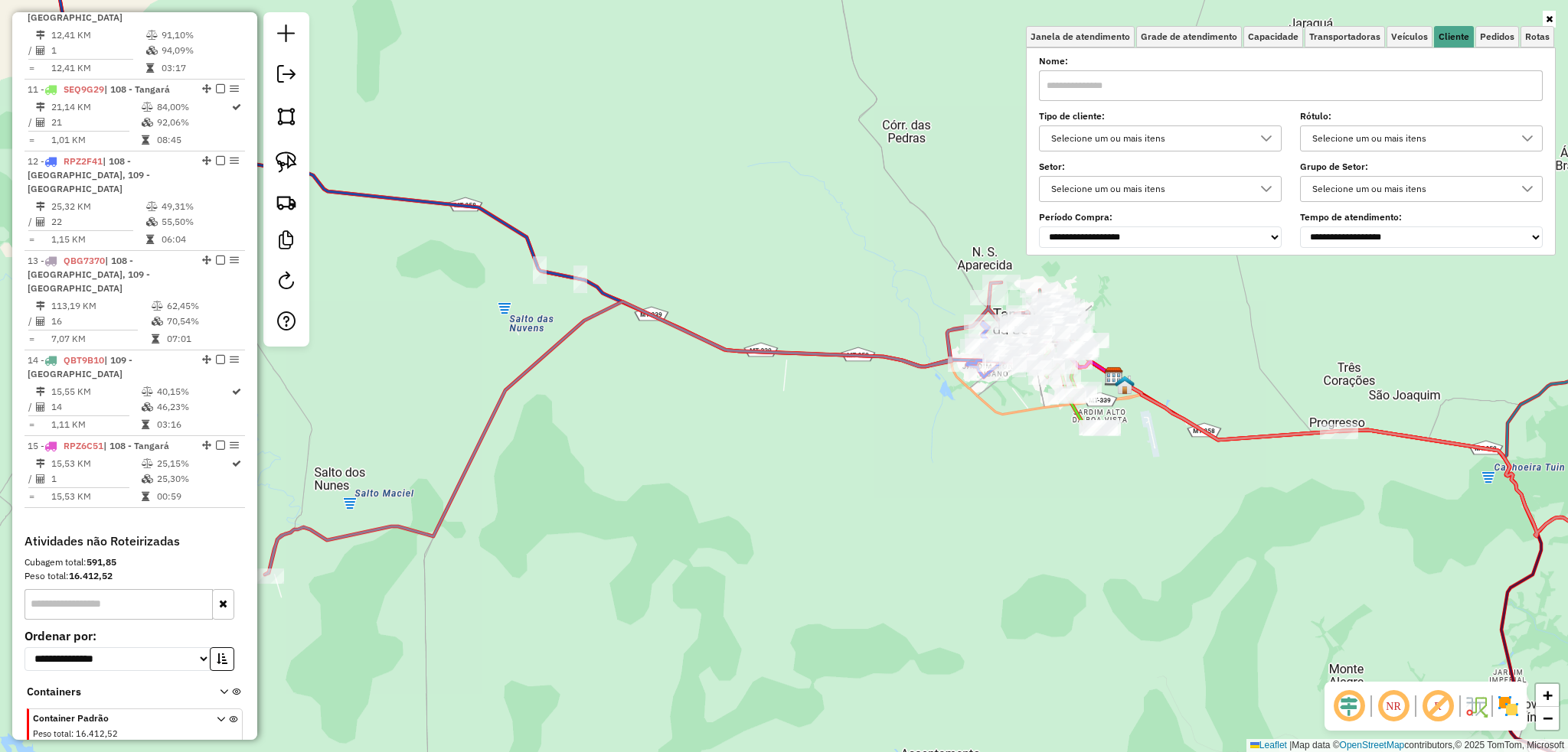
click at [1171, 81] on input "text" at bounding box center [1290, 85] width 504 height 30
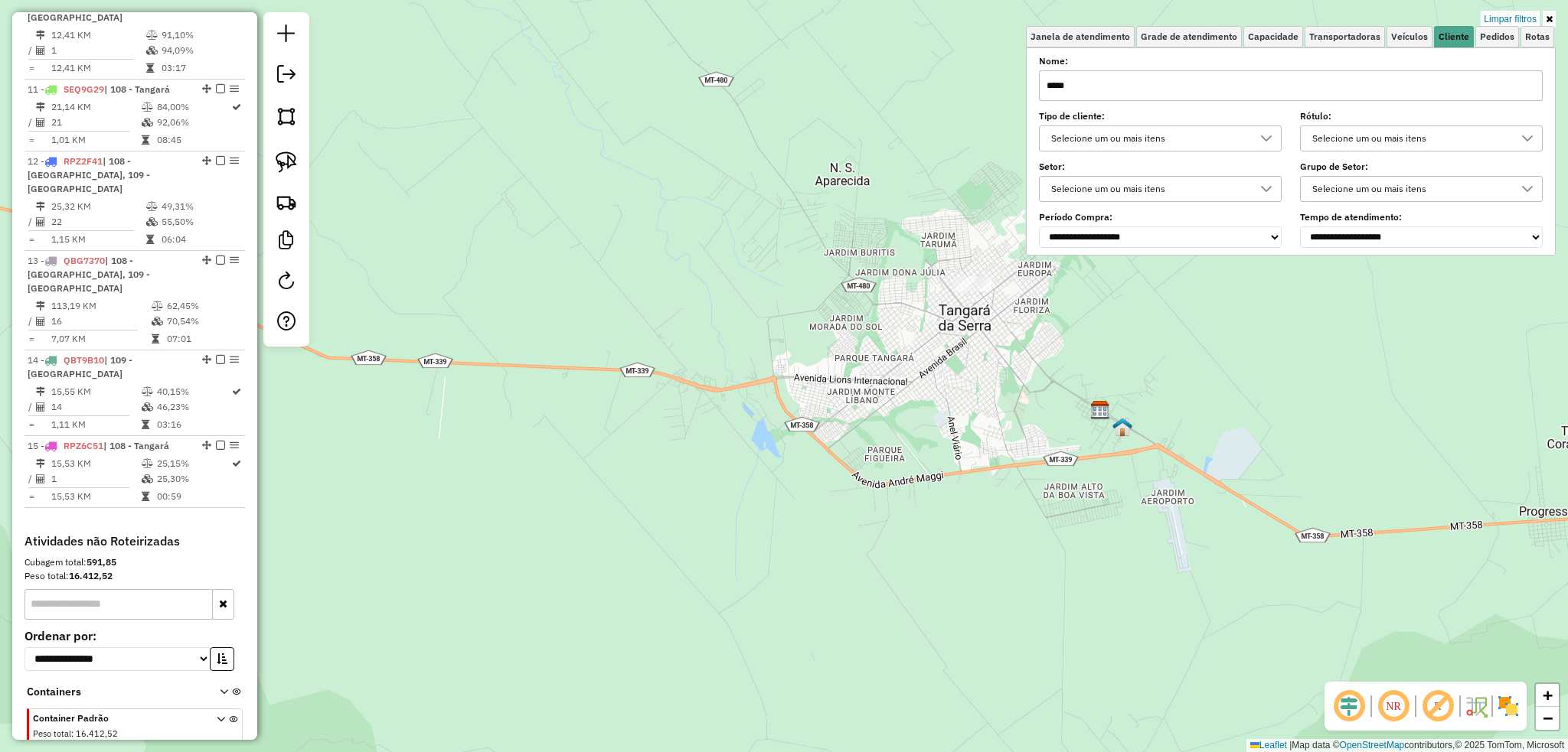
type input "*****"
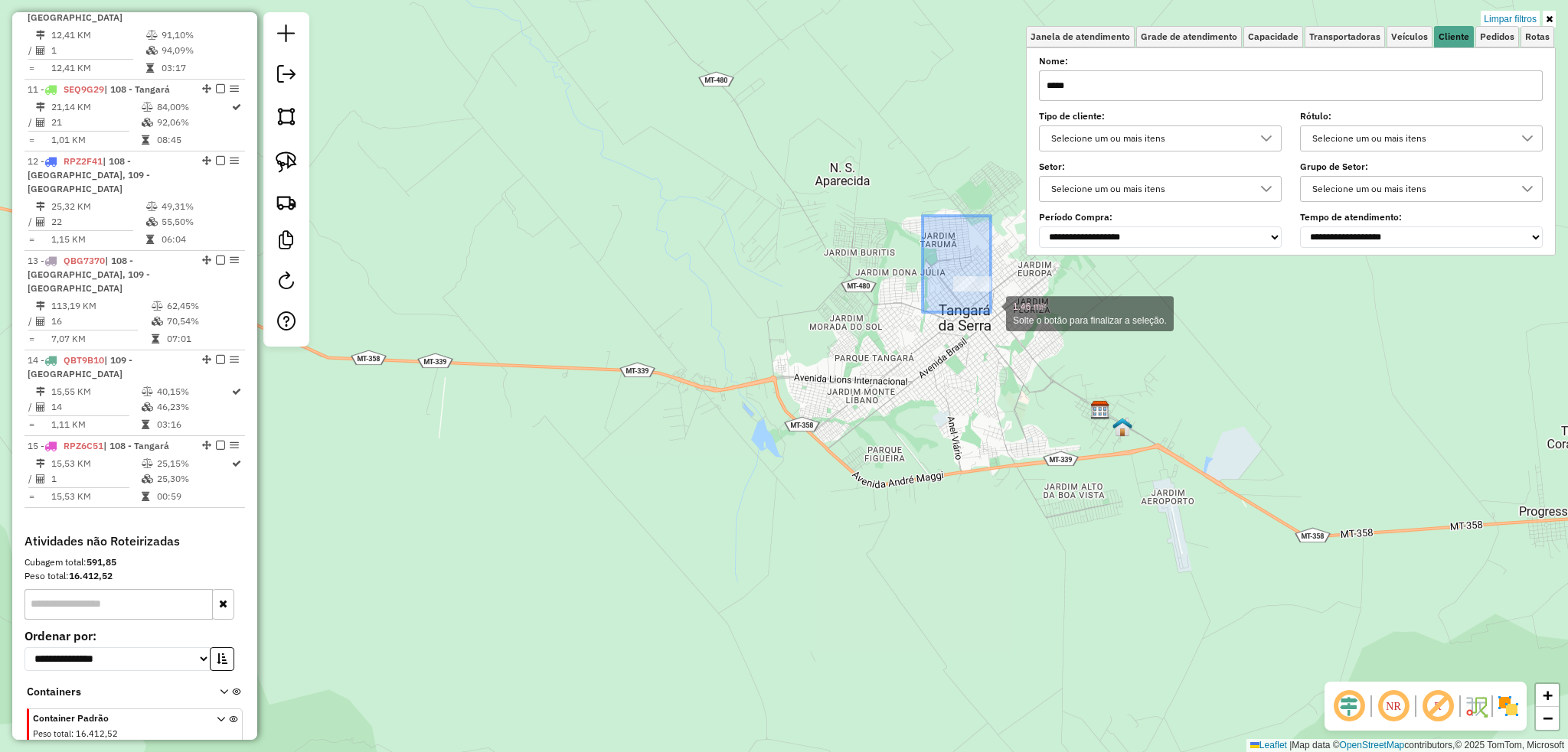
drag, startPoint x: 946, startPoint y: 246, endPoint x: 991, endPoint y: 312, distance: 79.9
click at [991, 312] on div "1.46 mi² Solte o botão para finalizar a seleção. Limpar filtros Janela de atend…" at bounding box center [784, 376] width 1568 height 752
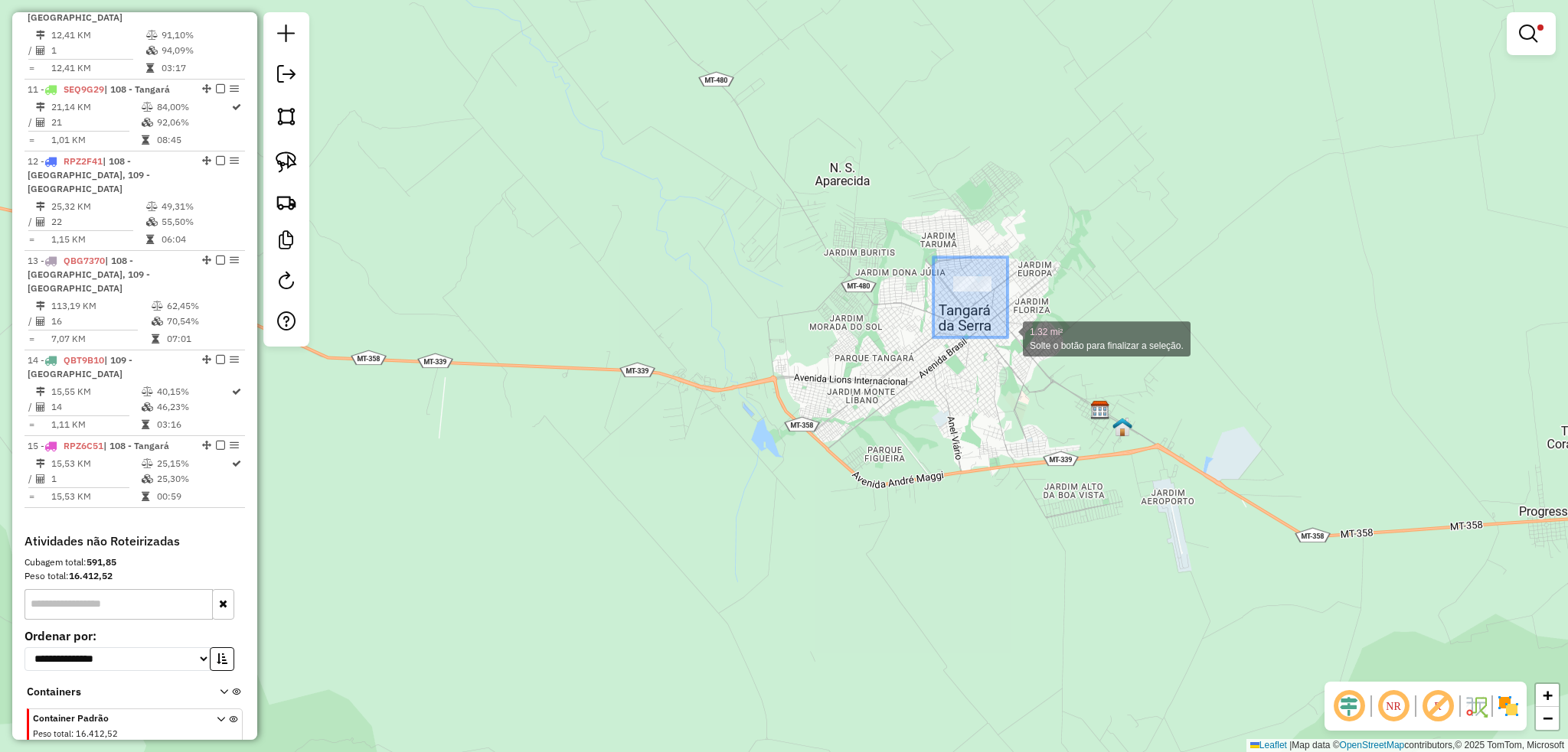
drag, startPoint x: 935, startPoint y: 261, endPoint x: 1007, endPoint y: 338, distance: 105.4
click at [1007, 338] on div "1.32 mi² Solte o botão para finalizar a seleção. Limpar filtros Janela de atend…" at bounding box center [784, 376] width 1568 height 752
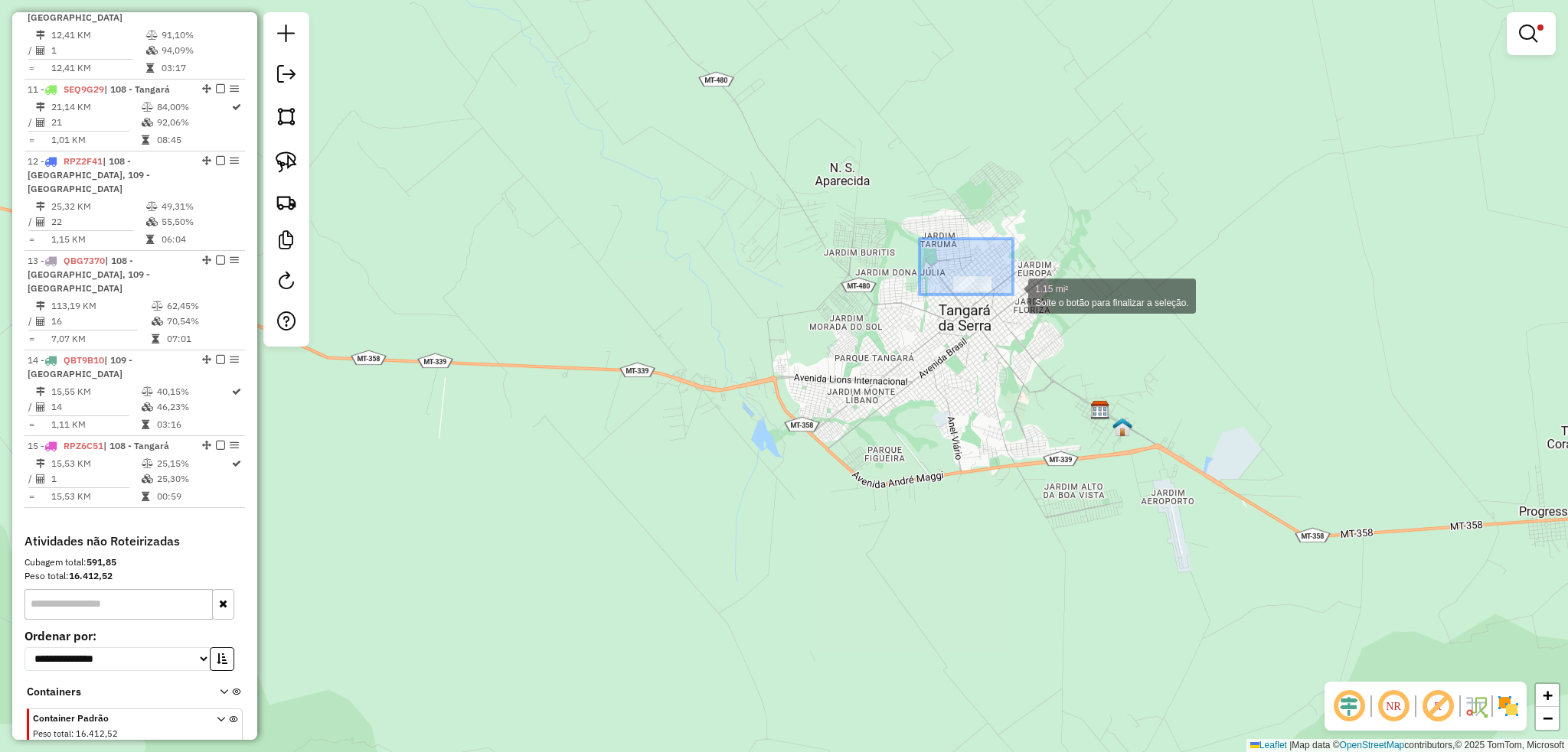
drag, startPoint x: 981, startPoint y: 274, endPoint x: 1013, endPoint y: 295, distance: 38.3
click at [1013, 295] on div "1.15 mi² Solte o botão para finalizar a seleção. Limpar filtros Janela de atend…" at bounding box center [784, 376] width 1568 height 752
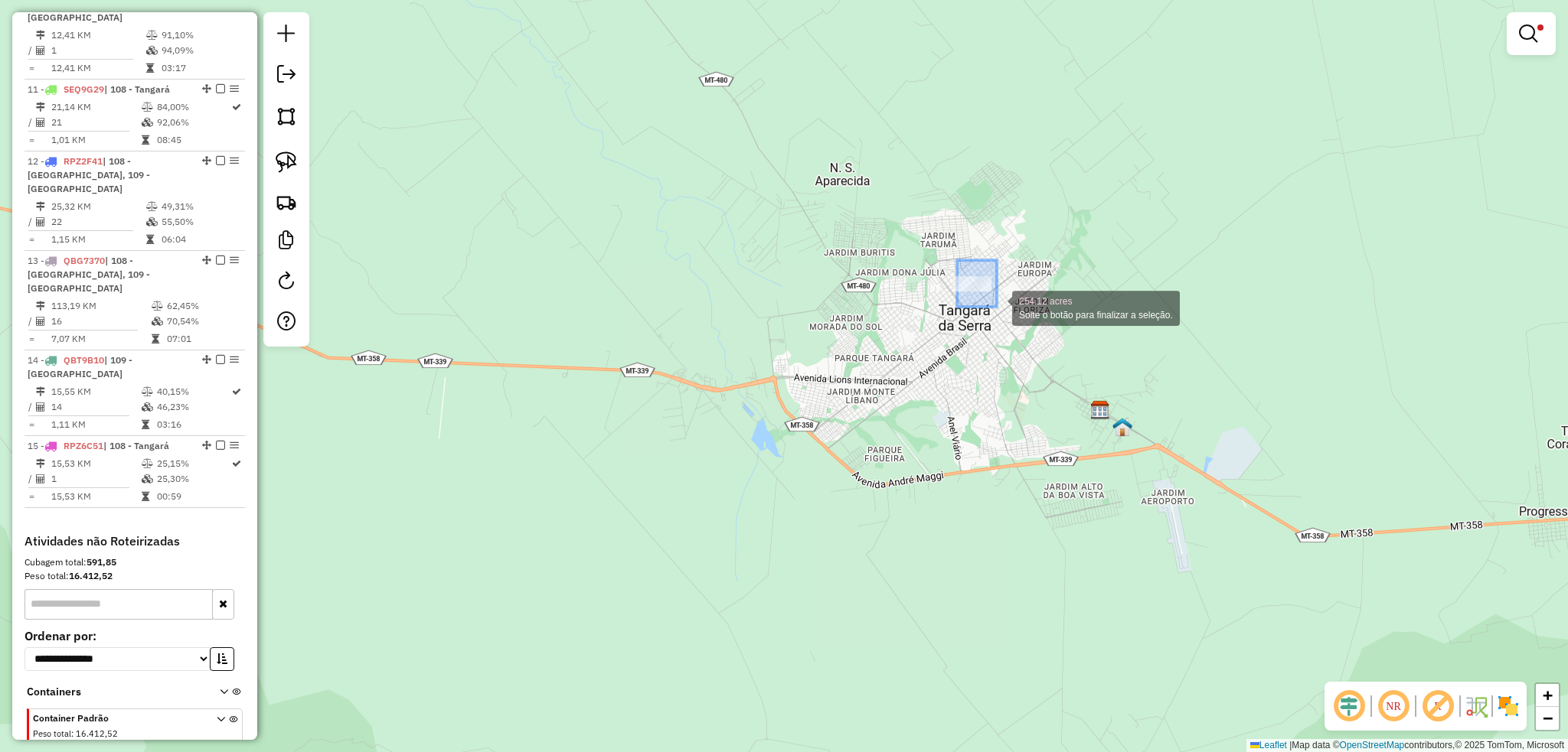
drag, startPoint x: 961, startPoint y: 270, endPoint x: 996, endPoint y: 306, distance: 50.2
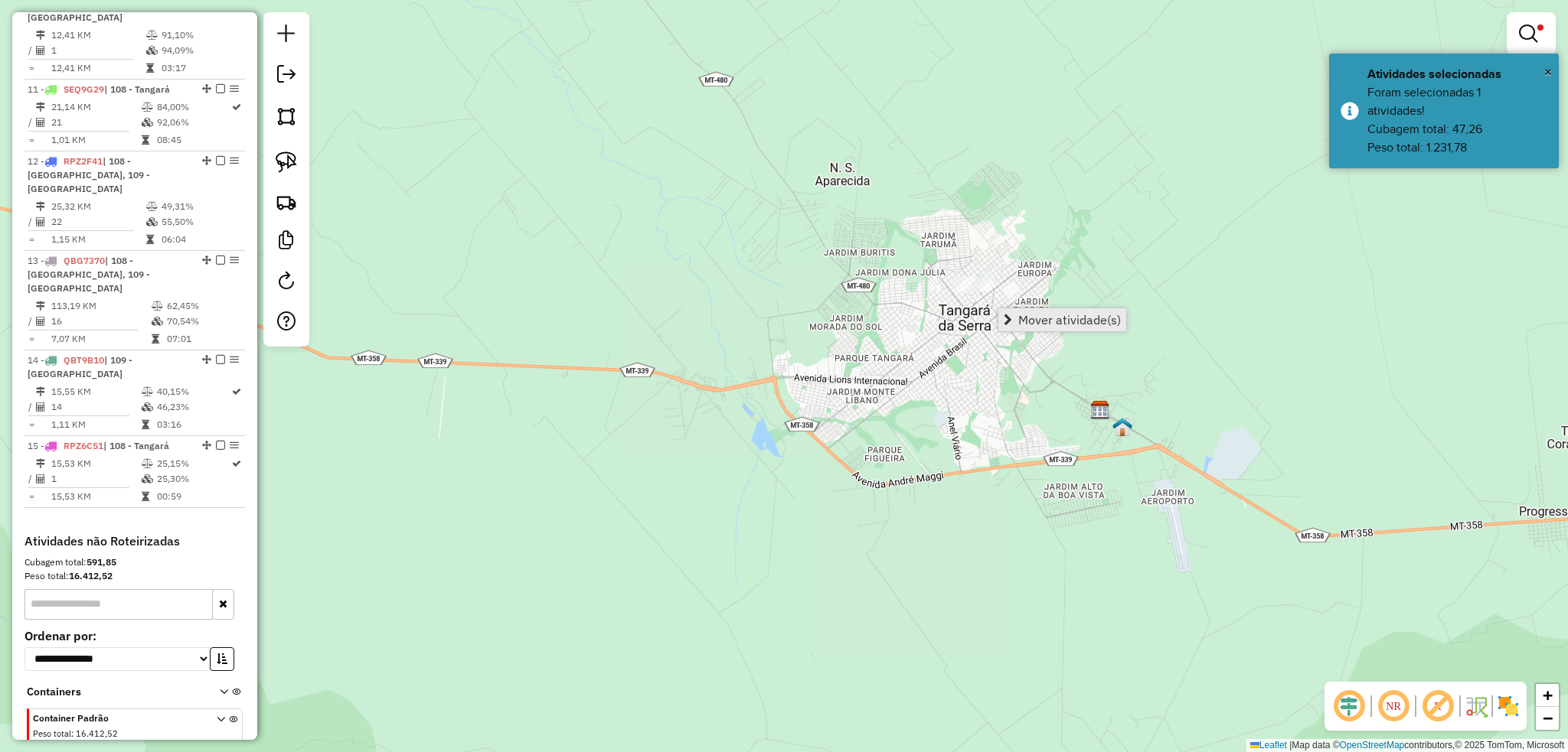
click at [1049, 329] on link "Mover atividade(s)" at bounding box center [1061, 319] width 127 height 23
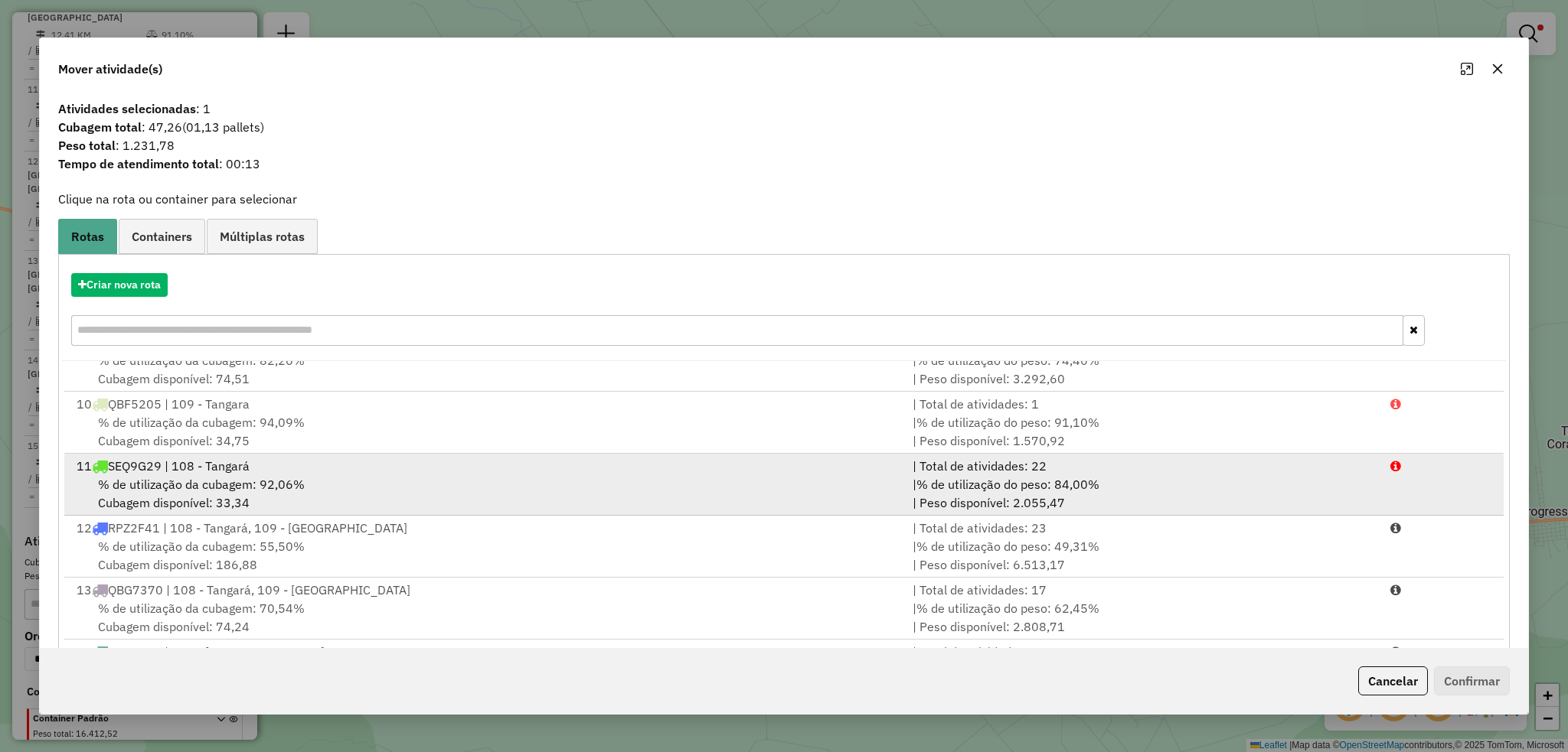
scroll to position [625, 0]
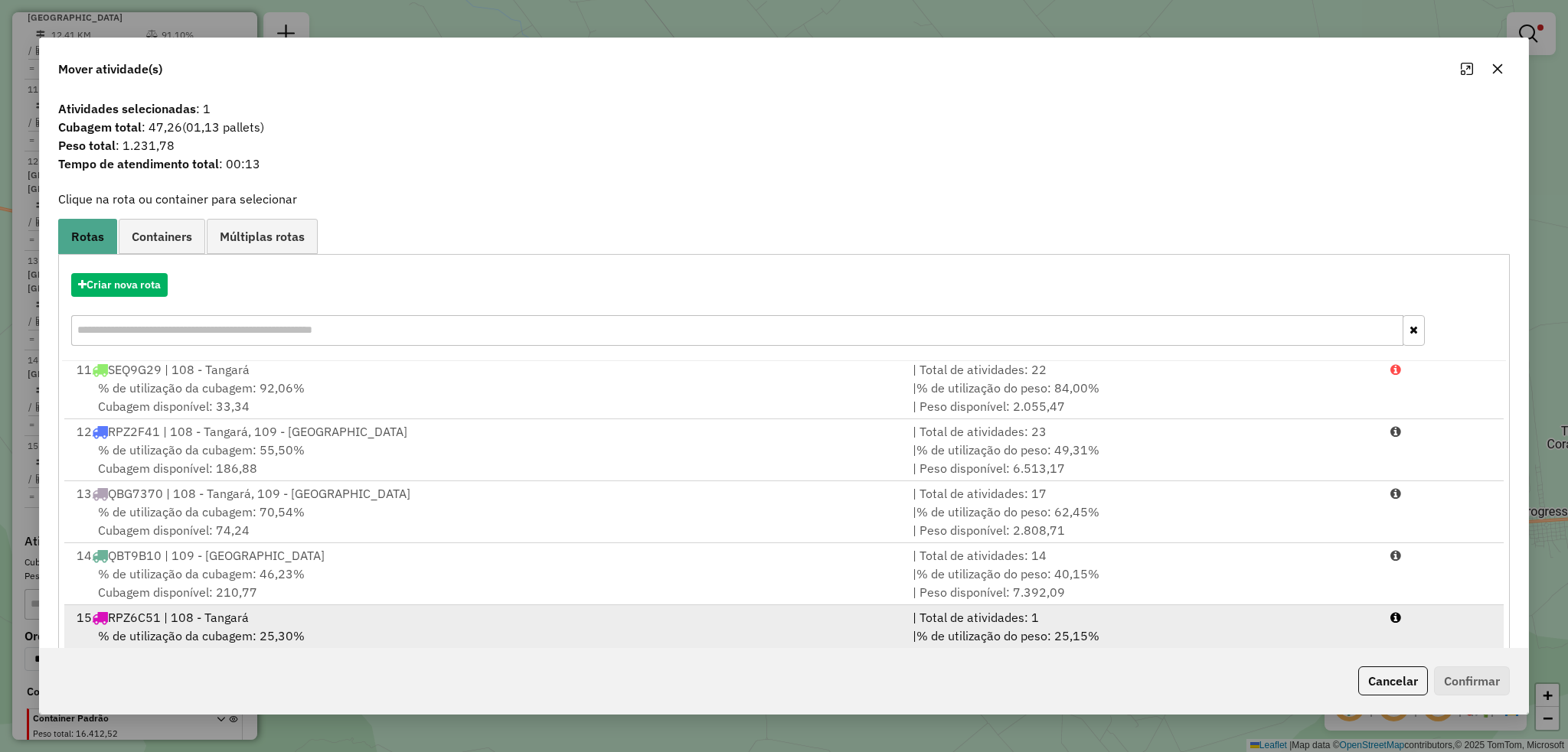
click at [204, 636] on span "% de utilização da cubagem: 25,30%" at bounding box center [201, 636] width 206 height 16
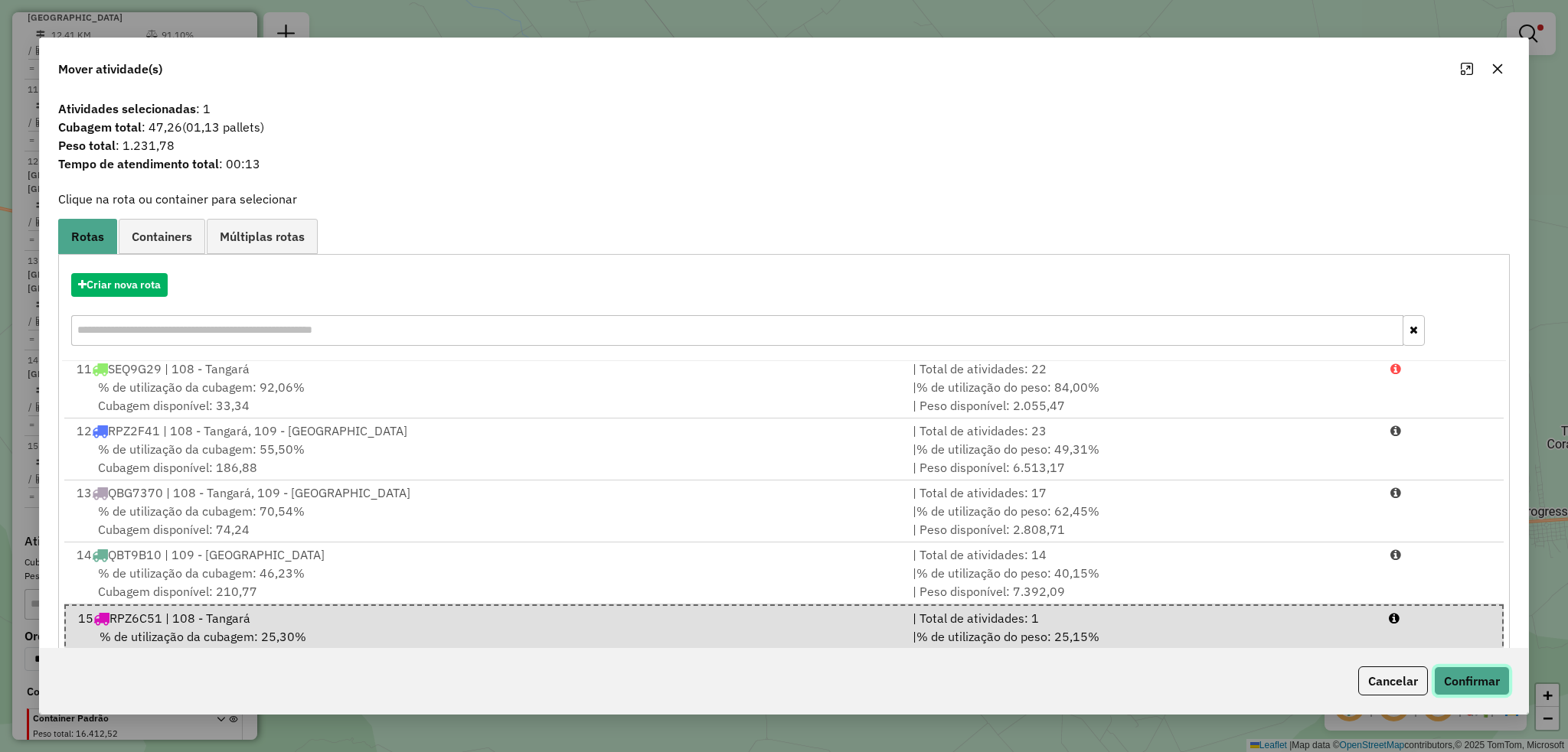
click at [1494, 679] on button "Confirmar" at bounding box center [1471, 681] width 76 height 29
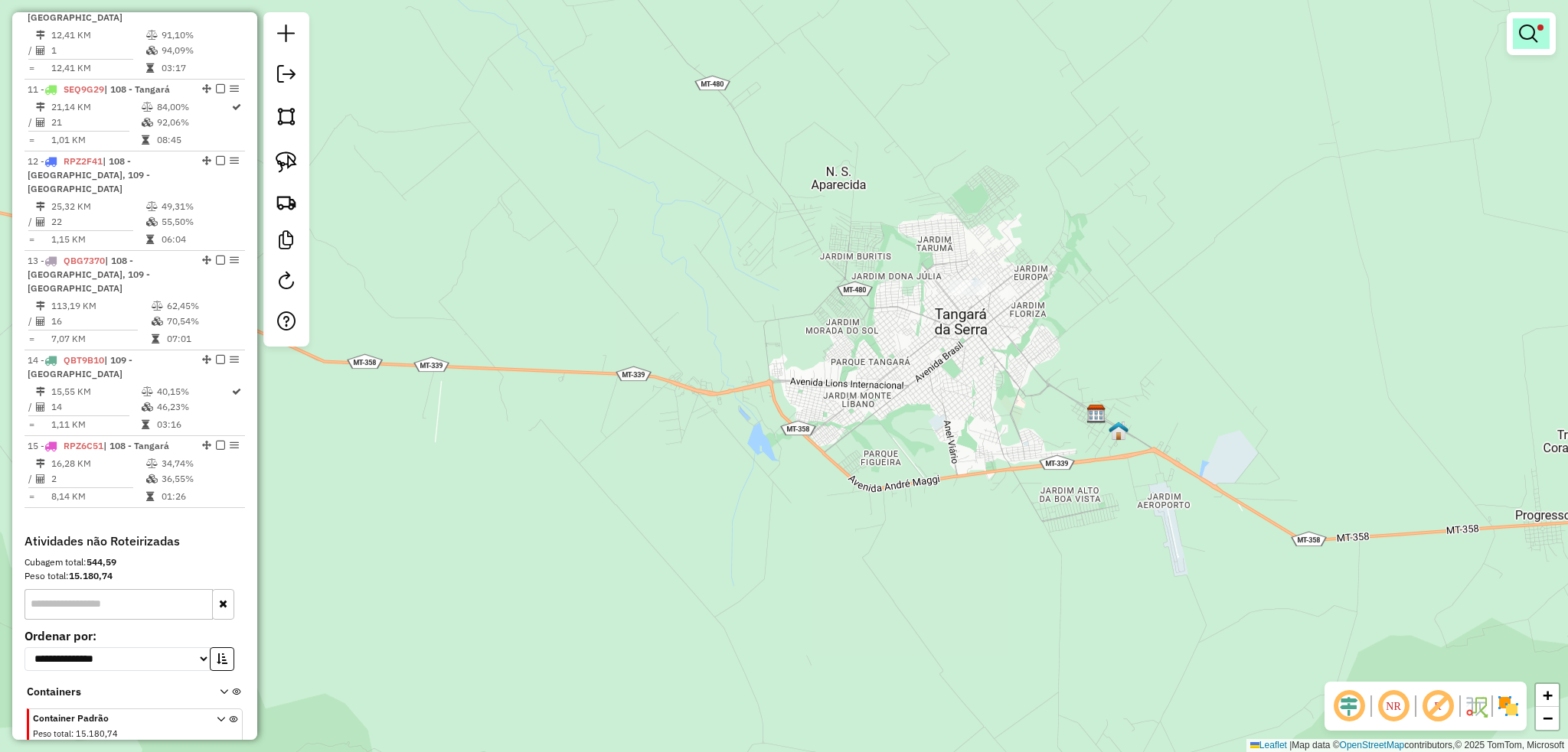
click at [1533, 34] on em at bounding box center [1527, 33] width 18 height 18
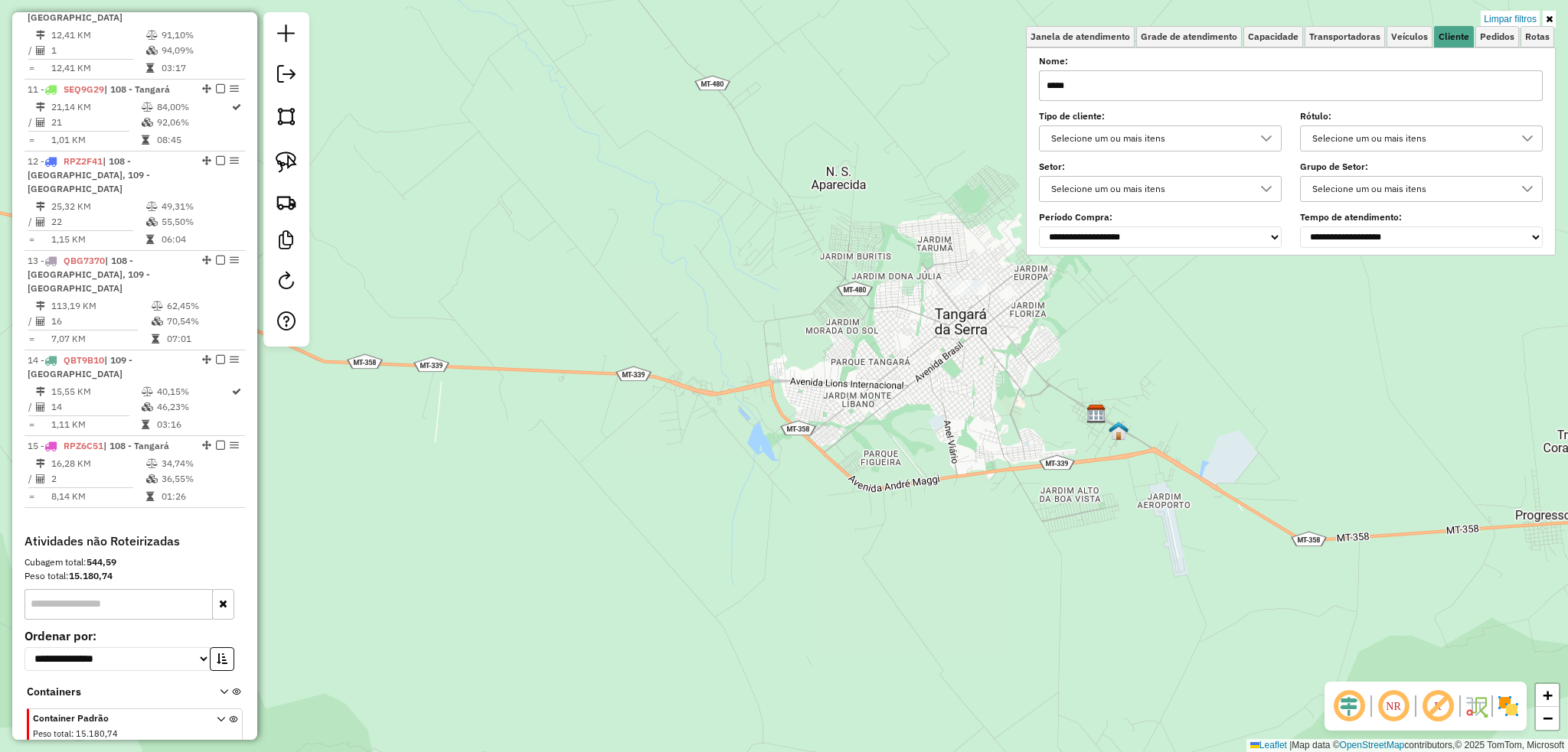
click at [1092, 81] on input "*****" at bounding box center [1290, 85] width 504 height 30
type input "*********"
drag, startPoint x: 962, startPoint y: 300, endPoint x: 1013, endPoint y: 340, distance: 64.8
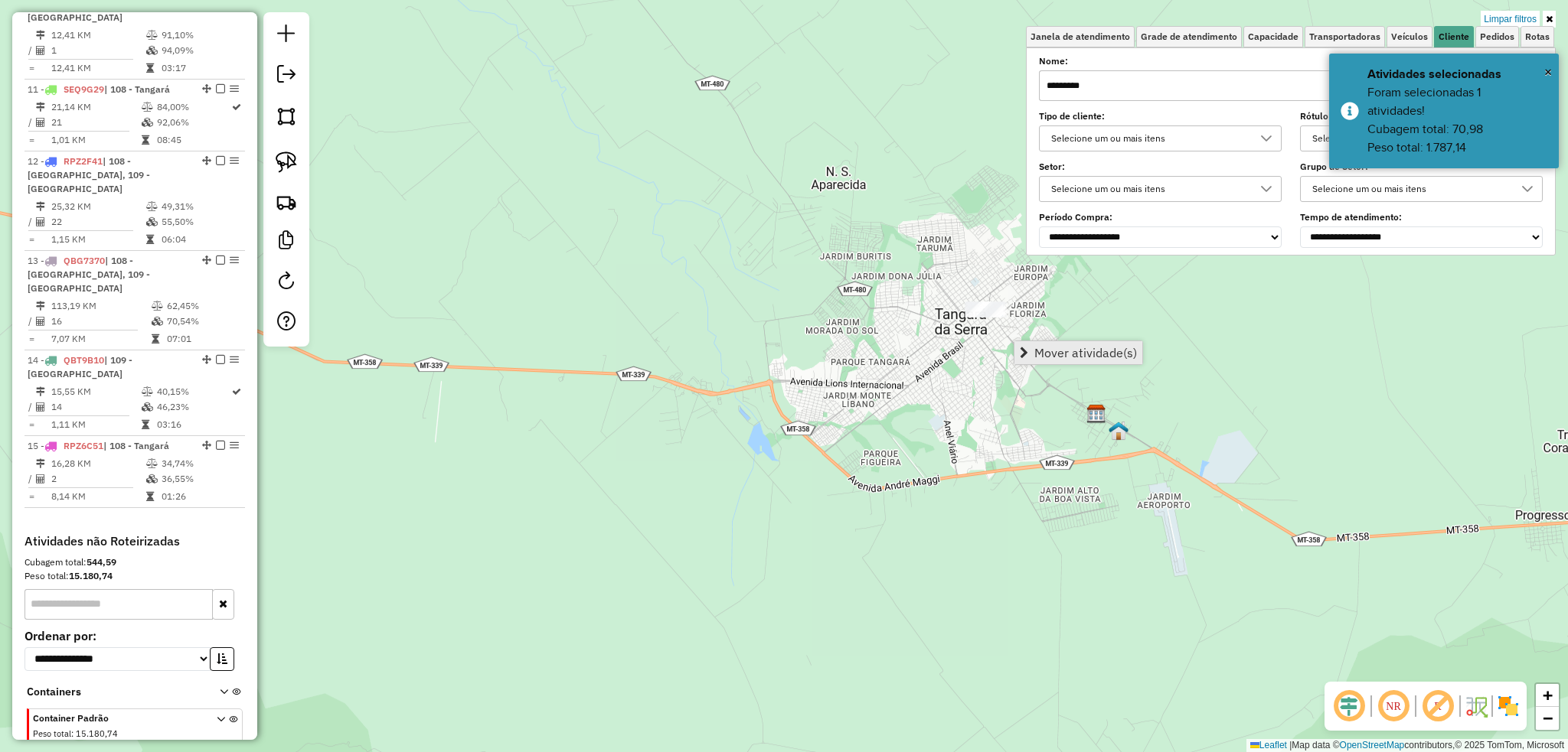
click at [1112, 363] on link "Mover atividade(s)" at bounding box center [1078, 353] width 127 height 23
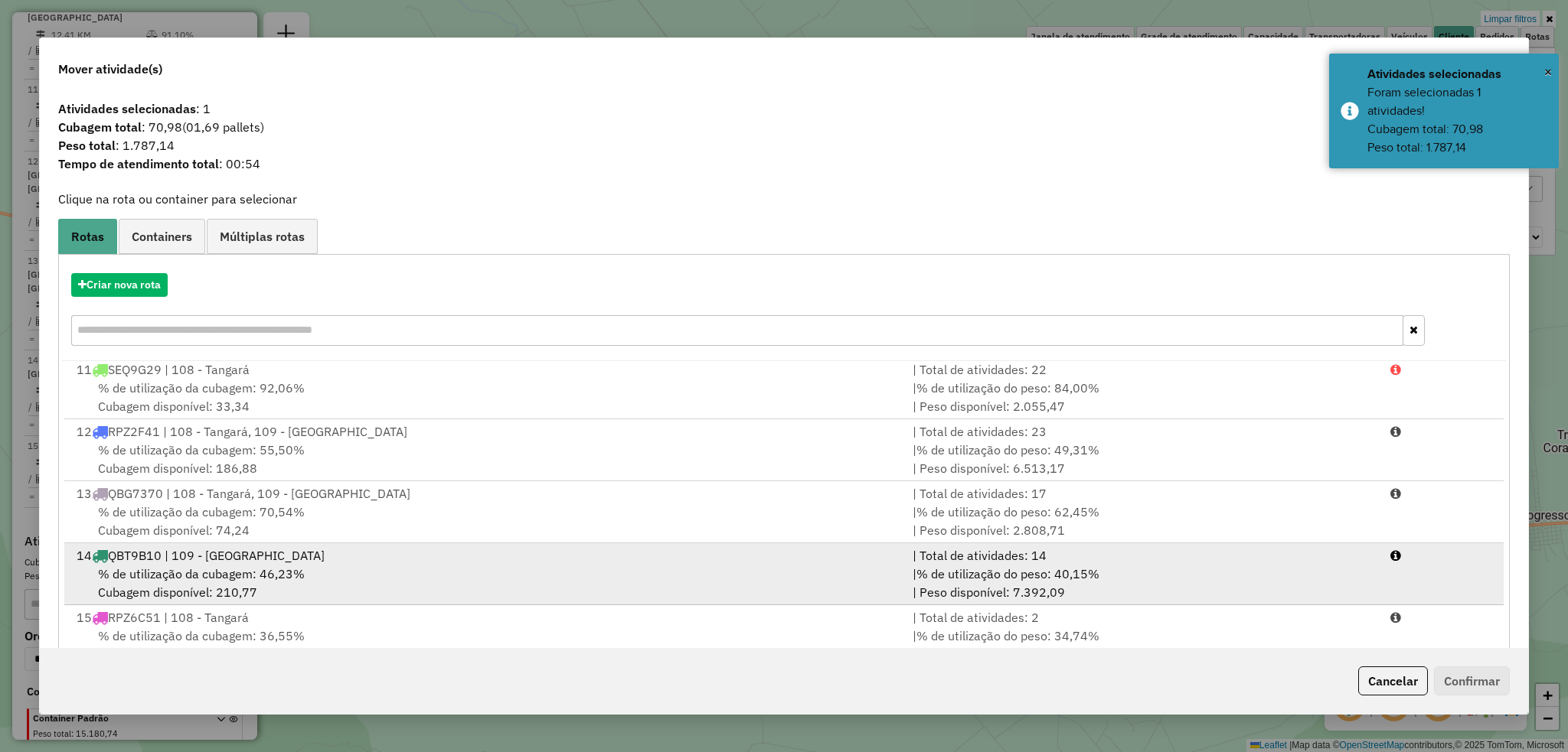
scroll to position [45, 0]
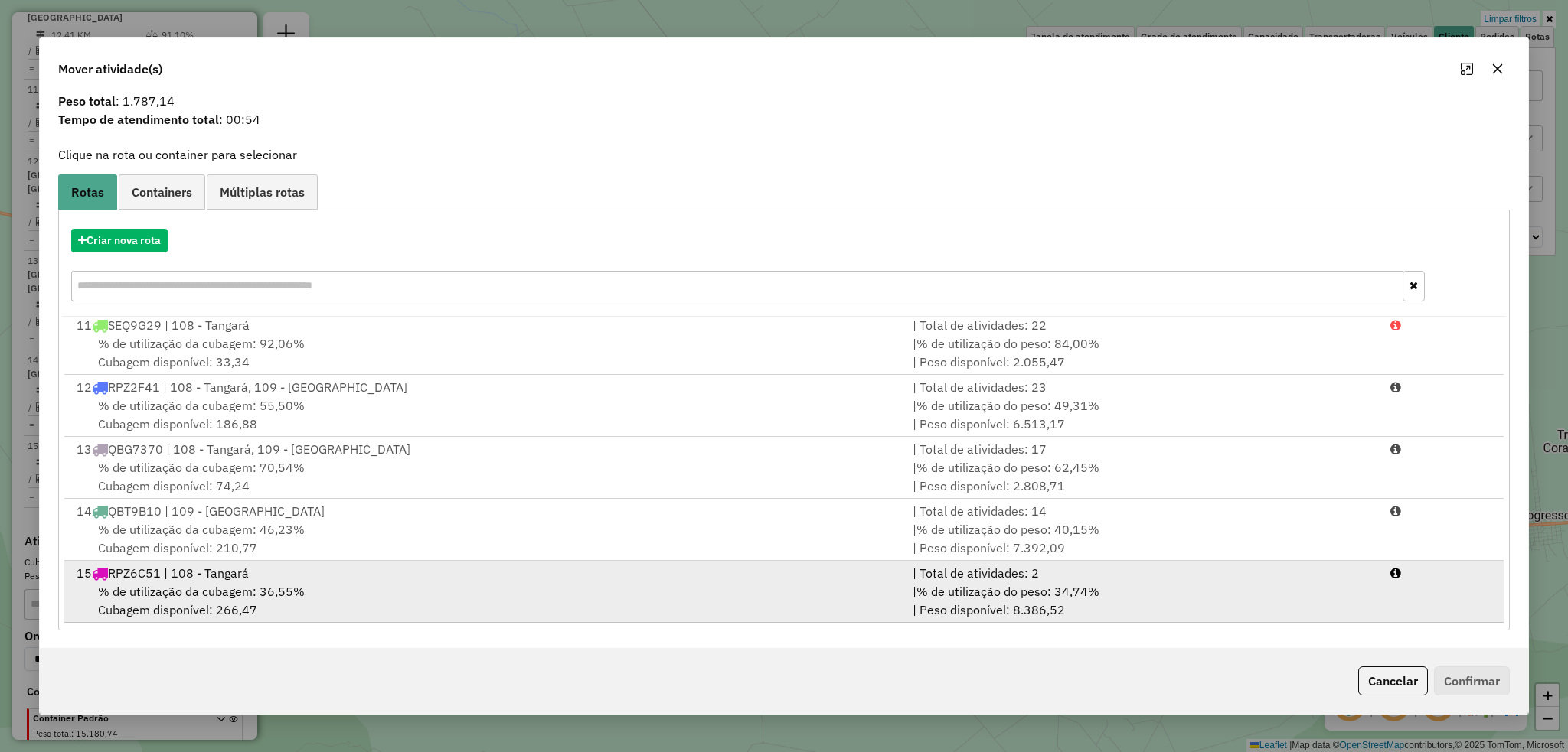
click at [309, 580] on div "15 RPZ6C51 | 108 - Tangará" at bounding box center [485, 572] width 836 height 18
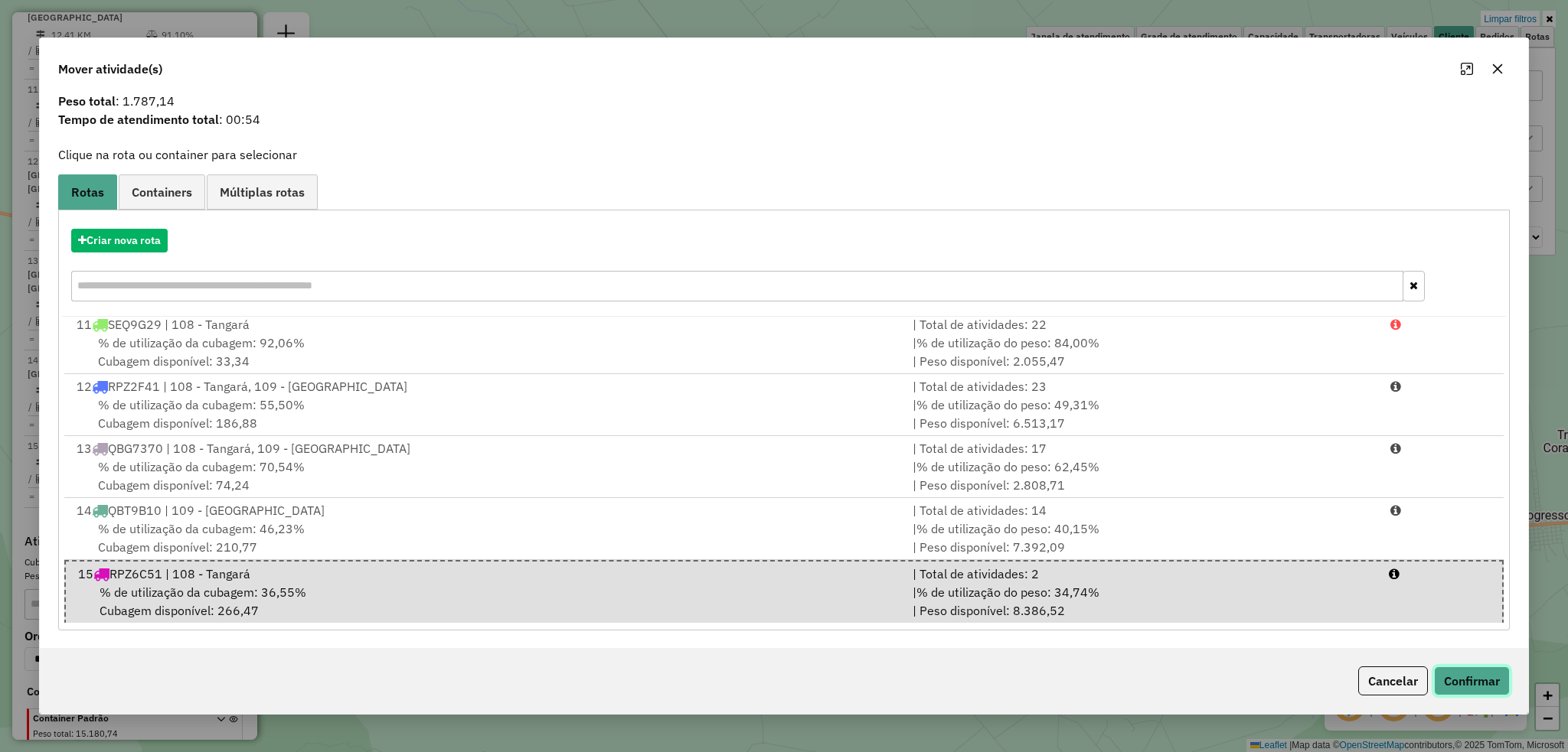
click at [1487, 680] on button "Confirmar" at bounding box center [1471, 681] width 76 height 29
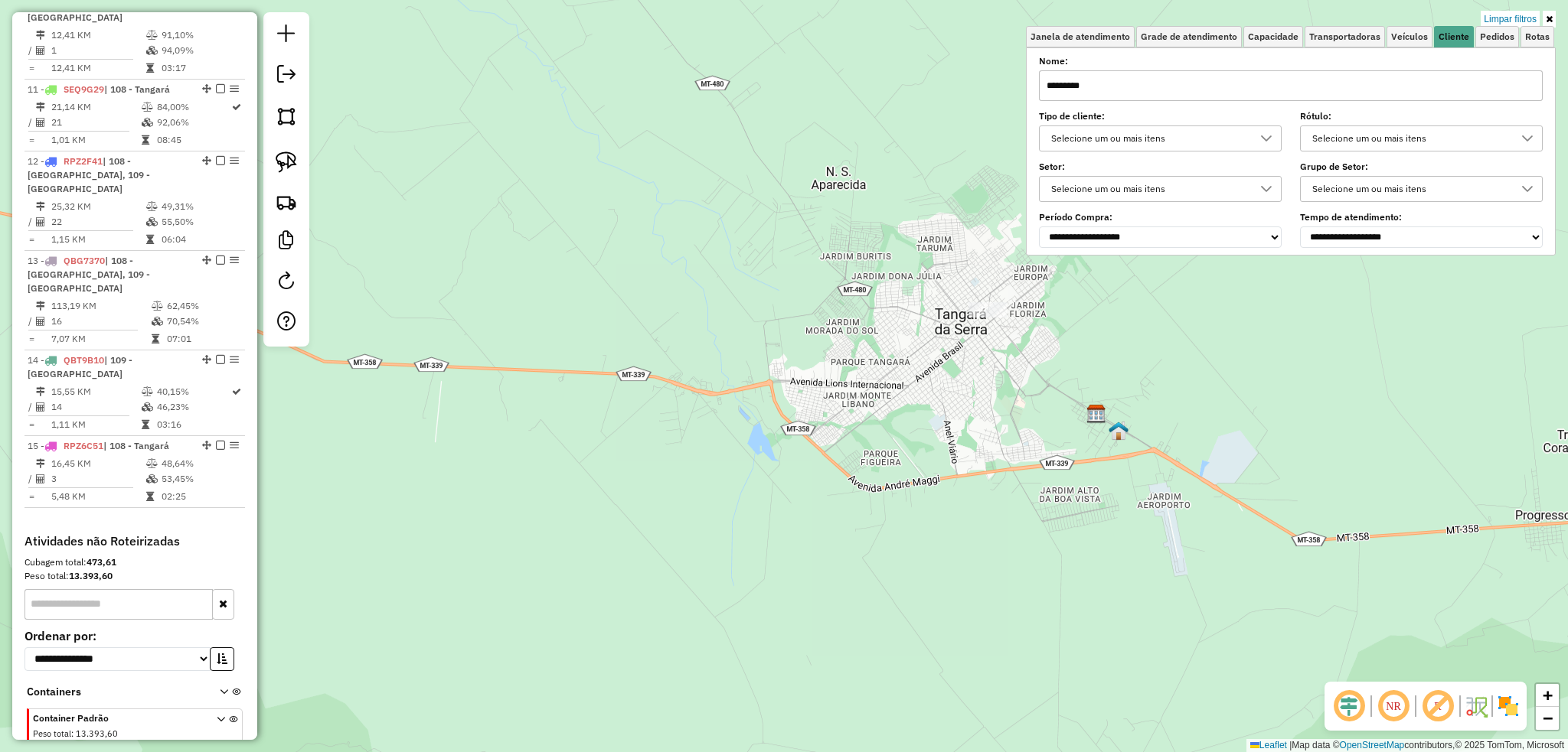
scroll to position [0, 0]
click at [1500, 18] on link "Limpar filtros" at bounding box center [1509, 20] width 59 height 17
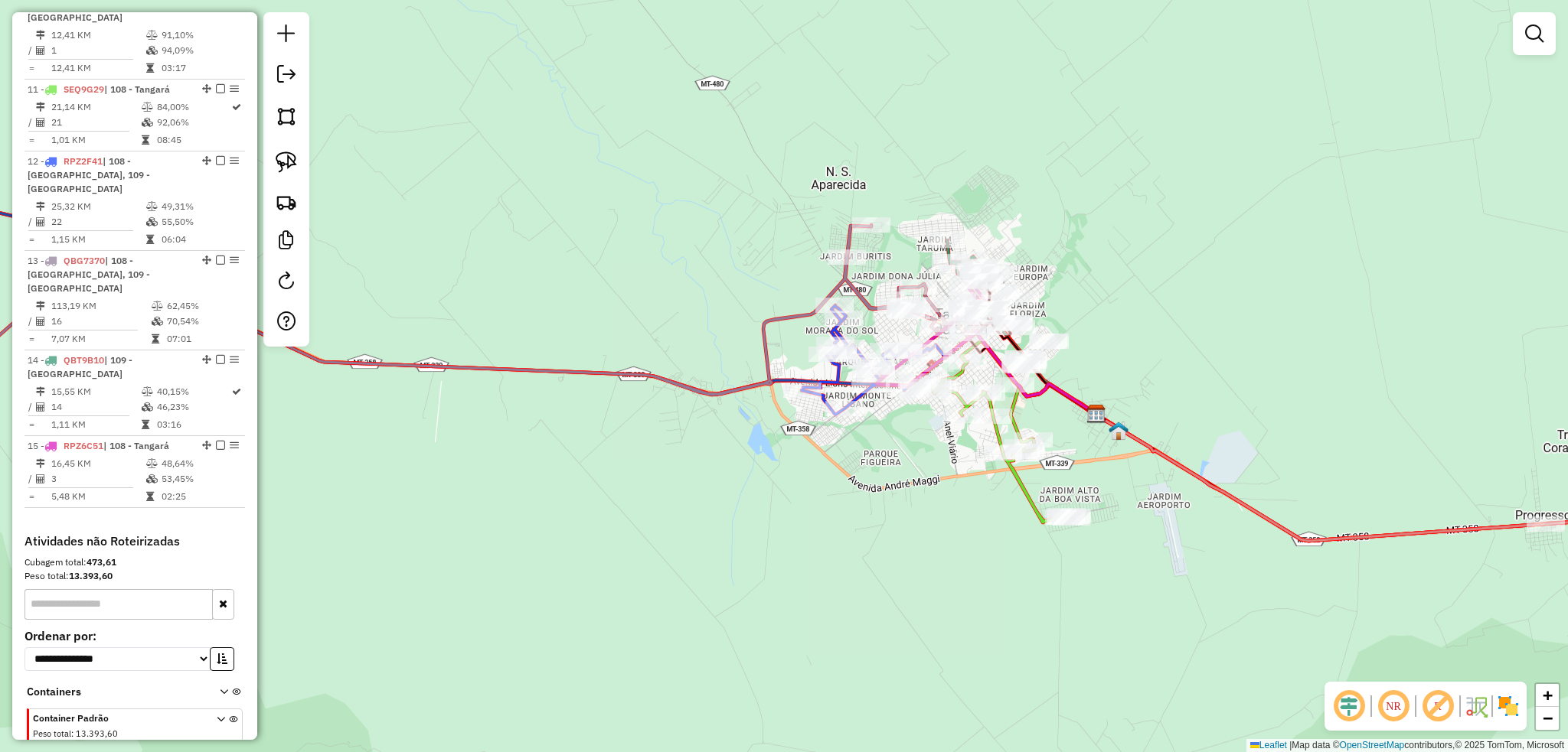
click at [1159, 269] on div "Janela de atendimento Grade de atendimento Capacidade Transportadoras Veículos …" at bounding box center [784, 376] width 1568 height 752
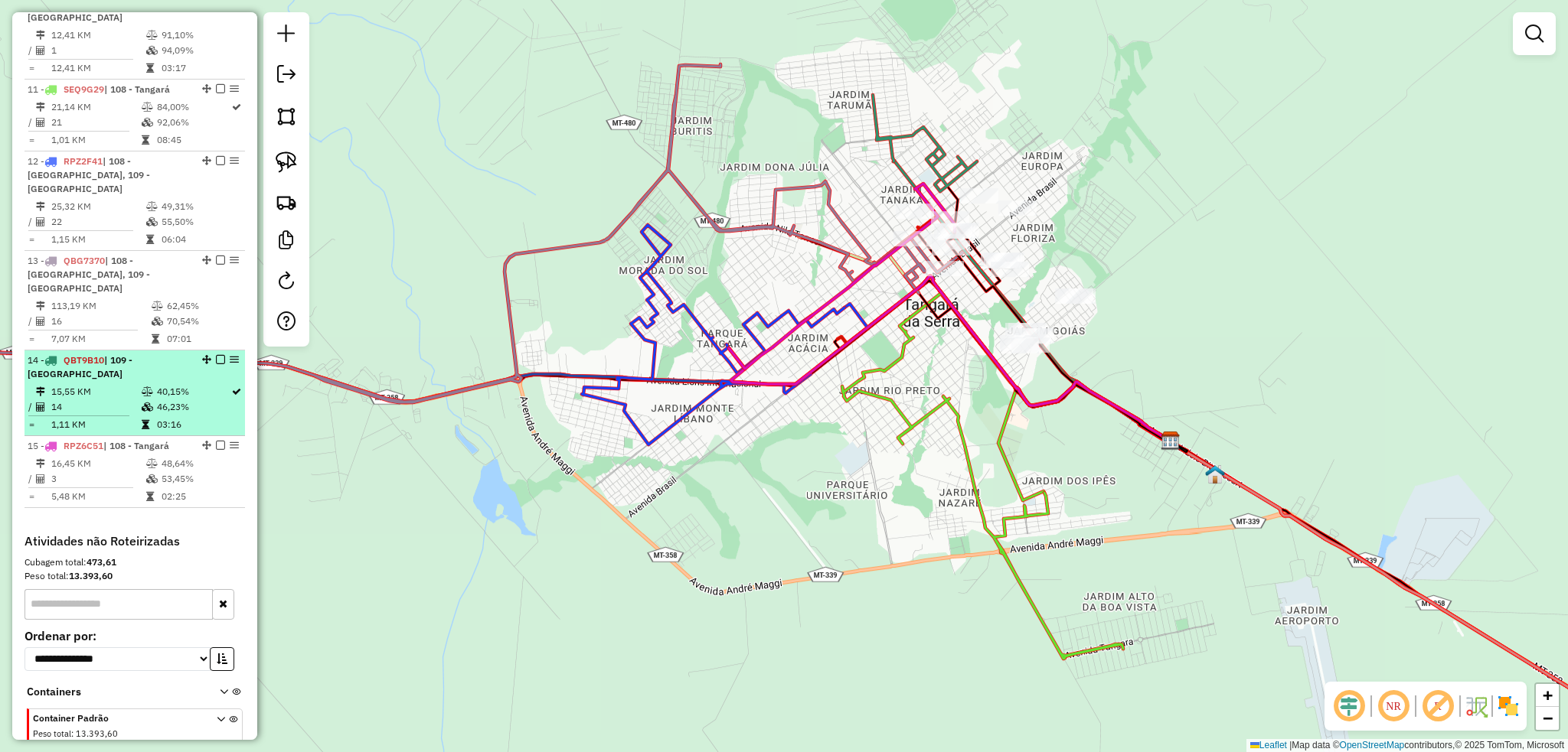
click at [113, 399] on td "14" at bounding box center [95, 407] width 90 height 16
select select "**********"
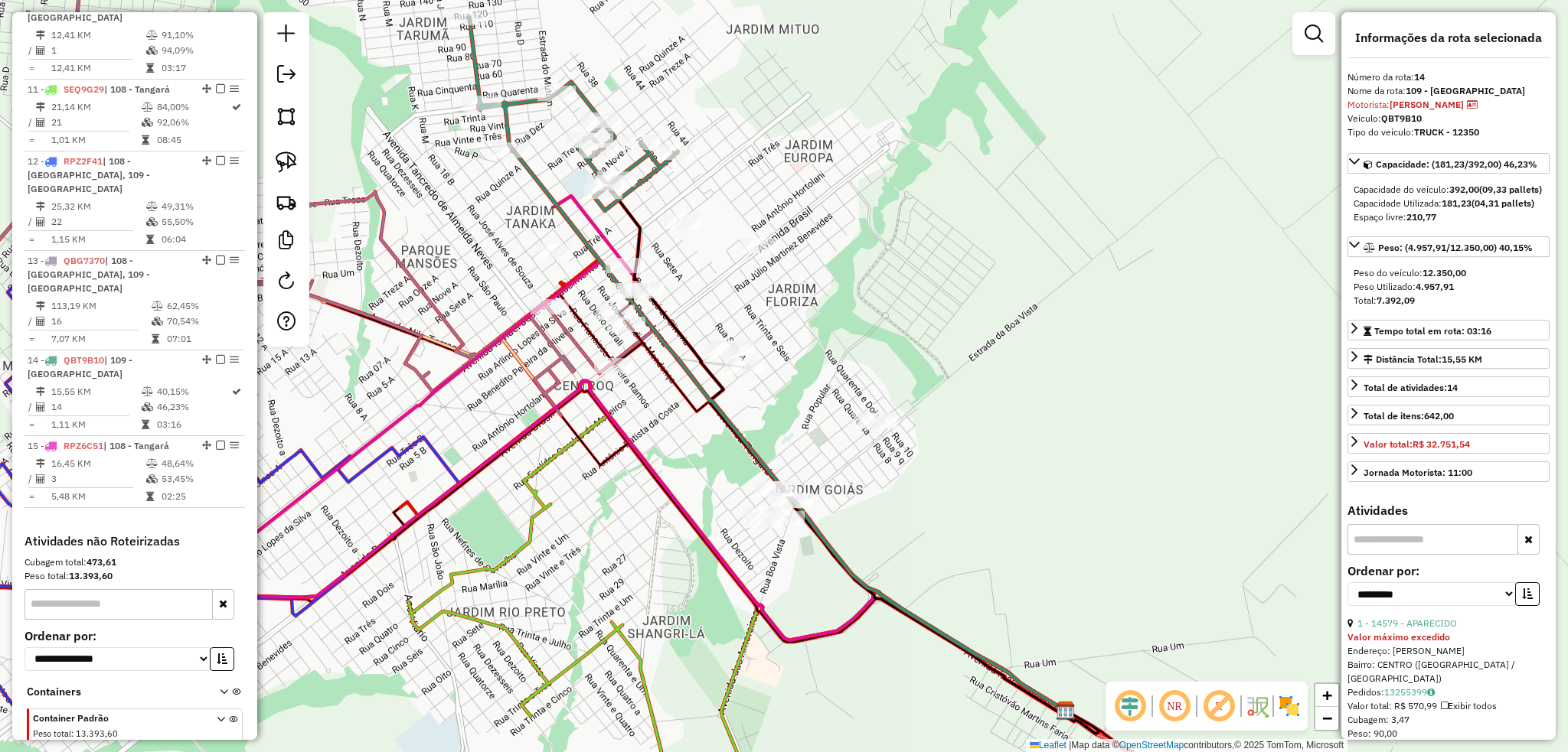
click at [926, 288] on div "Janela de atendimento Grade de atendimento Capacidade Transportadoras Veículos …" at bounding box center [784, 376] width 1568 height 752
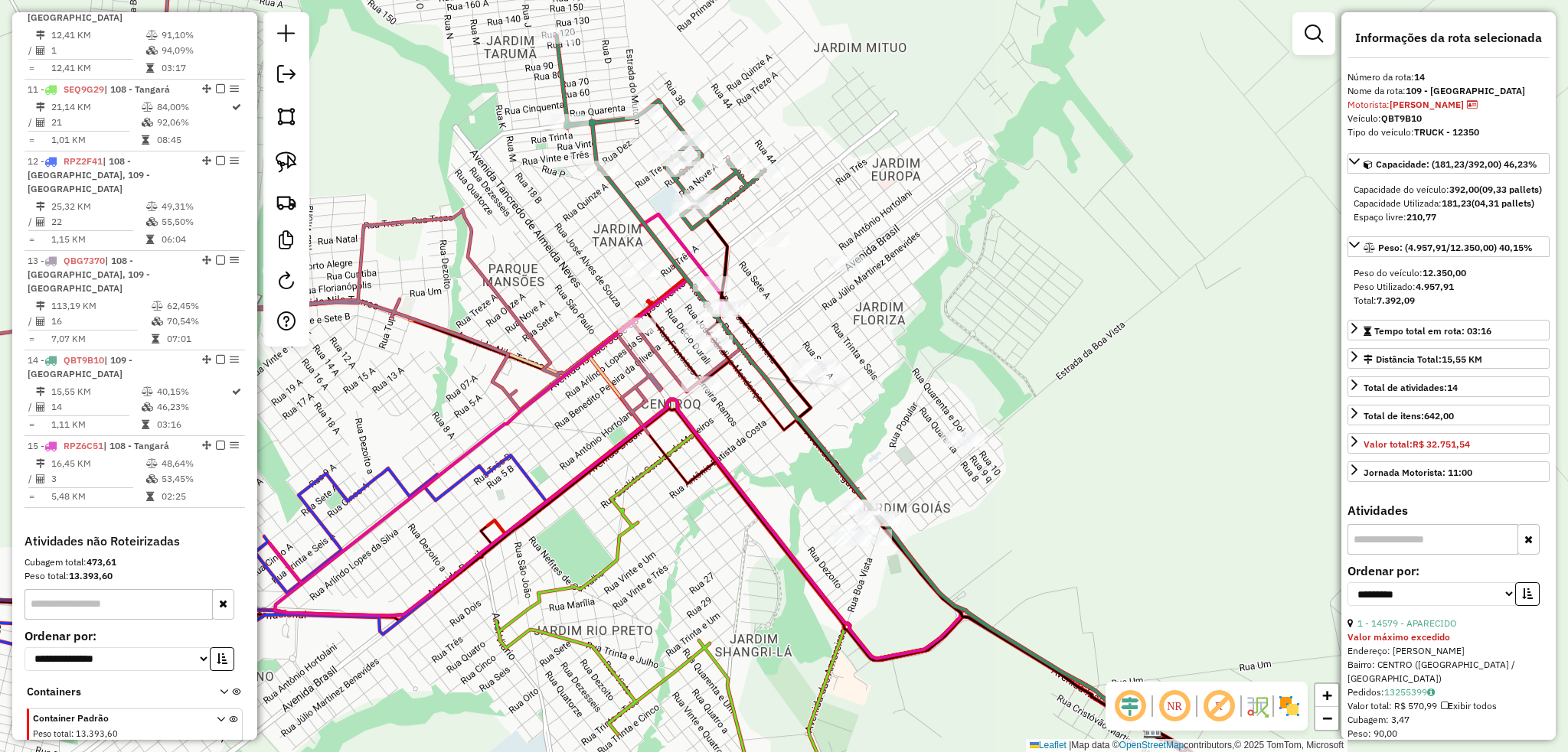
drag, startPoint x: 294, startPoint y: 163, endPoint x: 335, endPoint y: 170, distance: 41.6
click at [295, 162] on img at bounding box center [285, 162] width 21 height 21
drag, startPoint x: 689, startPoint y: 238, endPoint x: 679, endPoint y: 235, distance: 10.4
click at [817, 311] on div "Janela de atendimento Grade de atendimento Capacidade Transportadoras Veículos …" at bounding box center [784, 376] width 1568 height 752
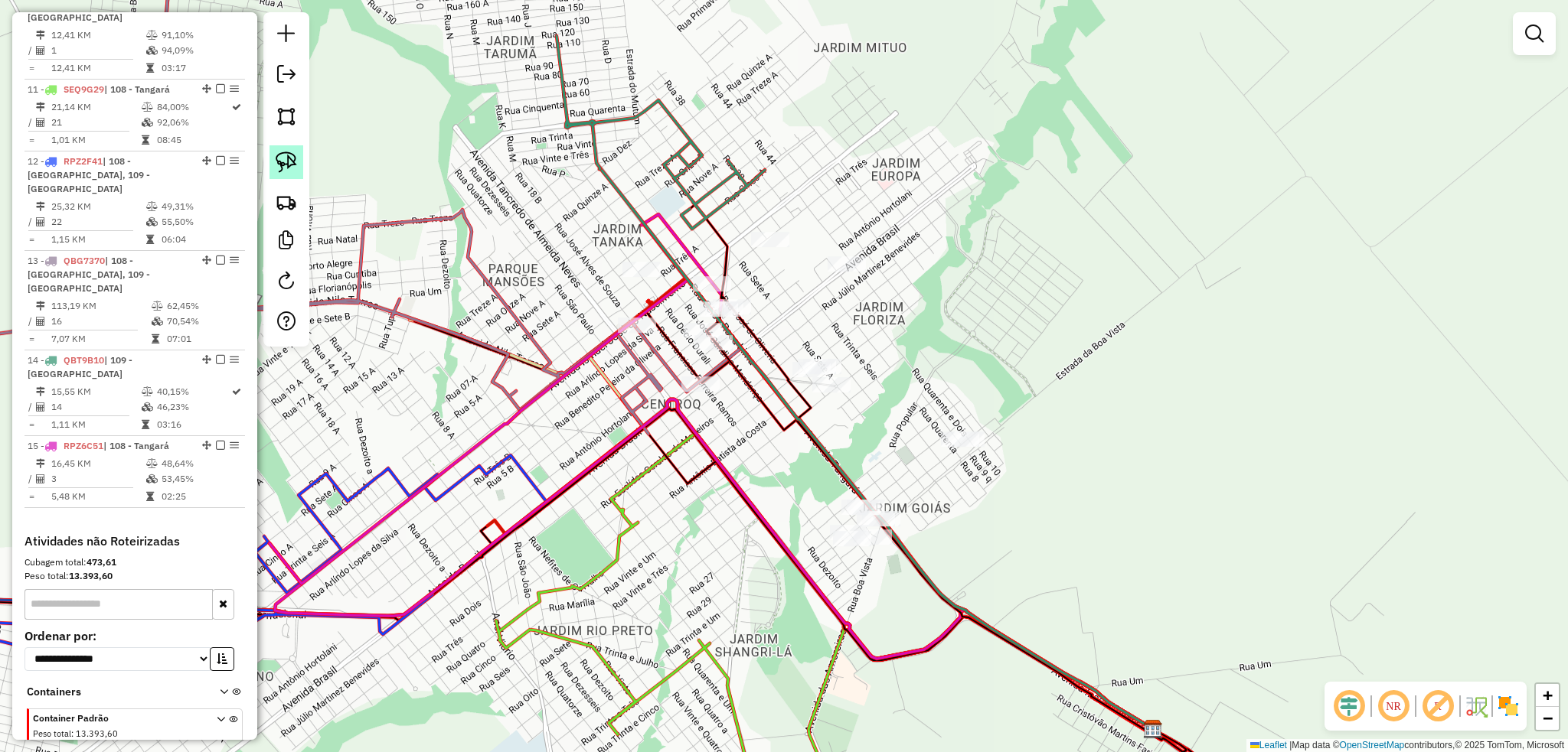
click at [292, 166] on img at bounding box center [285, 162] width 21 height 21
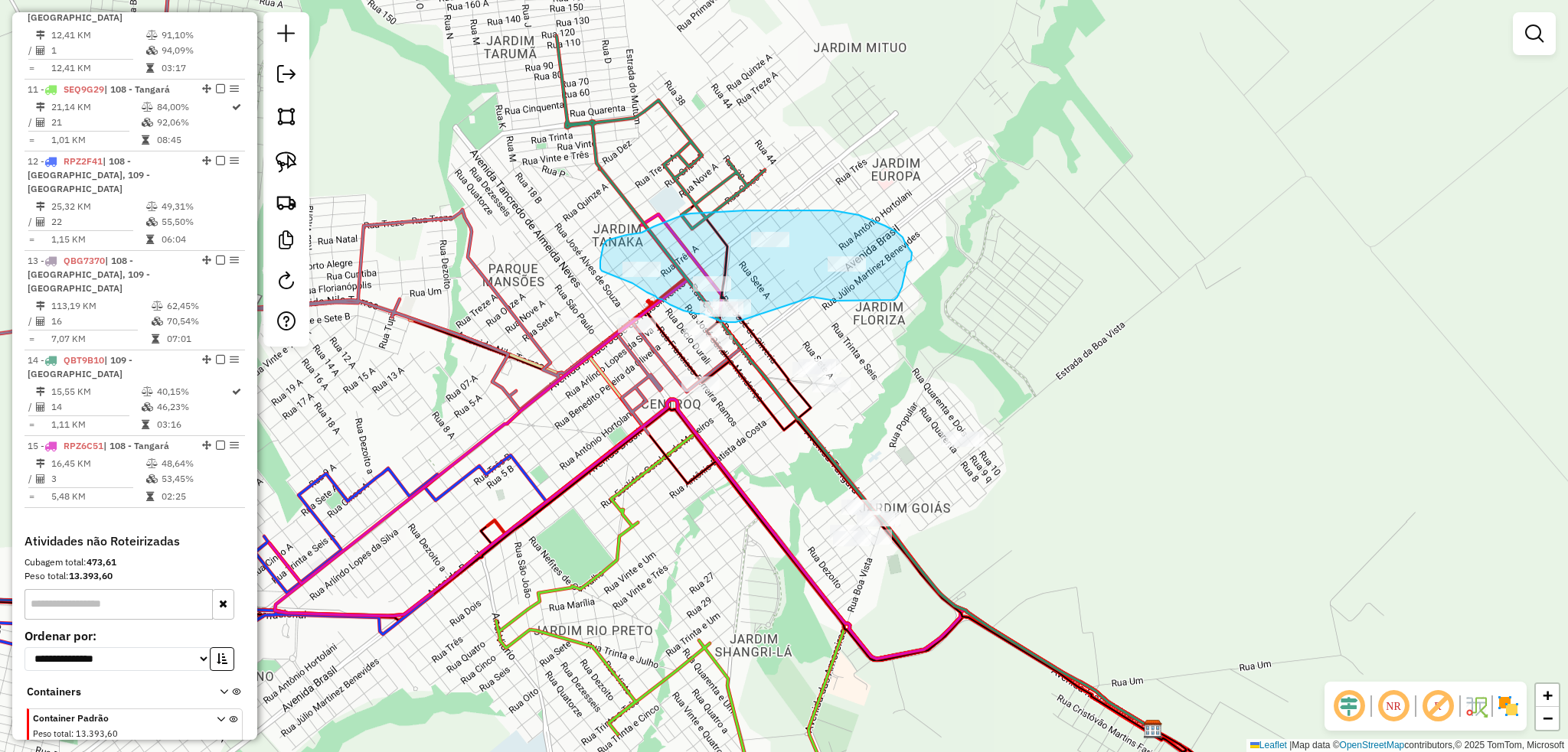
drag, startPoint x: 883, startPoint y: 301, endPoint x: 736, endPoint y: 322, distance: 148.5
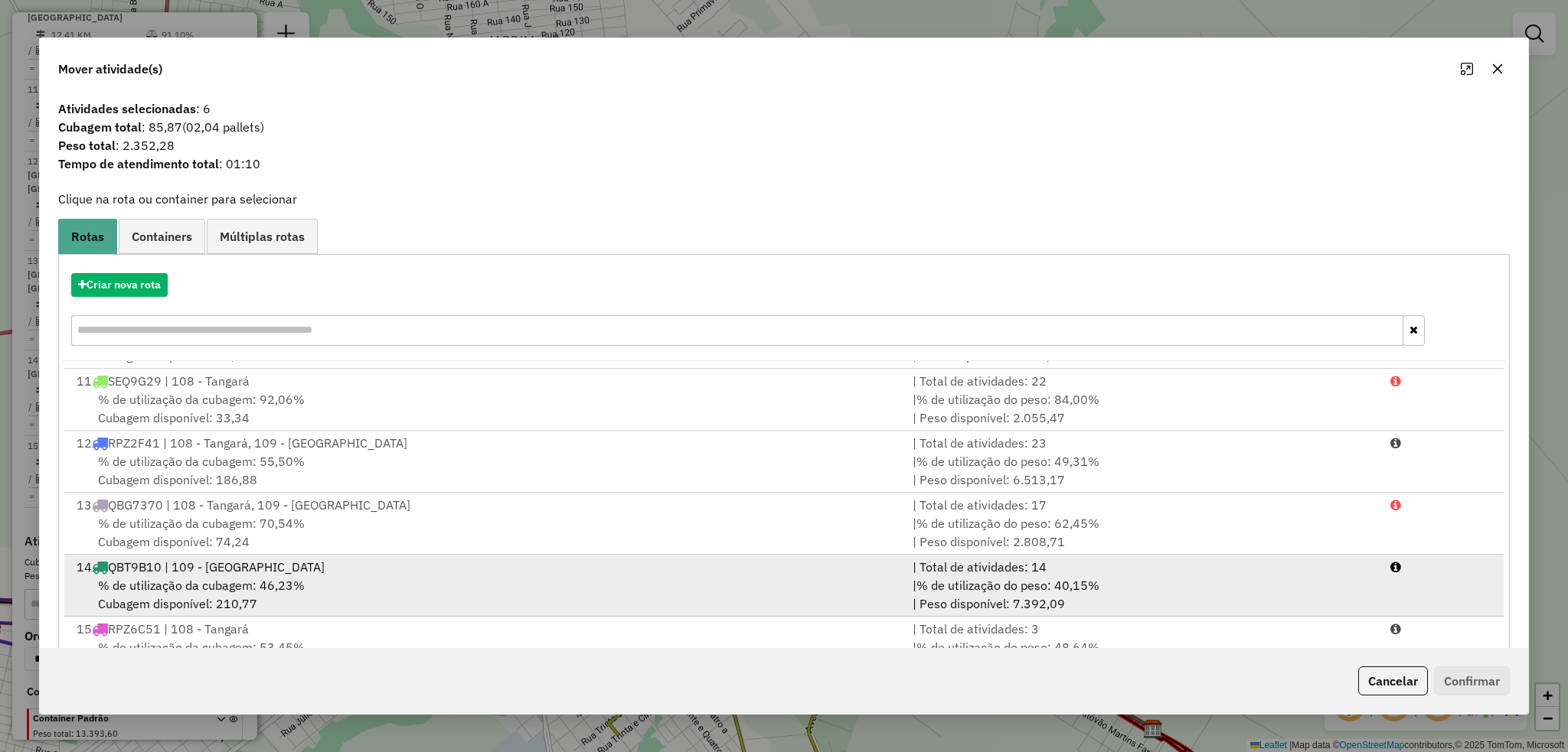
scroll to position [625, 0]
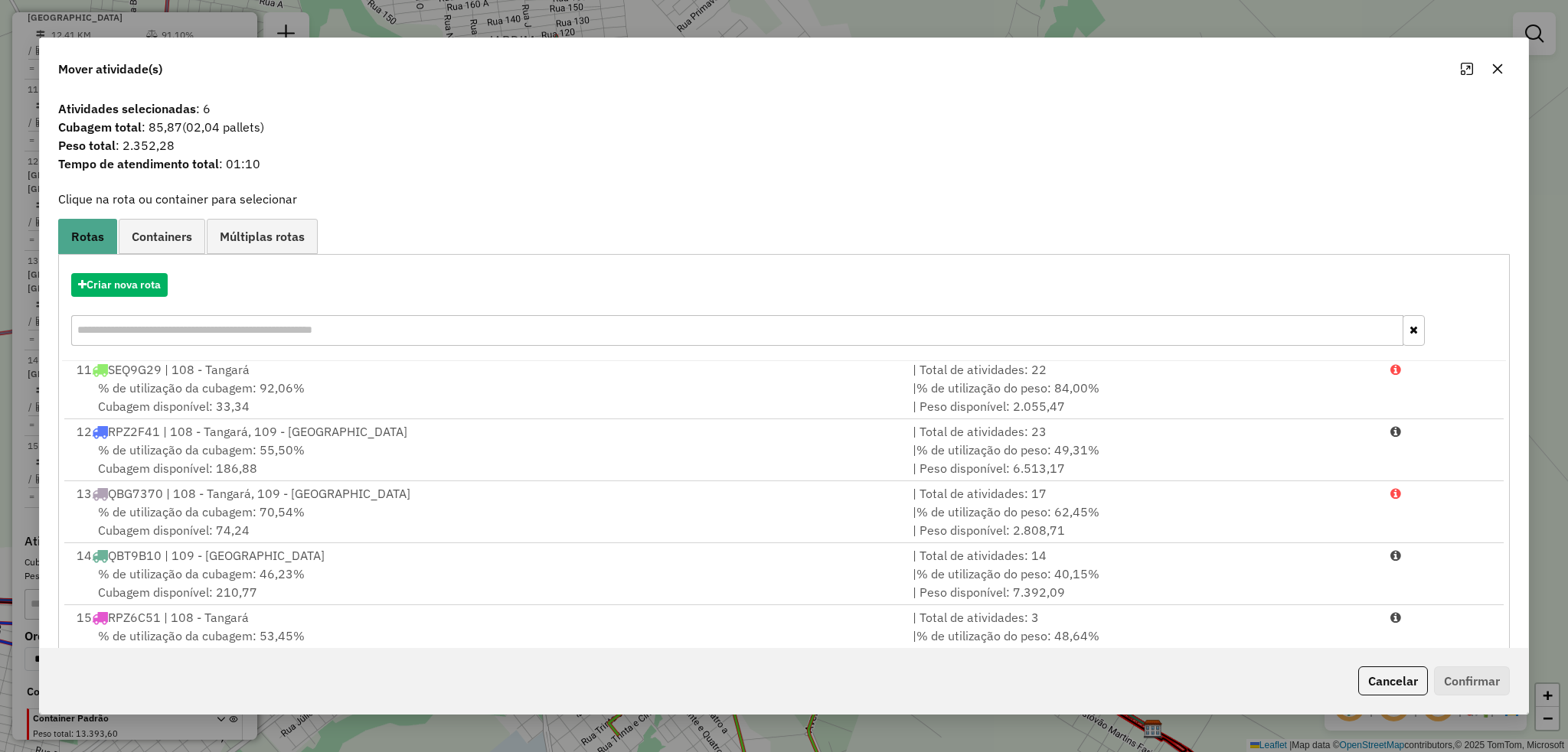
click at [1500, 66] on icon "button" at bounding box center [1498, 69] width 13 height 13
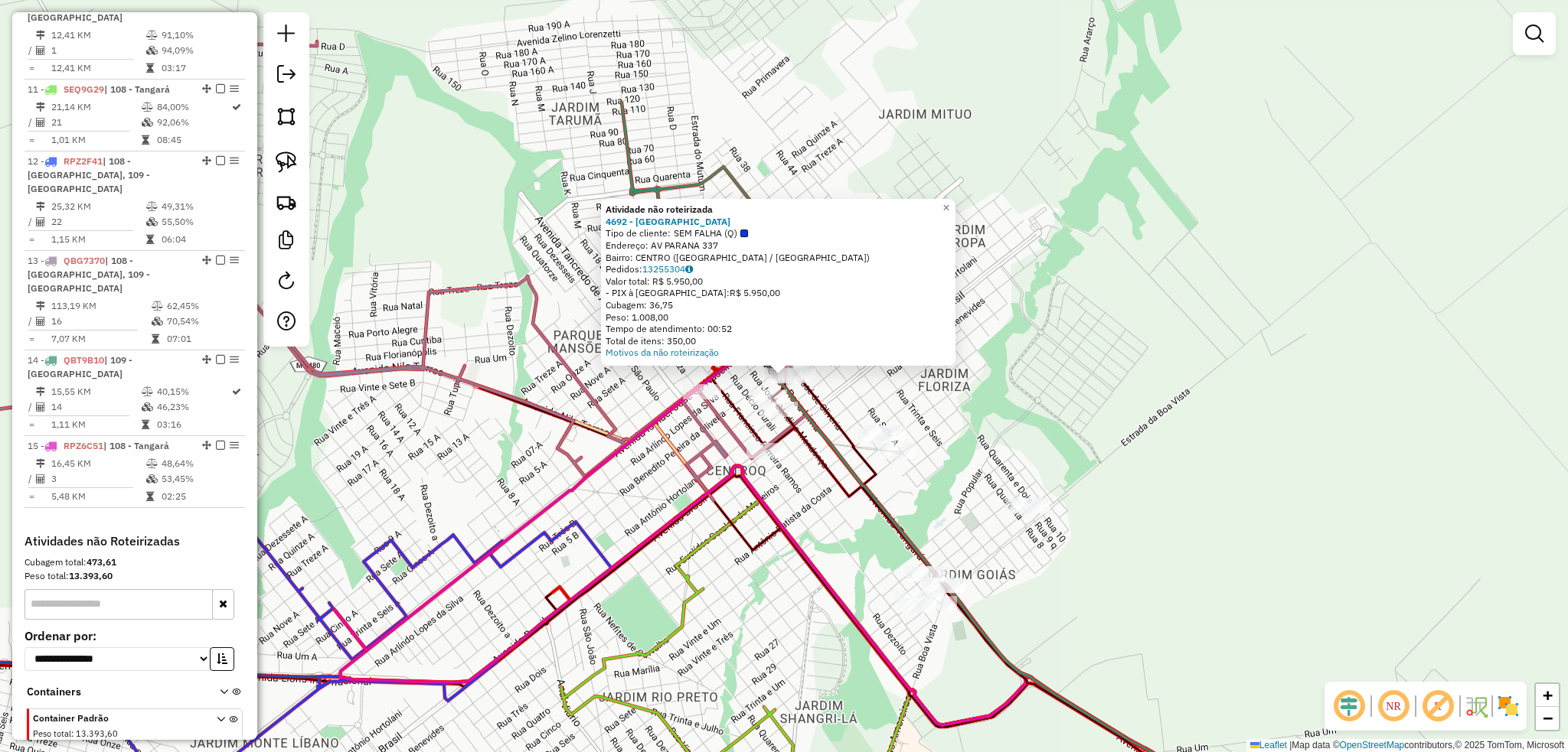
click at [867, 371] on div "Atividade não roteirizada 4692 - CASA DA CERVEJA Tipo de cliente: SEM FALHA (Q)…" at bounding box center [784, 376] width 1568 height 752
click at [998, 402] on div "Atividade não roteirizada 4692 - CASA DA CERVEJA Tipo de cliente: SEM FALHA (Q)…" at bounding box center [784, 376] width 1568 height 752
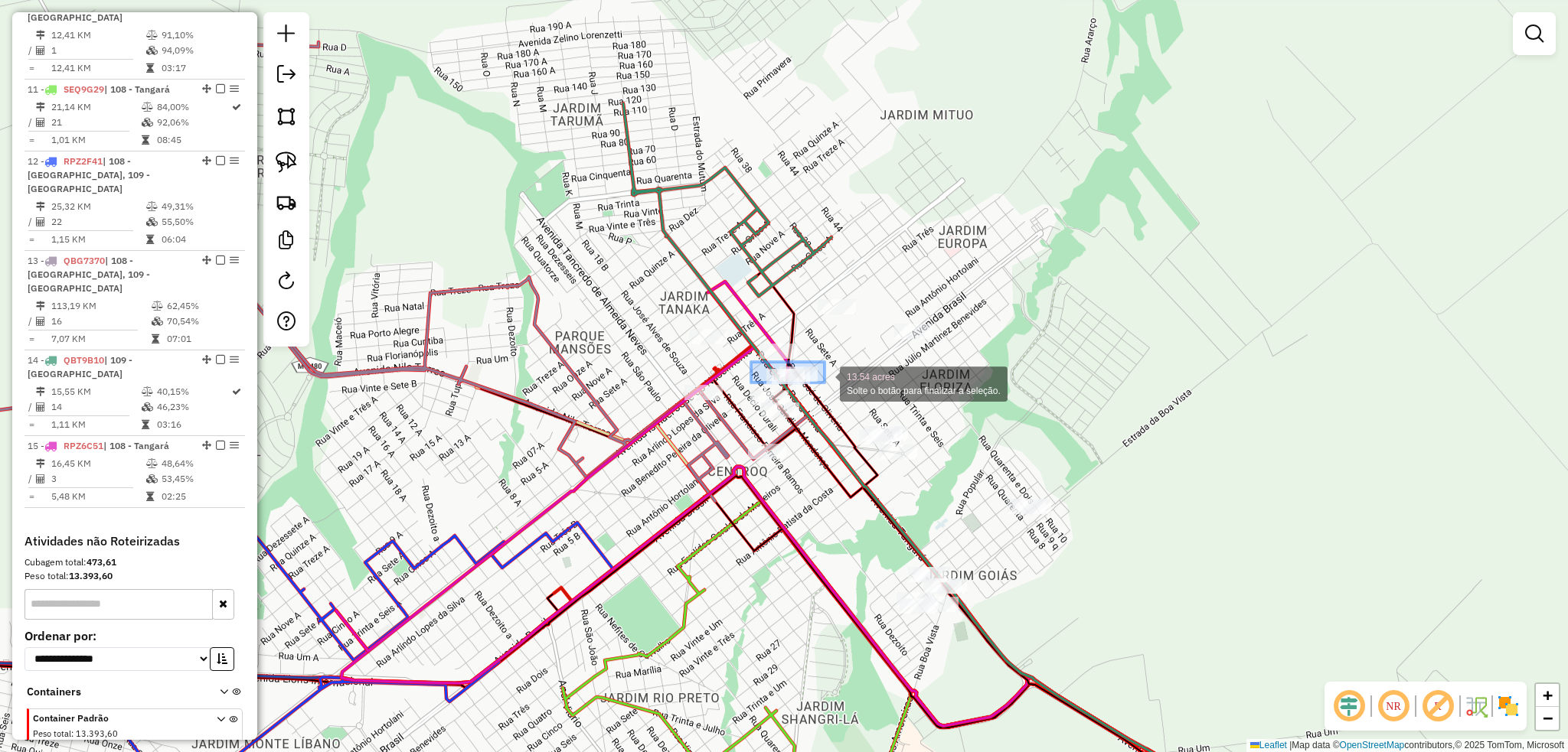
drag, startPoint x: 752, startPoint y: 362, endPoint x: 825, endPoint y: 382, distance: 75.7
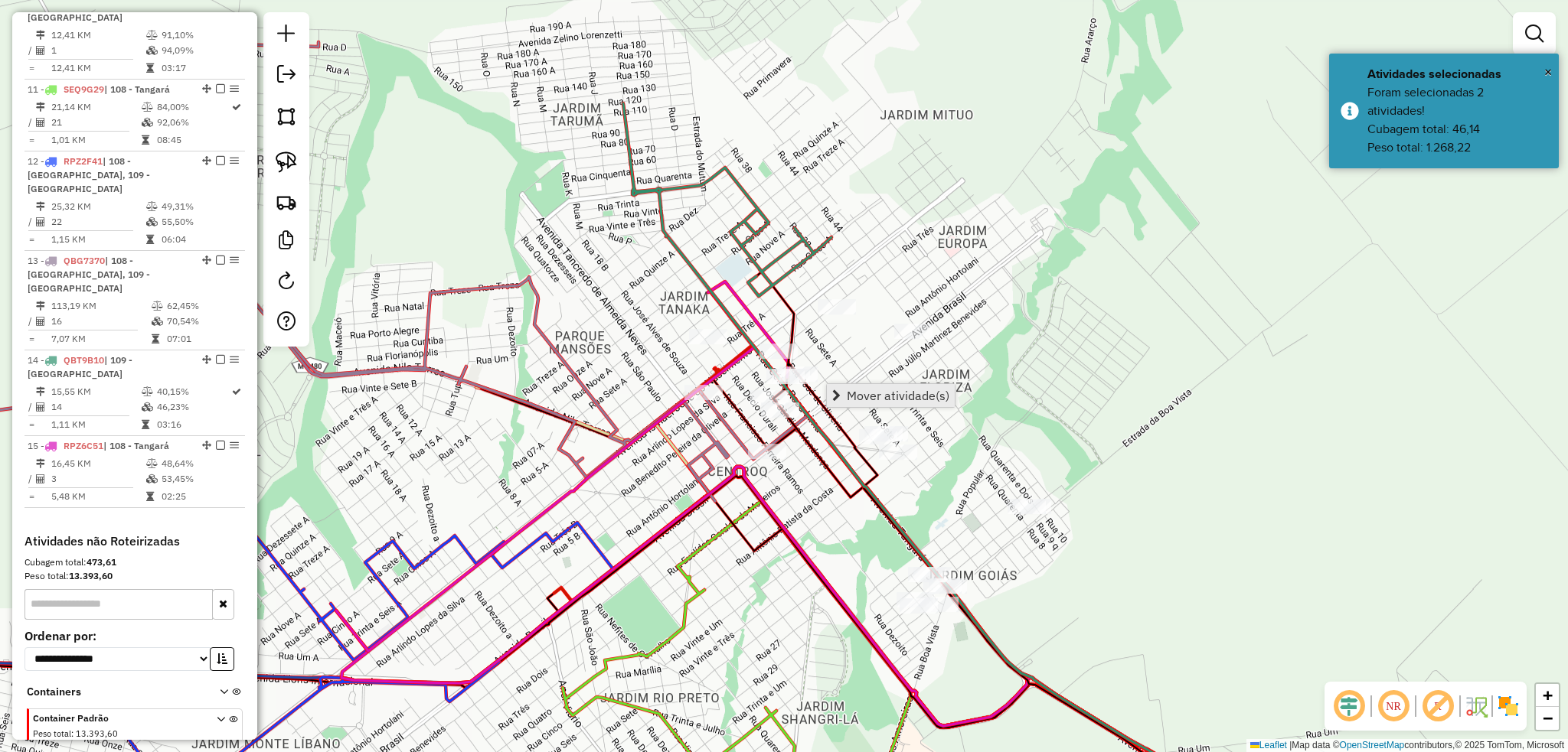
click at [916, 398] on span "Mover atividade(s)" at bounding box center [898, 396] width 102 height 13
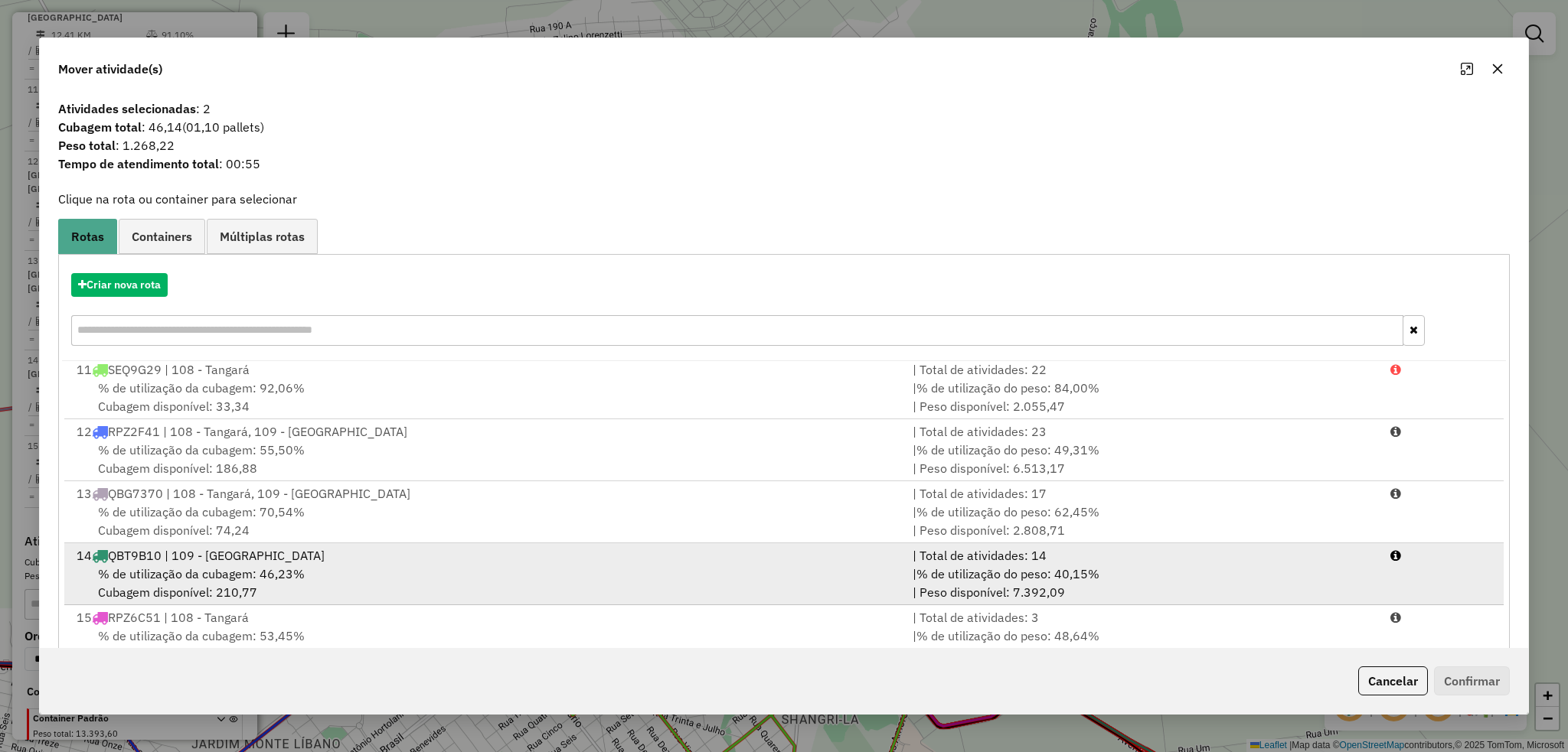
scroll to position [45, 0]
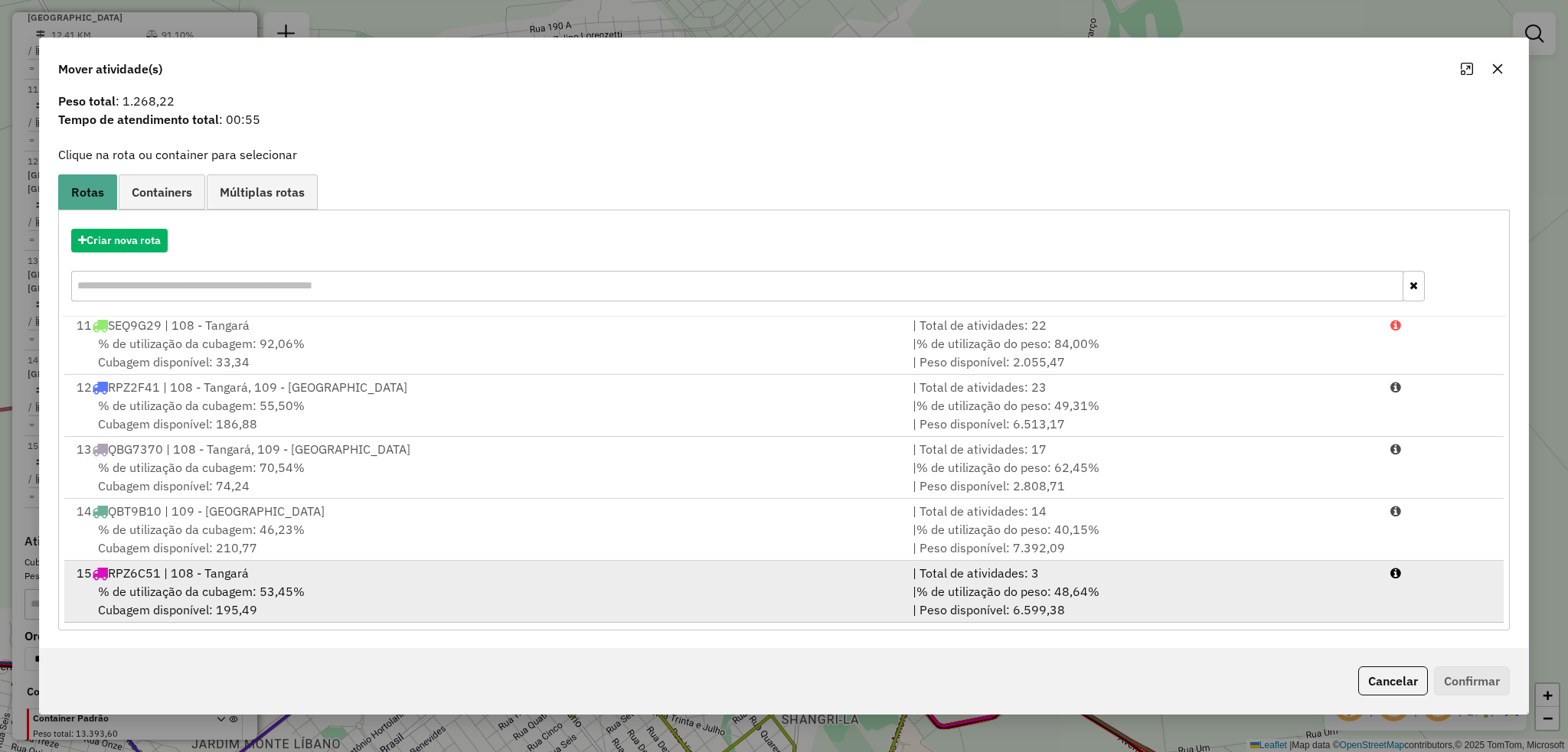
click at [239, 576] on div "15 RPZ6C51 | 108 - Tangará" at bounding box center [485, 572] width 836 height 18
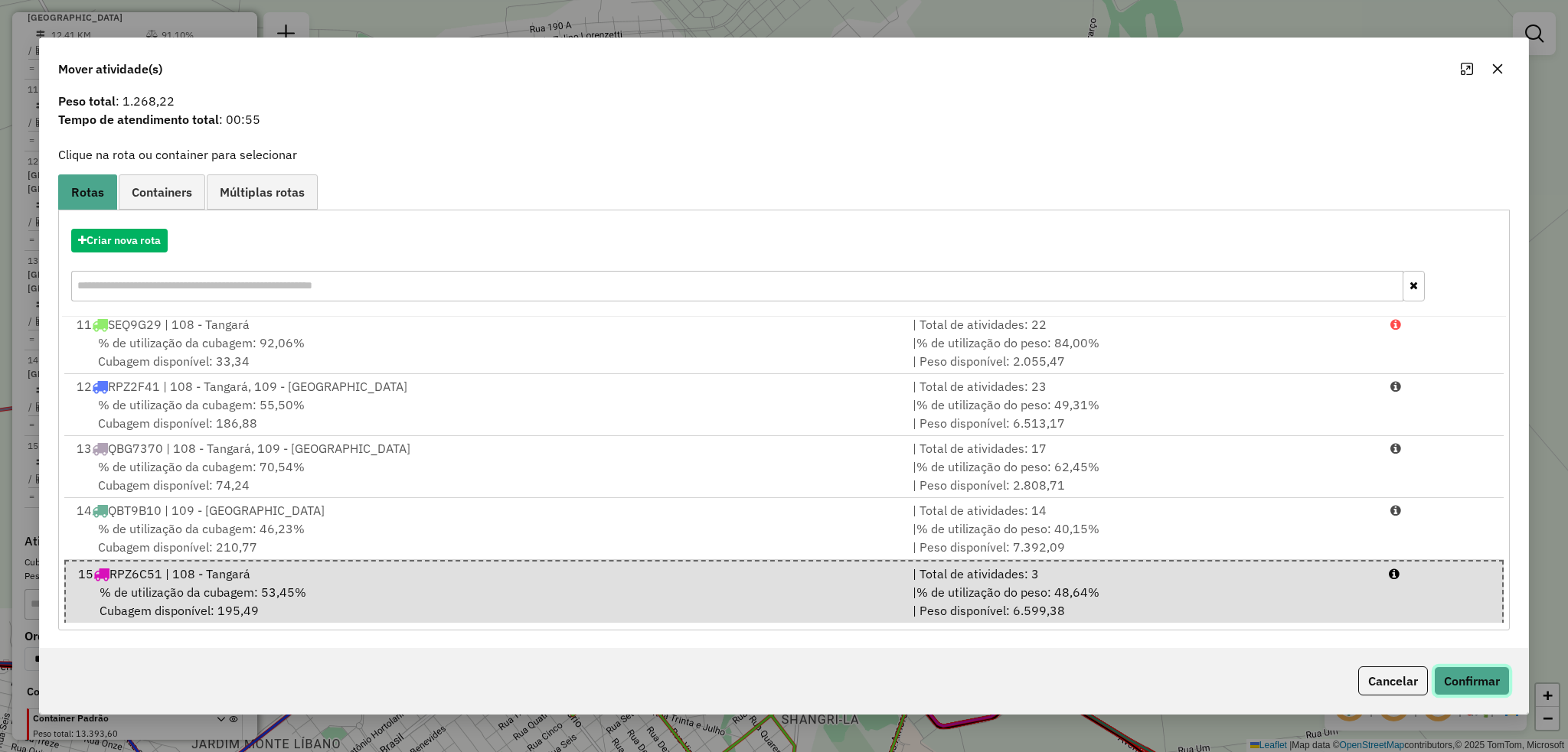
click at [1460, 688] on button "Confirmar" at bounding box center [1471, 681] width 76 height 29
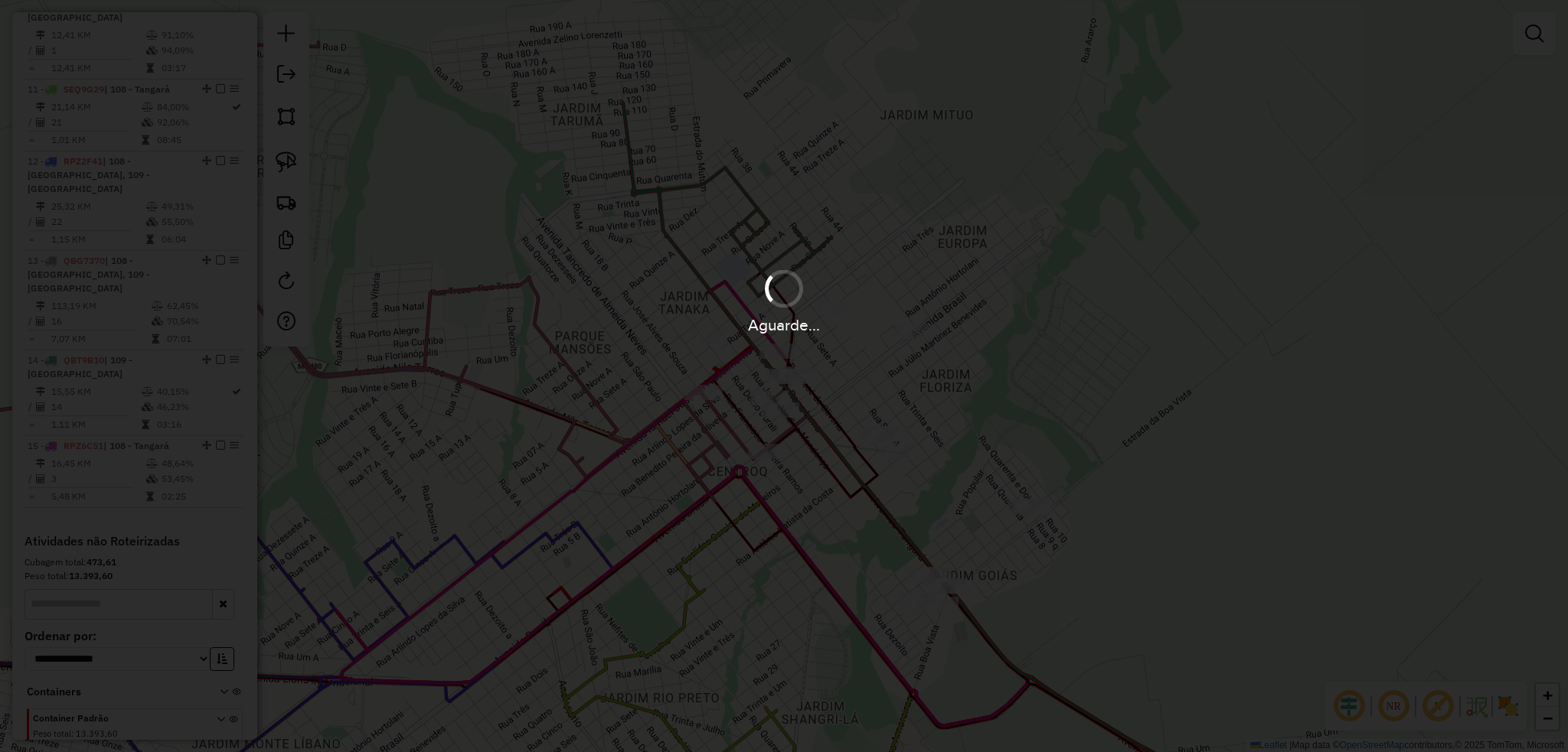
scroll to position [0, 0]
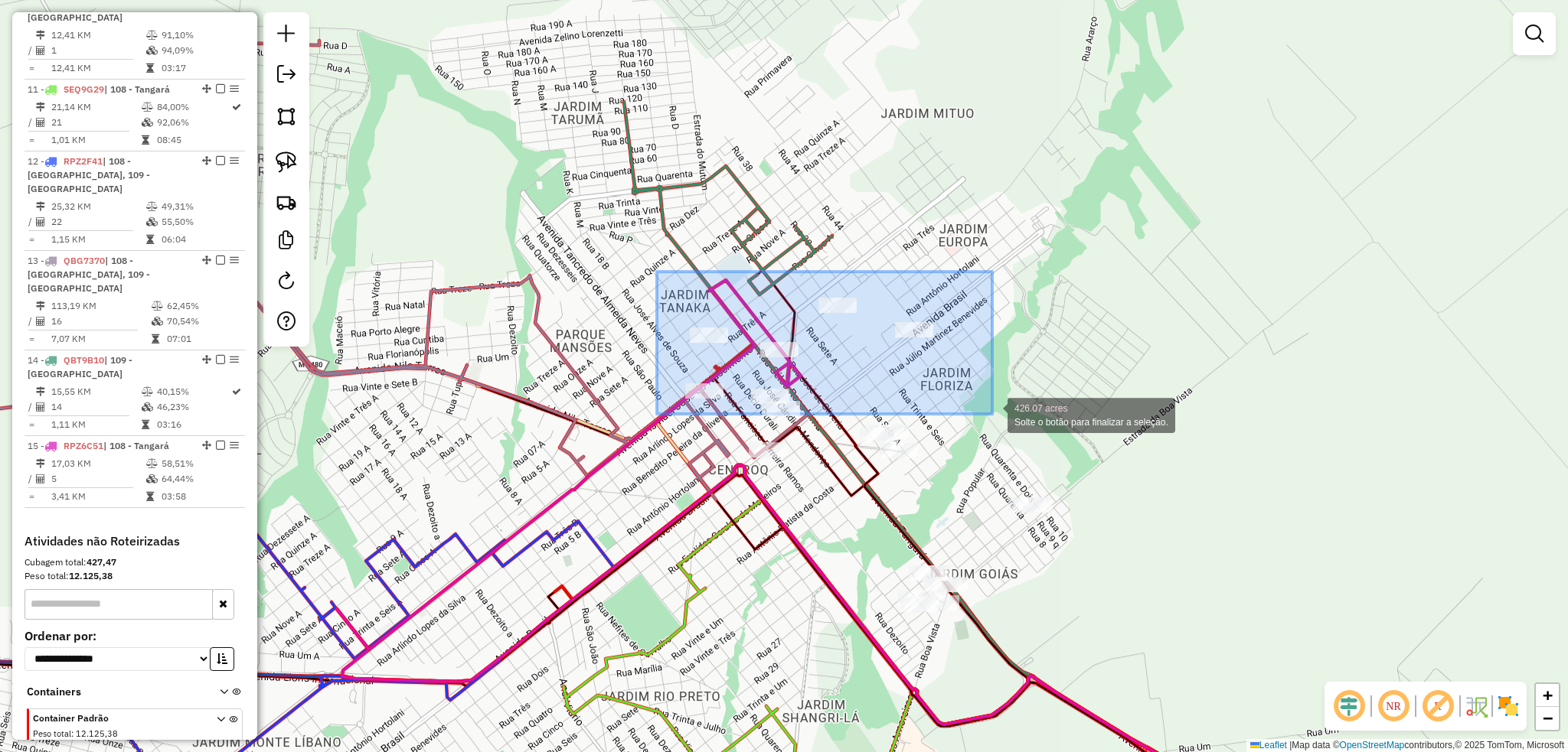
drag, startPoint x: 658, startPoint y: 271, endPoint x: 992, endPoint y: 414, distance: 363.3
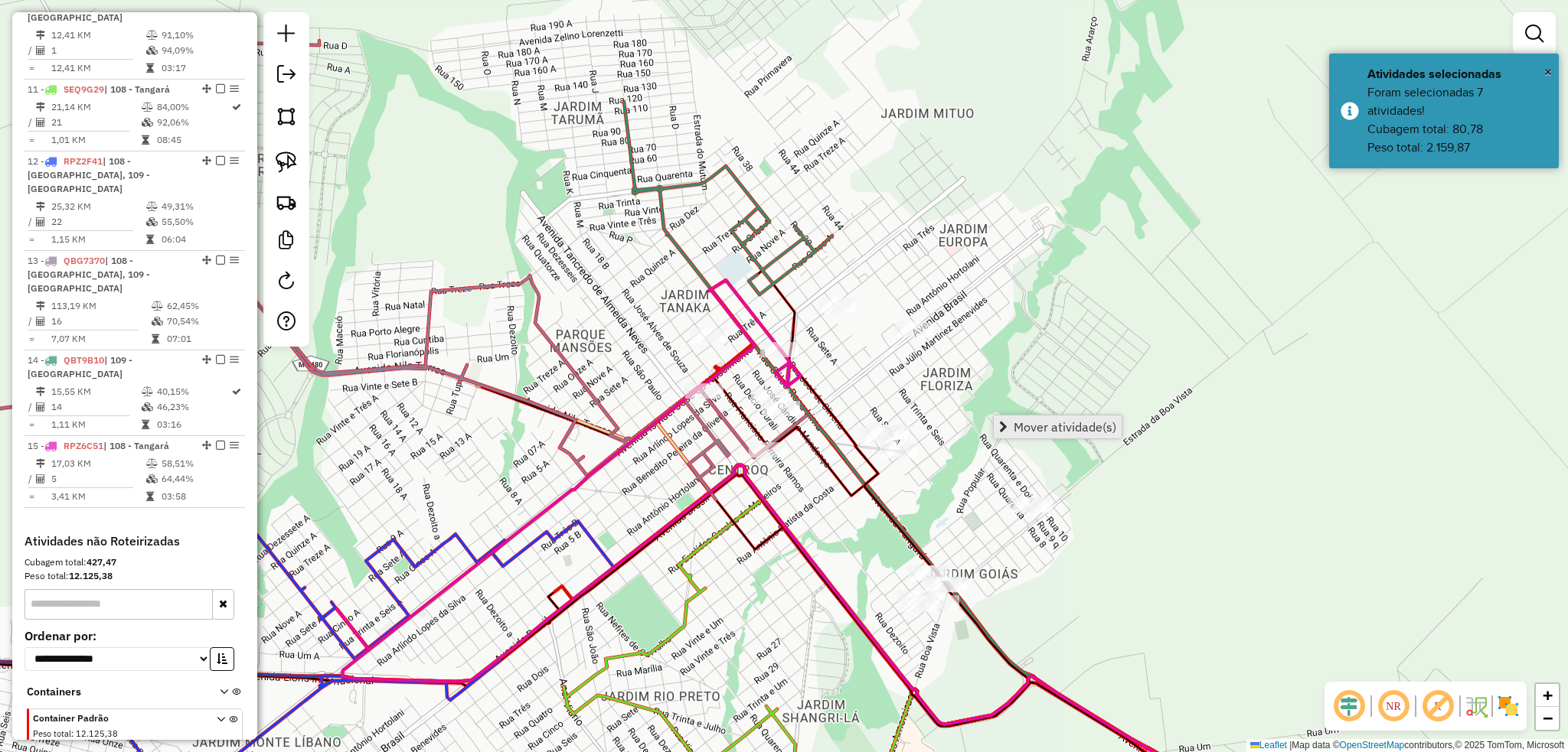
click at [1100, 432] on span "Mover atividade(s)" at bounding box center [1064, 427] width 102 height 13
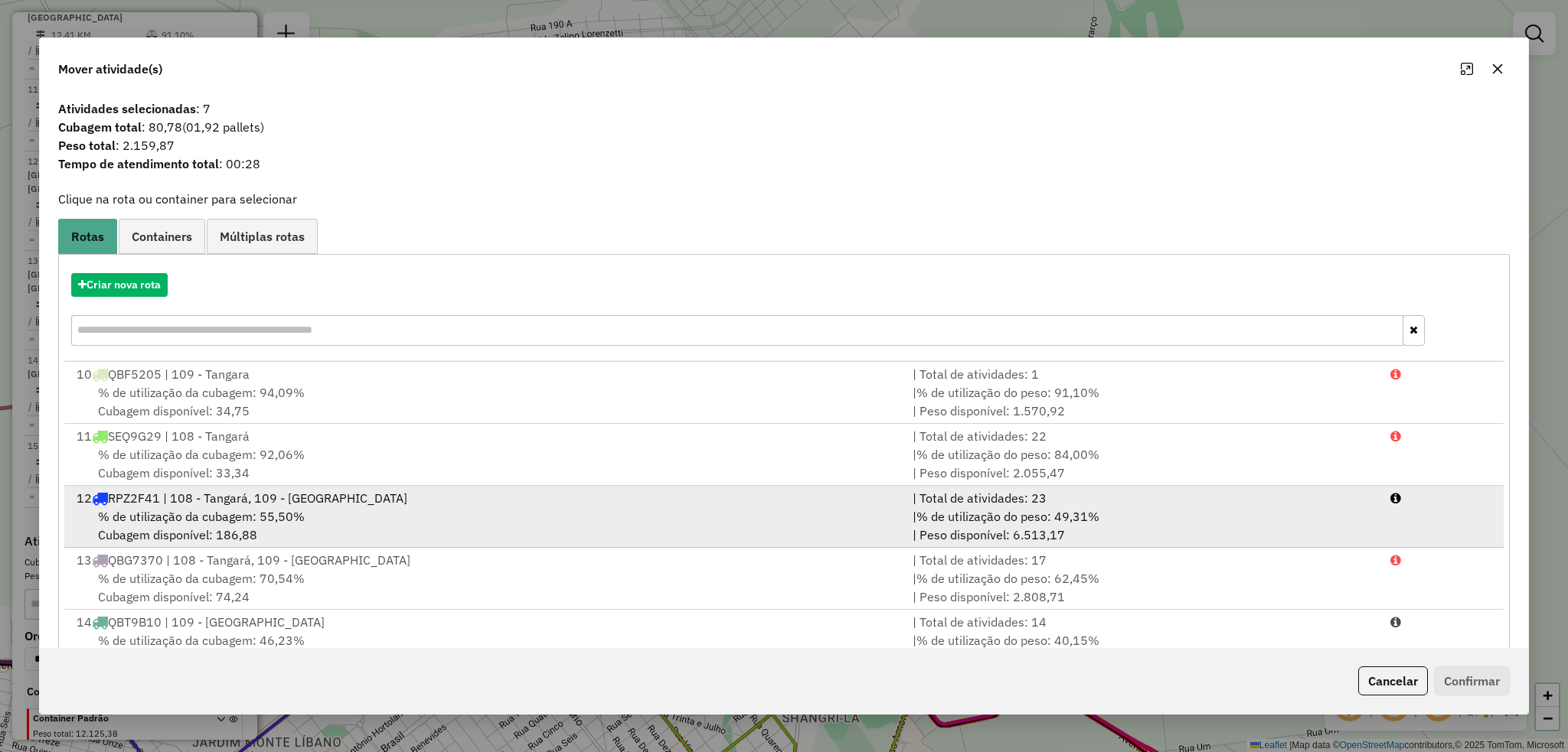
scroll to position [625, 0]
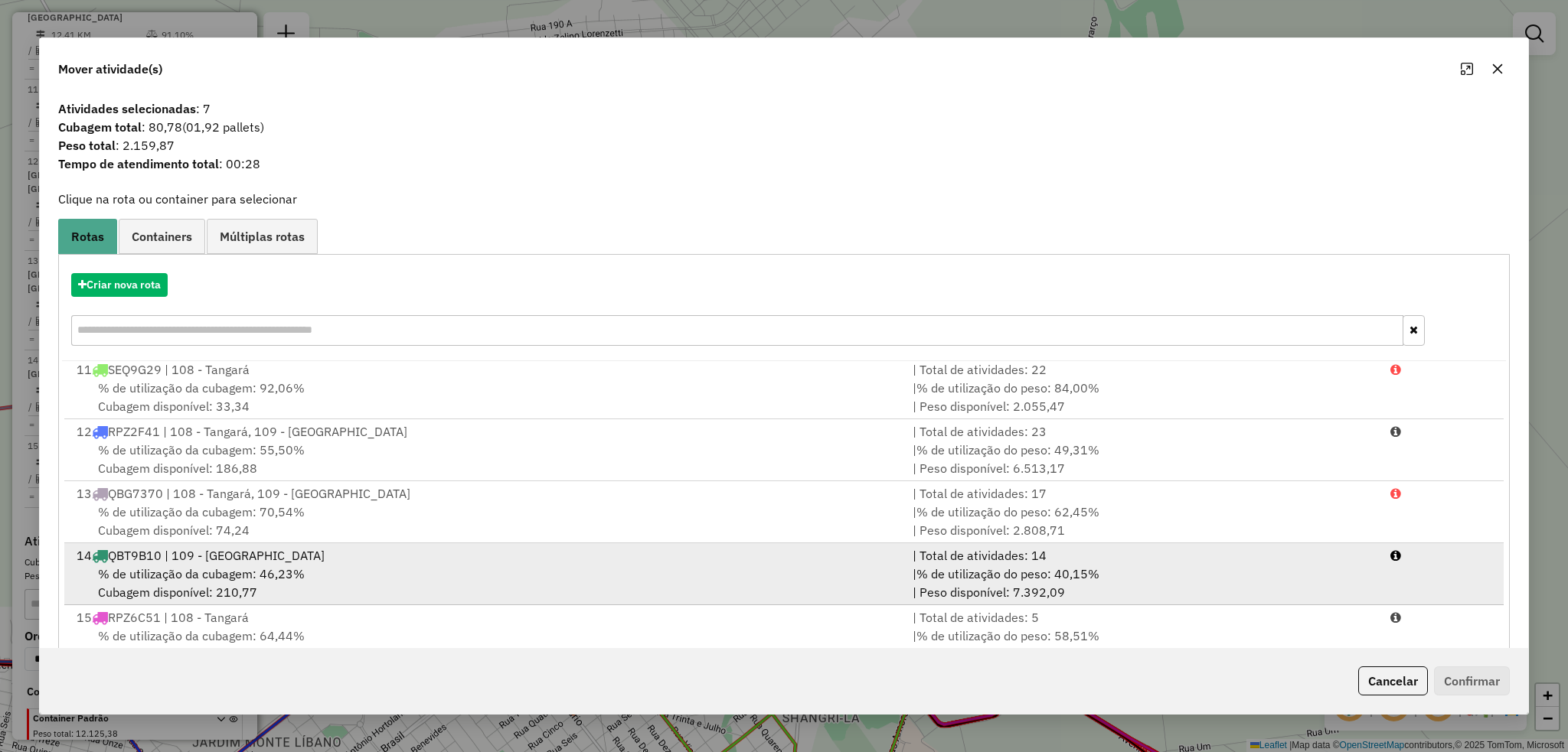
click at [265, 581] on div "% de utilização da cubagem: 46,23% Cubagem disponível: 210,77" at bounding box center [485, 582] width 836 height 37
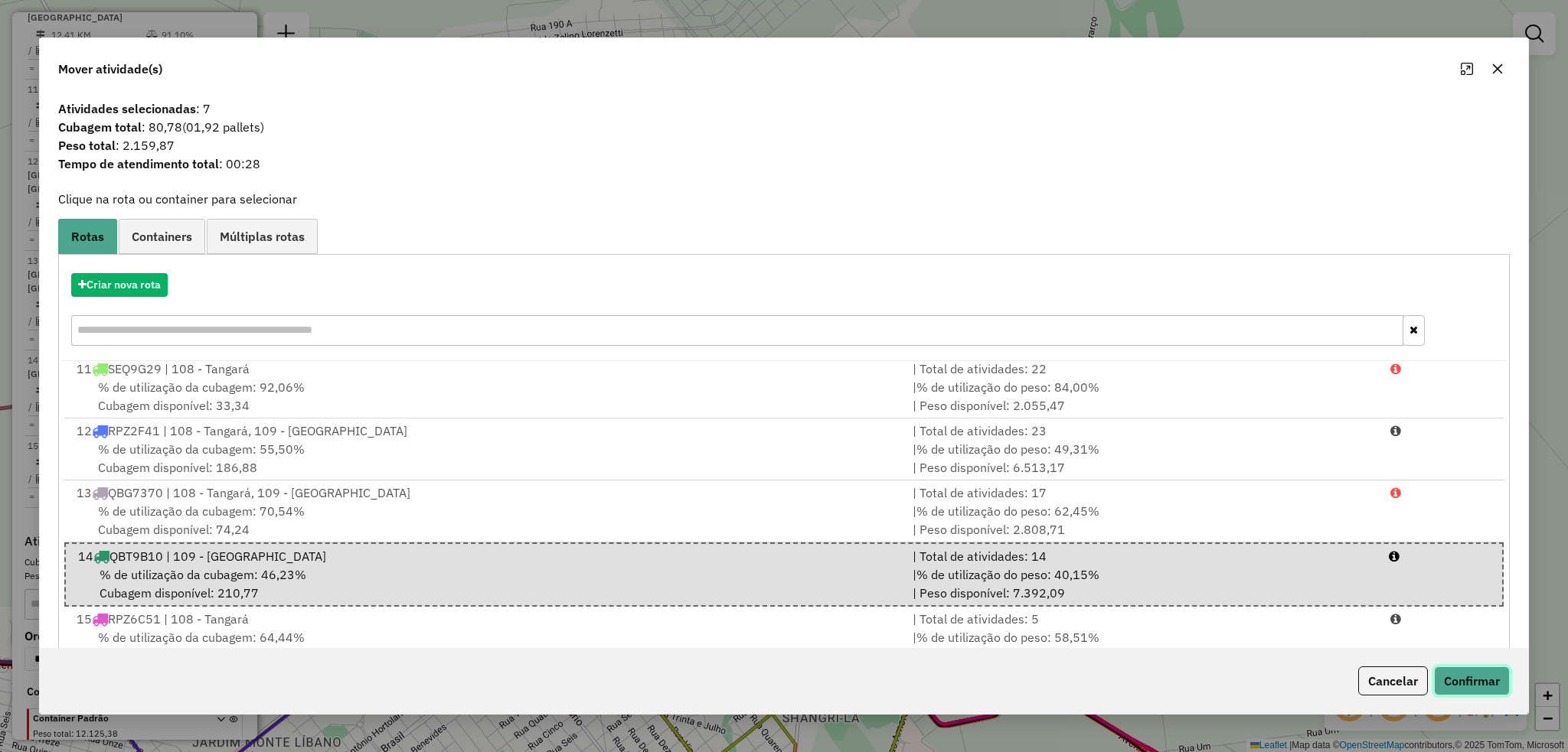
click at [1498, 678] on button "Confirmar" at bounding box center [1471, 681] width 76 height 29
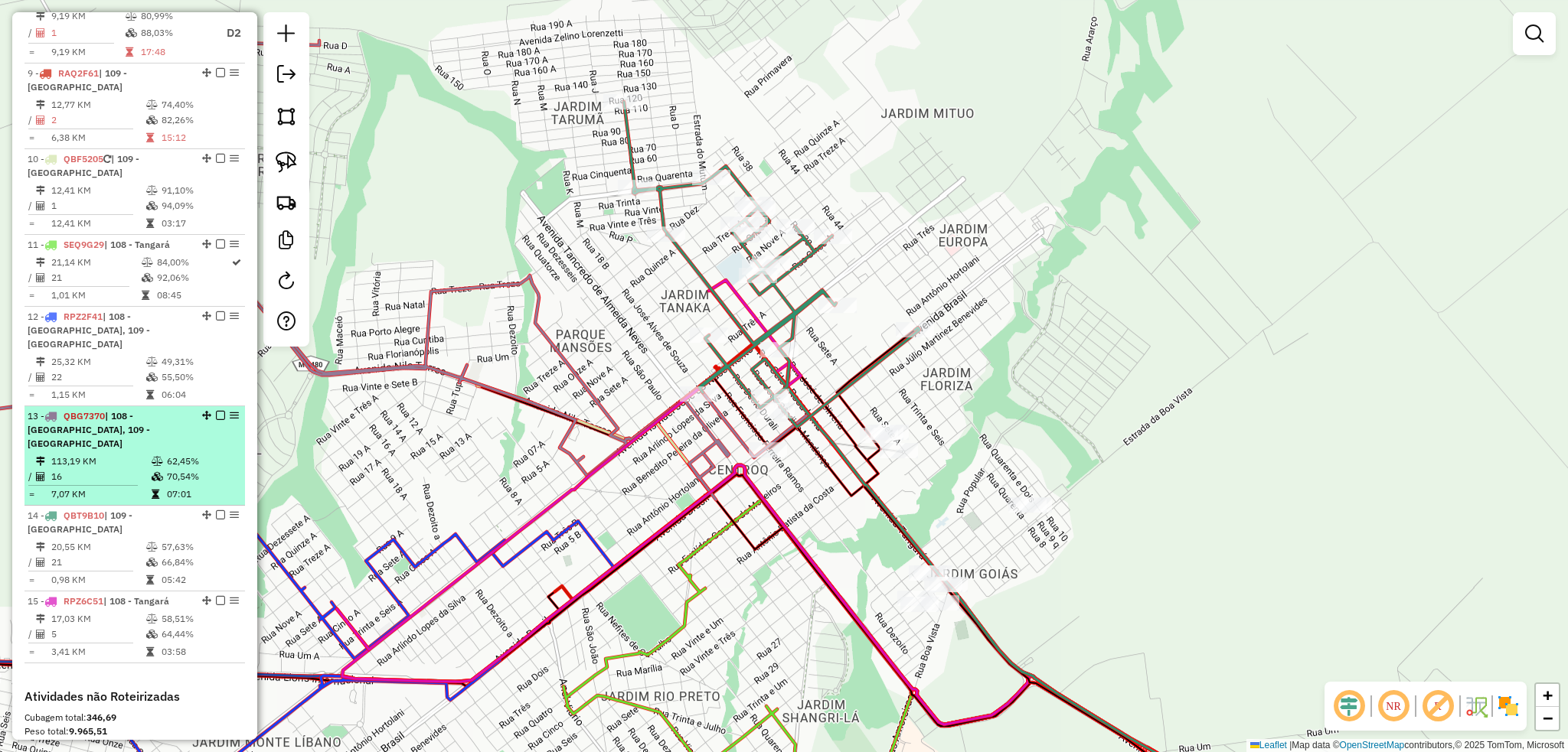
scroll to position [1178, 0]
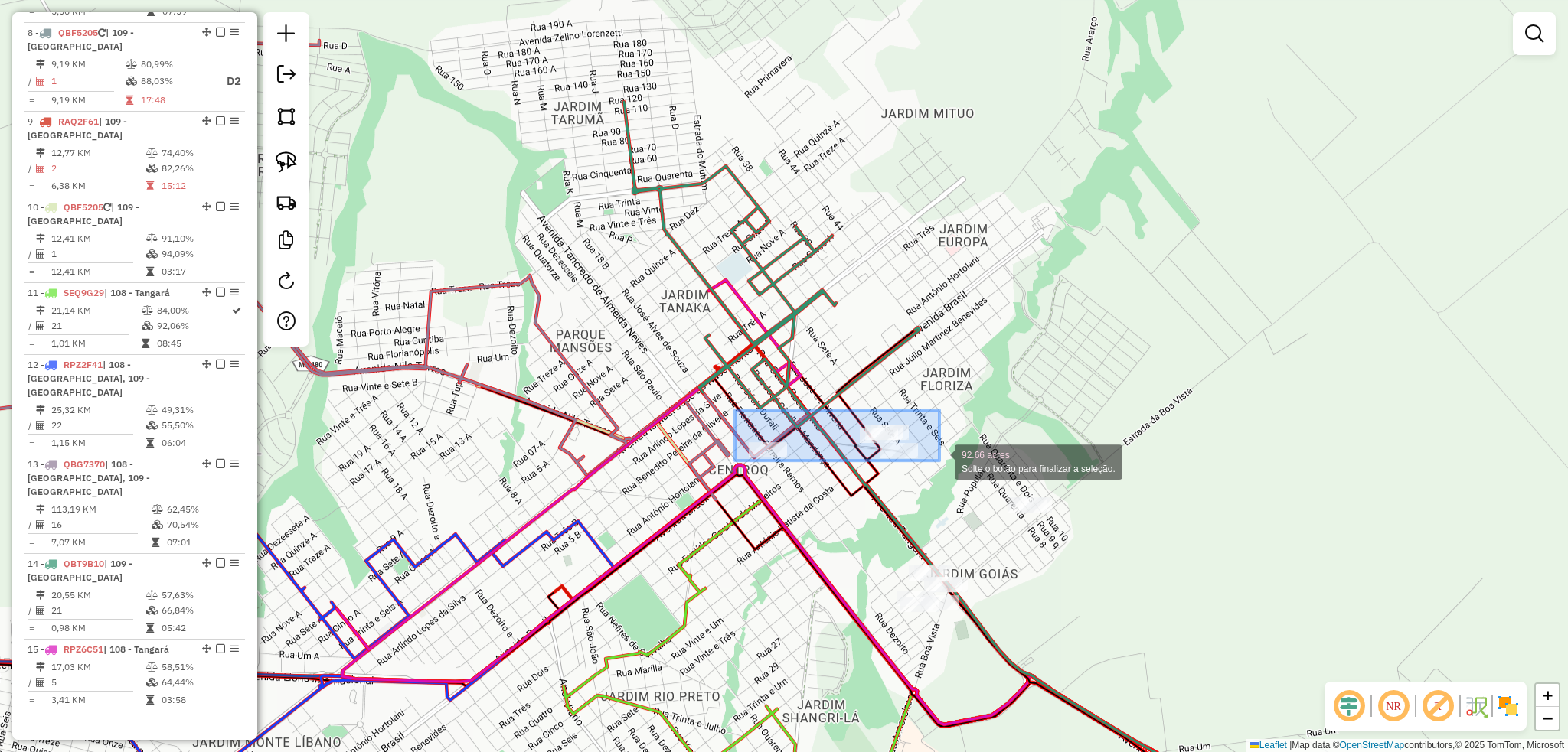
drag, startPoint x: 737, startPoint y: 410, endPoint x: 939, endPoint y: 460, distance: 208.1
click at [939, 460] on div "92.66 acres Solte o botão para finalizar a seleção. Janela de atendimento Grade…" at bounding box center [784, 376] width 1568 height 752
drag, startPoint x: 759, startPoint y: 414, endPoint x: 927, endPoint y: 472, distance: 177.7
click at [927, 472] on div "98.50 acres Solte o botão para finalizar a seleção. Janela de atendimento Grade…" at bounding box center [784, 376] width 1568 height 752
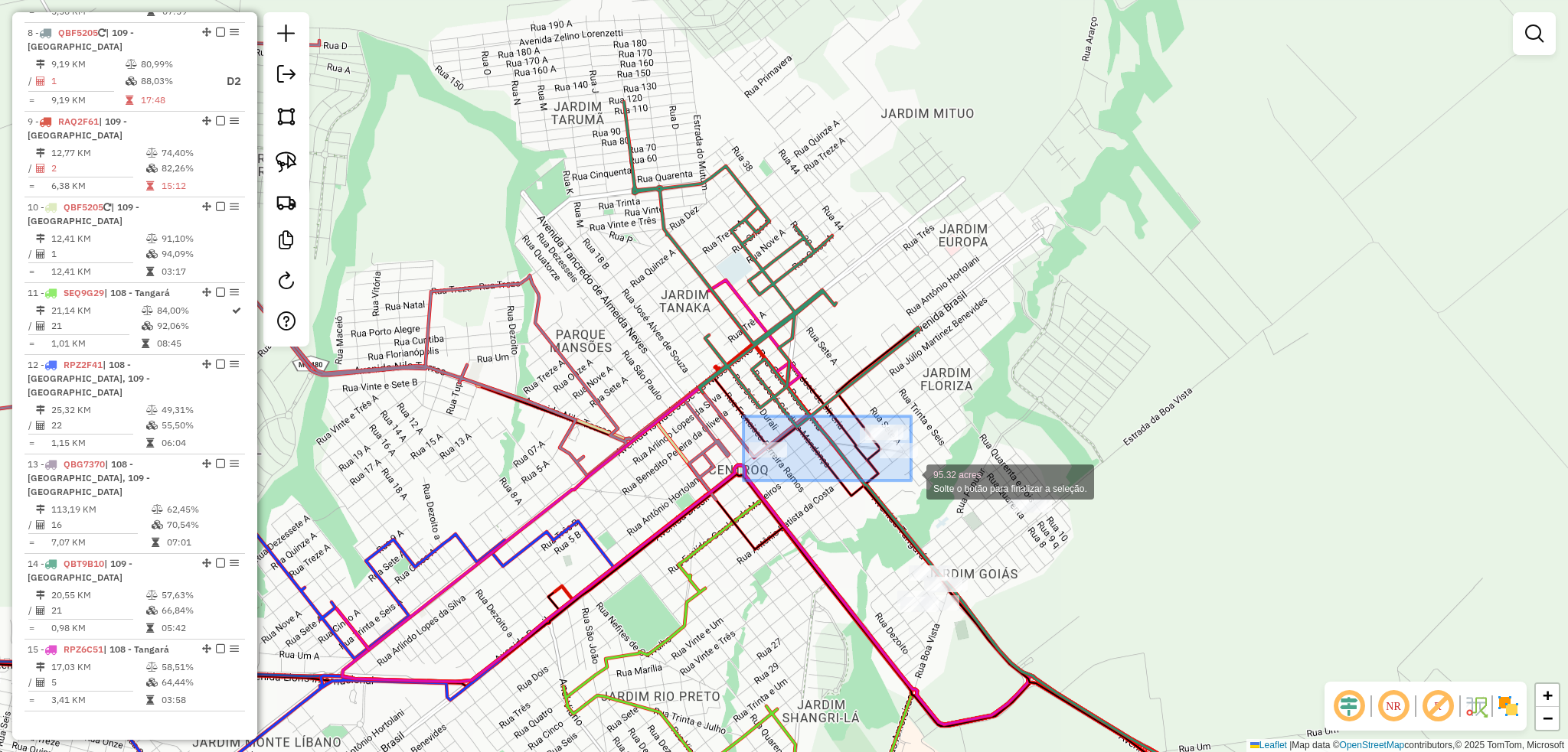
drag, startPoint x: 743, startPoint y: 416, endPoint x: 914, endPoint y: 480, distance: 182.6
click at [912, 481] on div "95.32 acres Solte o botão para finalizar a seleção. Janela de atendimento Grade…" at bounding box center [784, 376] width 1568 height 752
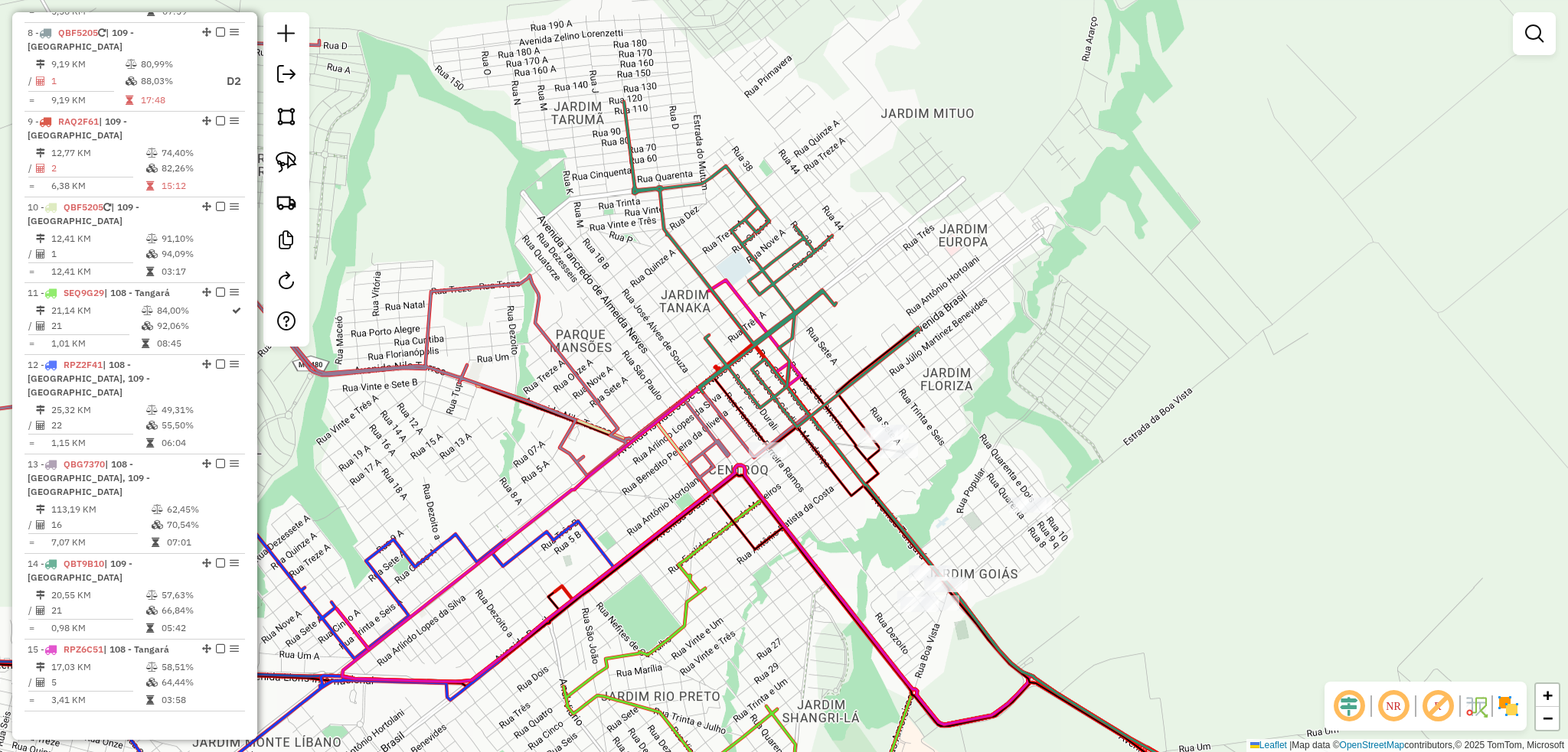
click at [1022, 482] on div "Janela de atendimento Grade de atendimento Capacidade Transportadoras Veículos …" at bounding box center [784, 376] width 1568 height 752
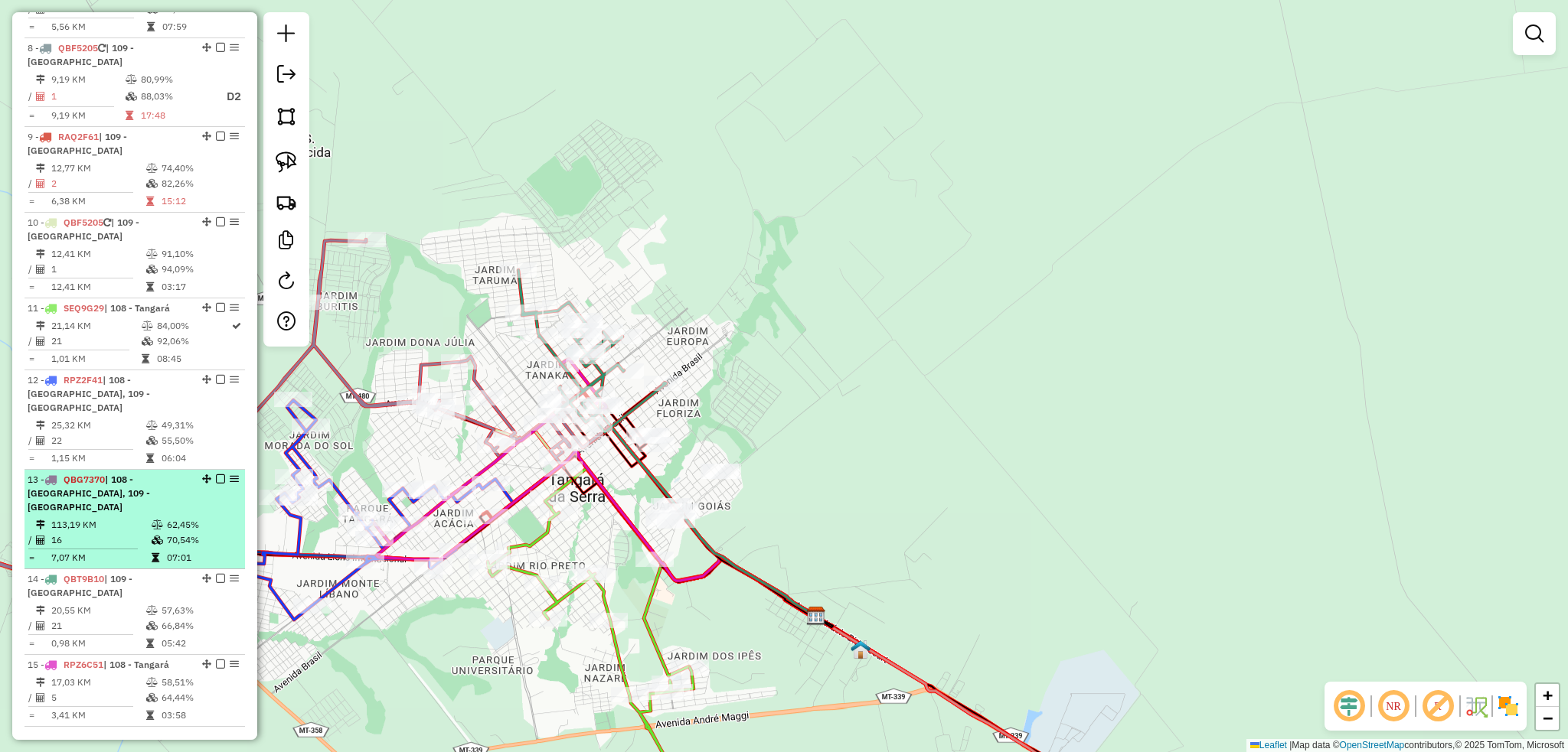
scroll to position [1280, 0]
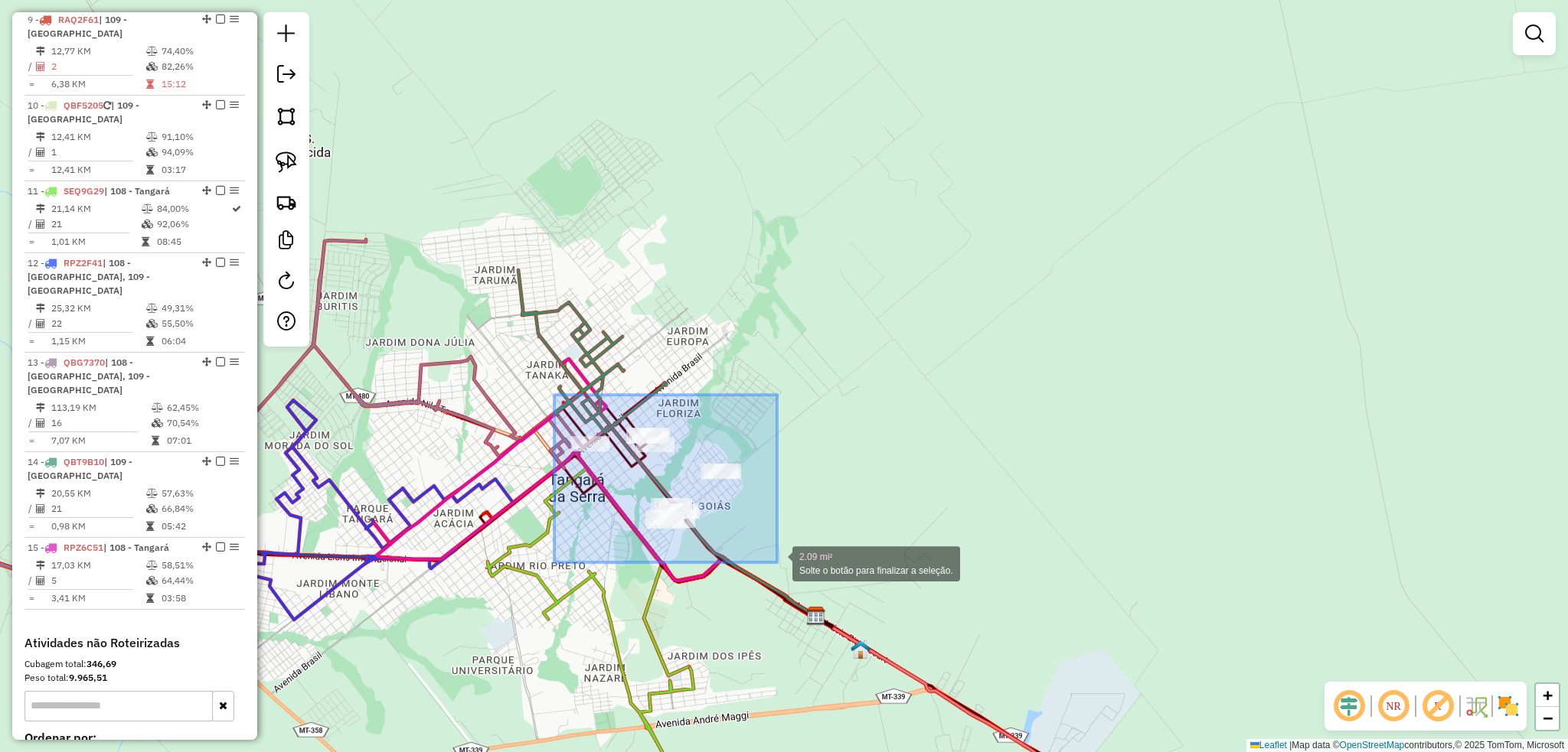
drag, startPoint x: 558, startPoint y: 398, endPoint x: 777, endPoint y: 562, distance: 273.6
click at [777, 562] on div "2.09 mi² Solte o botão para finalizar a seleção. Janela de atendimento Grade de…" at bounding box center [784, 376] width 1568 height 752
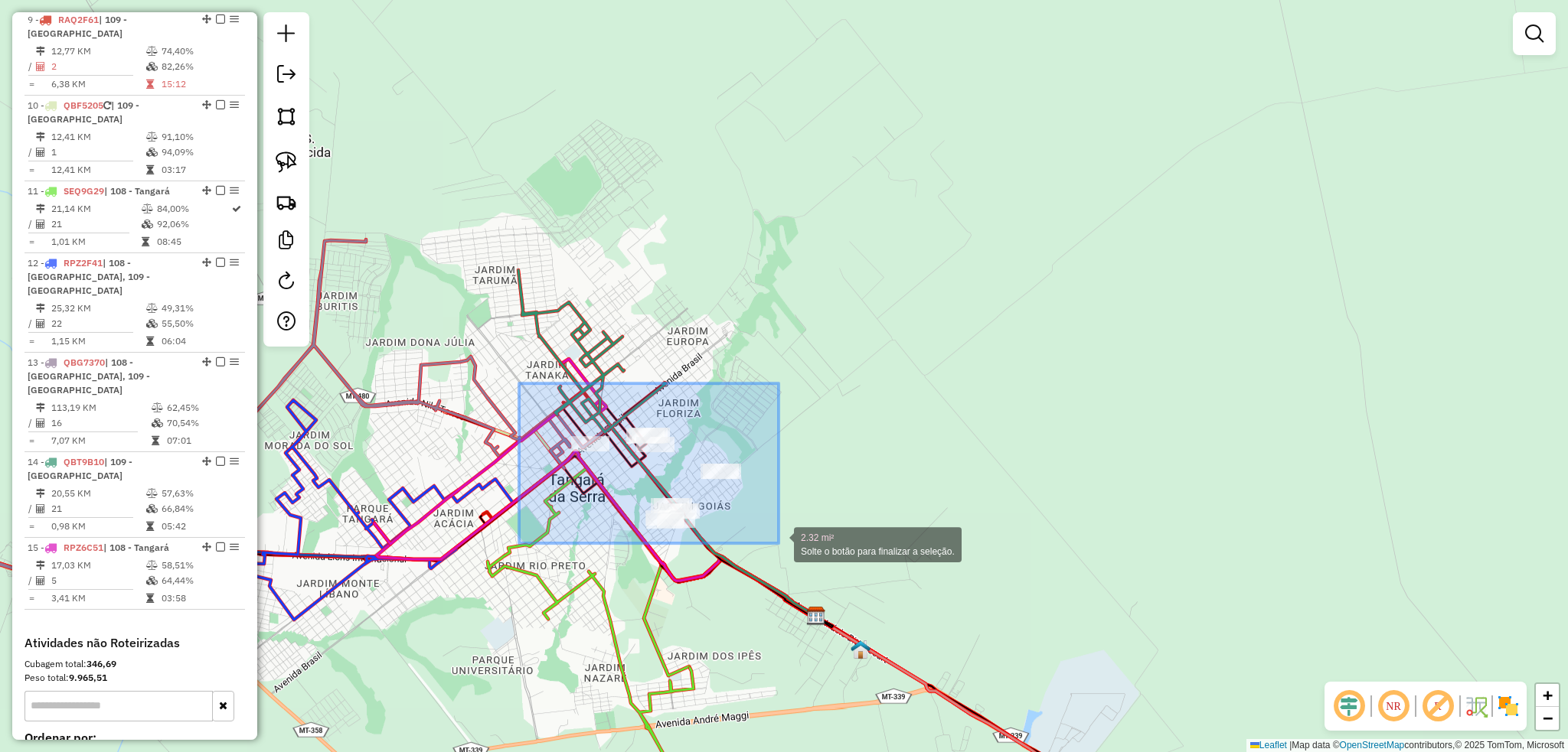
drag, startPoint x: 488, startPoint y: 365, endPoint x: 779, endPoint y: 543, distance: 341.1
click at [779, 543] on div "2.32 mi² Solte o botão para finalizar a seleção. Janela de atendimento Grade de…" at bounding box center [784, 376] width 1568 height 752
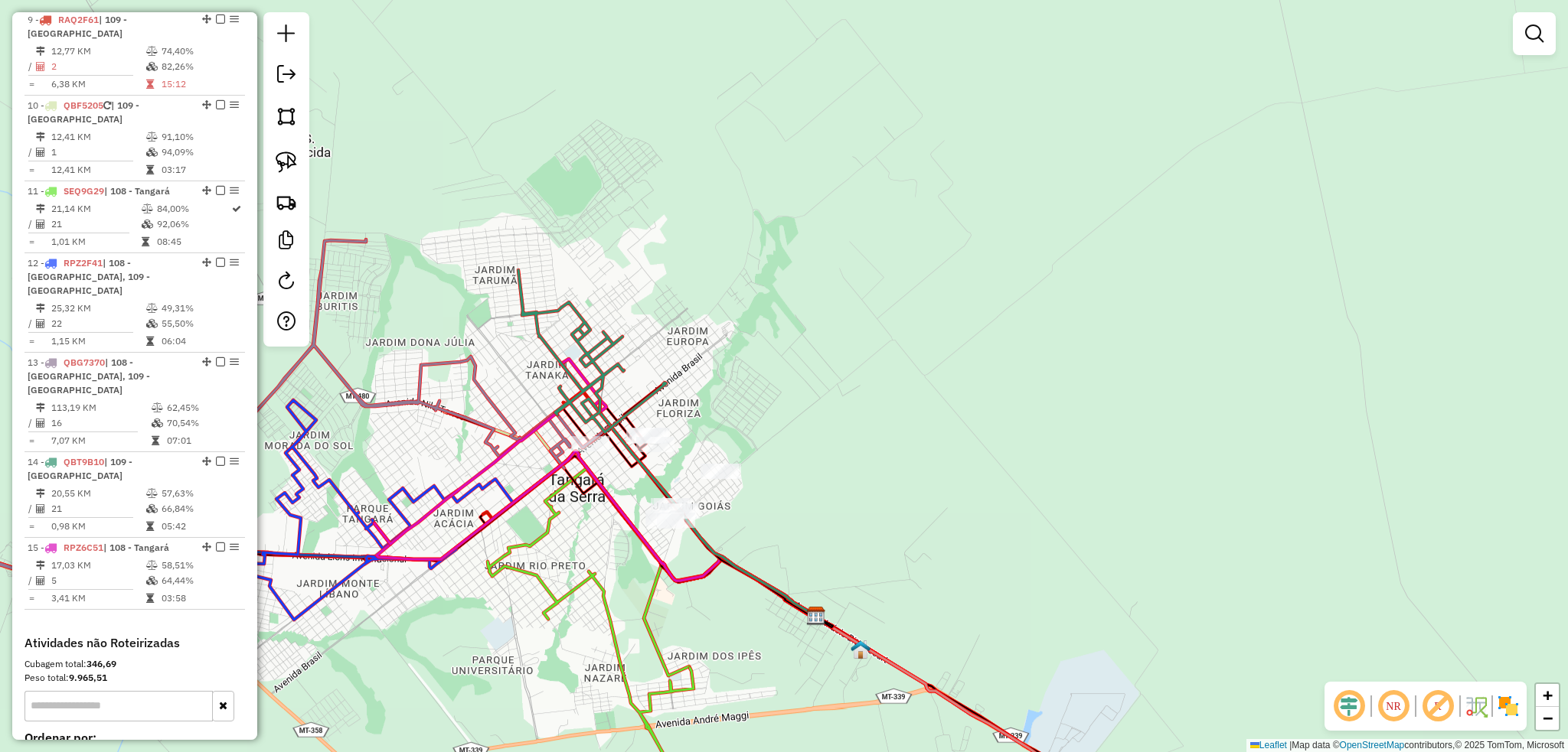
click at [841, 503] on div "Janela de atendimento Grade de atendimento Capacidade Transportadoras Veículos …" at bounding box center [784, 376] width 1568 height 752
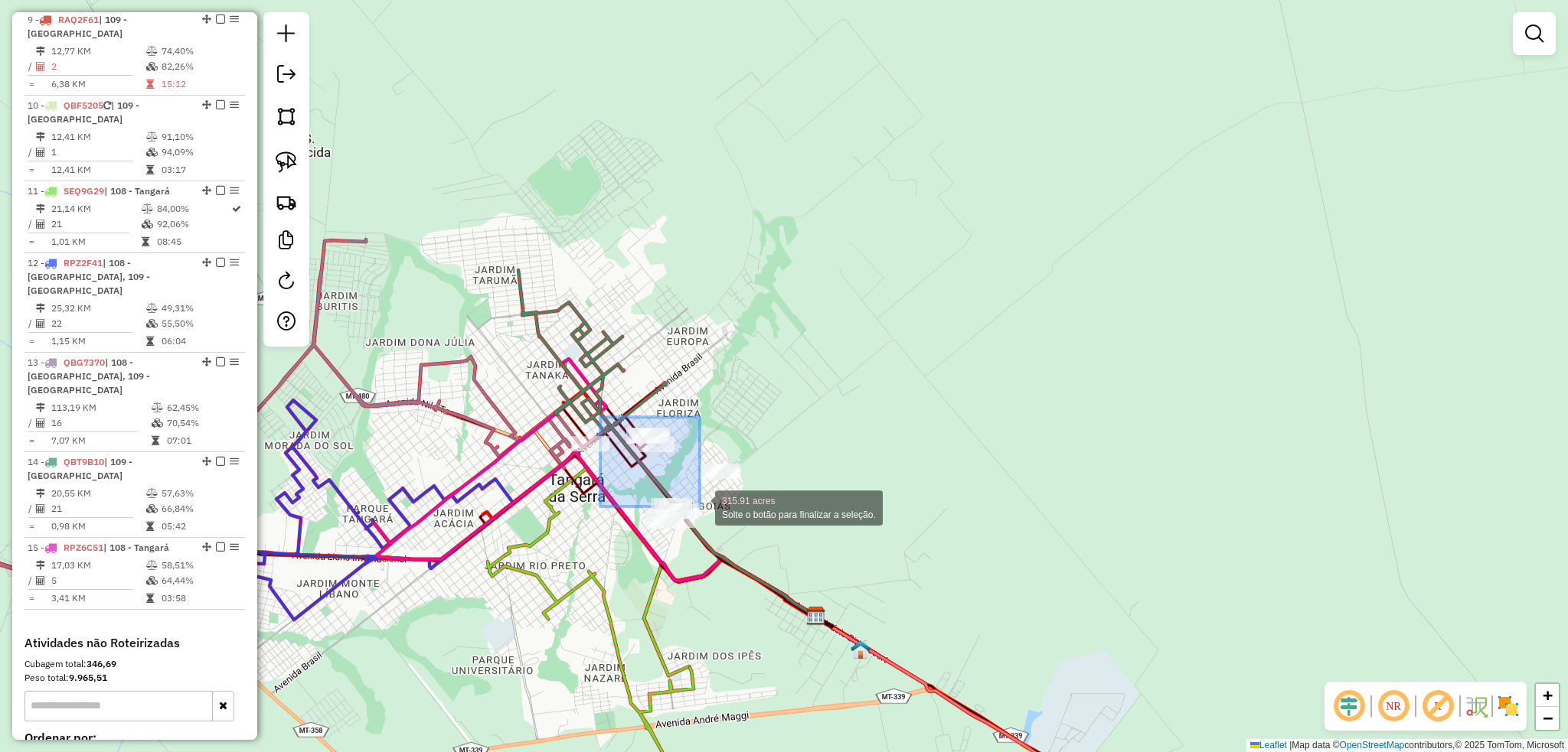
click at [1, 21] on div "315.91 acres Solte o botão para finalizar a seleção." at bounding box center [1, 21] width 0 height 0
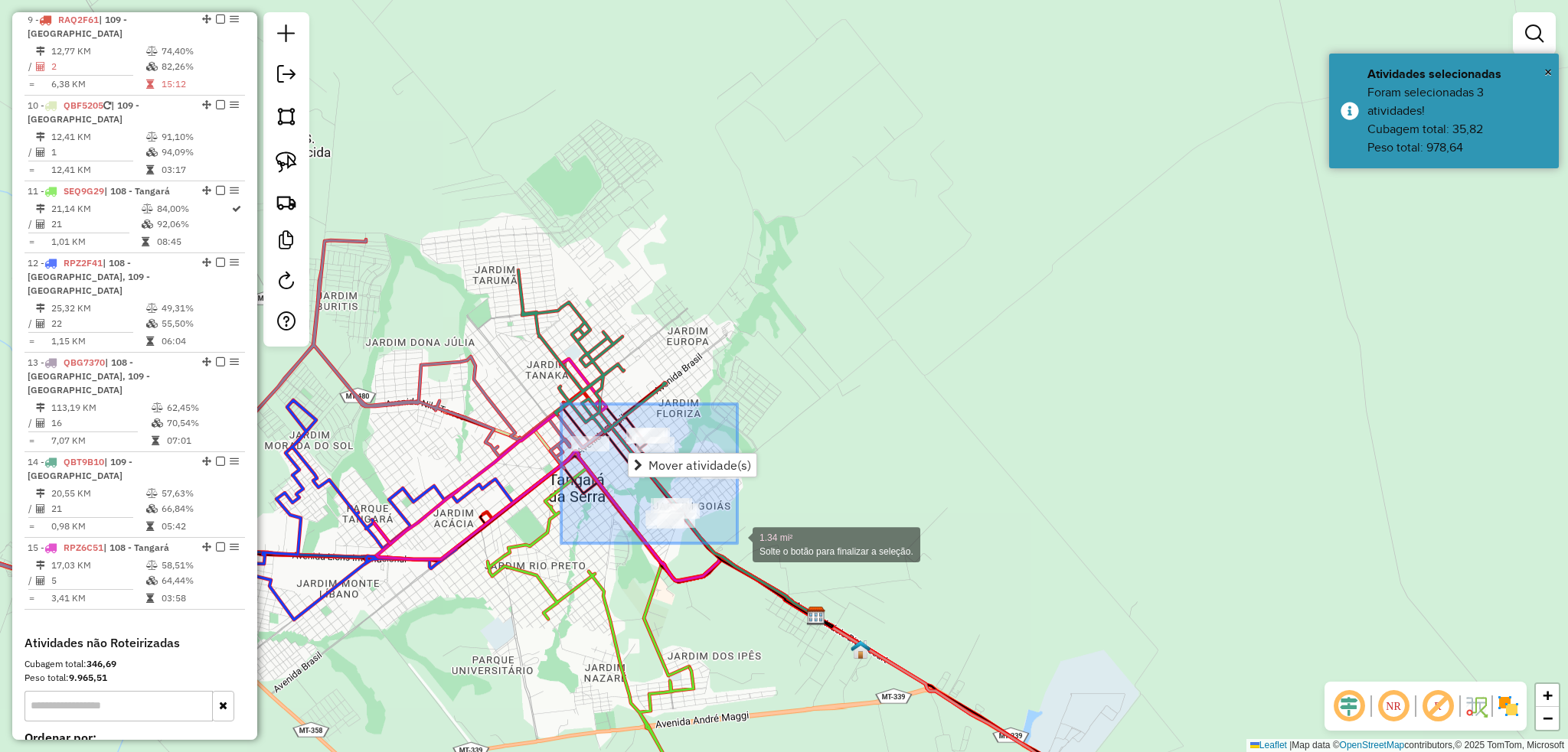
drag, startPoint x: 671, startPoint y: 476, endPoint x: 741, endPoint y: 543, distance: 96.9
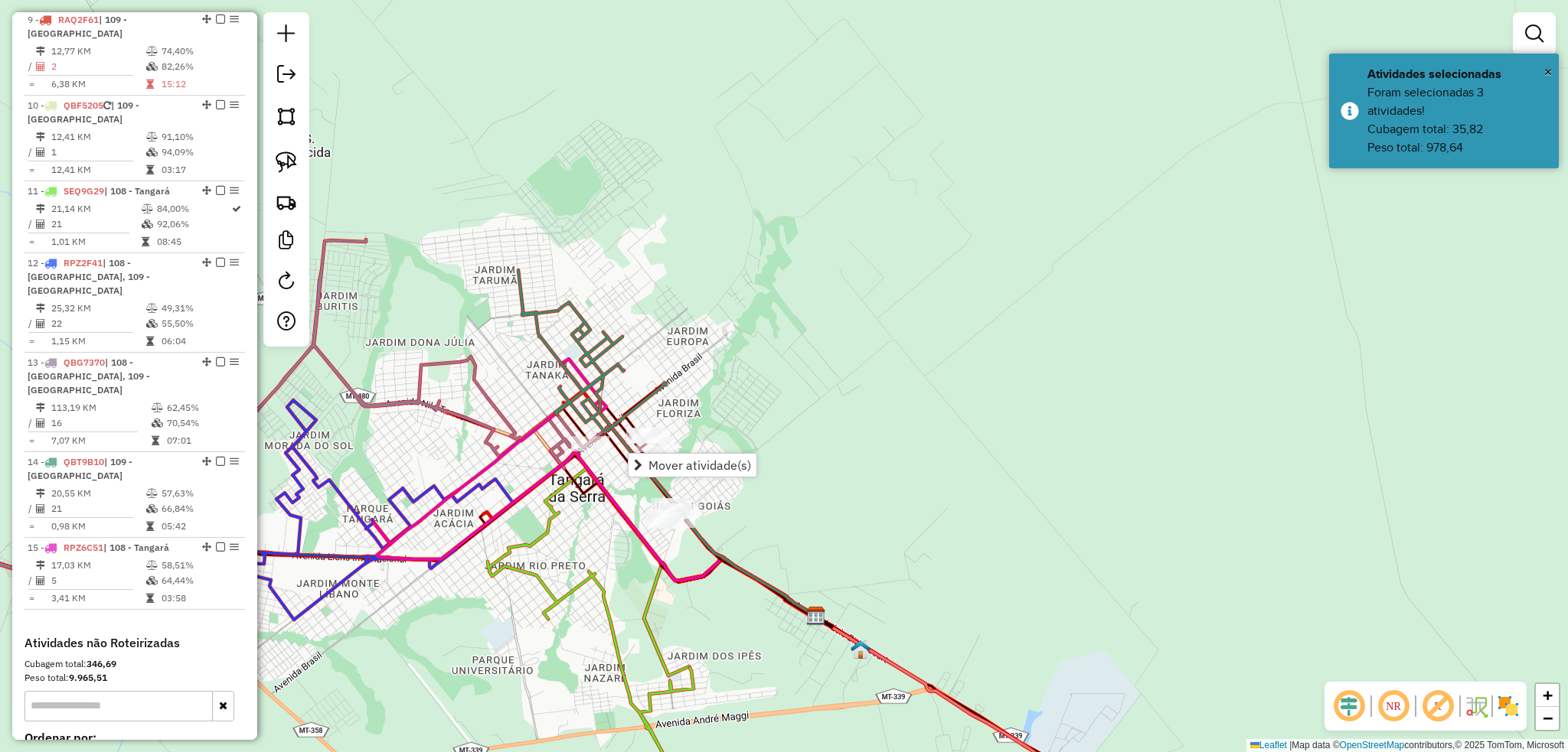
click at [741, 543] on div "Janela de atendimento Grade de atendimento Capacidade Transportadoras Veículos …" at bounding box center [784, 376] width 1568 height 752
click at [798, 483] on div "Janela de atendimento Grade de atendimento Capacidade Transportadoras Veículos …" at bounding box center [784, 376] width 1568 height 752
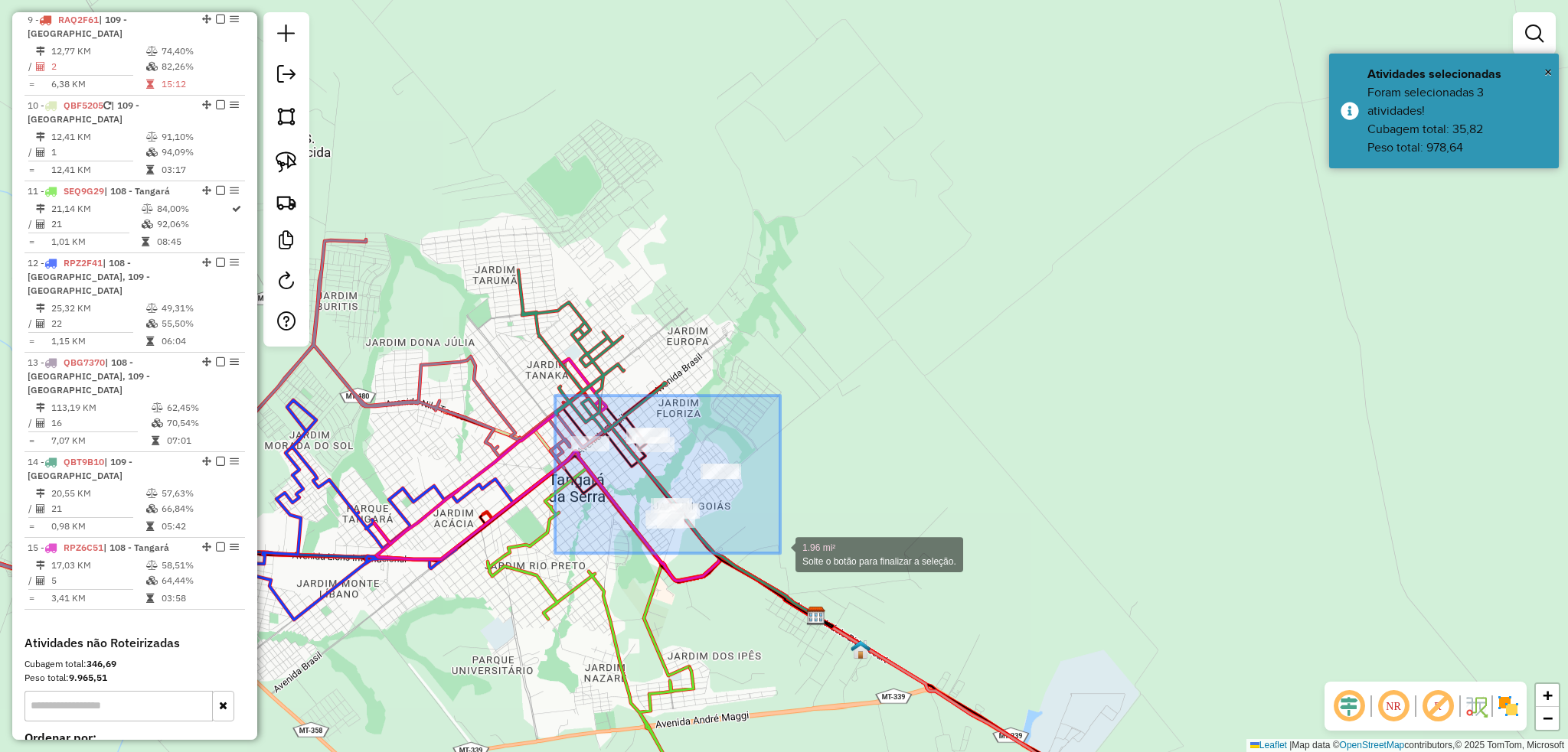
drag, startPoint x: 555, startPoint y: 396, endPoint x: 780, endPoint y: 553, distance: 274.4
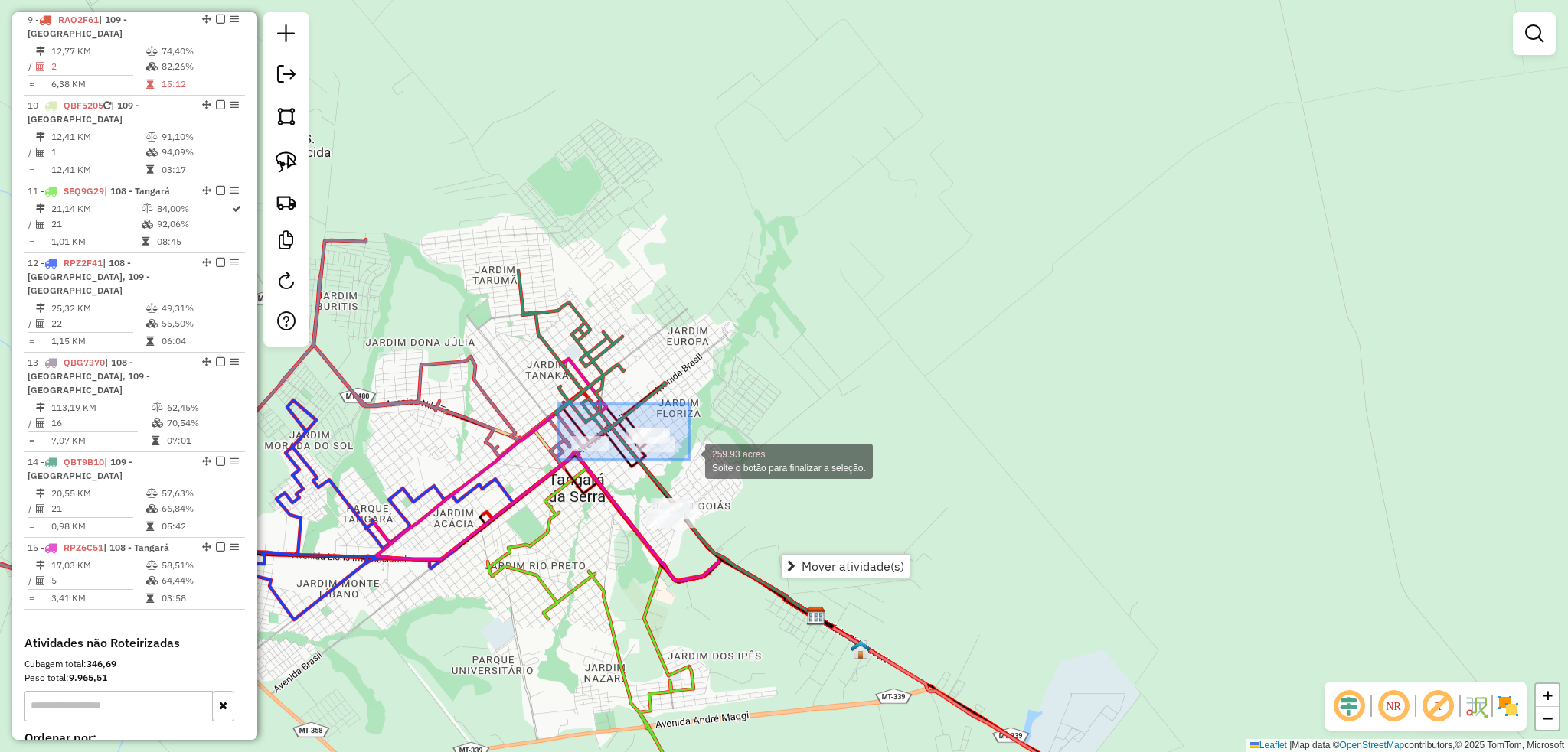
drag, startPoint x: 585, startPoint y: 416, endPoint x: 690, endPoint y: 460, distance: 113.8
click at [690, 460] on div "259.93 acres Solte o botão para finalizar a seleção. Janela de atendimento Grad…" at bounding box center [784, 376] width 1568 height 752
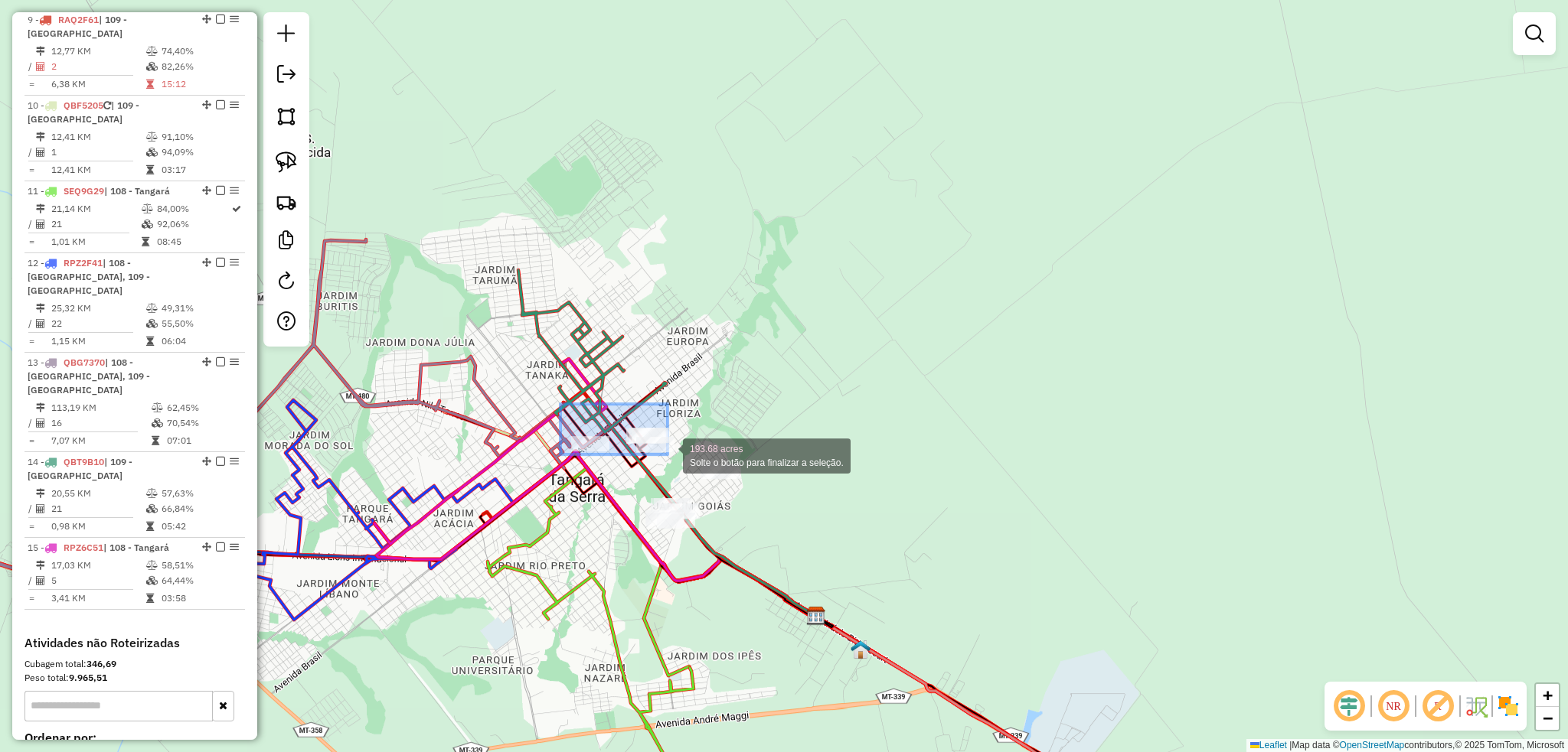
drag, startPoint x: 560, startPoint y: 404, endPoint x: 667, endPoint y: 454, distance: 118.1
click at [1, 21] on div "193.68 acres Solte o botão para finalizar a seleção." at bounding box center [1, 21] width 0 height 0
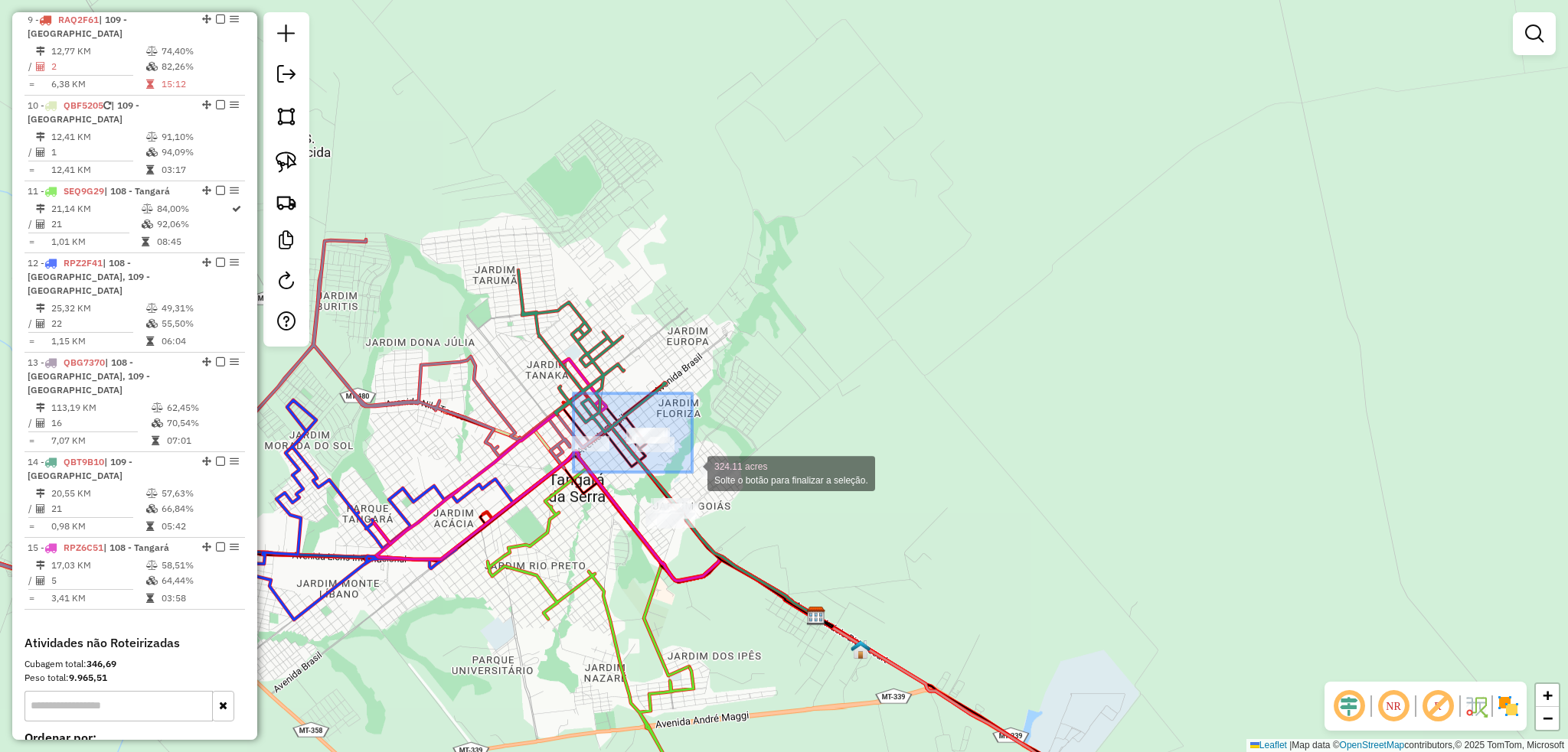
drag, startPoint x: 600, startPoint y: 417, endPoint x: 692, endPoint y: 472, distance: 107.2
click at [692, 472] on div "324.11 acres Solte o botão para finalizar a seleção. Janela de atendimento Grad…" at bounding box center [784, 376] width 1568 height 752
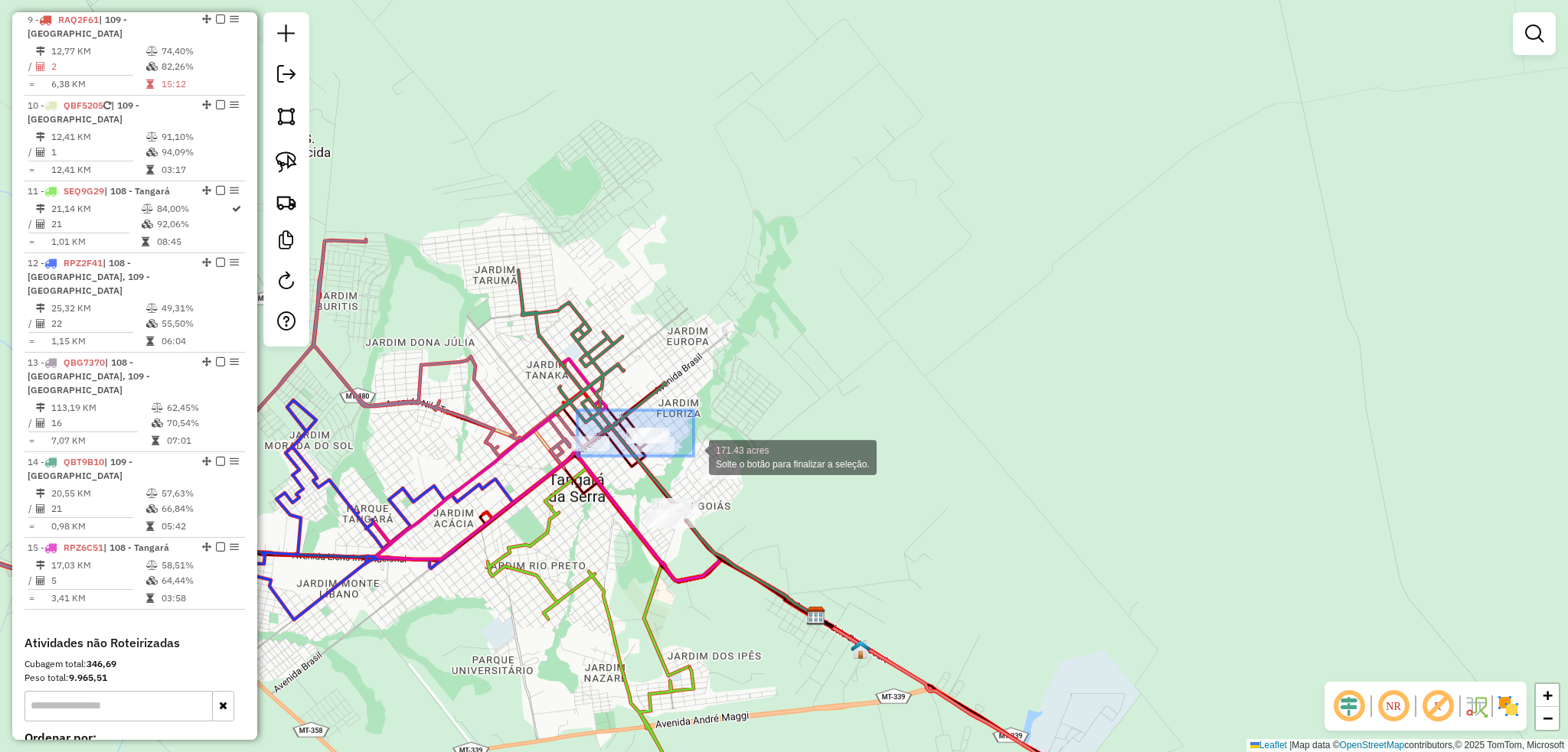
drag, startPoint x: 658, startPoint y: 442, endPoint x: 694, endPoint y: 456, distance: 38.6
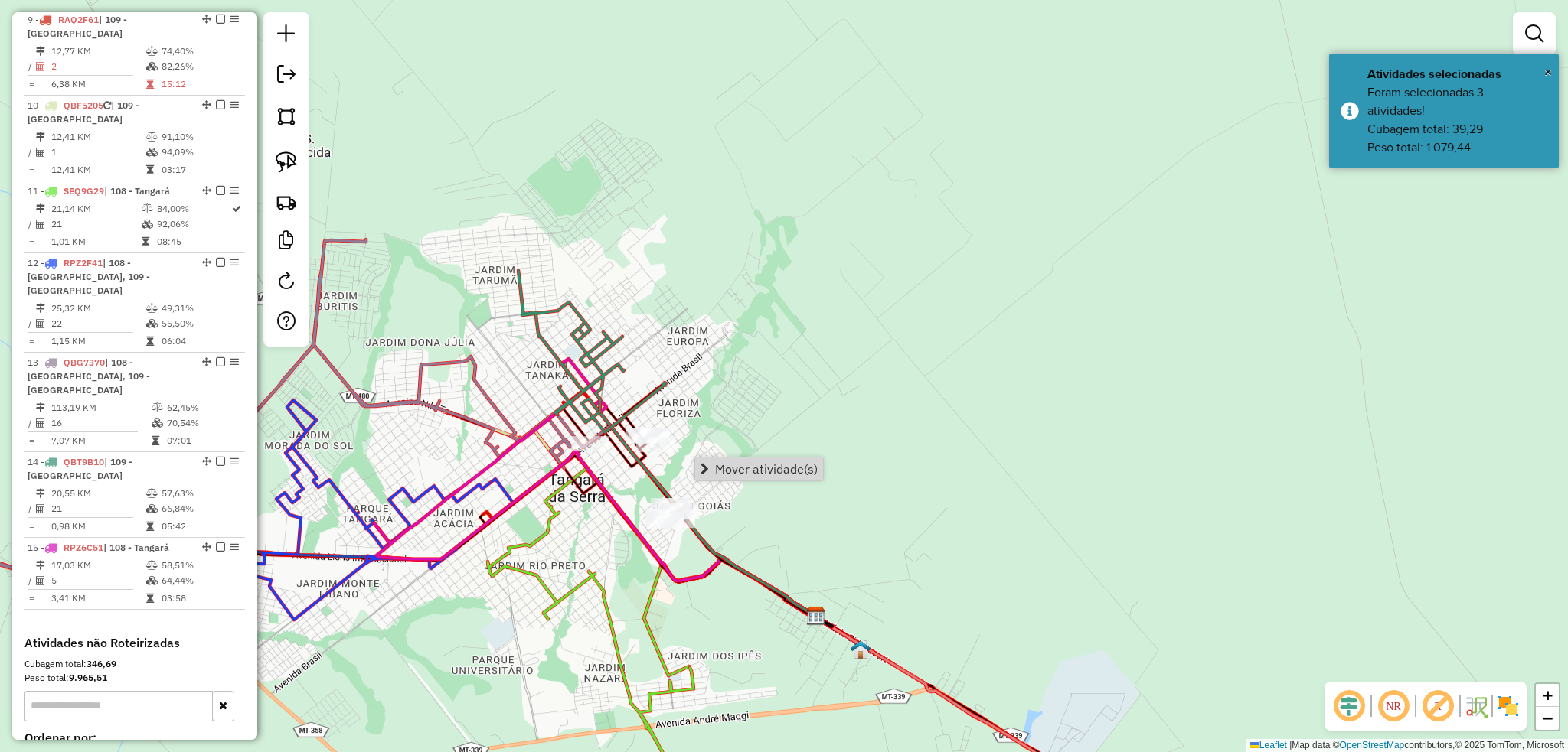
click at [753, 482] on div "Janela de atendimento Grade de atendimento Capacidade Transportadoras Veículos …" at bounding box center [784, 376] width 1568 height 752
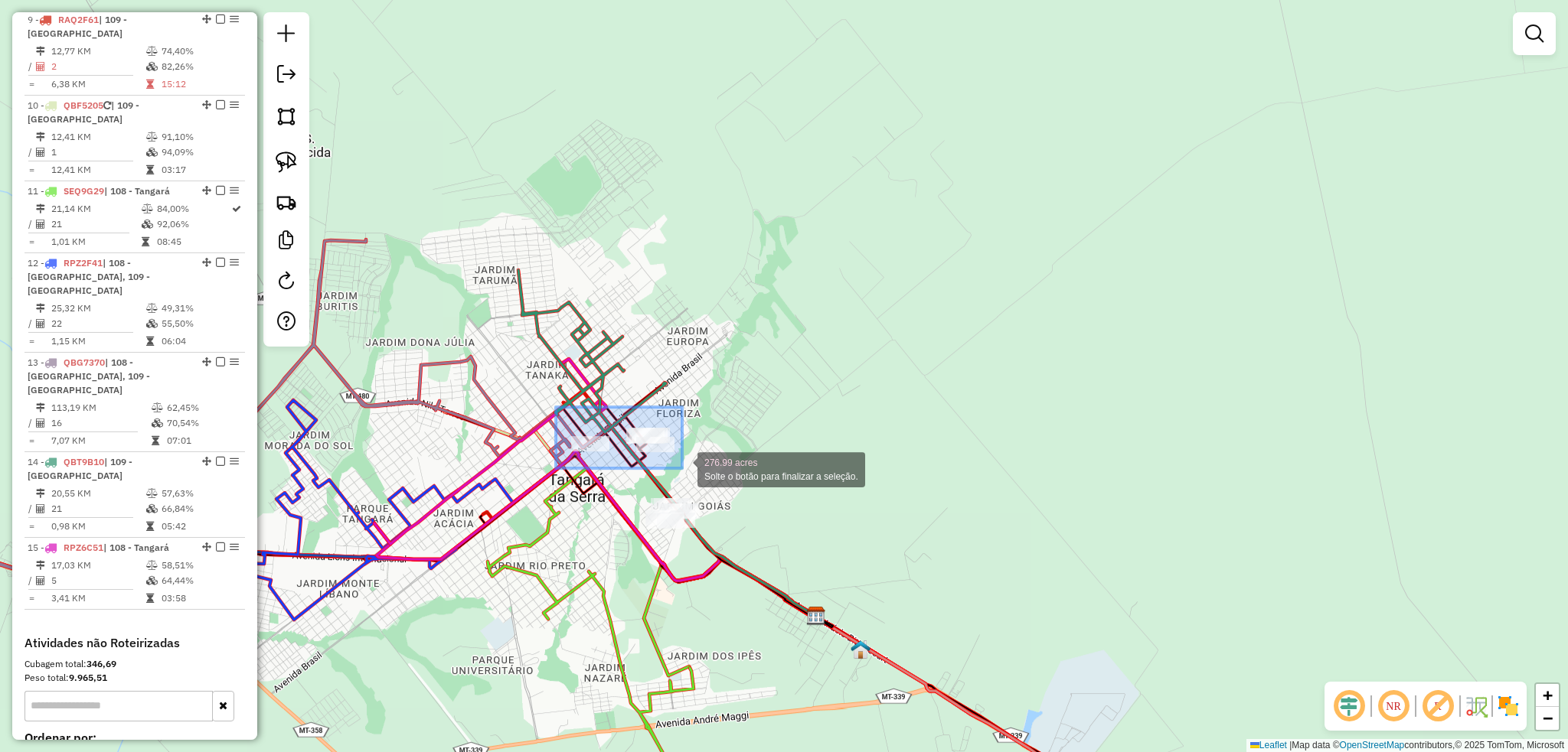
drag, startPoint x: 556, startPoint y: 407, endPoint x: 683, endPoint y: 468, distance: 140.9
click at [683, 468] on div "276.99 acres Solte o botão para finalizar a seleção. Janela de atendimento Grad…" at bounding box center [784, 376] width 1568 height 752
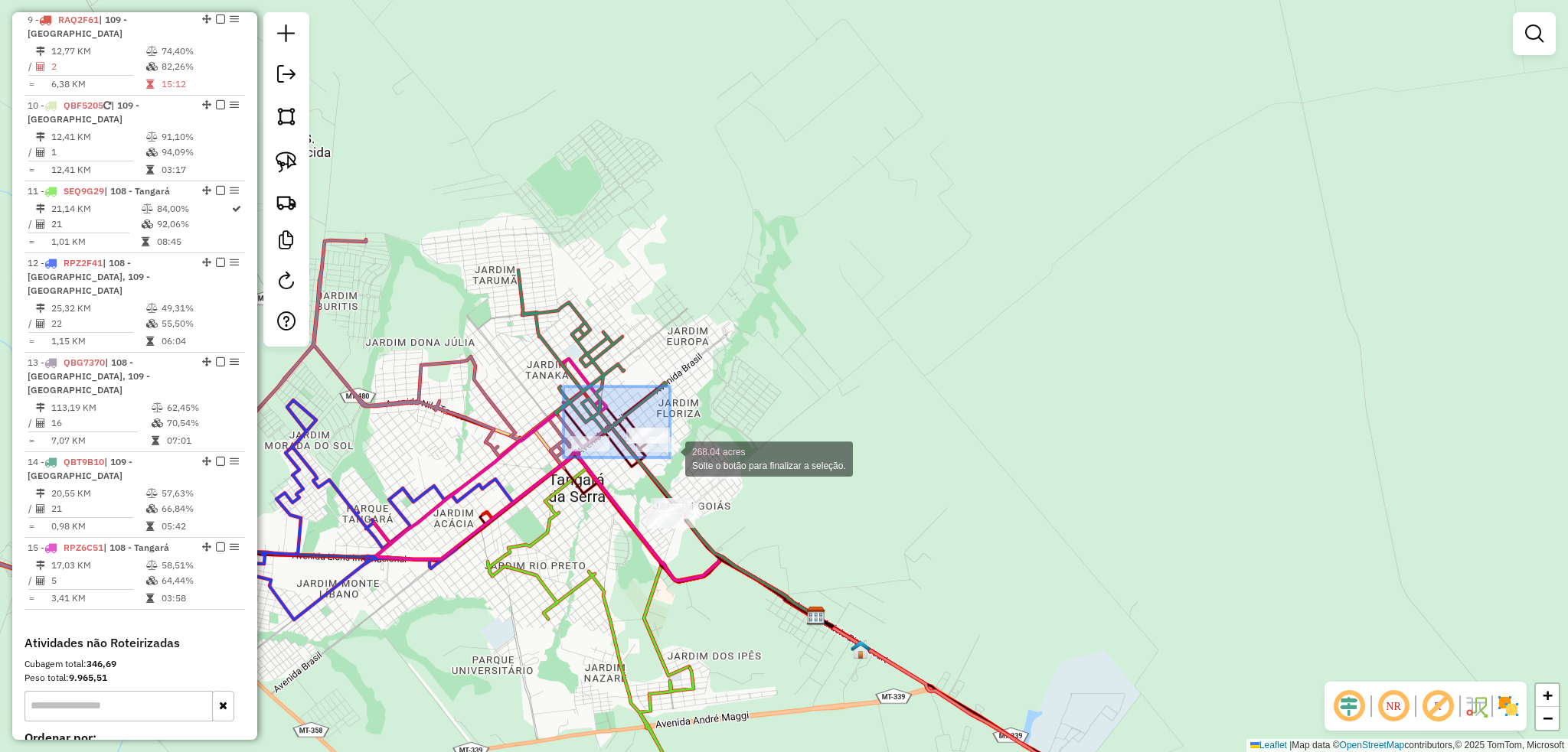
drag, startPoint x: 565, startPoint y: 389, endPoint x: 669, endPoint y: 457, distance: 124.3
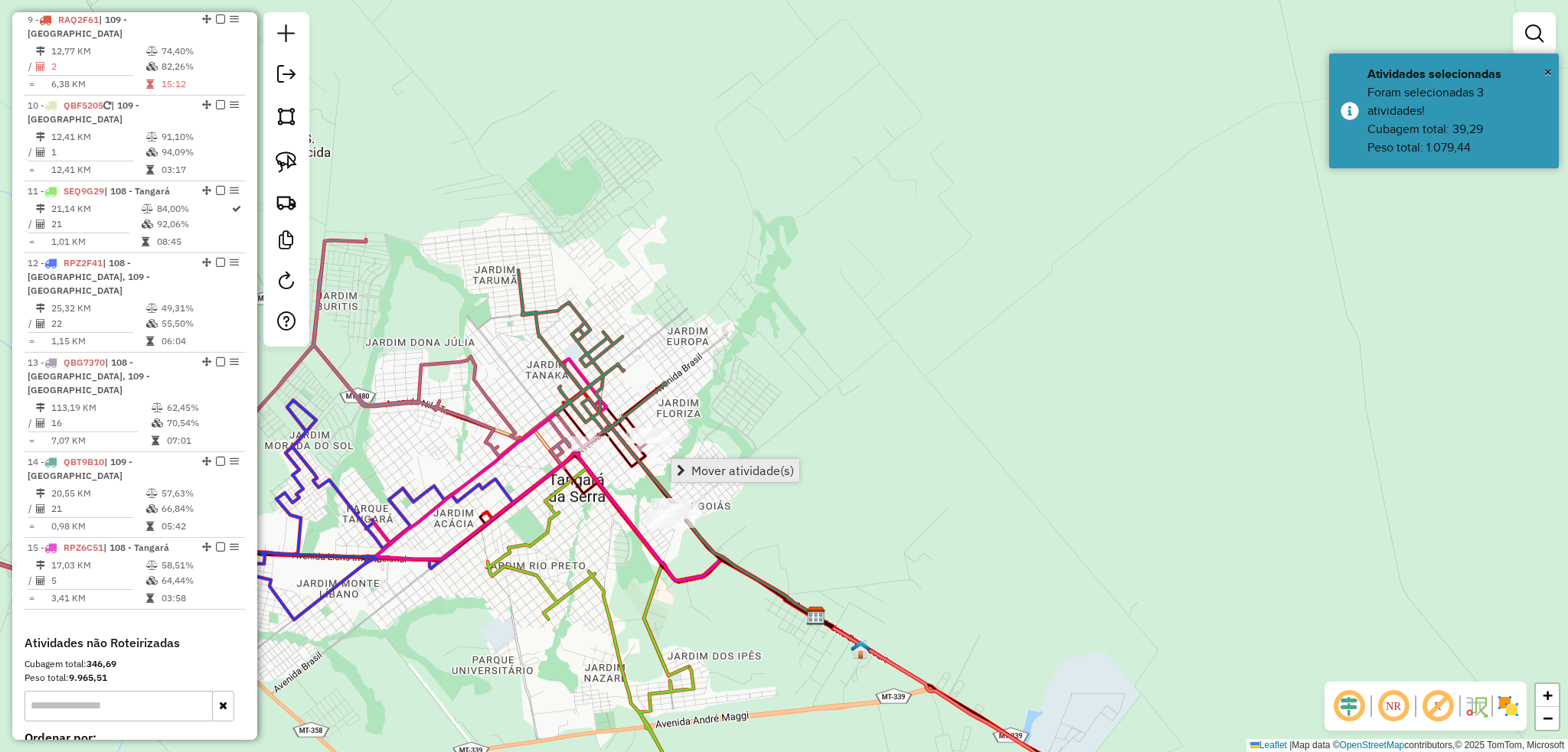
click at [761, 473] on span "Mover atividade(s)" at bounding box center [742, 471] width 102 height 13
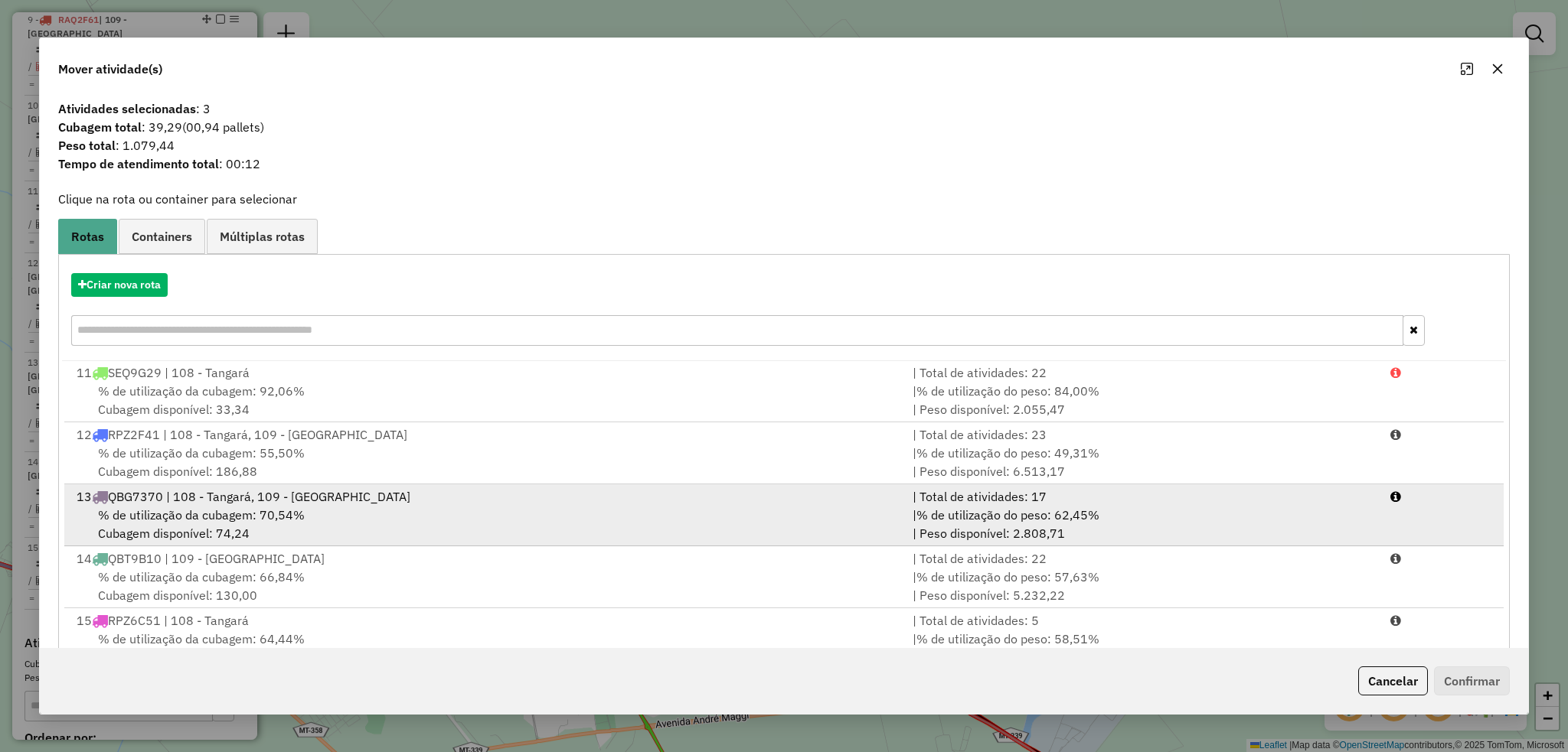
scroll to position [625, 0]
click at [350, 517] on div "% de utilização da cubagem: 70,54% Cubagem disponível: 74,24" at bounding box center [485, 521] width 836 height 37
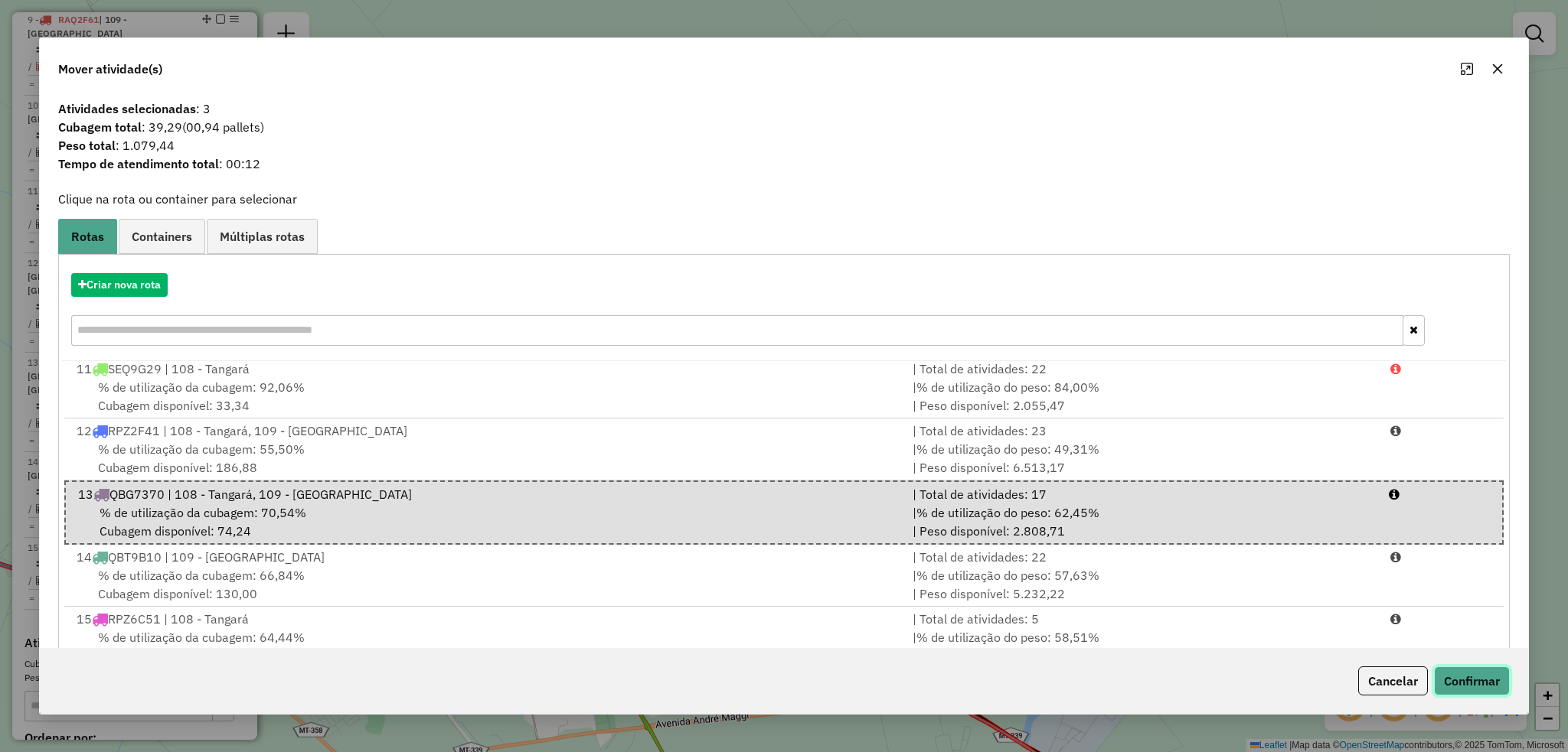
click at [1475, 674] on button "Confirmar" at bounding box center [1471, 681] width 76 height 29
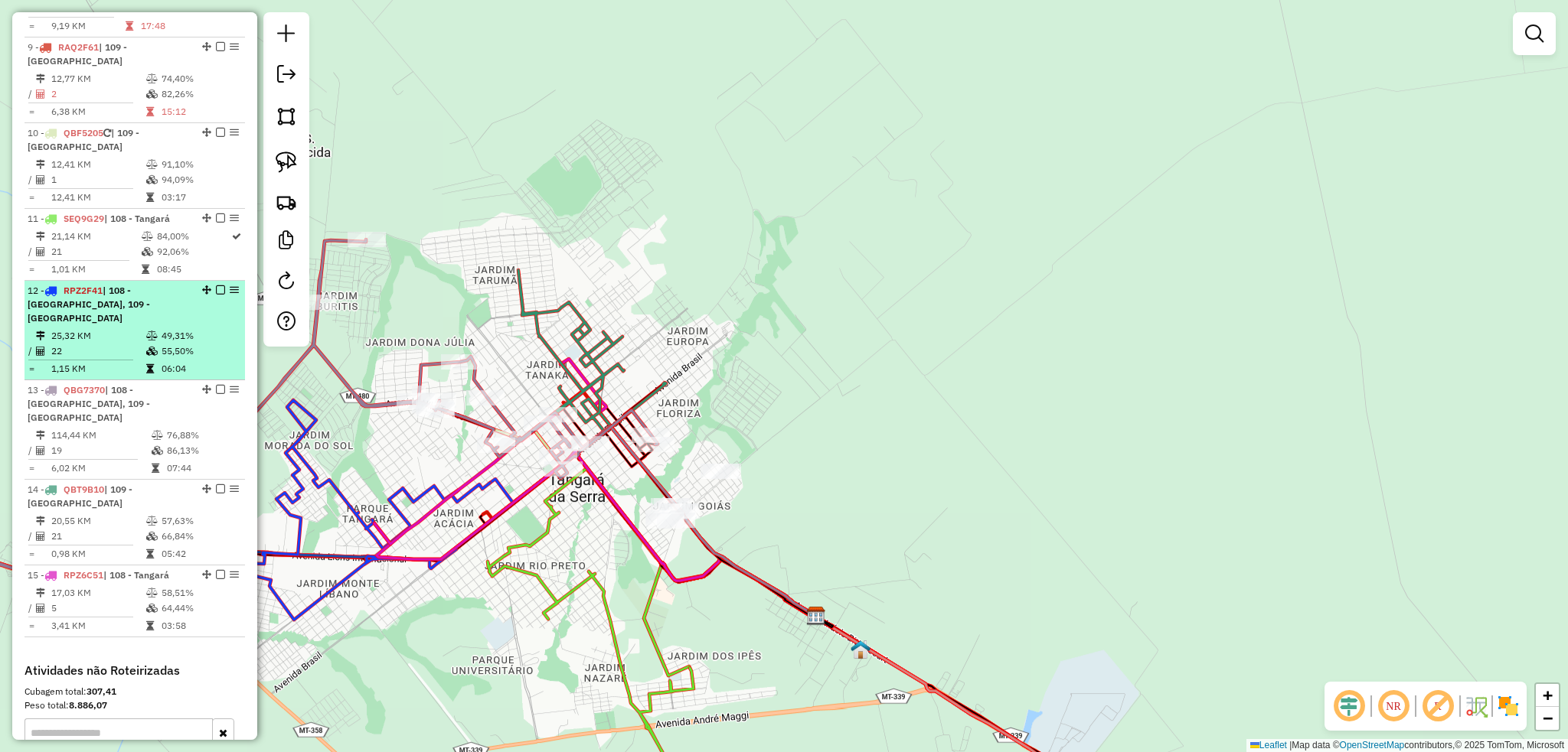
scroll to position [1280, 0]
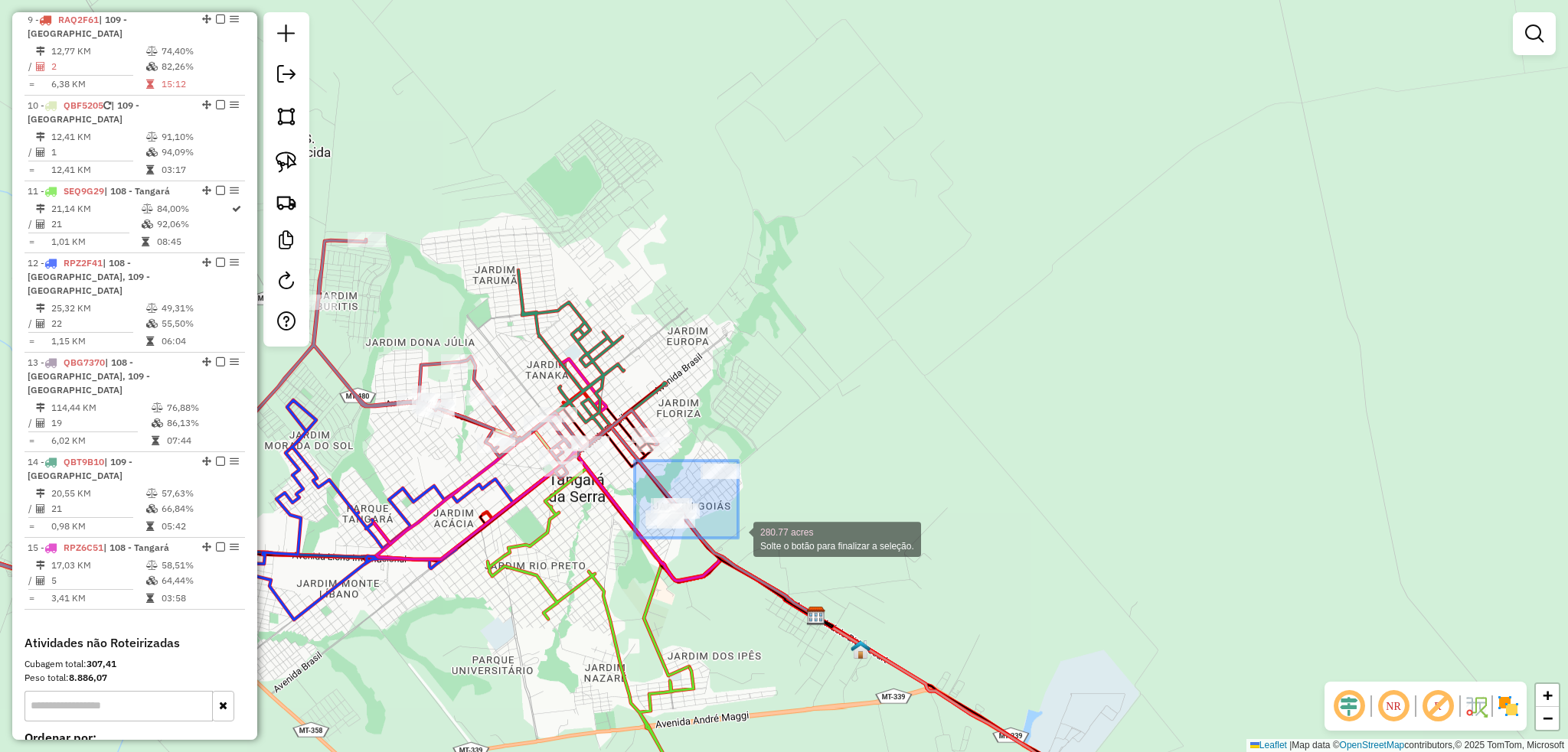
drag, startPoint x: 634, startPoint y: 460, endPoint x: 738, endPoint y: 538, distance: 130.0
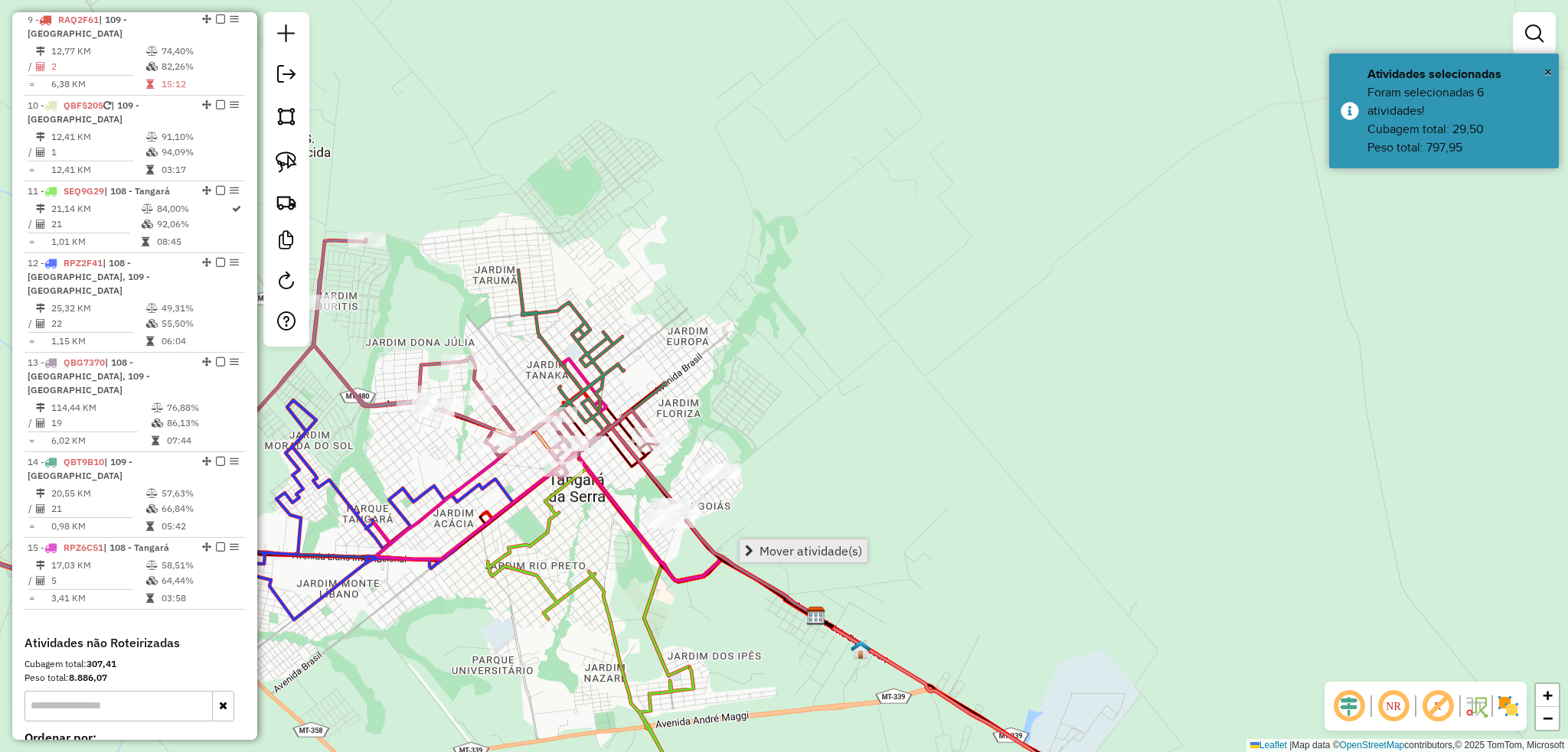
click at [823, 553] on span "Mover atividade(s)" at bounding box center [810, 551] width 102 height 13
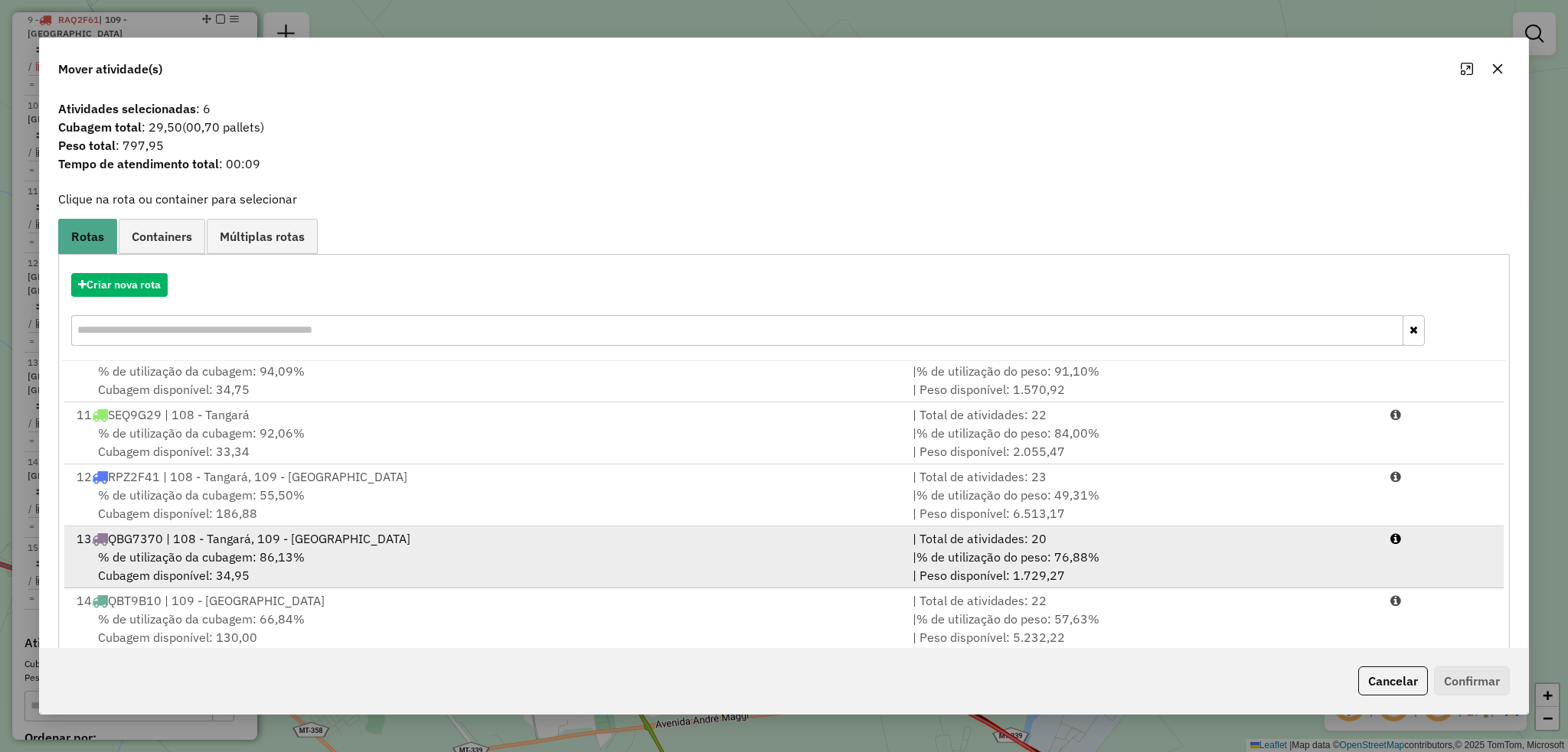
scroll to position [612, 0]
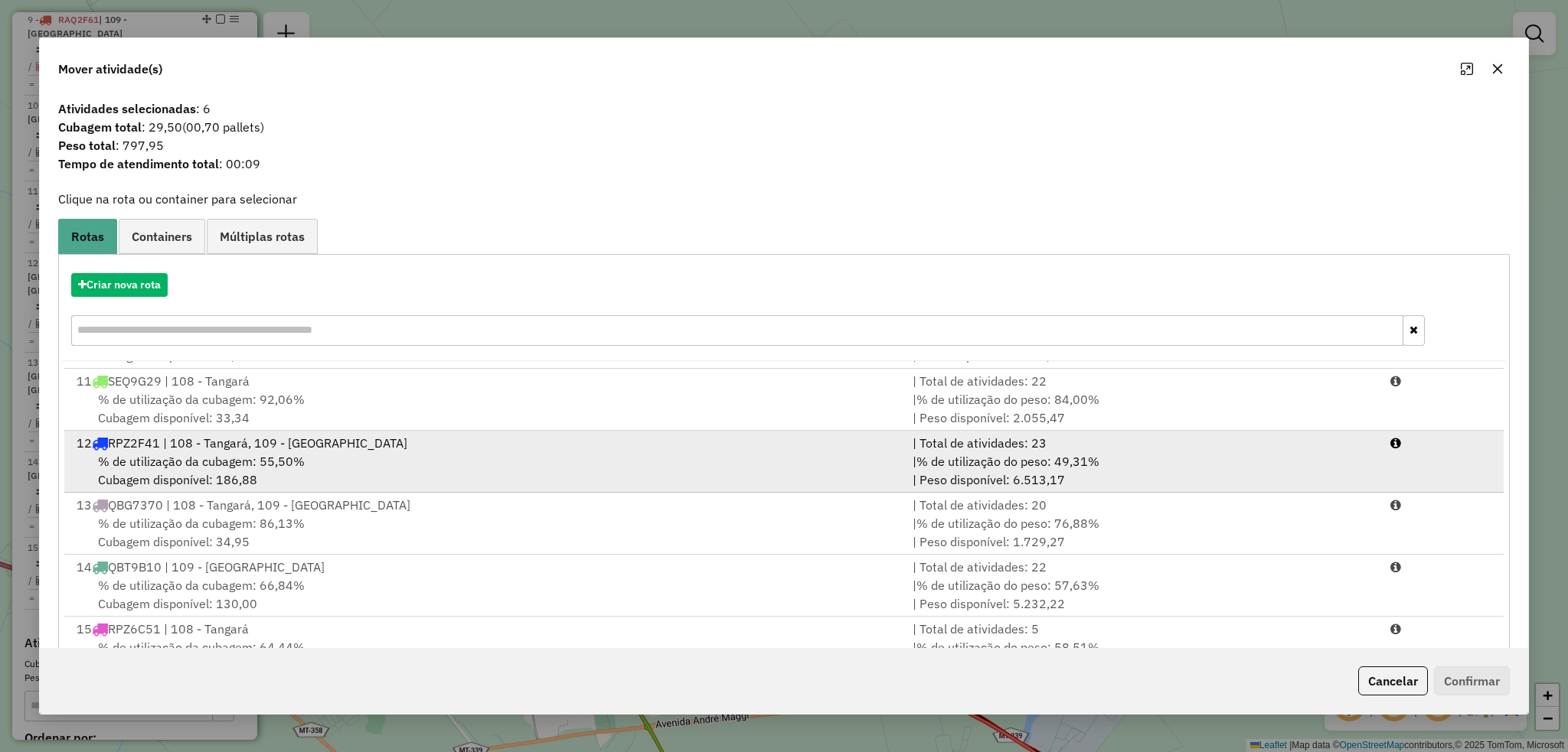
click at [222, 465] on span "% de utilização da cubagem: 55,50%" at bounding box center [201, 461] width 206 height 16
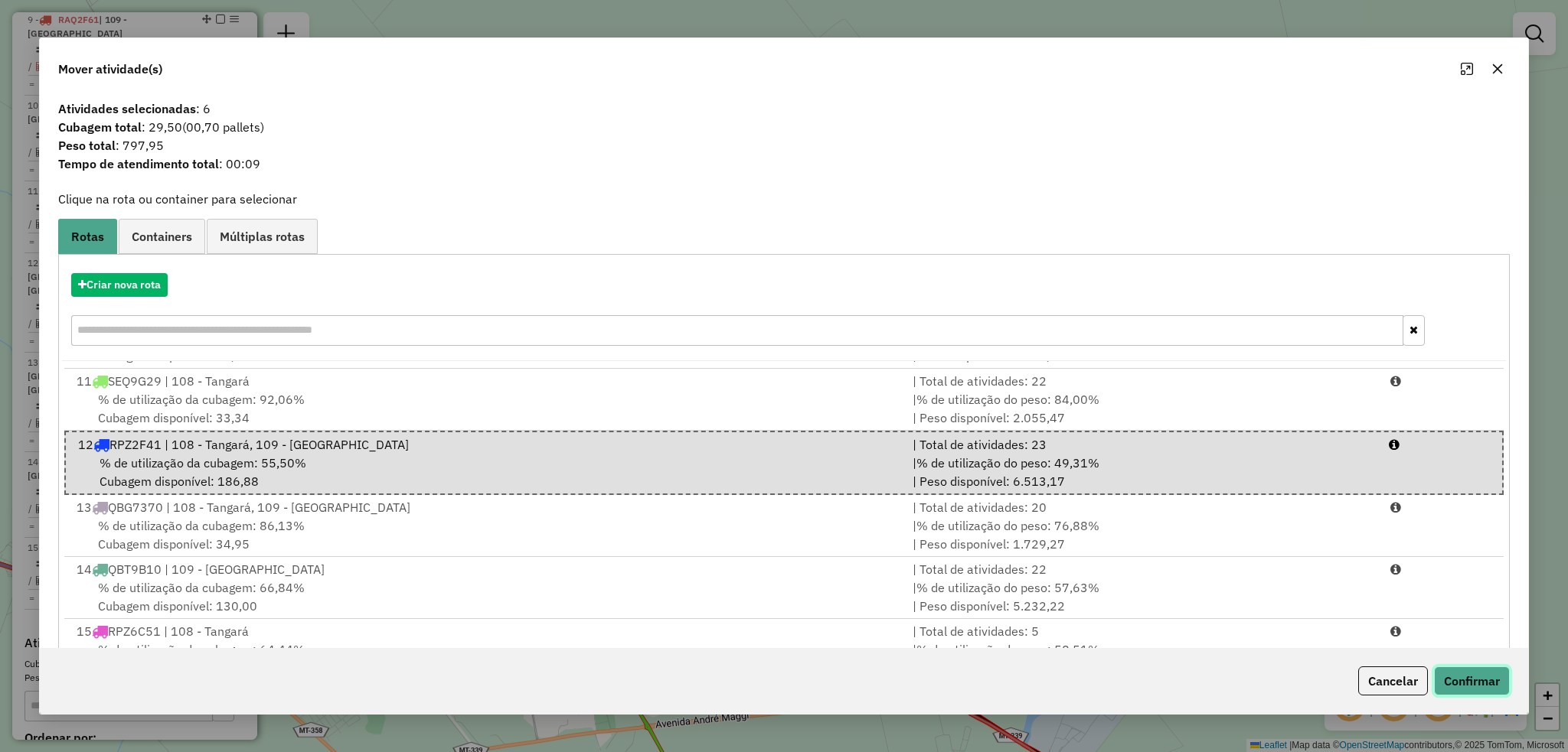
click at [1482, 674] on button "Confirmar" at bounding box center [1471, 681] width 76 height 29
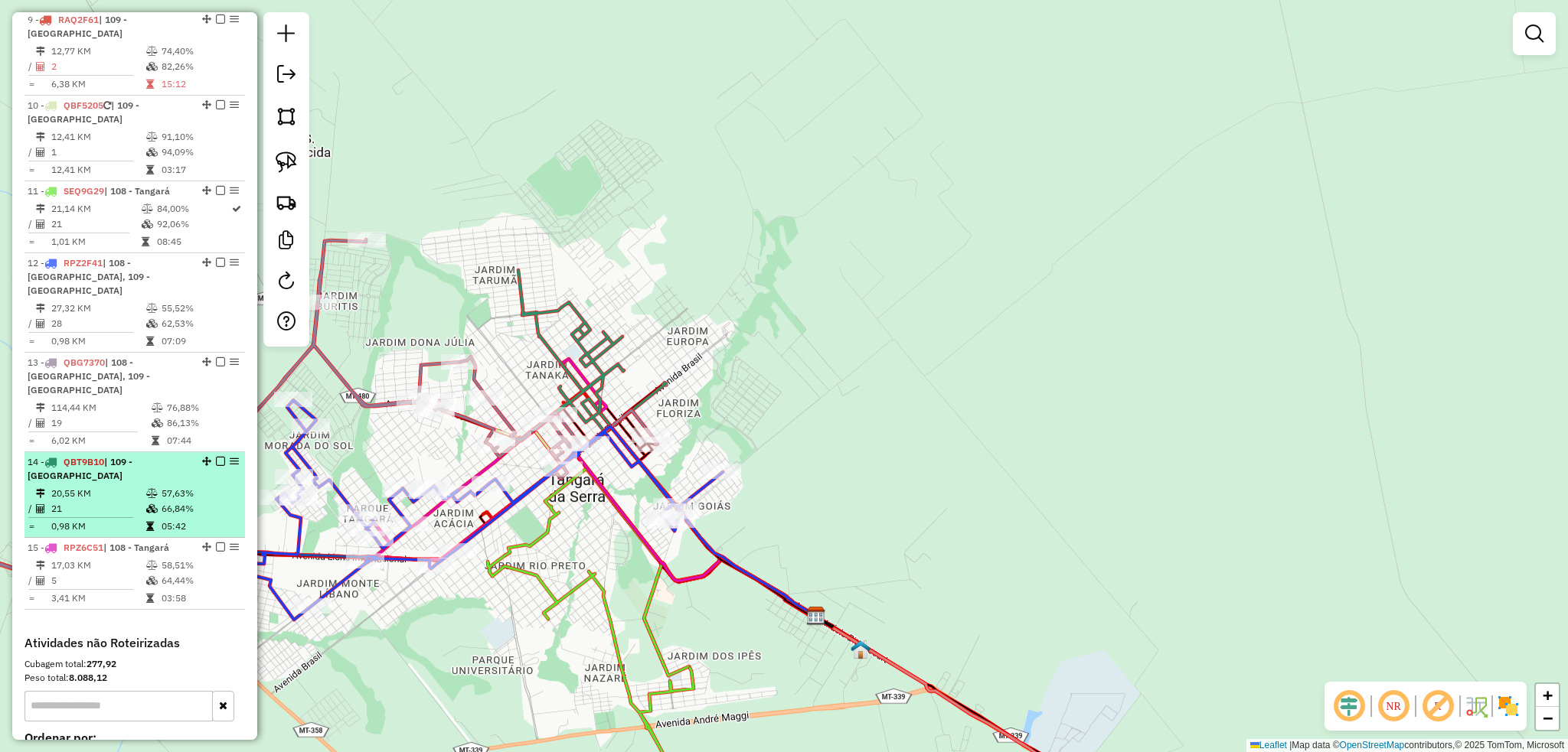
scroll to position [1178, 0]
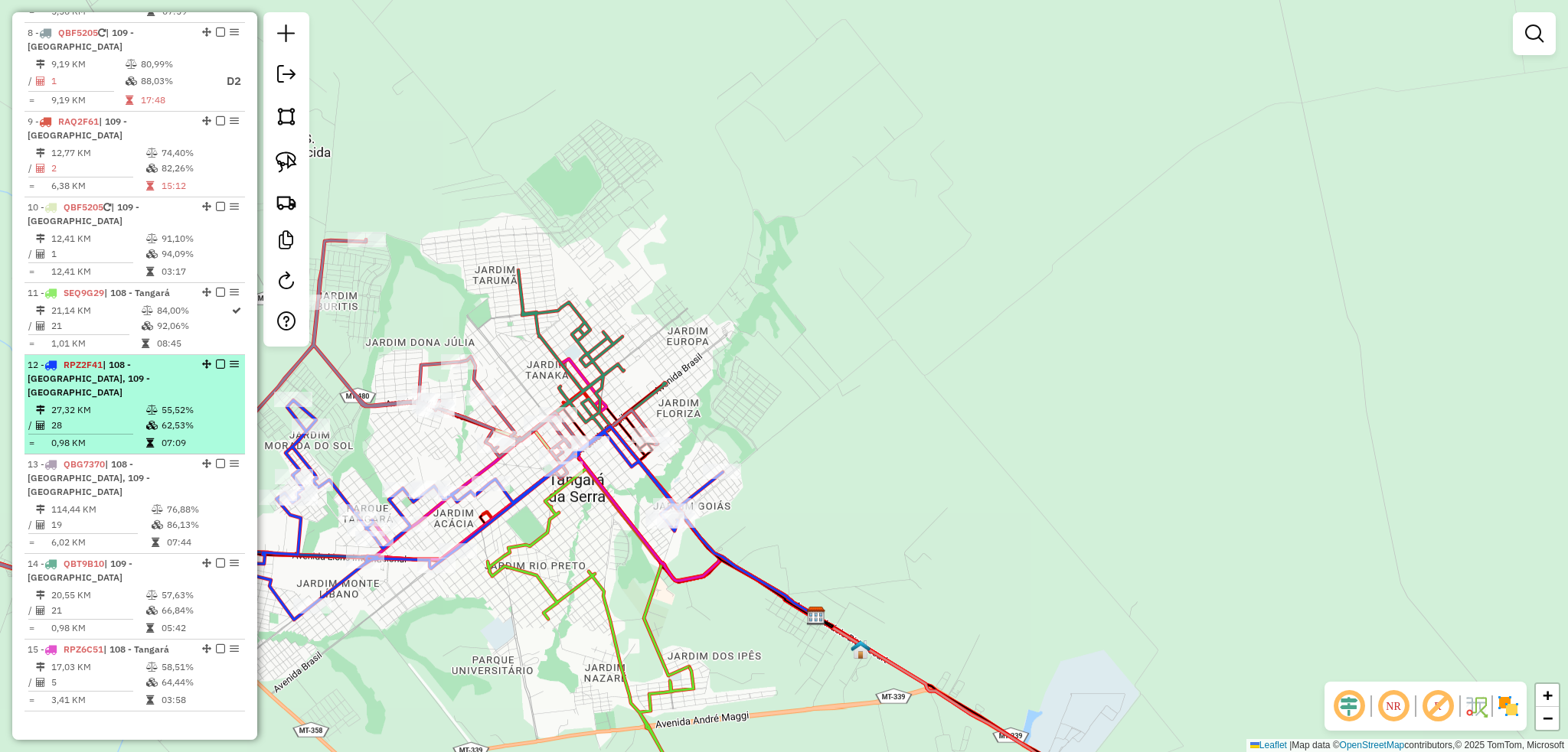
click at [111, 403] on td "27,32 KM" at bounding box center [98, 410] width 95 height 16
select select "**********"
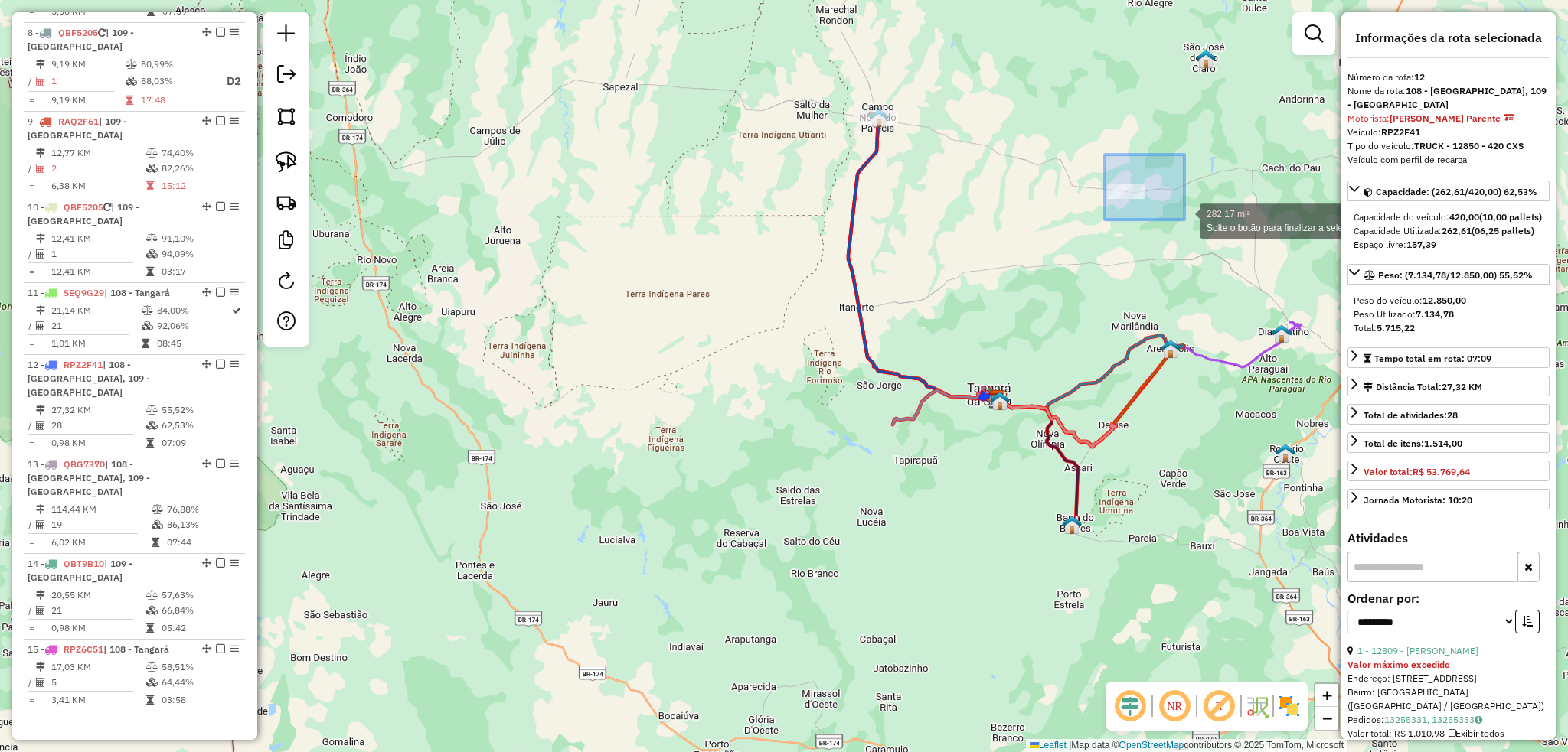
drag, startPoint x: 1175, startPoint y: 214, endPoint x: 1184, endPoint y: 220, distance: 10.8
click at [1184, 220] on div "282.17 mi² Solte o botão para finalizar a seleção. Janela de atendimento Grade …" at bounding box center [784, 376] width 1568 height 752
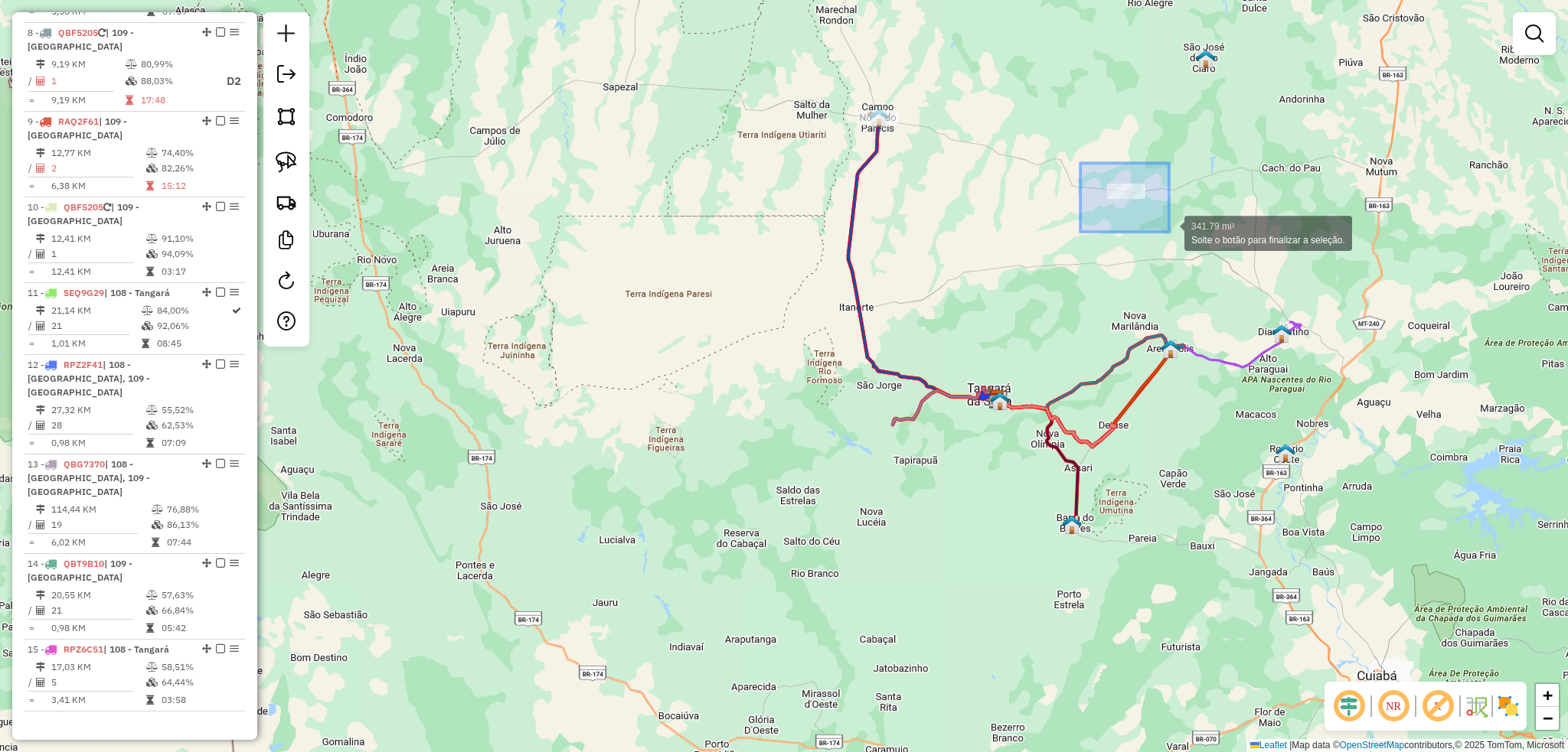
drag, startPoint x: 1080, startPoint y: 163, endPoint x: 1169, endPoint y: 232, distance: 112.6
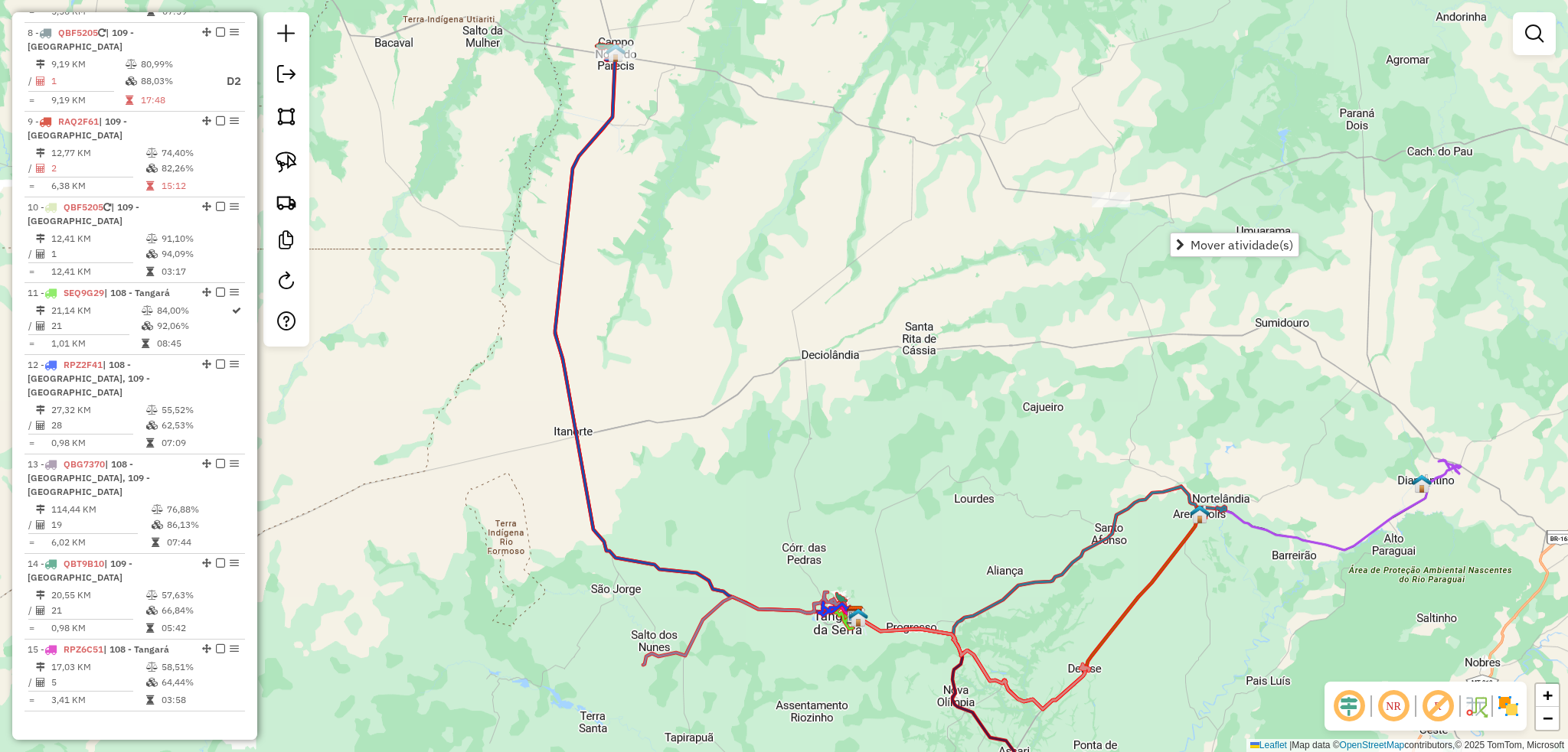
click at [1120, 207] on div at bounding box center [1111, 200] width 38 height 16
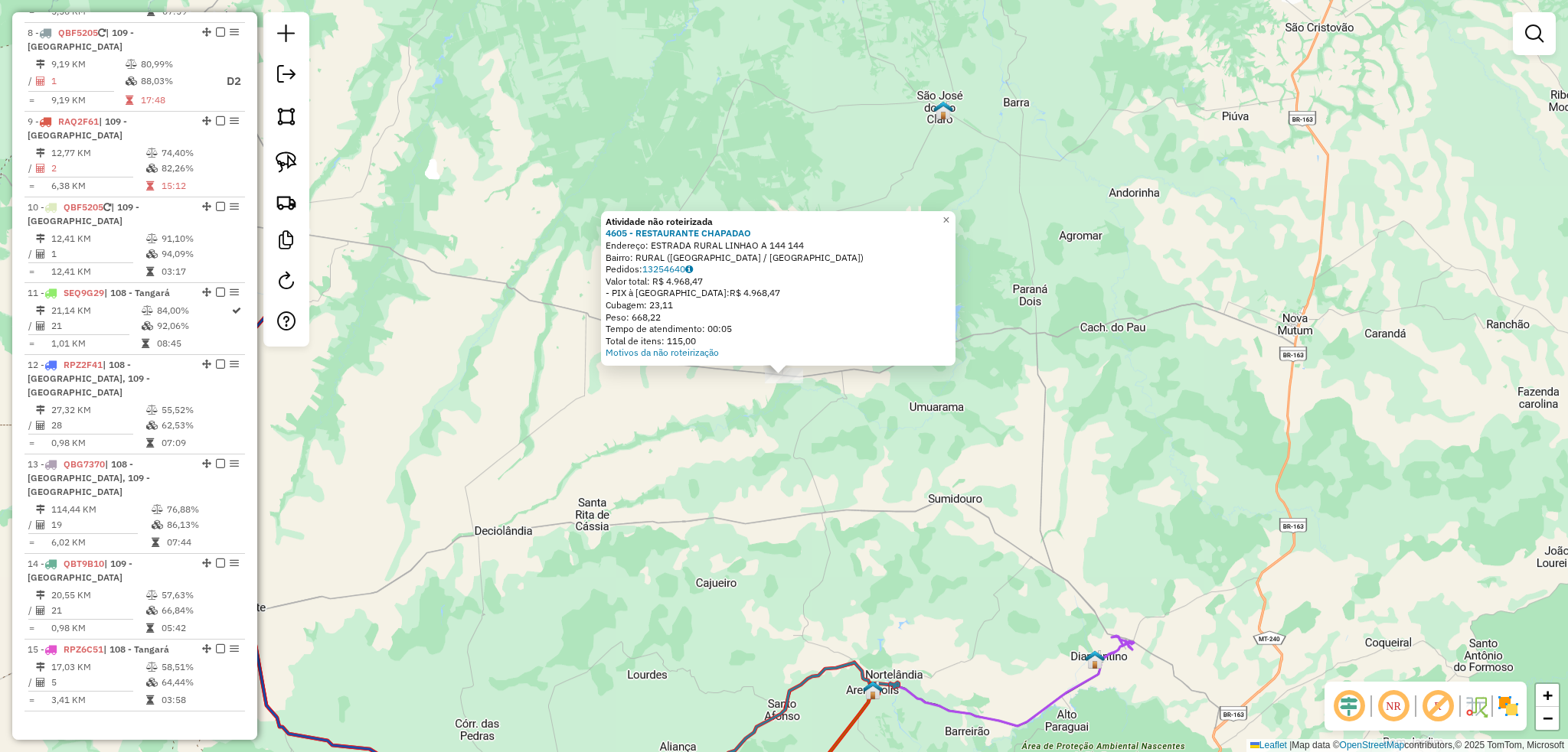
click at [1054, 151] on div "Atividade não roteirizada 4605 - RESTAURANTE CHAPADAO Endereço: ESTRADA RURAL L…" at bounding box center [784, 376] width 1568 height 752
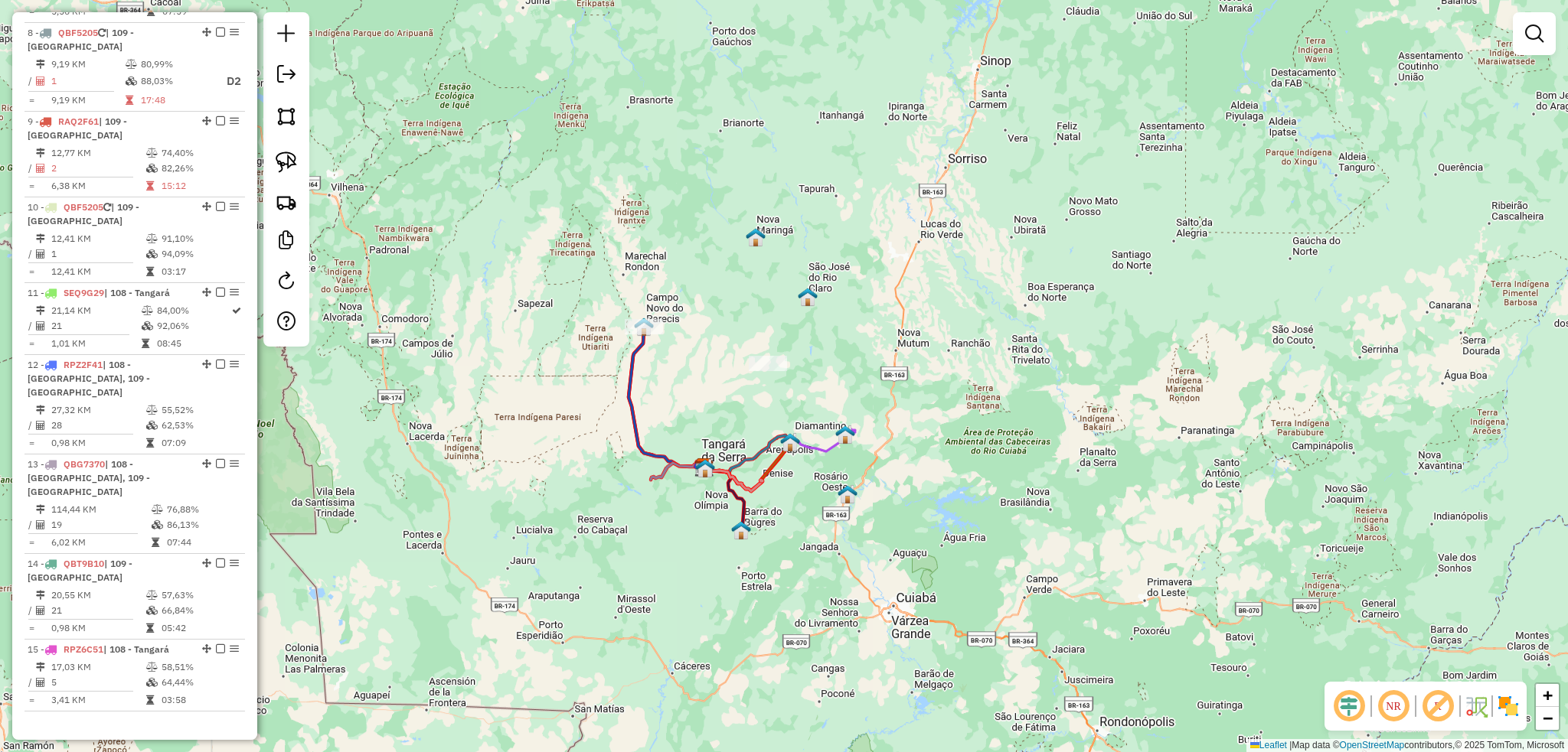
drag, startPoint x: 409, startPoint y: 277, endPoint x: 515, endPoint y: 380, distance: 147.8
click at [515, 380] on div "Janela de atendimento Grade de atendimento Capacidade Transportadoras Veículos …" at bounding box center [784, 376] width 1568 height 752
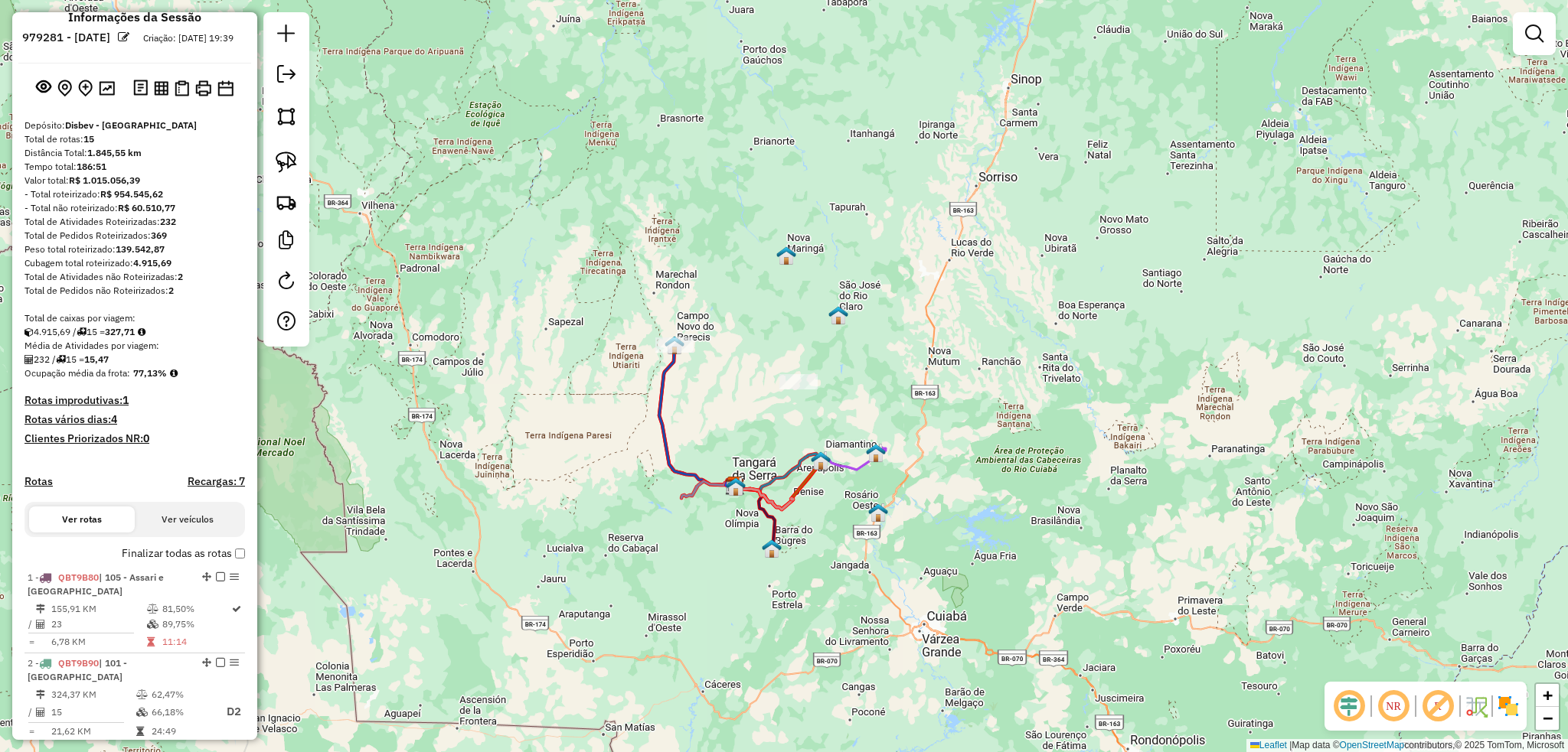
scroll to position [0, 0]
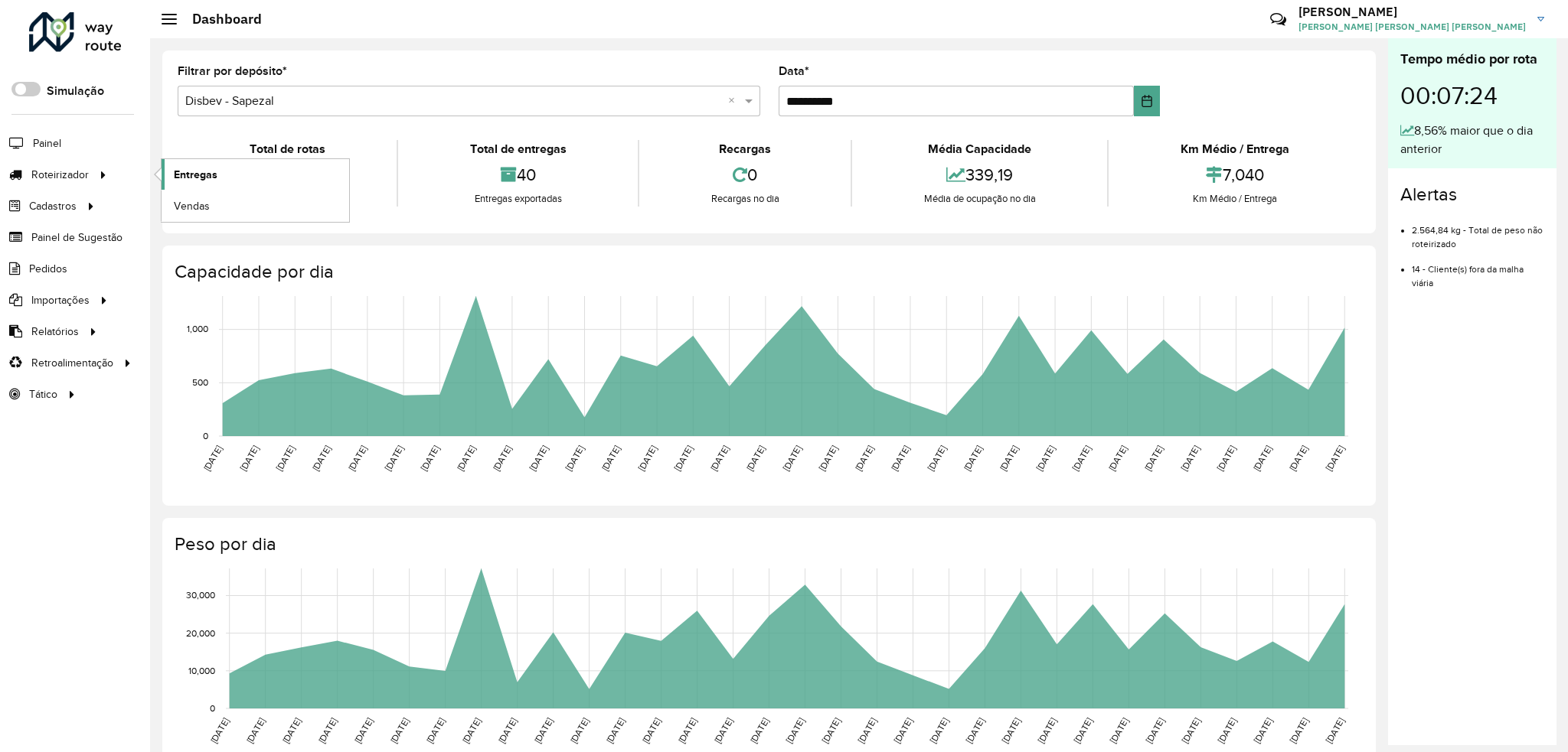
click at [192, 175] on span "Entregas" at bounding box center [196, 174] width 44 height 16
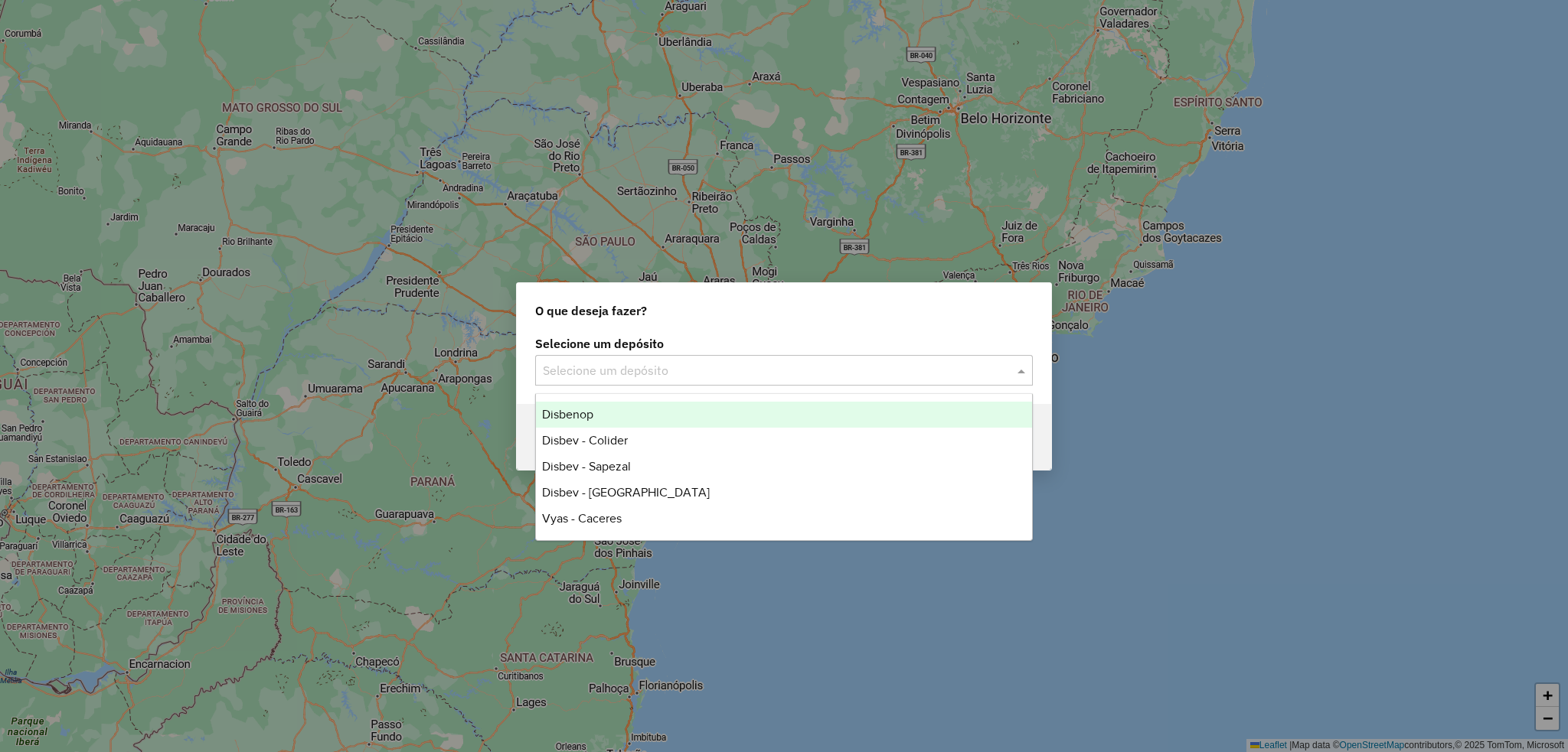
click at [698, 377] on input "text" at bounding box center [768, 371] width 451 height 18
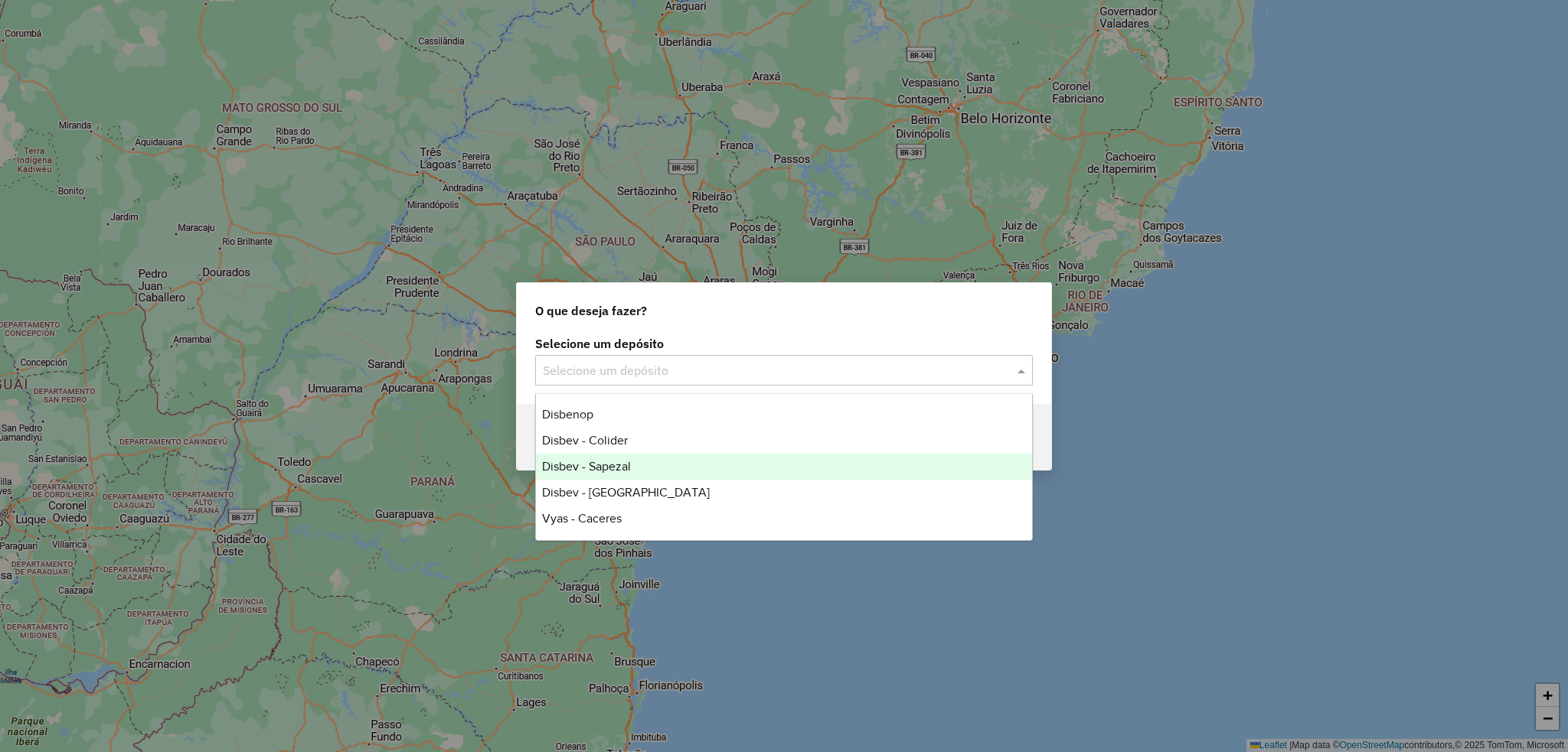
click at [644, 467] on div "Disbev - Sapezal" at bounding box center [784, 466] width 496 height 26
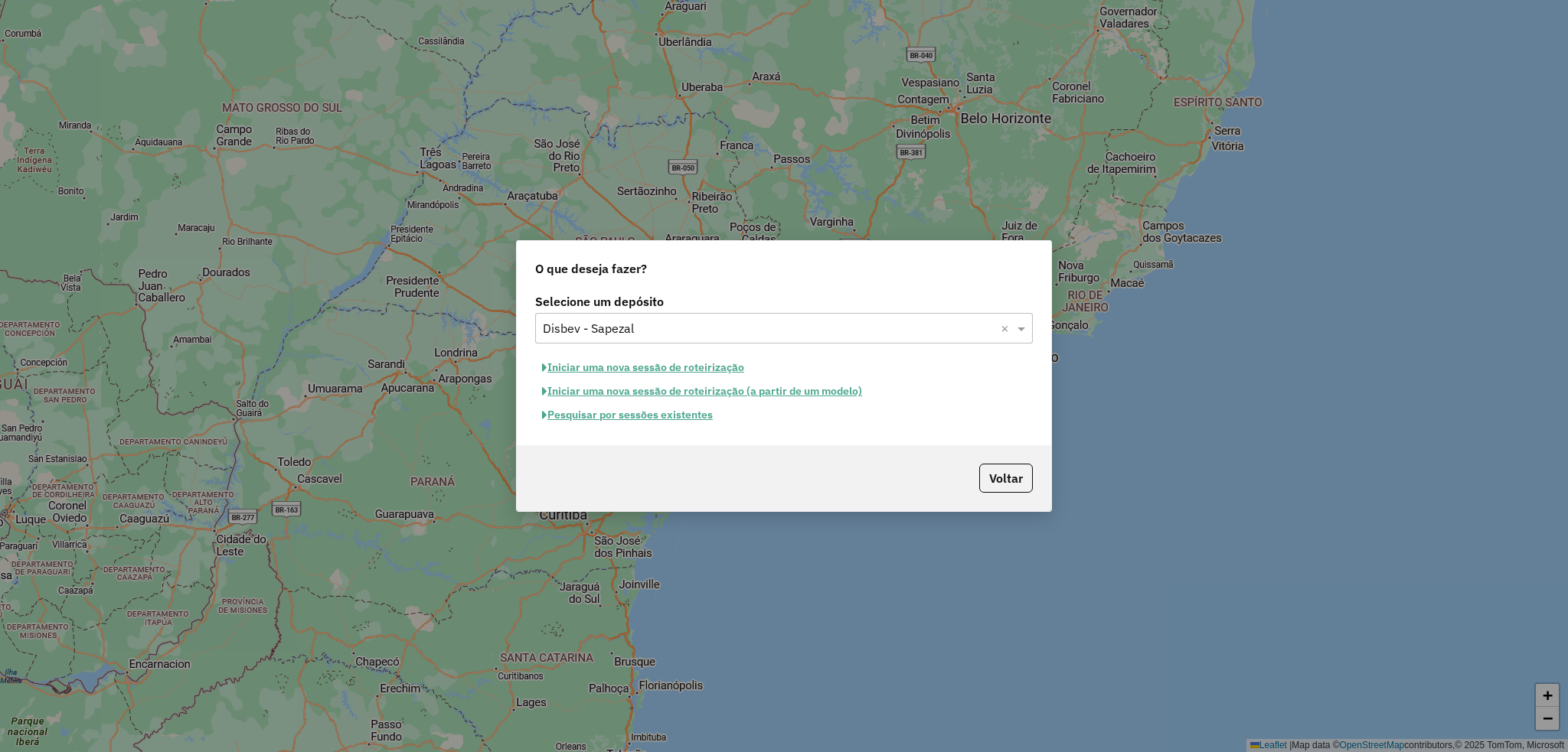
click at [649, 370] on button "Iniciar uma nova sessão de roteirização" at bounding box center [643, 367] width 216 height 23
select select "*"
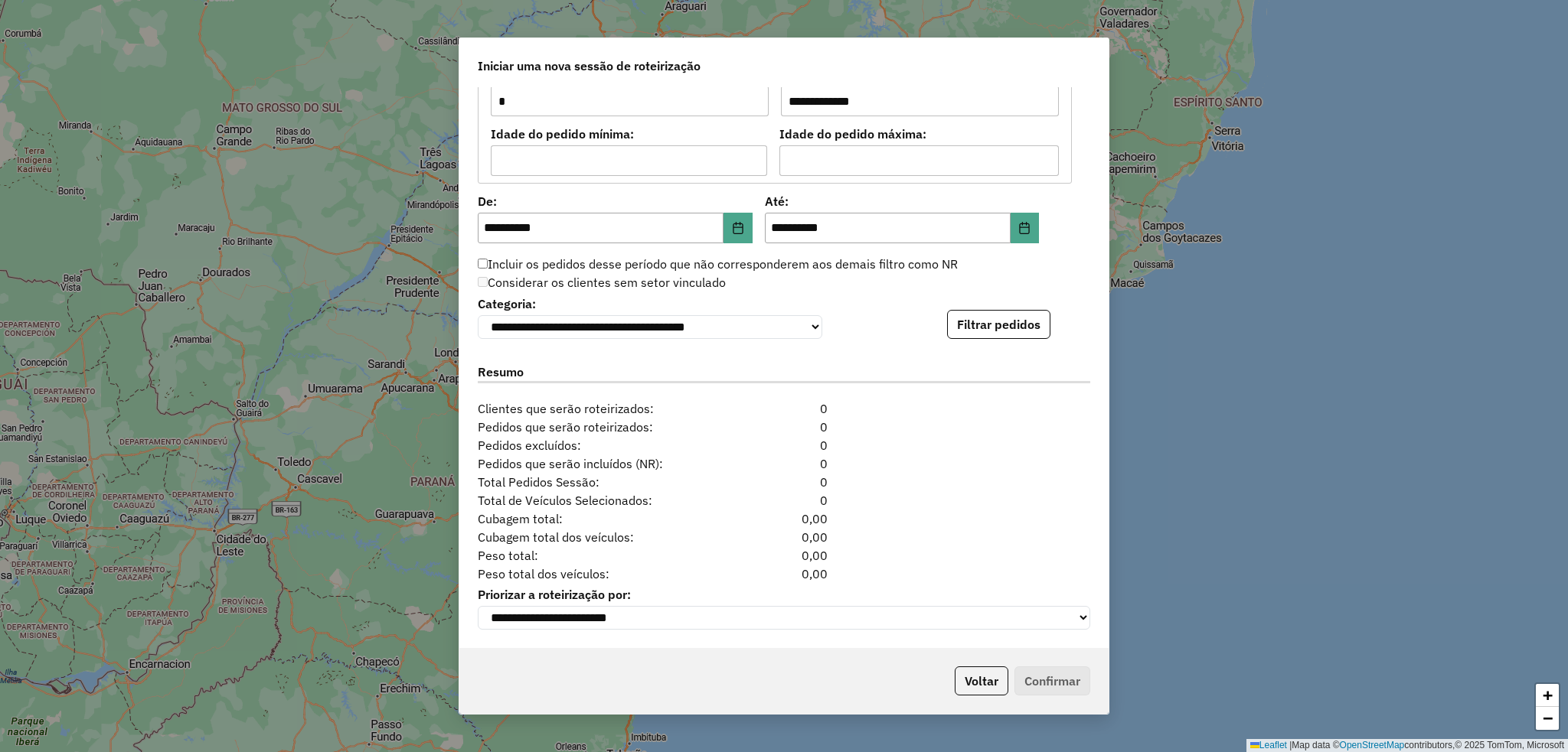
scroll to position [1377, 0]
click at [1008, 324] on button "Filtrar pedidos" at bounding box center [999, 324] width 103 height 29
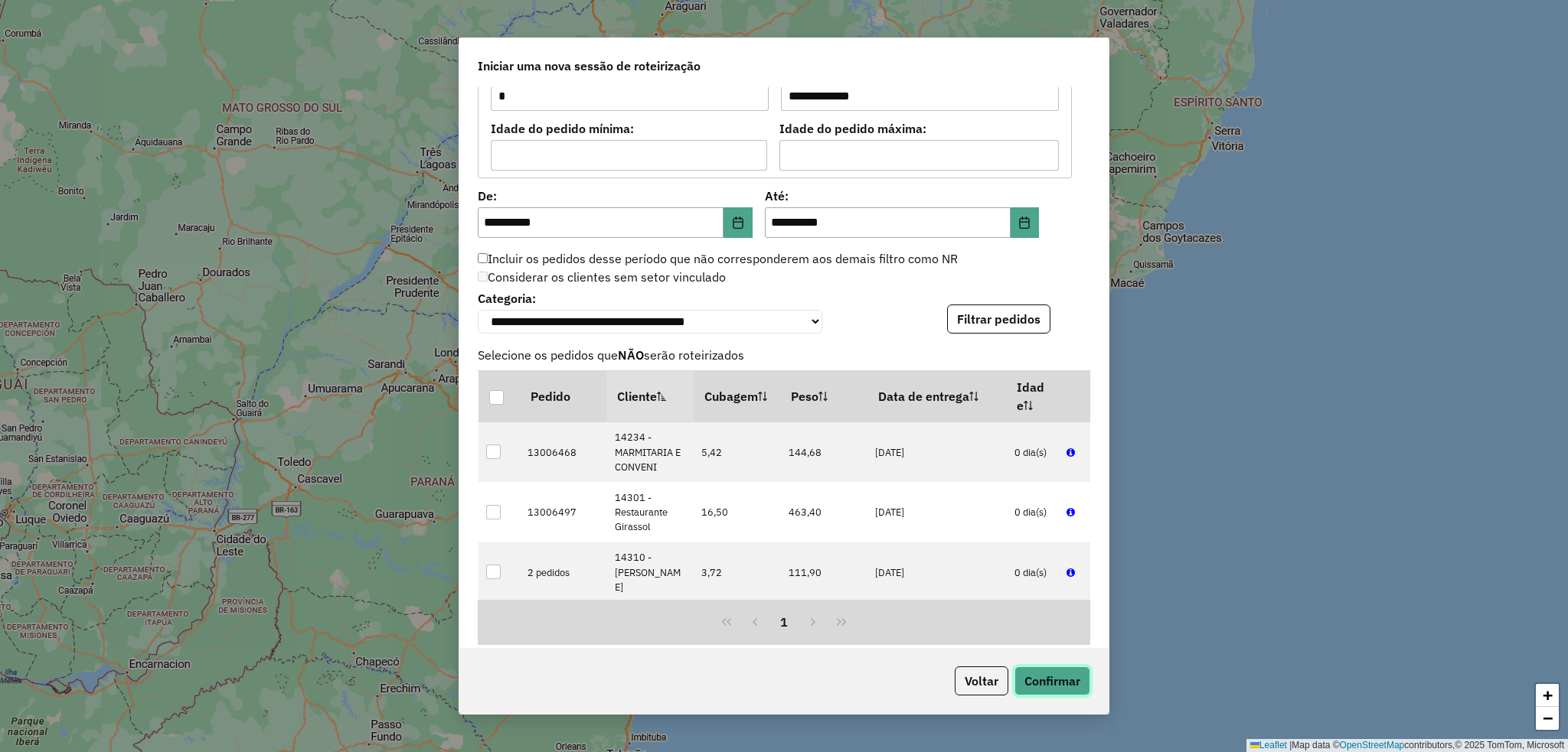
click at [1050, 682] on button "Confirmar" at bounding box center [1052, 681] width 76 height 29
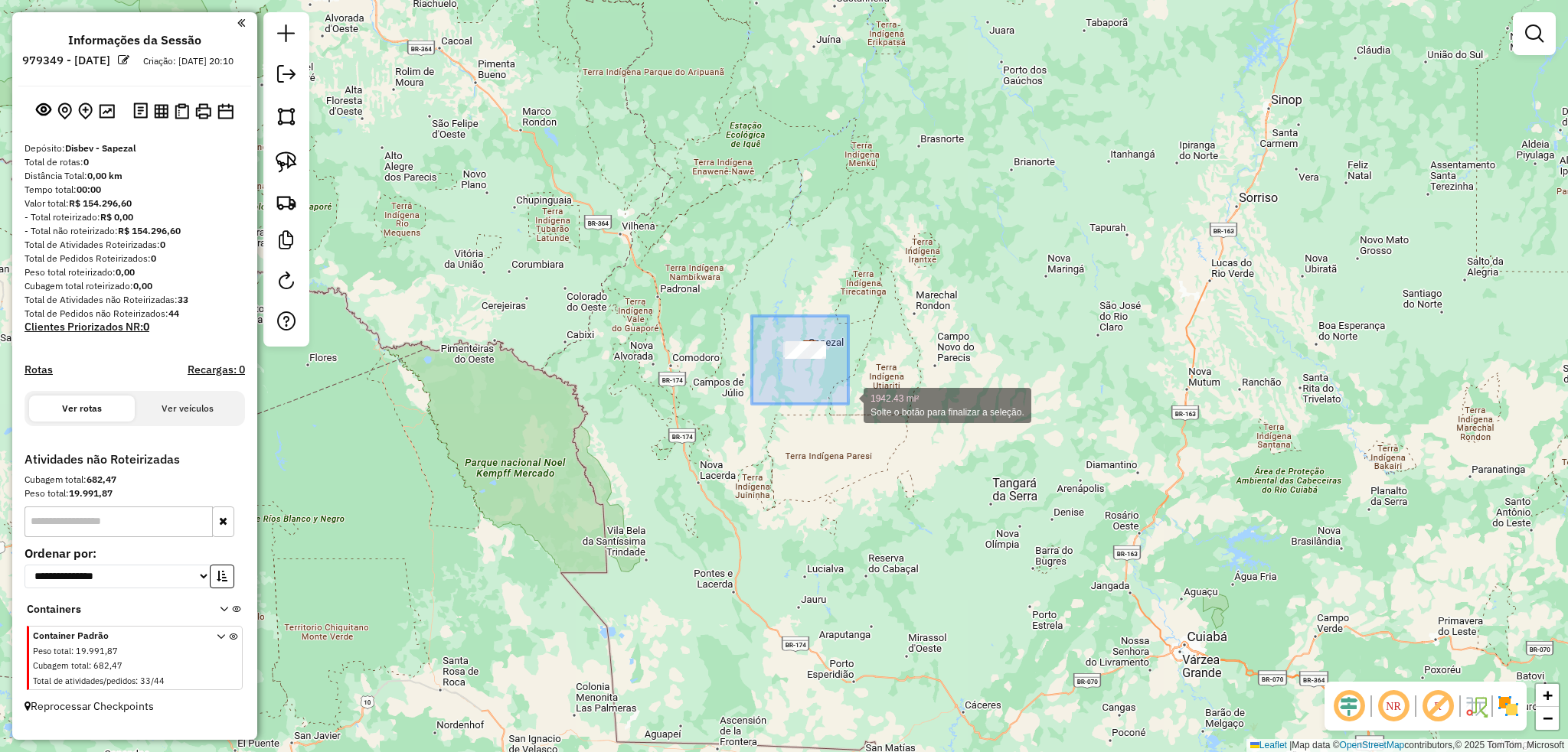
drag, startPoint x: 824, startPoint y: 387, endPoint x: 848, endPoint y: 404, distance: 29.4
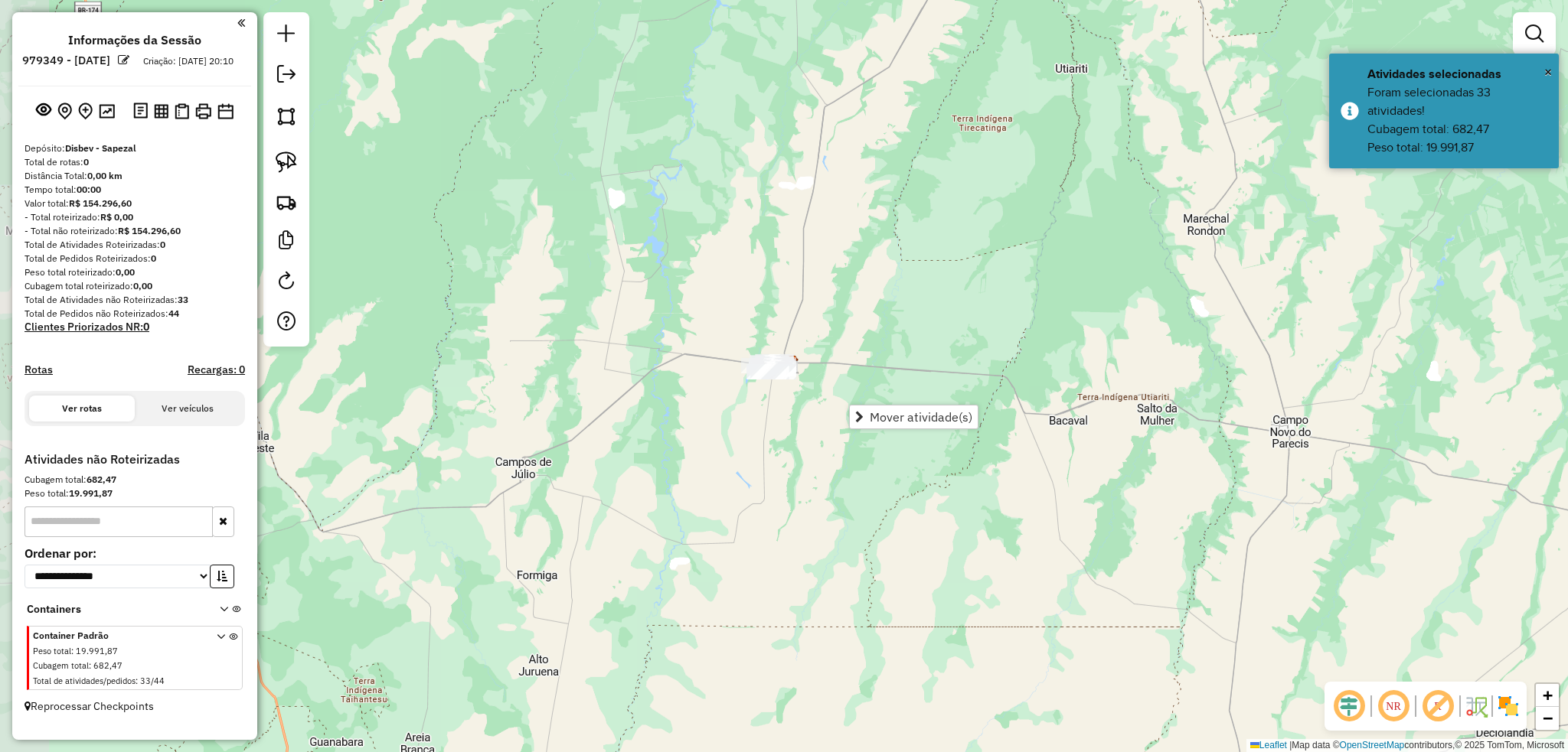
drag, startPoint x: 663, startPoint y: 309, endPoint x: 749, endPoint y: 396, distance: 122.3
click at [749, 396] on div "Janela de atendimento Grade de atendimento Capacidade Transportadoras Veículos …" at bounding box center [784, 376] width 1568 height 752
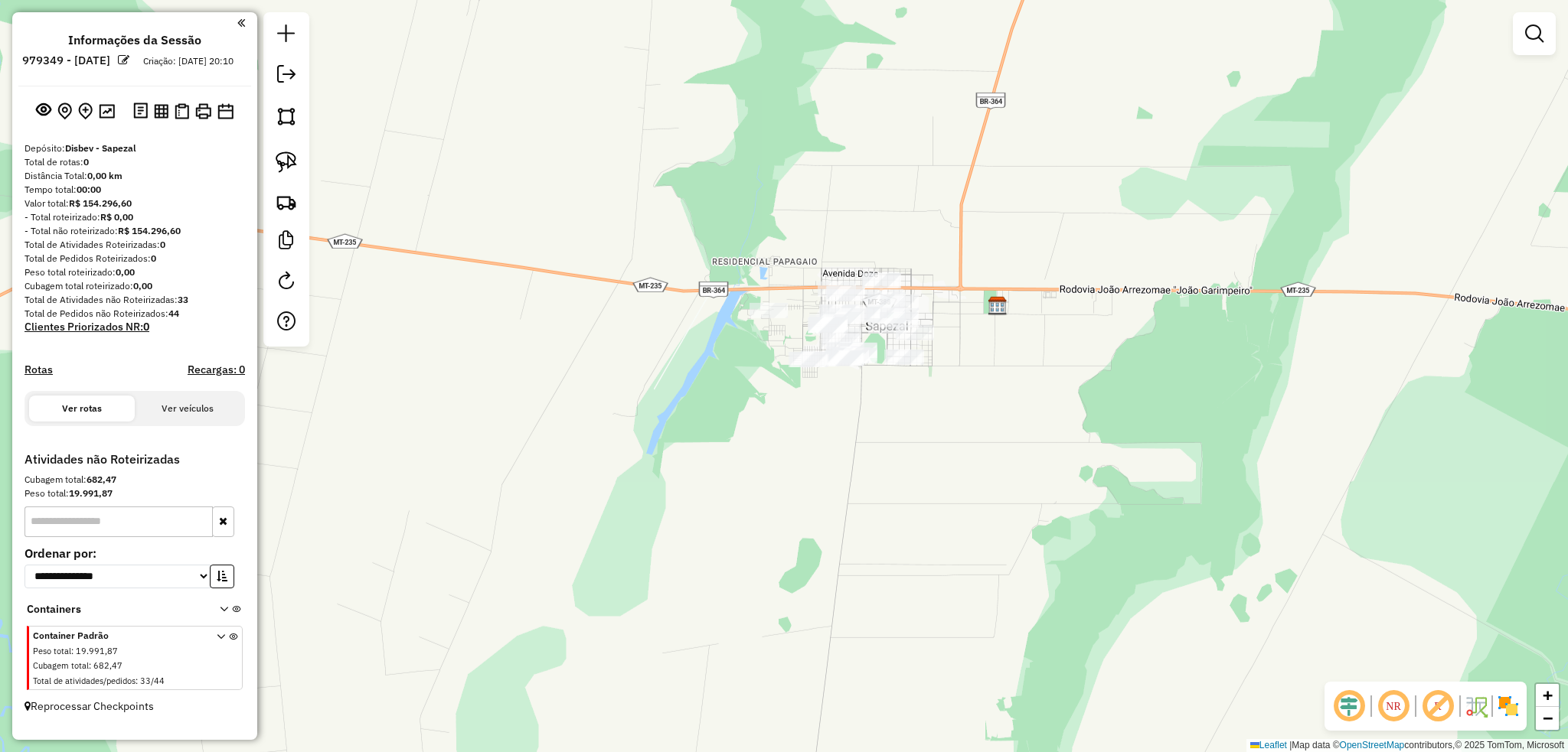
drag, startPoint x: 818, startPoint y: 432, endPoint x: 821, endPoint y: 440, distance: 8.5
click at [821, 440] on div "Janela de atendimento Grade de atendimento Capacidade Transportadoras Veículos …" at bounding box center [784, 376] width 1568 height 752
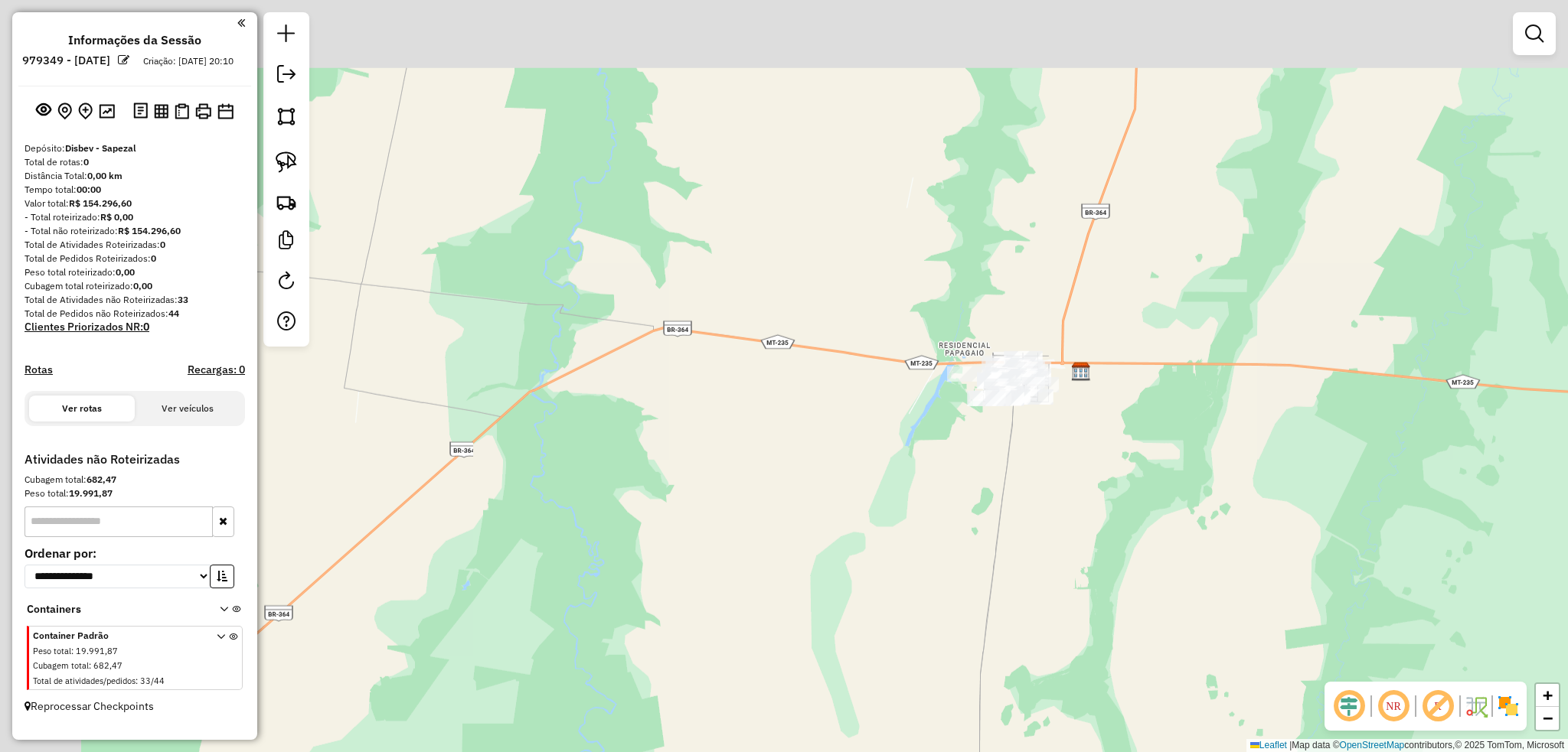
drag, startPoint x: 701, startPoint y: 169, endPoint x: 868, endPoint y: 282, distance: 201.6
click at [871, 284] on div "Janela de atendimento Grade de atendimento Capacidade Transportadoras Veículos …" at bounding box center [784, 376] width 1568 height 752
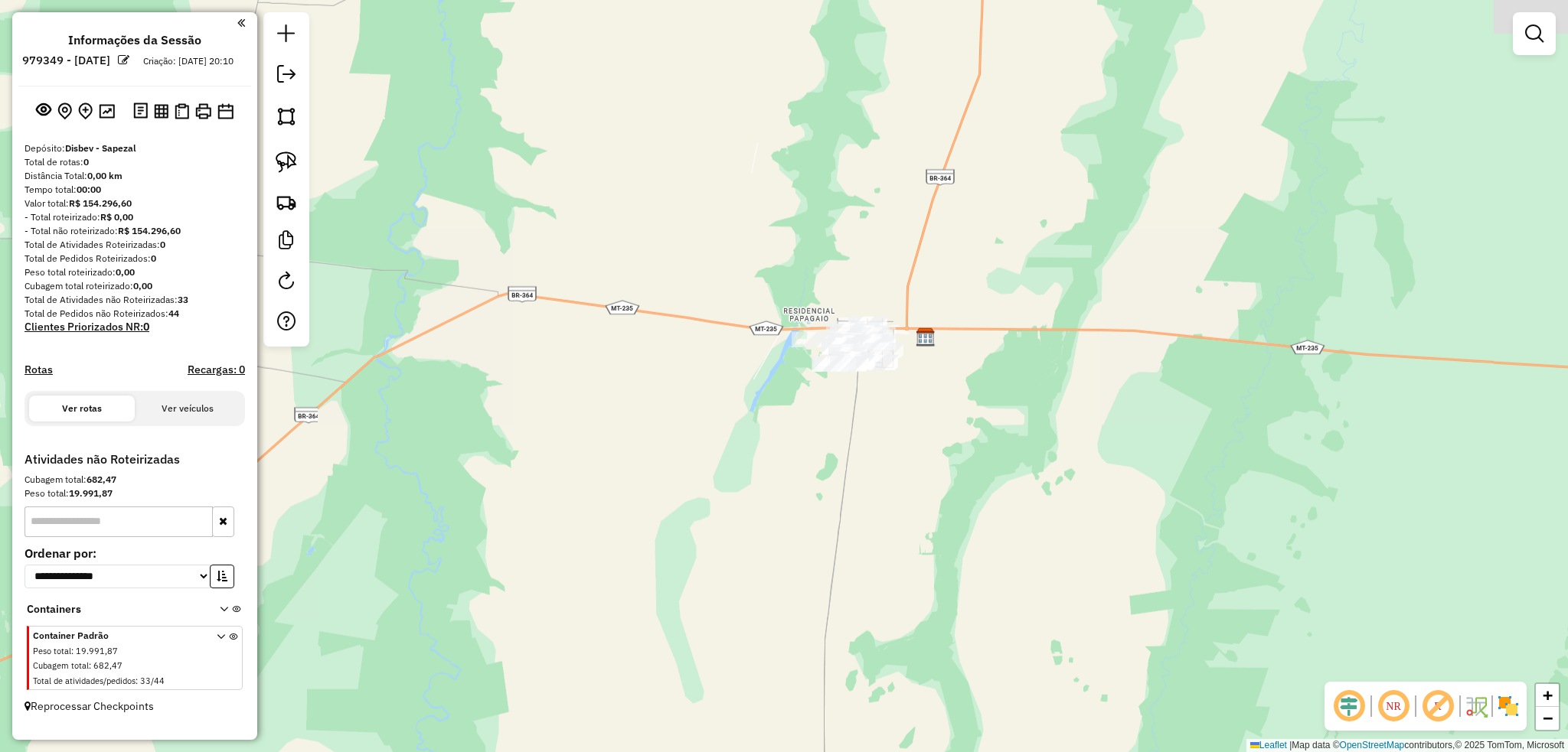
drag, startPoint x: 824, startPoint y: 274, endPoint x: 734, endPoint y: 228, distance: 101.1
click at [693, 234] on div "Janela de atendimento Grade de atendimento Capacidade Transportadoras Veículos …" at bounding box center [784, 376] width 1568 height 752
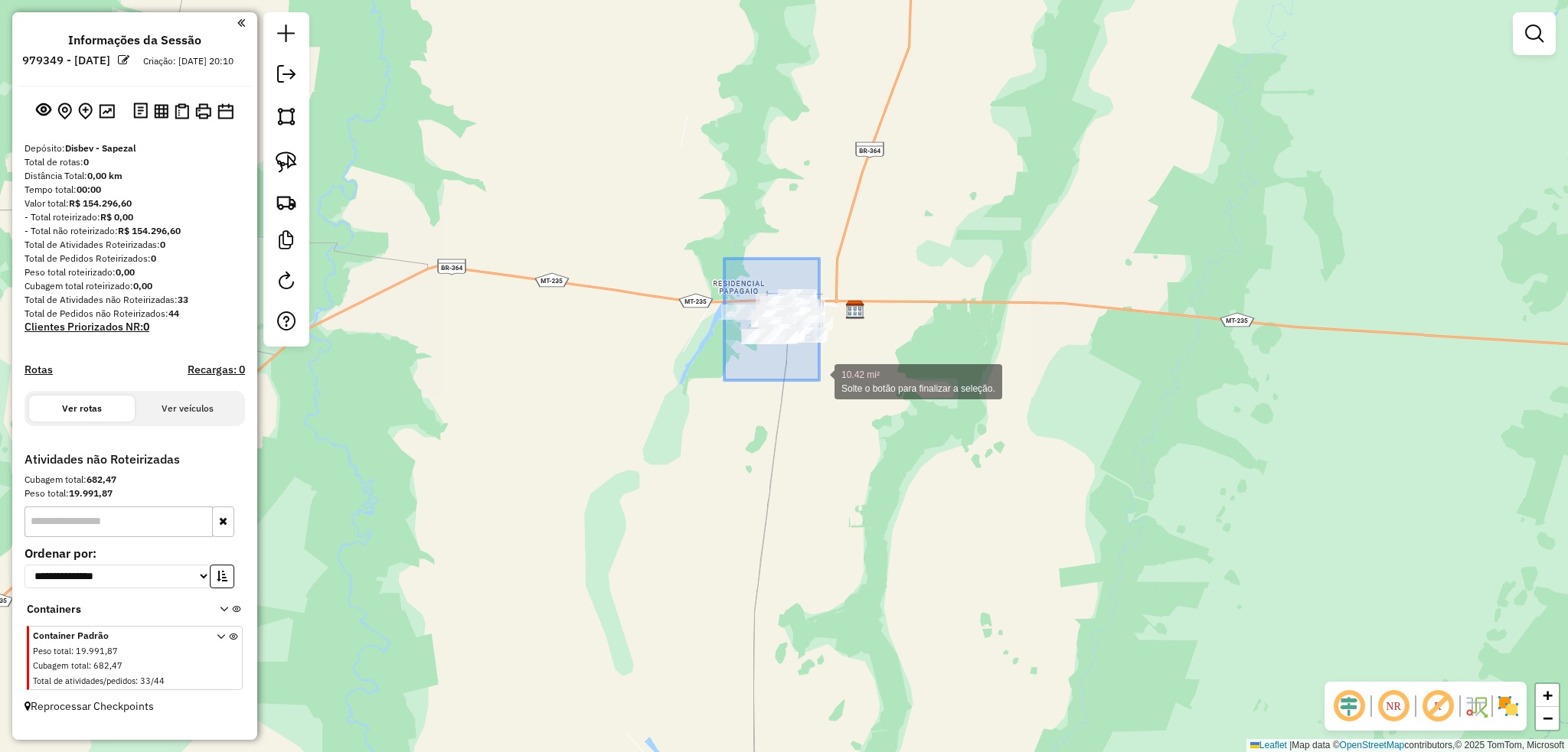
drag, startPoint x: 745, startPoint y: 303, endPoint x: 821, endPoint y: 378, distance: 106.8
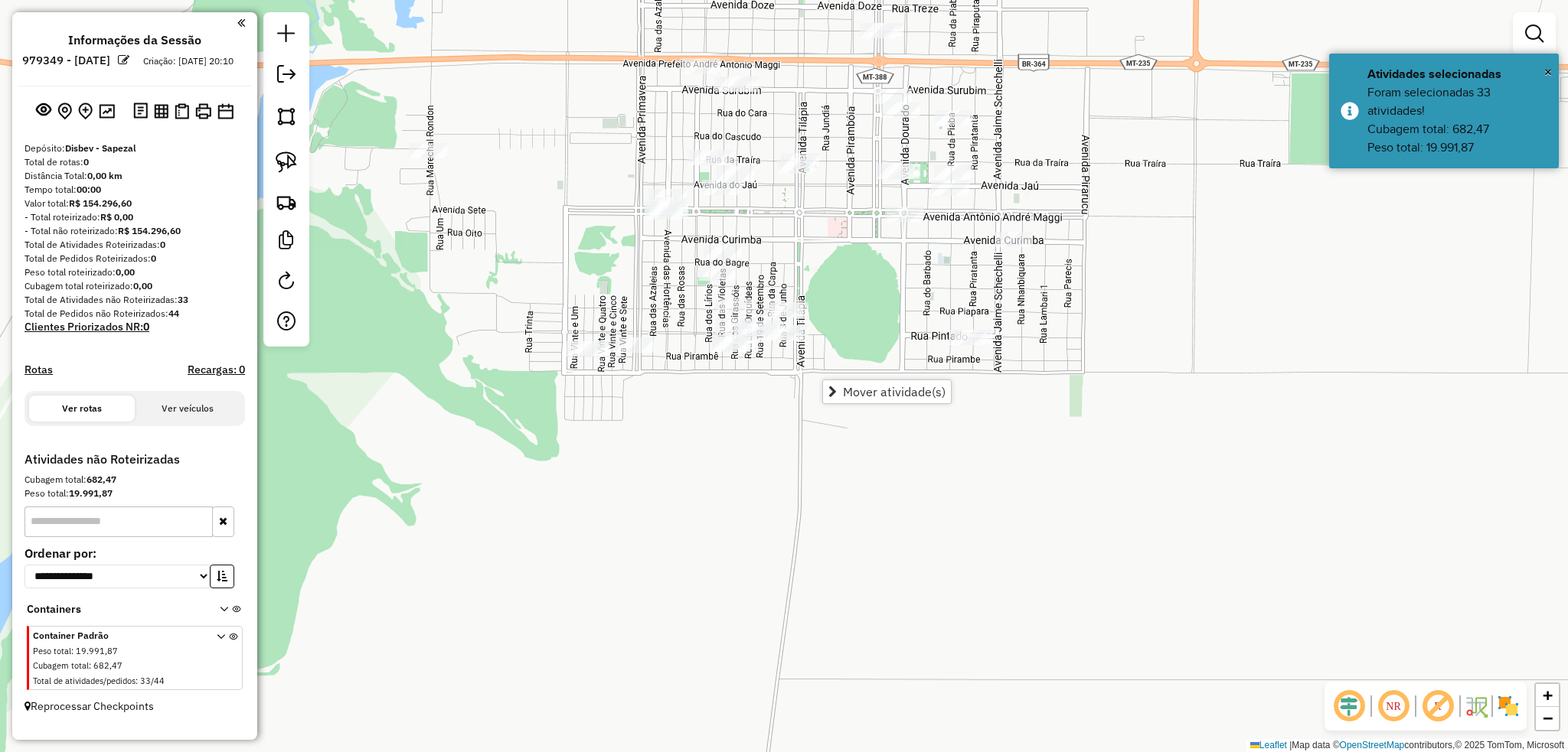
drag, startPoint x: 811, startPoint y: 446, endPoint x: 800, endPoint y: 407, distance: 40.5
click at [804, 414] on div "Janela de atendimento Grade de atendimento Capacidade Transportadoras Veículos …" at bounding box center [784, 376] width 1568 height 752
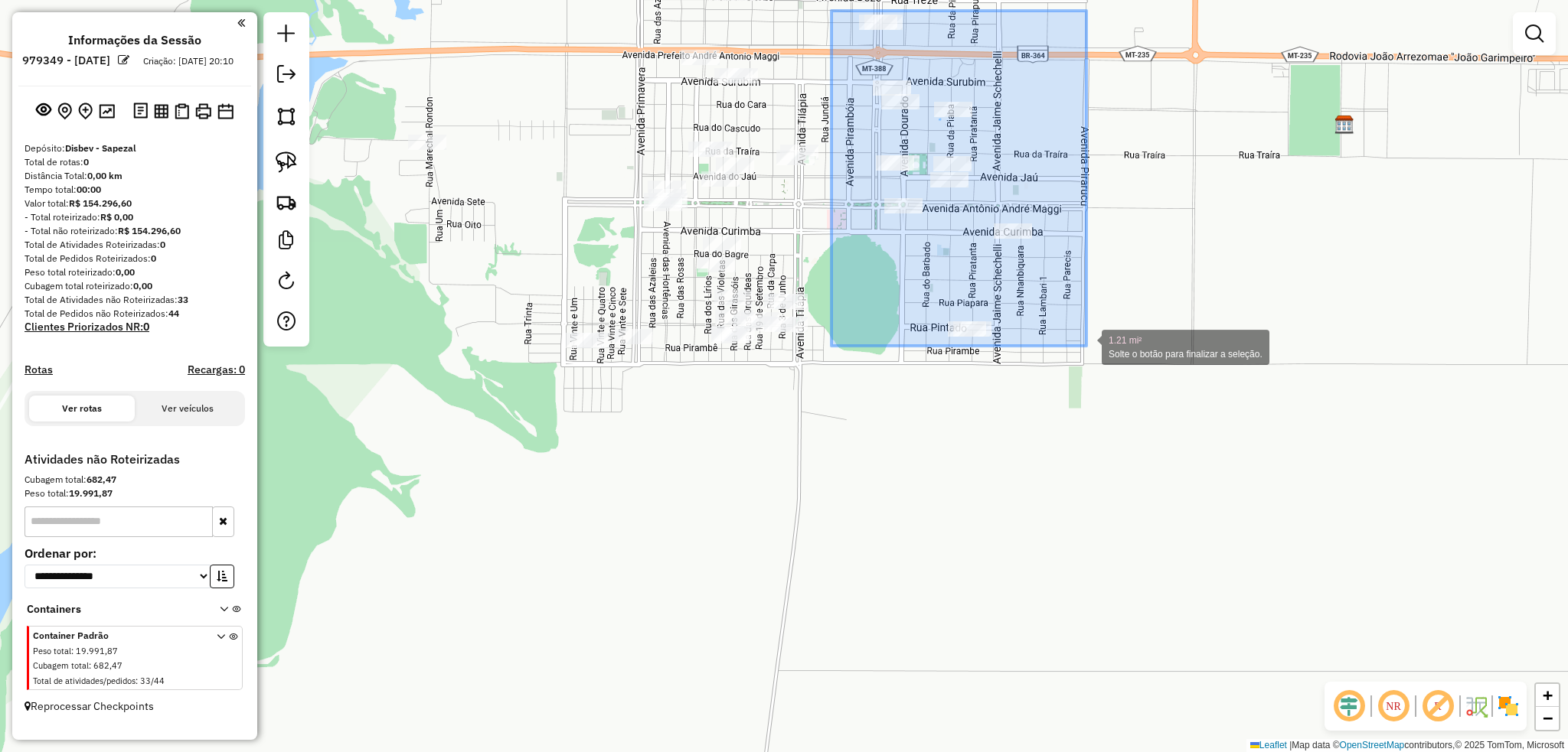
drag, startPoint x: 857, startPoint y: 20, endPoint x: 1086, endPoint y: 346, distance: 398.4
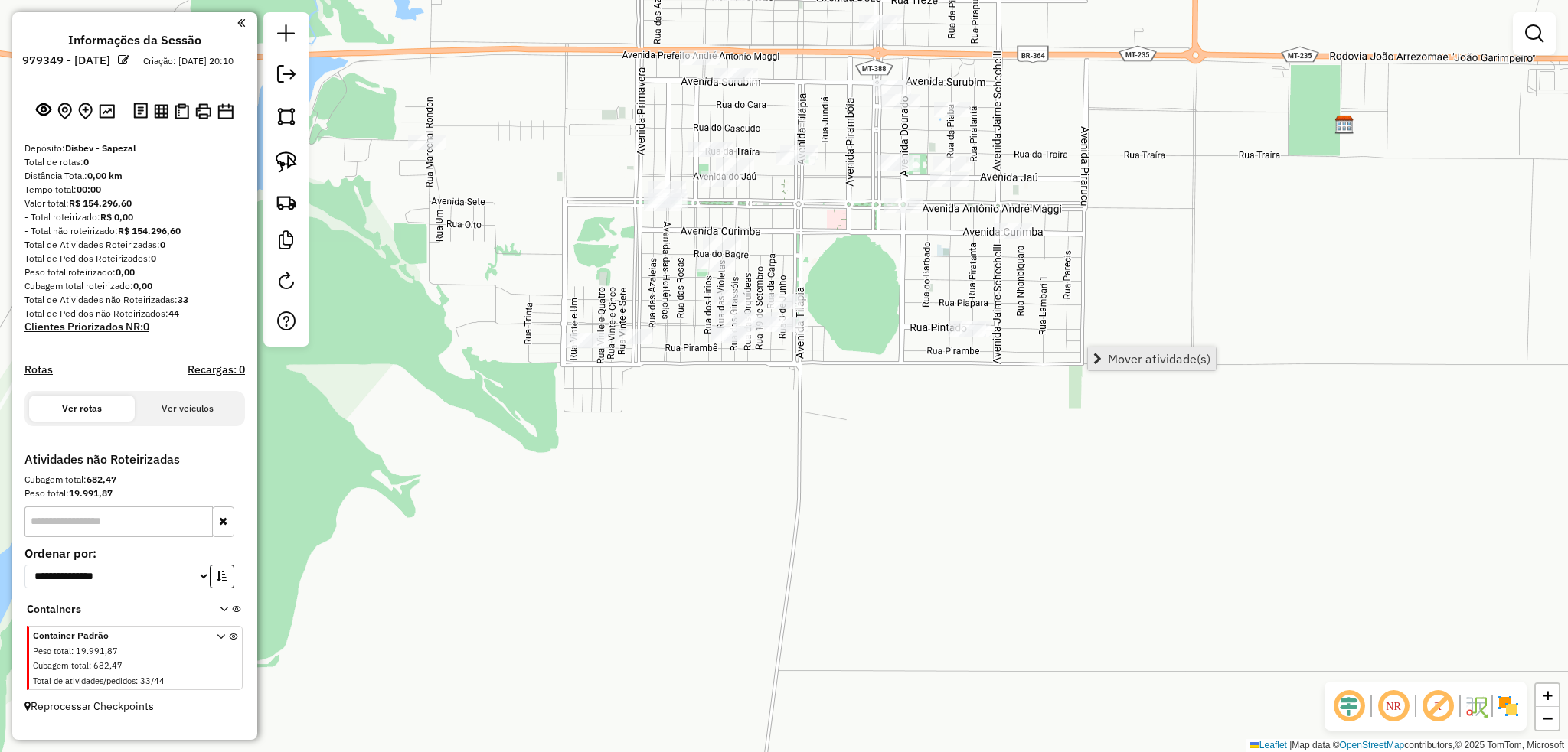
click at [1156, 363] on span "Mover atividade(s)" at bounding box center [1158, 359] width 102 height 13
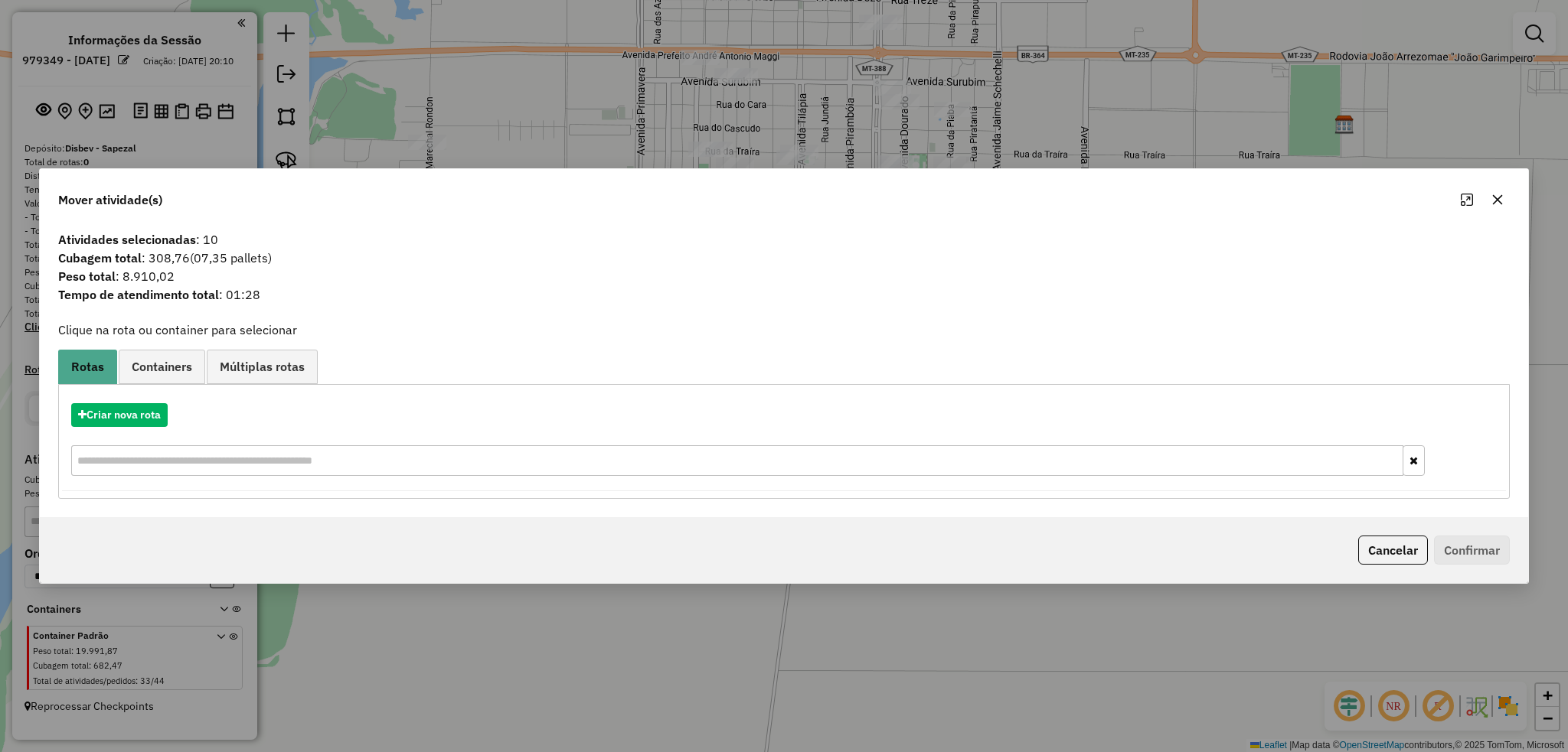
click at [590, 87] on div "Mover atividade(s) Atividades selecionadas : 10 Cubagem total : 308,76 (07,35 p…" at bounding box center [784, 376] width 1568 height 752
click at [1498, 198] on icon "button" at bounding box center [1498, 199] width 10 height 10
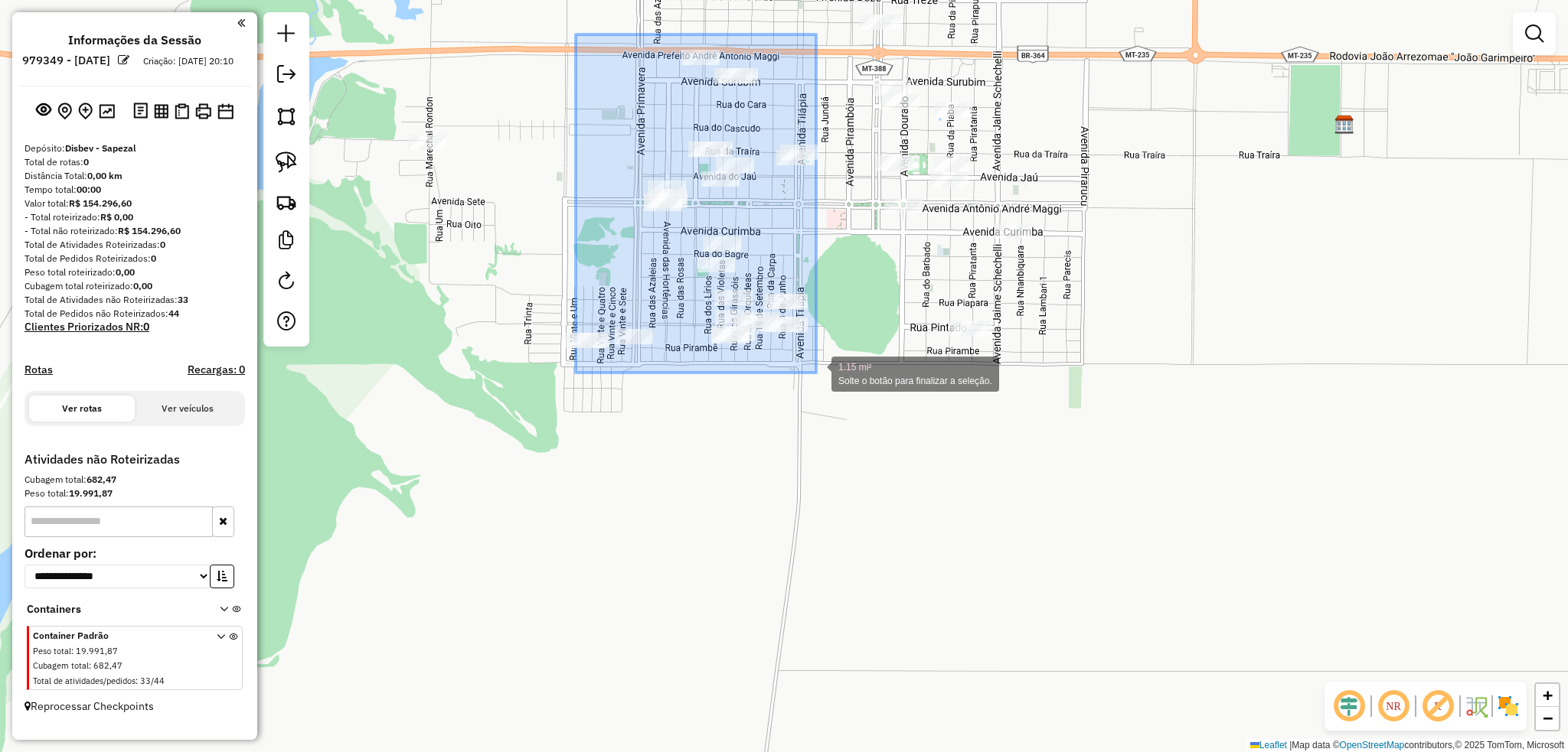
drag, startPoint x: 582, startPoint y: 36, endPoint x: 816, endPoint y: 373, distance: 410.3
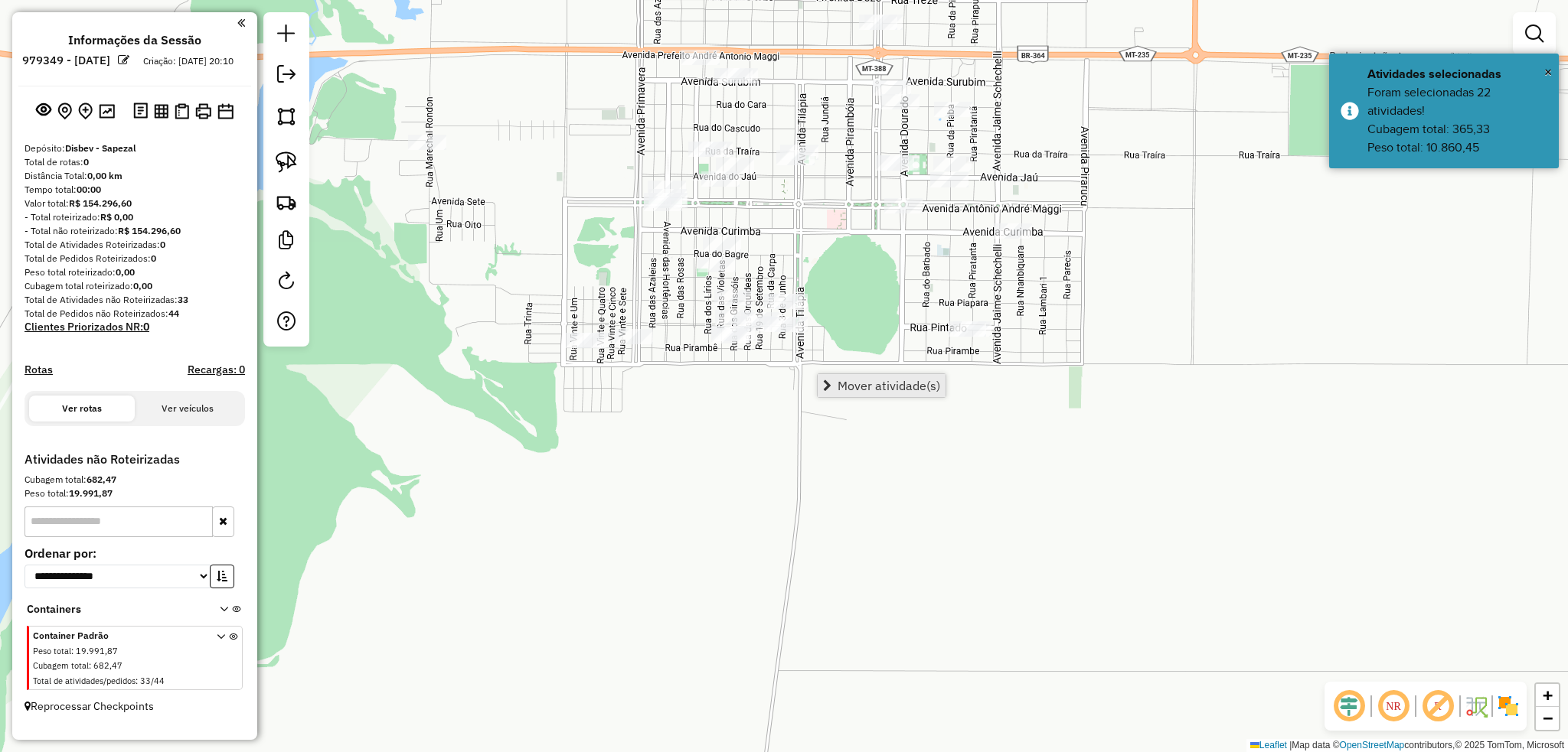
click at [897, 387] on span "Mover atividade(s)" at bounding box center [888, 385] width 102 height 13
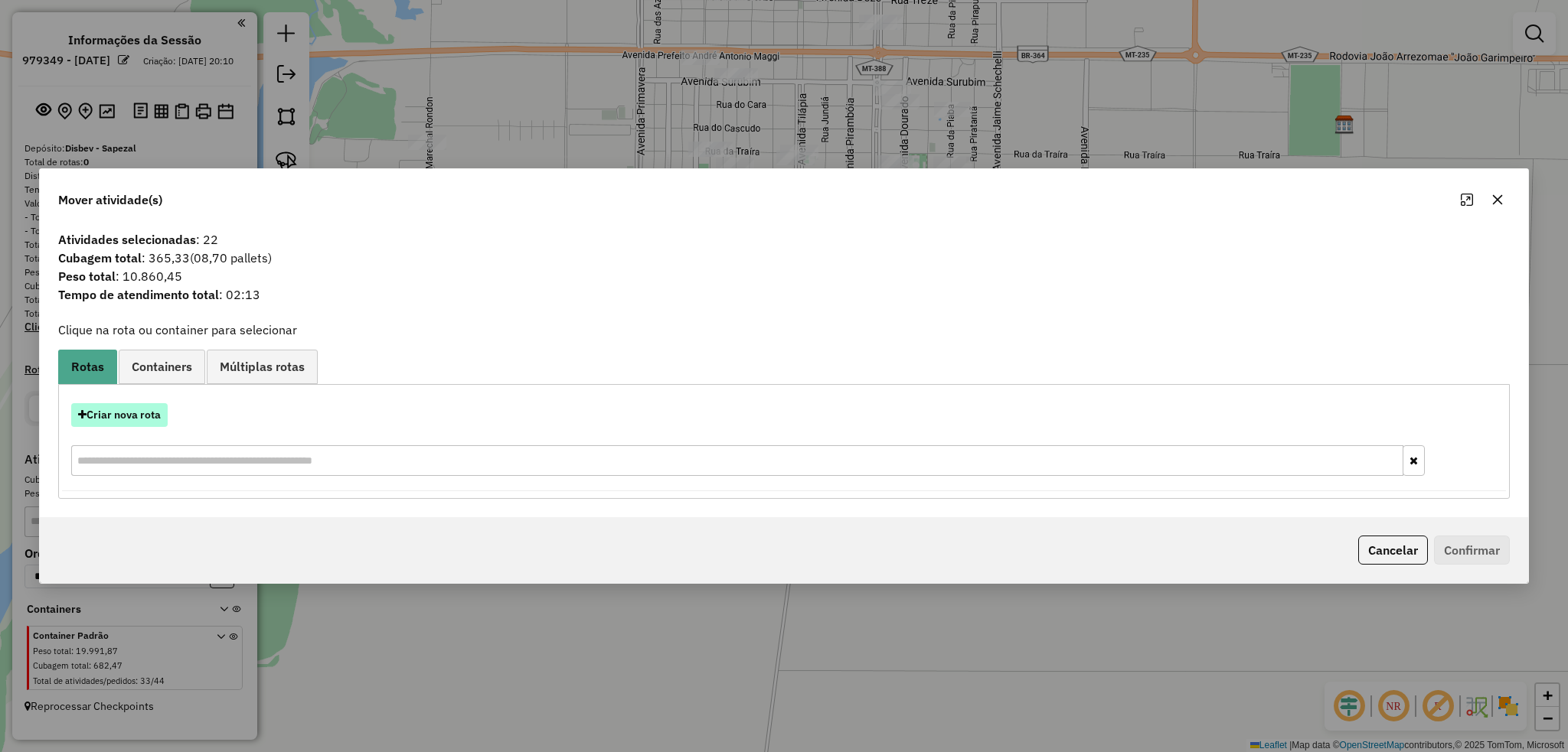
click at [139, 421] on button "Criar nova rota" at bounding box center [119, 415] width 96 height 23
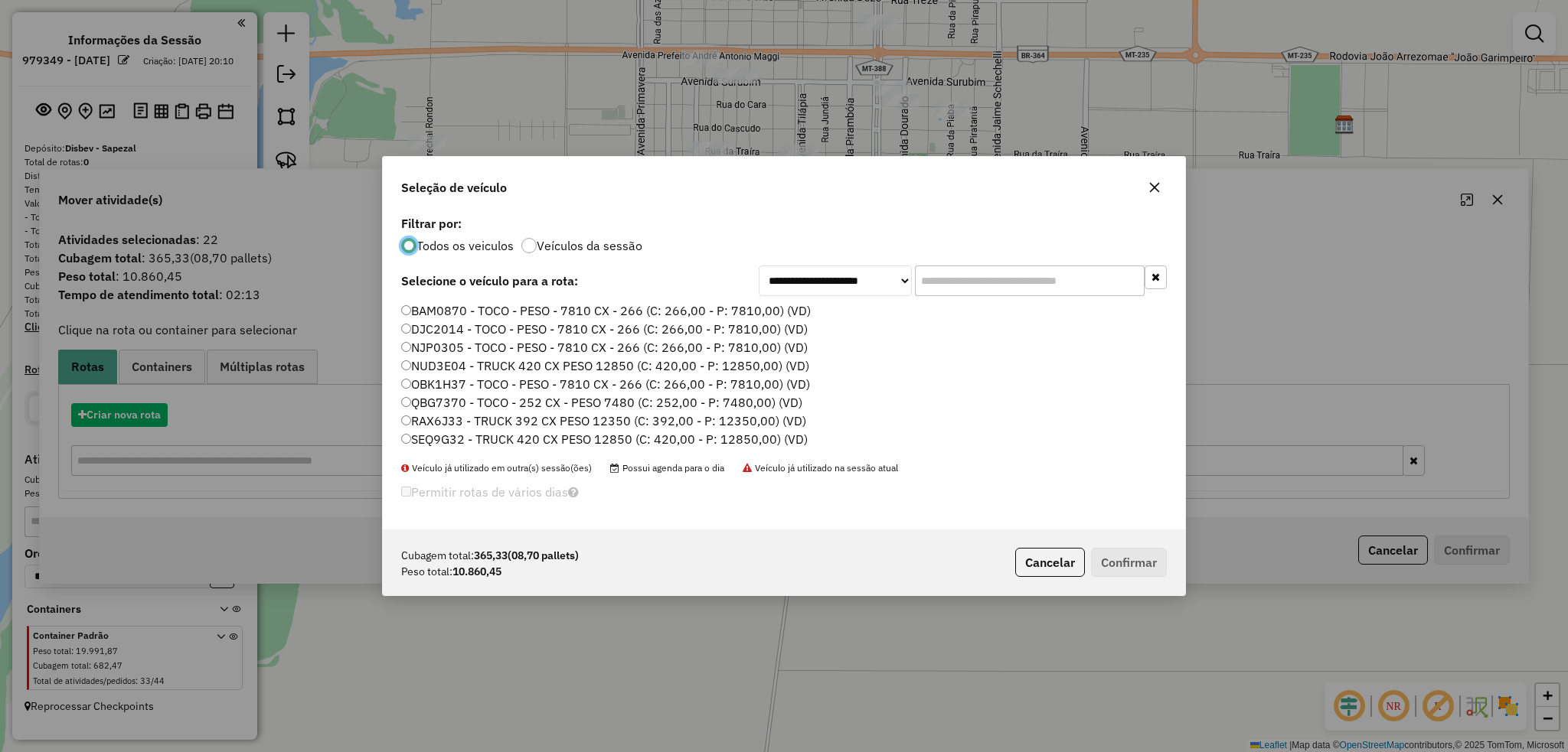
scroll to position [7, 5]
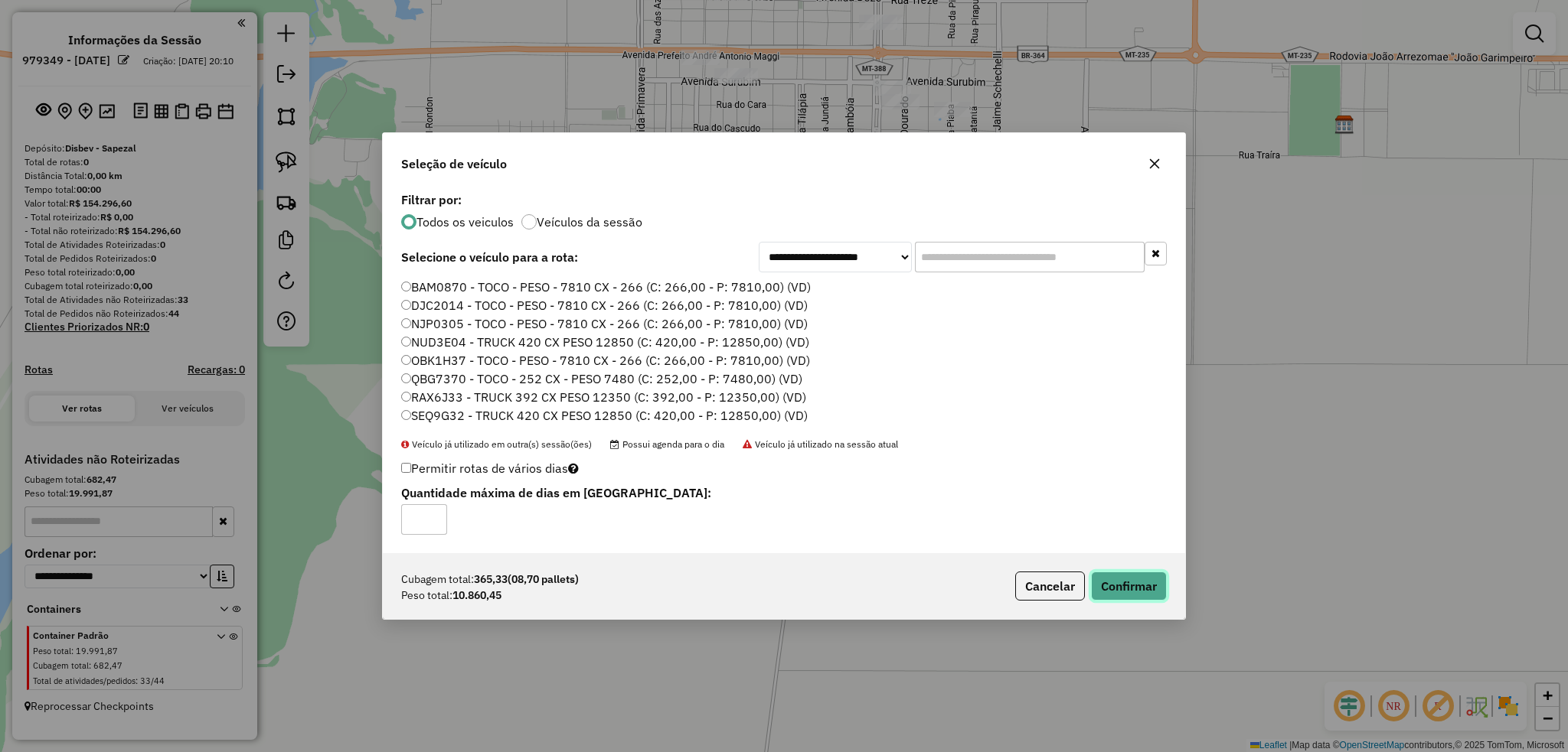
click at [1111, 581] on button "Confirmar" at bounding box center [1128, 585] width 76 height 29
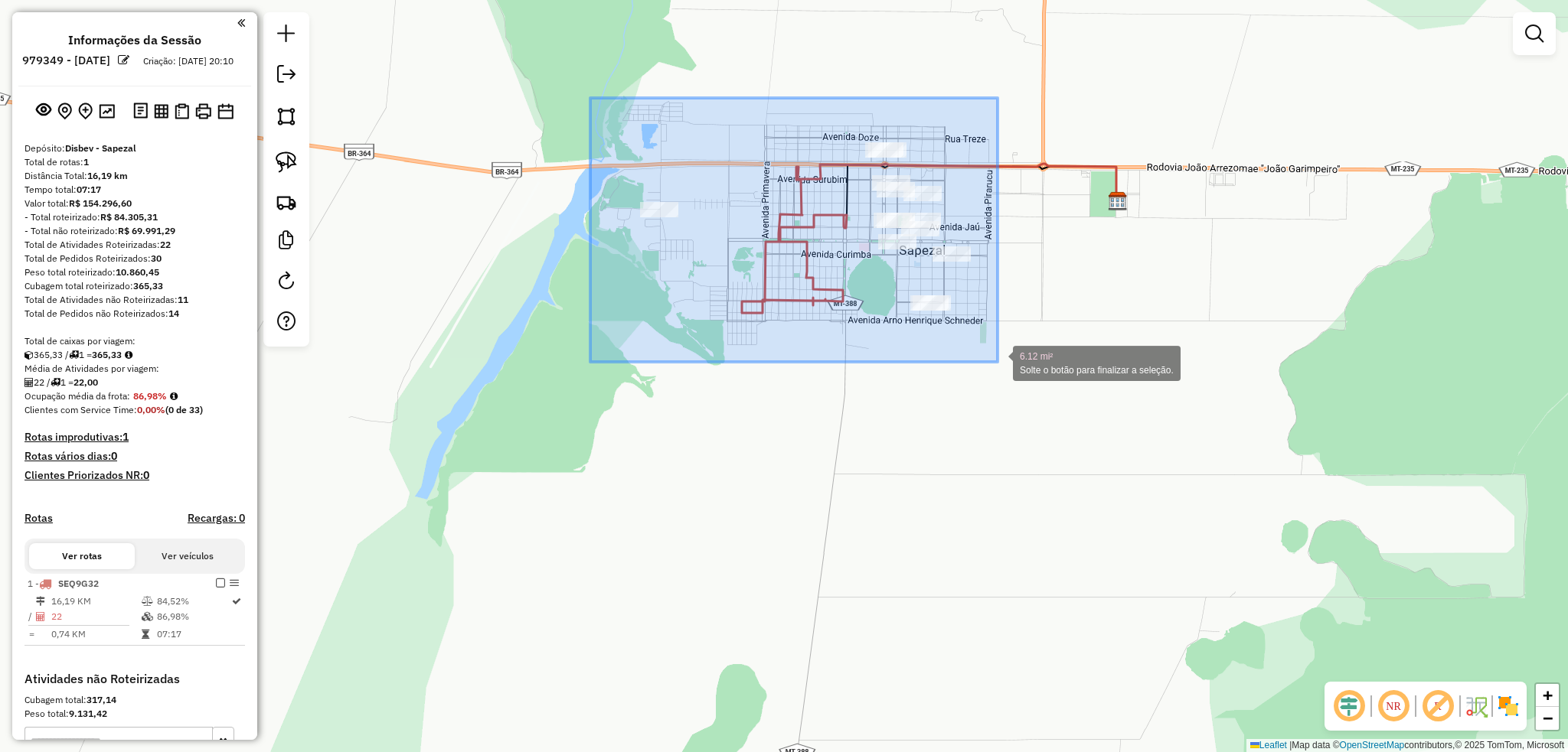
drag, startPoint x: 605, startPoint y: 104, endPoint x: 997, endPoint y: 362, distance: 469.3
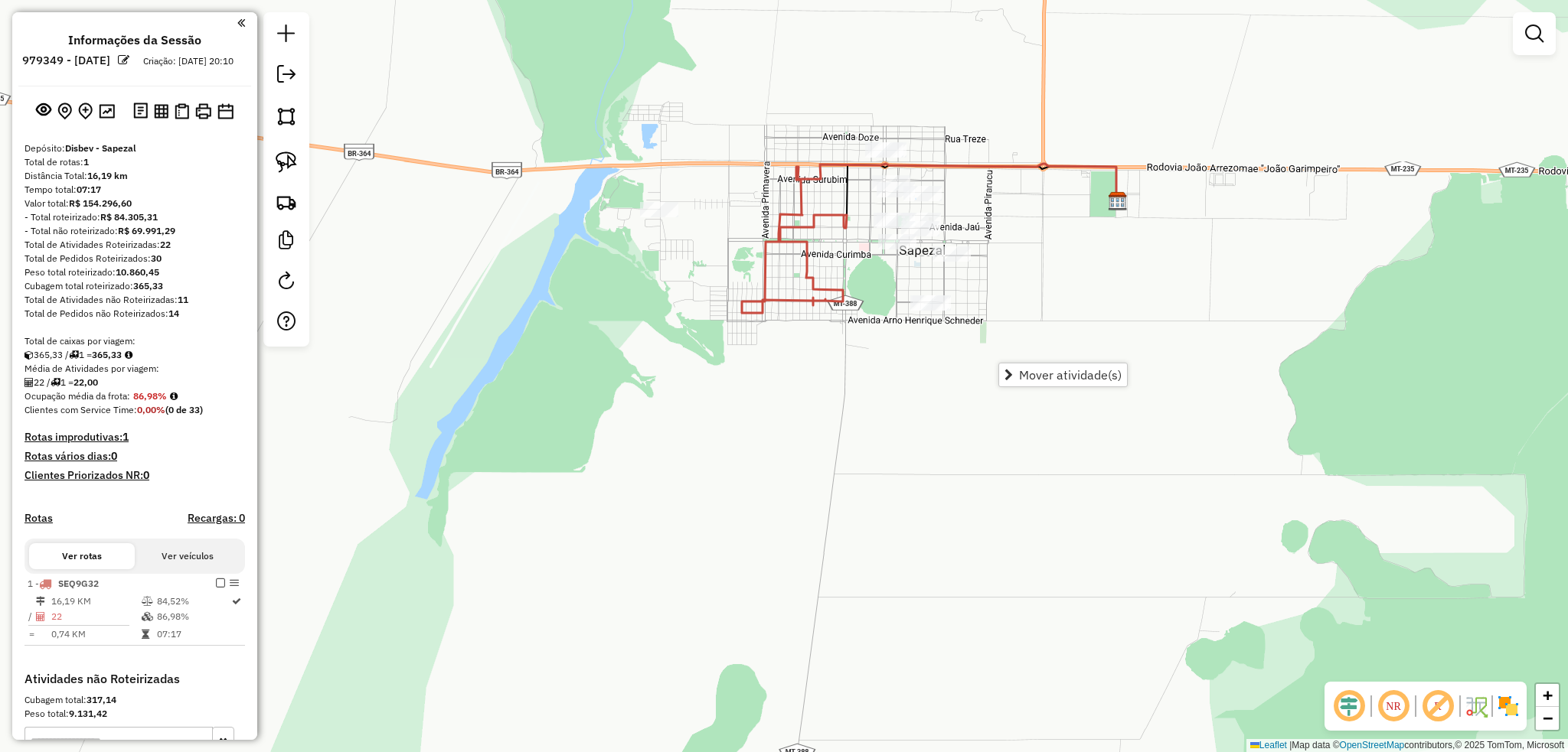
click at [784, 254] on div "Janela de atendimento Grade de atendimento Capacidade Transportadoras Veículos …" at bounding box center [784, 376] width 1568 height 752
select select "**********"
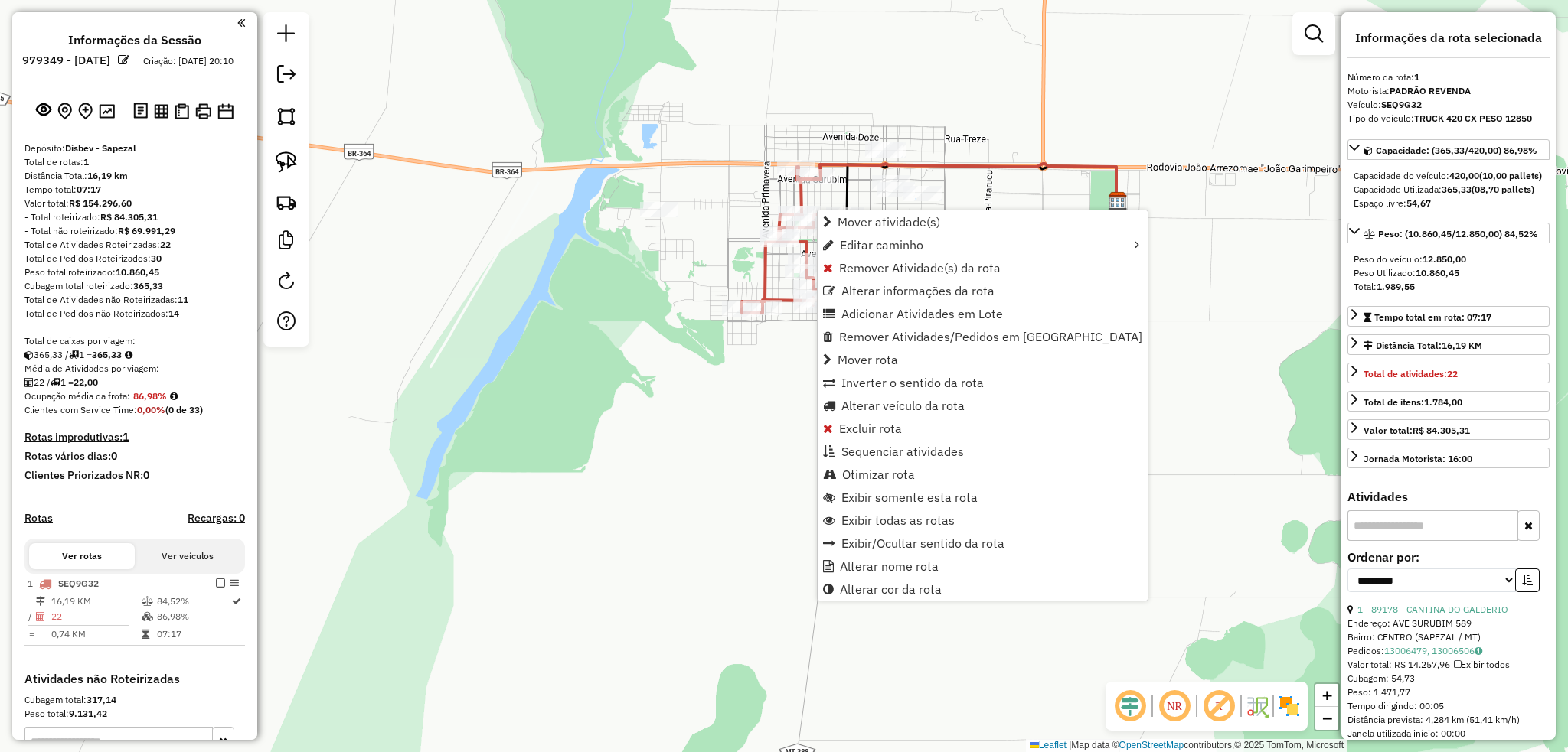
scroll to position [220, 0]
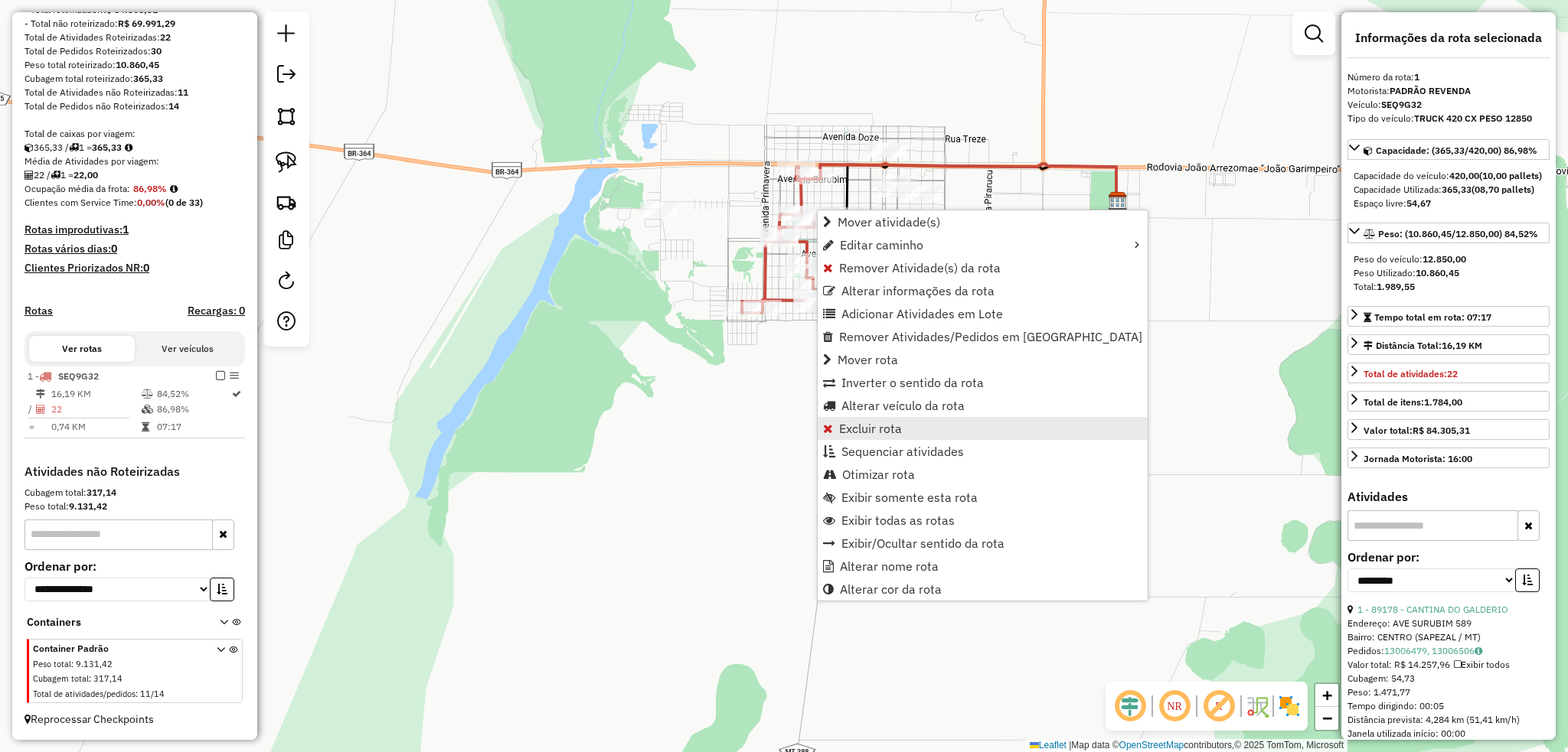
click at [906, 429] on link "Excluir rota" at bounding box center [982, 428] width 330 height 23
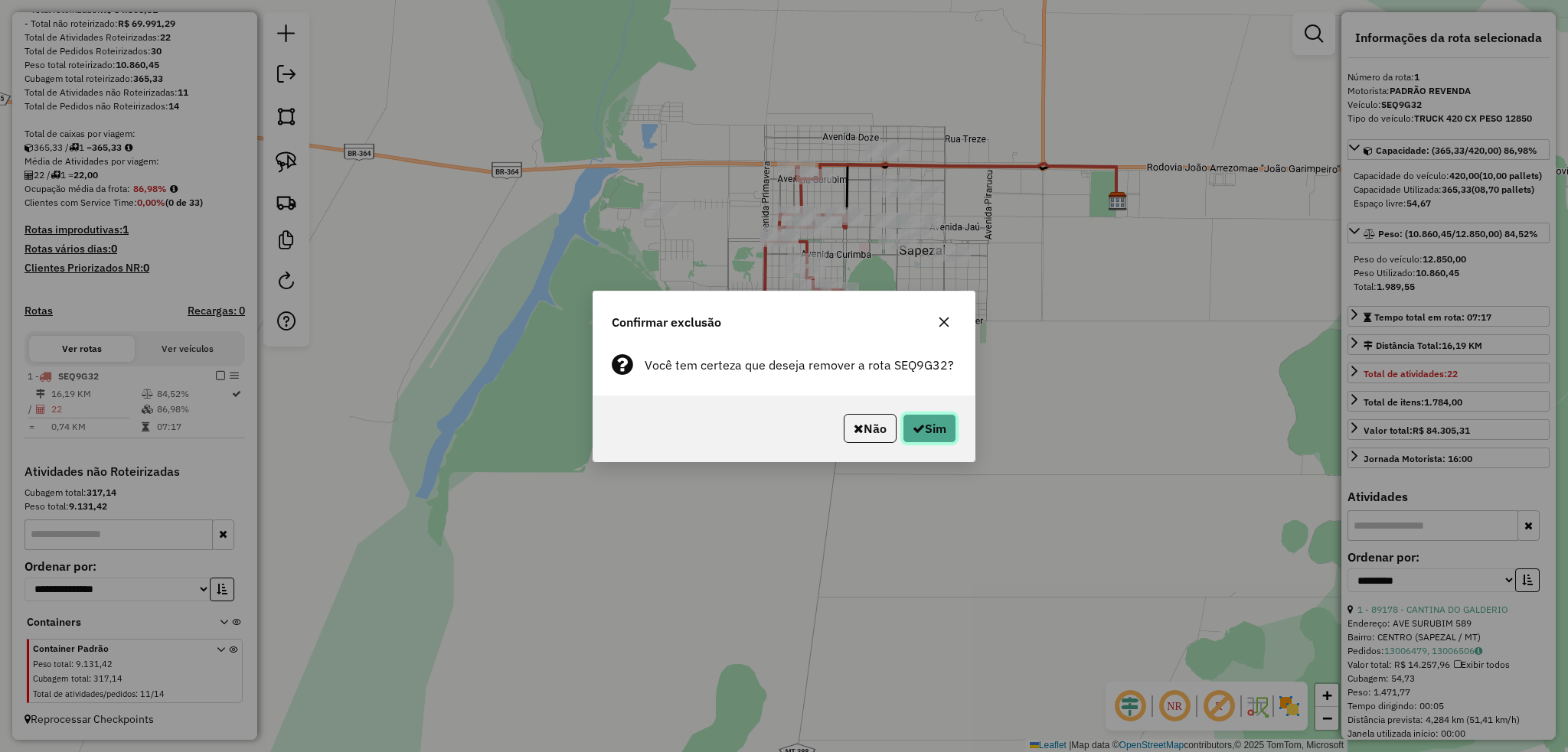
click at [917, 432] on icon "button" at bounding box center [919, 428] width 13 height 13
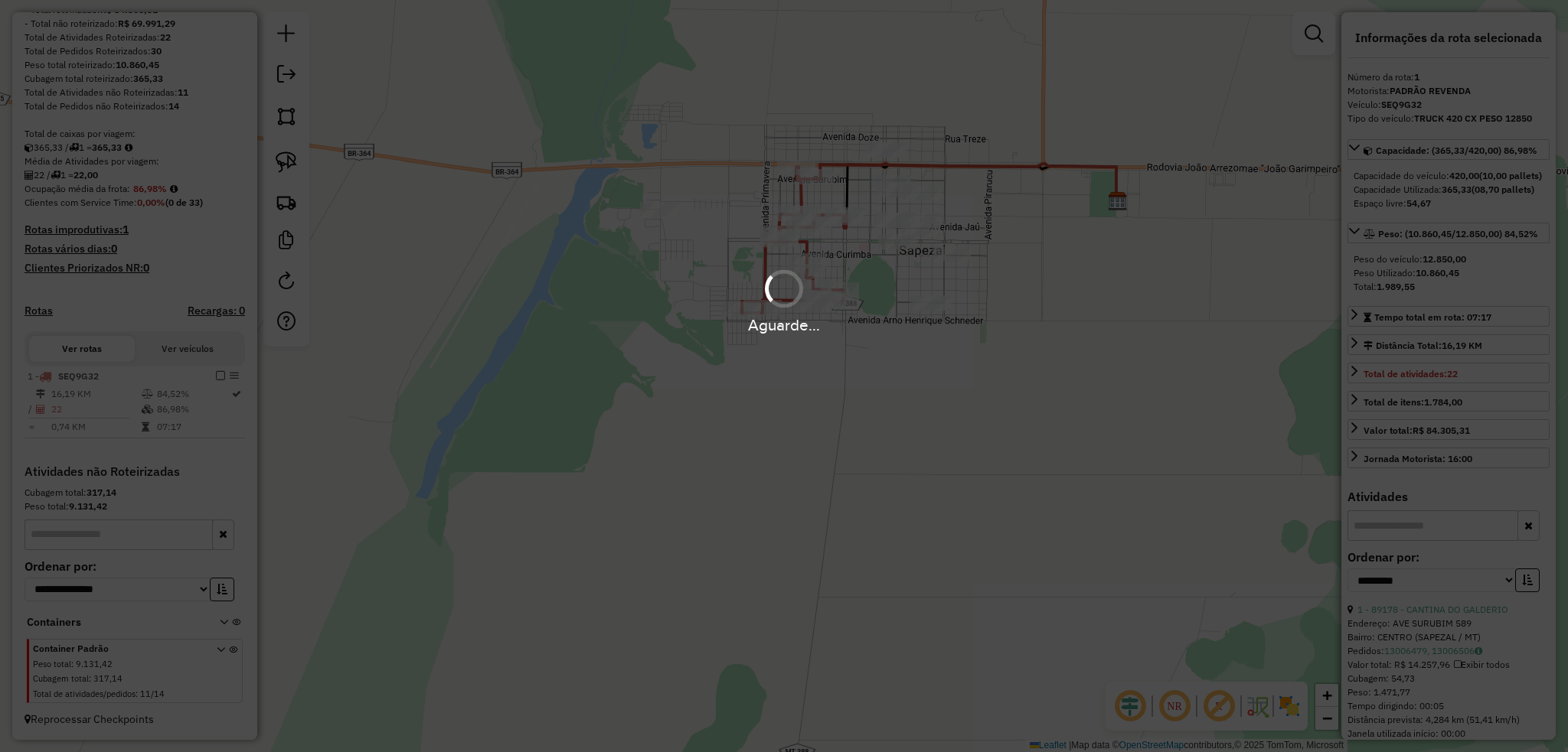
scroll to position [1, 0]
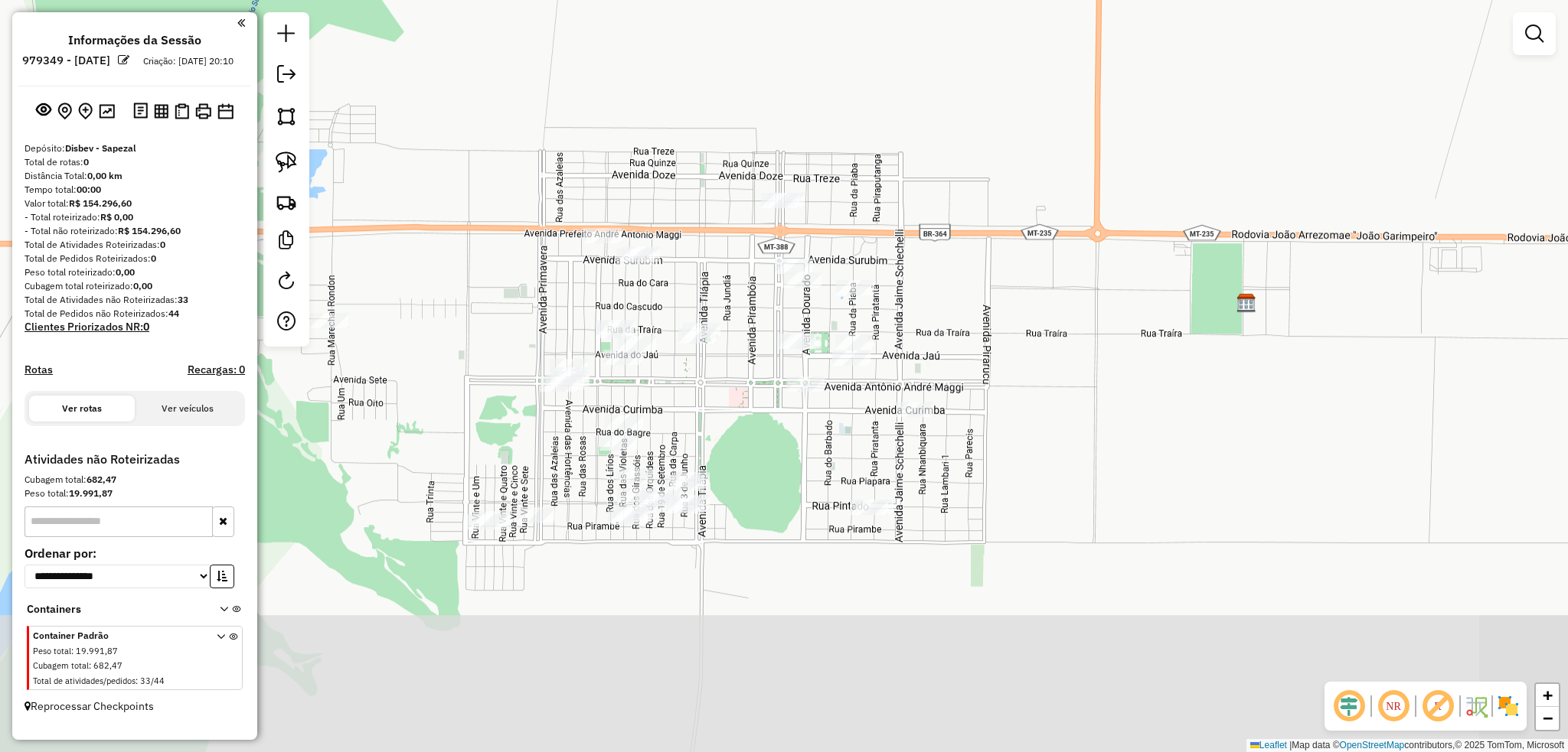
drag, startPoint x: 879, startPoint y: 381, endPoint x: 910, endPoint y: 225, distance: 159.1
click at [910, 225] on div "Janela de atendimento Grade de atendimento Capacidade Transportadoras Veículos …" at bounding box center [784, 376] width 1568 height 752
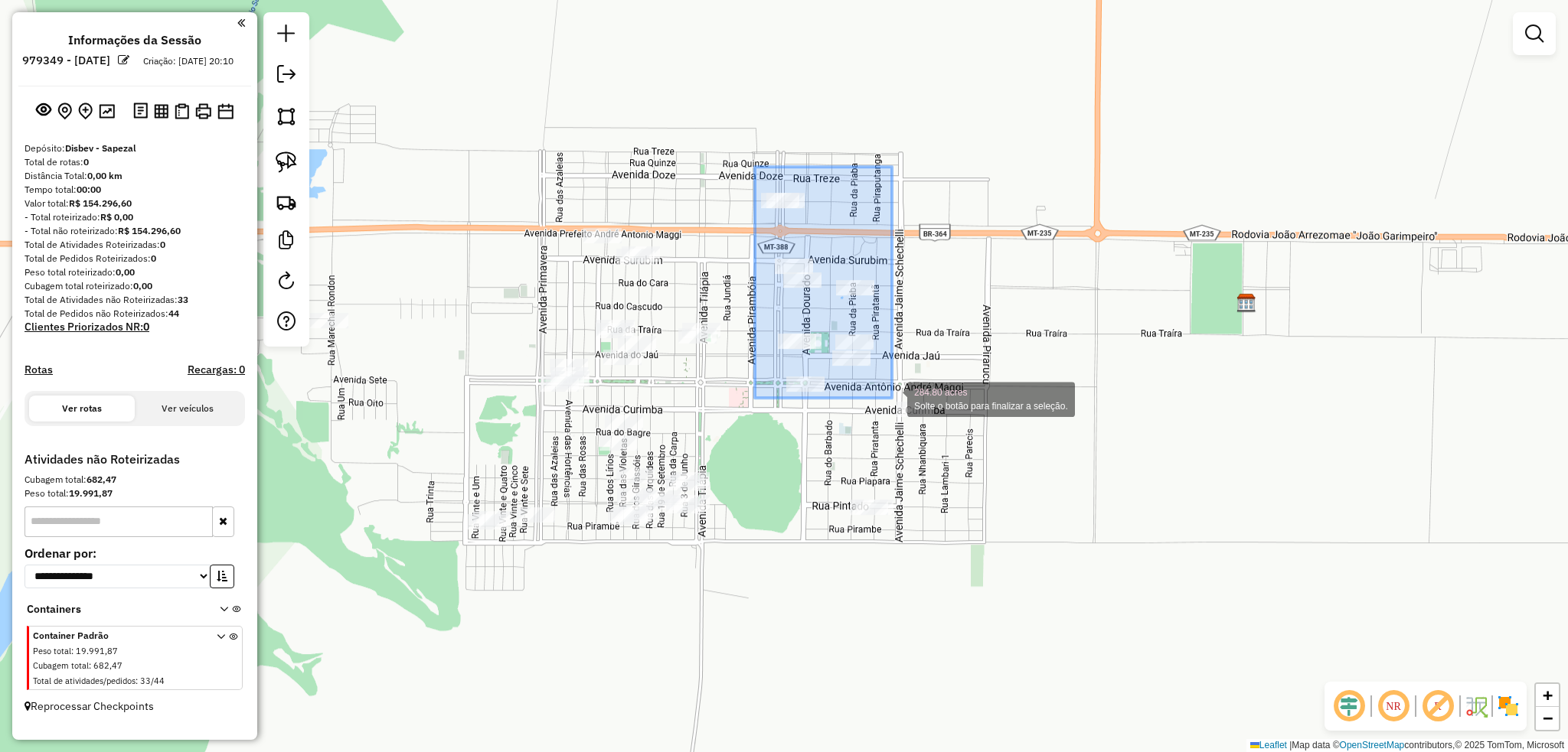
drag, startPoint x: 762, startPoint y: 181, endPoint x: 892, endPoint y: 398, distance: 253.0
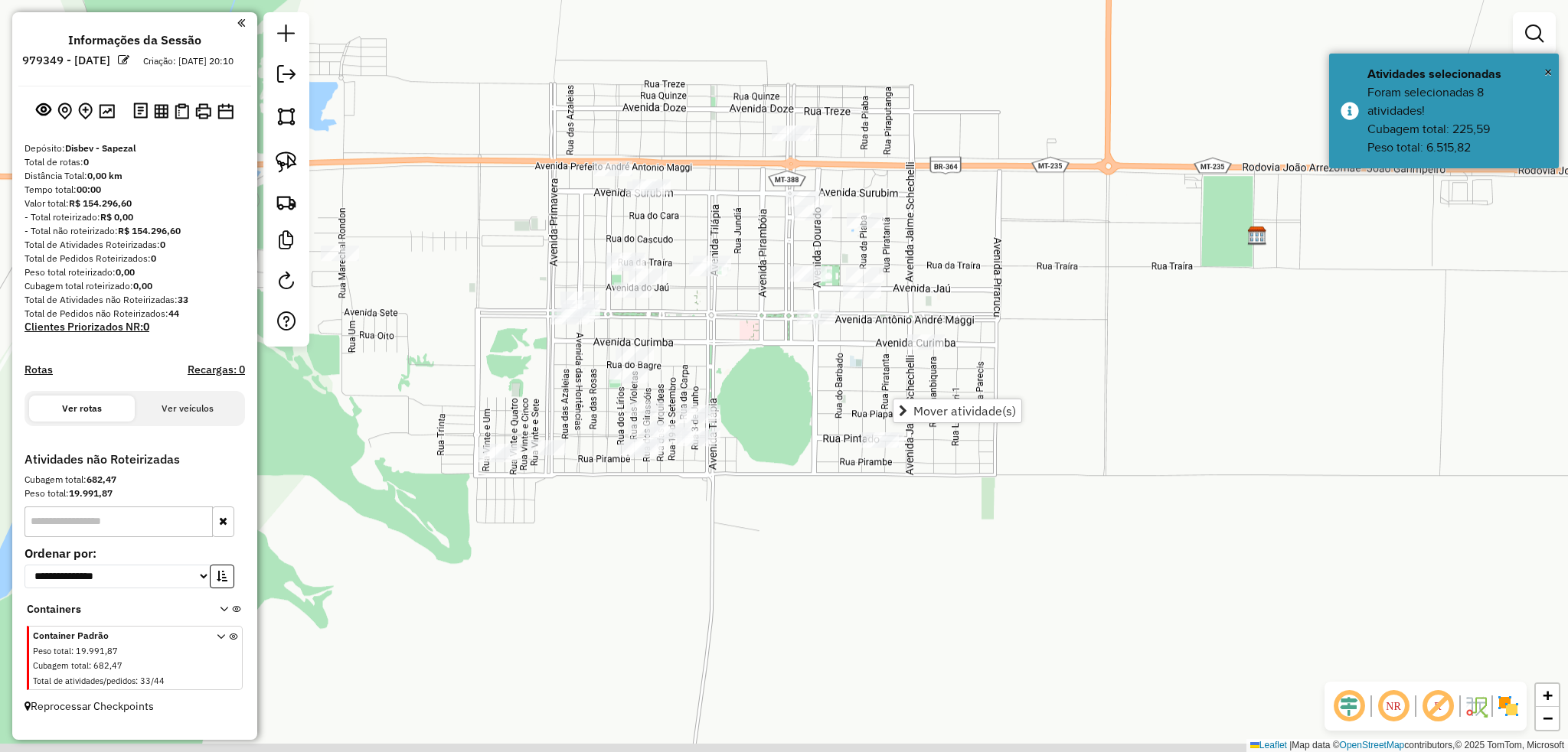
drag, startPoint x: 770, startPoint y: 596, endPoint x: 782, endPoint y: 489, distance: 107.7
click at [784, 491] on div "Janela de atendimento Grade de atendimento Capacidade Transportadoras Veículos …" at bounding box center [784, 376] width 1568 height 752
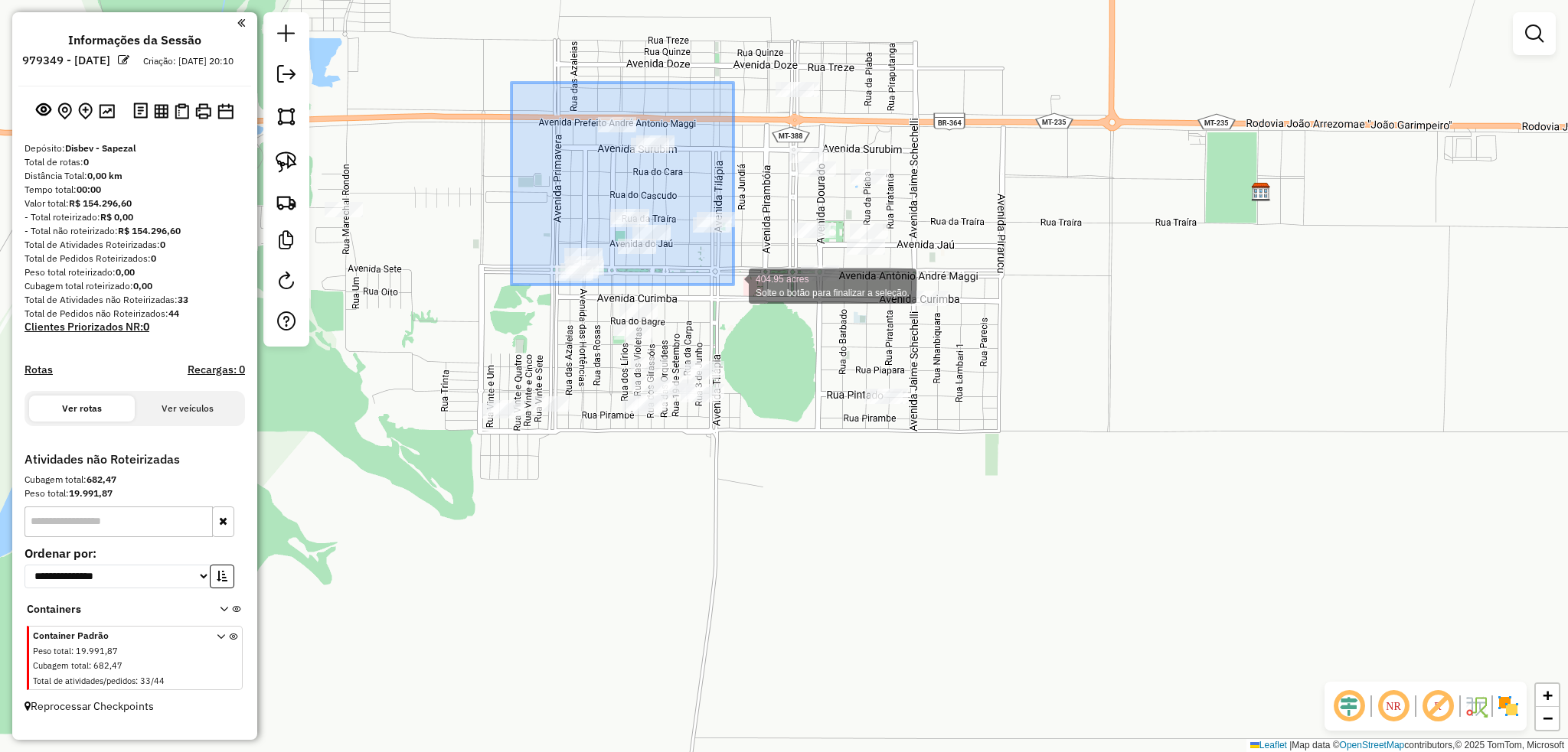
drag, startPoint x: 527, startPoint y: 90, endPoint x: 734, endPoint y: 285, distance: 284.4
drag, startPoint x: 531, startPoint y: 103, endPoint x: 730, endPoint y: 276, distance: 263.7
click at [730, 276] on div "373.25 acres Solte o botão para finalizar a seleção. Janela de atendimento Grad…" at bounding box center [784, 376] width 1568 height 752
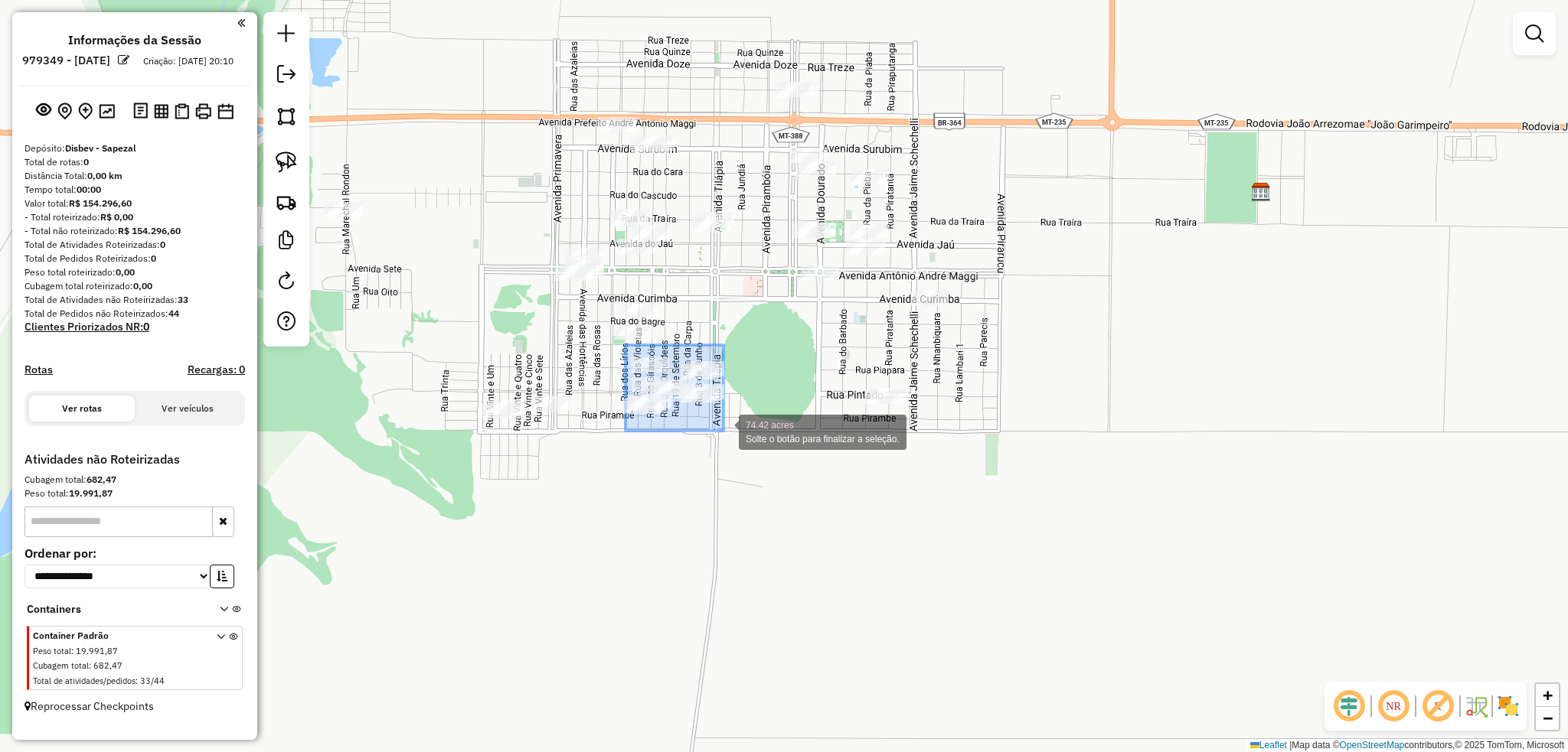
drag, startPoint x: 642, startPoint y: 356, endPoint x: 723, endPoint y: 431, distance: 110.4
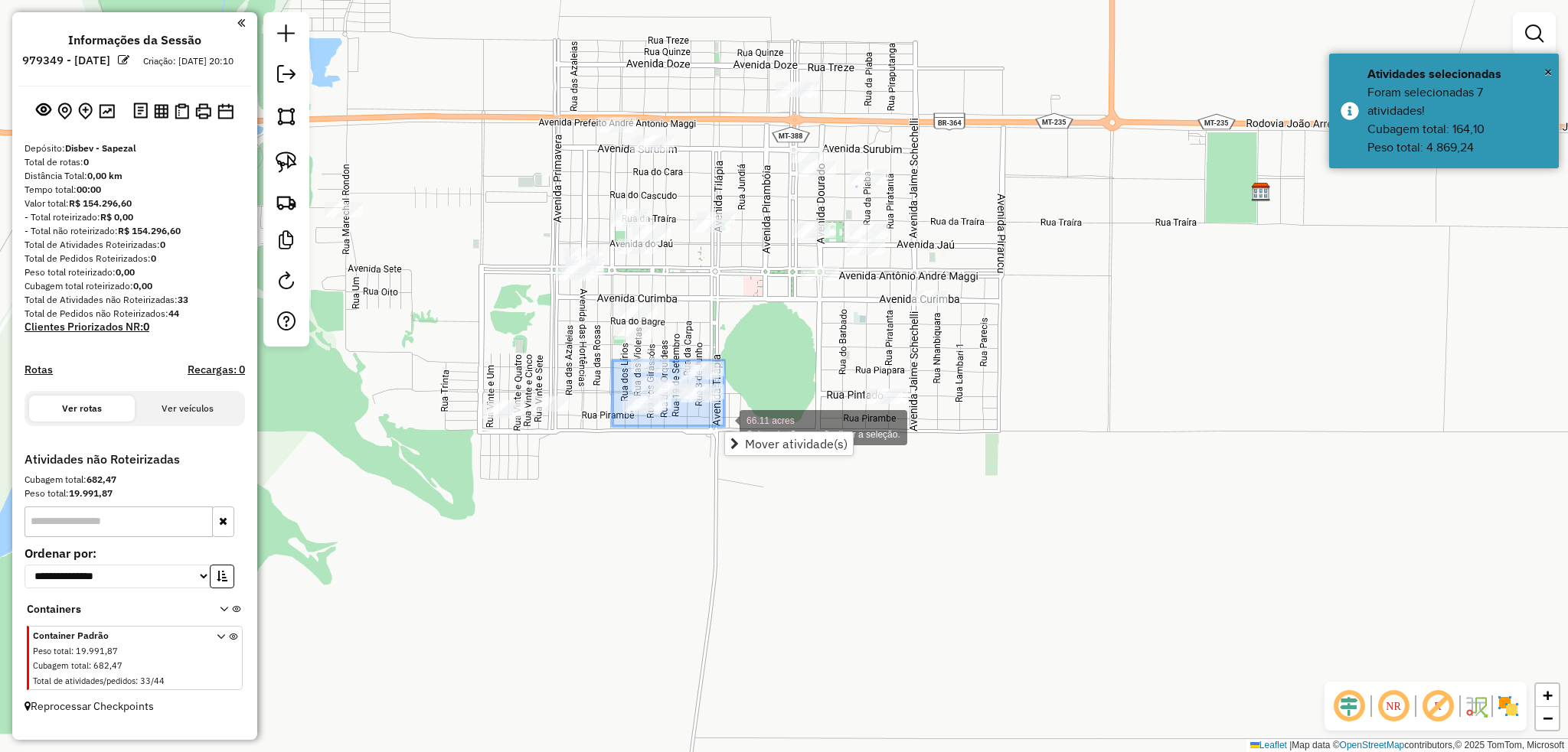
drag, startPoint x: 612, startPoint y: 360, endPoint x: 724, endPoint y: 426, distance: 130.0
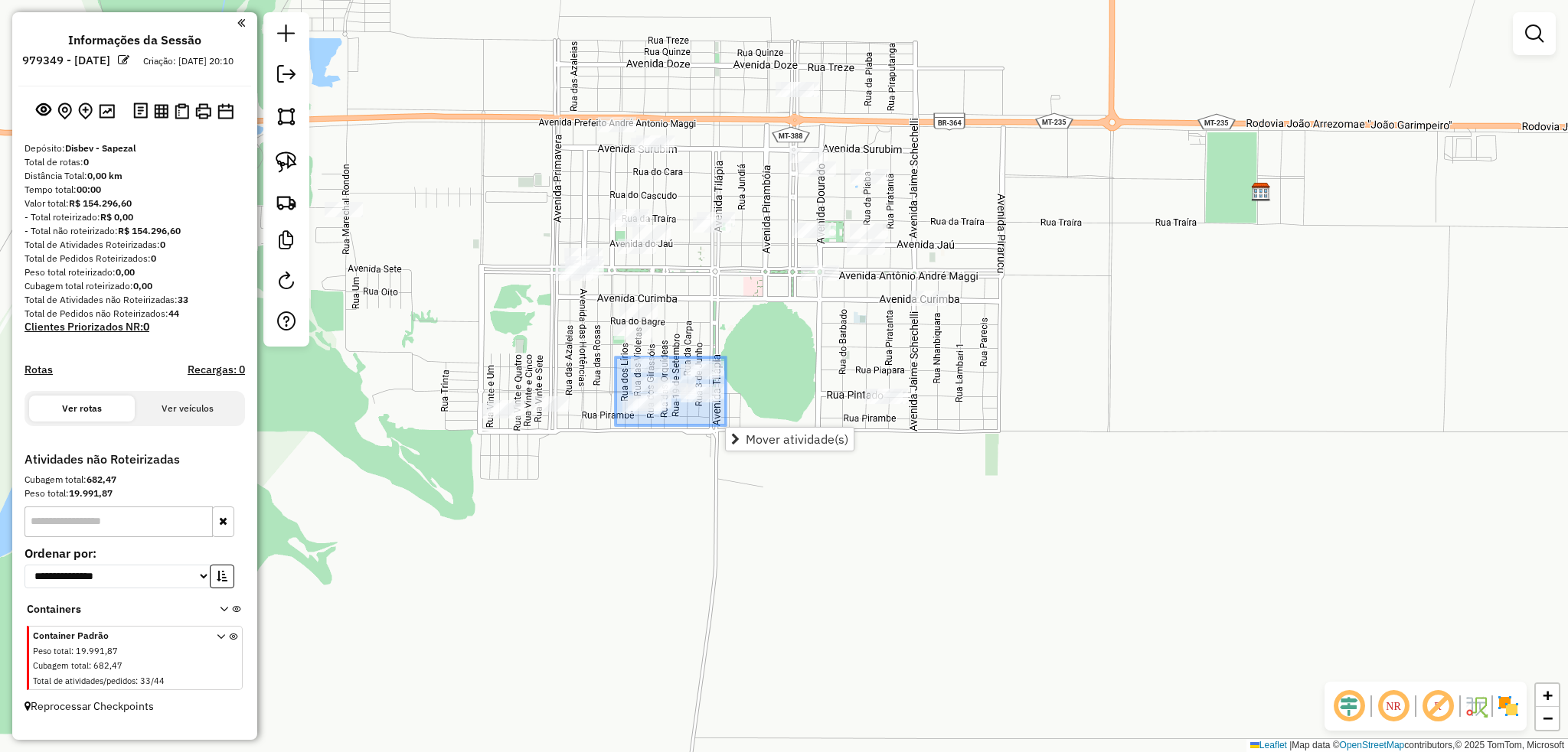
drag, startPoint x: 620, startPoint y: 364, endPoint x: 726, endPoint y: 426, distance: 122.8
click at [726, 426] on hb-router-mapa "**********" at bounding box center [784, 376] width 1568 height 752
drag, startPoint x: 623, startPoint y: 354, endPoint x: 721, endPoint y: 436, distance: 127.8
click at [798, 450] on span "Mover atividade(s)" at bounding box center [793, 449] width 102 height 13
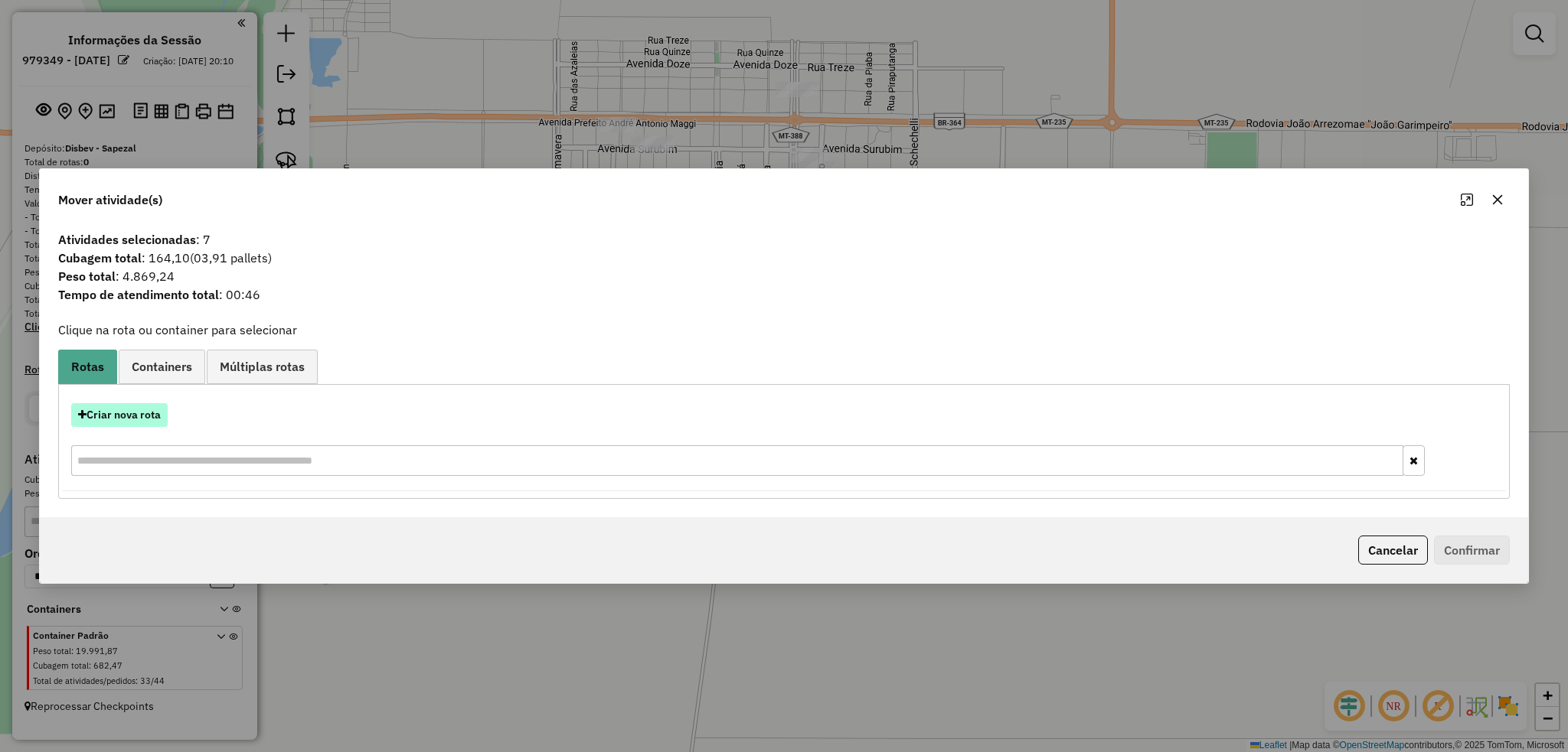
click at [135, 420] on button "Criar nova rota" at bounding box center [119, 415] width 96 height 23
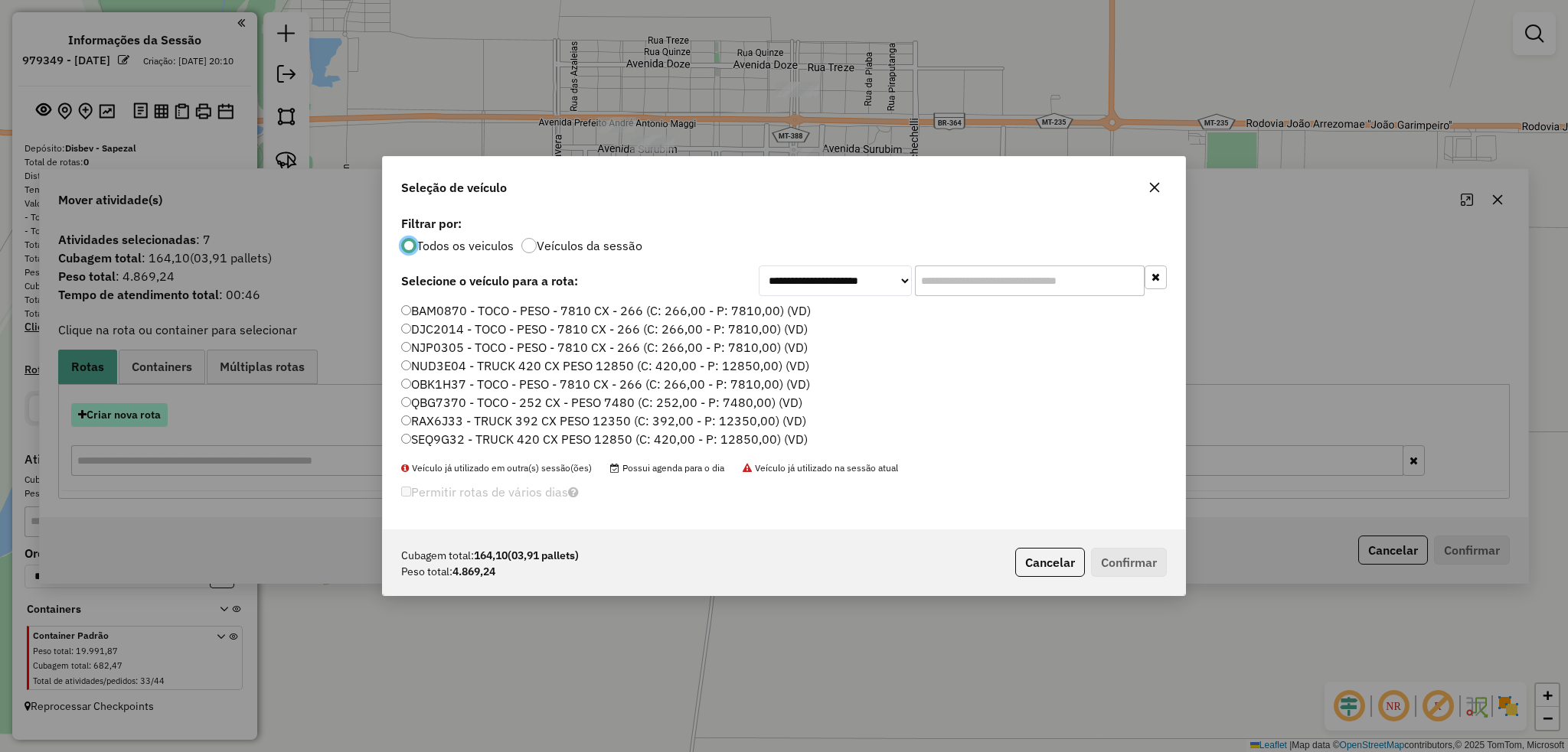
scroll to position [7, 5]
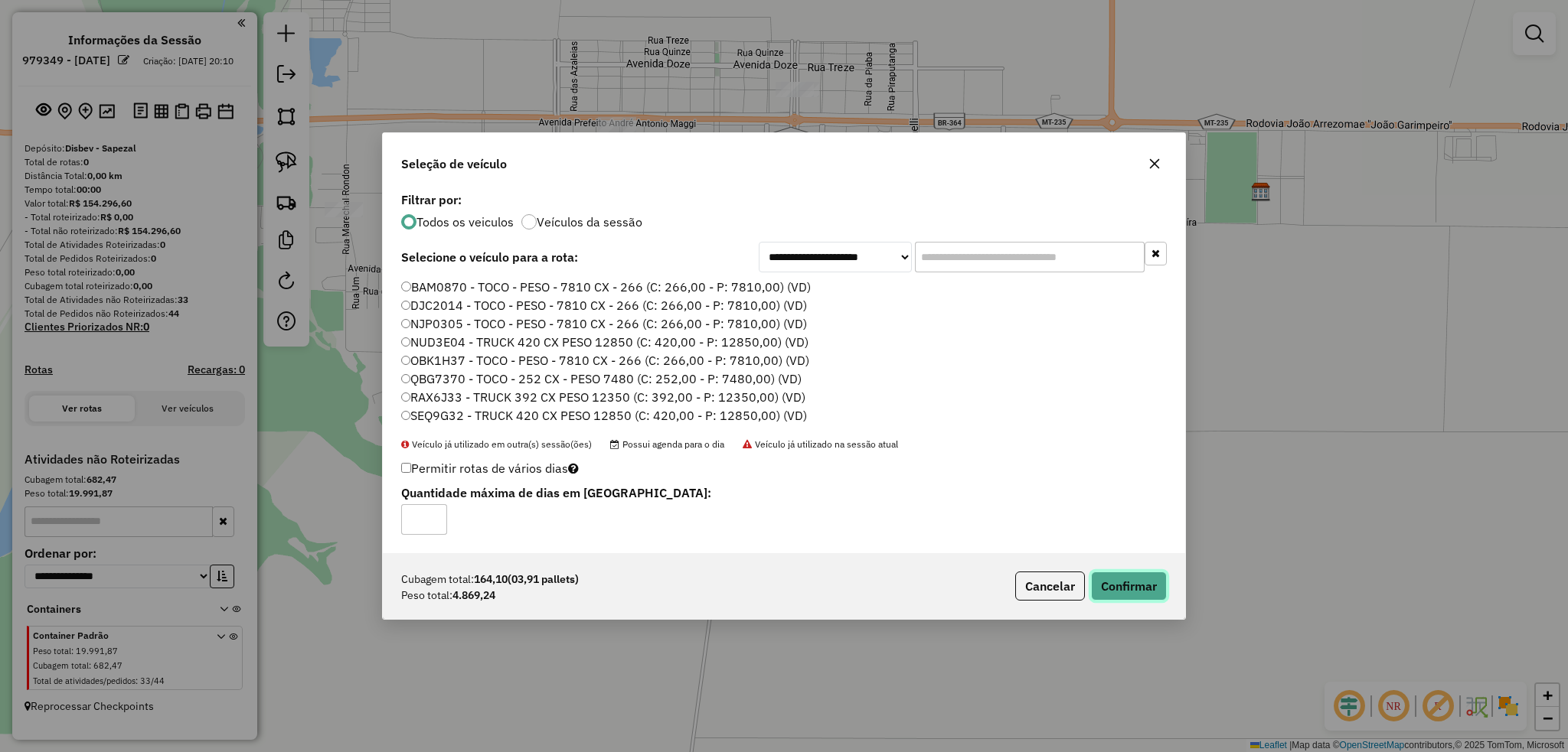
click at [1132, 580] on button "Confirmar" at bounding box center [1128, 585] width 76 height 29
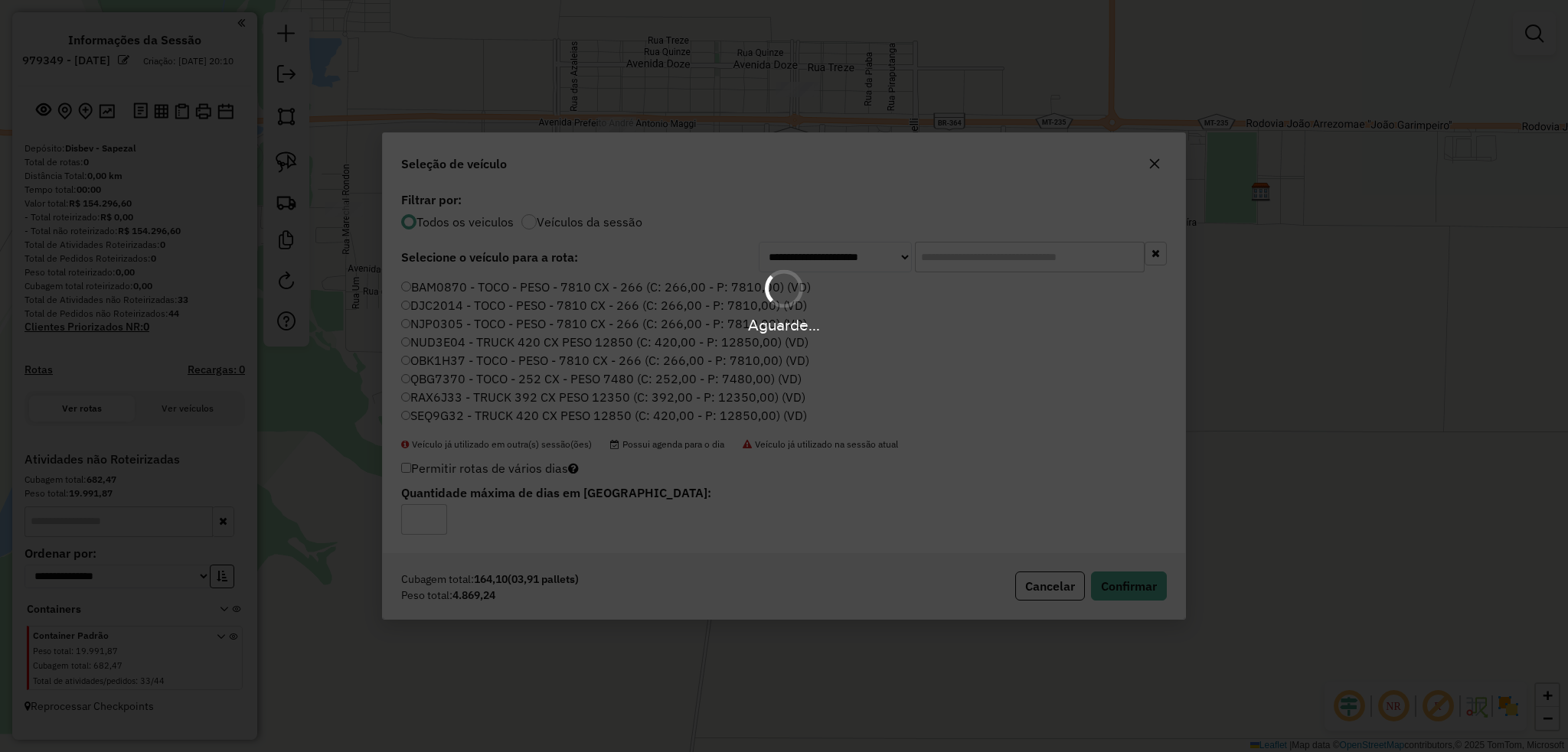
scroll to position [220, 0]
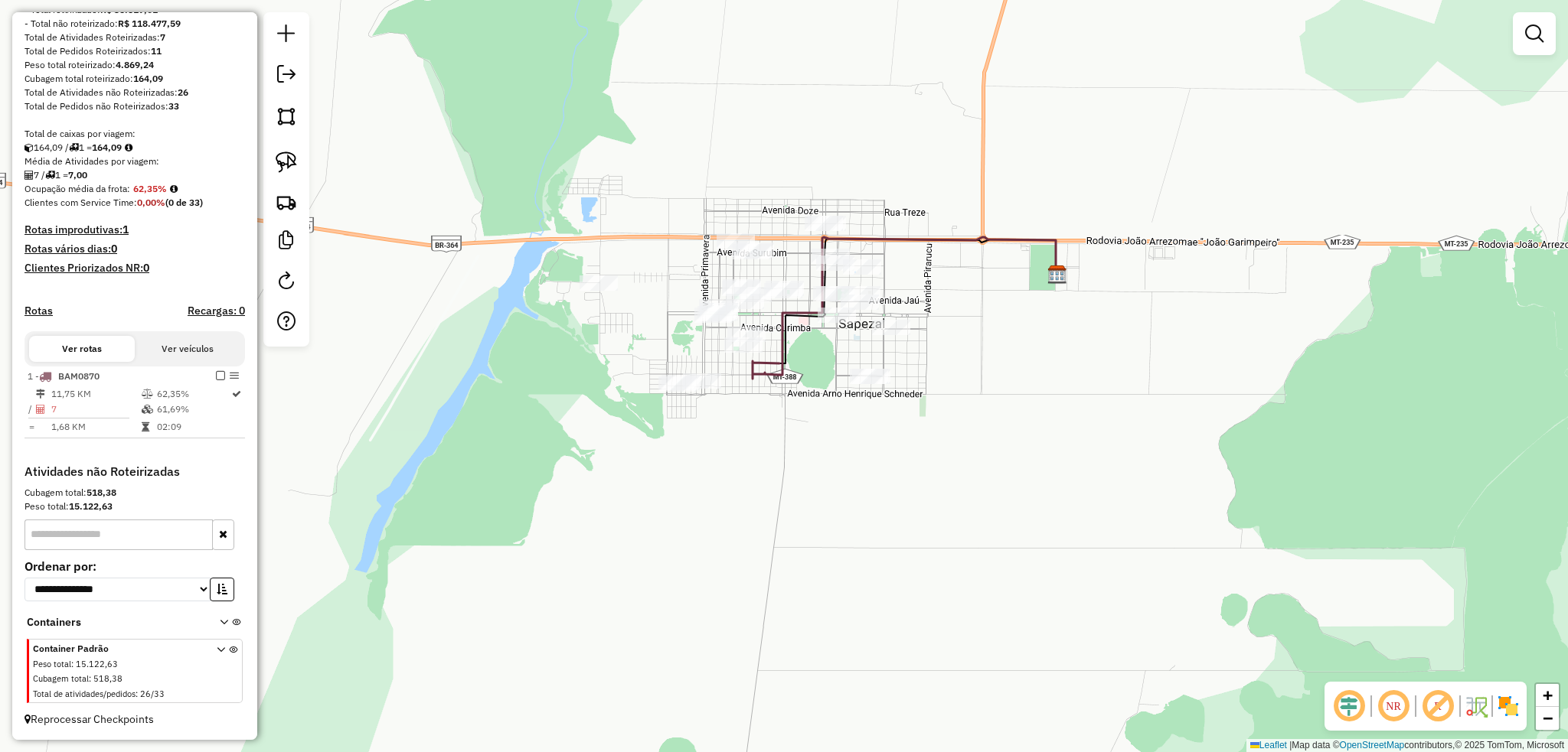
drag, startPoint x: 558, startPoint y: 198, endPoint x: 796, endPoint y: 409, distance: 318.1
click at [796, 409] on div "Janela de atendimento Grade de atendimento Capacidade Transportadoras Veículos …" at bounding box center [784, 376] width 1568 height 752
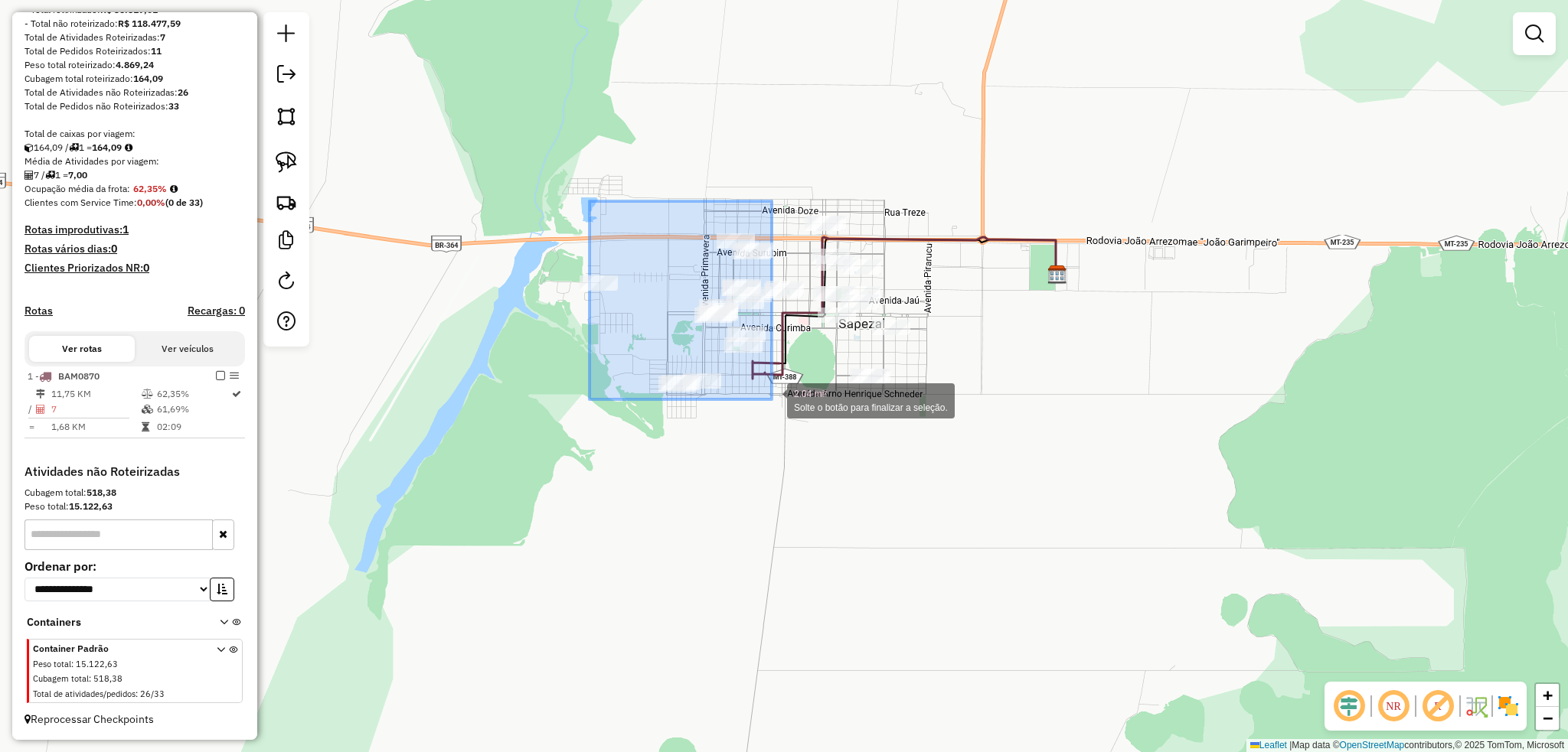
drag, startPoint x: 596, startPoint y: 206, endPoint x: 772, endPoint y: 399, distance: 261.2
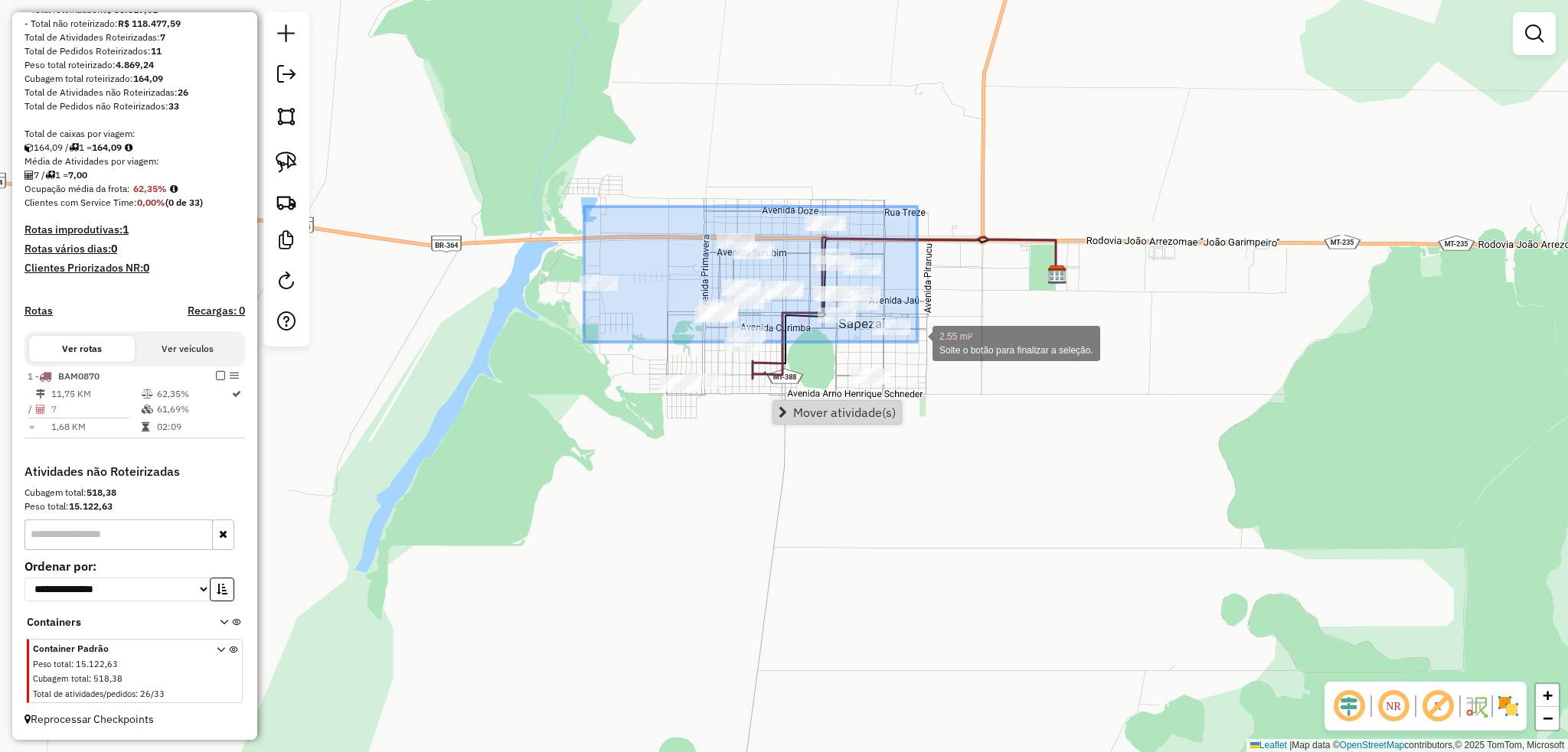
drag, startPoint x: 594, startPoint y: 212, endPoint x: 917, endPoint y: 342, distance: 348.2
click at [917, 342] on div "2.55 mi² Solte o botão para finalizar a seleção. Janela de atendimento Grade de…" at bounding box center [784, 376] width 1568 height 752
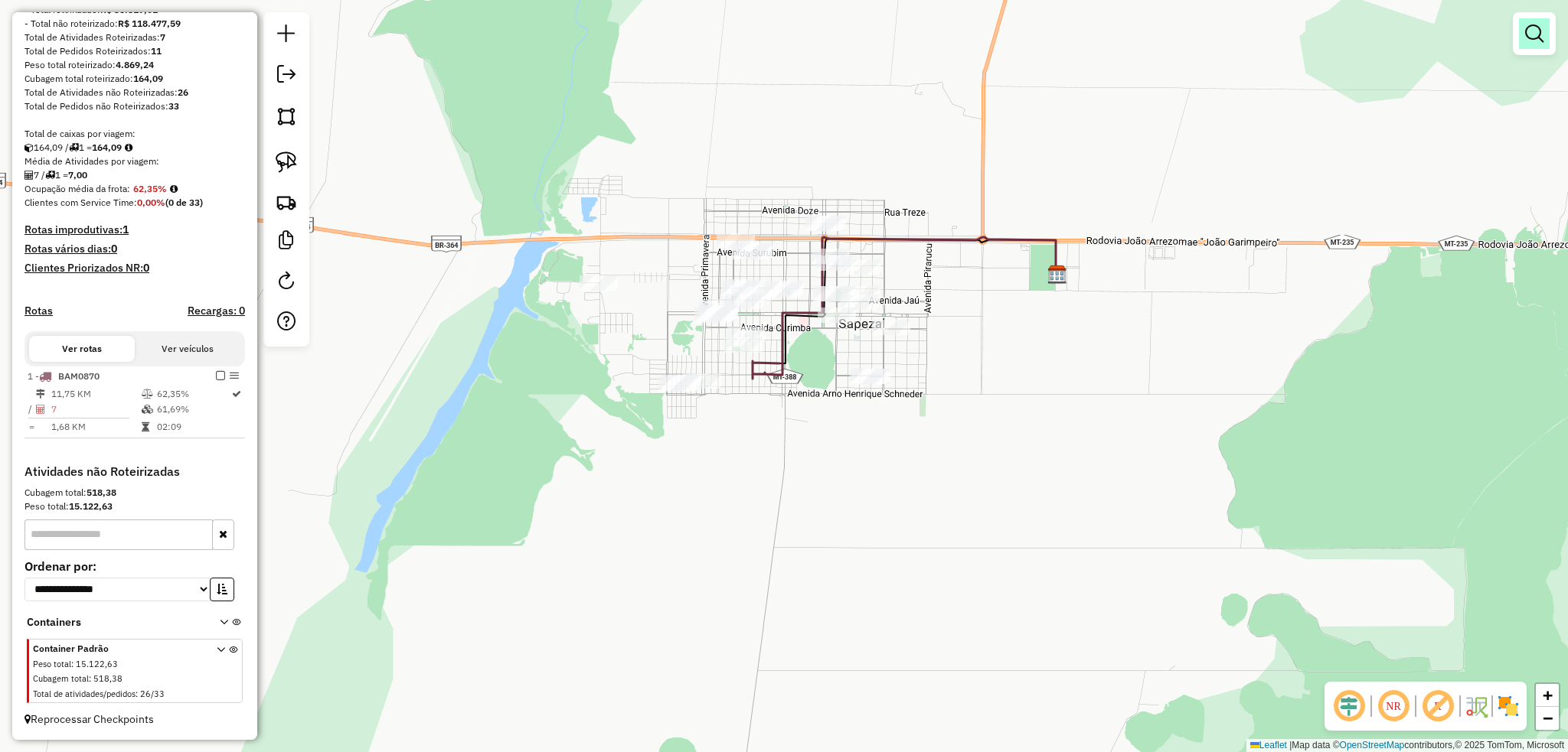
click at [1541, 32] on em at bounding box center [1534, 33] width 18 height 18
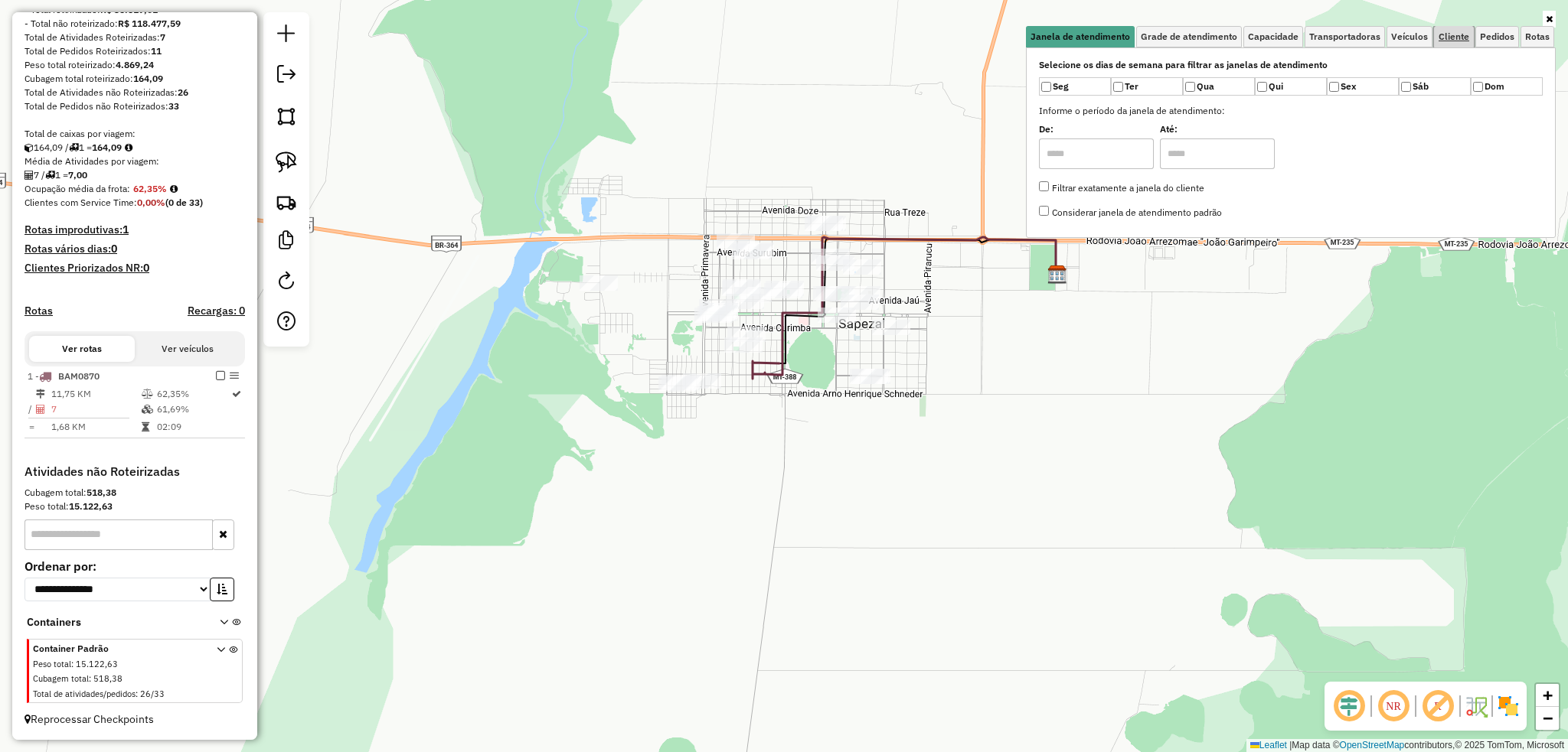
click at [1454, 42] on link "Cliente" at bounding box center [1453, 36] width 40 height 21
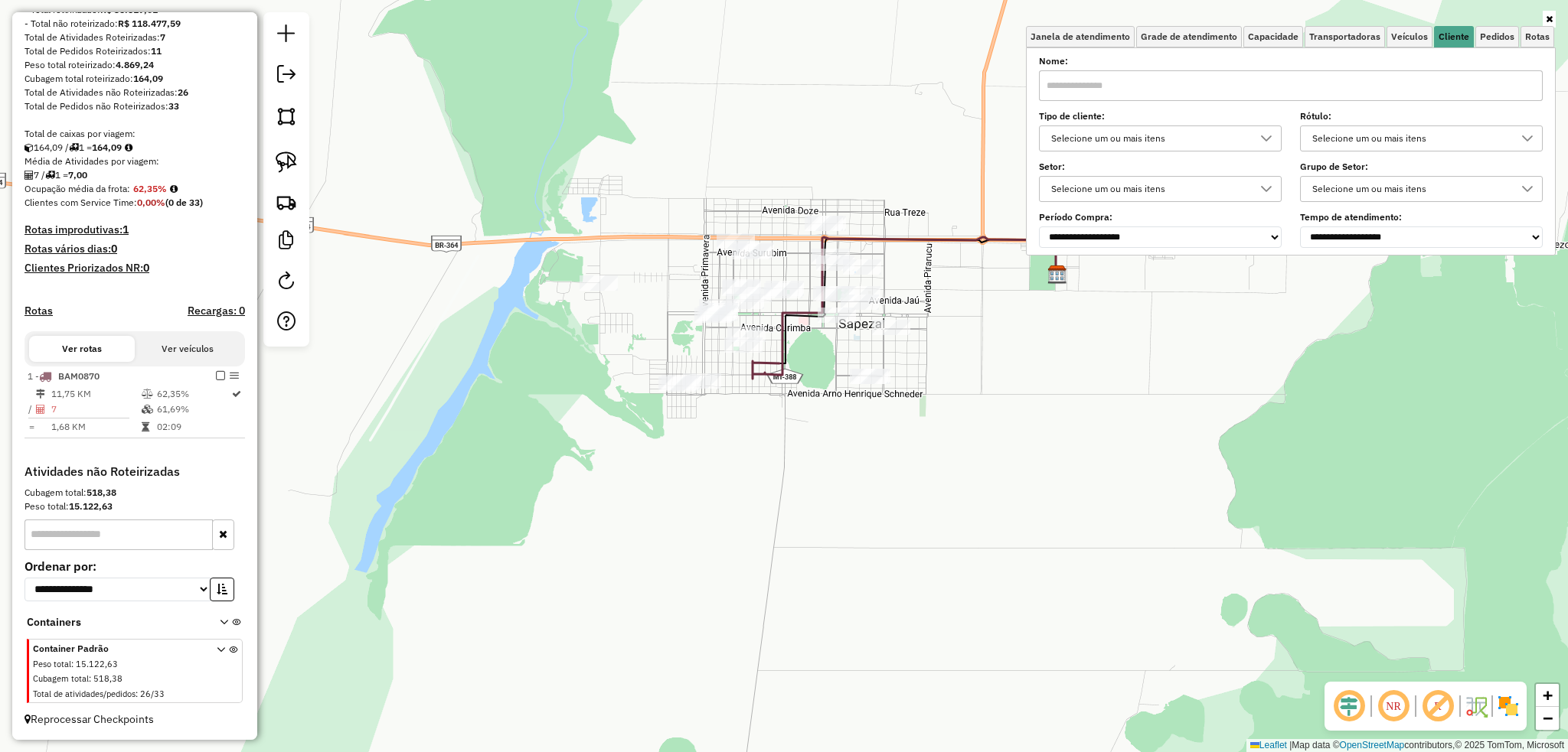
click at [1207, 85] on input "text" at bounding box center [1290, 85] width 504 height 30
type input "**********"
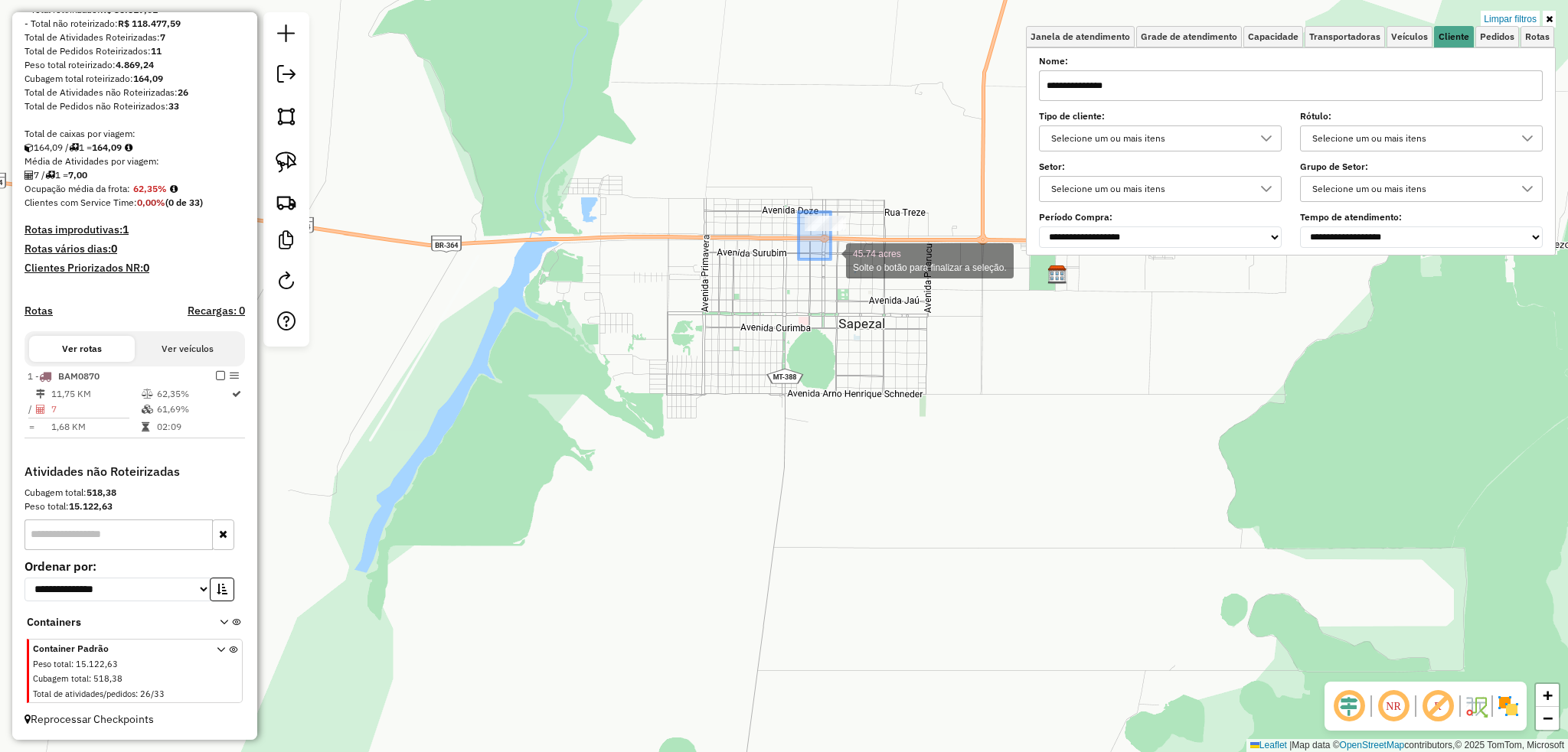
drag, startPoint x: 811, startPoint y: 239, endPoint x: 831, endPoint y: 260, distance: 29.0
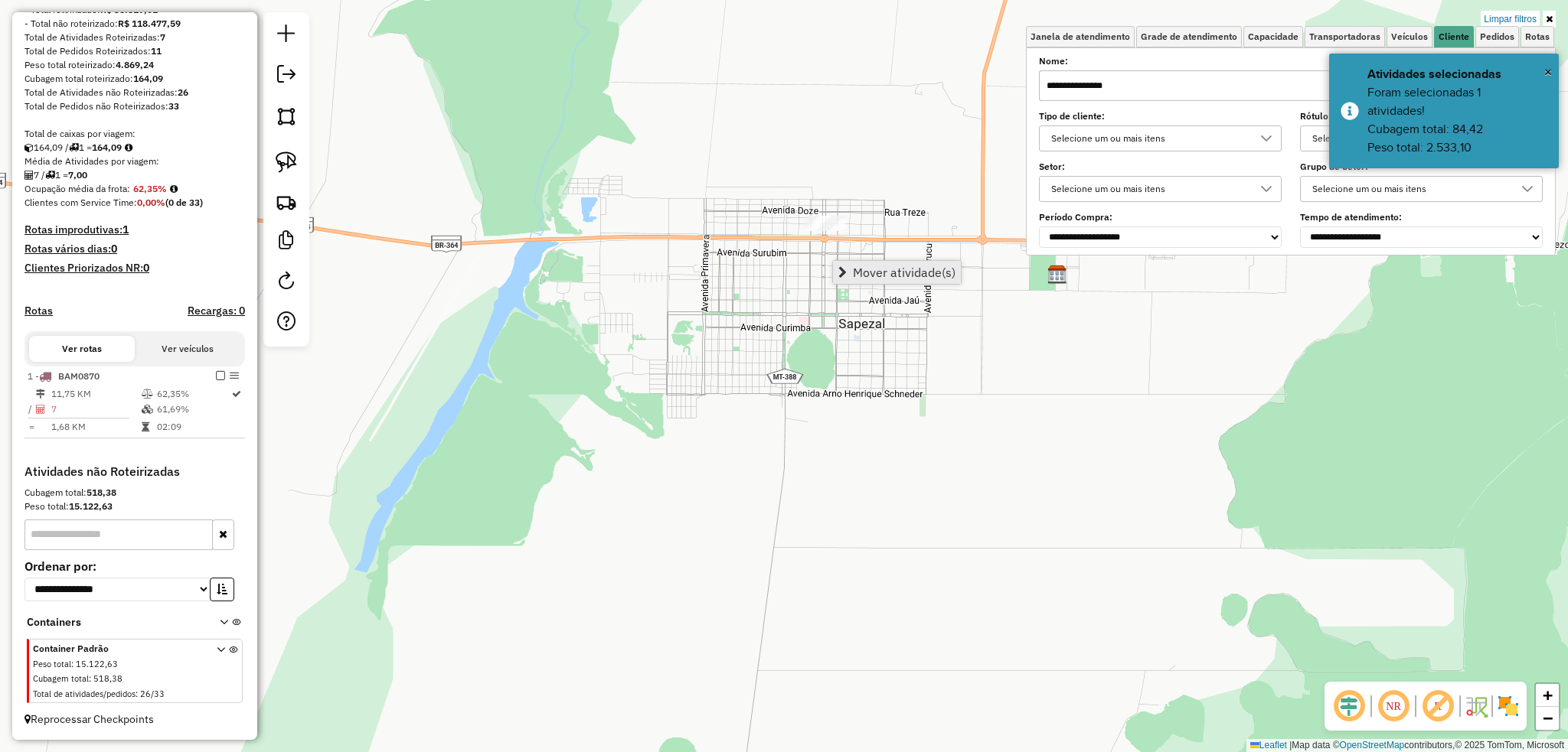
click at [913, 274] on span "Mover atividade(s)" at bounding box center [903, 273] width 102 height 13
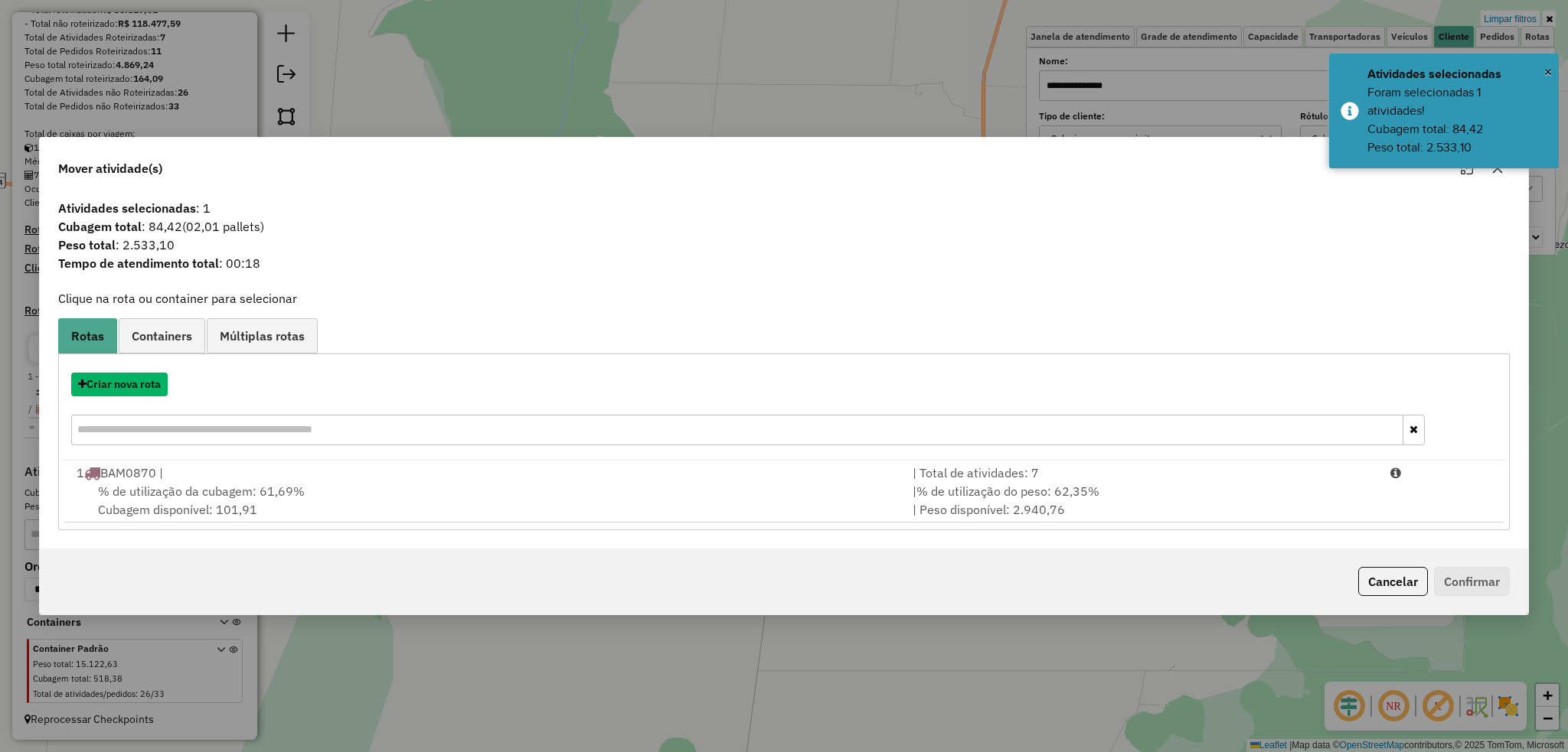
click at [135, 394] on button "Criar nova rota" at bounding box center [119, 385] width 96 height 23
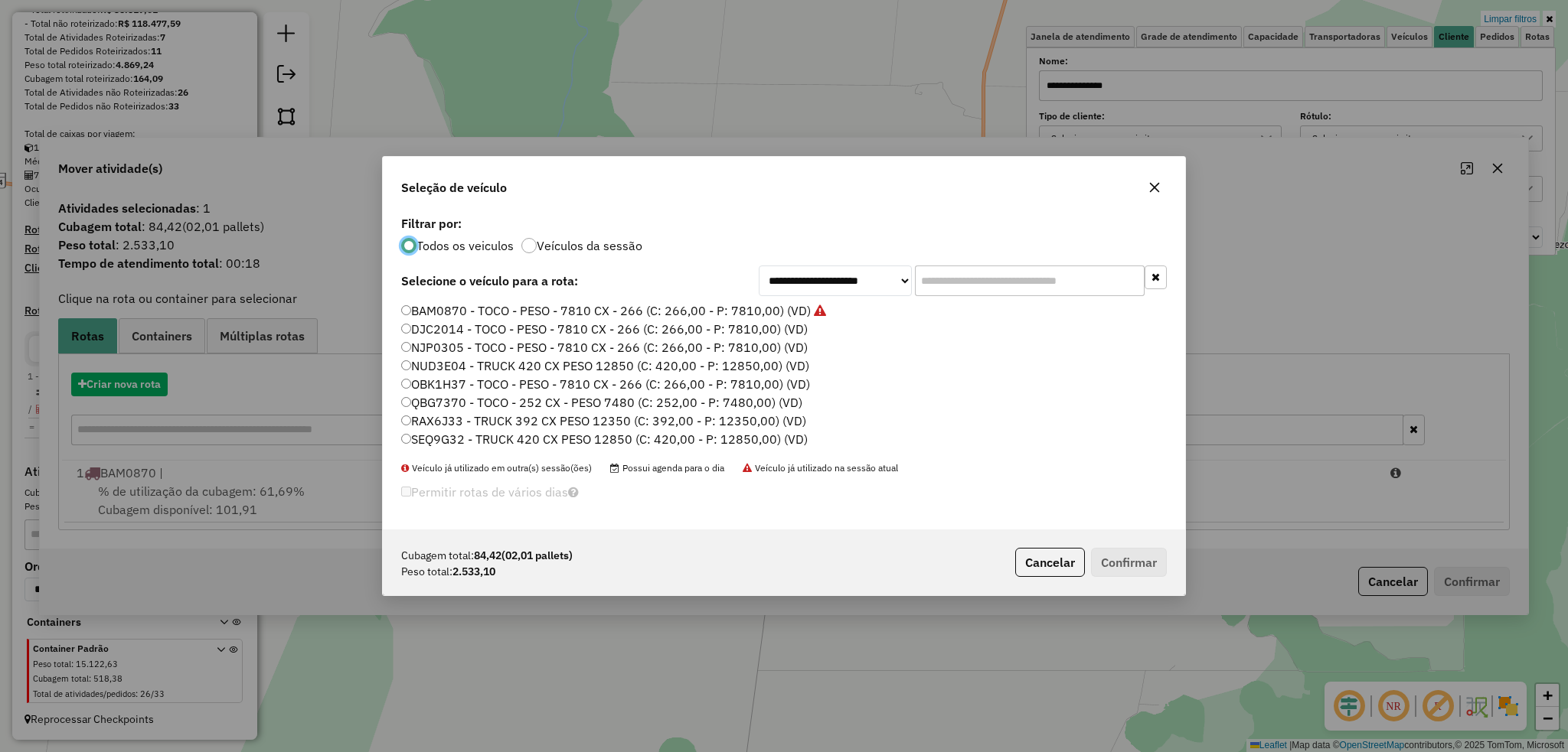
scroll to position [7, 5]
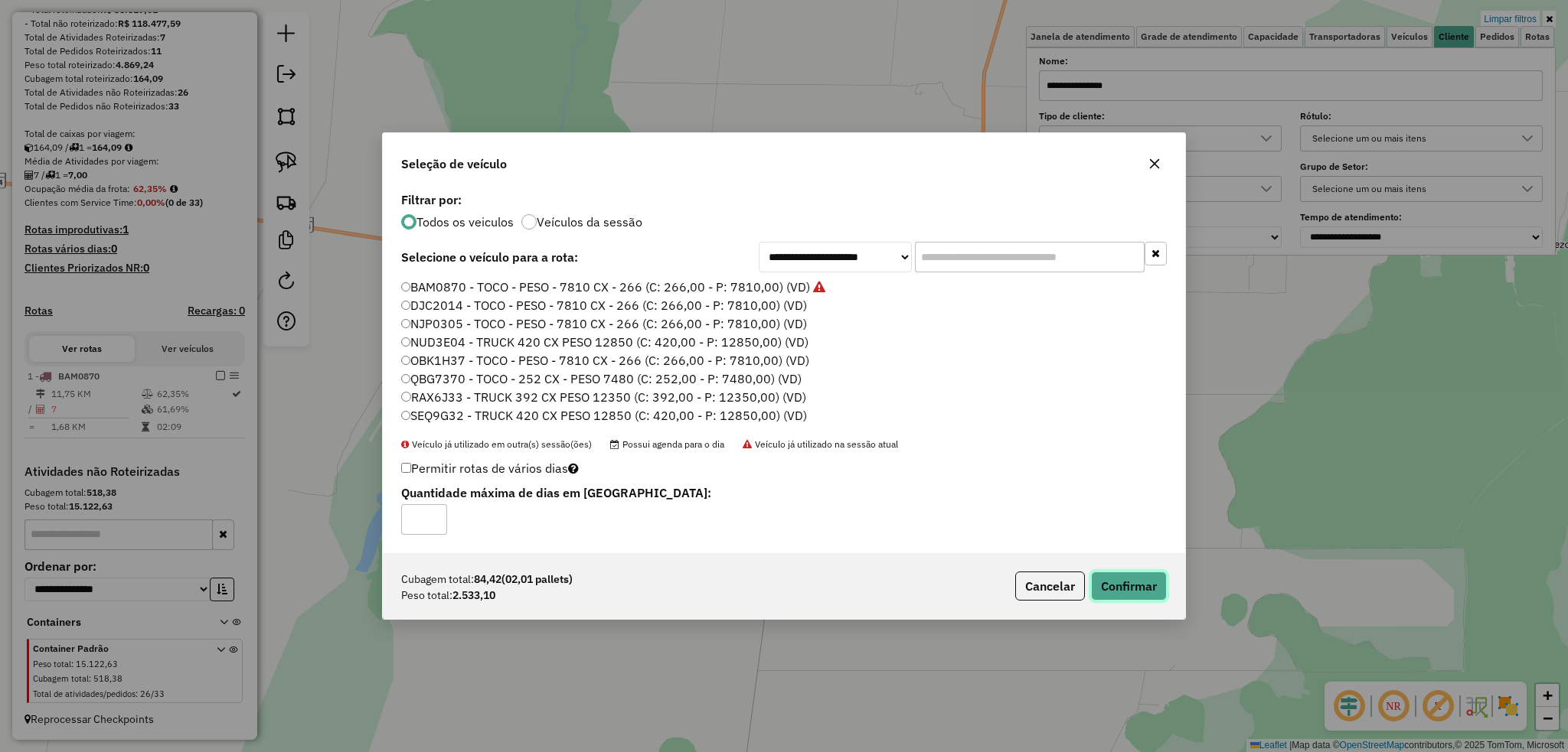
click at [1115, 583] on button "Confirmar" at bounding box center [1128, 585] width 76 height 29
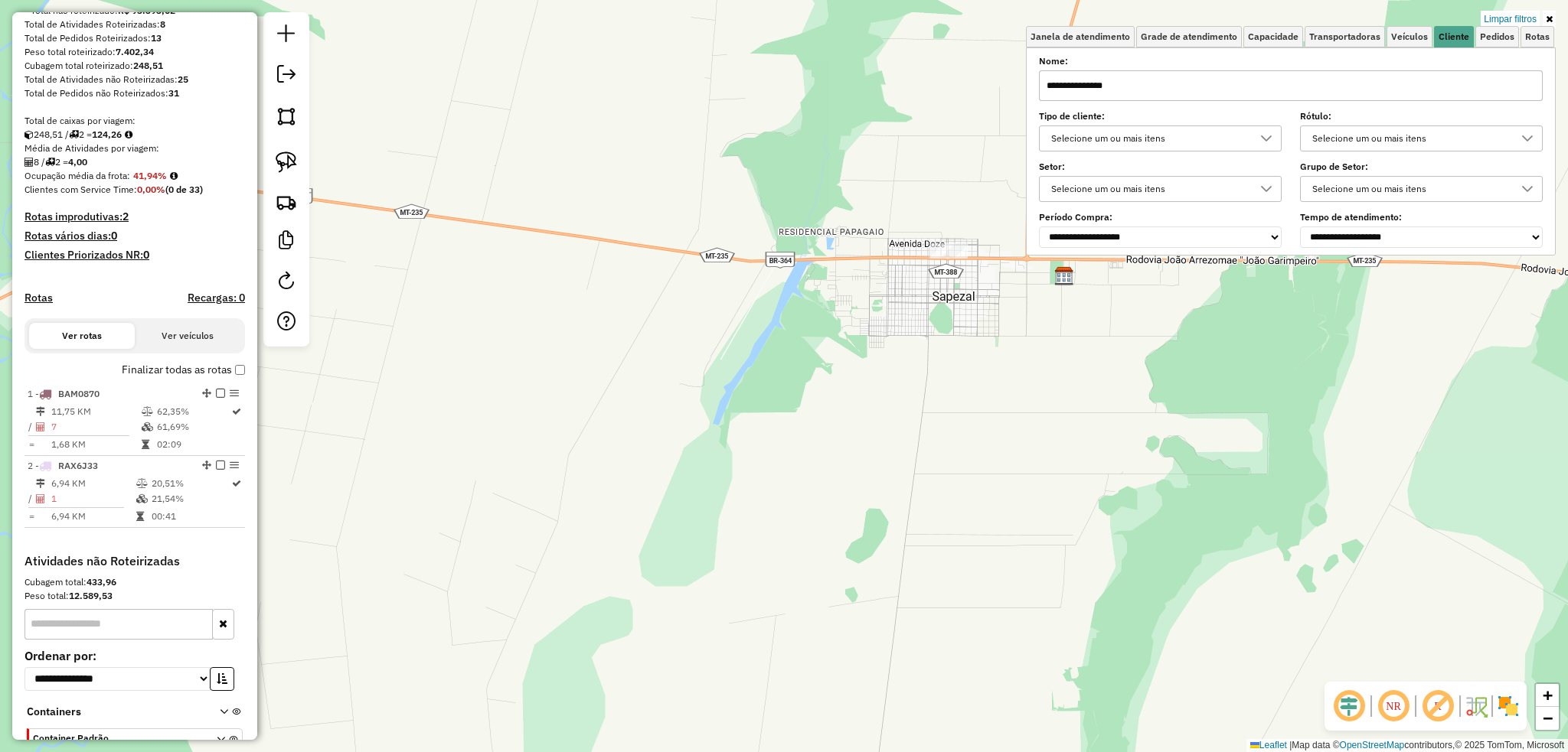
click at [1164, 93] on input "**********" at bounding box center [1290, 85] width 504 height 30
click at [1166, 90] on input "**********" at bounding box center [1290, 85] width 504 height 30
type input "******"
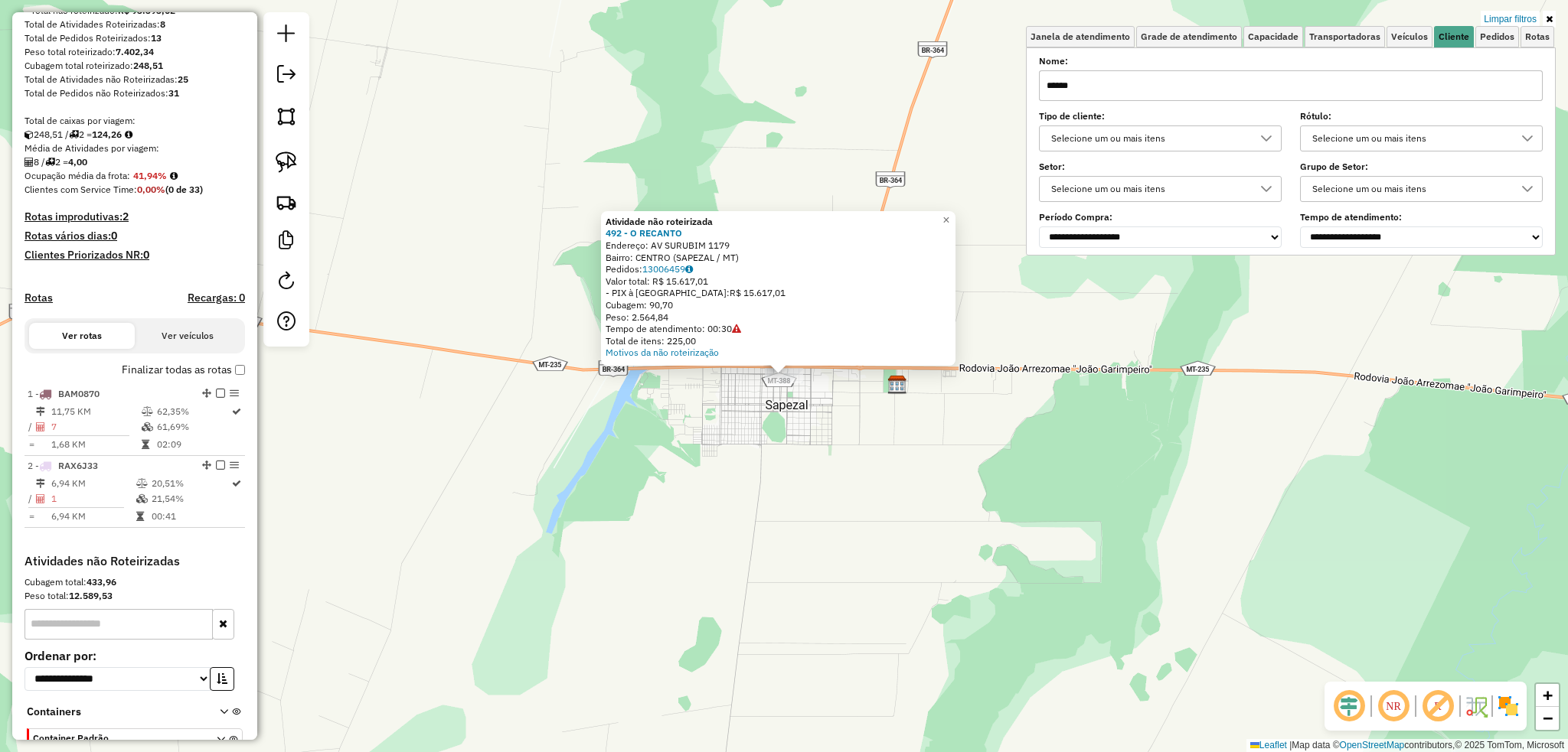
drag, startPoint x: 964, startPoint y: 369, endPoint x: 958, endPoint y: 390, distance: 21.8
click at [963, 374] on div "Atividade não roteirizada 492 - O RECANTO Endereço: AV SURUBIM 1179 Bairro: CEN…" at bounding box center [784, 376] width 1568 height 752
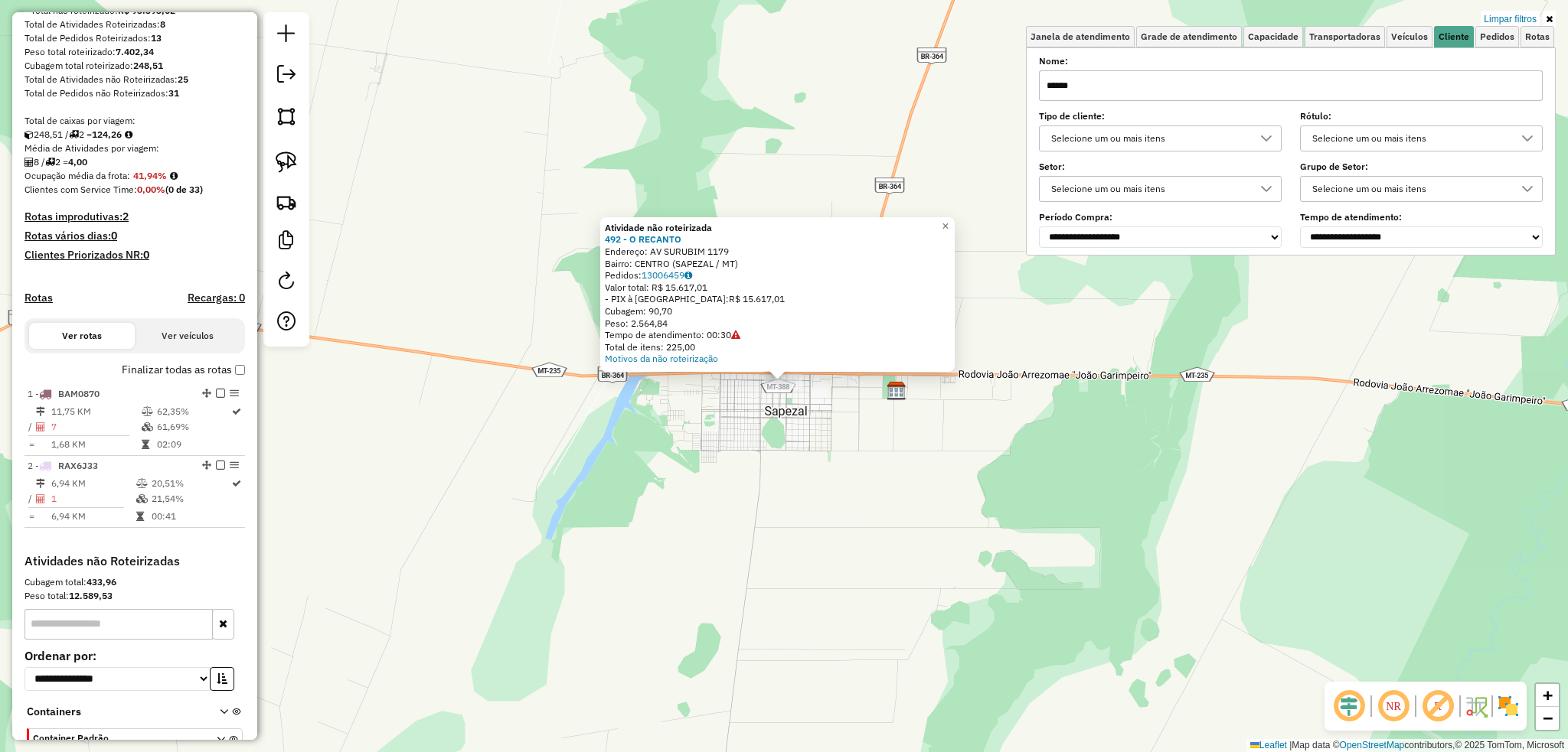
click at [958, 419] on div "Atividade não roteirizada 492 - O RECANTO Endereço: AV SURUBIM 1179 Bairro: CEN…" at bounding box center [784, 376] width 1568 height 752
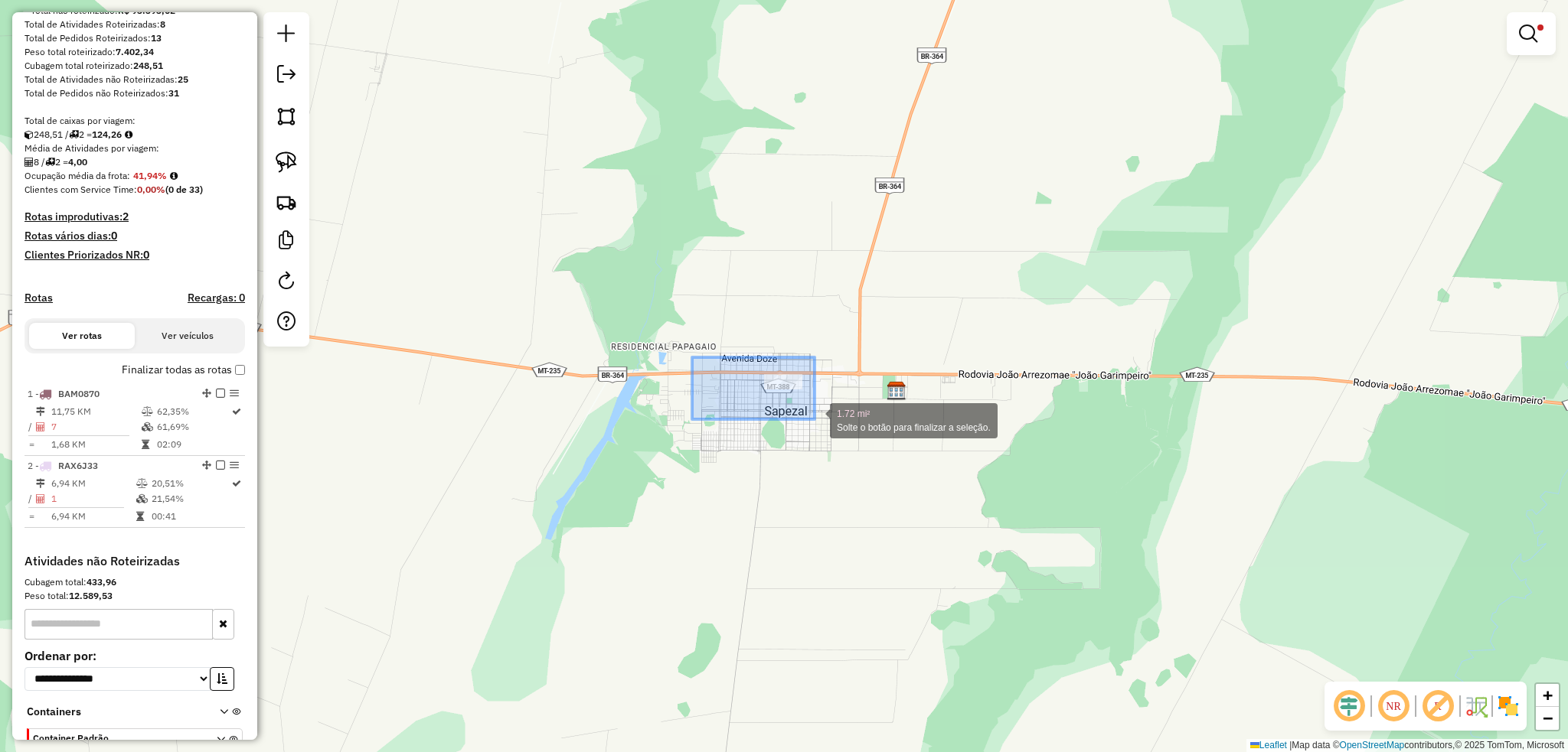
drag, startPoint x: 692, startPoint y: 357, endPoint x: 814, endPoint y: 419, distance: 136.9
click at [814, 419] on div "1.72 mi² Solte o botão para finalizar a seleção. Limpar filtros Janela de atend…" at bounding box center [784, 376] width 1568 height 752
drag, startPoint x: 798, startPoint y: 399, endPoint x: 830, endPoint y: 417, distance: 36.7
click at [830, 417] on div "630.13 acres Solte o botão para finalizar a seleção. Limpar filtros Janela de a…" at bounding box center [784, 376] width 1568 height 752
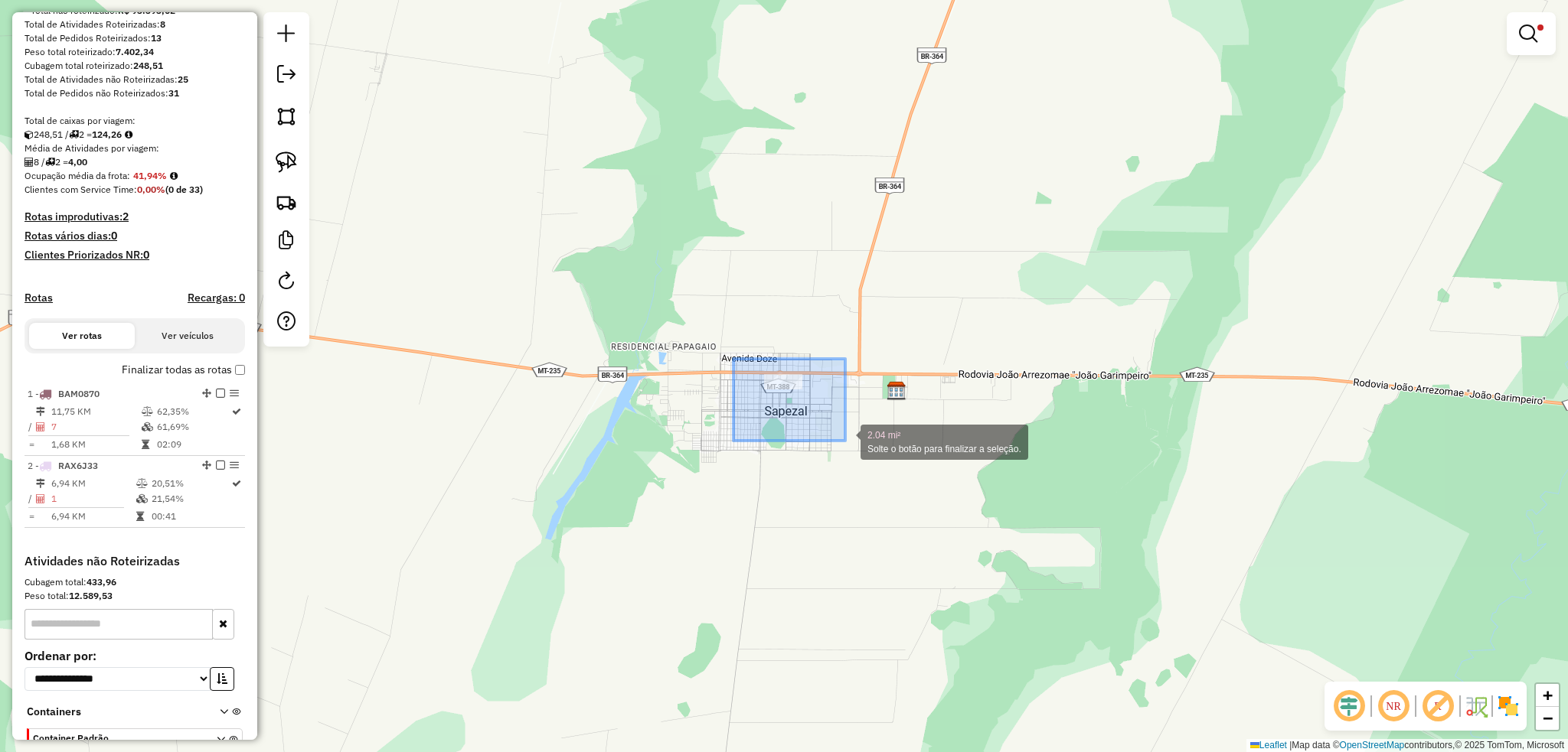
drag, startPoint x: 756, startPoint y: 382, endPoint x: 845, endPoint y: 440, distance: 106.2
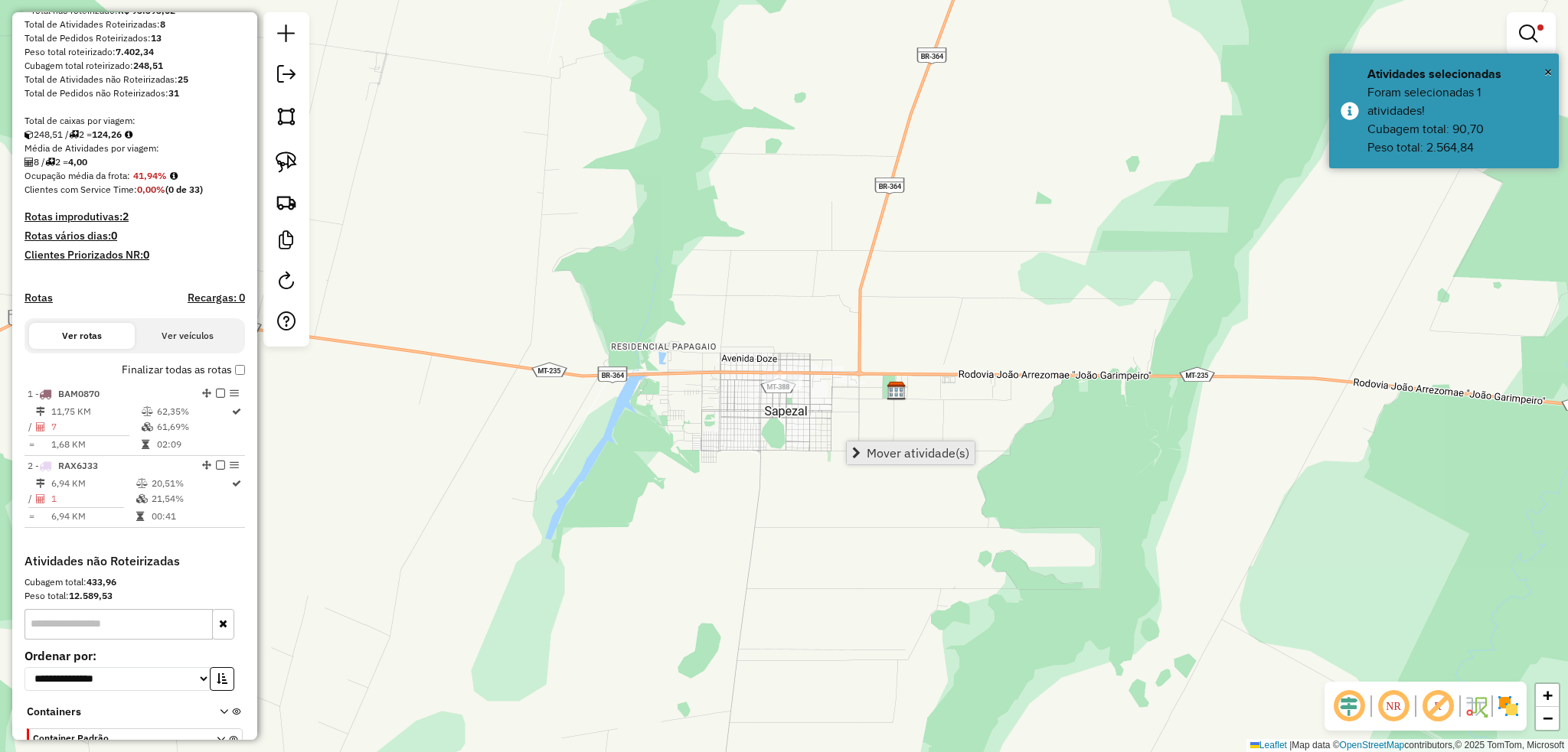
click at [928, 459] on span "Mover atividade(s)" at bounding box center [917, 453] width 102 height 13
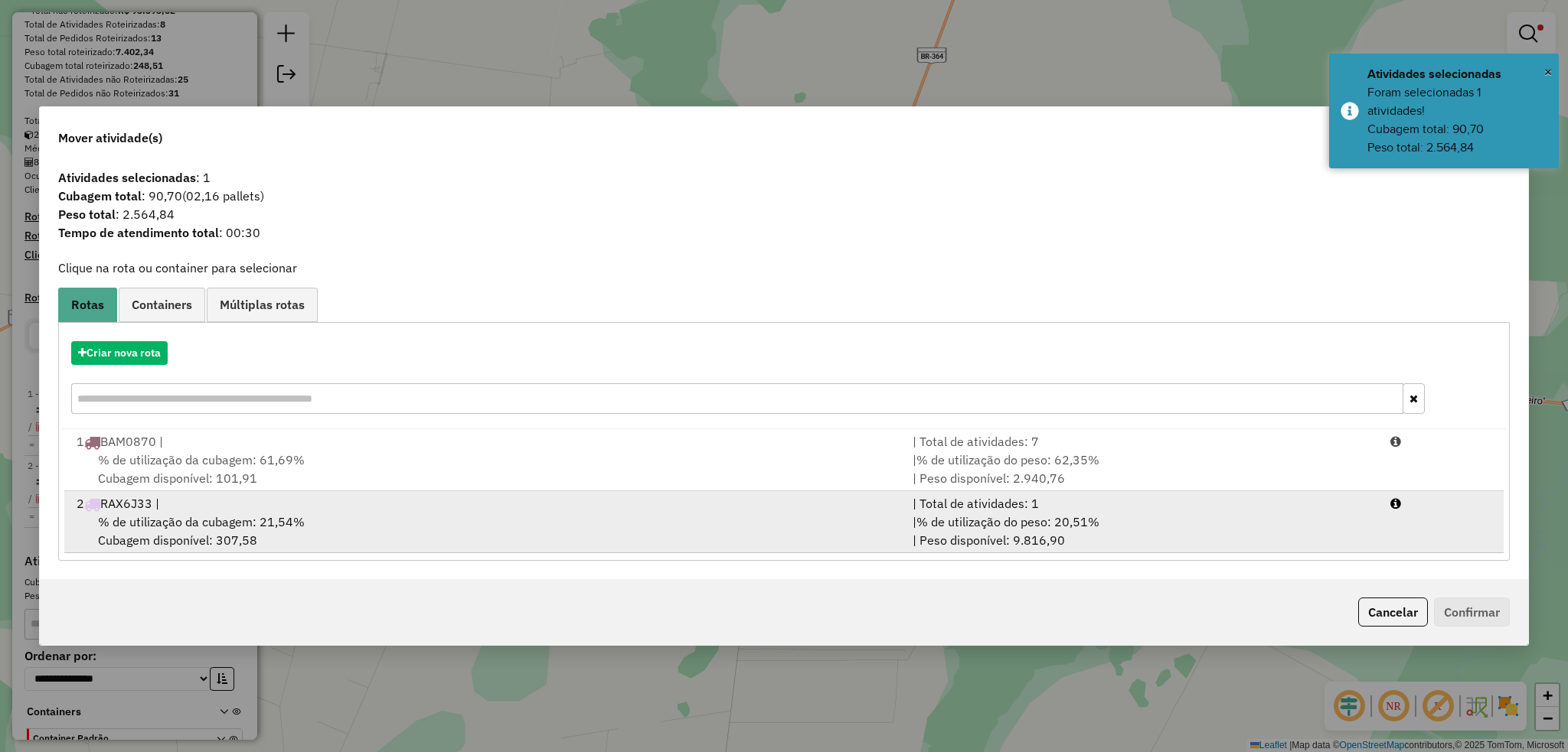
click at [187, 514] on span "% de utilização da cubagem: 21,54%" at bounding box center [201, 522] width 206 height 16
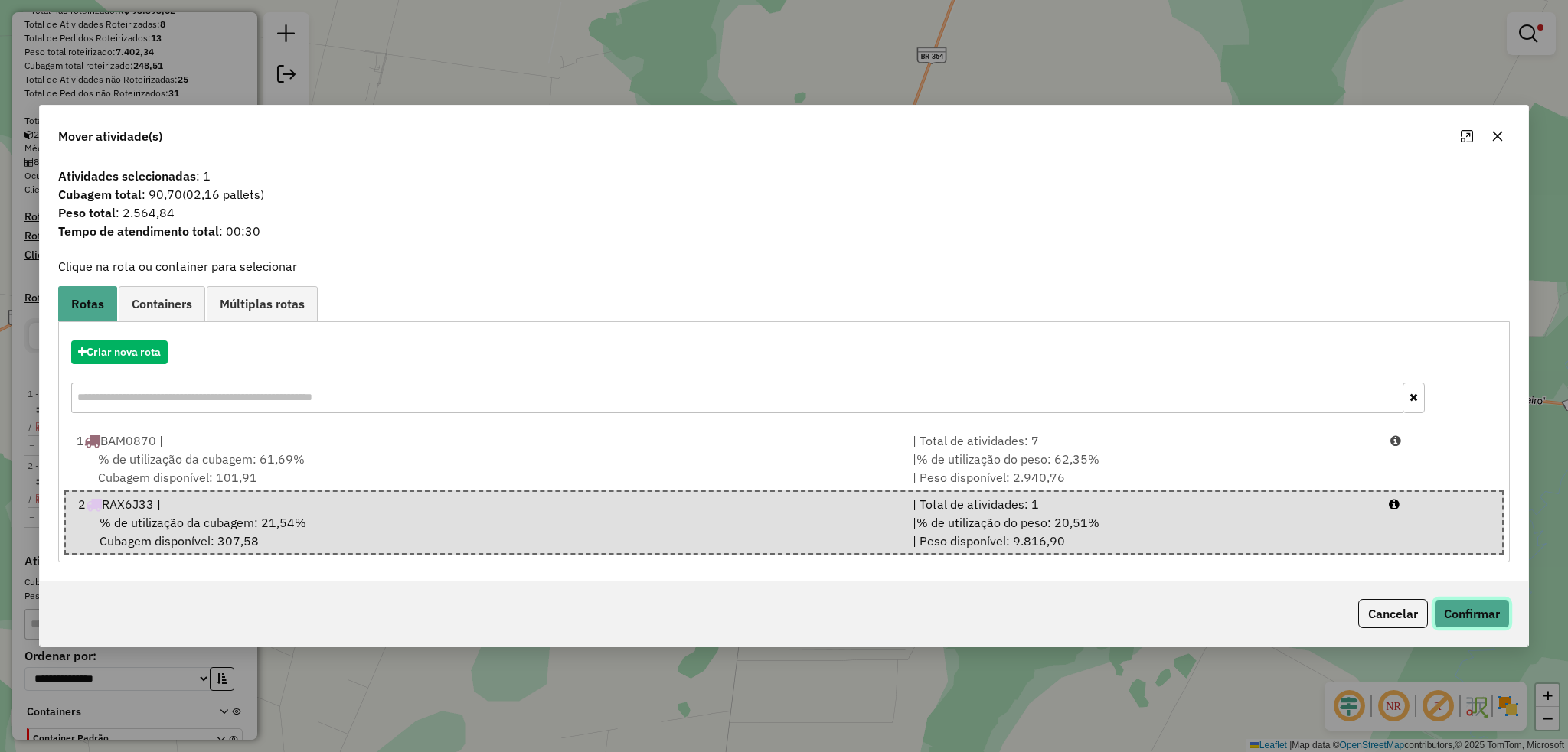
click at [1462, 610] on button "Confirmar" at bounding box center [1471, 613] width 76 height 29
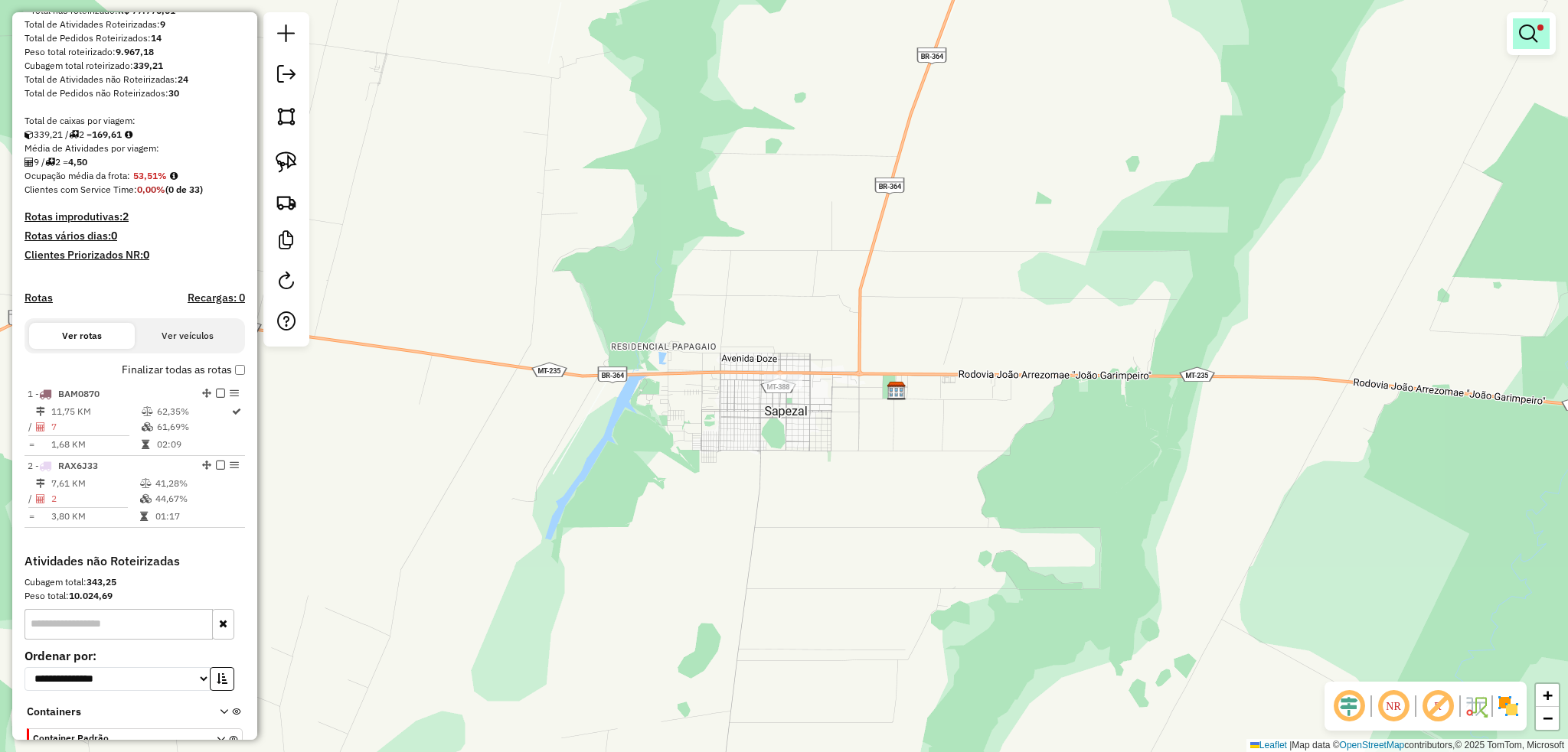
click at [1527, 45] on link at bounding box center [1530, 33] width 37 height 30
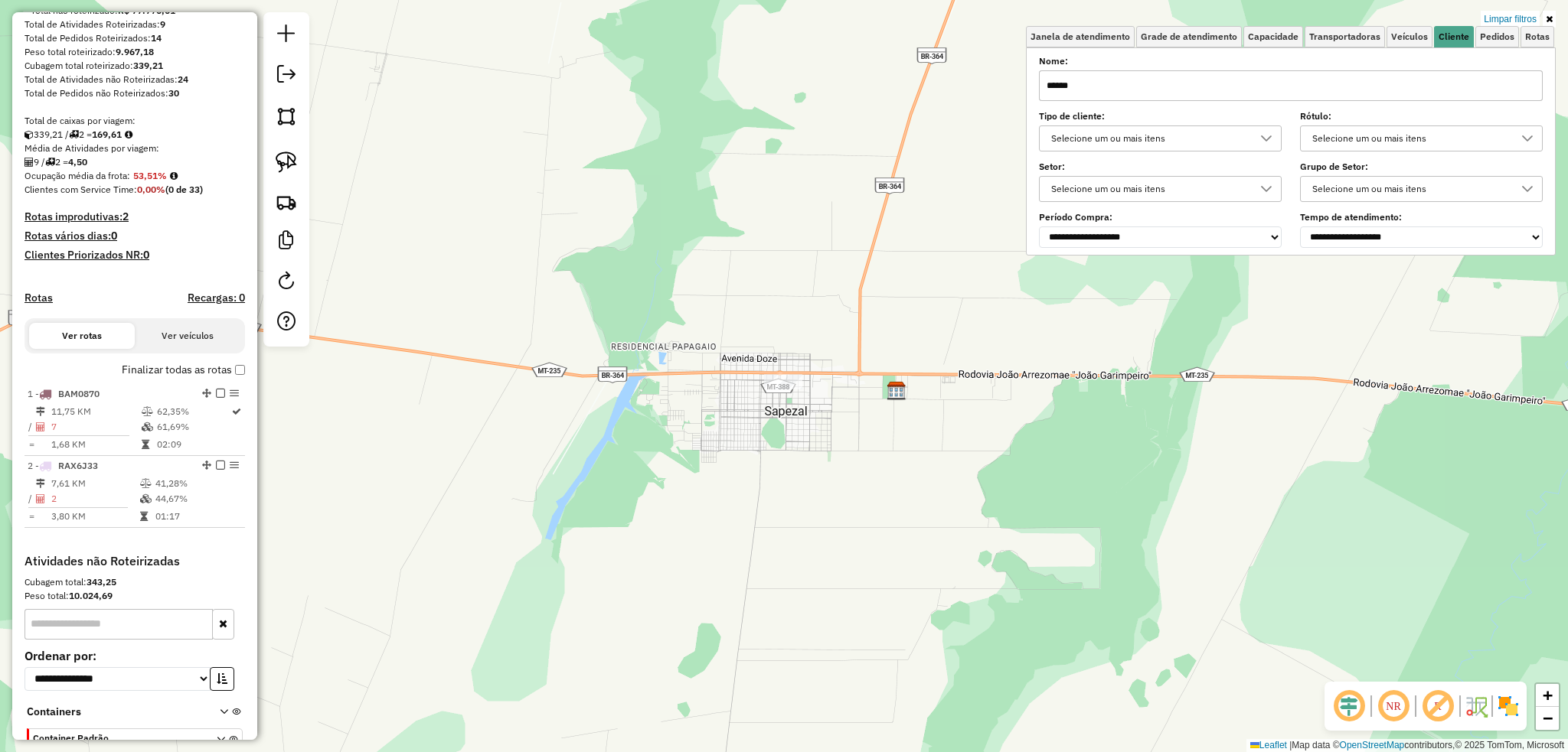
click at [1143, 86] on input "******" at bounding box center [1290, 85] width 504 height 30
type input "**********"
drag, startPoint x: 789, startPoint y: 381, endPoint x: 831, endPoint y: 441, distance: 73.2
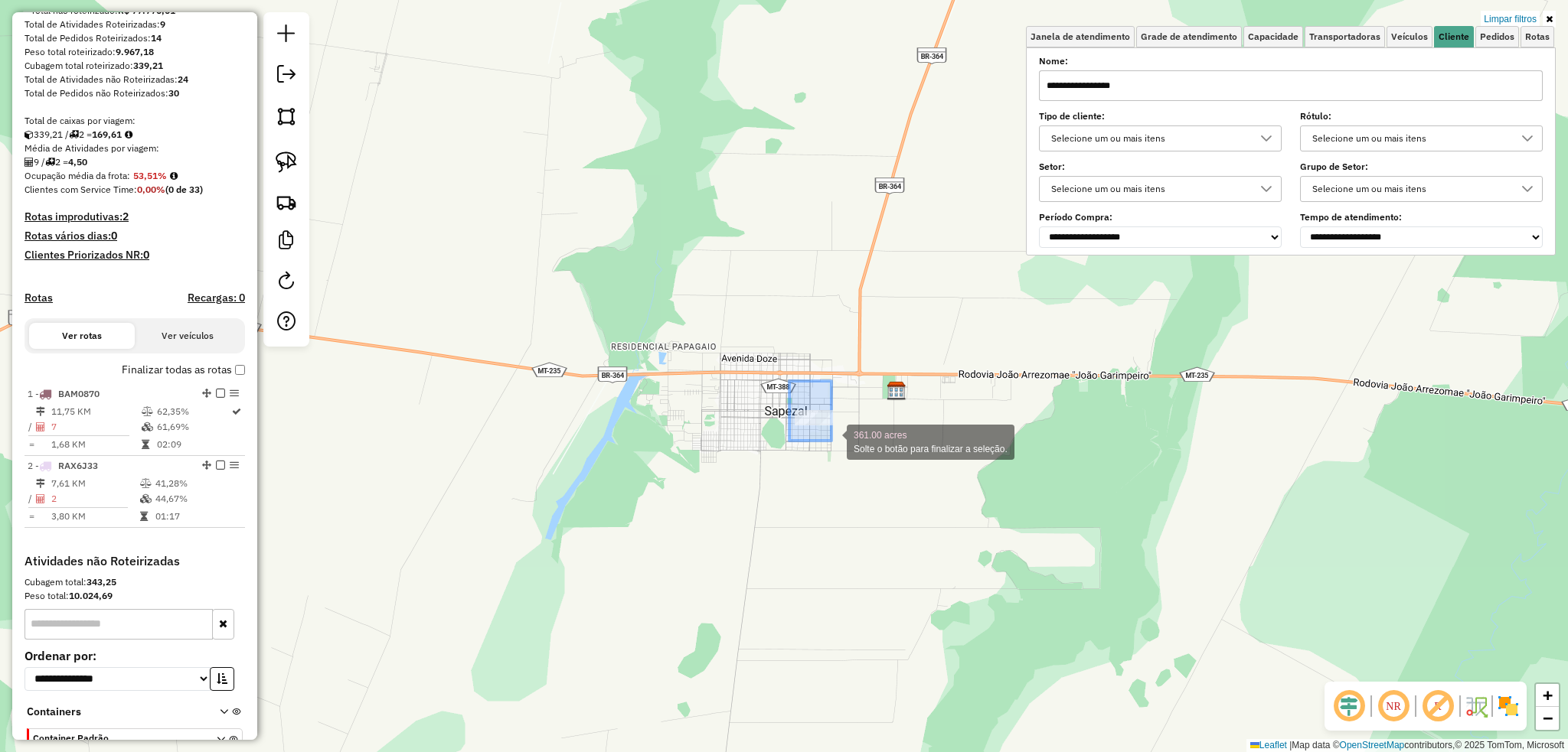
click at [831, 441] on div "361.00 acres Solte o botão para finalizar a seleção. Limpar filtros Janela de a…" at bounding box center [784, 376] width 1568 height 752
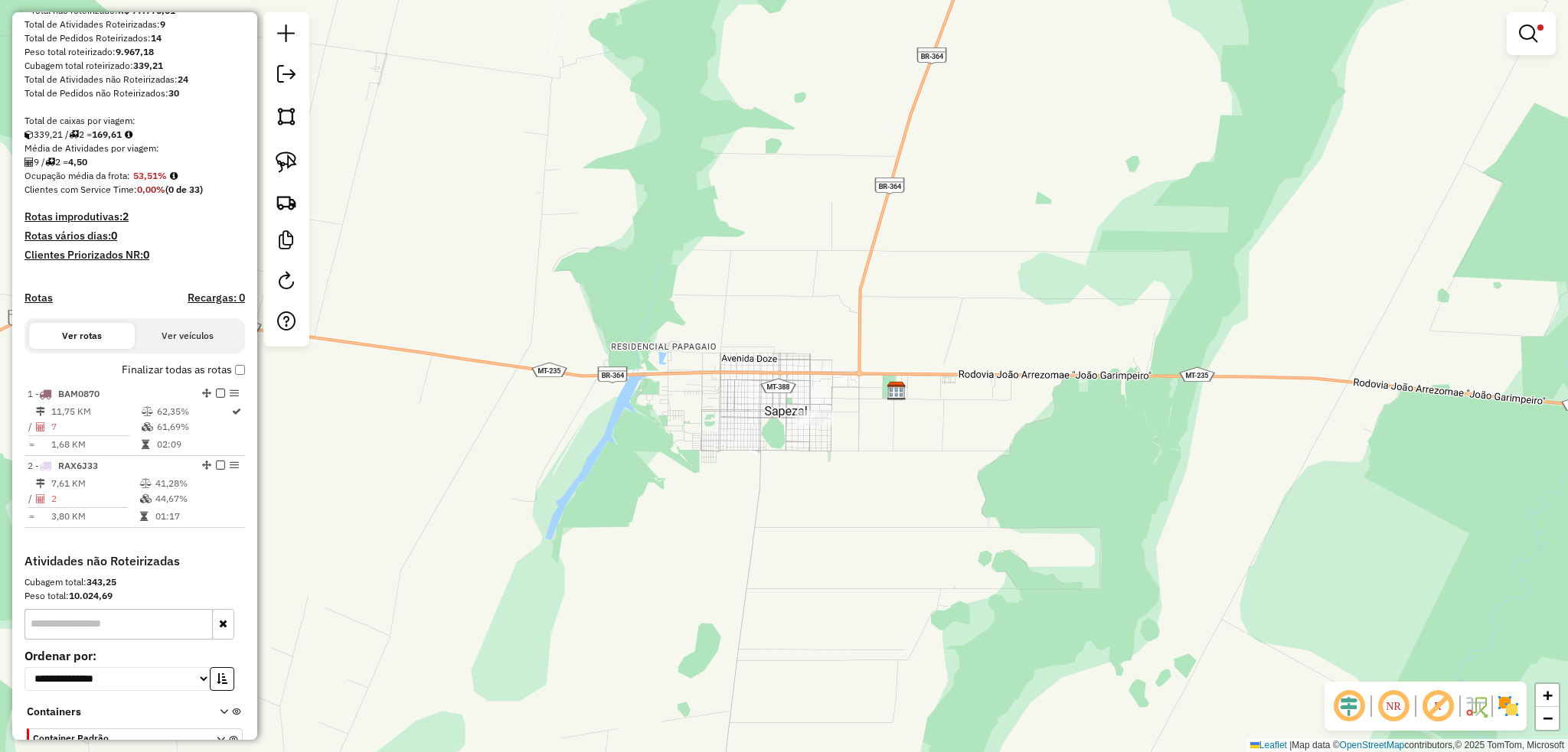
click at [811, 429] on div "Limpar filtros Janela de atendimento Grade de atendimento Capacidade Transporta…" at bounding box center [784, 376] width 1568 height 752
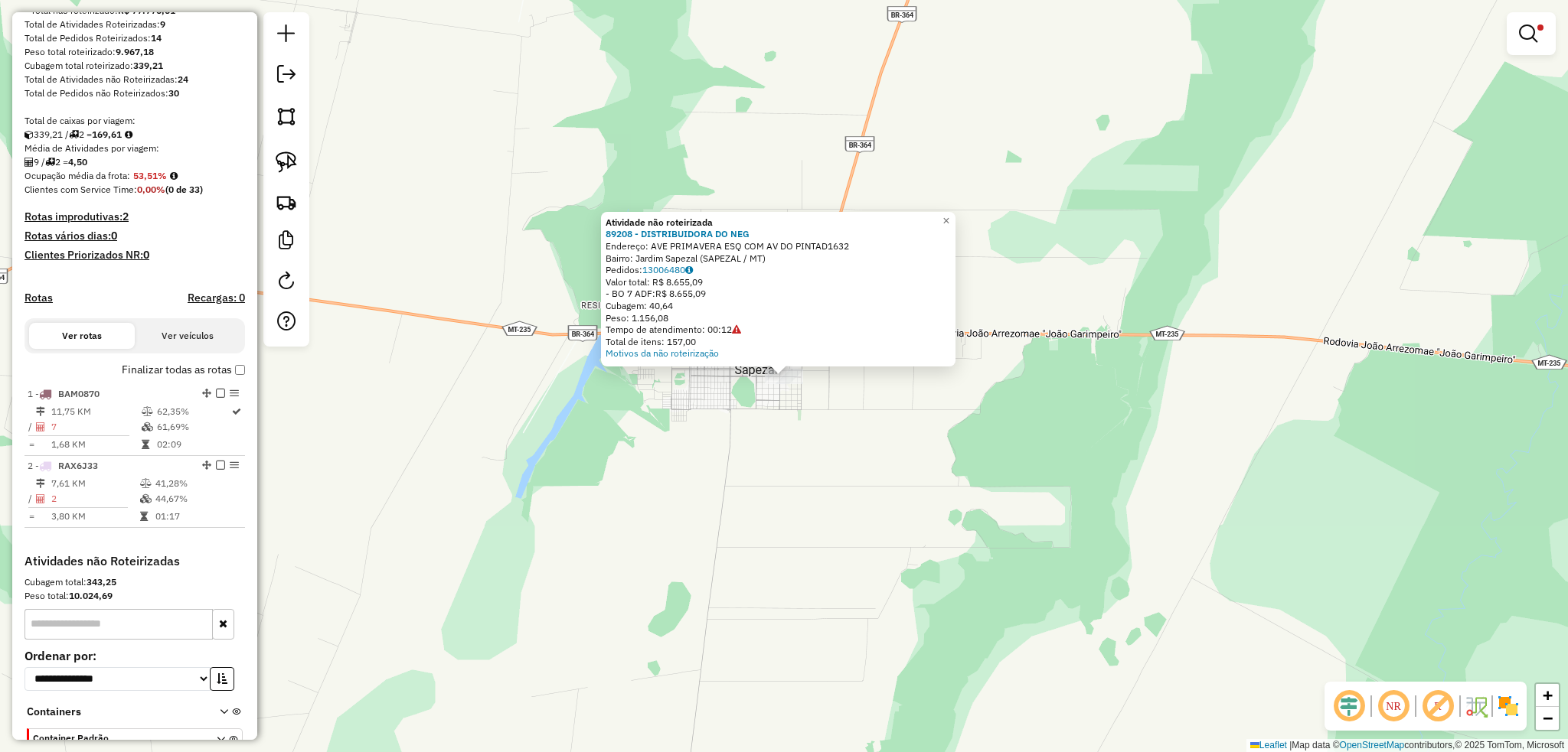
click at [798, 455] on div "Atividade não roteirizada 89208 - DISTRIBUIDORA DO NEG Endereço: AVE PRIMAVERA …" at bounding box center [784, 376] width 1568 height 752
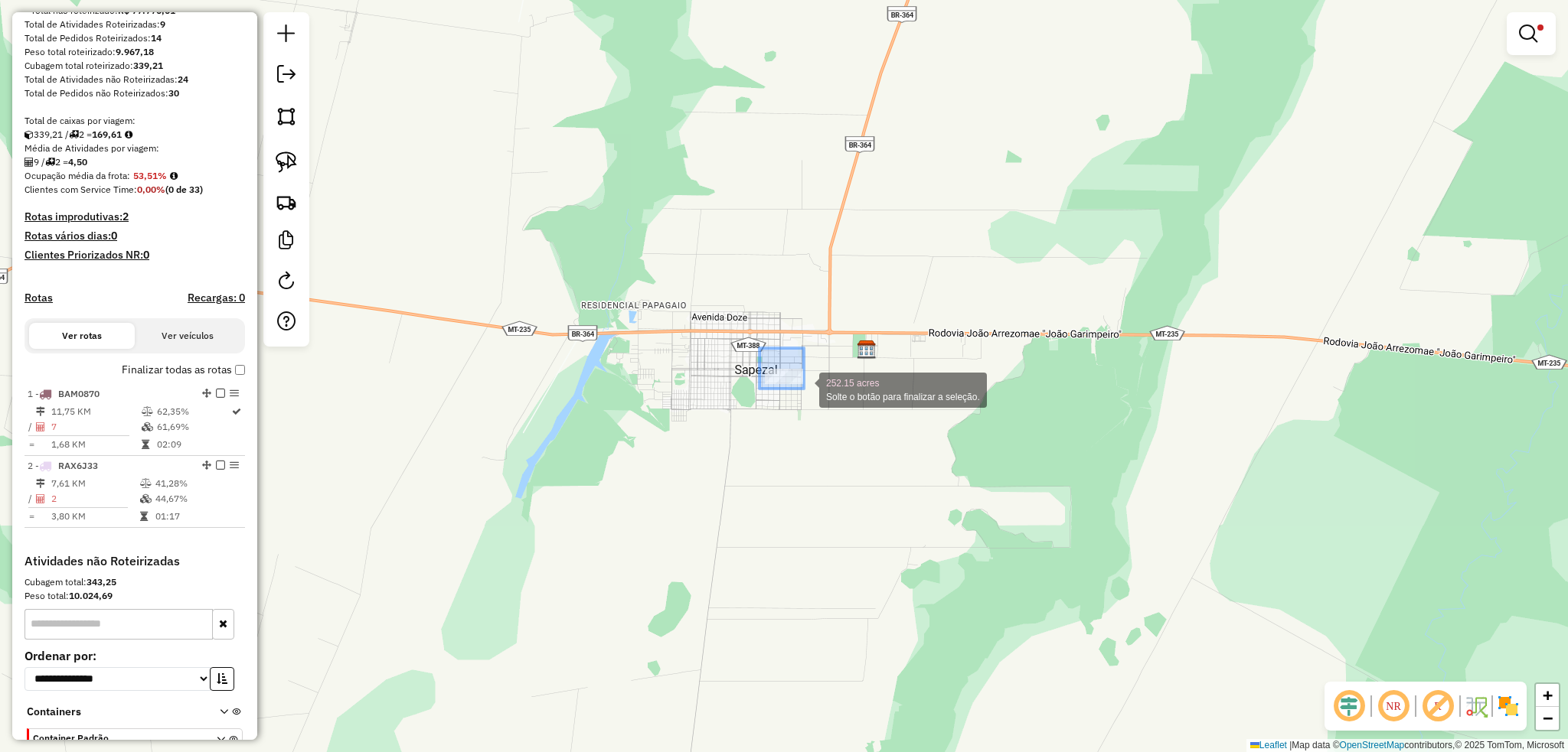
drag, startPoint x: 773, startPoint y: 365, endPoint x: 804, endPoint y: 389, distance: 39.2
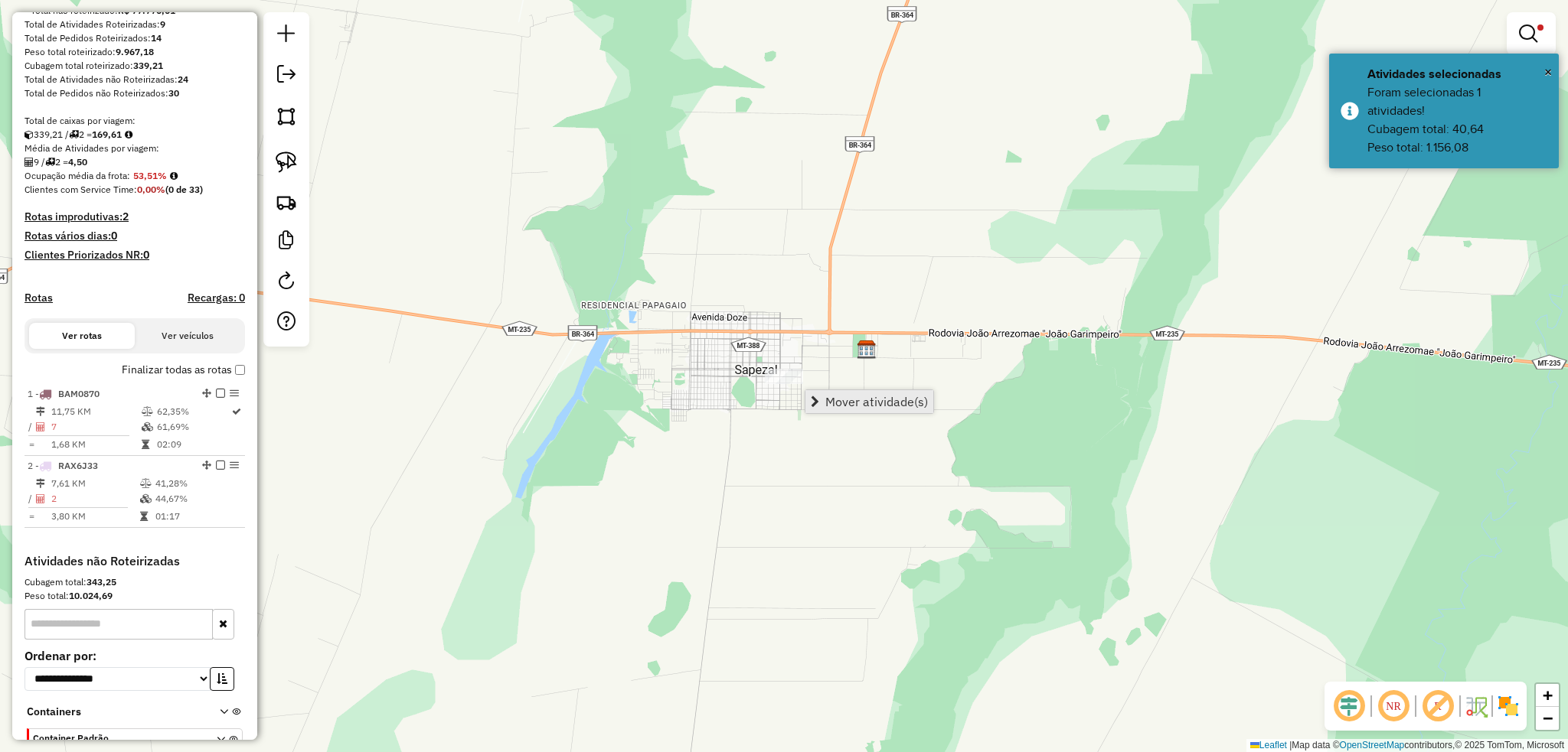
click at [896, 399] on span "Mover atividade(s)" at bounding box center [876, 402] width 102 height 13
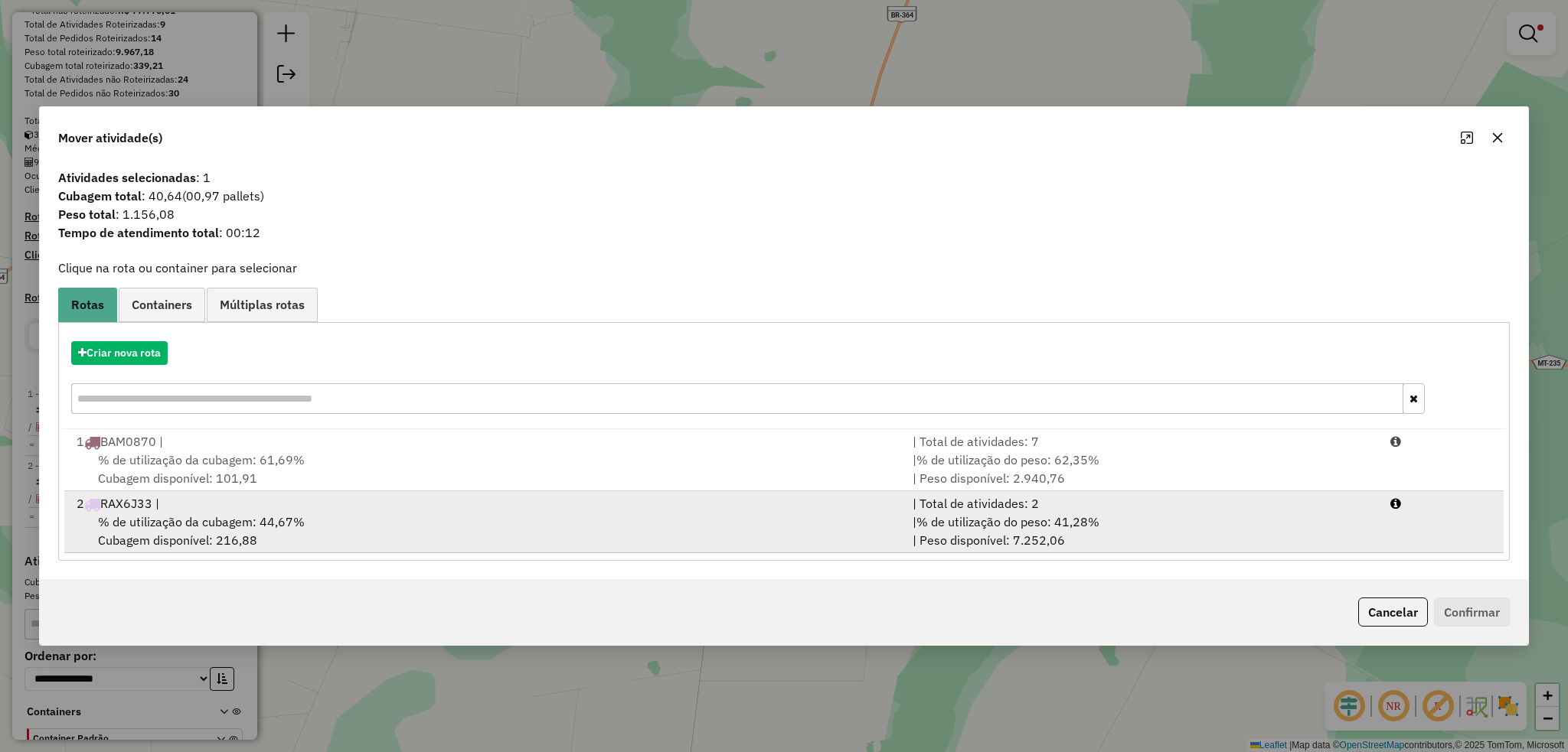
click at [213, 514] on span "% de utilização da cubagem: 44,67%" at bounding box center [201, 522] width 206 height 16
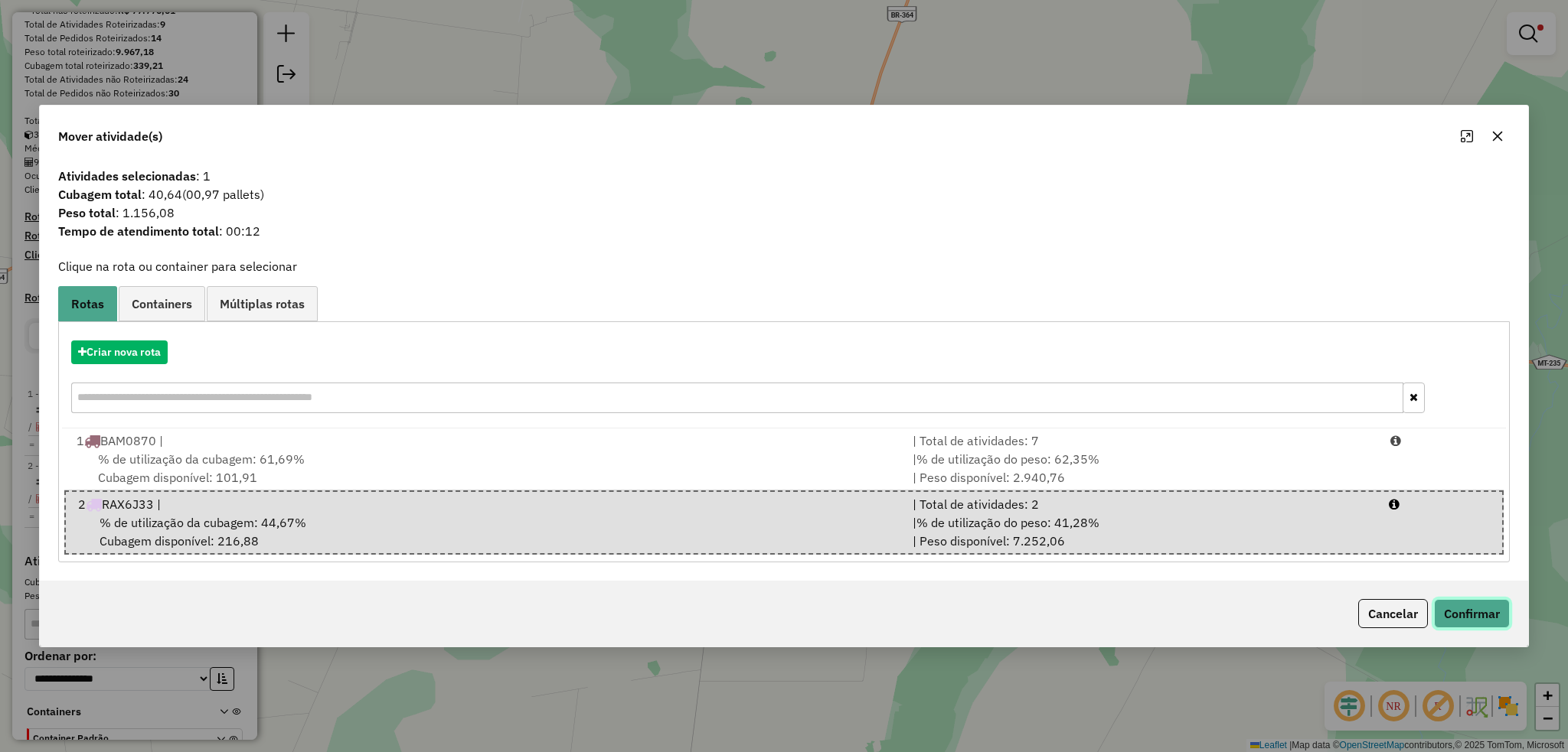
click at [1491, 610] on button "Confirmar" at bounding box center [1471, 613] width 76 height 29
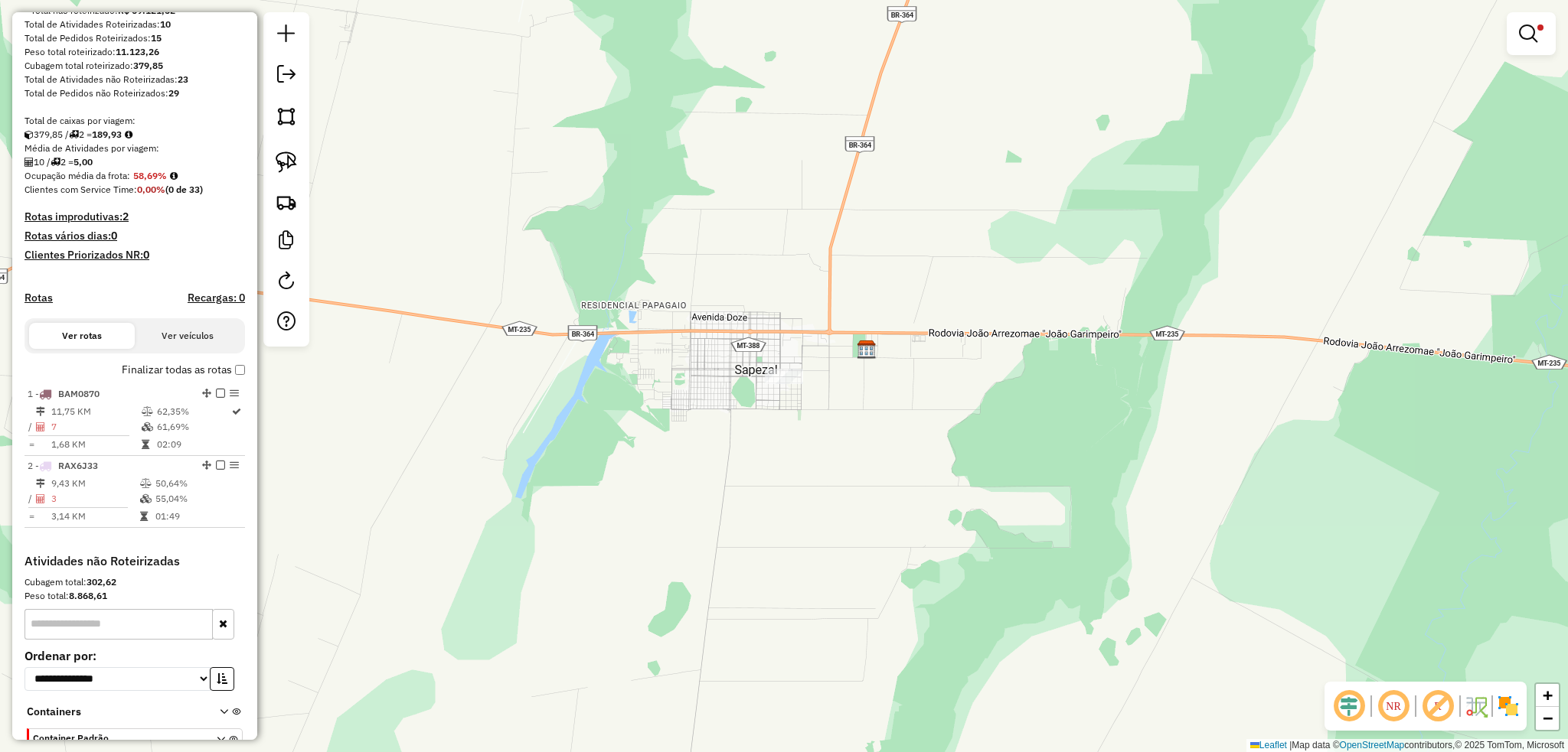
click at [768, 460] on div "Limpar filtros Janela de atendimento Grade de atendimento Capacidade Transporta…" at bounding box center [784, 376] width 1568 height 752
click at [1557, 42] on div "Limpar filtros Janela de atendimento Grade de atendimento Capacidade Transporta…" at bounding box center [784, 376] width 1568 height 752
click at [1540, 41] on link at bounding box center [1530, 33] width 37 height 30
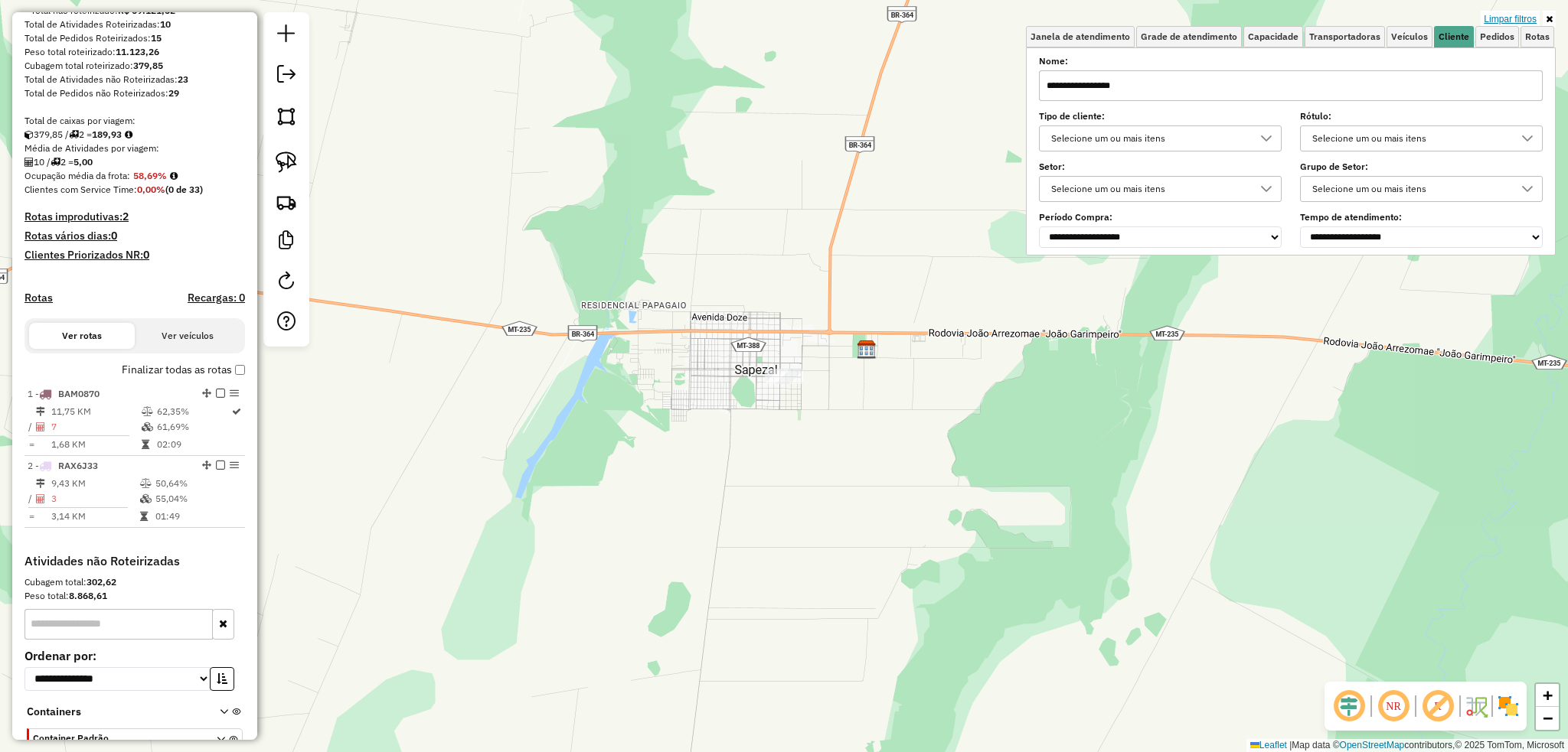
click at [1511, 17] on link "Limpar filtros" at bounding box center [1509, 20] width 59 height 17
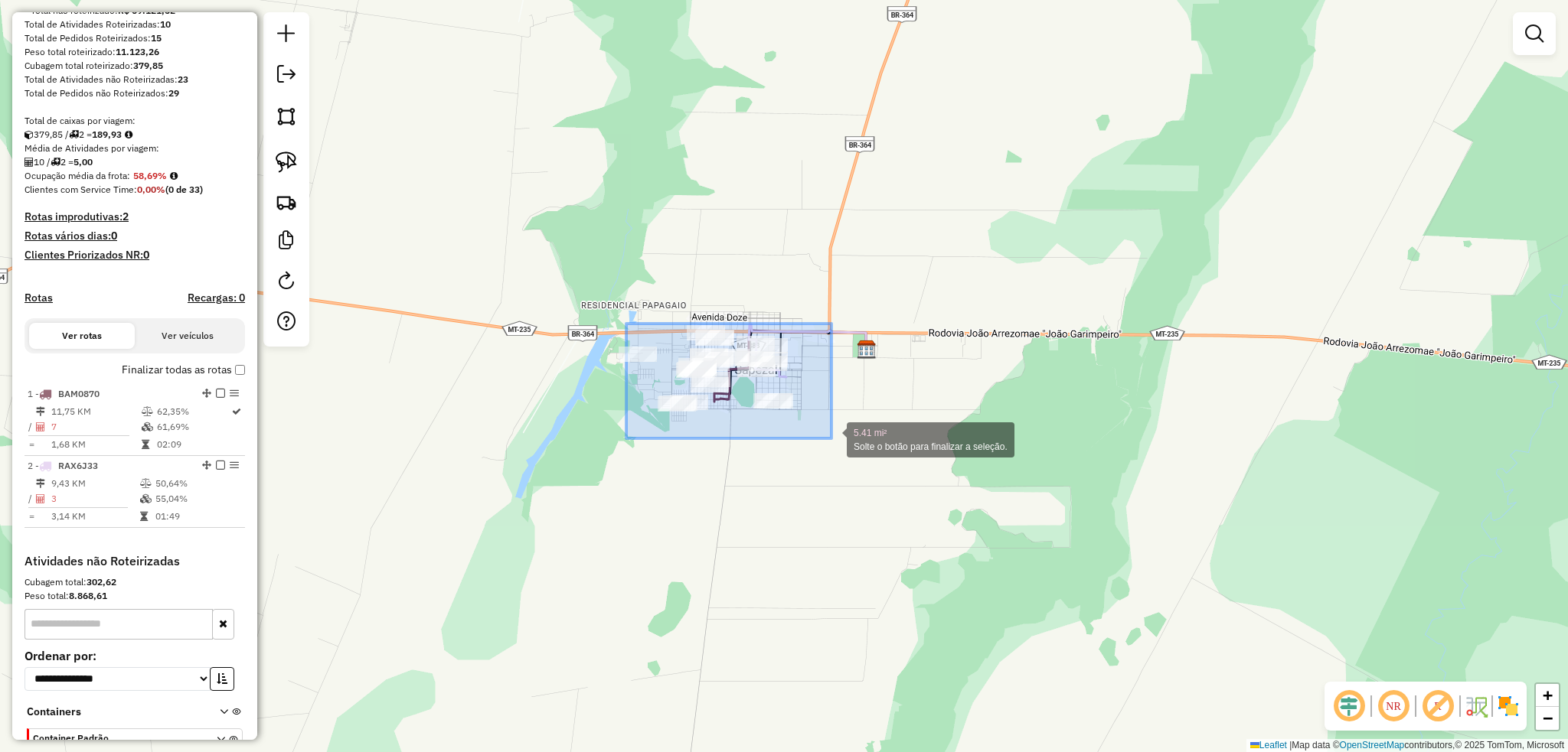
drag, startPoint x: 672, startPoint y: 360, endPoint x: 816, endPoint y: 432, distance: 161.0
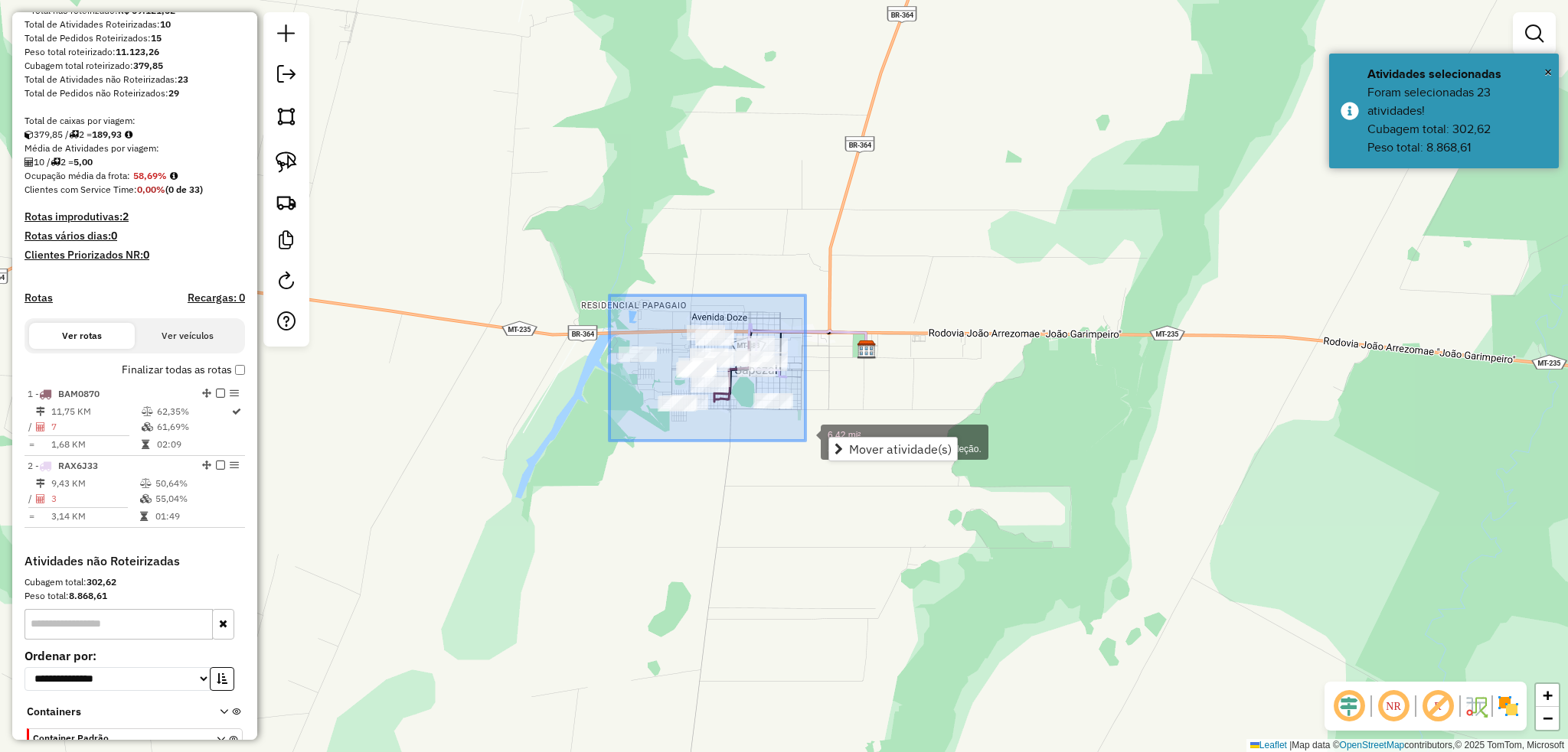
drag, startPoint x: 672, startPoint y: 356, endPoint x: 806, endPoint y: 441, distance: 158.7
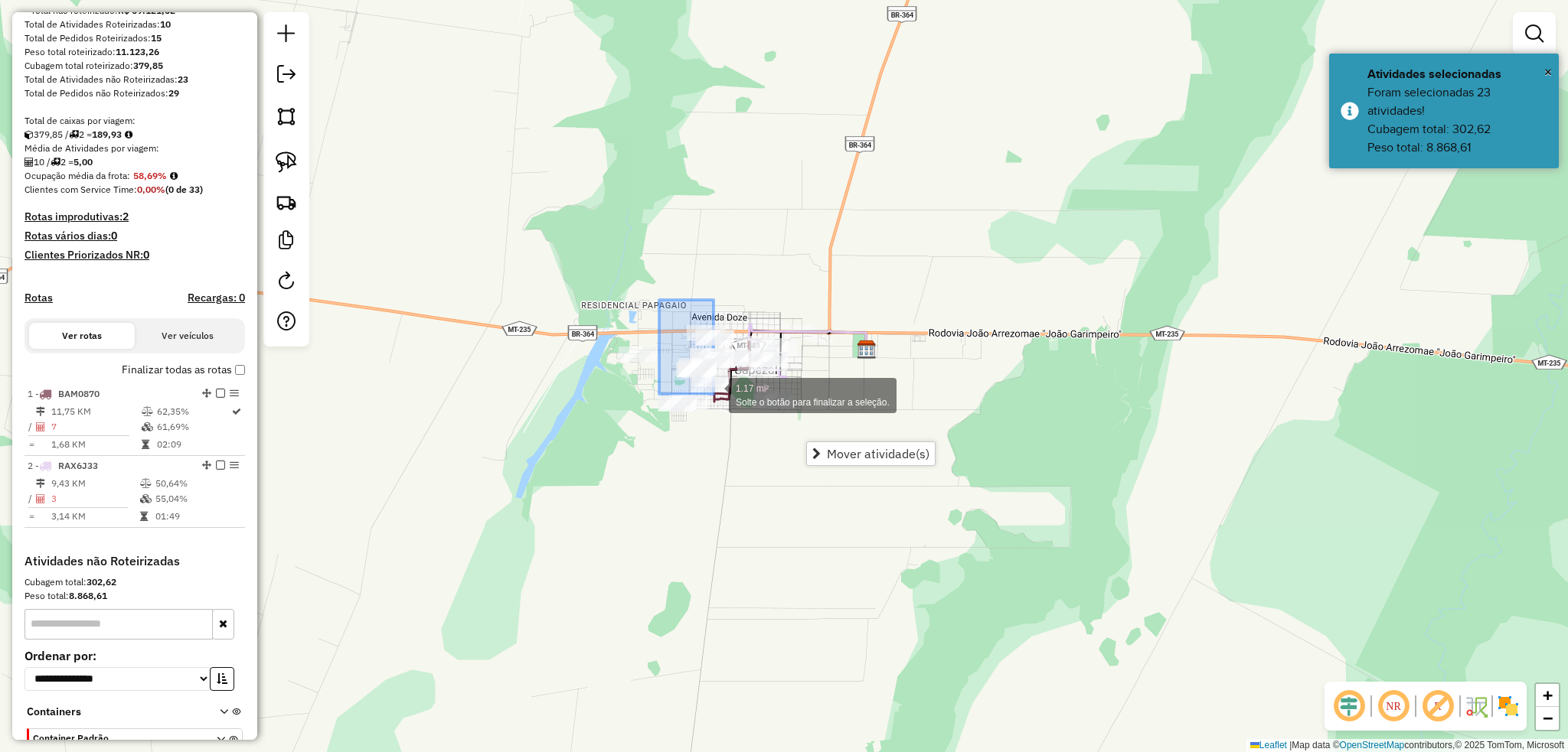
click at [705, 385] on div "1.17 mi² Solte o botão para finalizar a seleção. Janela de atendimento Grade de…" at bounding box center [784, 376] width 1568 height 752
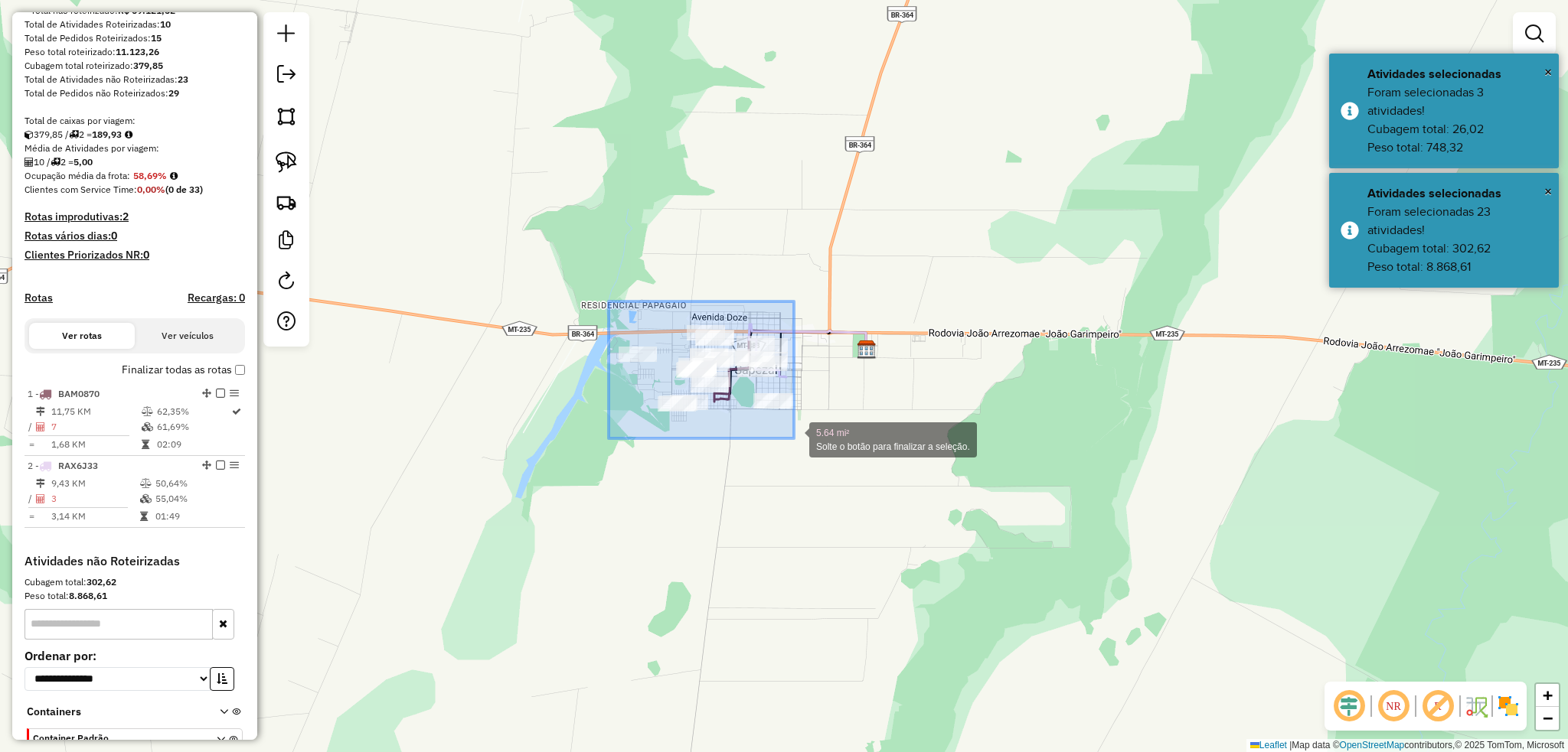
drag, startPoint x: 613, startPoint y: 319, endPoint x: 794, endPoint y: 439, distance: 217.2
click at [794, 439] on div "5.64 mi² Solte o botão para finalizar a seleção. Janela de atendimento Grade de…" at bounding box center [784, 376] width 1568 height 752
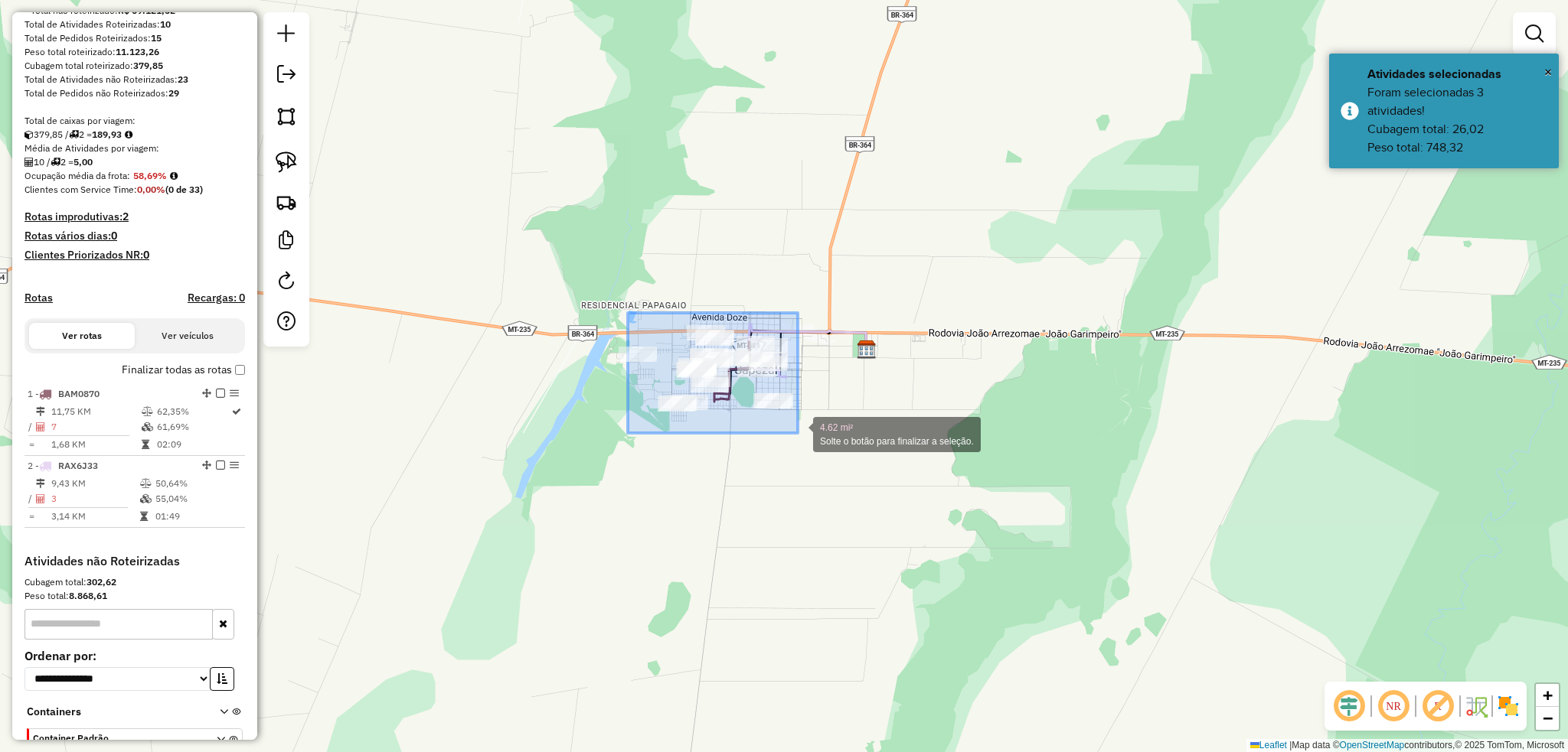
drag, startPoint x: 663, startPoint y: 331, endPoint x: 798, endPoint y: 433, distance: 169.2
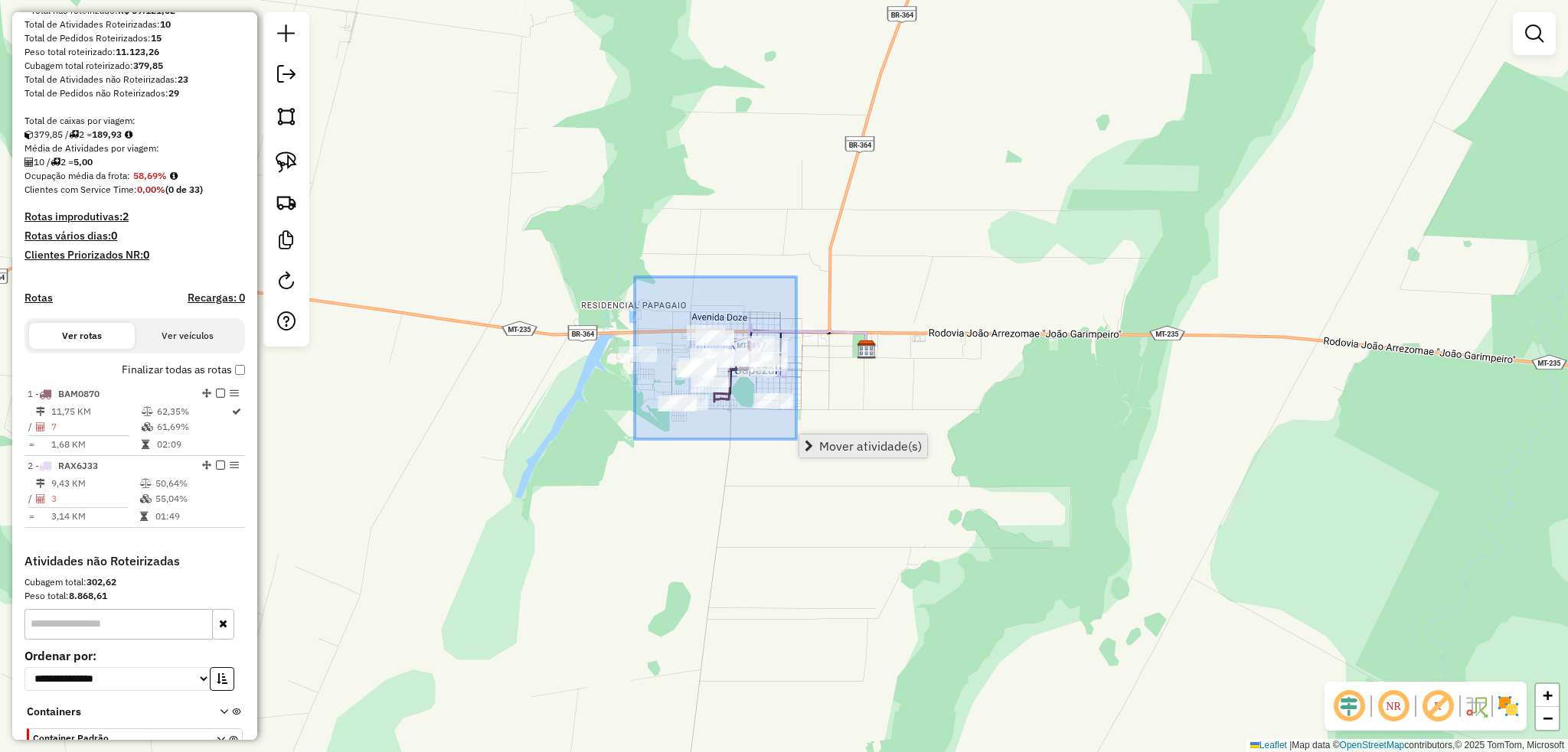
drag, startPoint x: 646, startPoint y: 302, endPoint x: 803, endPoint y: 442, distance: 210.4
click at [803, 442] on hb-router-mapa "Mover atividade(s) Informações da Sessão 979349 - [DATE] Criação: [DATE] 20:10 …" at bounding box center [784, 376] width 1568 height 752
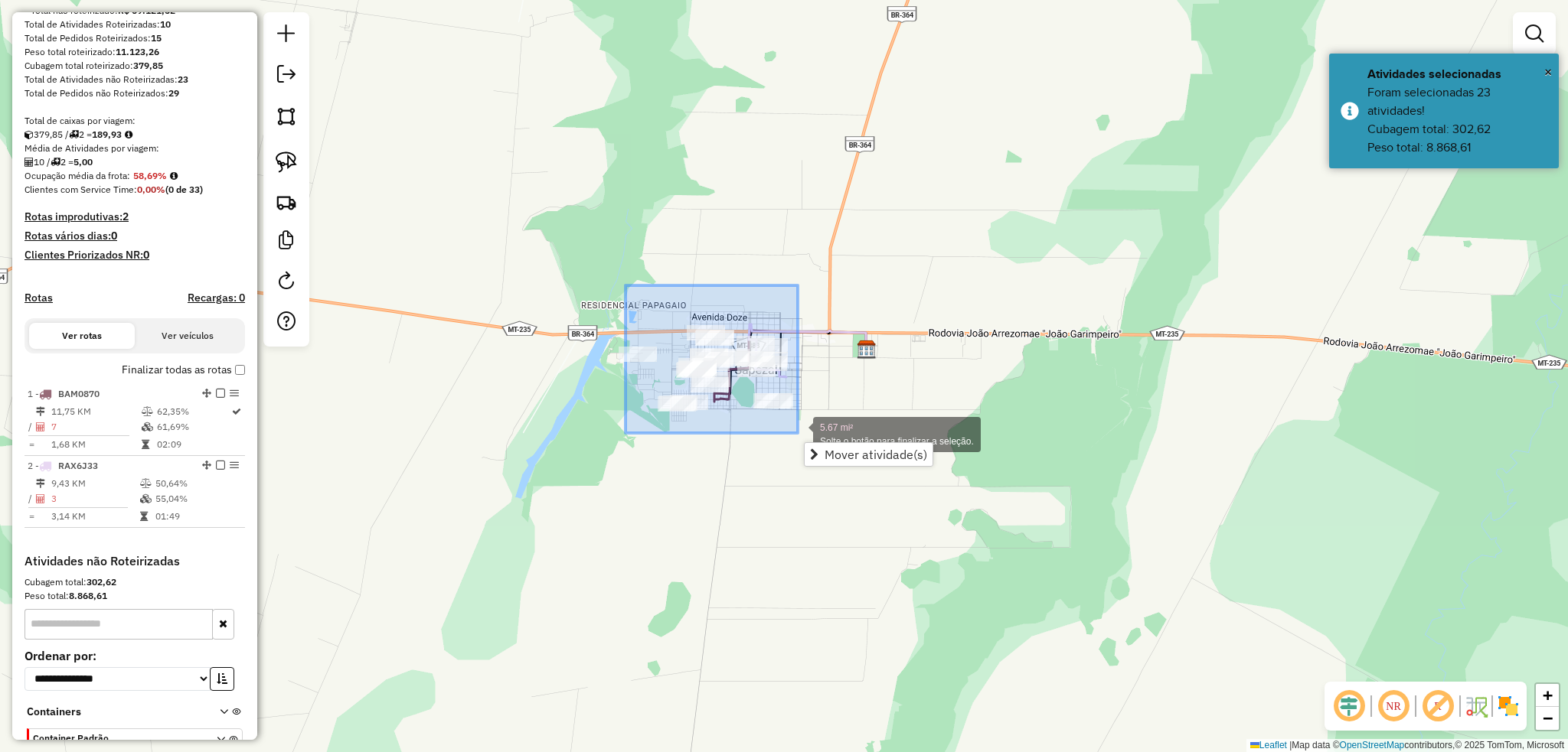
drag, startPoint x: 692, startPoint y: 342, endPoint x: 802, endPoint y: 442, distance: 148.7
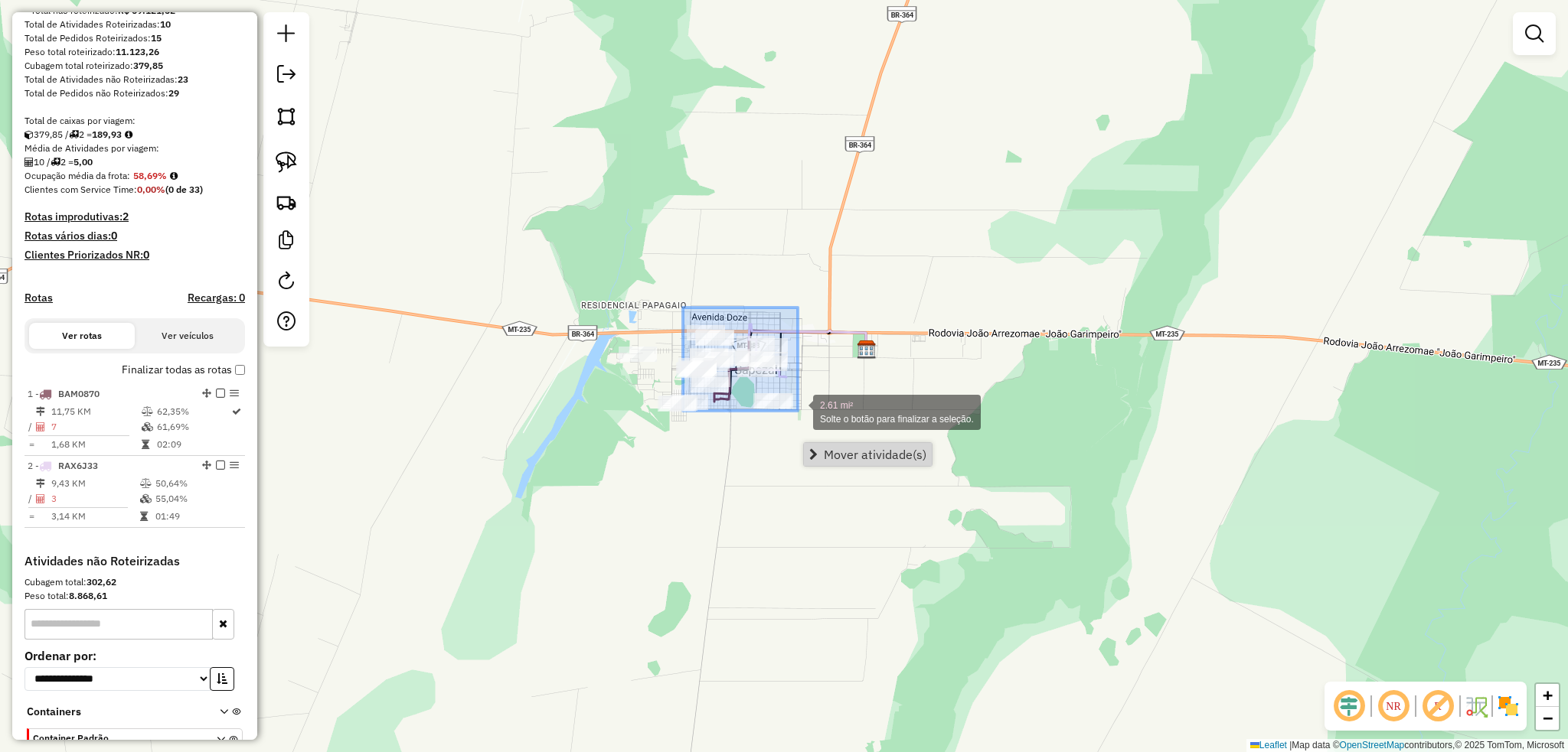
drag, startPoint x: 686, startPoint y: 317, endPoint x: 798, endPoint y: 411, distance: 146.2
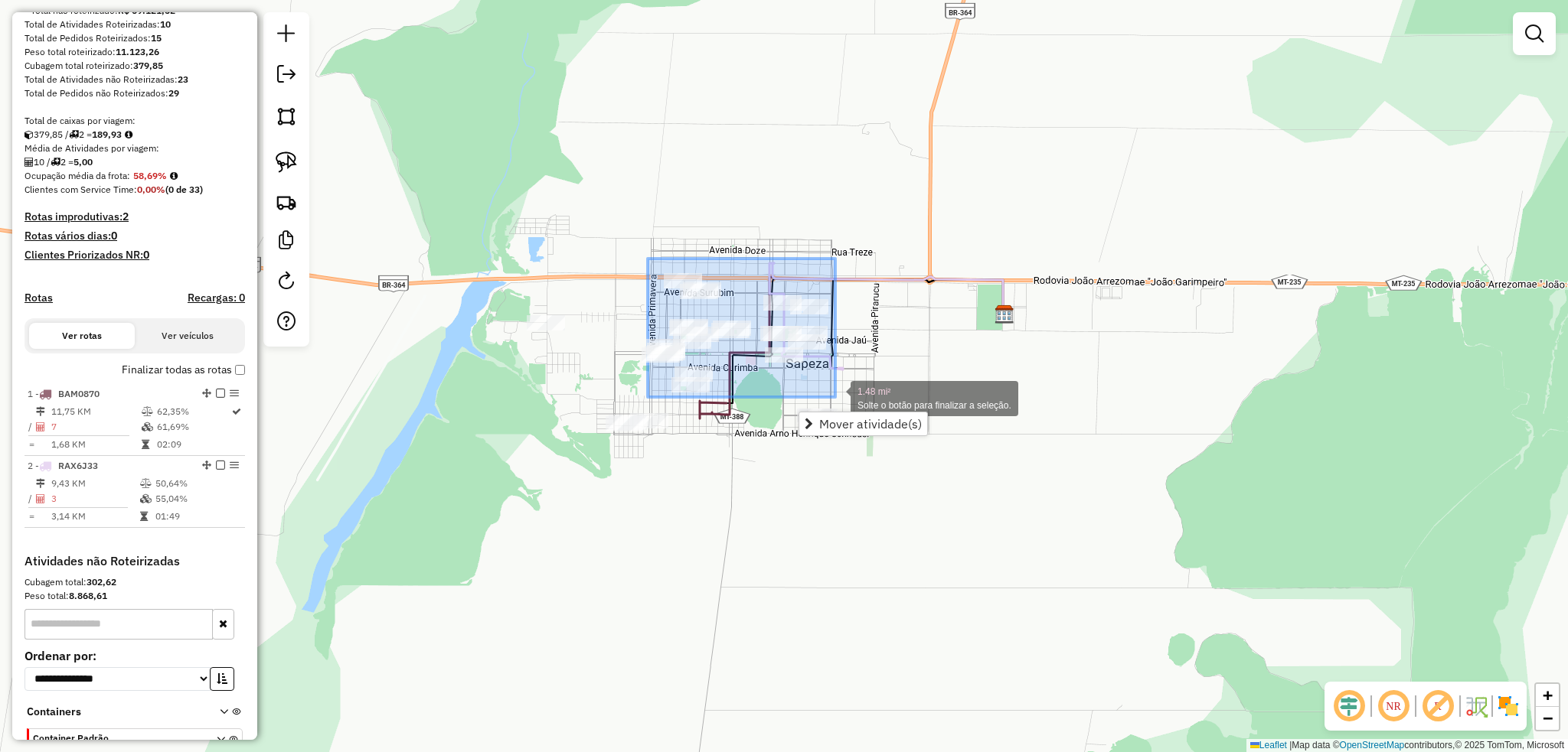
drag, startPoint x: 648, startPoint y: 259, endPoint x: 835, endPoint y: 397, distance: 232.4
click at [835, 397] on div "1.48 mi² Solte o botão para finalizar a seleção. Janela de atendimento Grade de…" at bounding box center [784, 376] width 1568 height 752
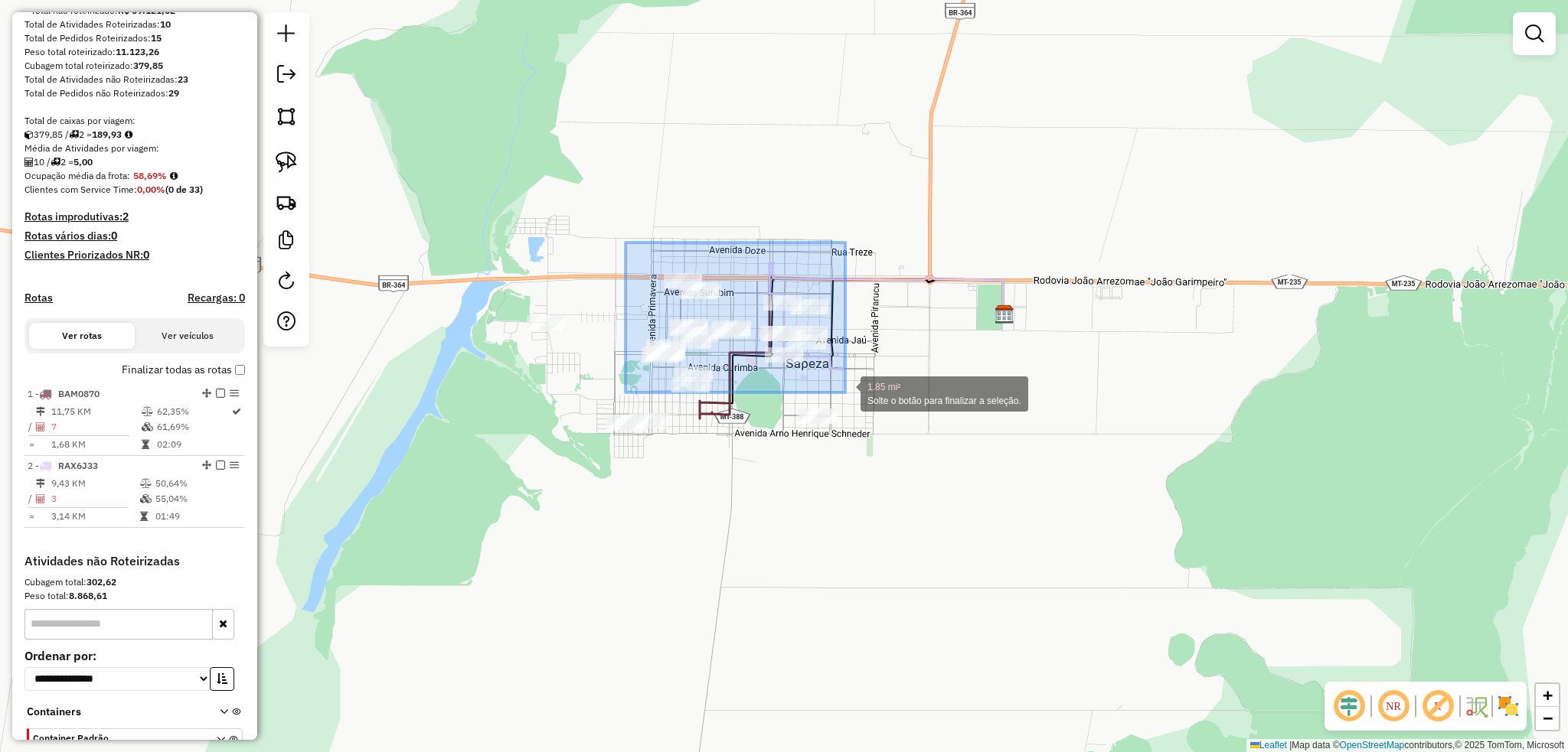
drag, startPoint x: 632, startPoint y: 255, endPoint x: 845, endPoint y: 392, distance: 253.3
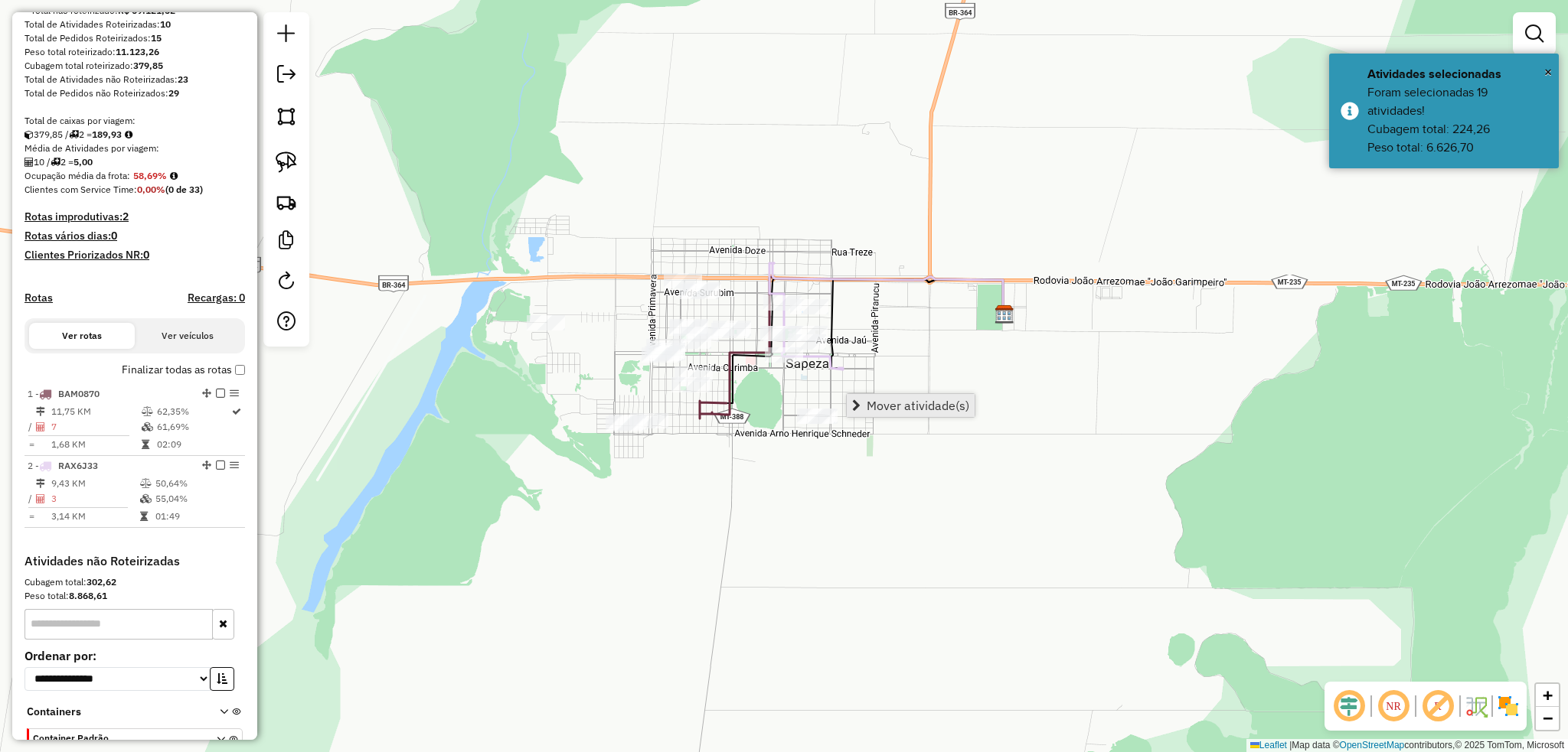
click at [931, 399] on span "Mover atividade(s)" at bounding box center [917, 406] width 102 height 13
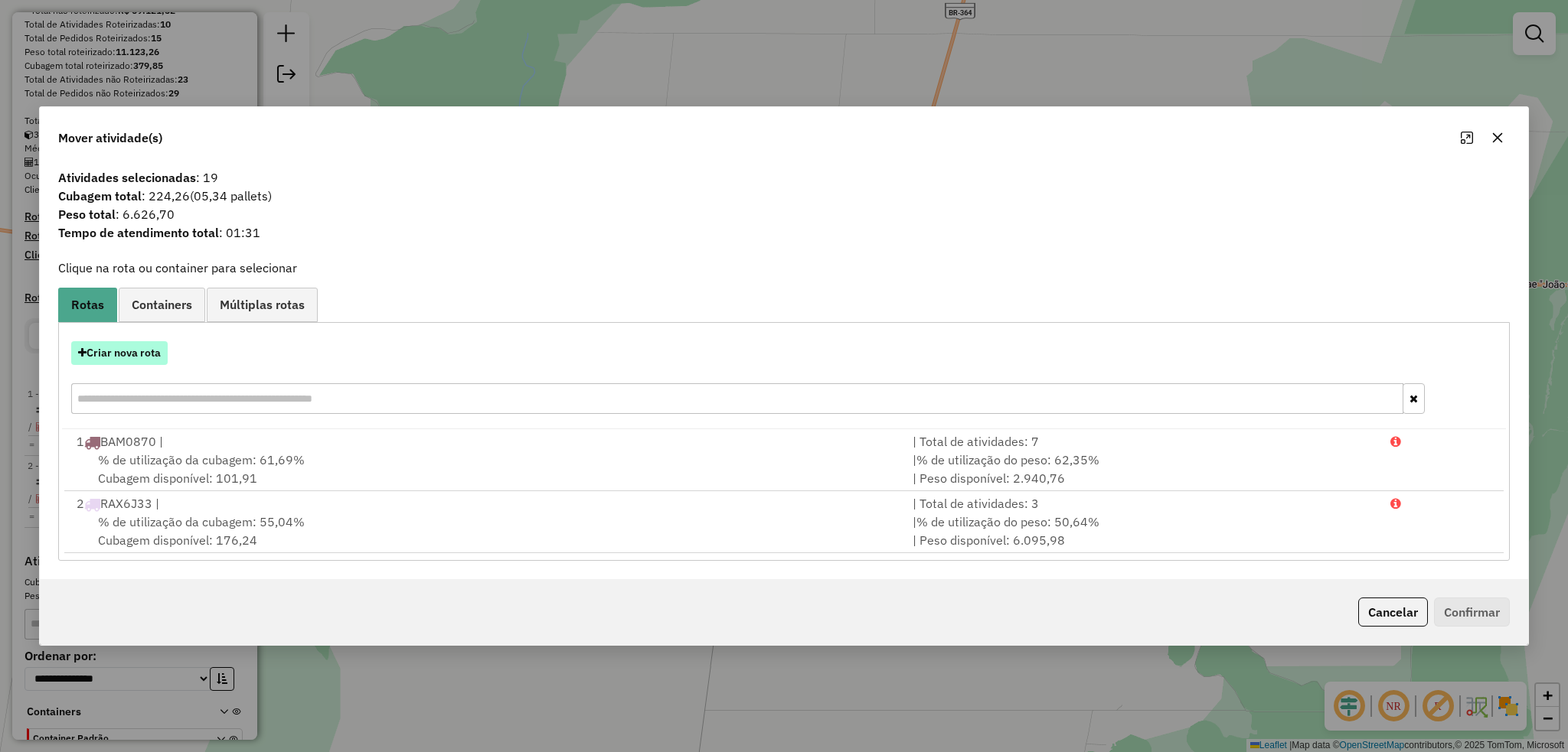
click at [127, 356] on button "Criar nova rota" at bounding box center [119, 353] width 96 height 23
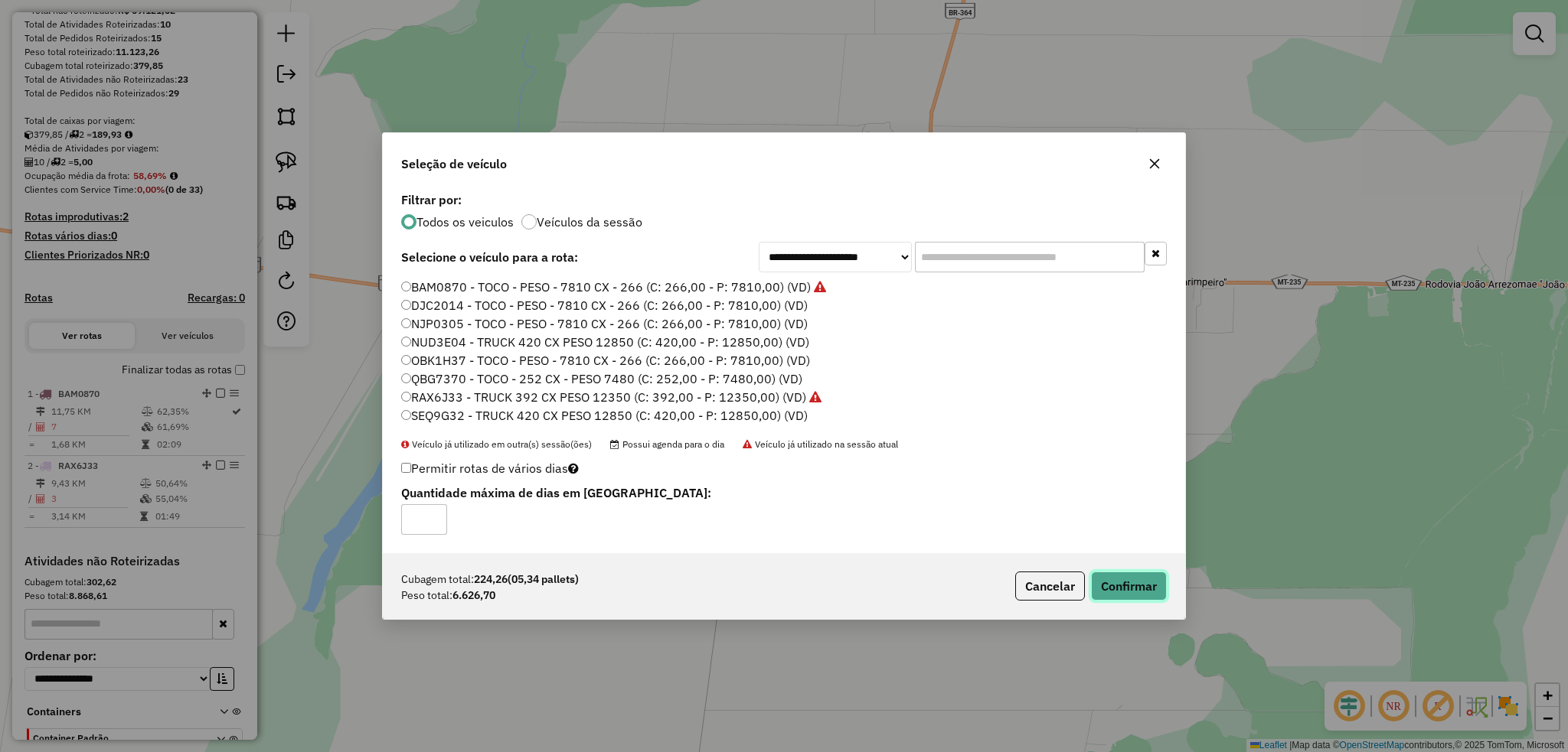
click at [1124, 586] on button "Confirmar" at bounding box center [1128, 585] width 76 height 29
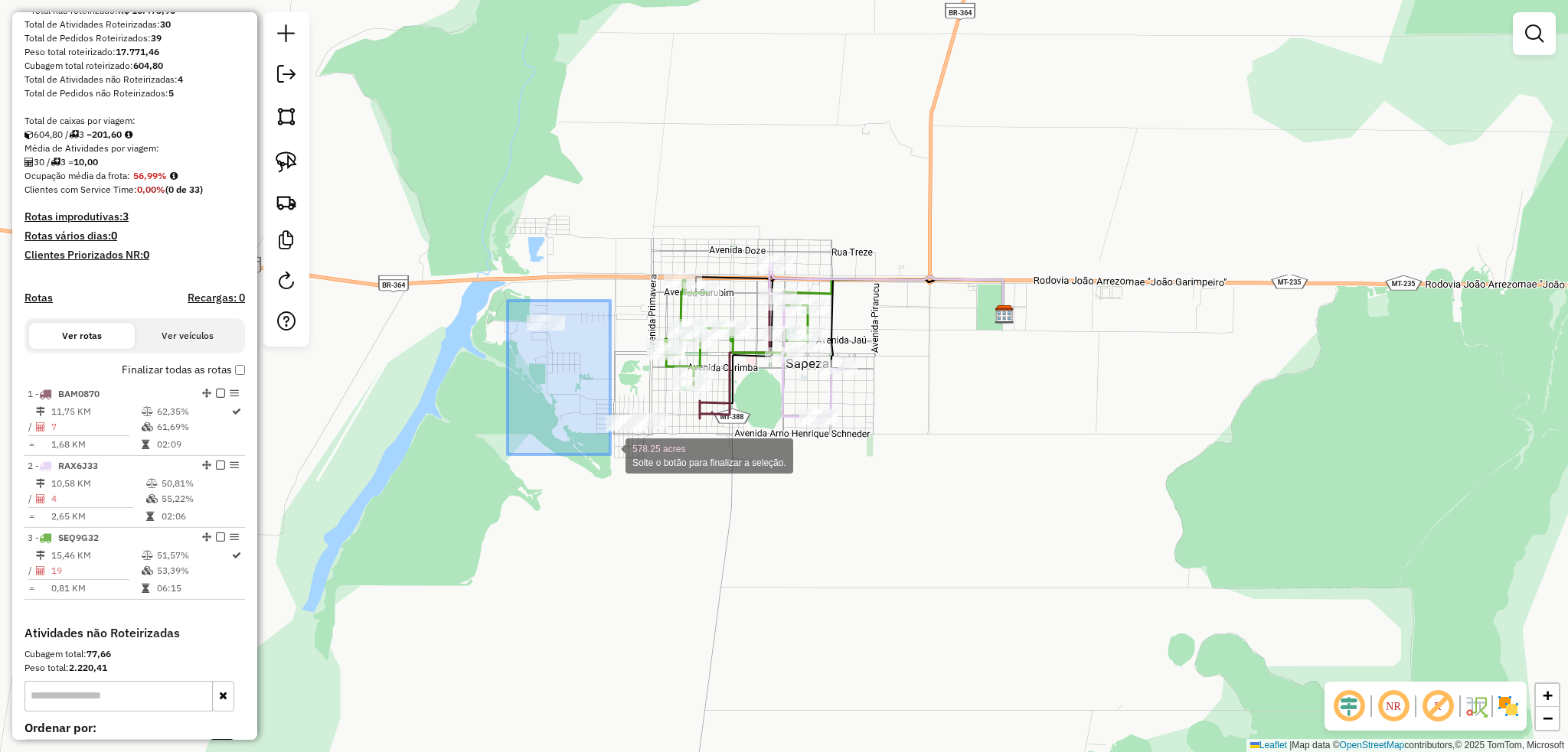
drag, startPoint x: 511, startPoint y: 312, endPoint x: 610, endPoint y: 454, distance: 173.1
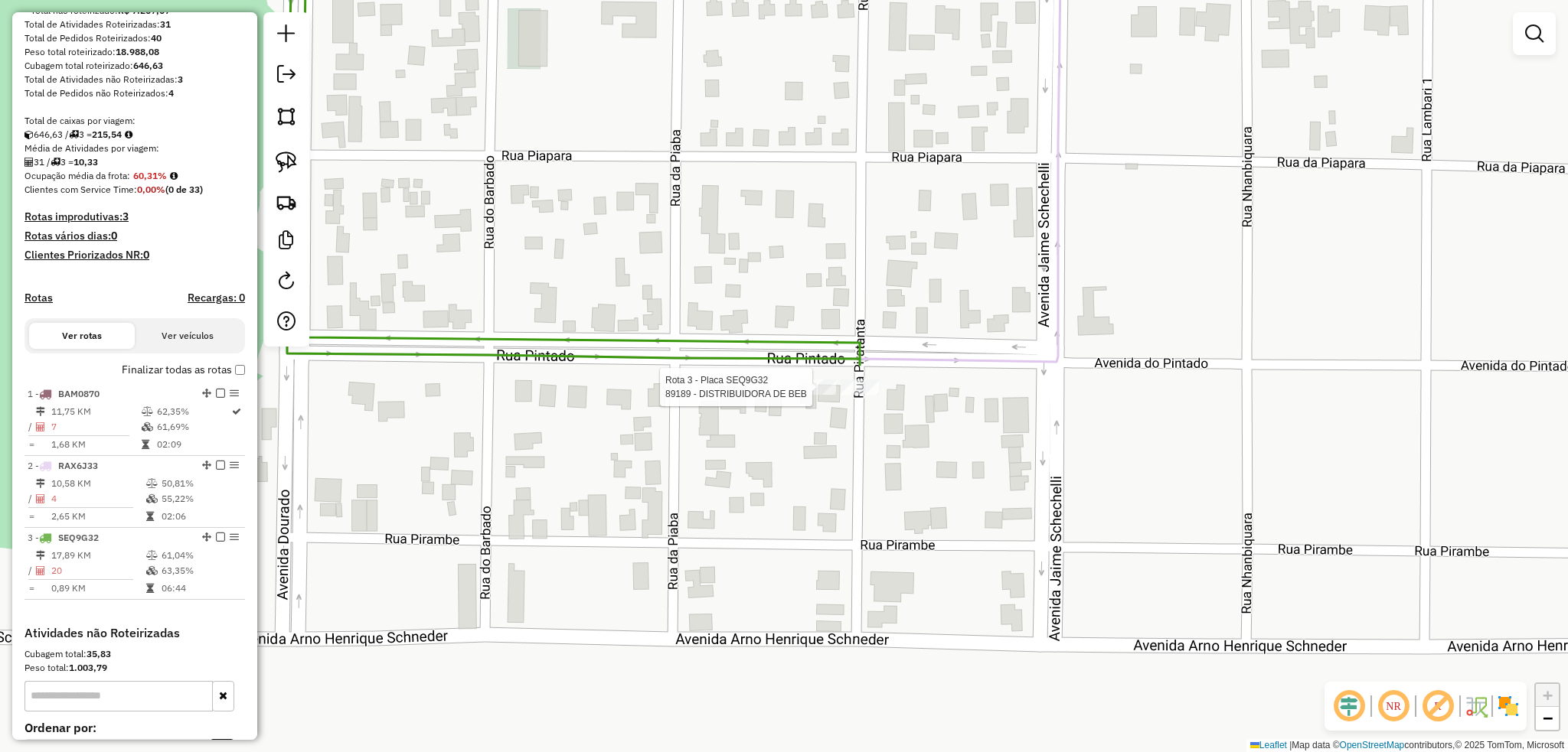
select select "**********"
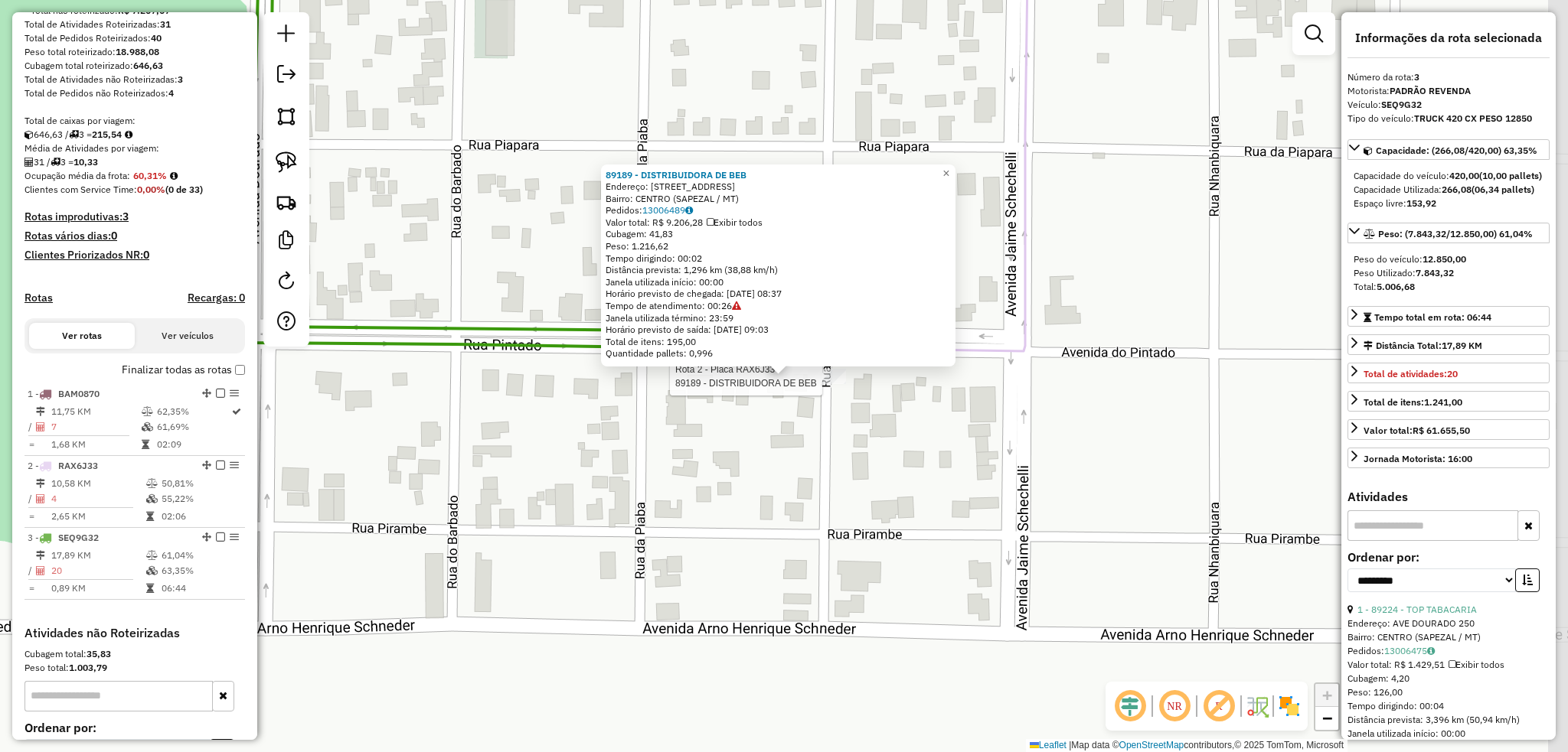
scroll to position [395, 0]
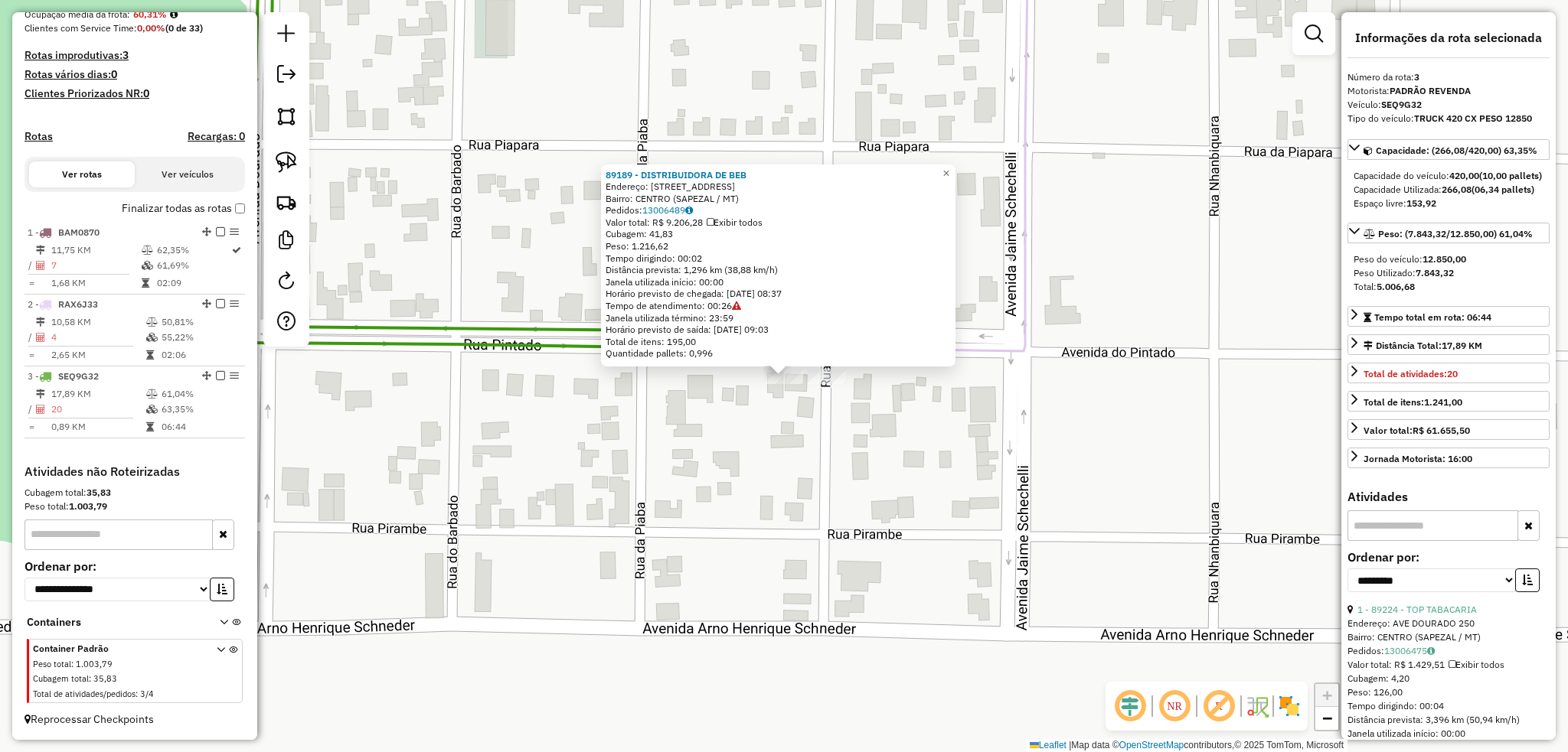
click at [934, 418] on div "89189 - DISTRIBUIDORA DE BEB Endereço: RUA PIRATANTAN 940 Bairro: CENTRO (SAPEZ…" at bounding box center [784, 376] width 1568 height 752
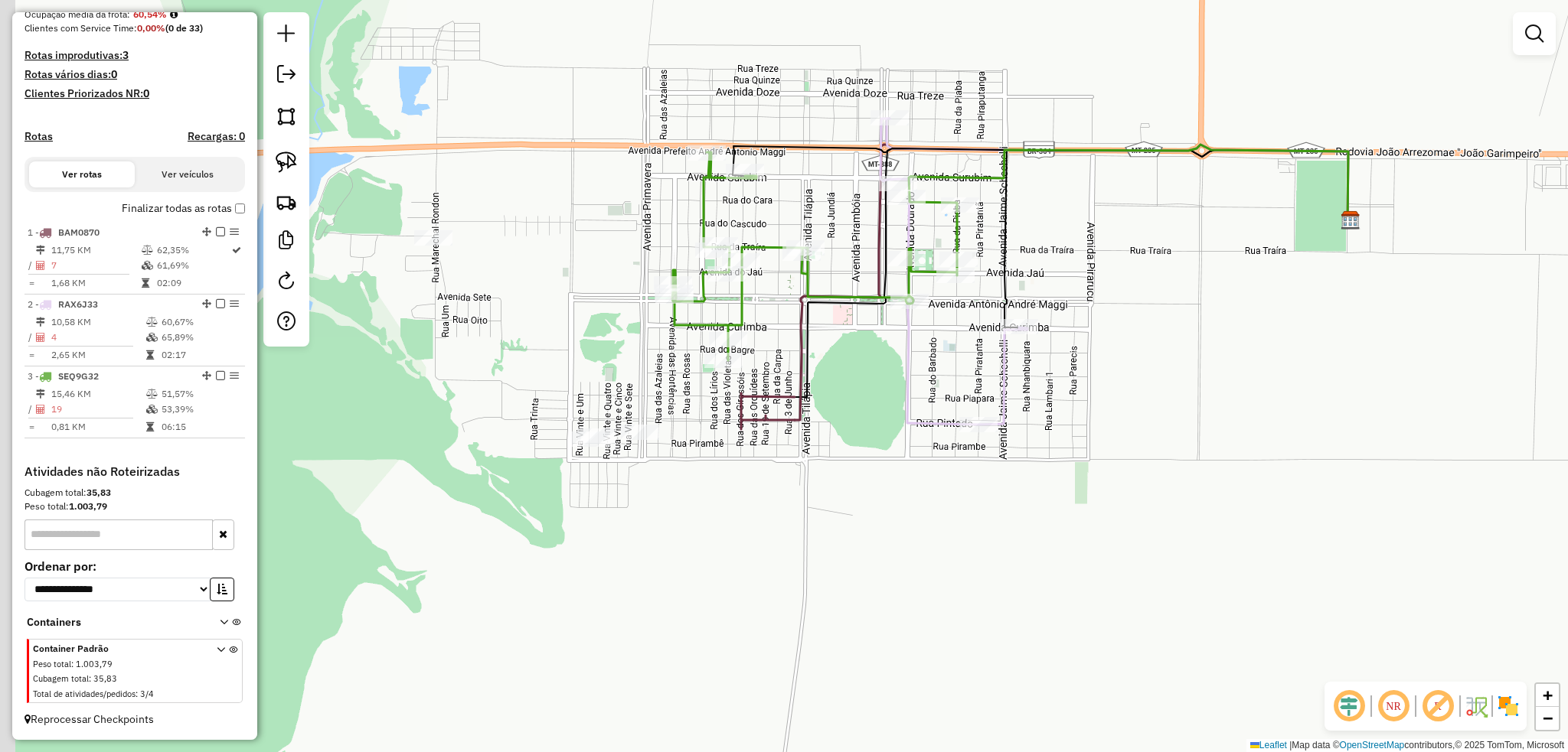
drag, startPoint x: 563, startPoint y: 304, endPoint x: 585, endPoint y: 304, distance: 22.0
click at [585, 304] on div "Janela de atendimento Grade de atendimento Capacidade Transportadoras Veículos …" at bounding box center [784, 376] width 1568 height 752
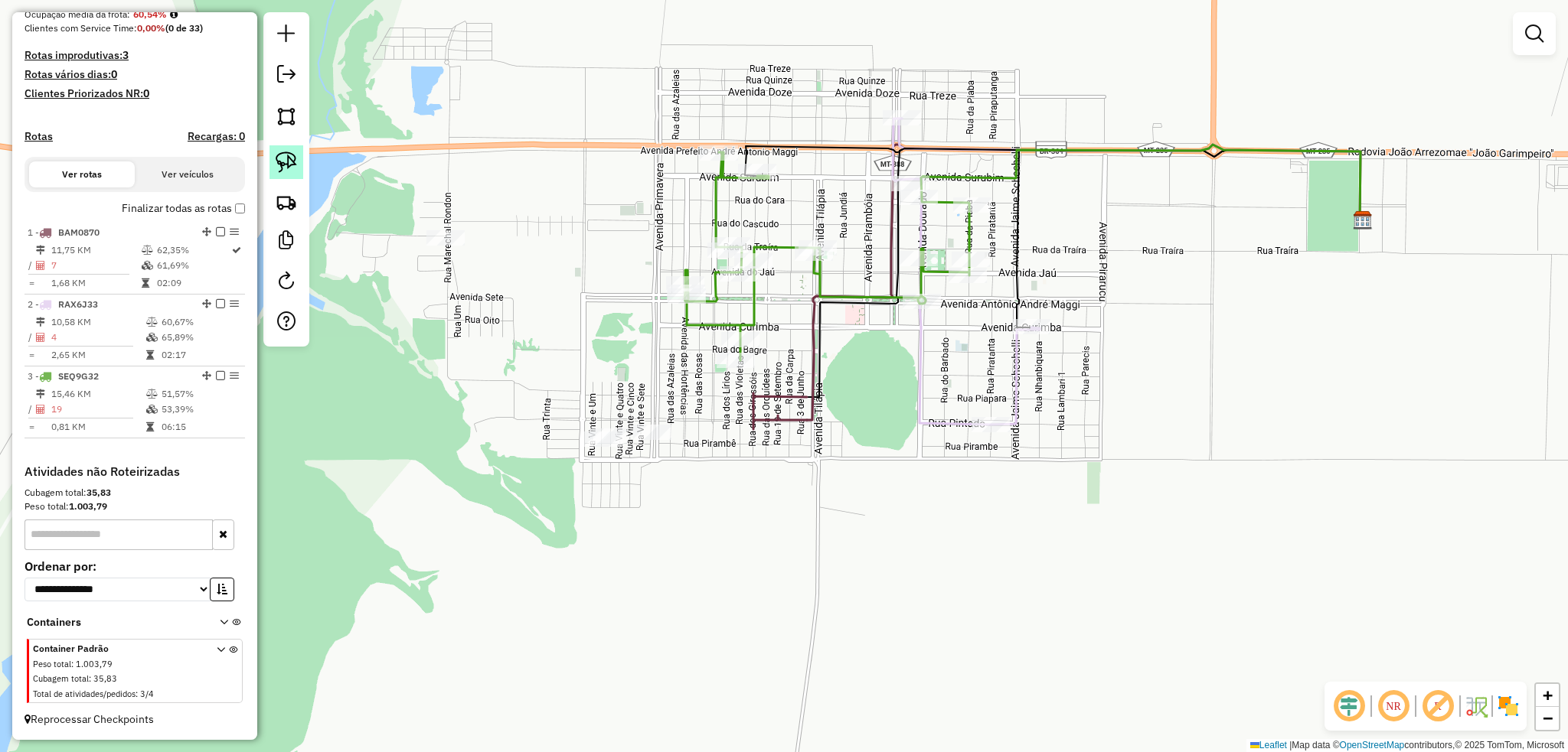
drag, startPoint x: 287, startPoint y: 167, endPoint x: 400, endPoint y: 205, distance: 119.2
click at [289, 167] on img at bounding box center [285, 162] width 21 height 21
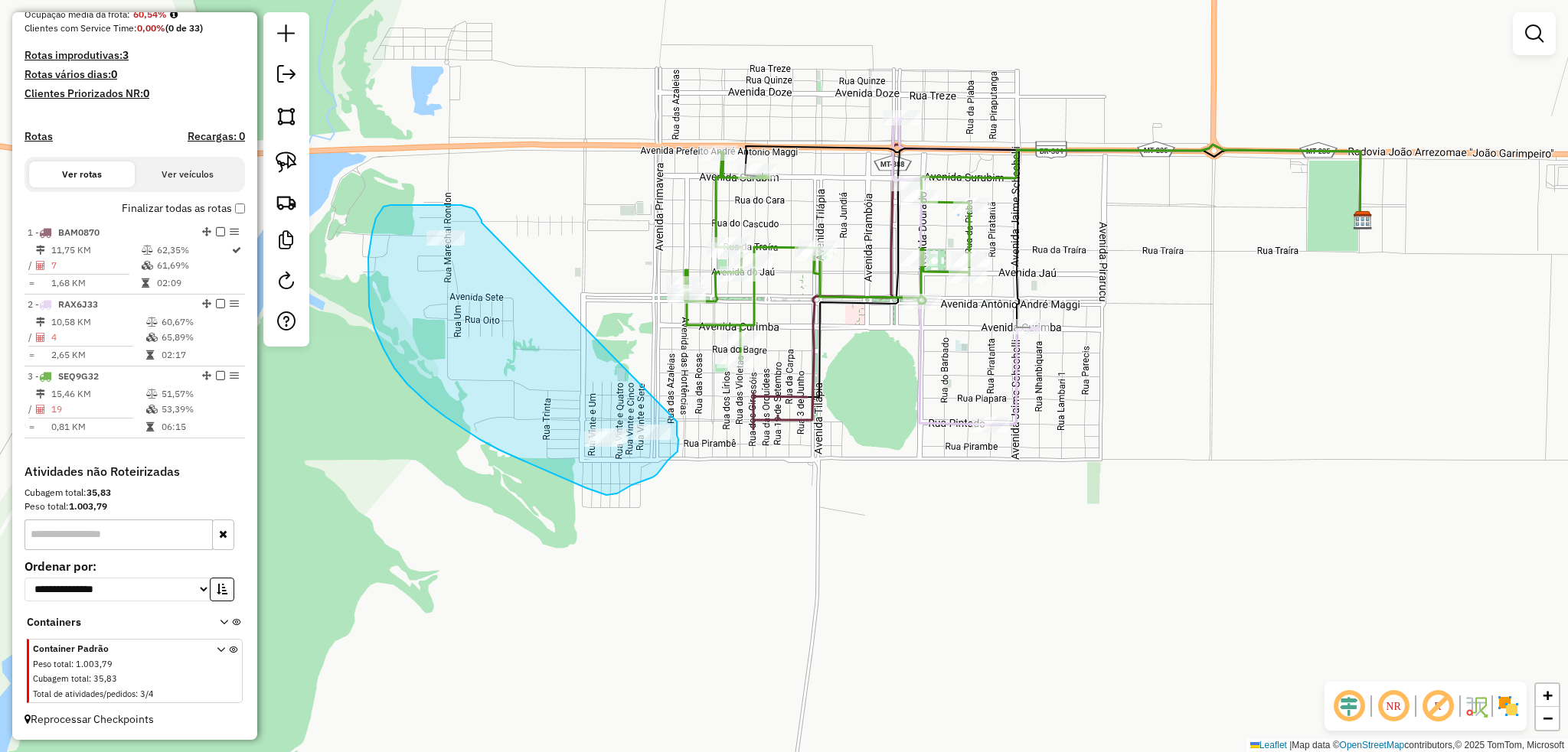
drag, startPoint x: 465, startPoint y: 206, endPoint x: 676, endPoint y: 421, distance: 301.2
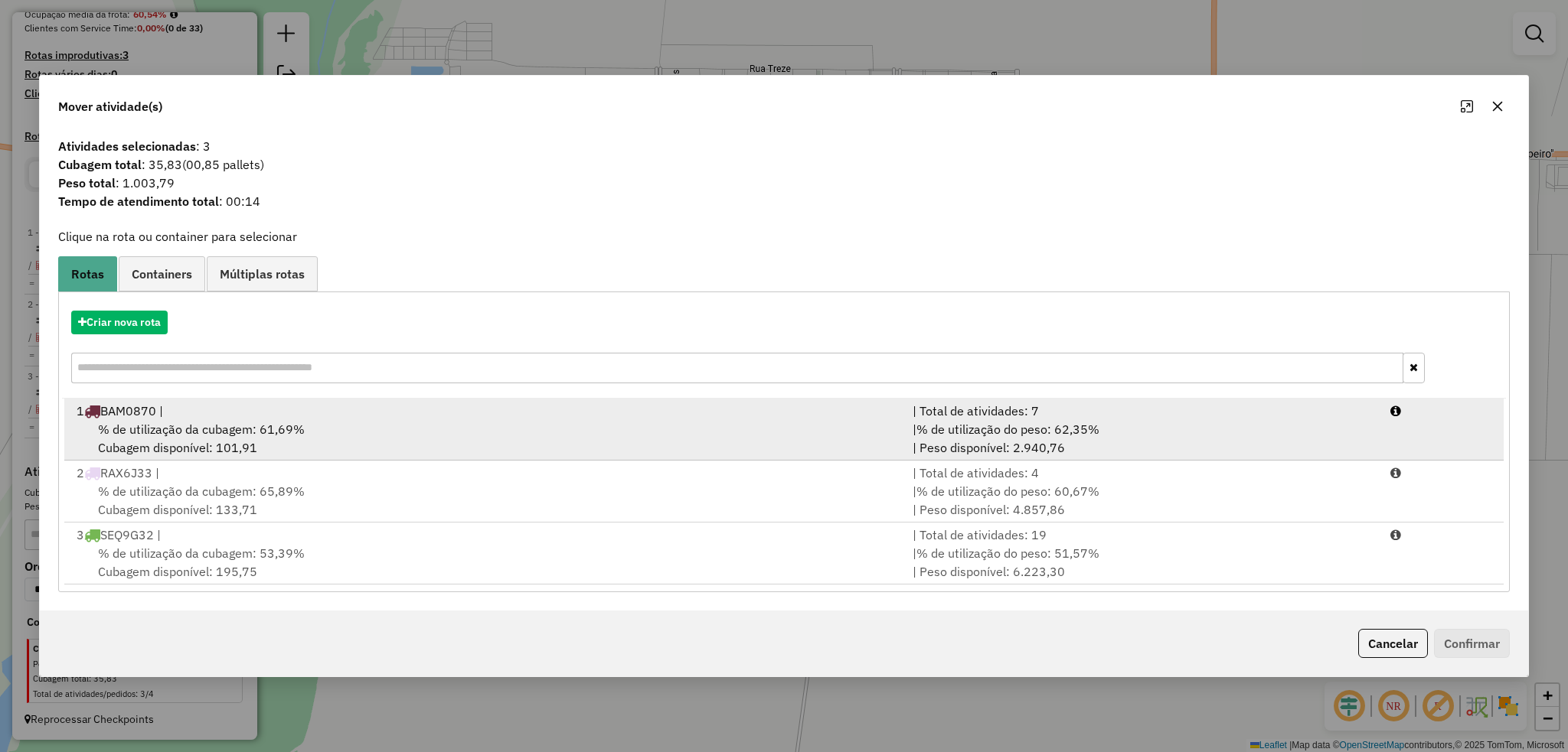
click at [175, 422] on span "% de utilização da cubagem: 61,69%" at bounding box center [201, 429] width 206 height 16
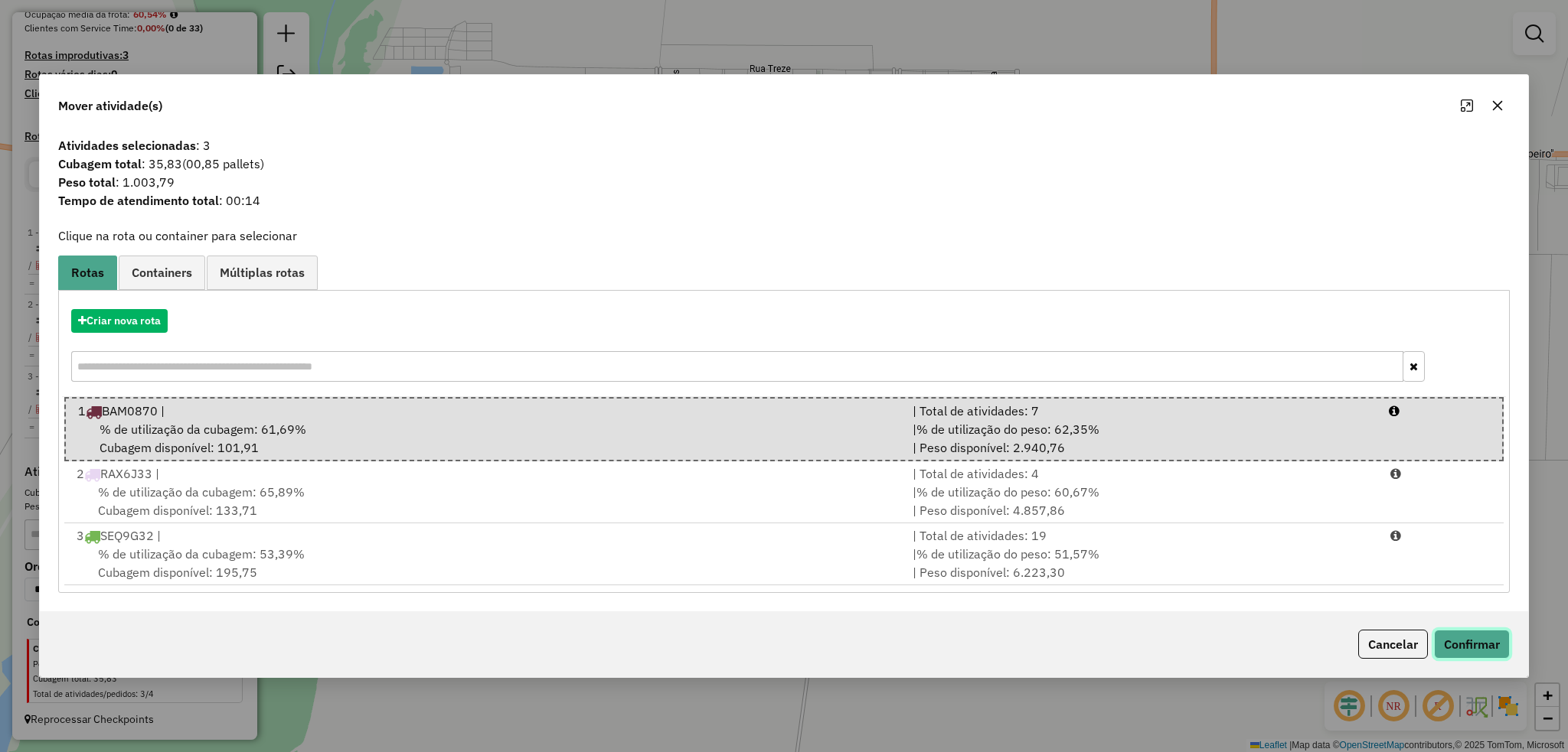
click at [1455, 646] on button "Confirmar" at bounding box center [1471, 644] width 76 height 29
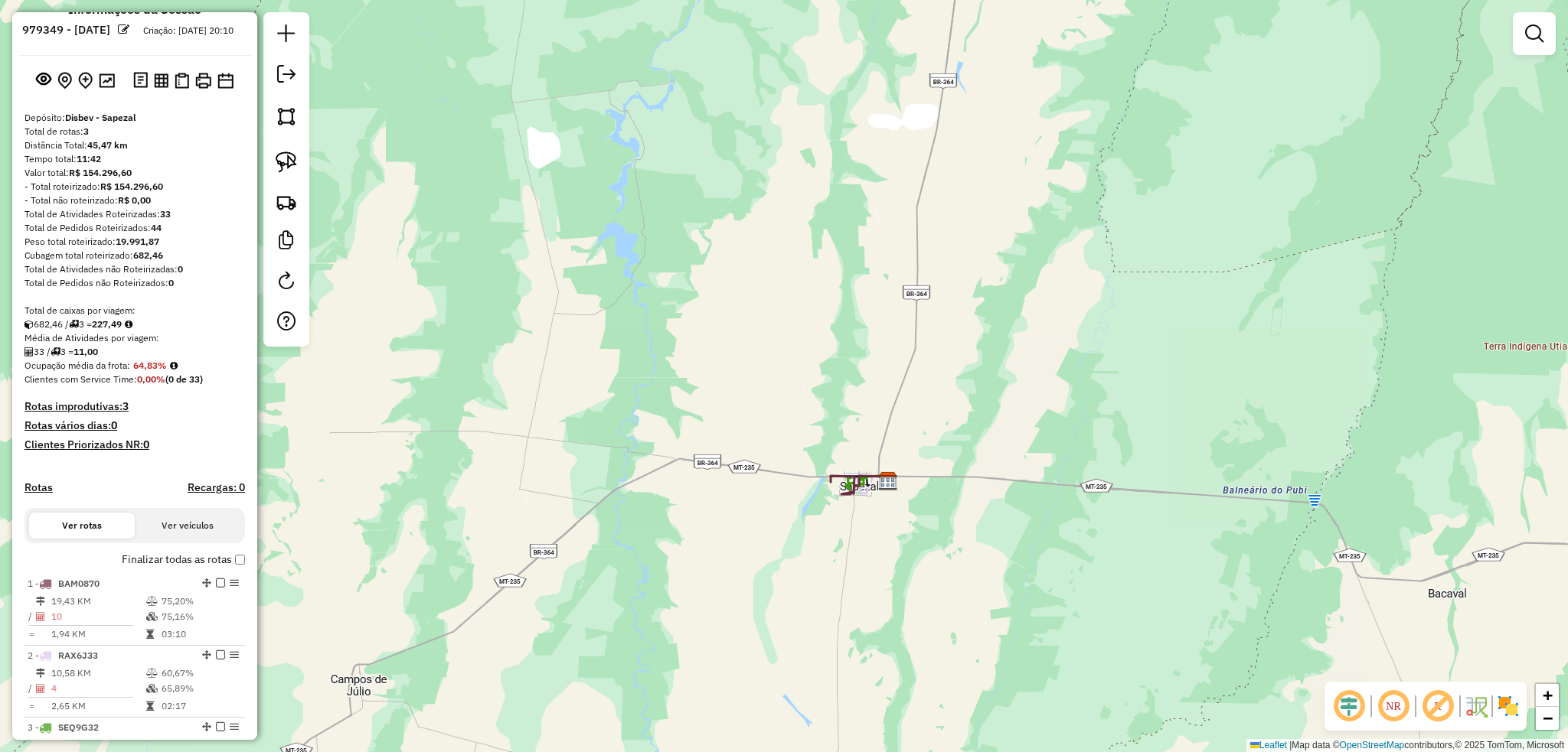
scroll to position [0, 0]
